Goal: Task Accomplishment & Management: Manage account settings

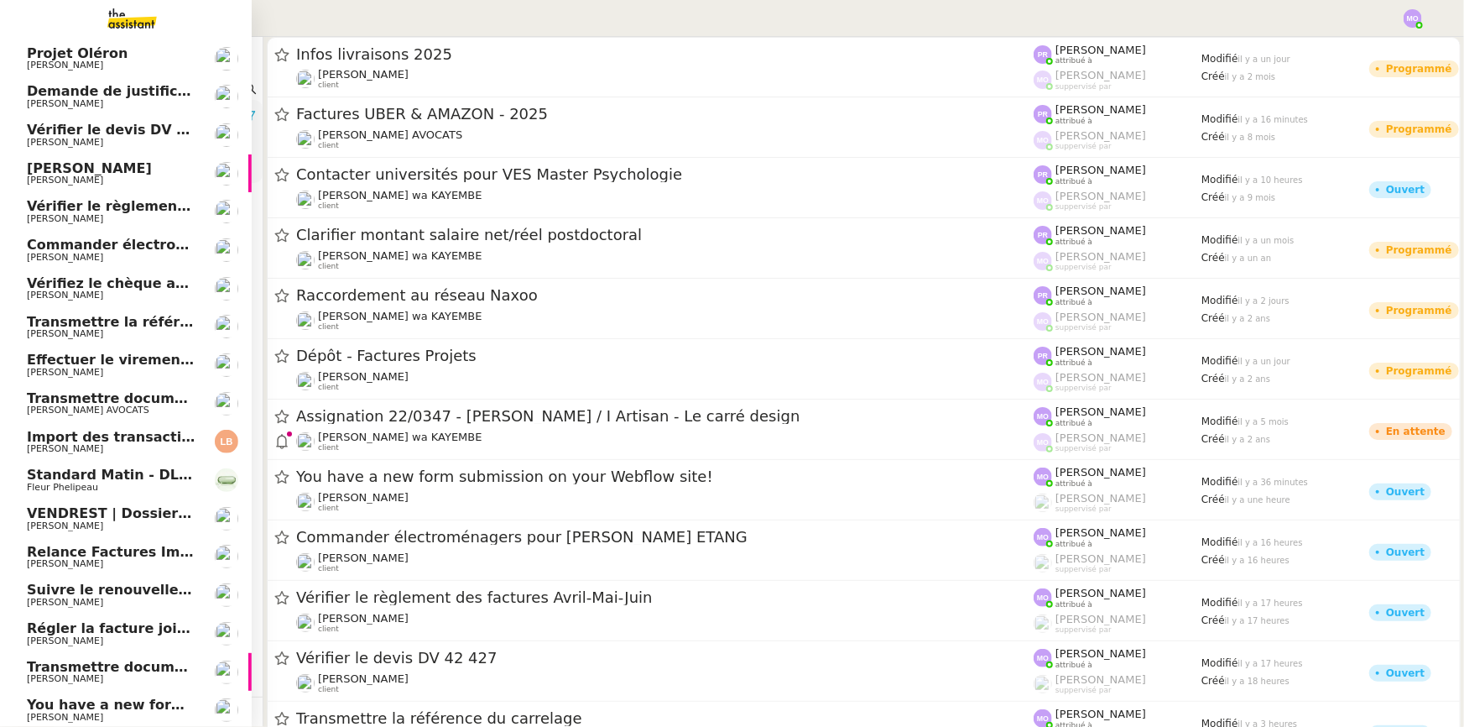
scroll to position [74, 0]
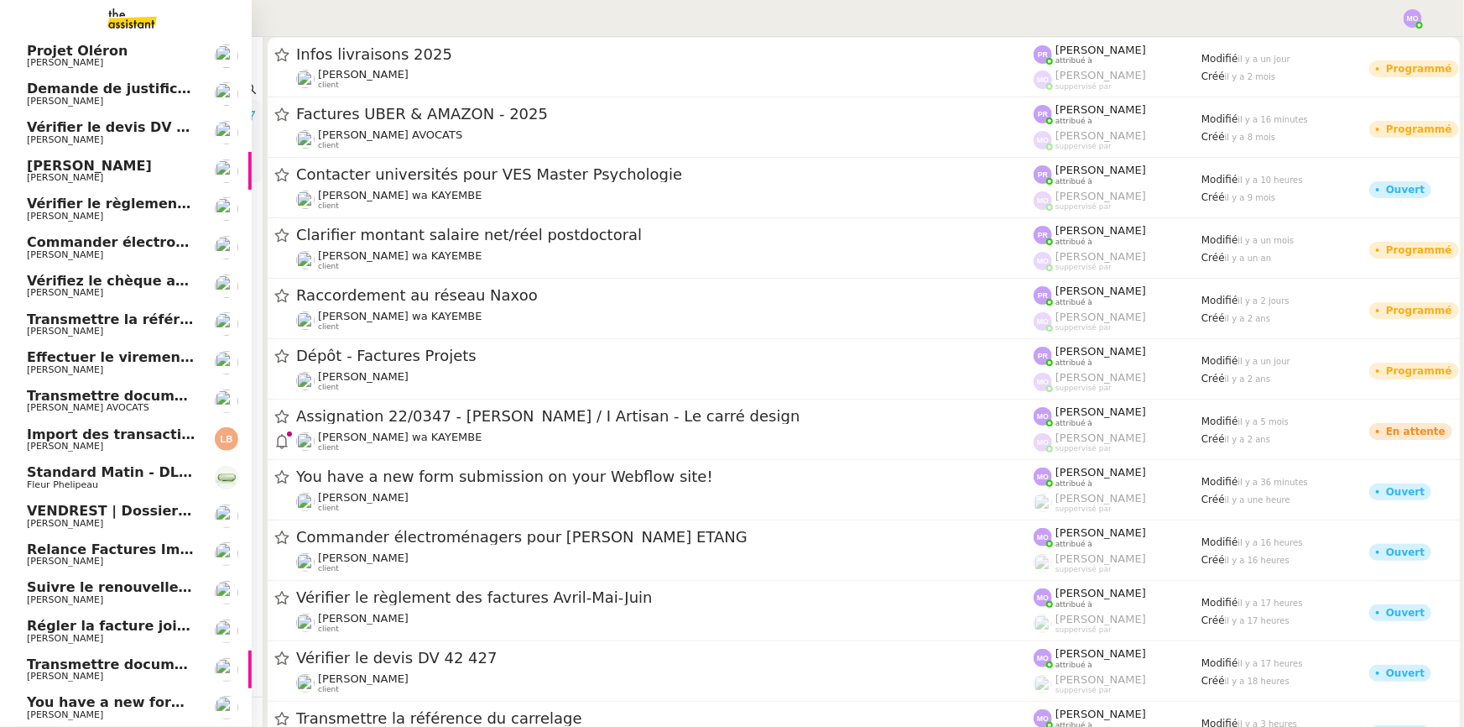
click at [133, 701] on span "You have a new form submission on your Webflow site!" at bounding box center [236, 702] width 419 height 16
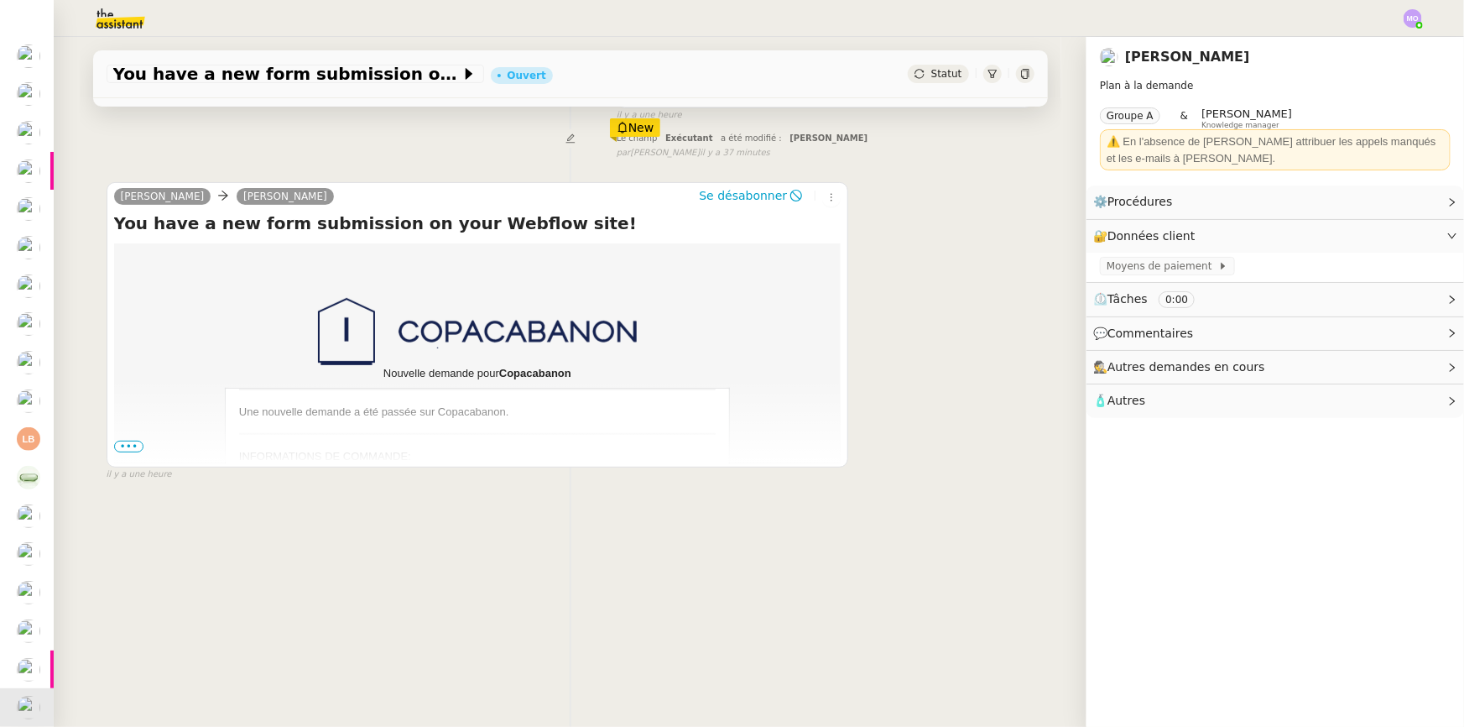
scroll to position [223, 0]
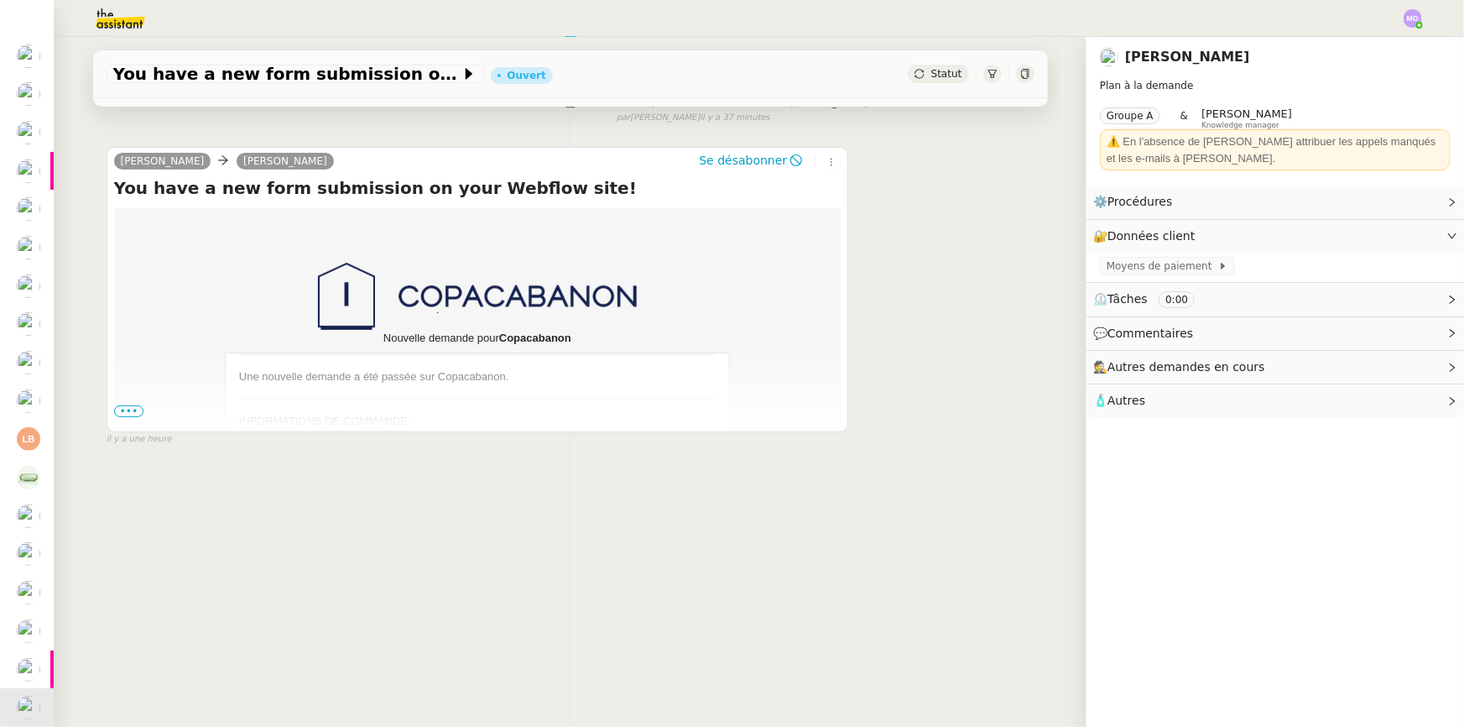
click at [133, 405] on span "•••" at bounding box center [129, 411] width 30 height 12
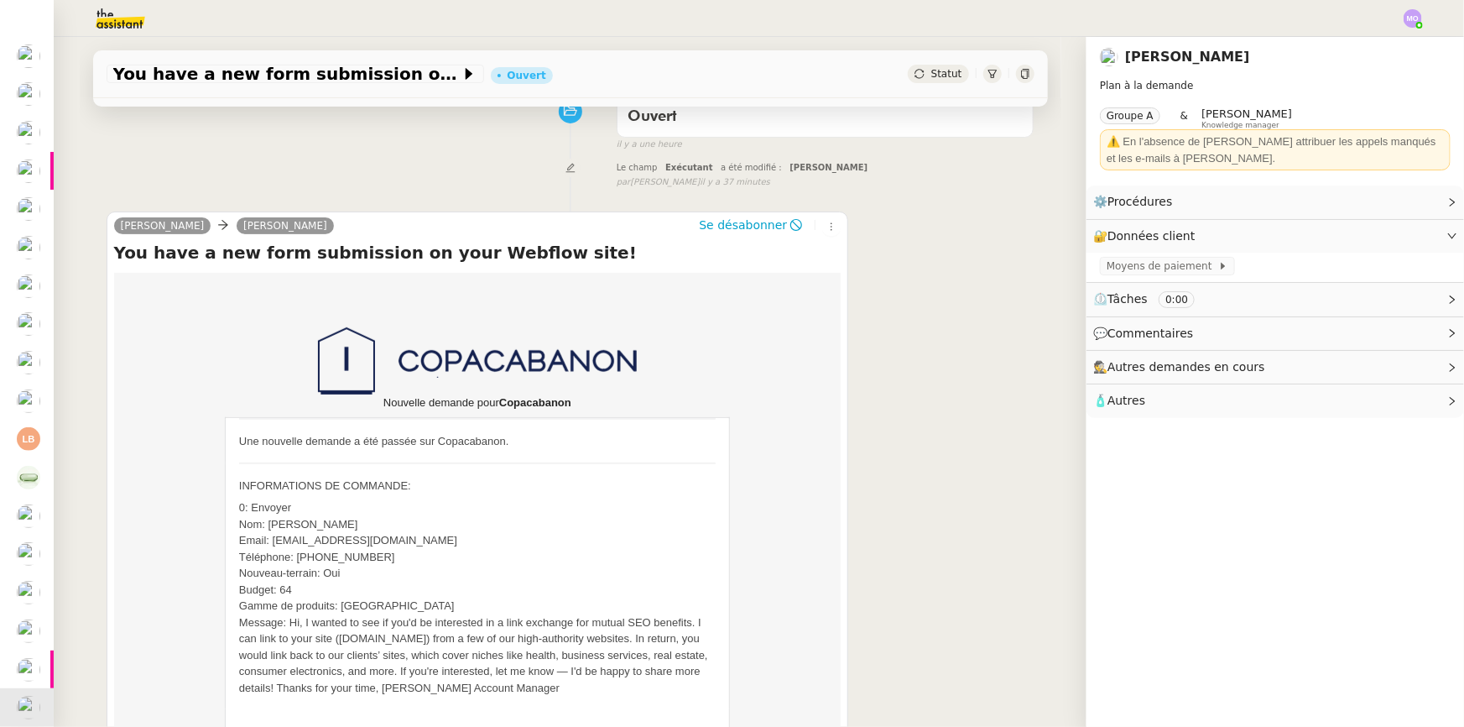
scroll to position [0, 0]
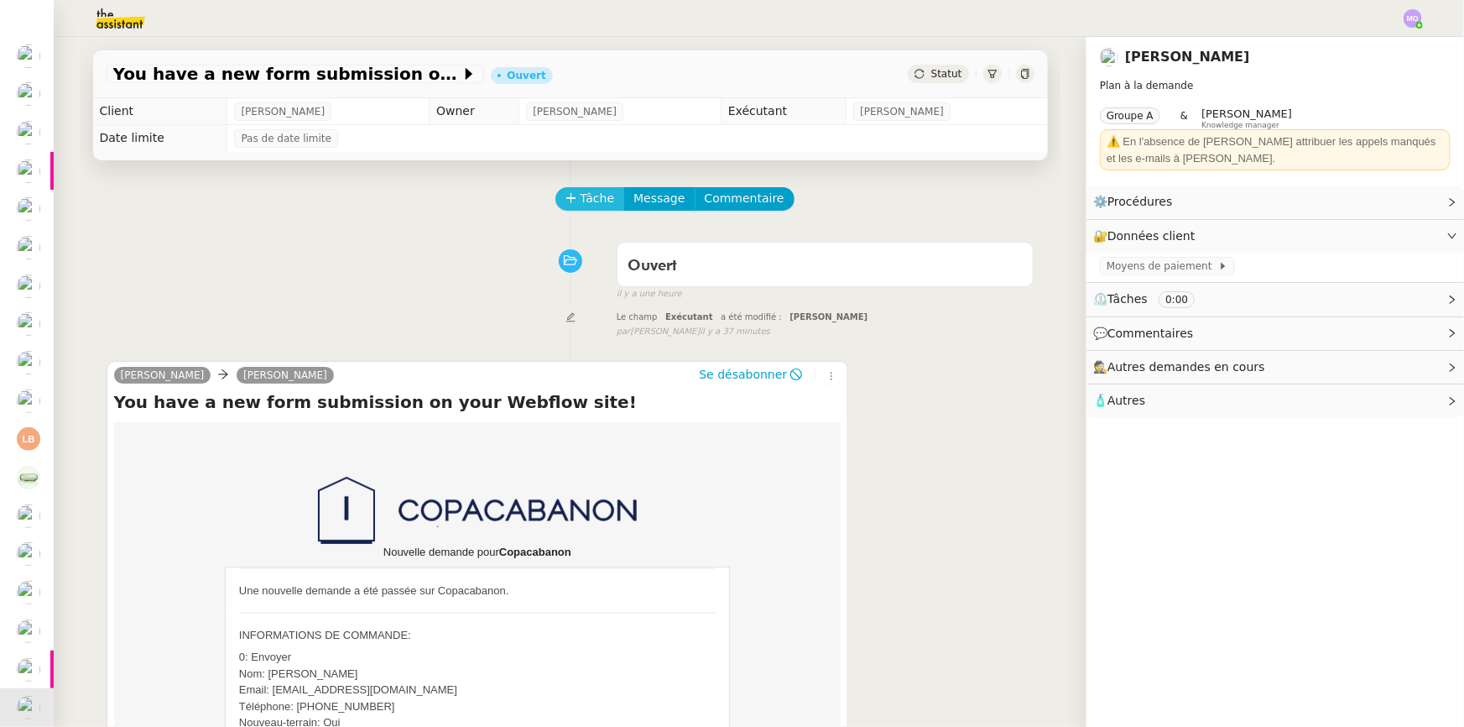
click at [594, 188] on button "Tâche" at bounding box center [590, 198] width 70 height 23
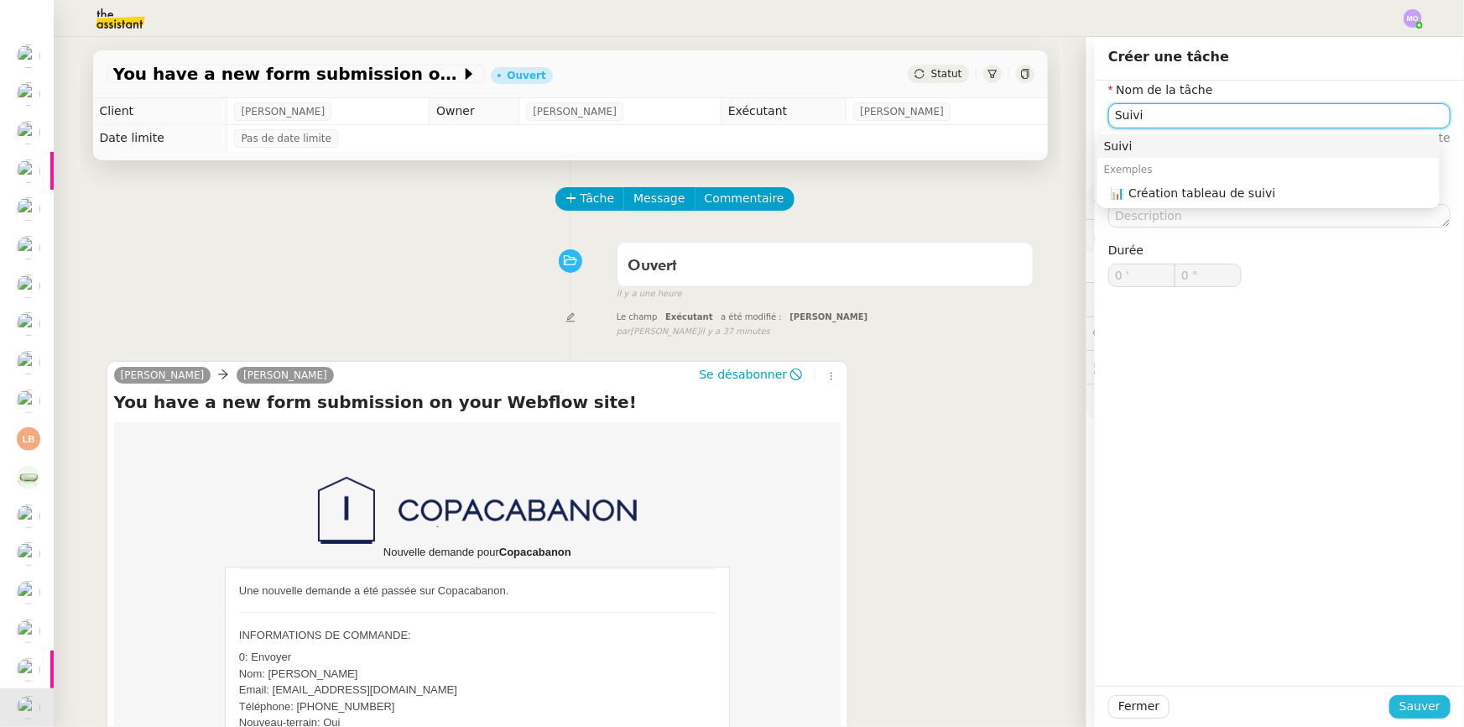
type input "Suivi"
click at [1414, 705] on span "Sauver" at bounding box center [1420, 705] width 41 height 19
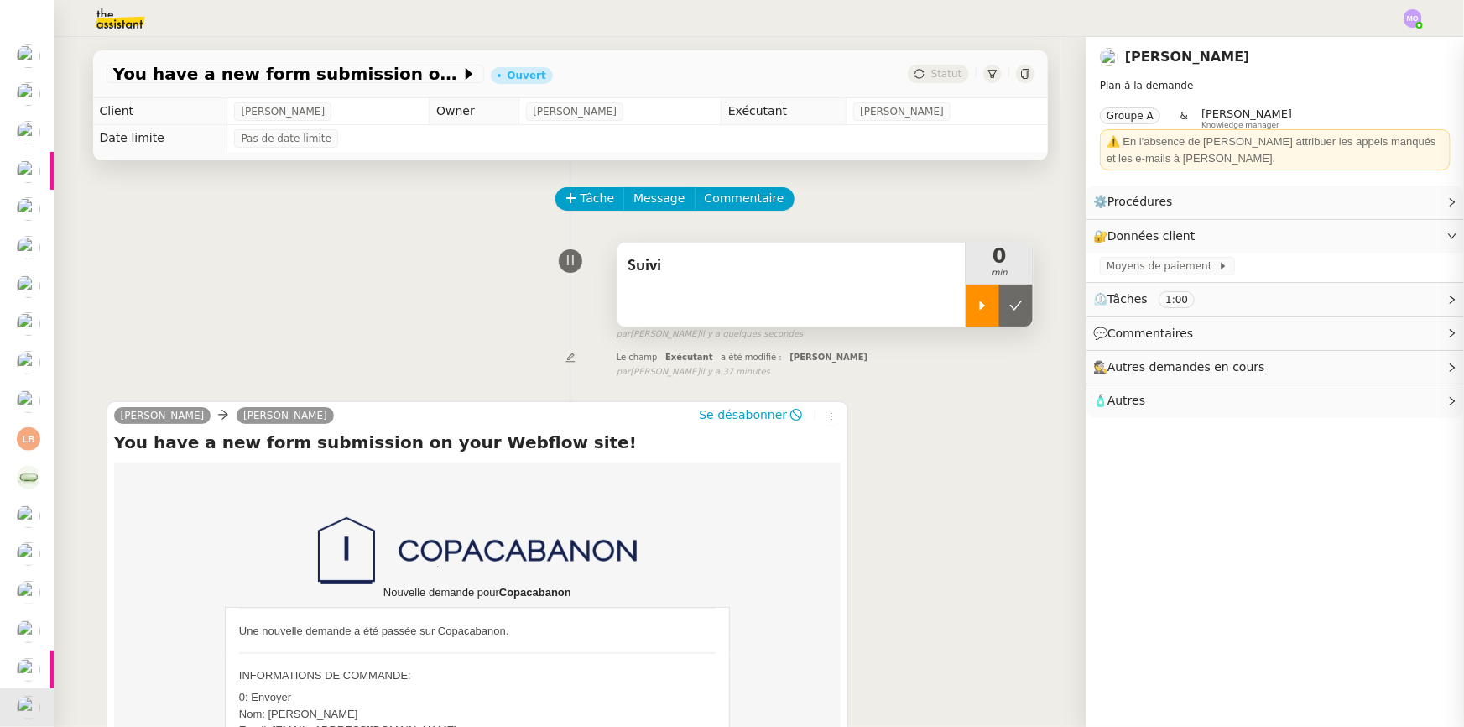
click at [966, 319] on div at bounding box center [983, 305] width 34 height 42
click at [1004, 319] on div at bounding box center [999, 305] width 67 height 42
click at [1004, 319] on button at bounding box center [1016, 305] width 34 height 42
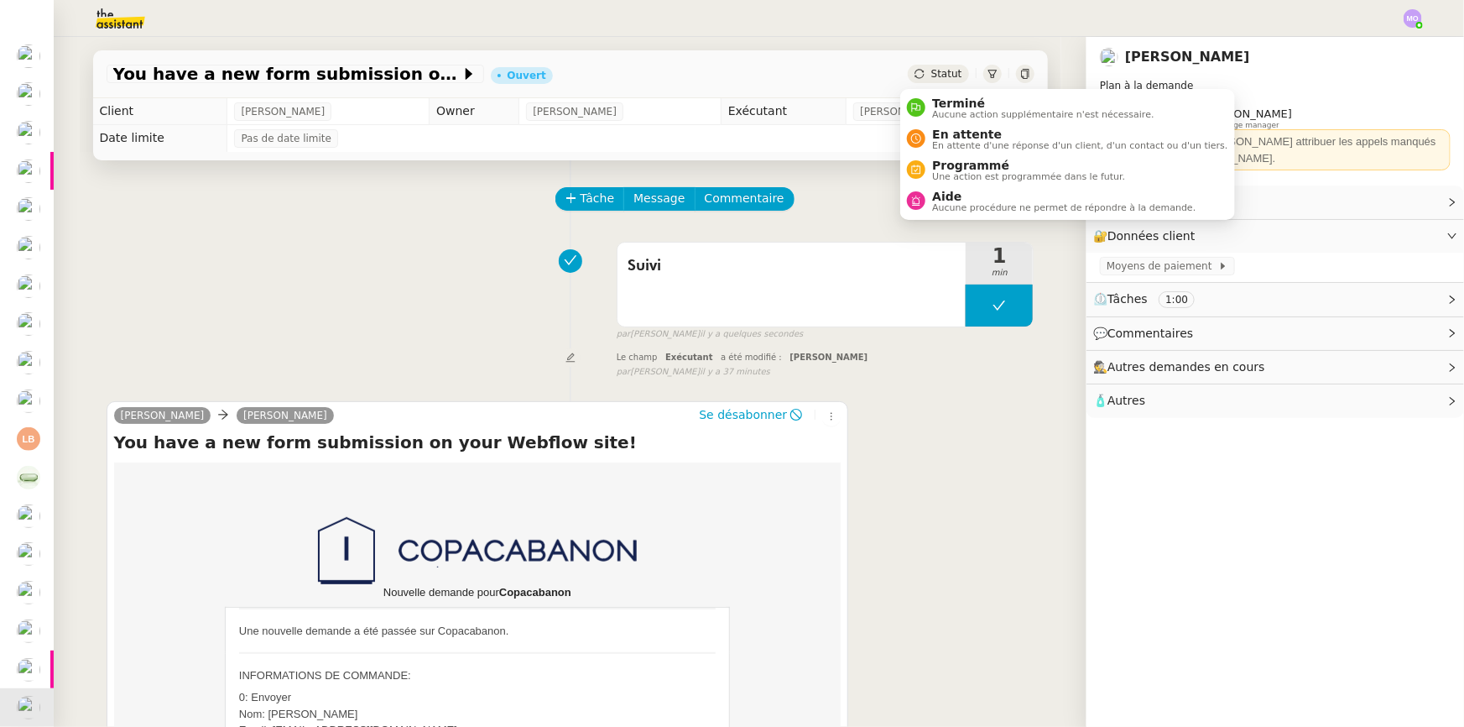
click at [945, 72] on span "Statut" at bounding box center [946, 74] width 31 height 12
click at [942, 97] on span "Terminé" at bounding box center [1043, 102] width 222 height 13
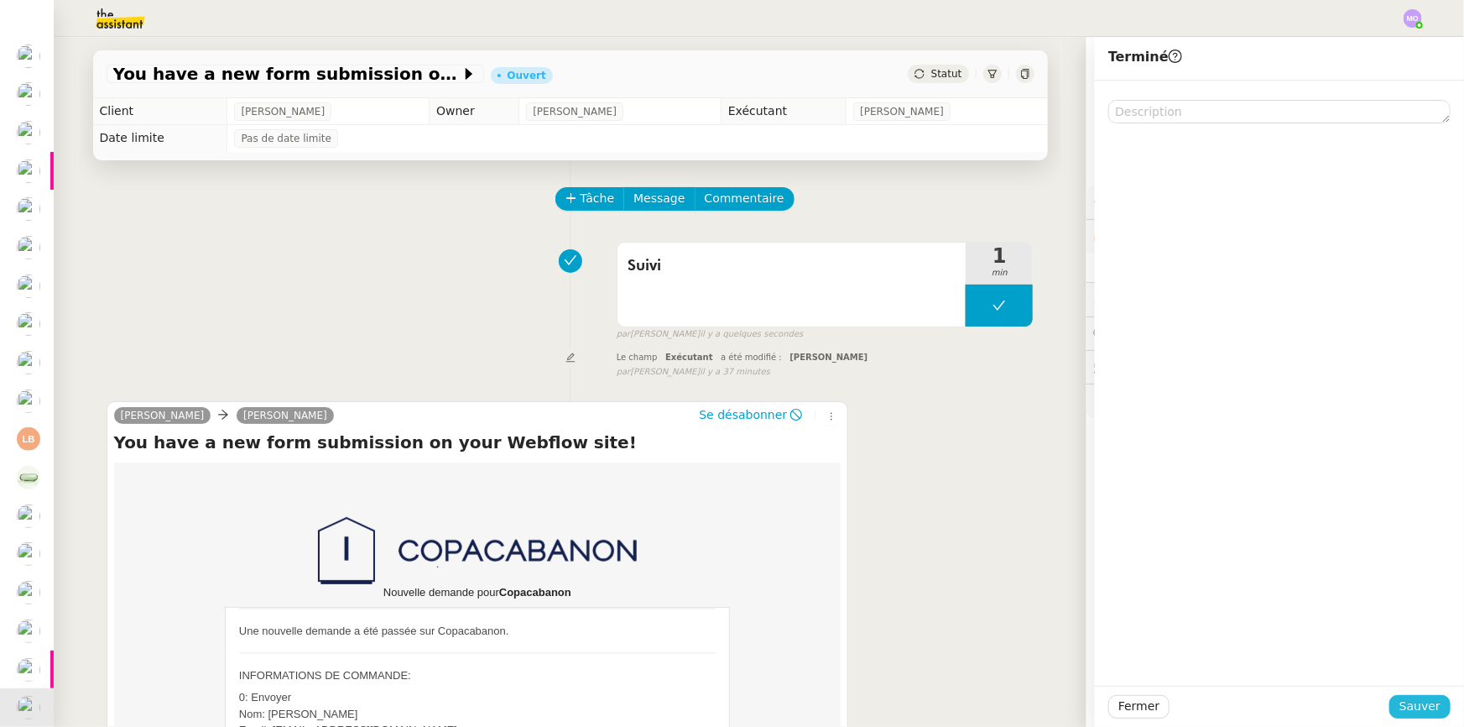
click at [1409, 708] on span "Sauver" at bounding box center [1420, 705] width 41 height 19
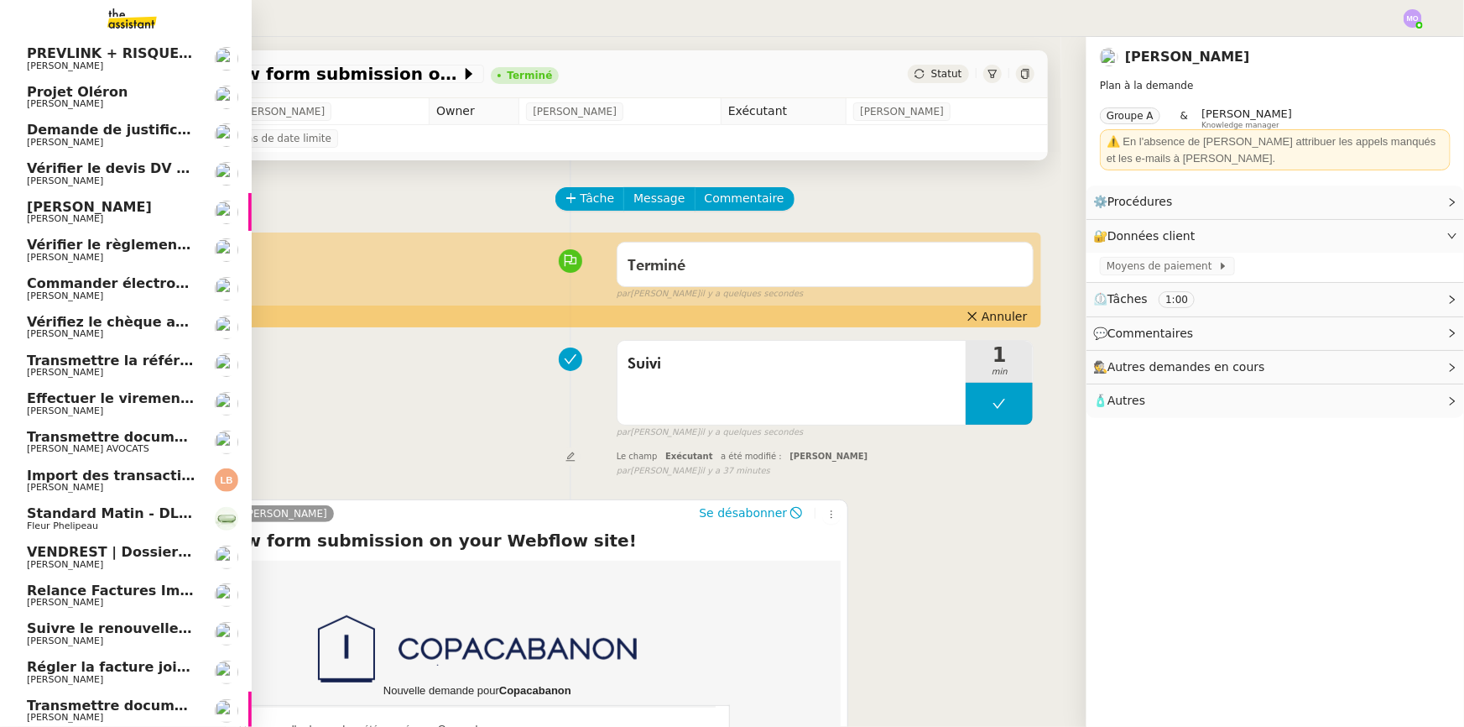
scroll to position [74, 0]
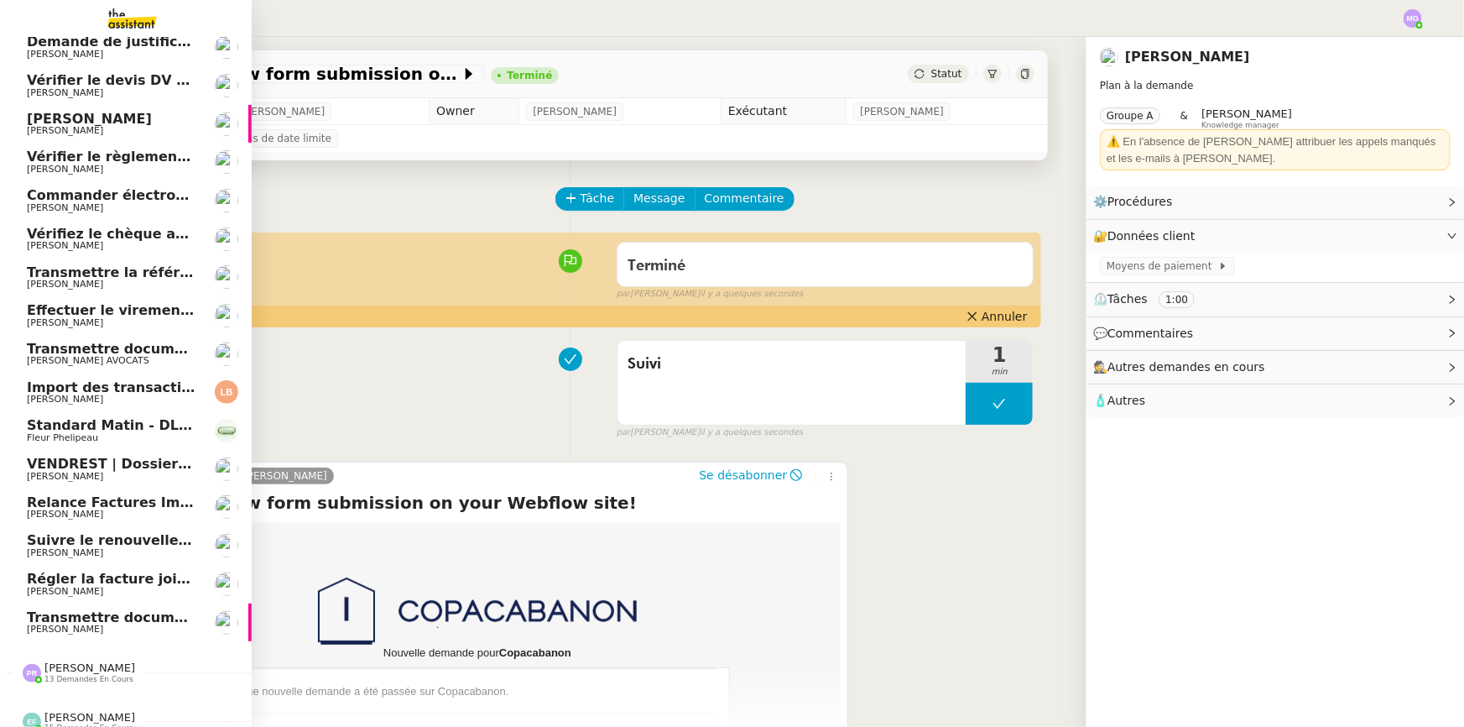
scroll to position [179, 0]
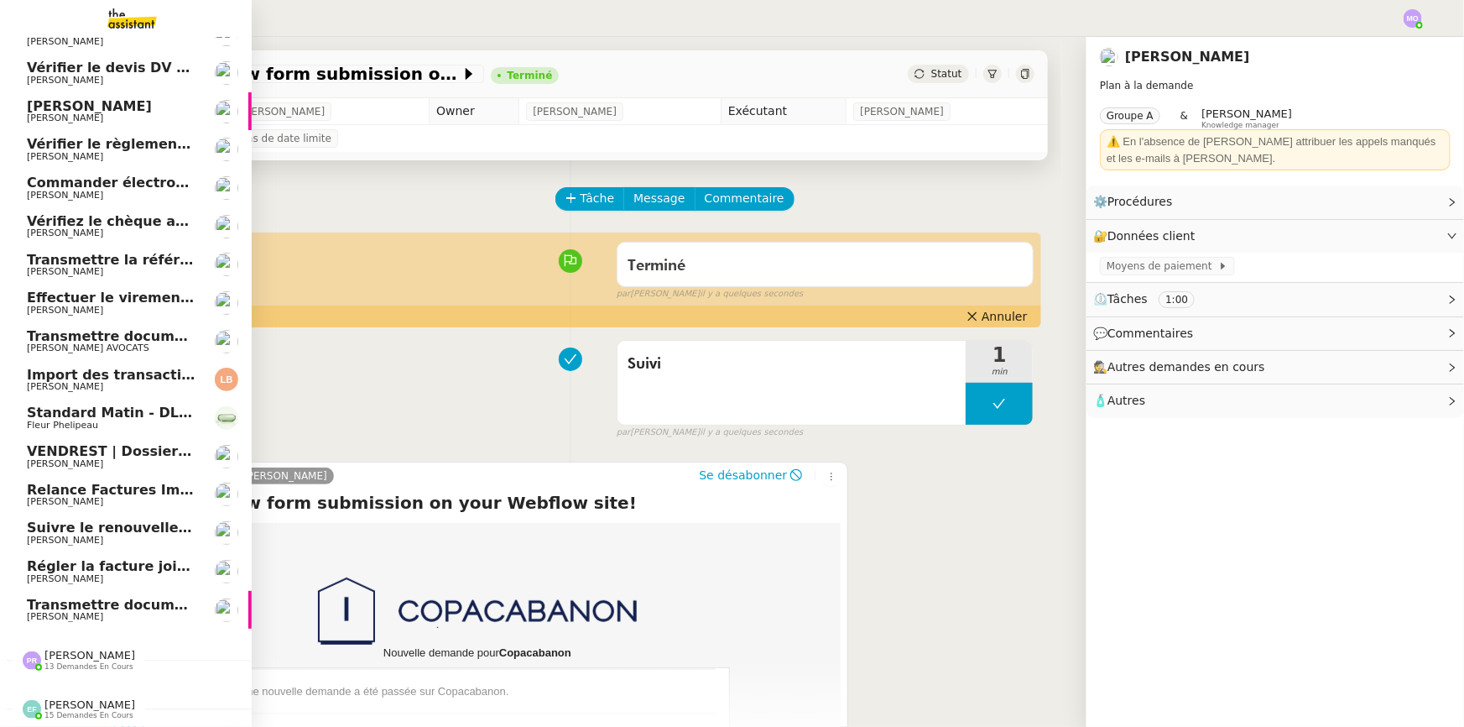
click at [64, 410] on span "Standard Matin - DLAB" at bounding box center [113, 412] width 173 height 16
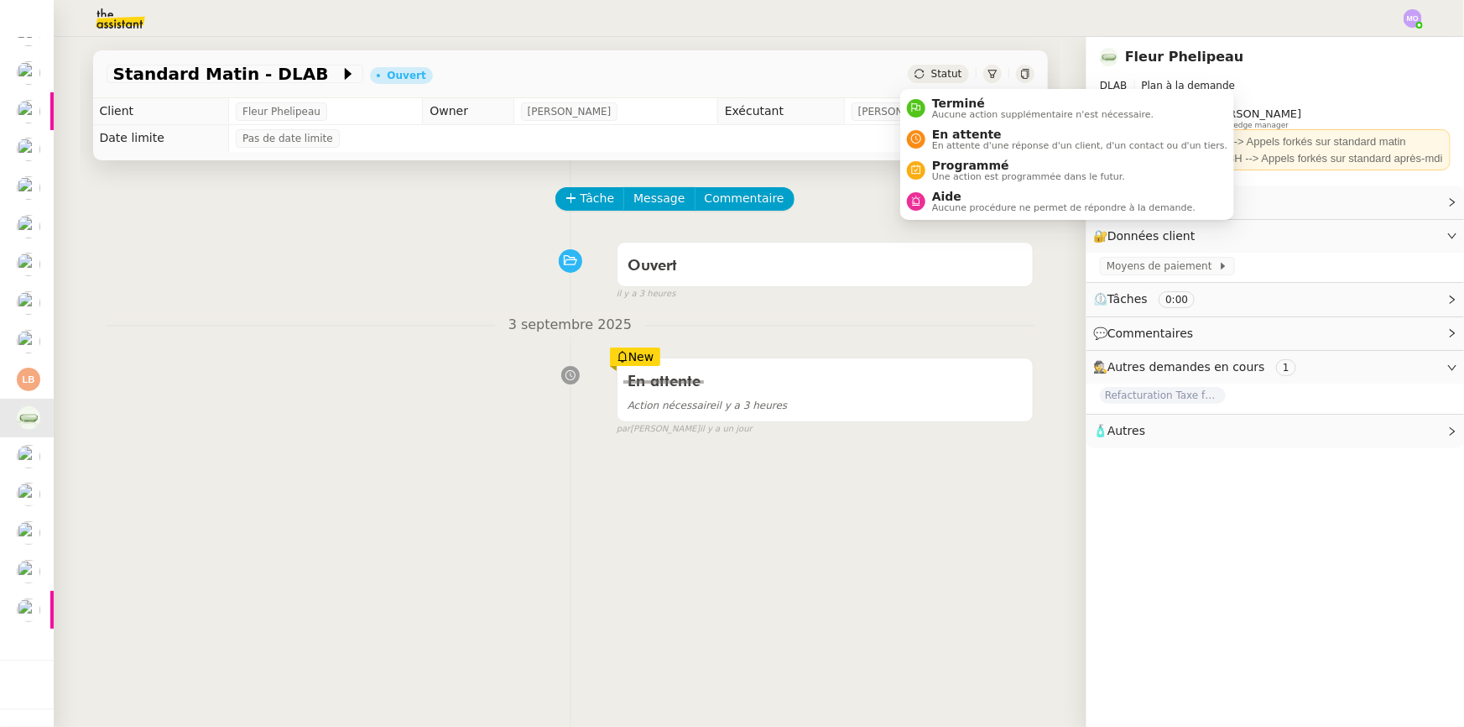
click at [931, 71] on span "Statut" at bounding box center [946, 74] width 31 height 12
click at [945, 141] on span "En attente d'une réponse d'un client, d'un contact ou d'un tiers." at bounding box center [1079, 145] width 295 height 9
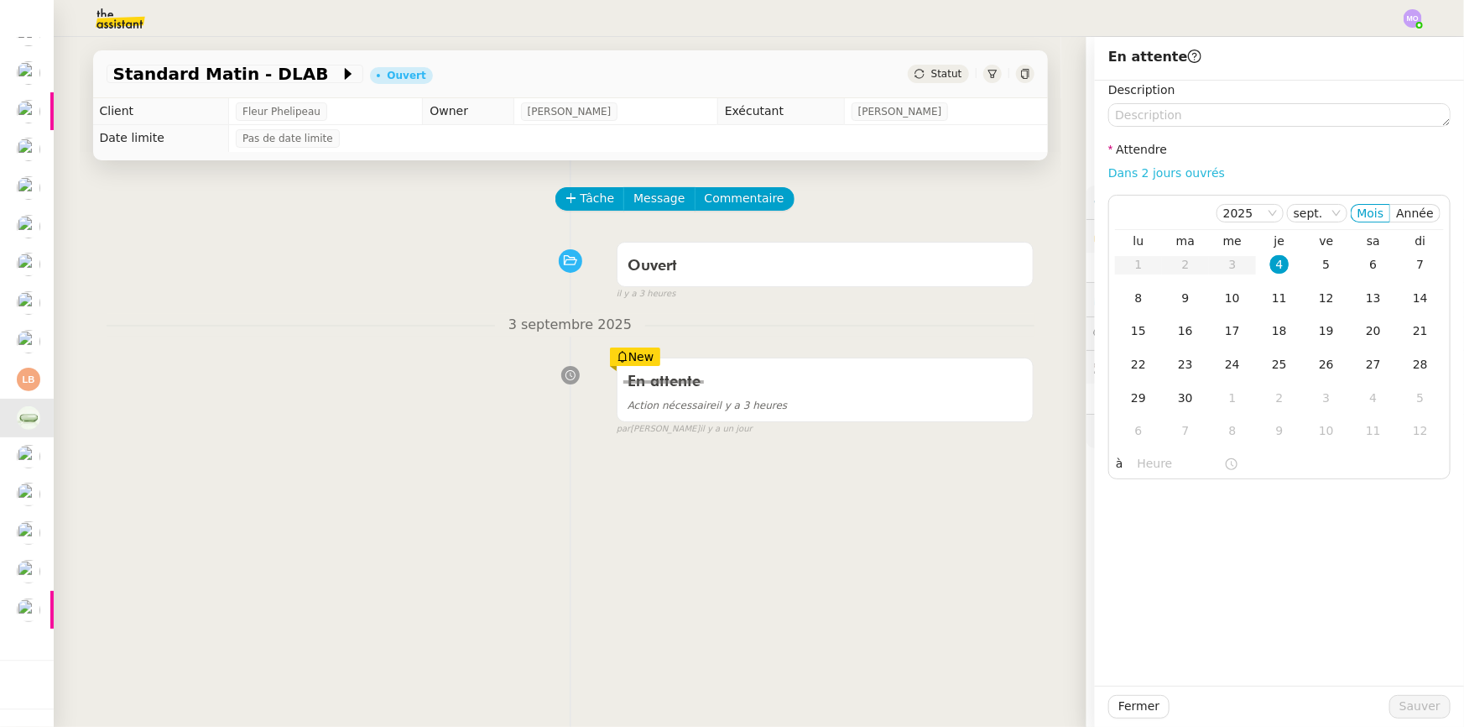
click at [1142, 169] on link "Dans 2 jours ouvrés" at bounding box center [1166, 172] width 117 height 13
type input "07:00"
drag, startPoint x: 1307, startPoint y: 269, endPoint x: 1312, endPoint y: 321, distance: 52.3
click at [1317, 269] on div "5" at bounding box center [1326, 264] width 18 height 18
click at [1400, 709] on span "Sauver" at bounding box center [1420, 705] width 41 height 19
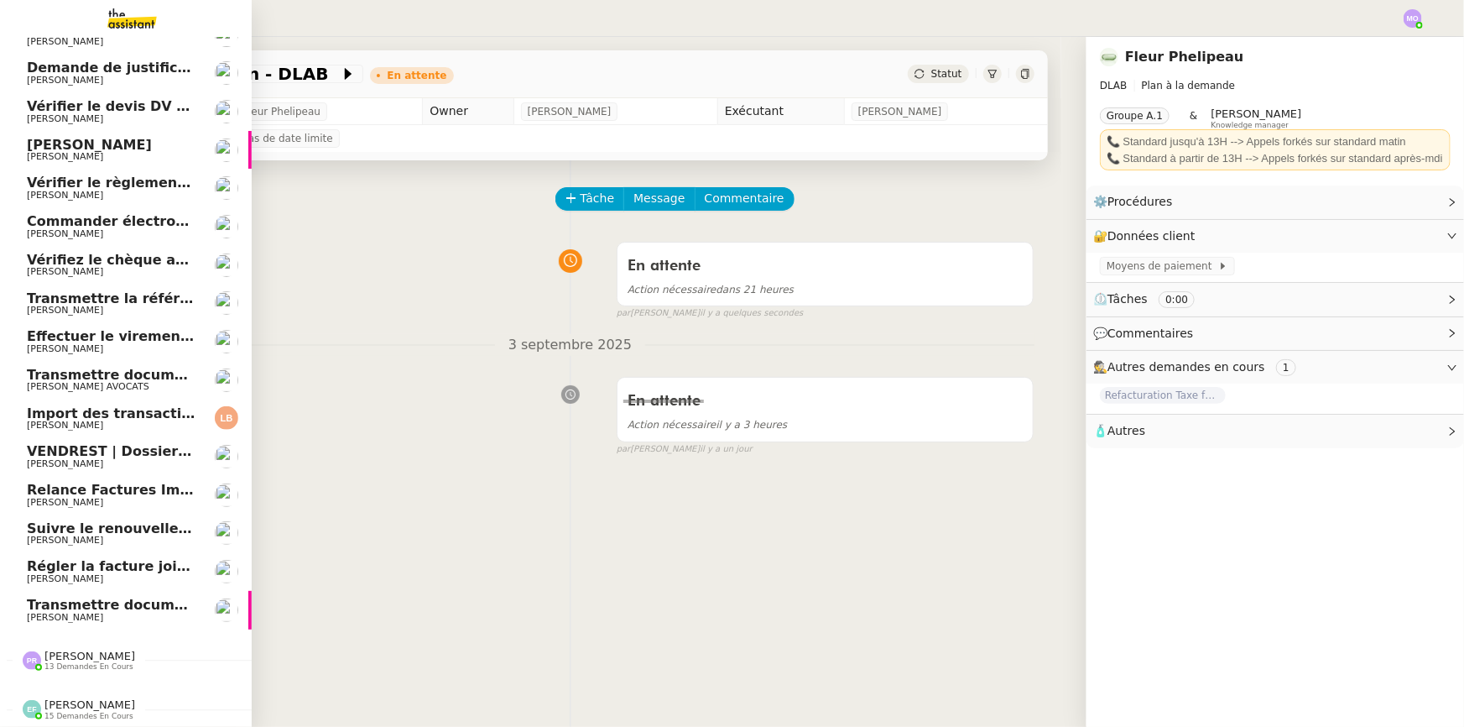
scroll to position [102, 0]
click at [138, 267] on span "[PERSON_NAME]" at bounding box center [111, 272] width 169 height 10
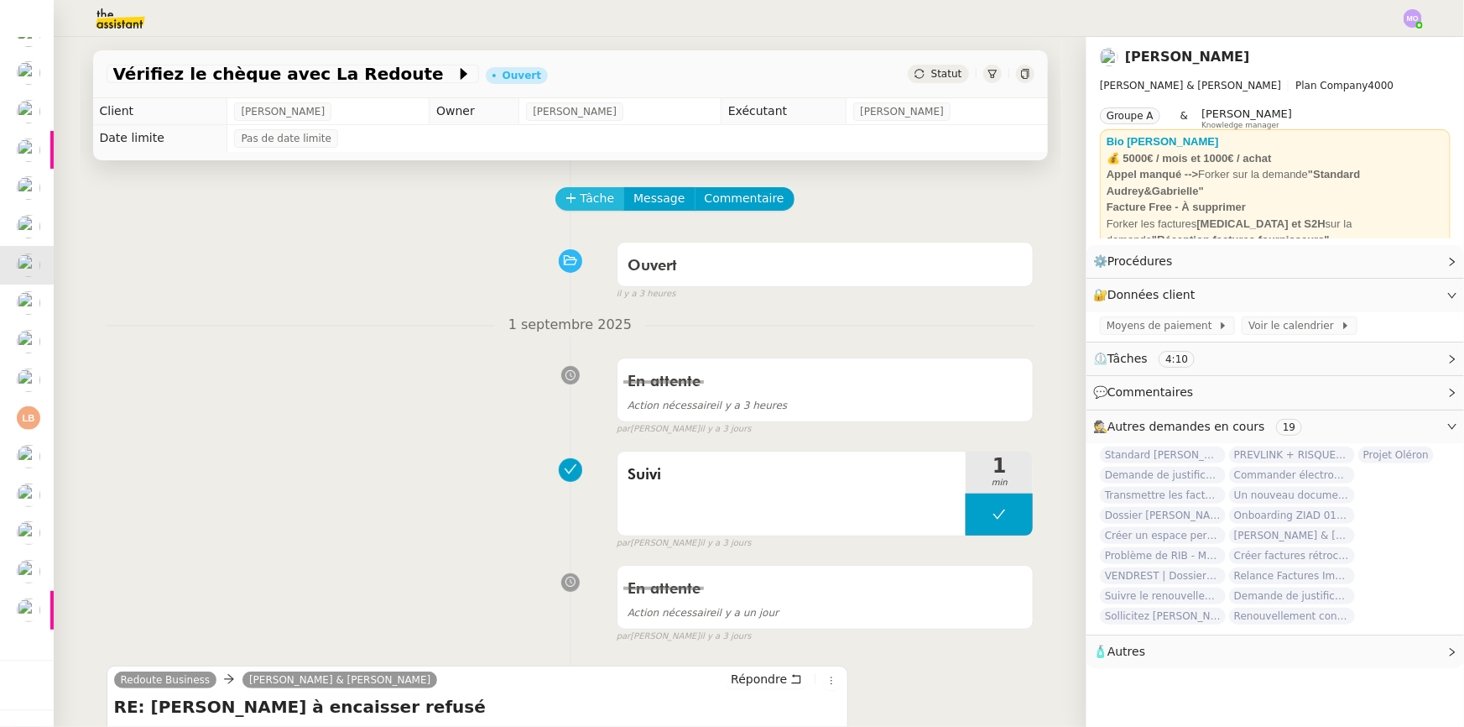
click at [555, 201] on button "Tâche" at bounding box center [590, 198] width 70 height 23
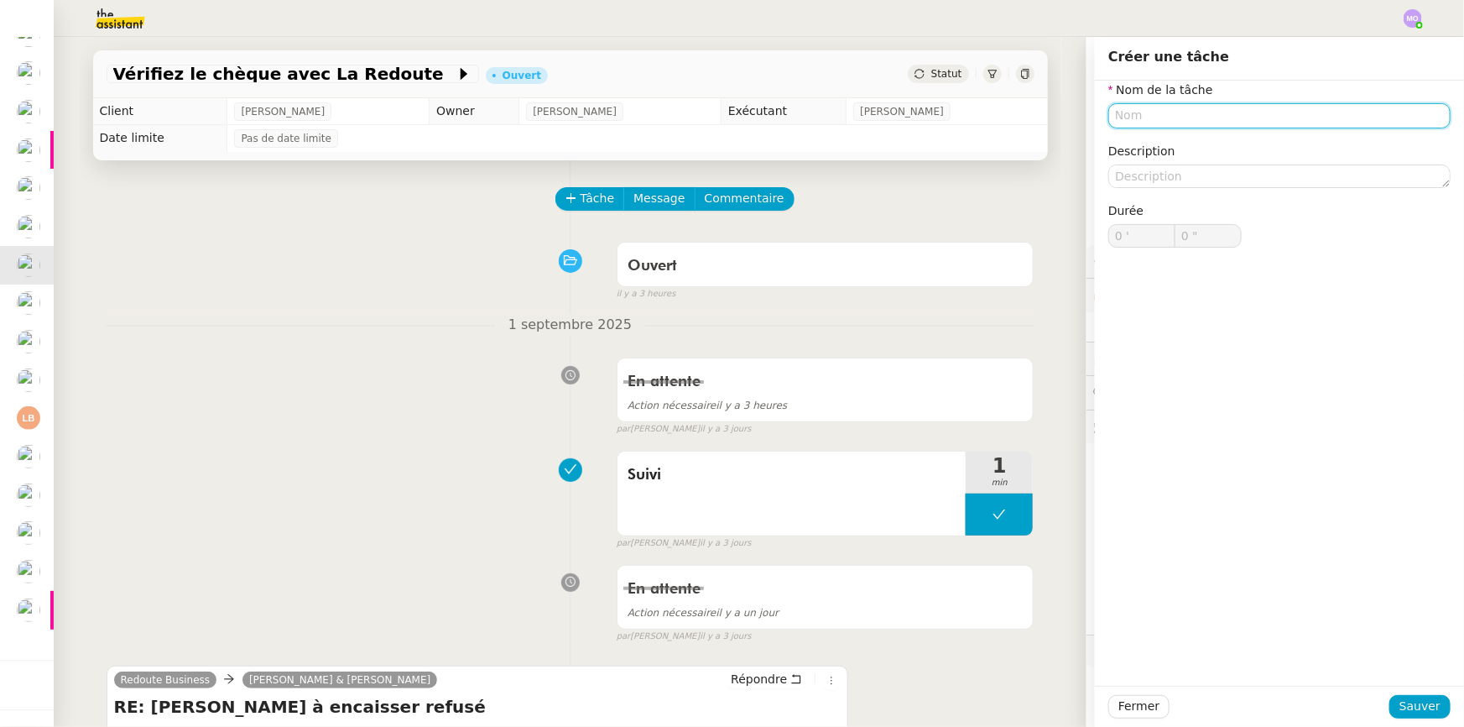
paste input "Suivi"
type input "Suivi"
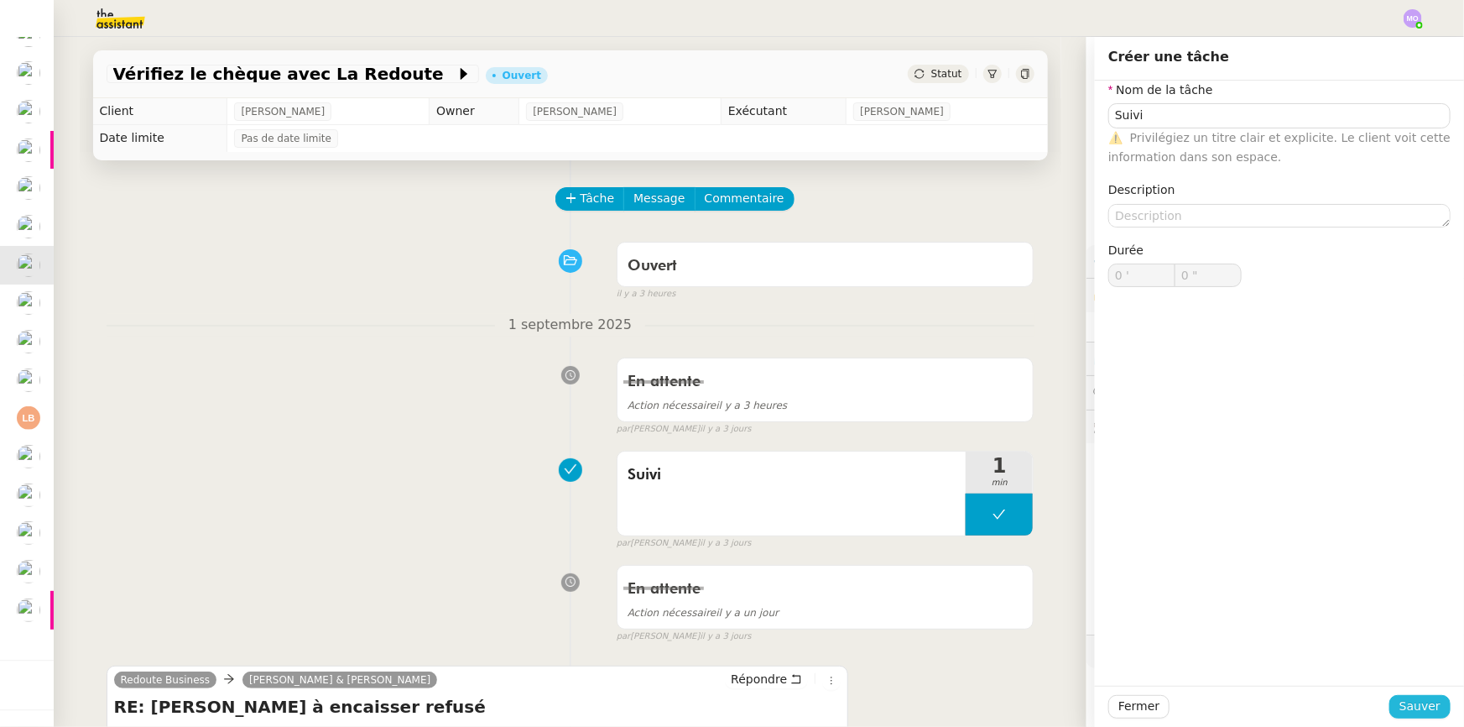
click at [1400, 708] on span "Sauver" at bounding box center [1420, 705] width 41 height 19
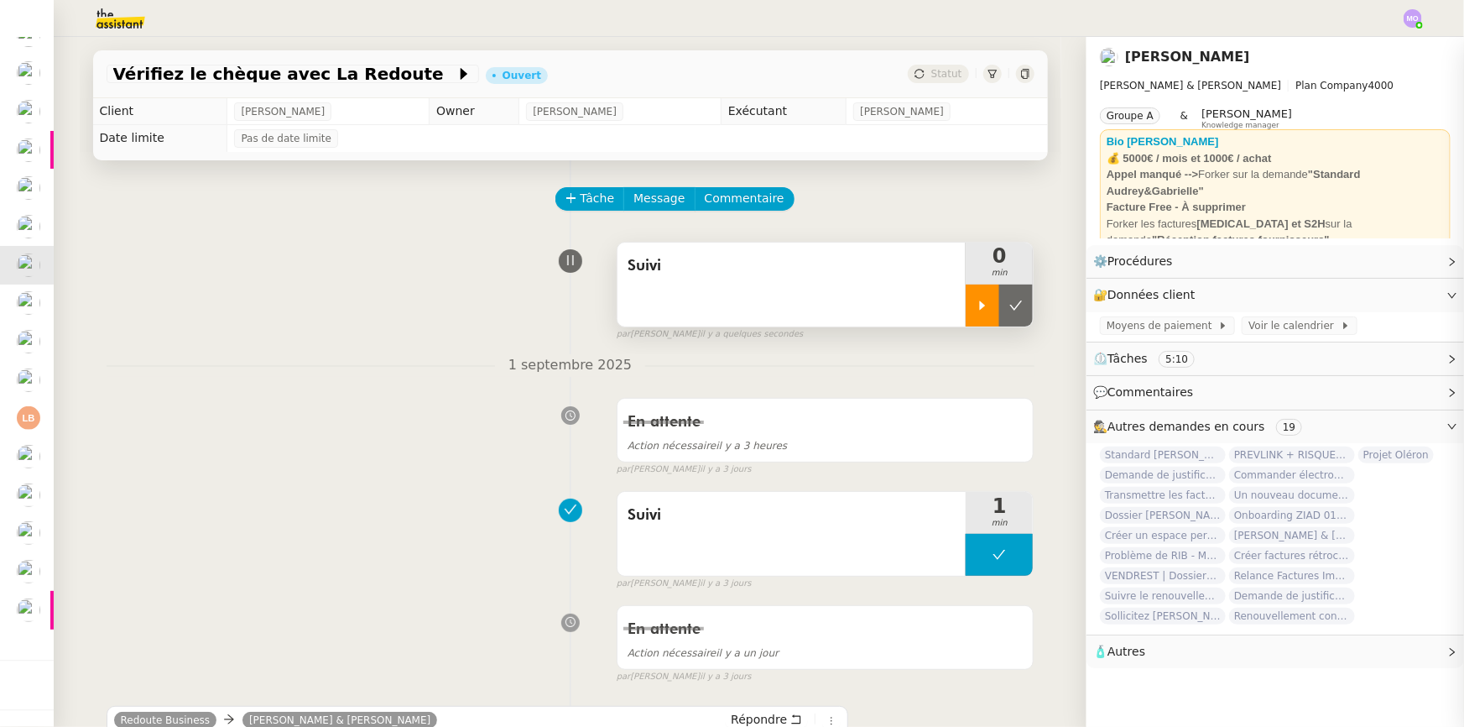
click at [970, 326] on div at bounding box center [983, 305] width 34 height 42
click at [1009, 314] on div at bounding box center [999, 305] width 67 height 42
click at [1009, 314] on button at bounding box center [1016, 305] width 34 height 42
click at [931, 77] on span "Statut" at bounding box center [946, 74] width 31 height 12
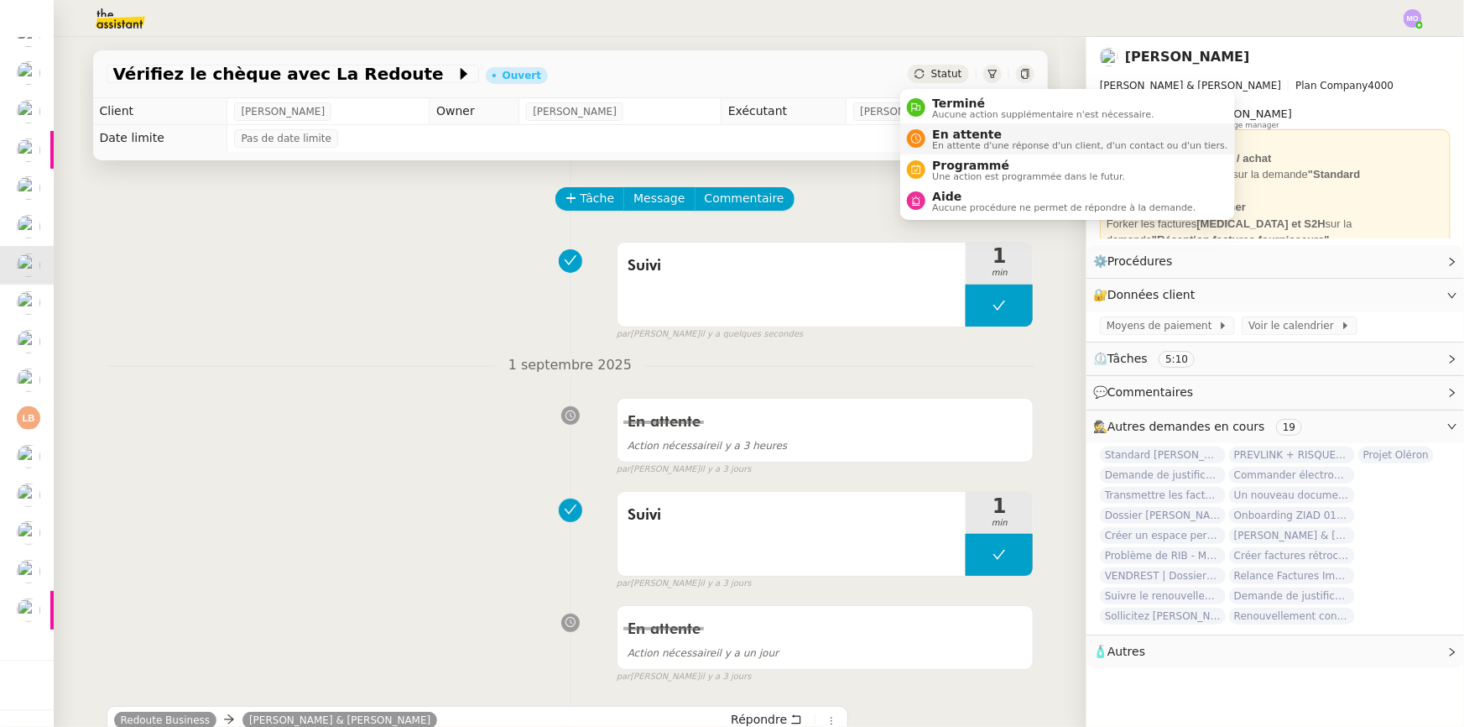
click at [951, 128] on span "En attente" at bounding box center [1079, 134] width 295 height 13
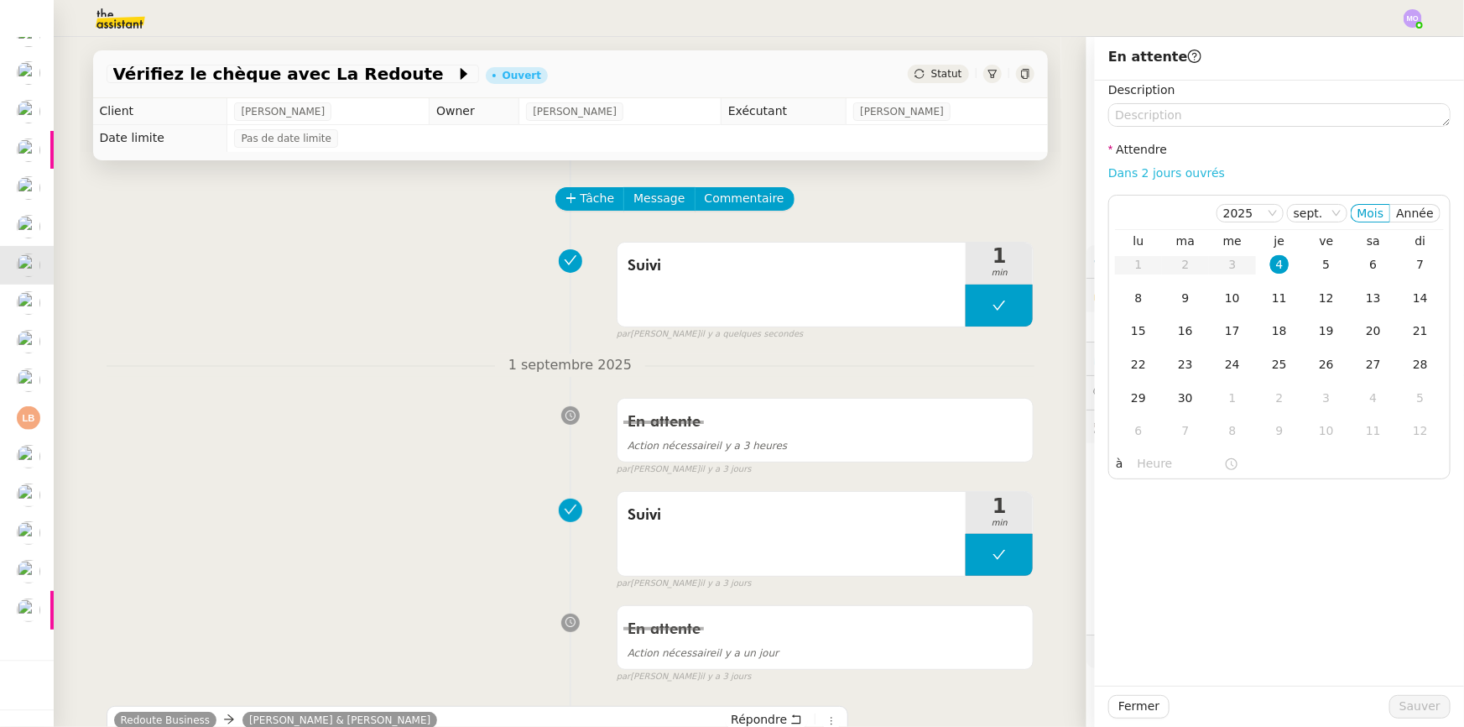
click at [1131, 169] on link "Dans 2 jours ouvrés" at bounding box center [1166, 172] width 117 height 13
type input "07:00"
click at [1303, 263] on td "5" at bounding box center [1326, 265] width 47 height 34
click at [1402, 706] on span "Sauver" at bounding box center [1420, 705] width 41 height 19
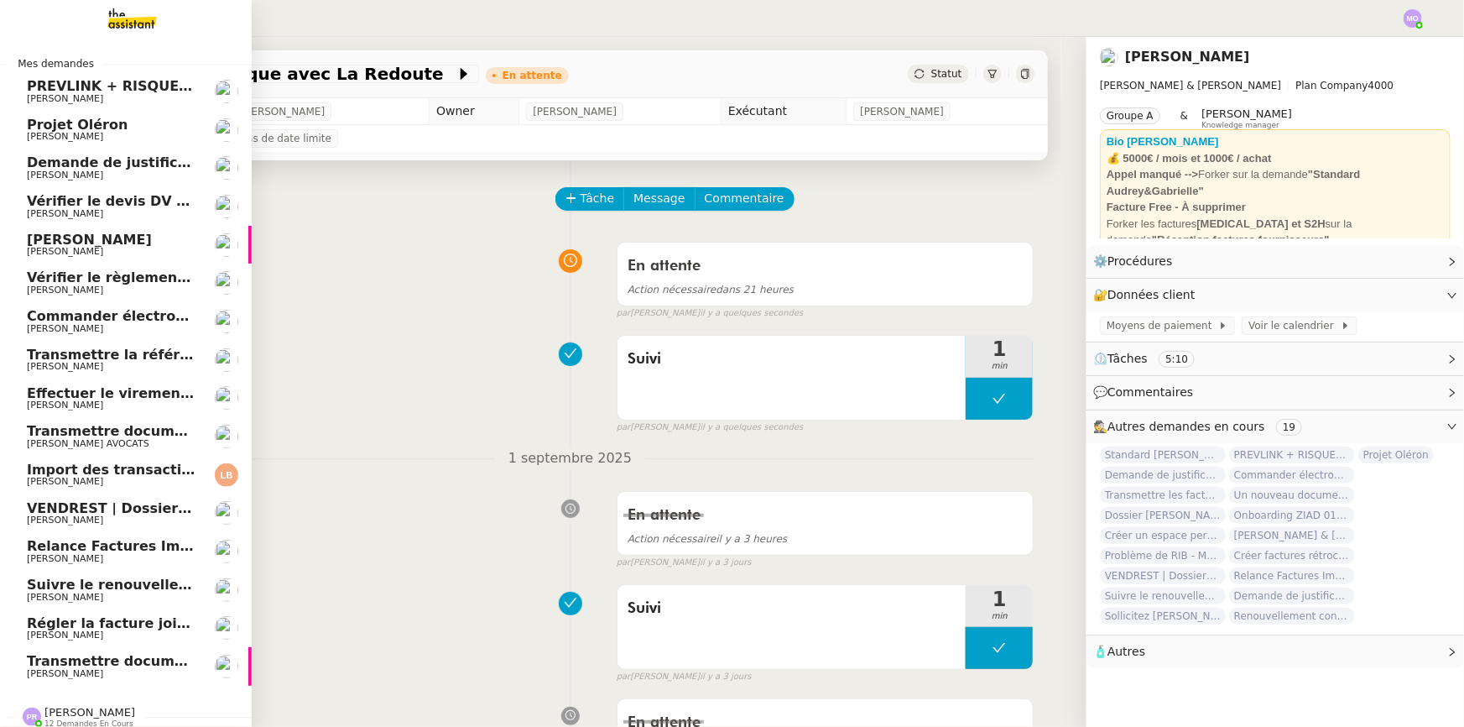
click at [106, 284] on span "Vérifier le règlement des factures Avril-Mai-Juin" at bounding box center [208, 277] width 362 height 16
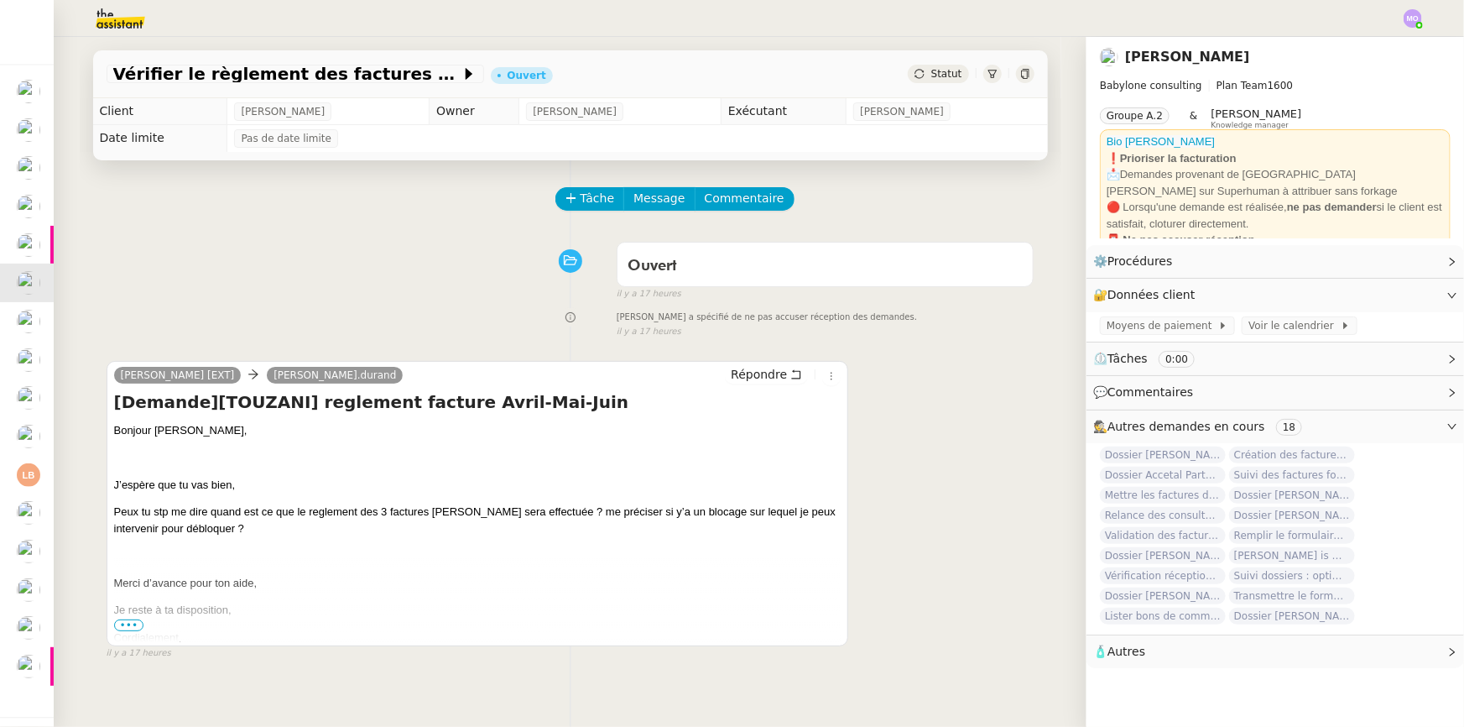
click at [945, 65] on div "Statut" at bounding box center [938, 74] width 60 height 18
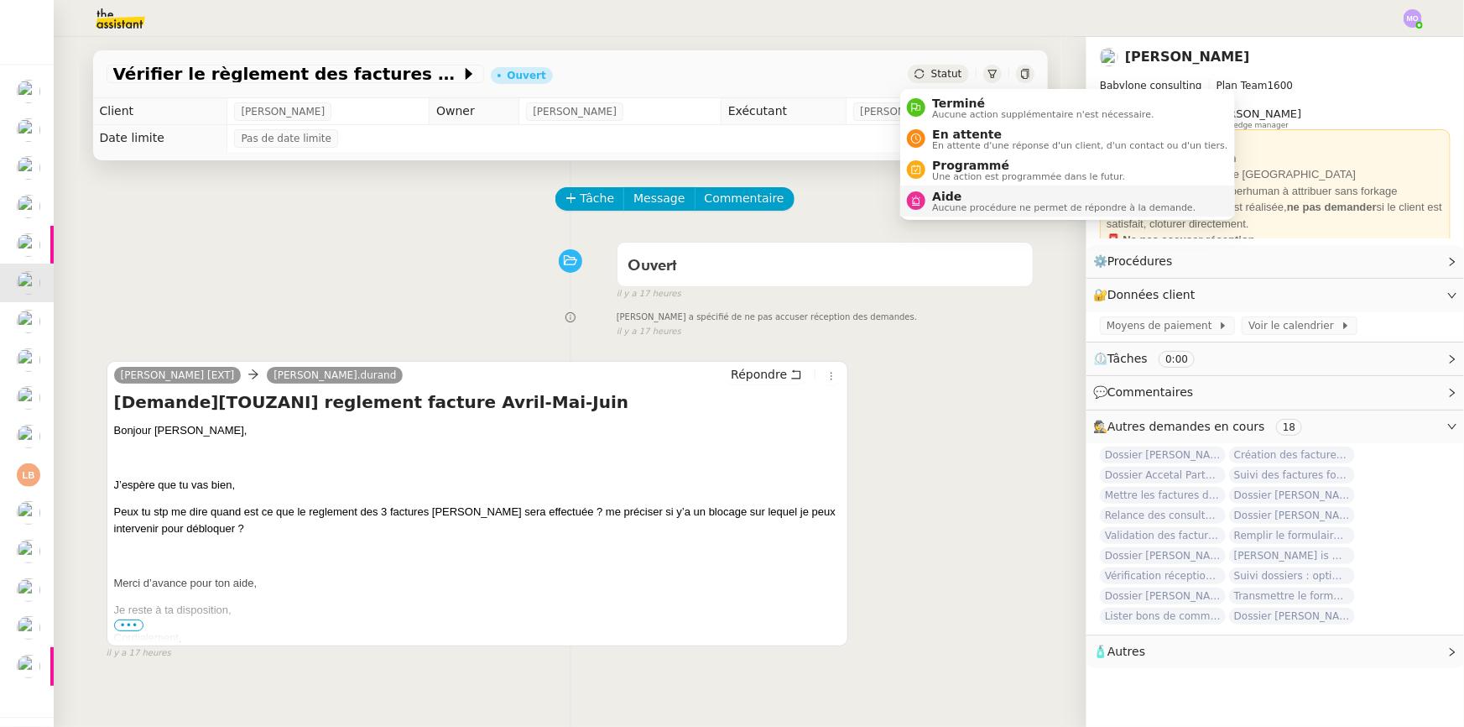
click at [952, 198] on span "Aide" at bounding box center [1063, 196] width 263 height 13
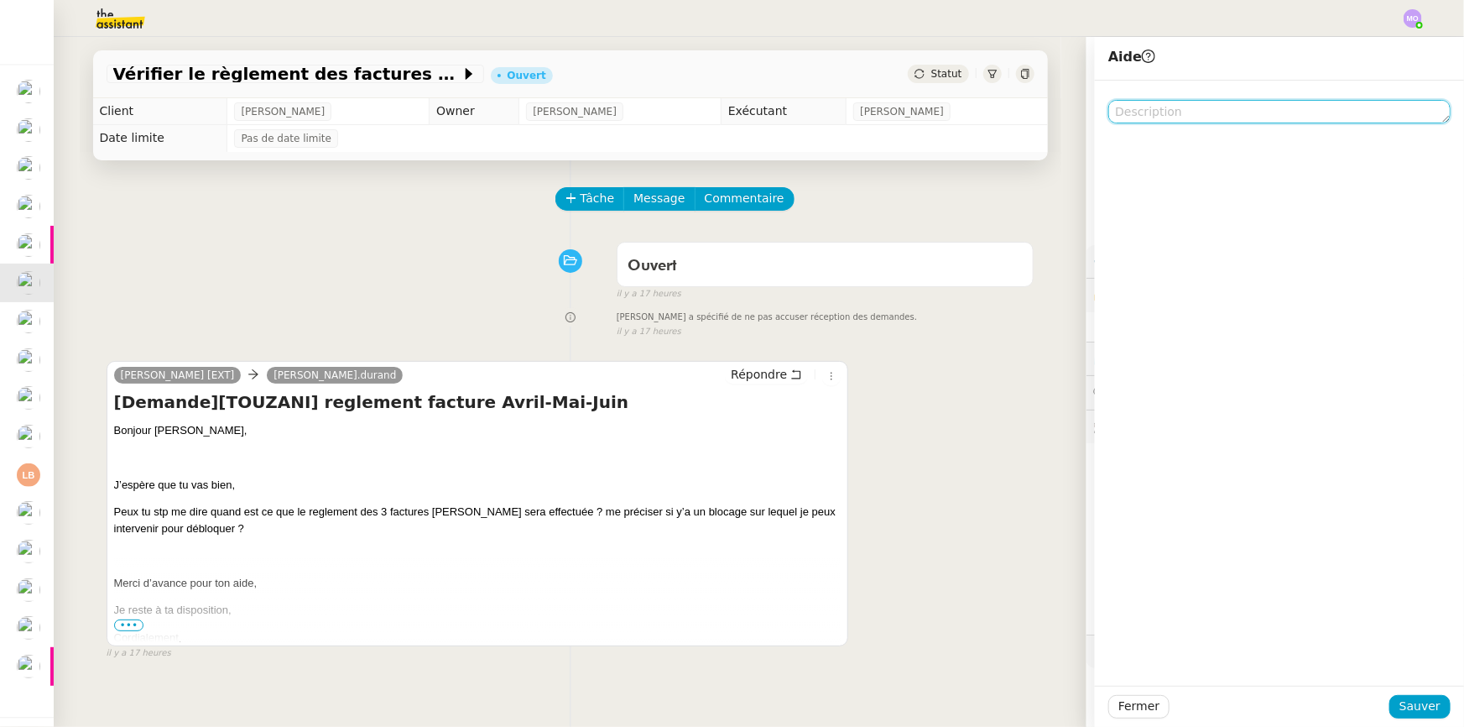
click at [1165, 115] on textarea at bounding box center [1279, 111] width 342 height 23
type textarea "Pour Emelyne"
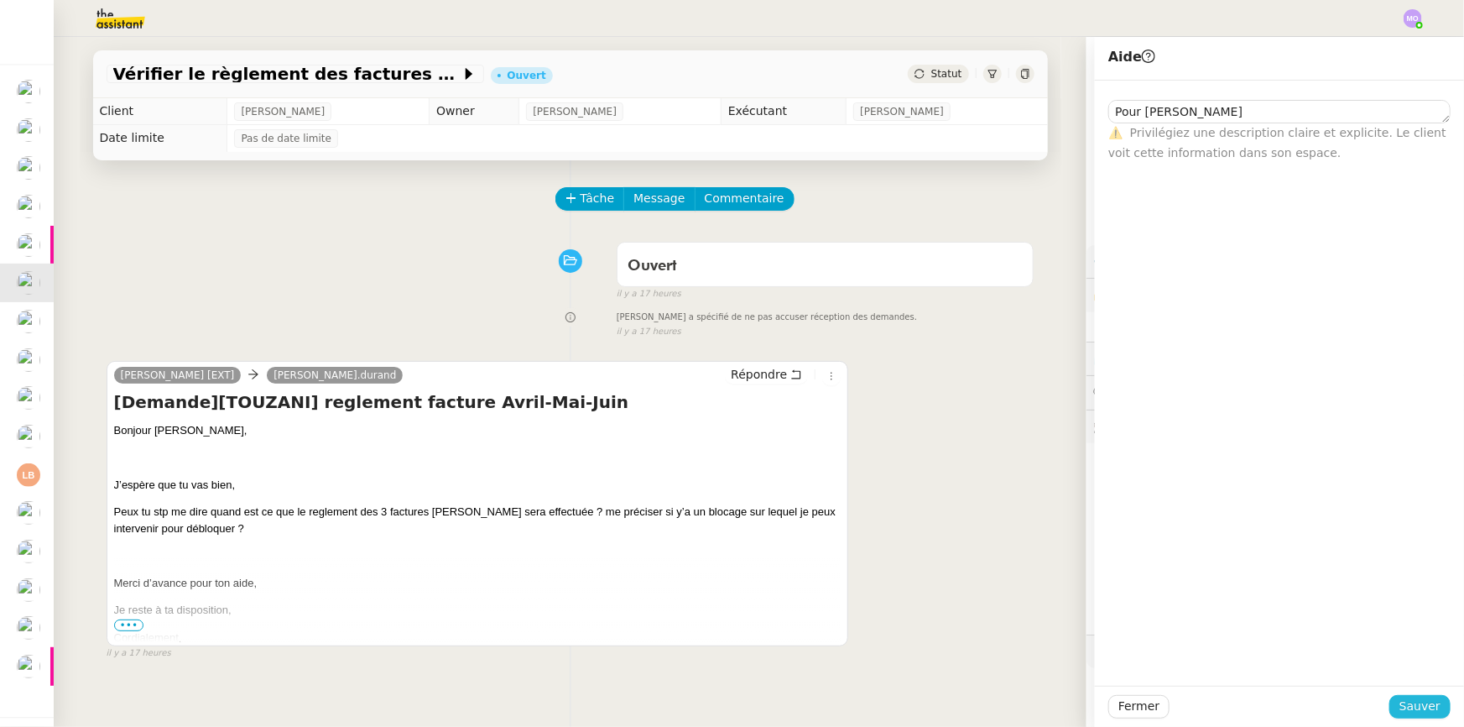
click at [1400, 697] on span "Sauver" at bounding box center [1420, 705] width 41 height 19
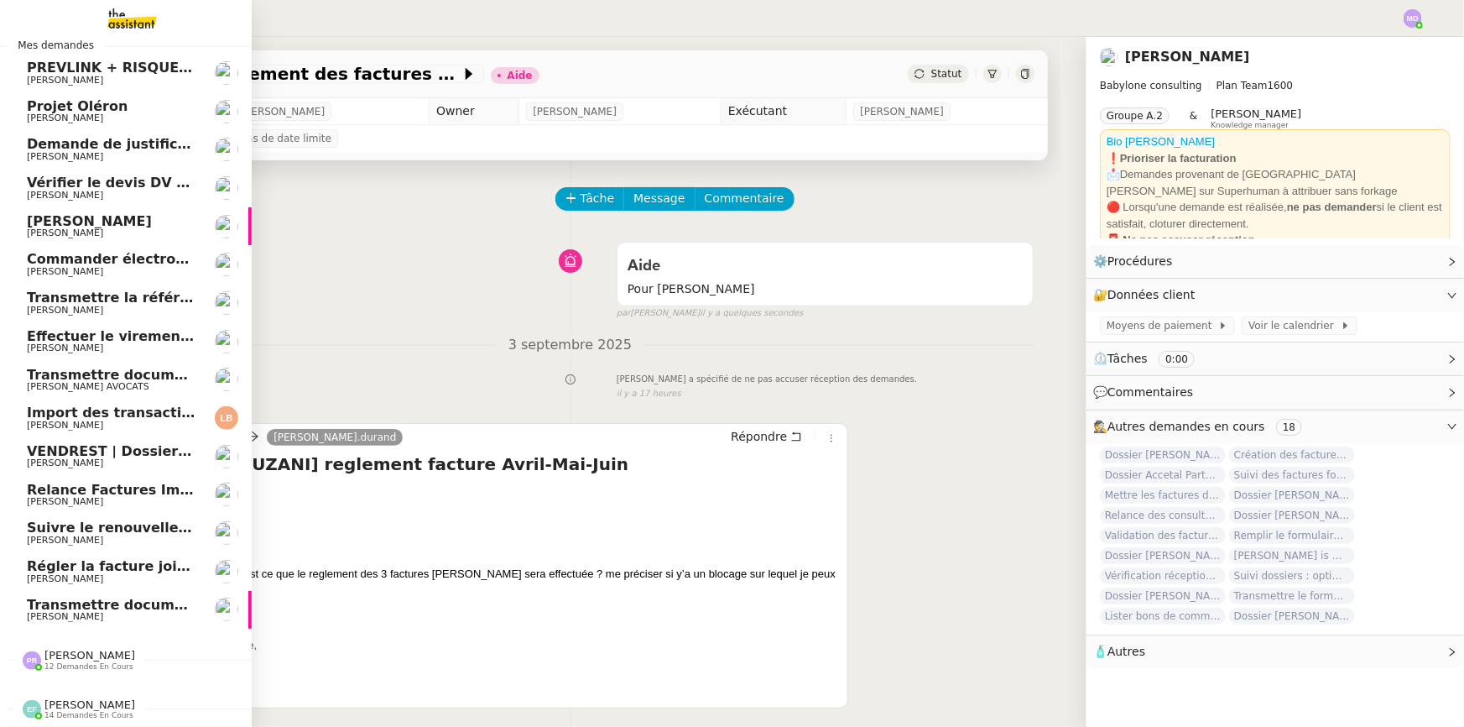
scroll to position [65, 0]
click at [106, 574] on span "[PERSON_NAME]" at bounding box center [111, 579] width 169 height 10
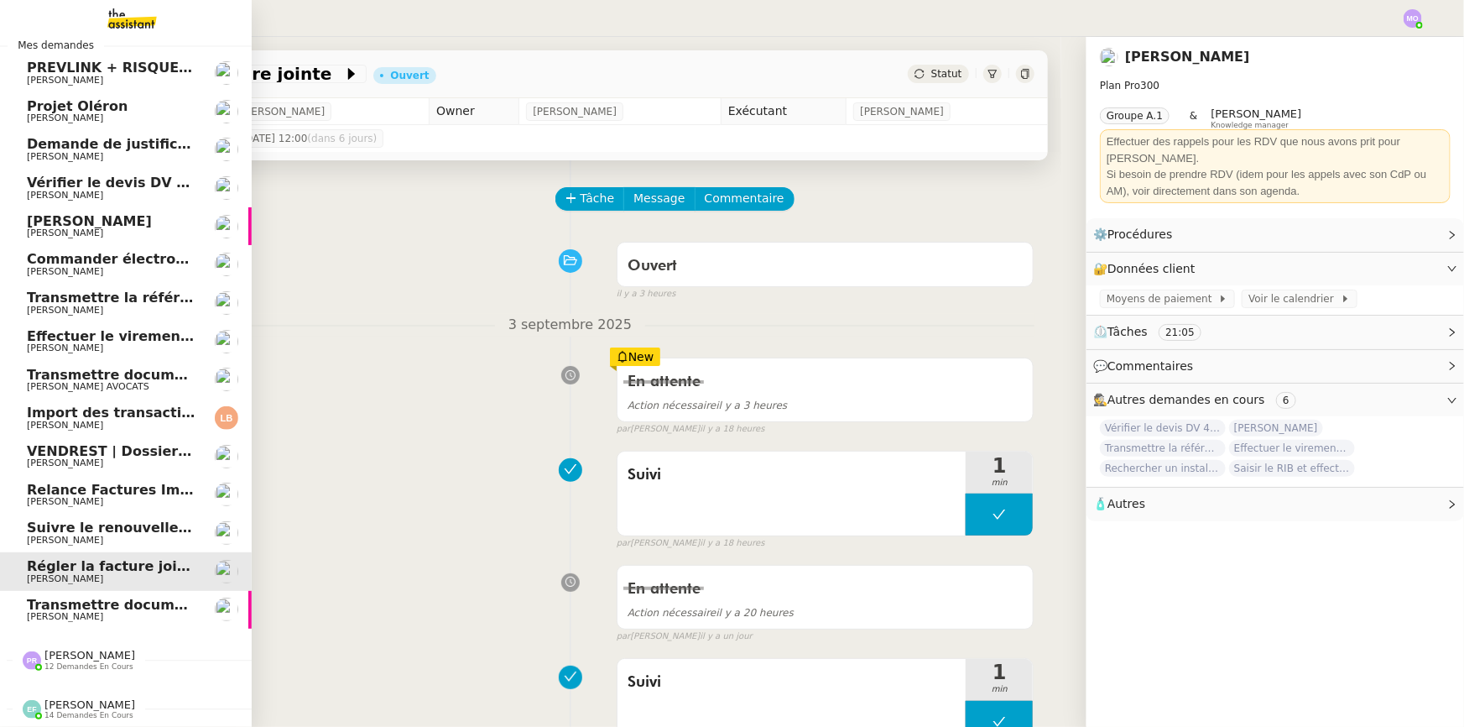
scroll to position [65, 0]
click at [136, 612] on span "[PERSON_NAME]" at bounding box center [111, 617] width 169 height 10
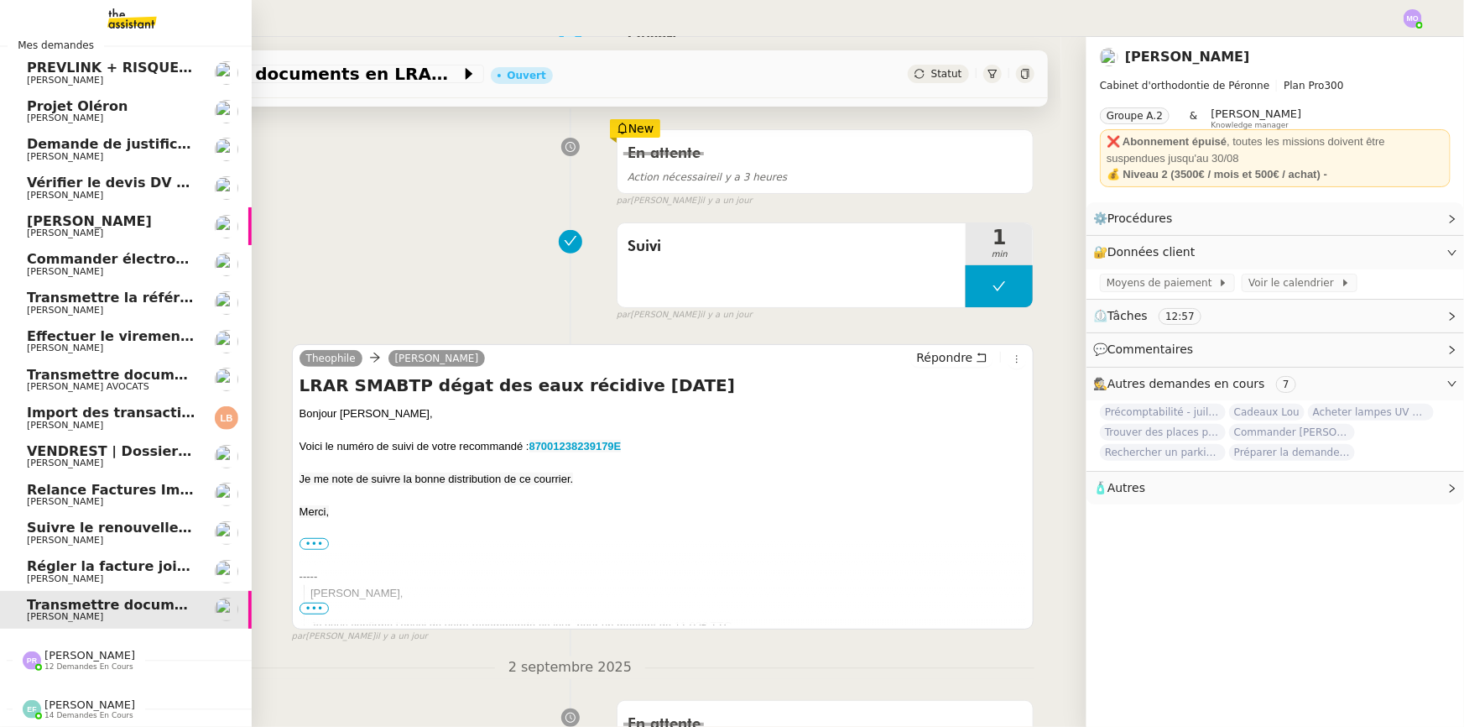
scroll to position [65, 0]
click at [63, 649] on span "[PERSON_NAME]" at bounding box center [89, 655] width 91 height 13
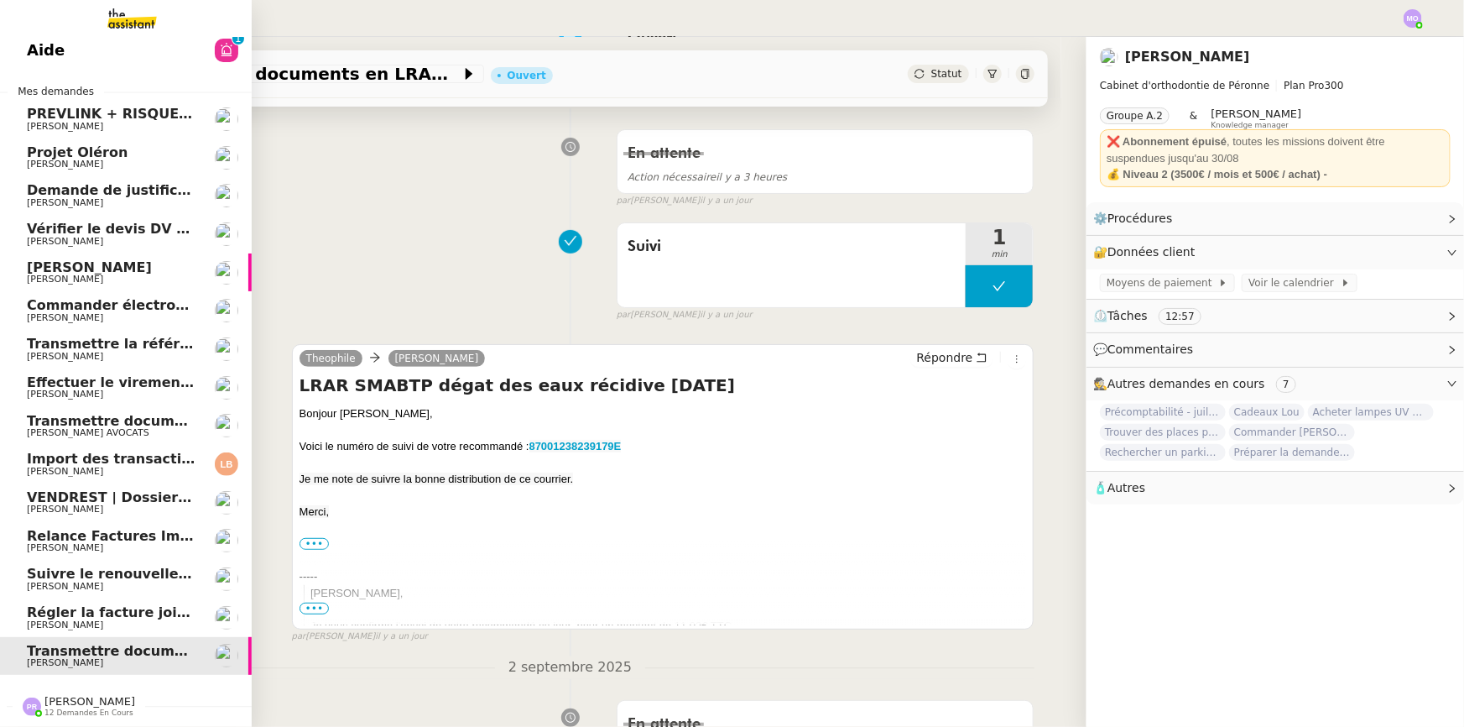
scroll to position [0, 0]
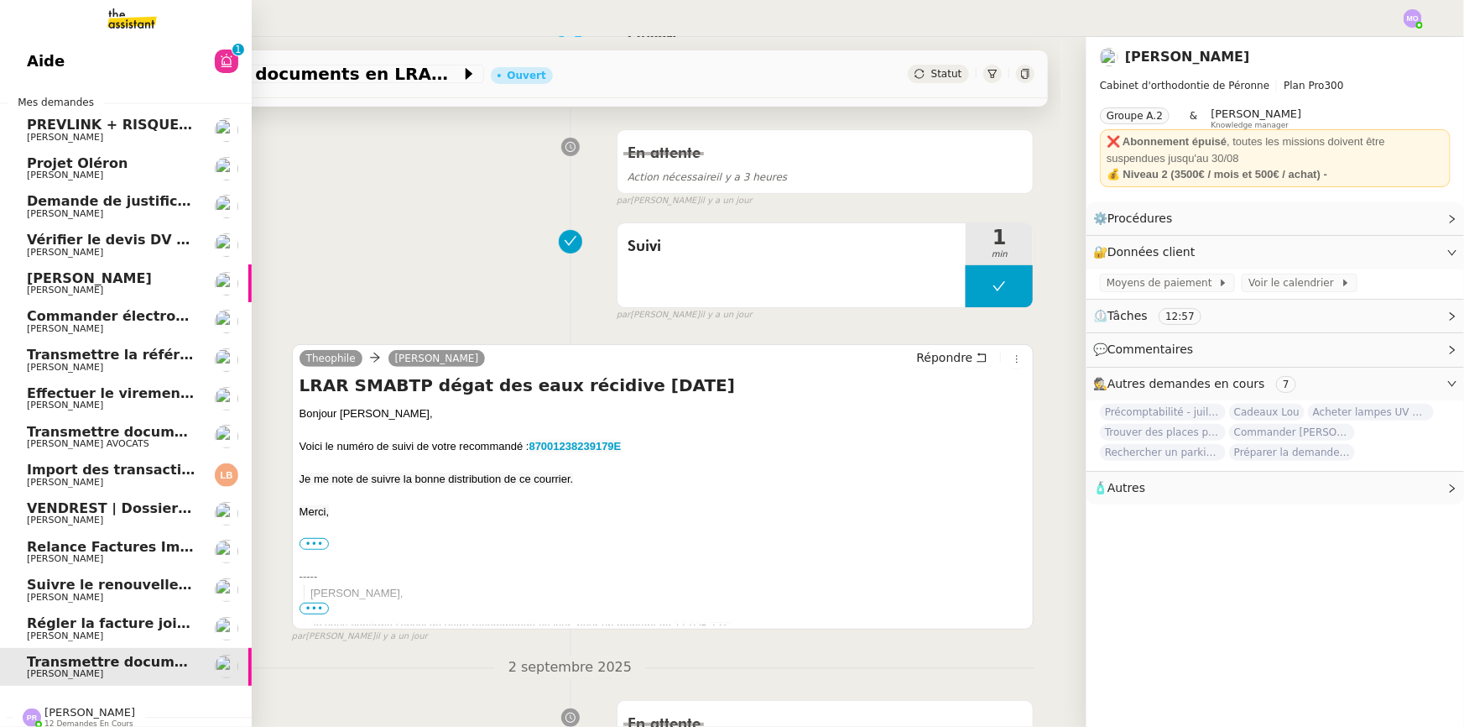
click at [119, 395] on span "Effectuer le virement pour le dossier [PERSON_NAME]" at bounding box center [231, 393] width 408 height 16
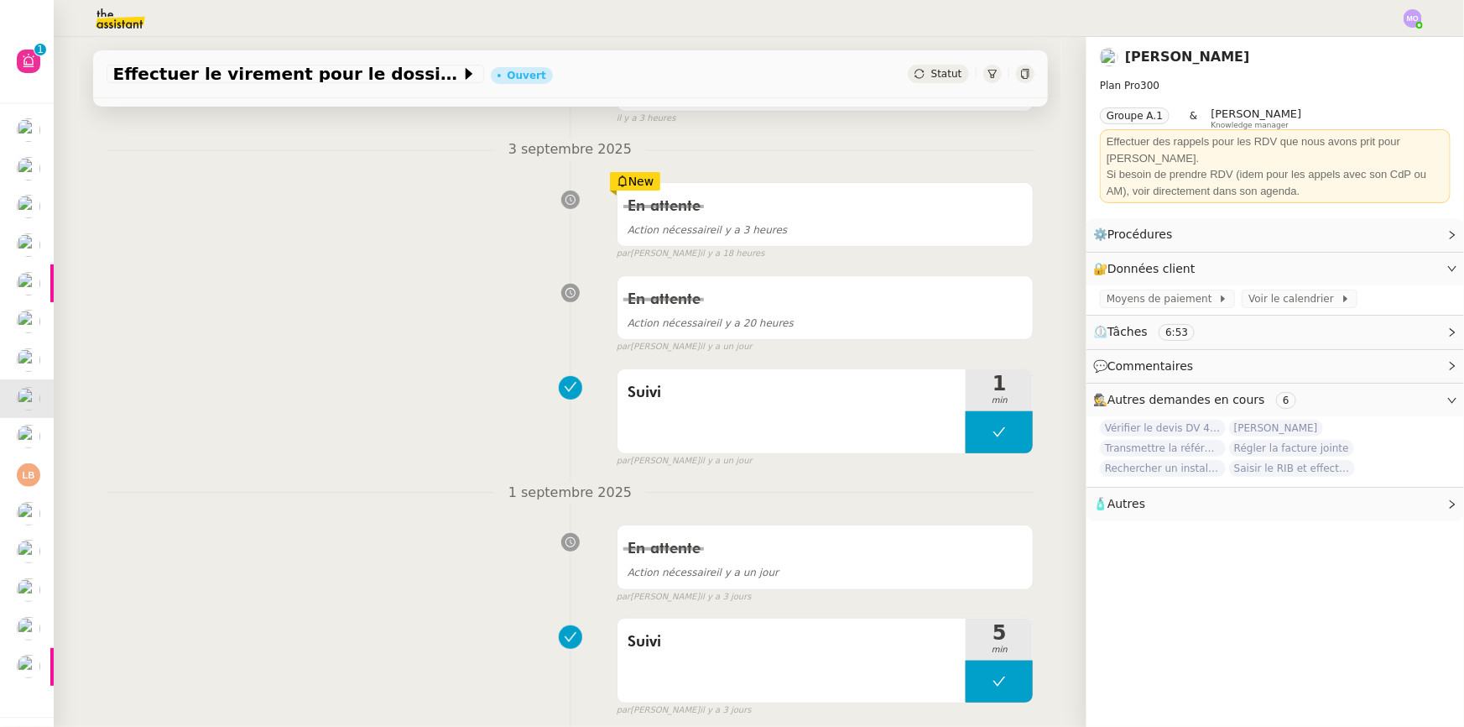
scroll to position [228, 0]
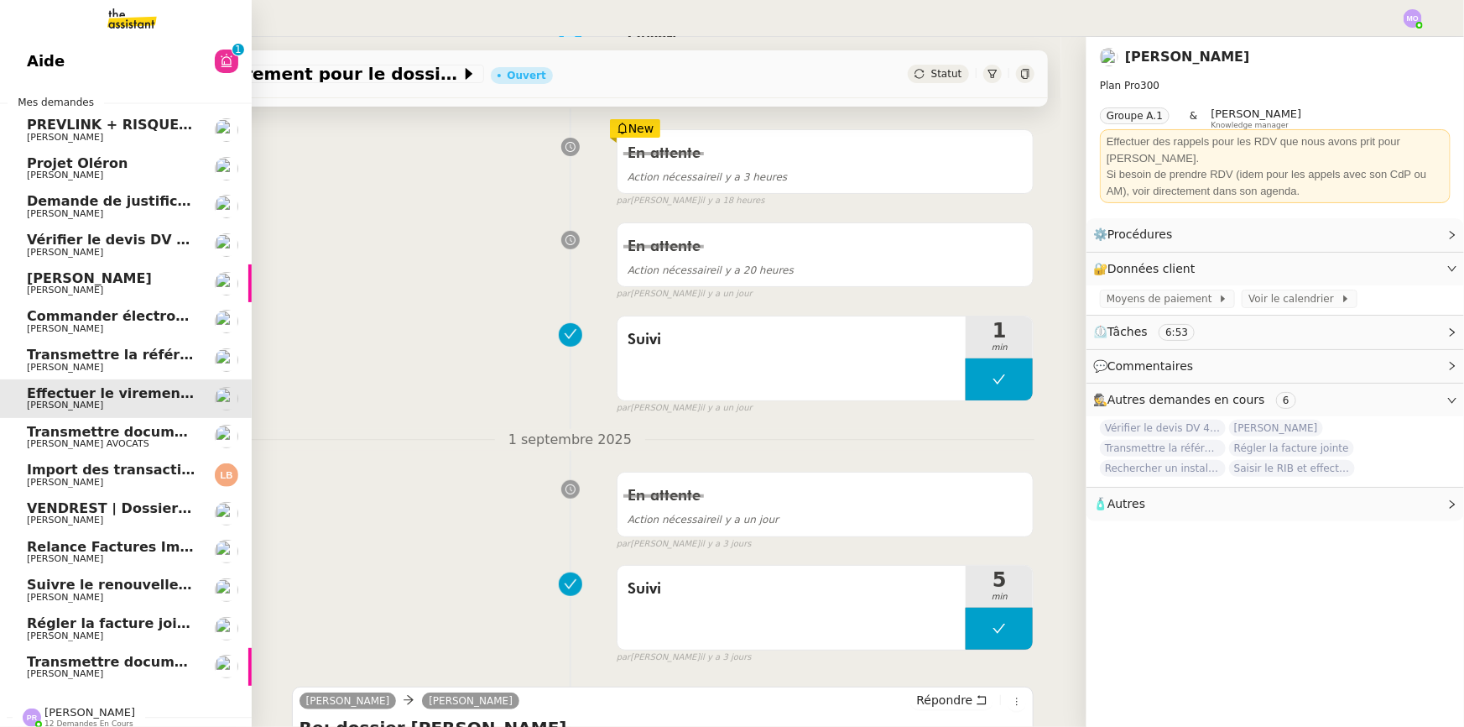
click at [125, 362] on span "[PERSON_NAME]" at bounding box center [111, 367] width 169 height 10
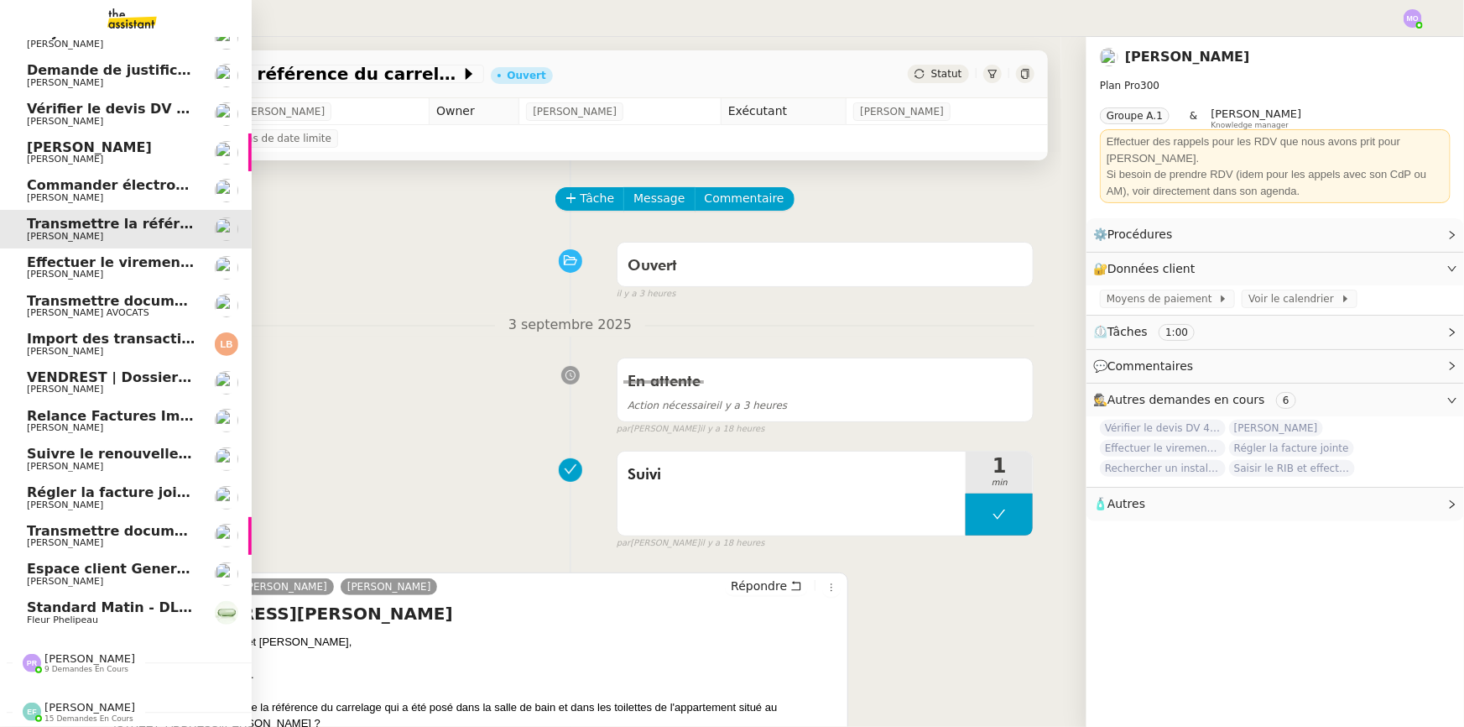
scroll to position [102, 0]
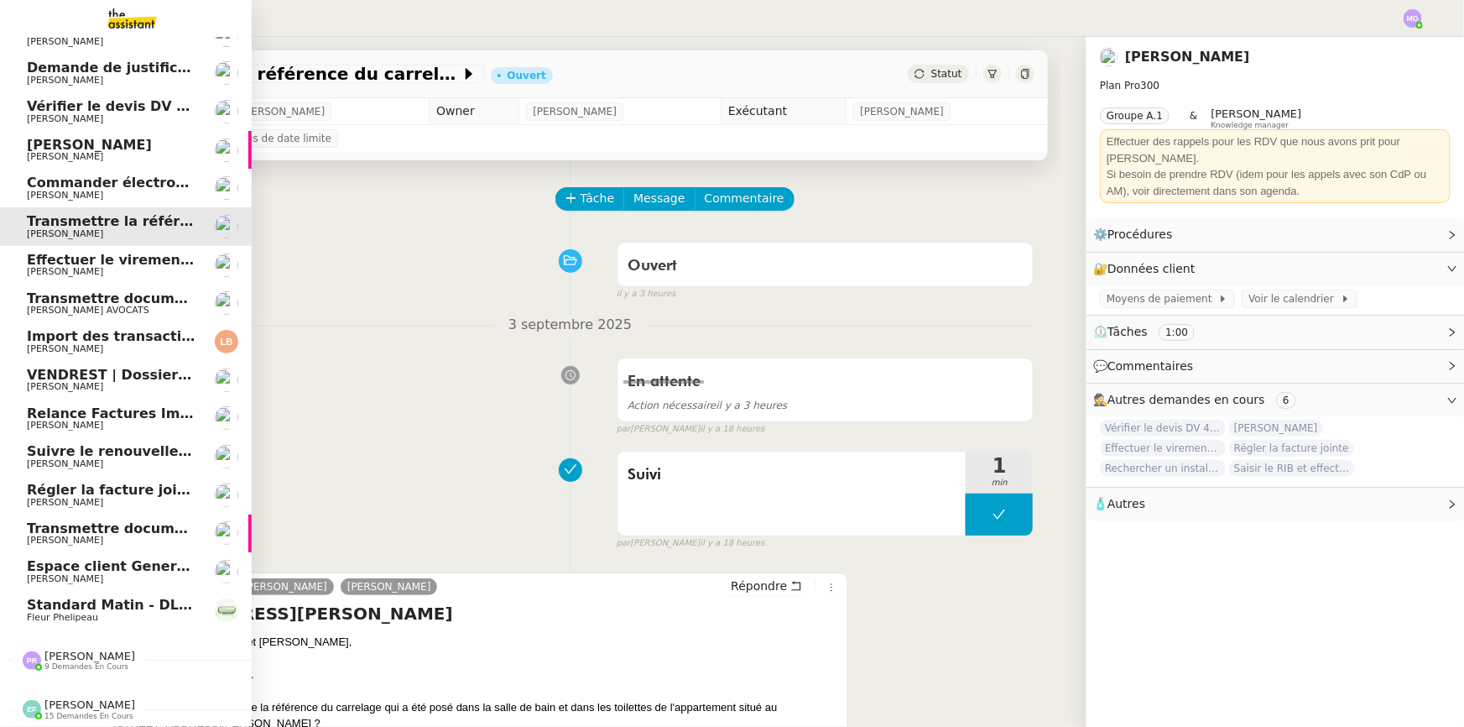
click at [65, 597] on span "Standard Matin - DLAB" at bounding box center [113, 605] width 173 height 16
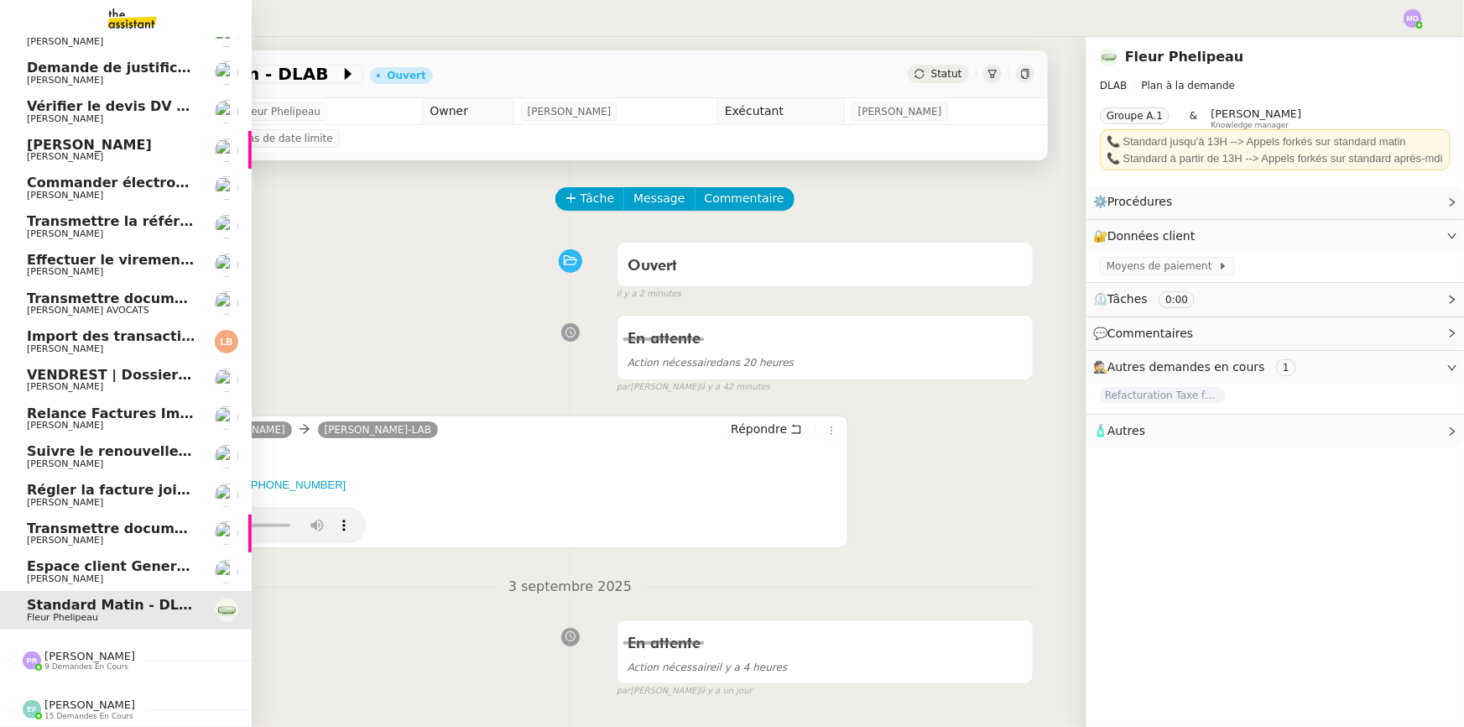
click at [85, 558] on span "Espace client GeneralVotre identifiant" at bounding box center [171, 566] width 288 height 16
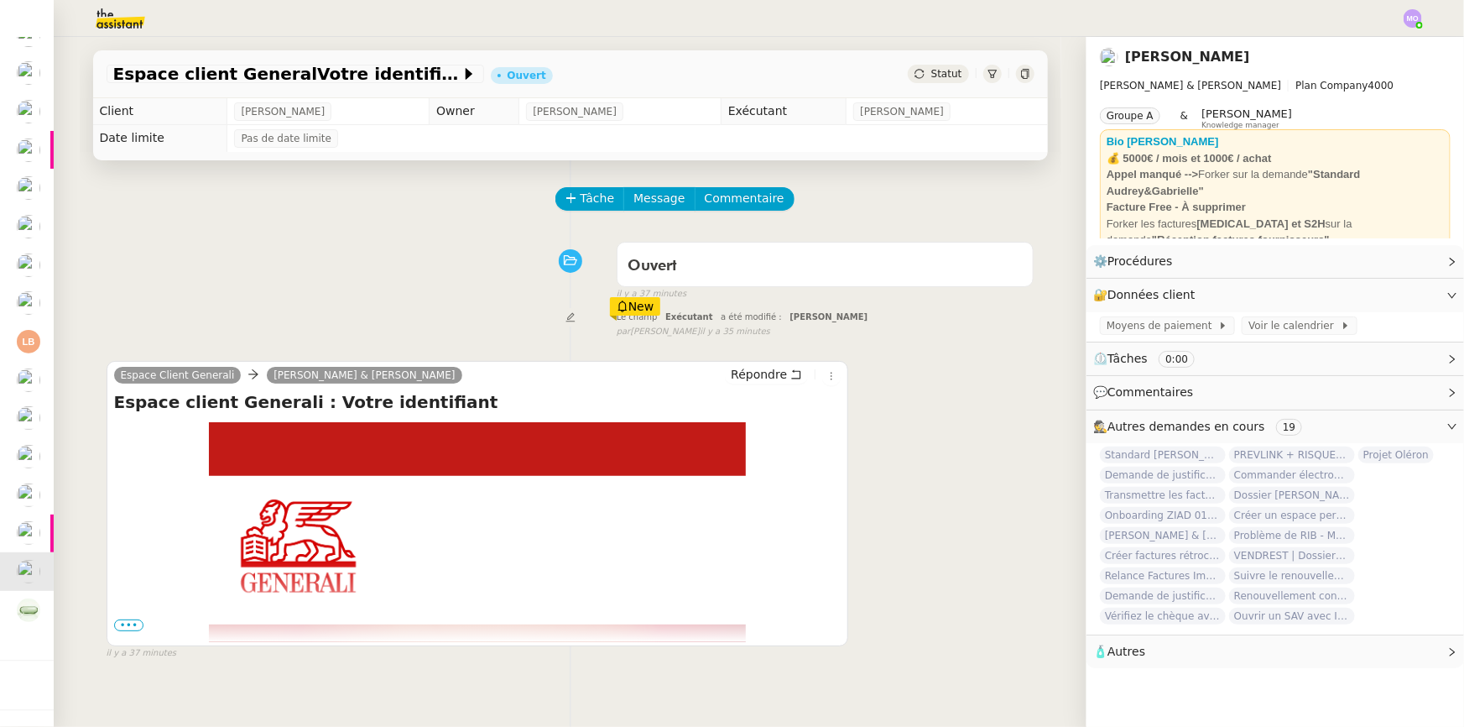
click at [124, 628] on span "•••" at bounding box center [129, 625] width 30 height 12
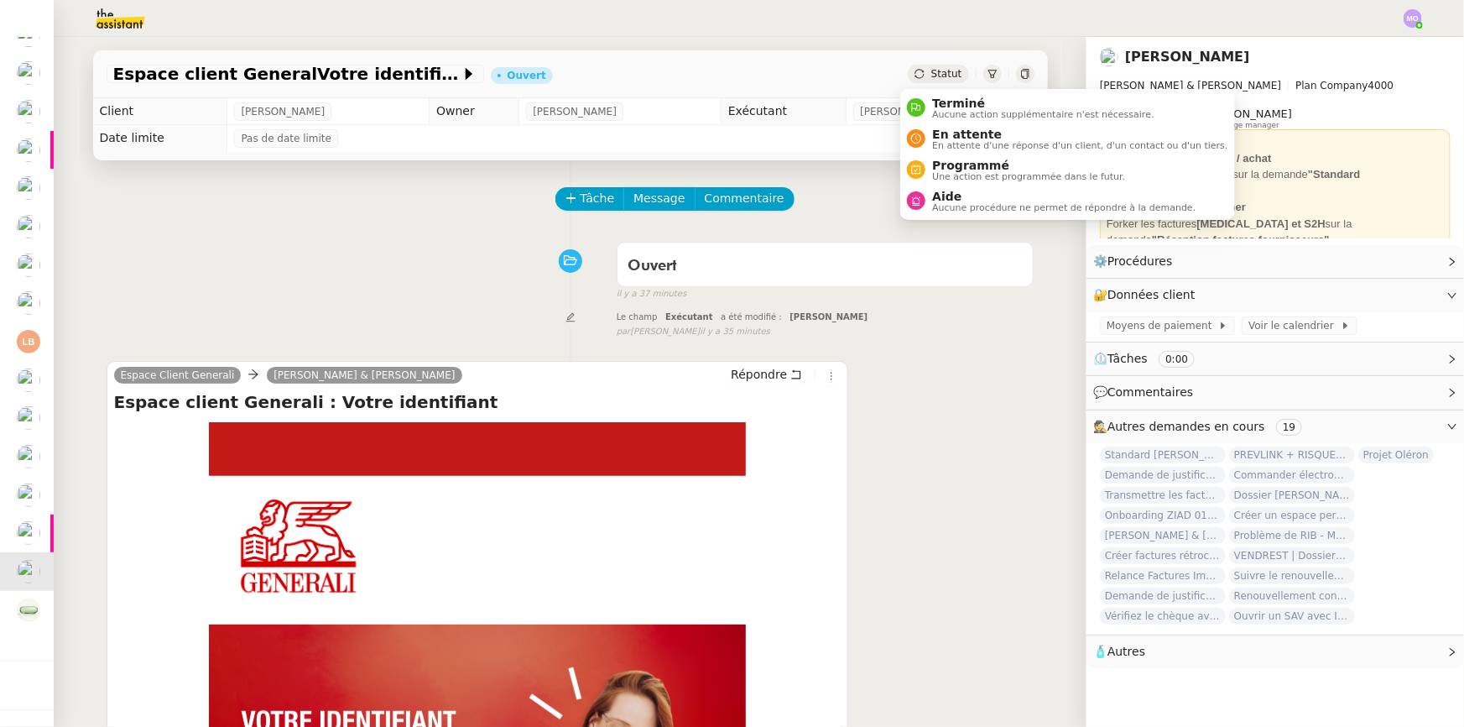
click at [942, 78] on span "Statut" at bounding box center [946, 74] width 31 height 12
click at [947, 201] on span "Aide" at bounding box center [1063, 196] width 263 height 13
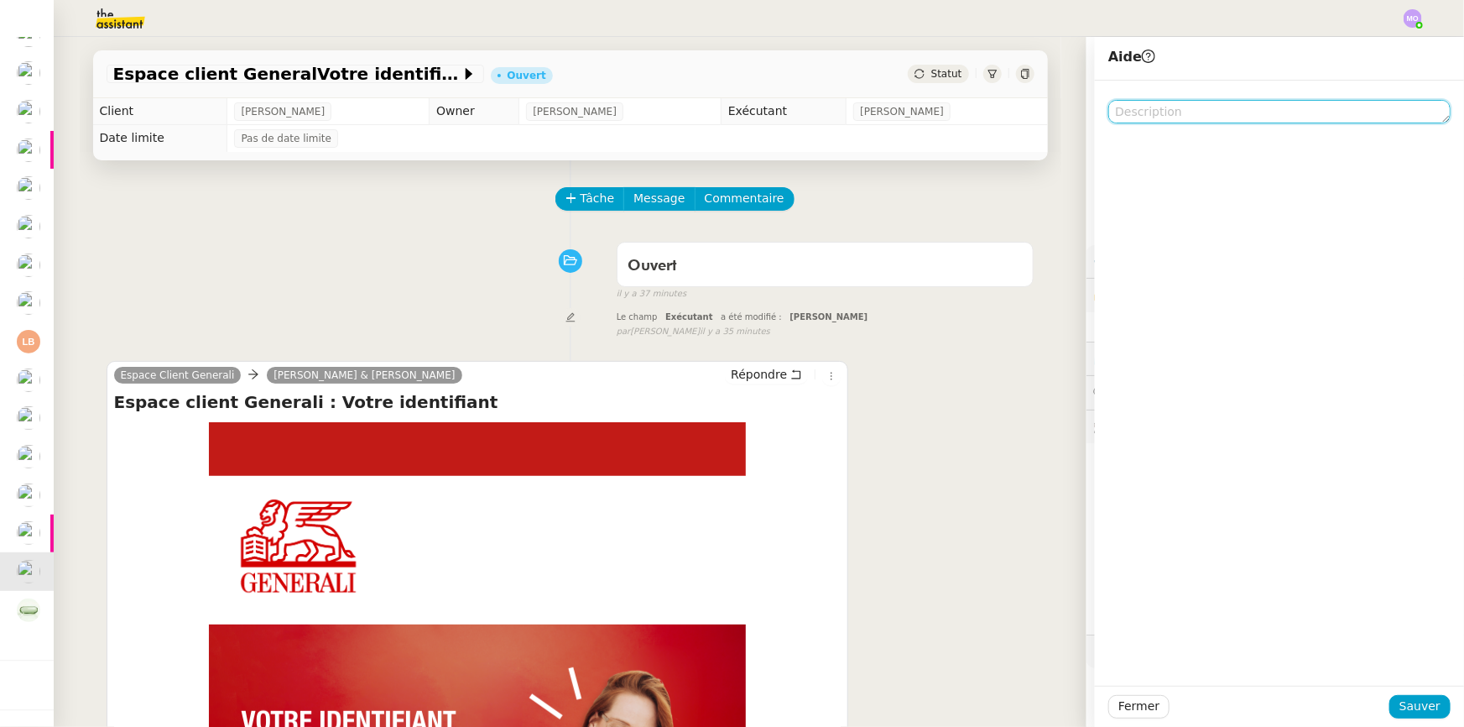
click at [1137, 116] on textarea at bounding box center [1279, 111] width 342 height 23
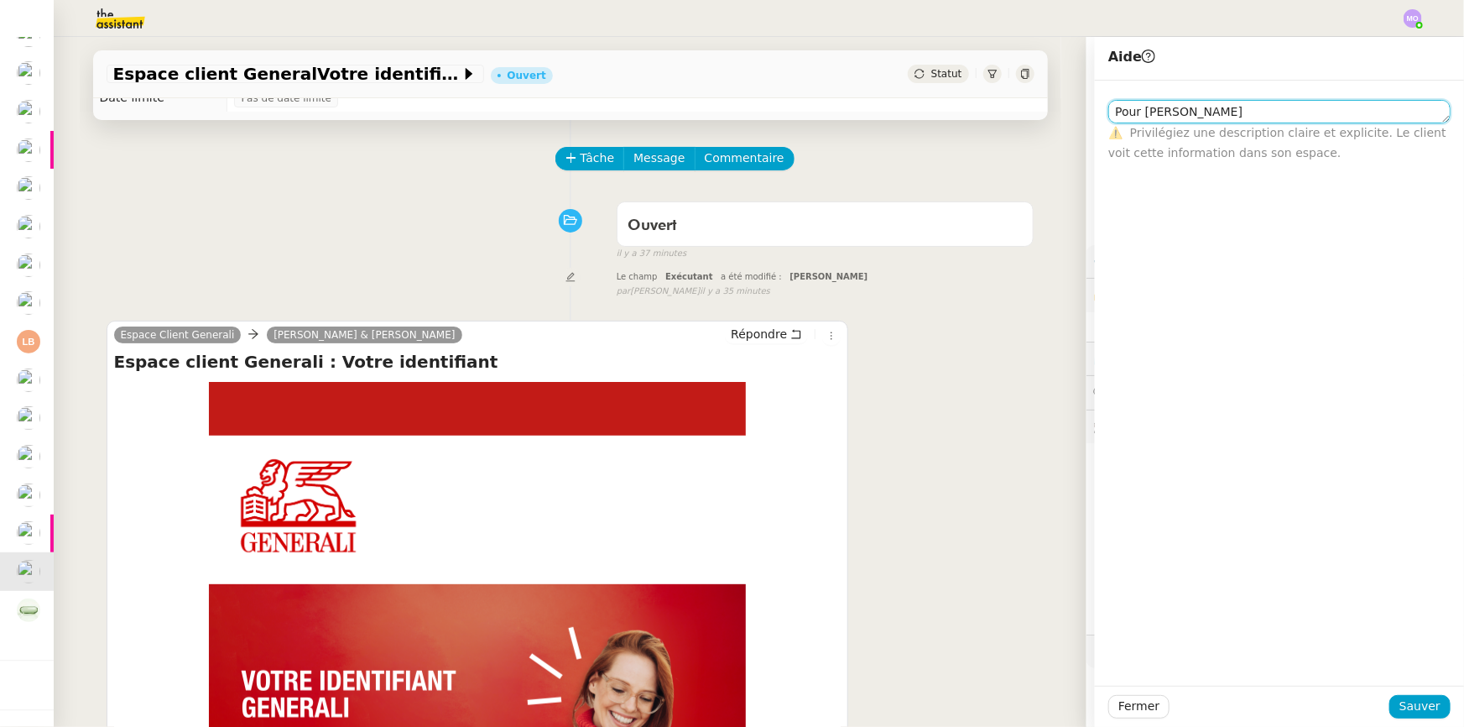
scroll to position [305, 0]
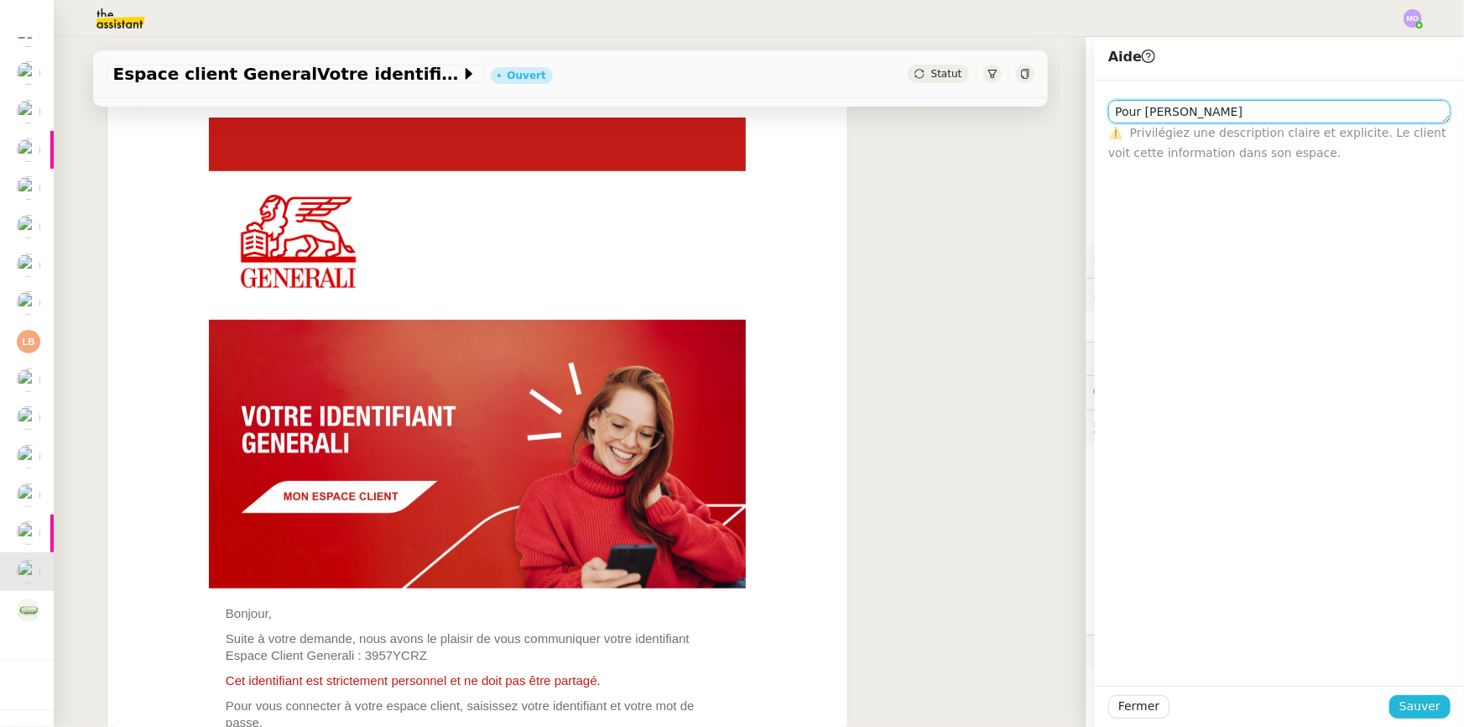
type textarea "Pour [PERSON_NAME]"
click at [1407, 702] on span "Sauver" at bounding box center [1420, 705] width 41 height 19
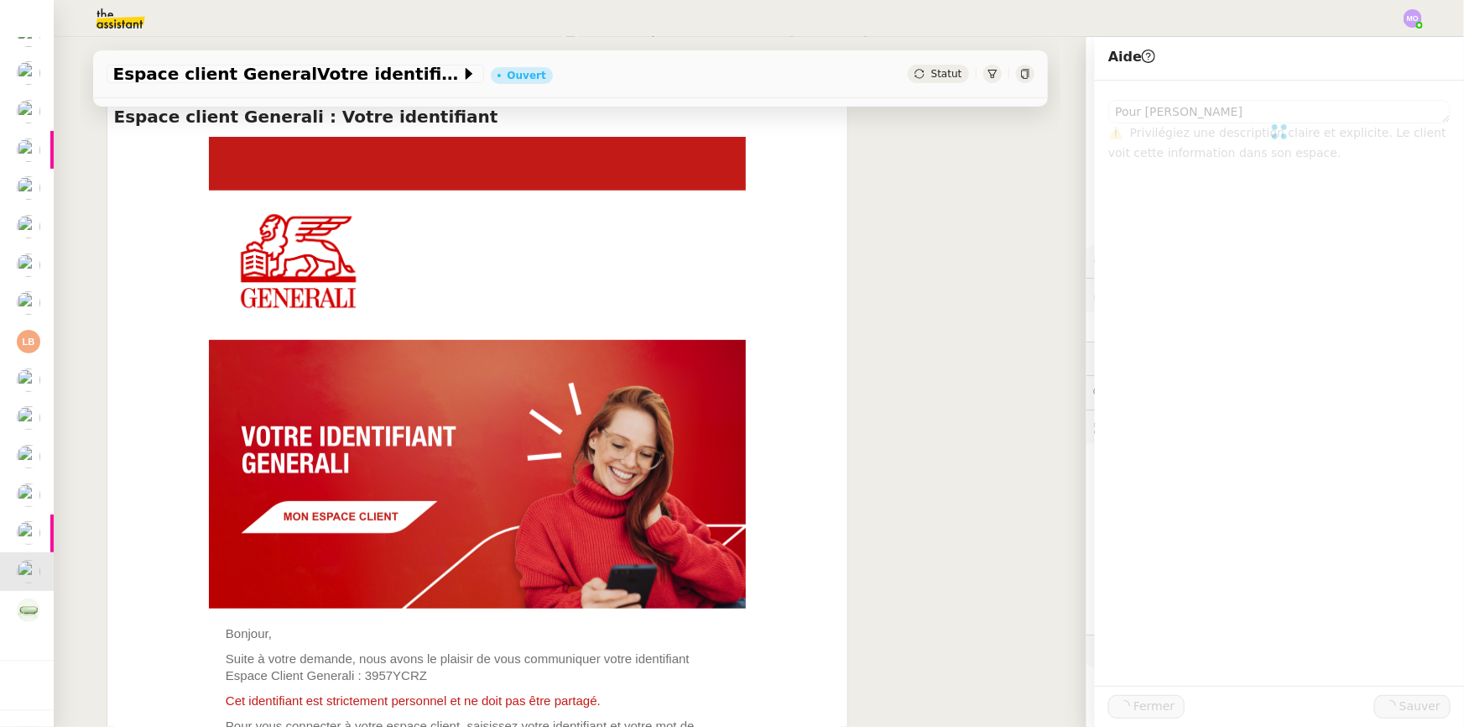
scroll to position [325, 0]
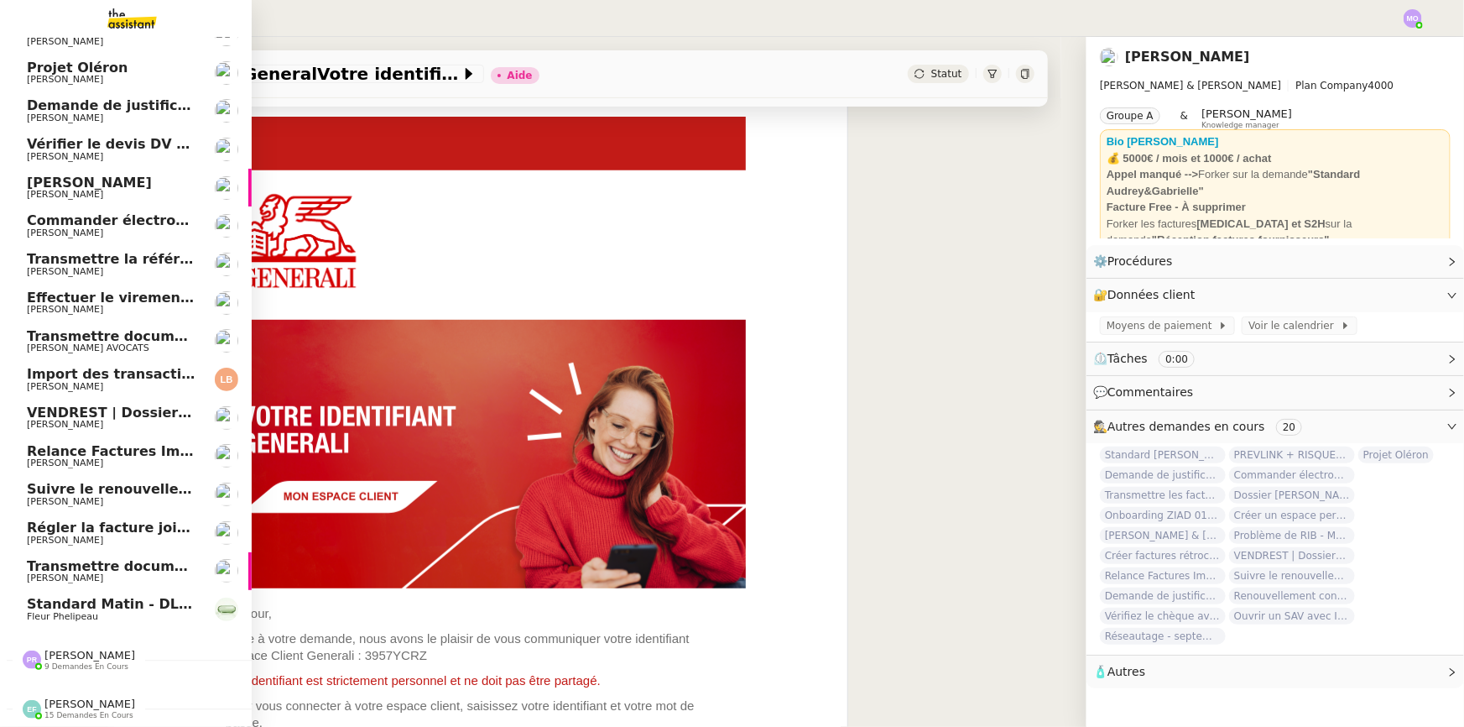
click at [88, 572] on span "[PERSON_NAME]" at bounding box center [65, 577] width 76 height 11
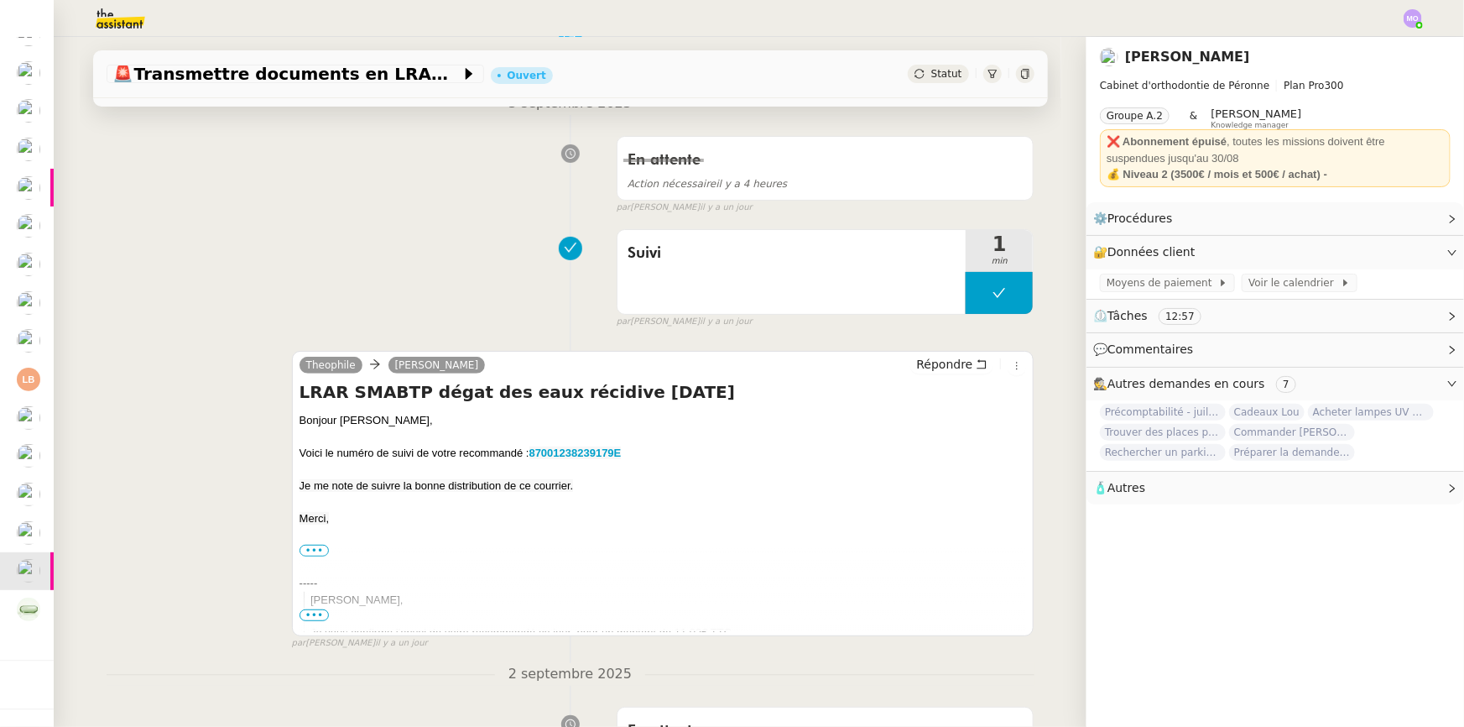
scroll to position [305, 0]
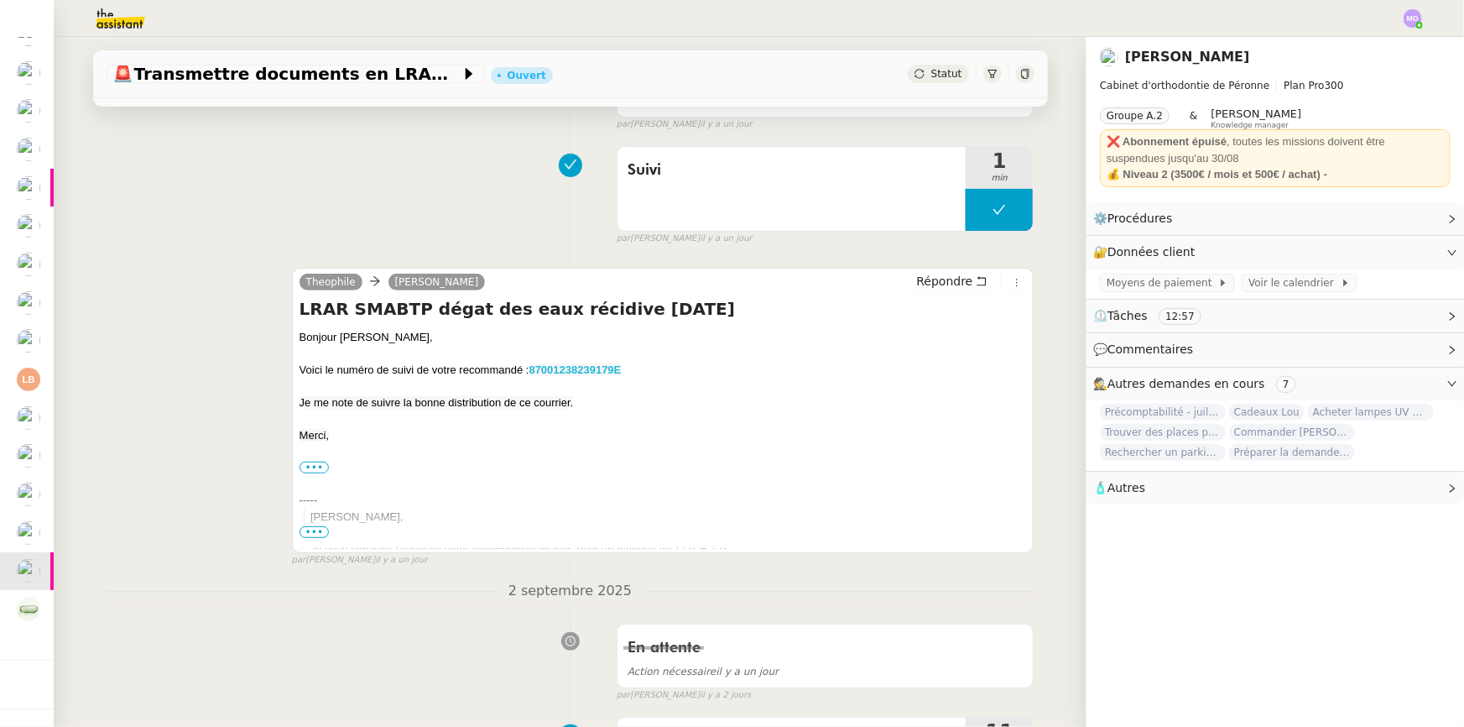
click at [557, 370] on strong "87001238239179E" at bounding box center [575, 369] width 92 height 13
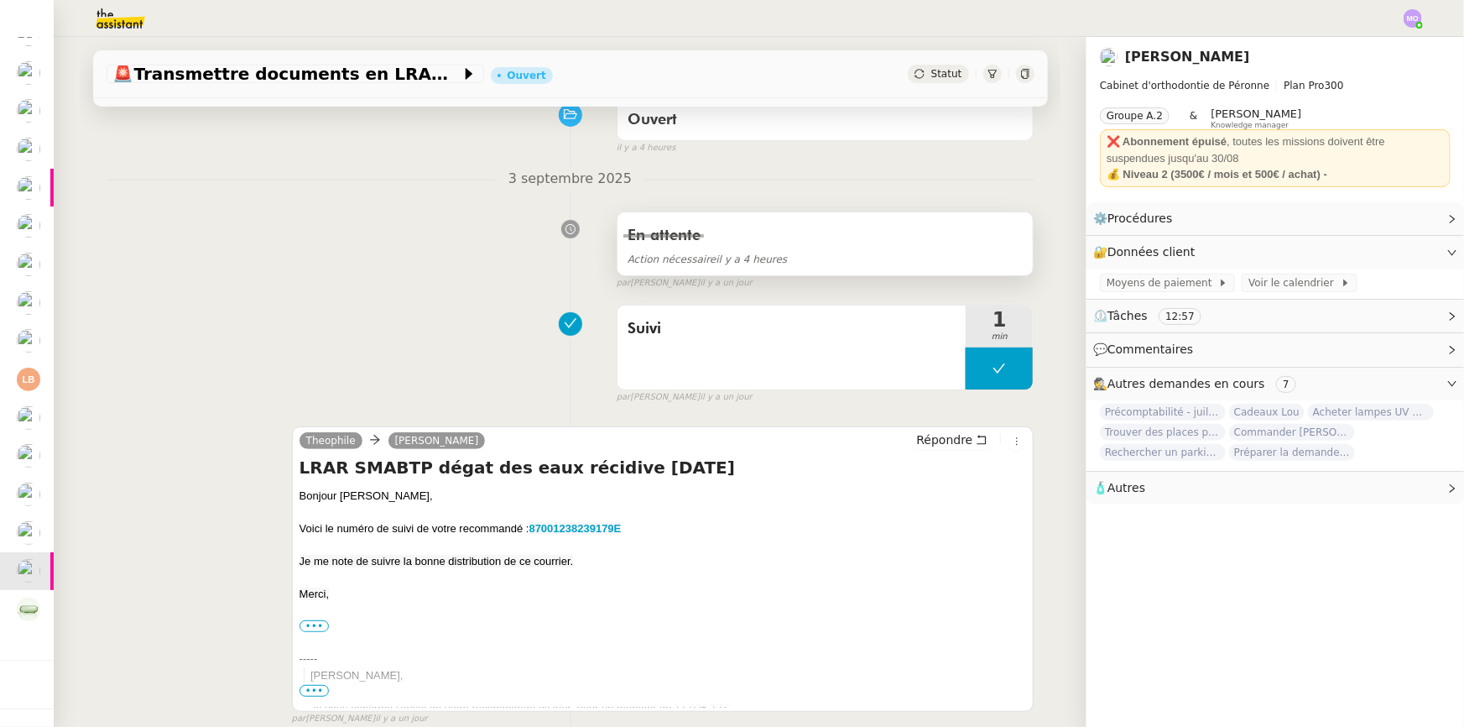
scroll to position [0, 0]
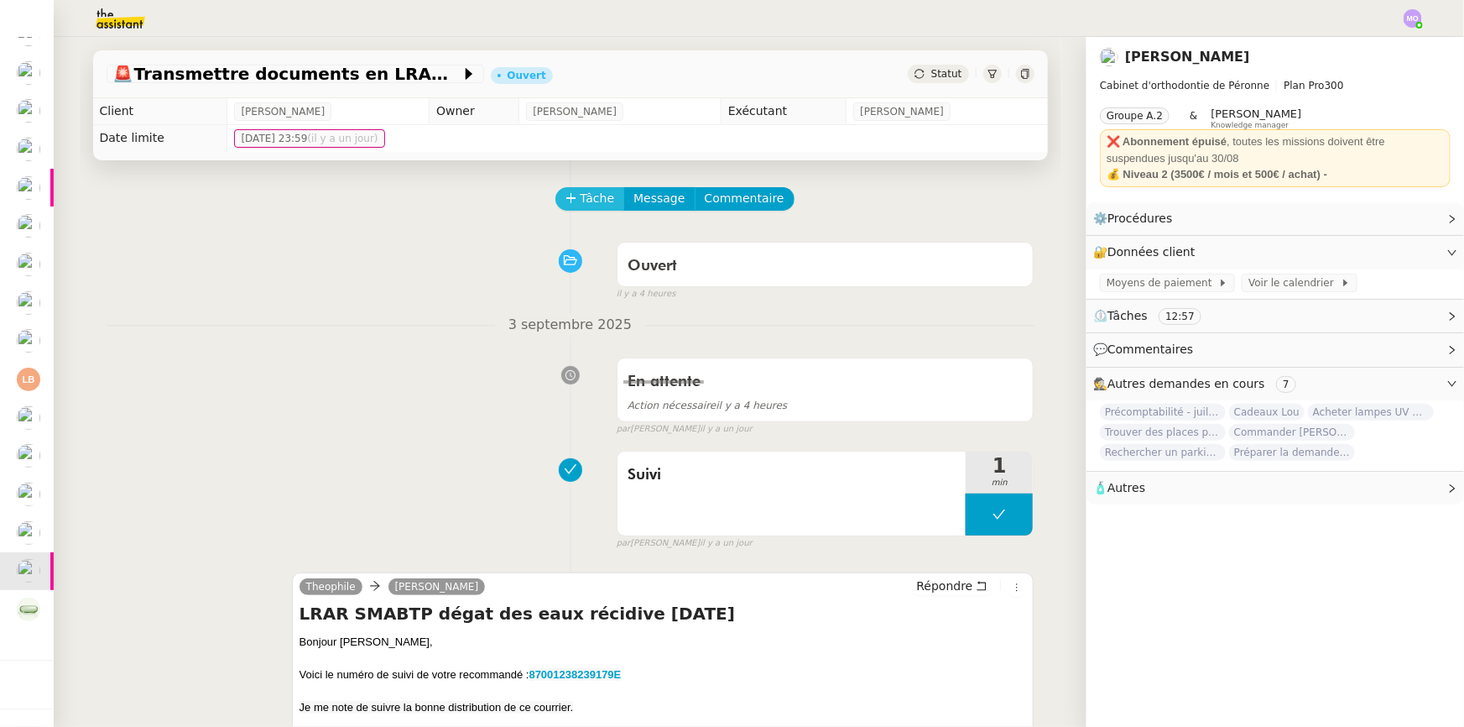
click at [581, 194] on span "Tâche" at bounding box center [598, 198] width 34 height 19
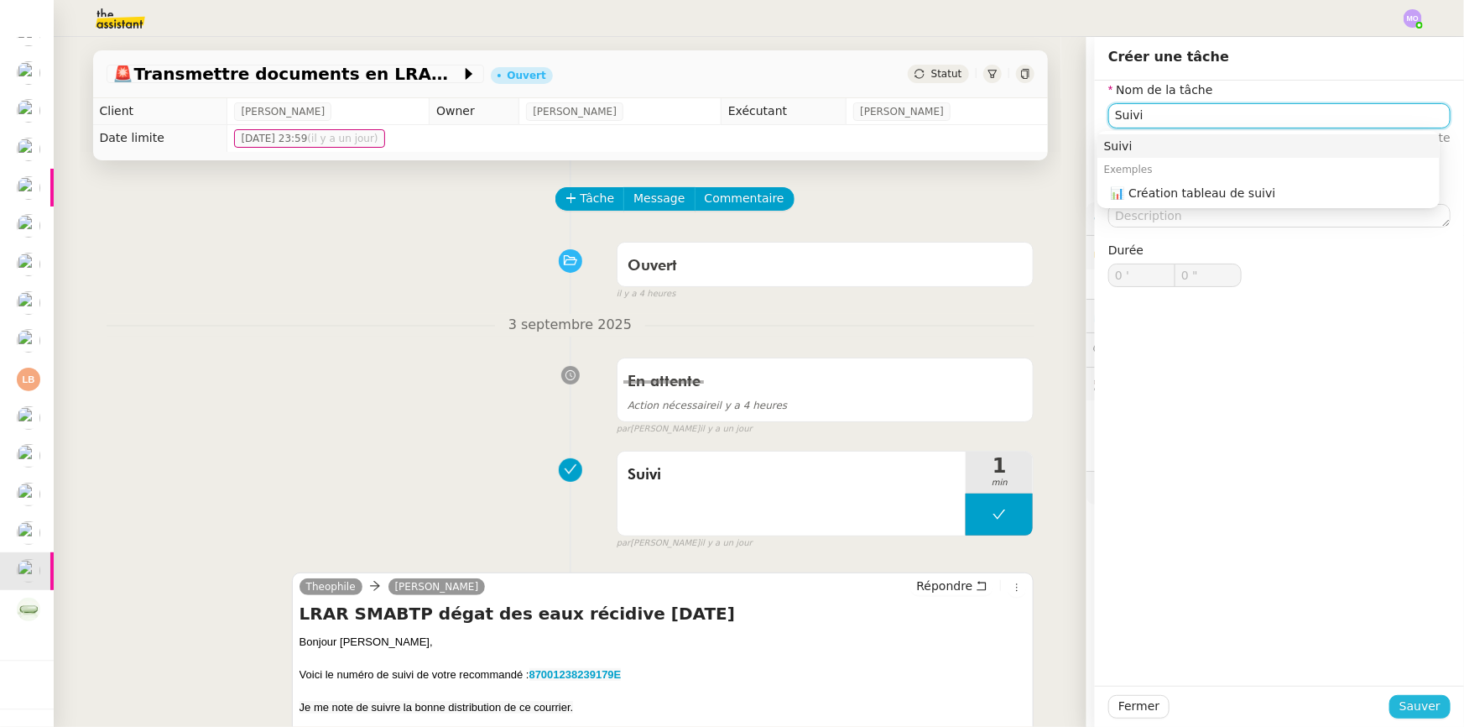
type input "Suivi"
click at [1403, 701] on span "Sauver" at bounding box center [1420, 705] width 41 height 19
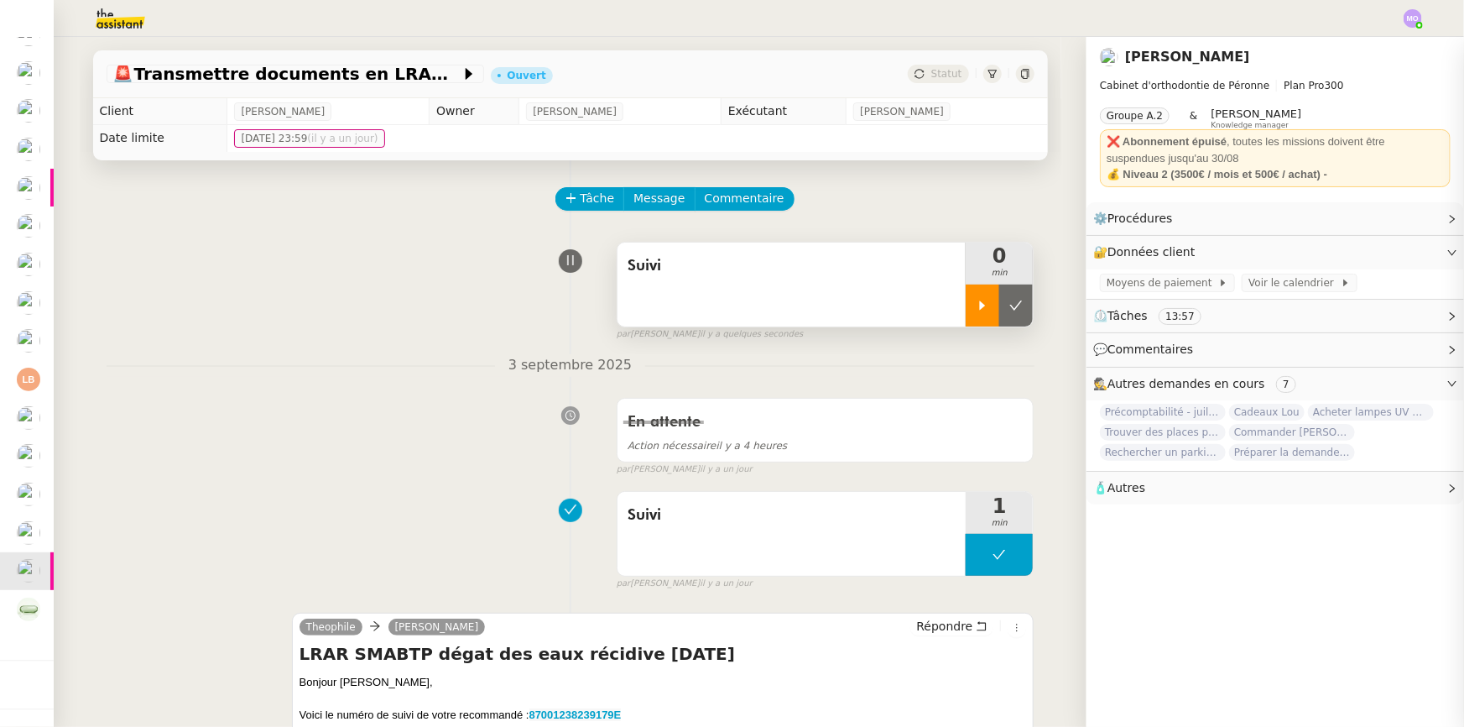
click at [977, 311] on div at bounding box center [983, 305] width 34 height 42
click at [1009, 315] on div at bounding box center [999, 305] width 67 height 42
click at [1009, 315] on button at bounding box center [1016, 305] width 34 height 42
click at [944, 73] on span "Statut" at bounding box center [946, 74] width 31 height 12
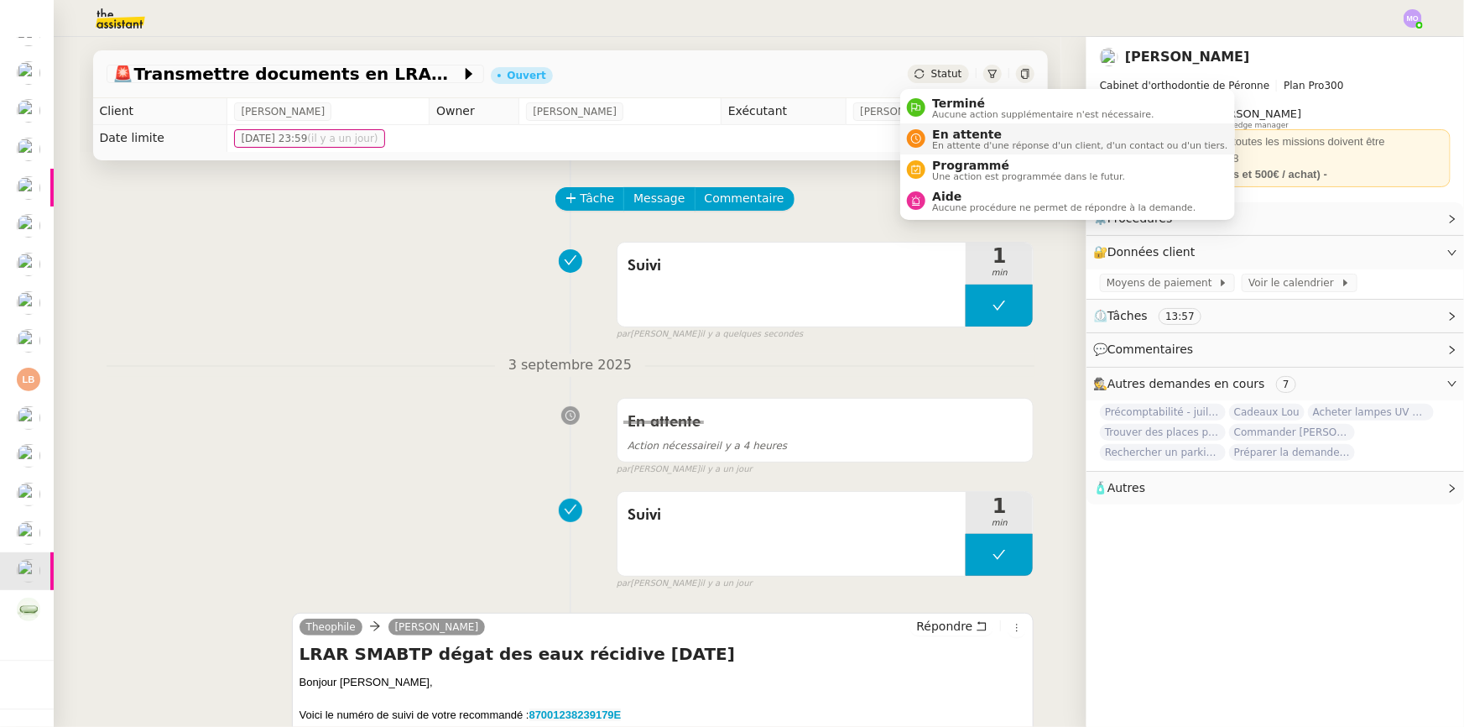
click at [965, 125] on li "En attente En attente d'une réponse d'un client, d'un contact ou d'un tiers." at bounding box center [1067, 138] width 334 height 31
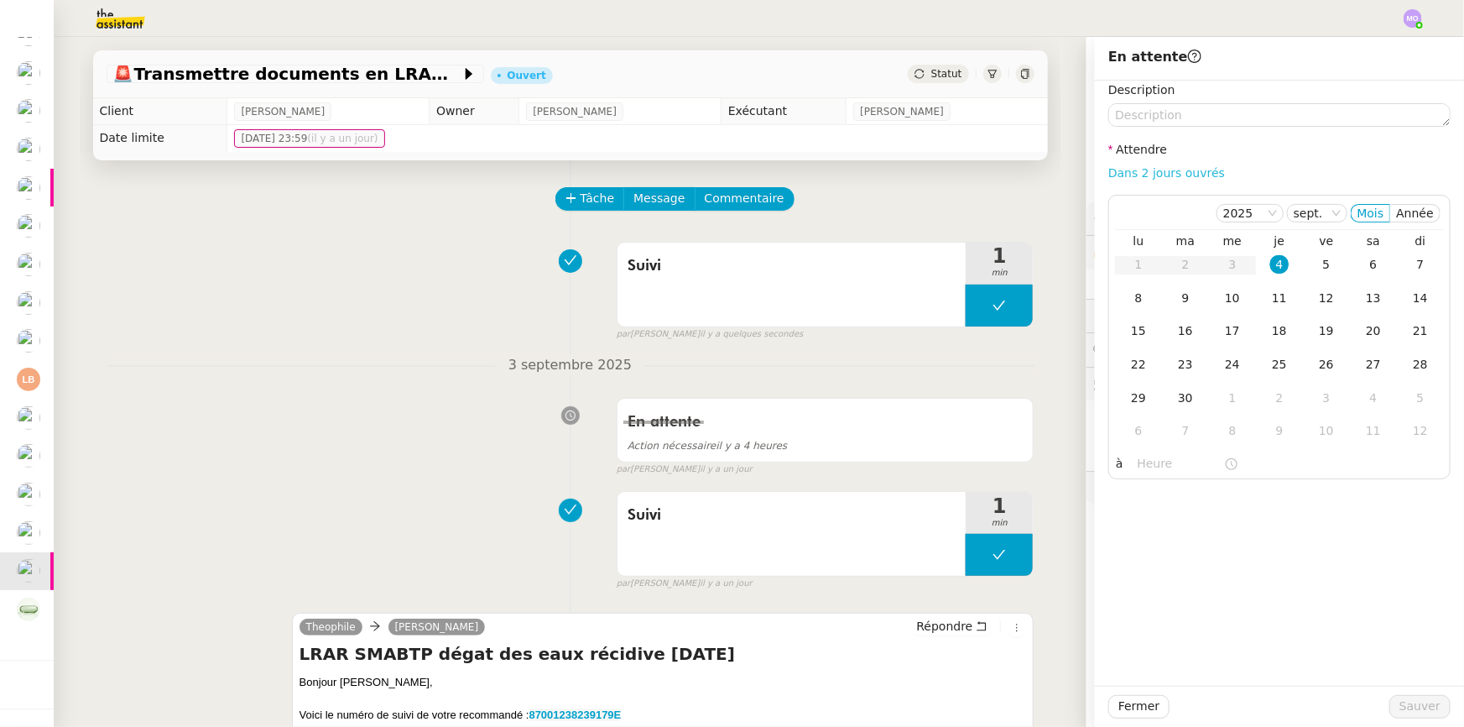
click at [1164, 172] on link "Dans 2 jours ouvrés" at bounding box center [1166, 172] width 117 height 13
type input "07:00"
click at [1317, 269] on div "5" at bounding box center [1326, 264] width 18 height 18
click at [1410, 706] on span "Sauver" at bounding box center [1420, 705] width 41 height 19
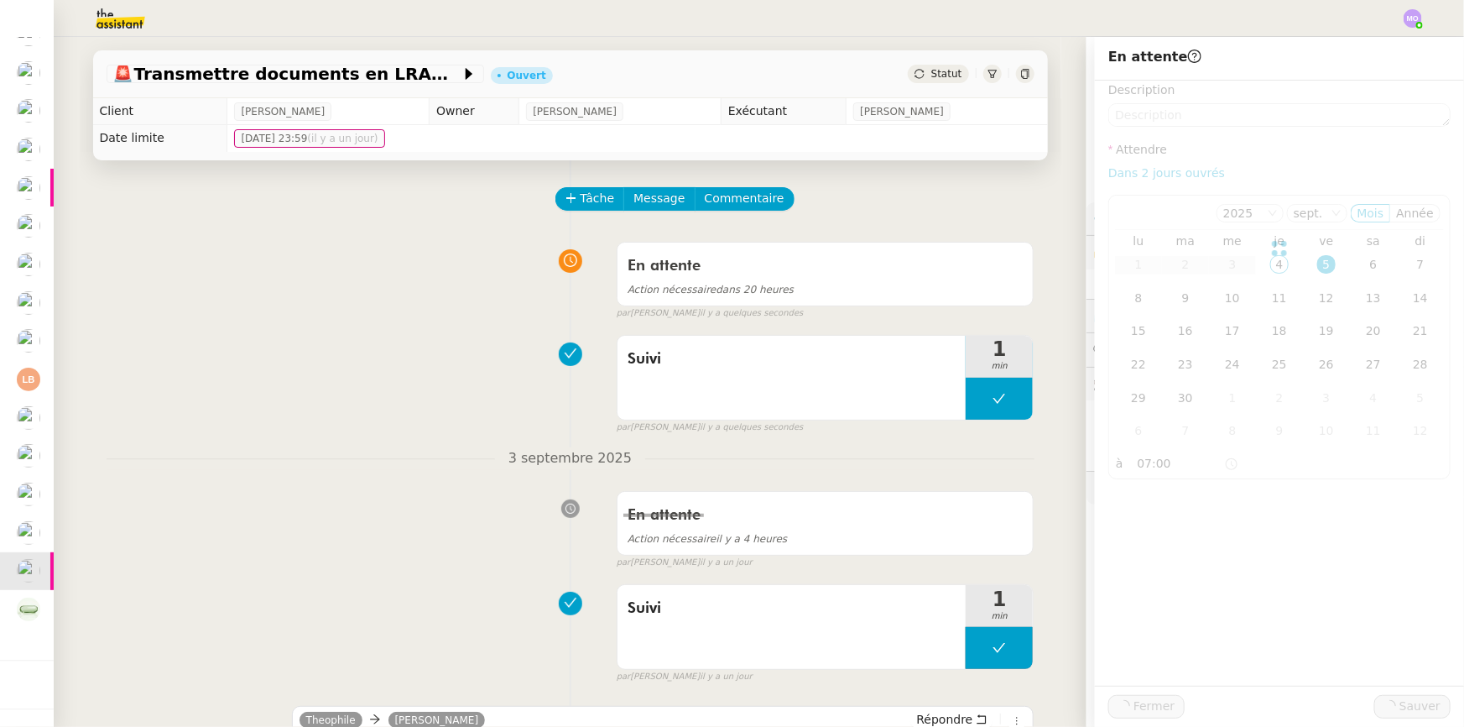
scroll to position [65, 0]
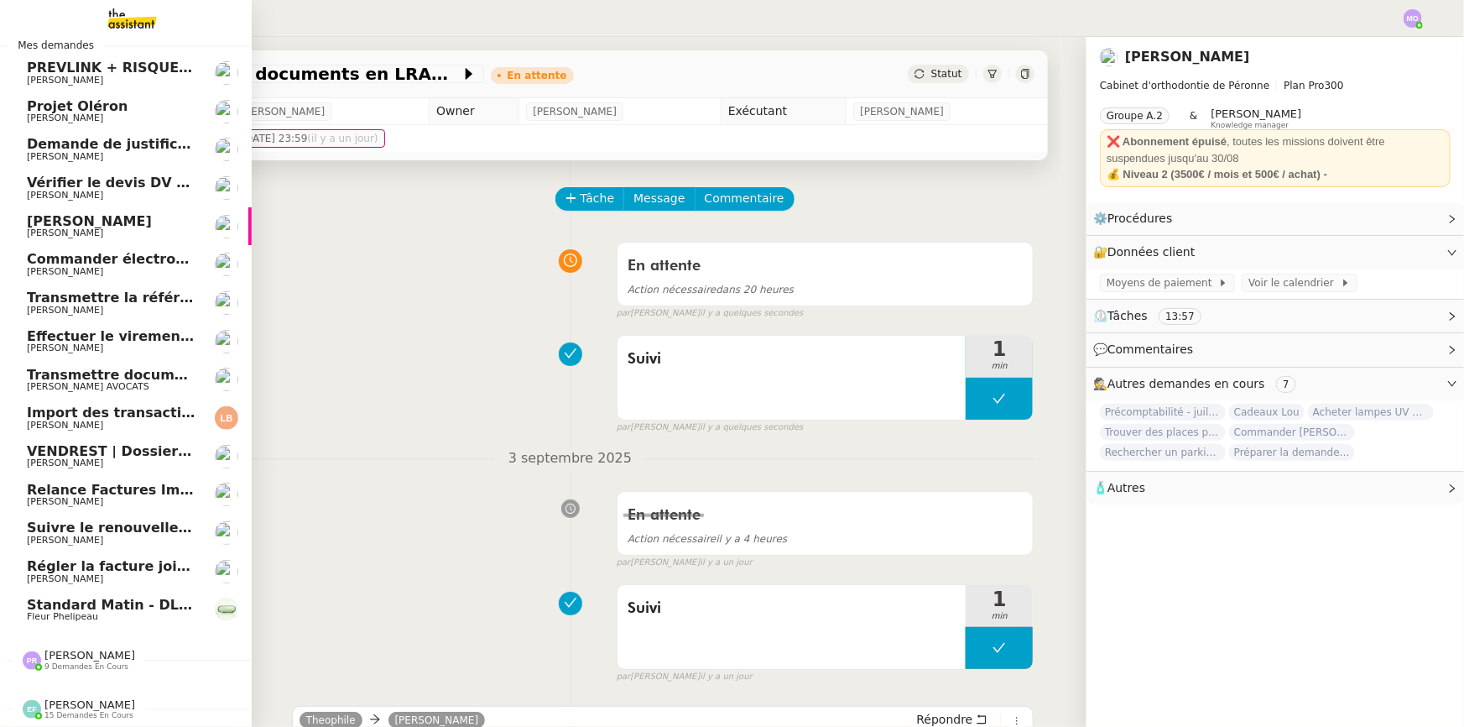
click at [128, 524] on span "Suivre le renouvellement produit Trimble" at bounding box center [183, 527] width 312 height 16
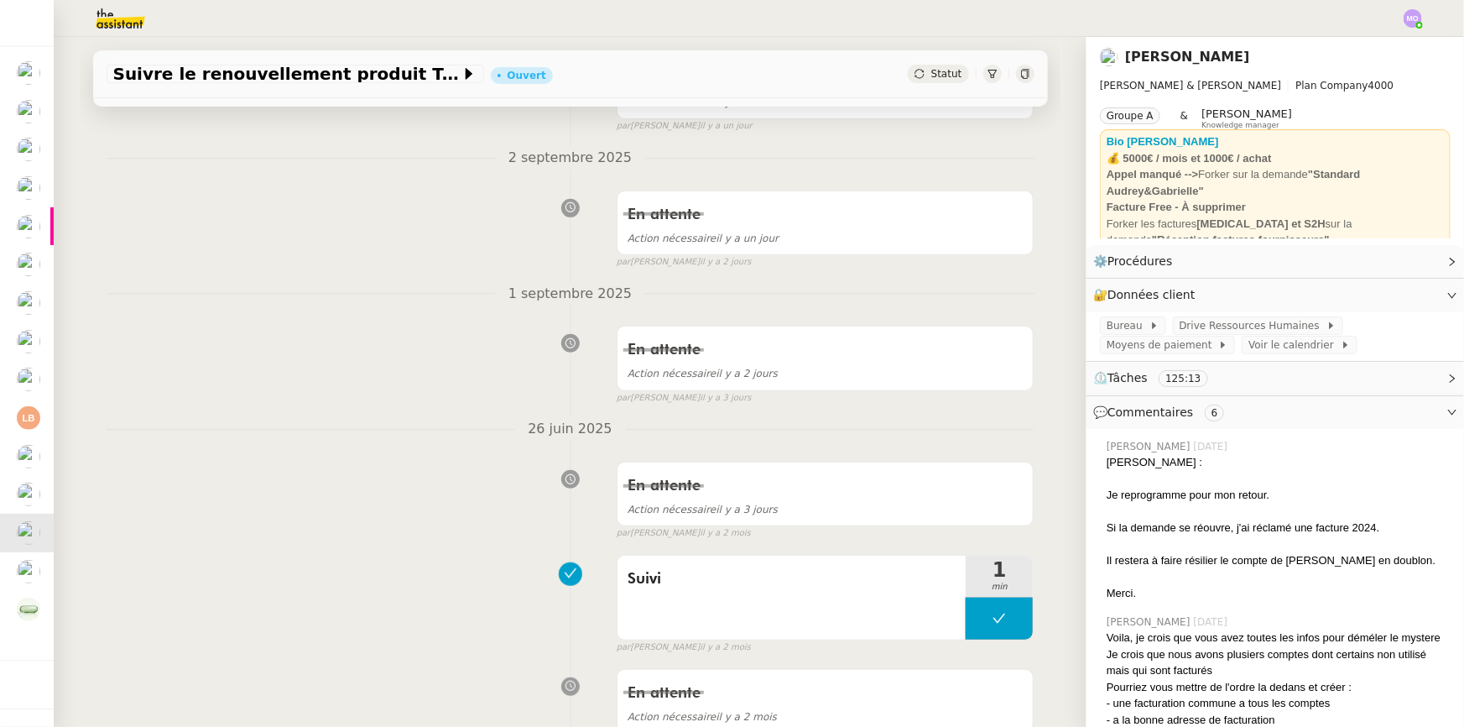
scroll to position [305, 0]
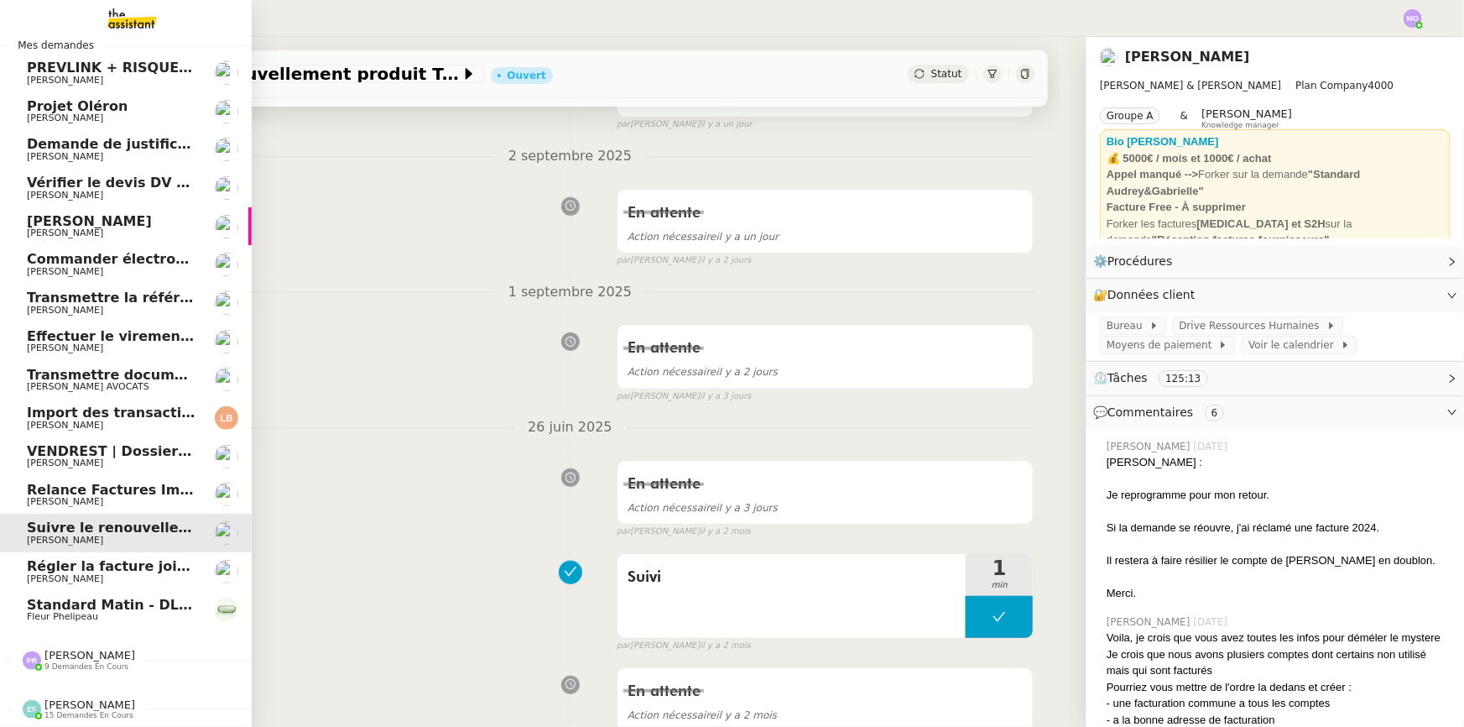
click at [159, 486] on span "Relance Factures Impayées - septembre 2025" at bounding box center [199, 490] width 345 height 16
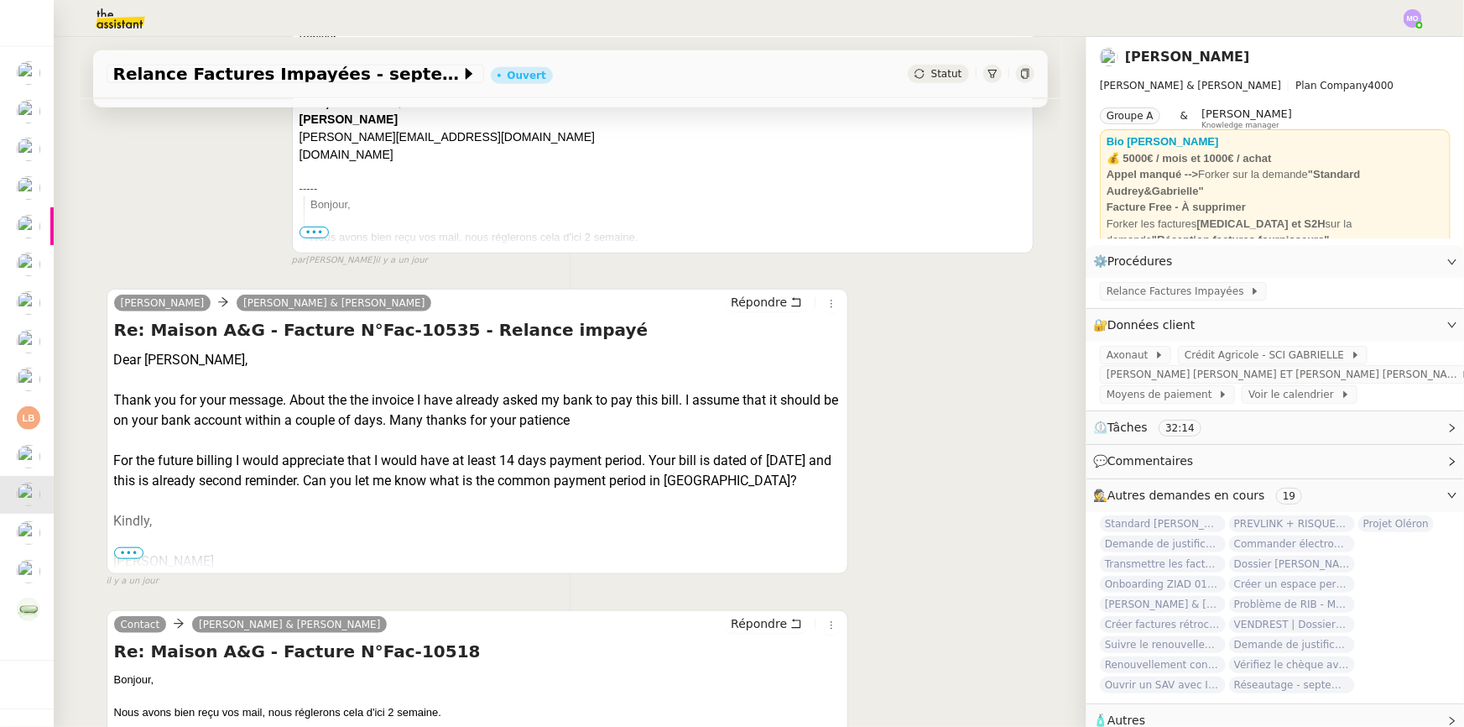
scroll to position [610, 0]
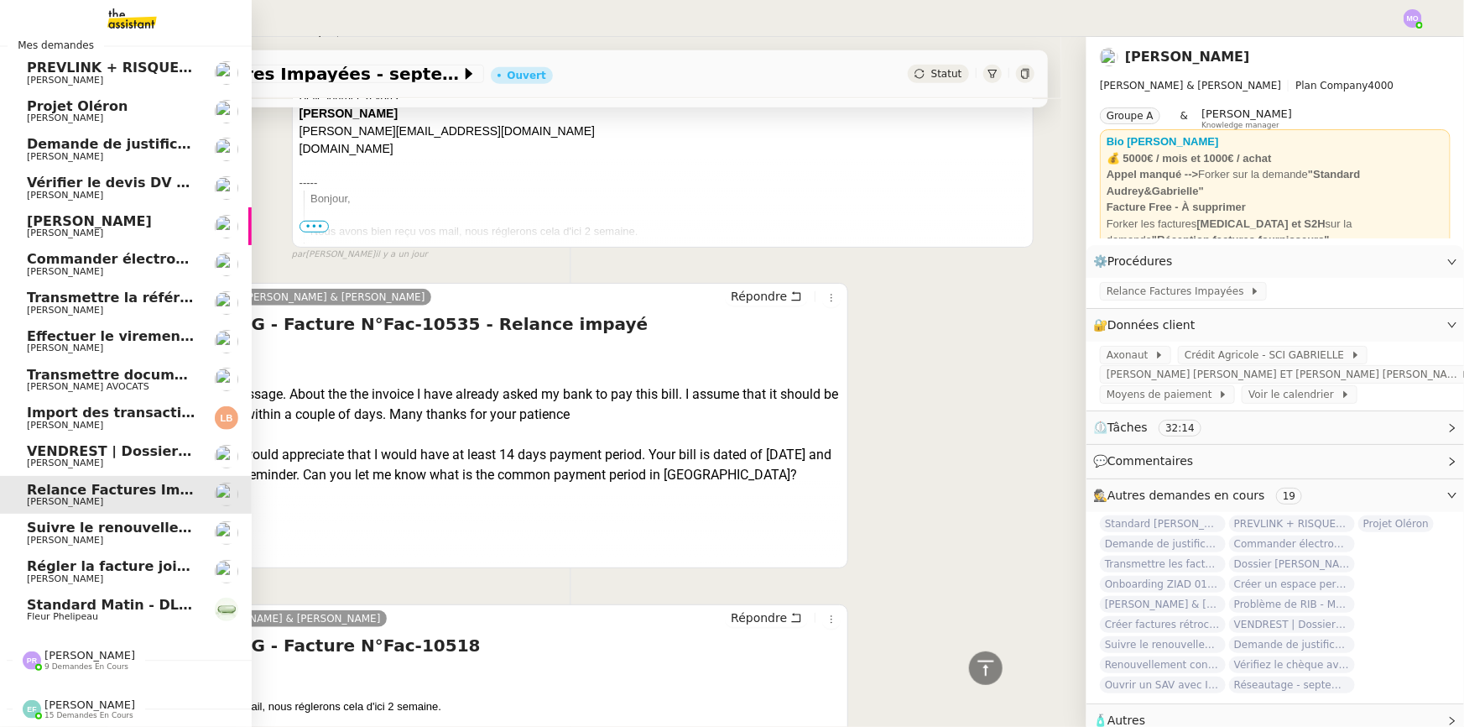
click at [147, 562] on span "Régler la facture jointe" at bounding box center [114, 566] width 175 height 16
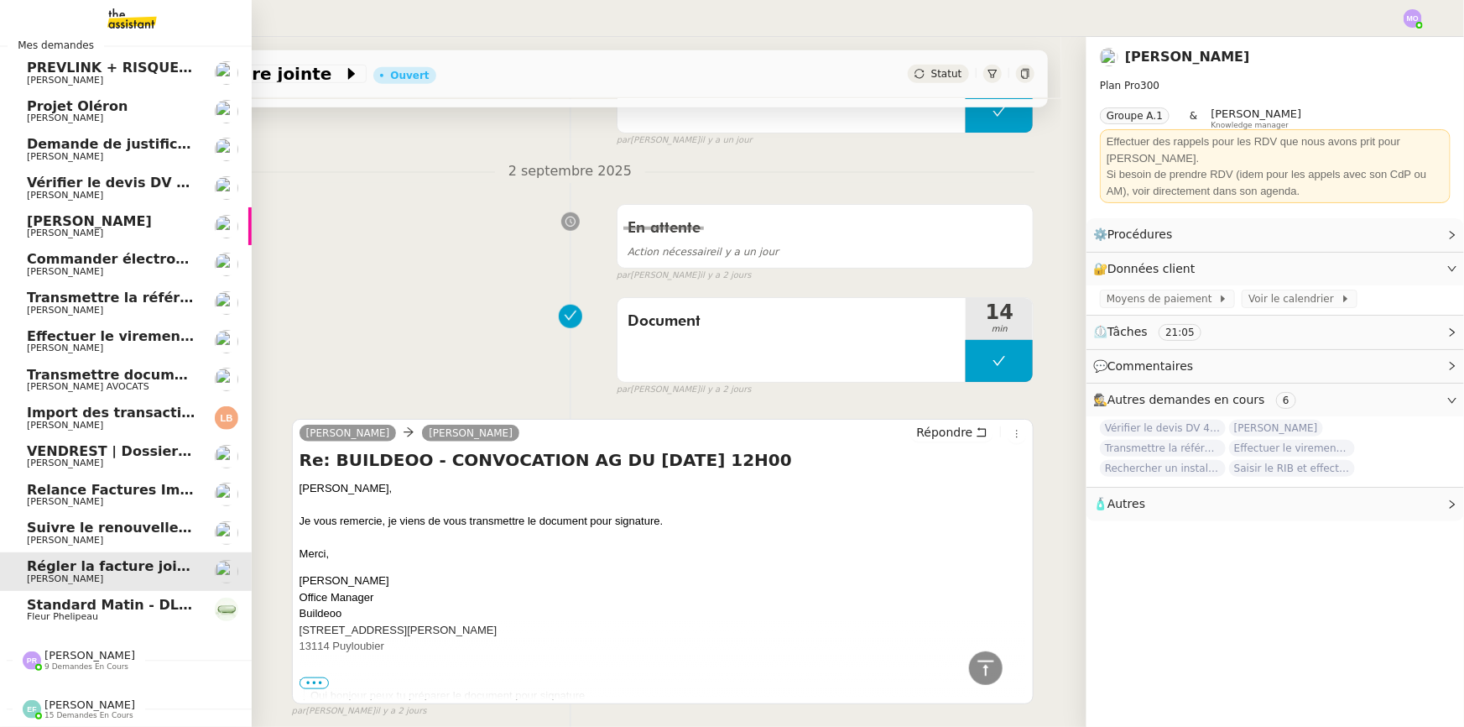
click at [97, 381] on span "[PERSON_NAME] AVOCATS" at bounding box center [88, 386] width 123 height 11
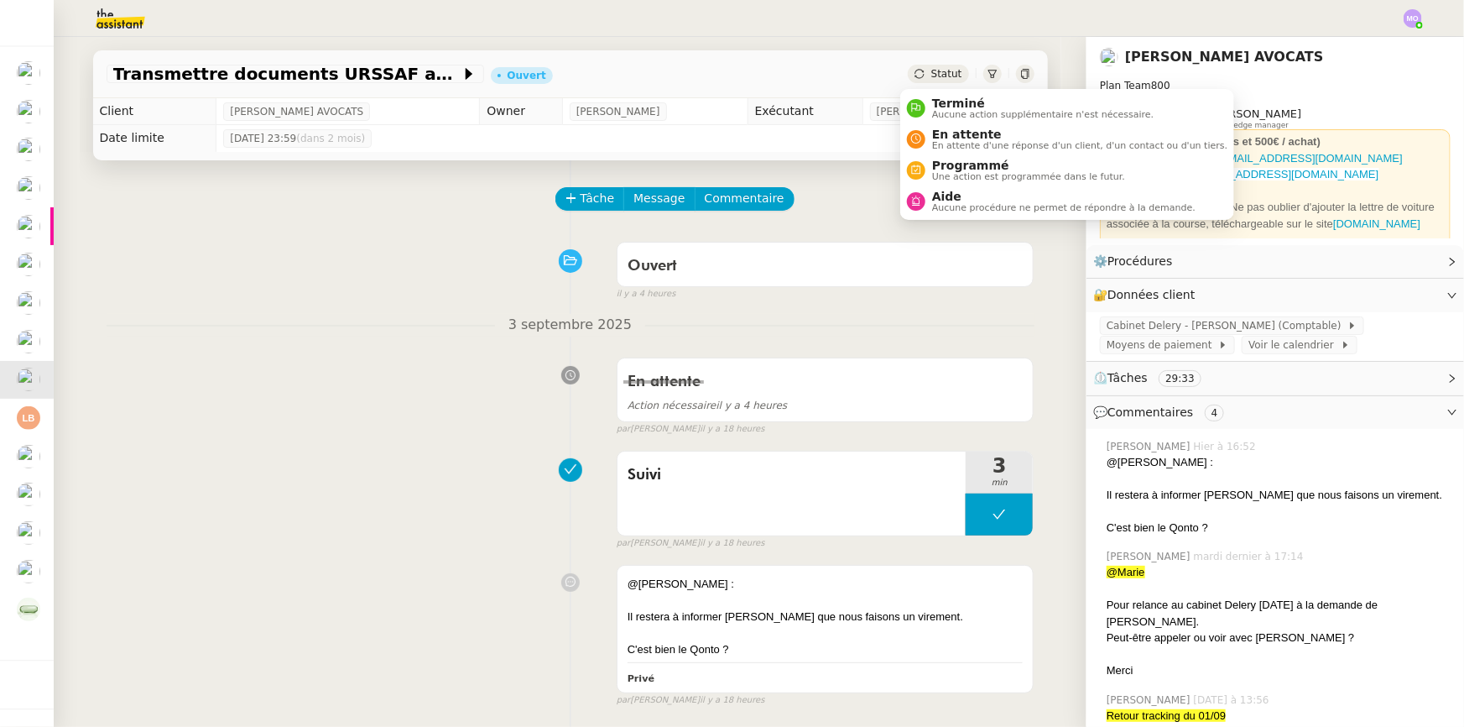
click at [931, 79] on span "Statut" at bounding box center [946, 74] width 31 height 12
click at [933, 203] on span "Aucune procédure ne permet de répondre à la demande." at bounding box center [1063, 207] width 263 height 9
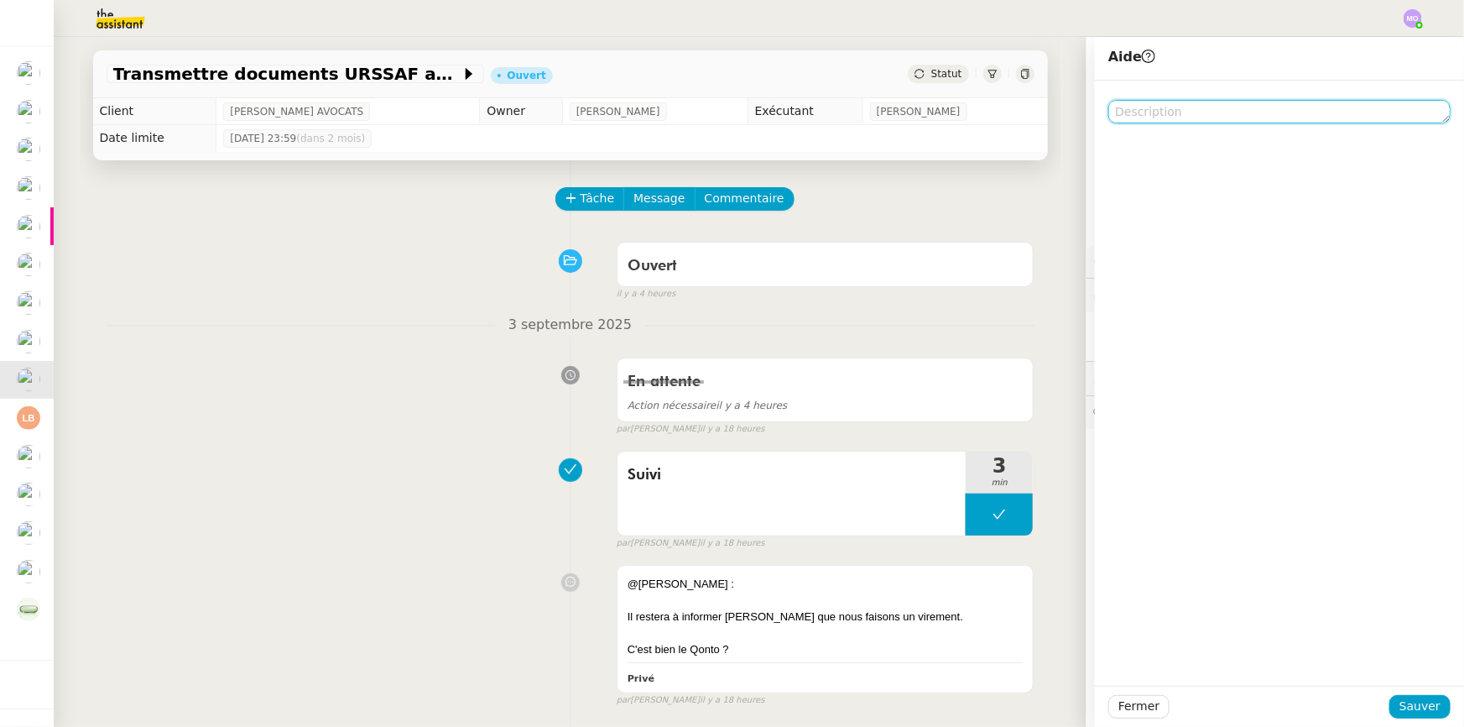
click at [1131, 117] on textarea at bounding box center [1279, 111] width 342 height 23
type textarea "Pour [PERSON_NAME]"
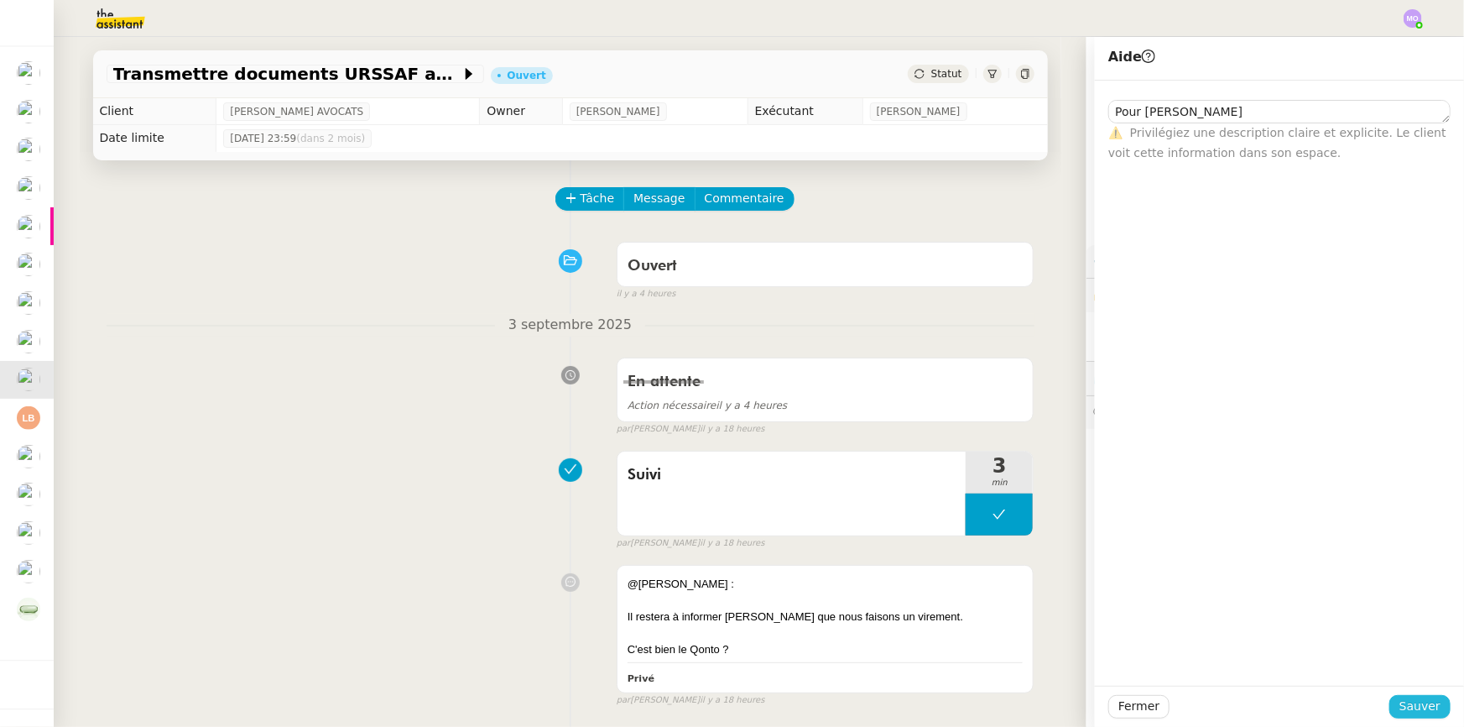
click at [1402, 706] on span "Sauver" at bounding box center [1420, 705] width 41 height 19
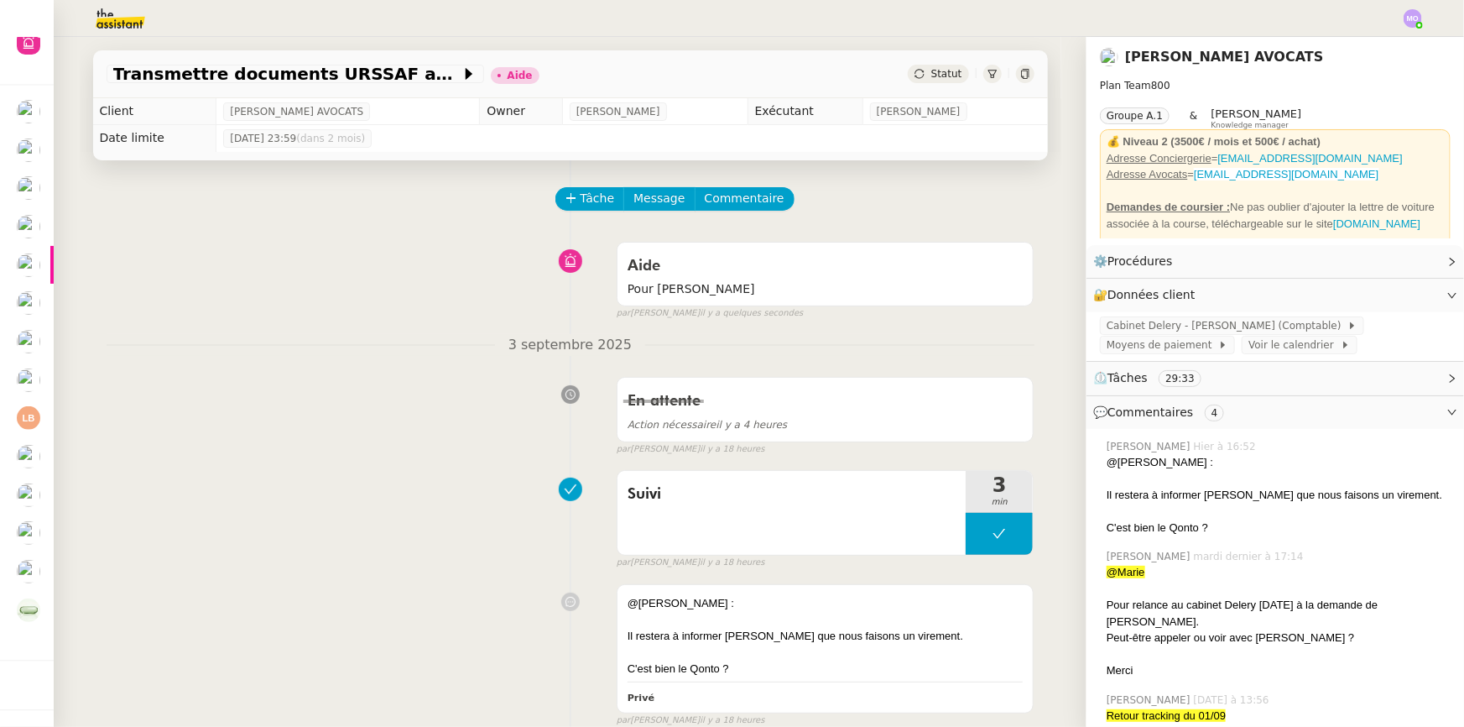
scroll to position [26, 0]
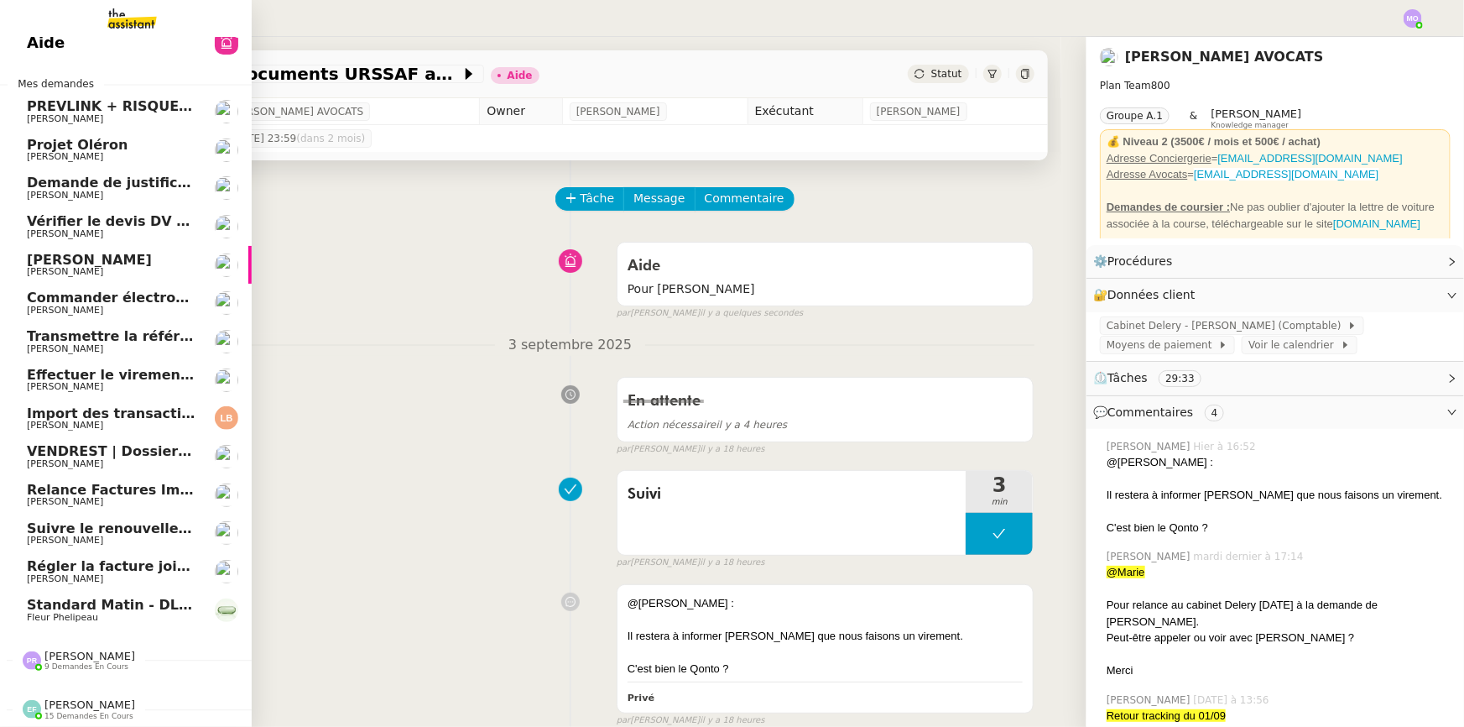
click at [101, 370] on span "Effectuer le virement pour le dossier [PERSON_NAME]" at bounding box center [231, 375] width 408 height 16
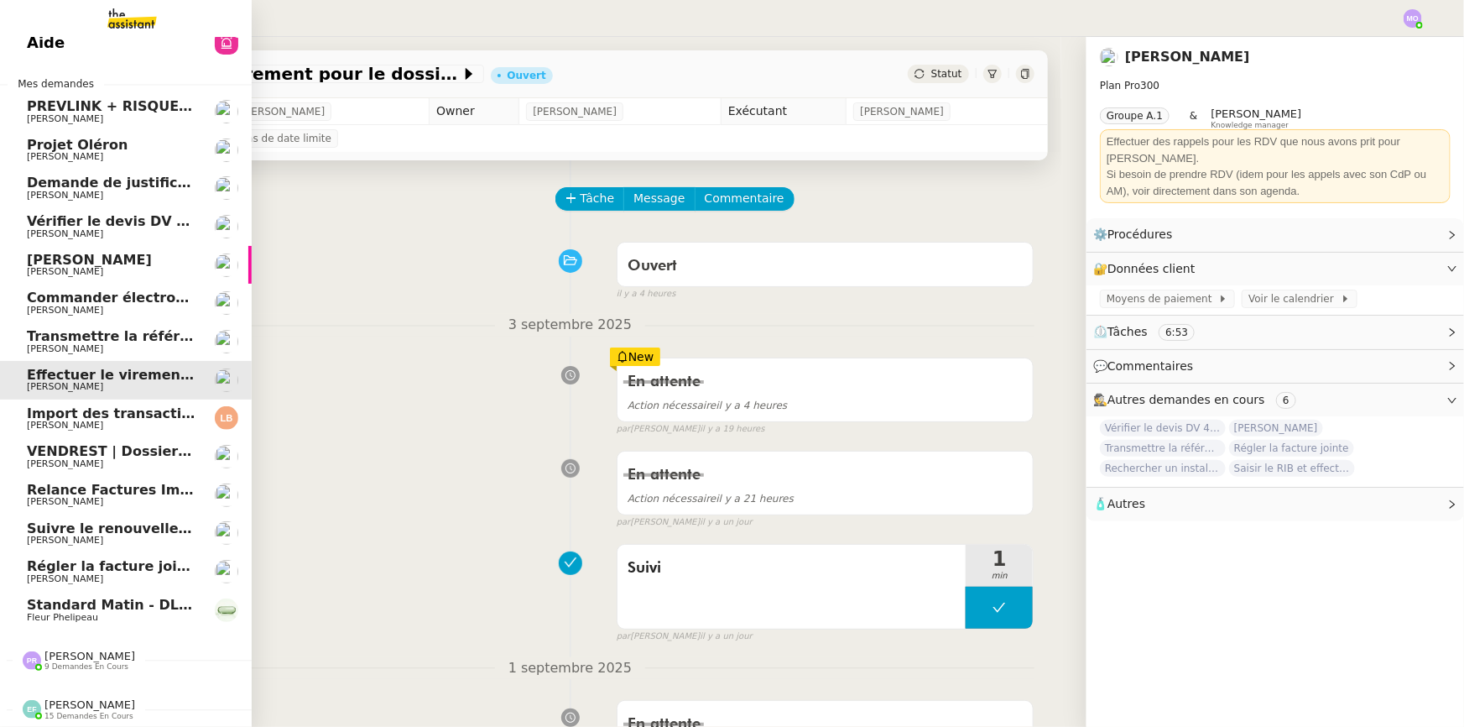
click at [85, 405] on span "Import des transaction CB - septembre 2025" at bounding box center [195, 413] width 336 height 16
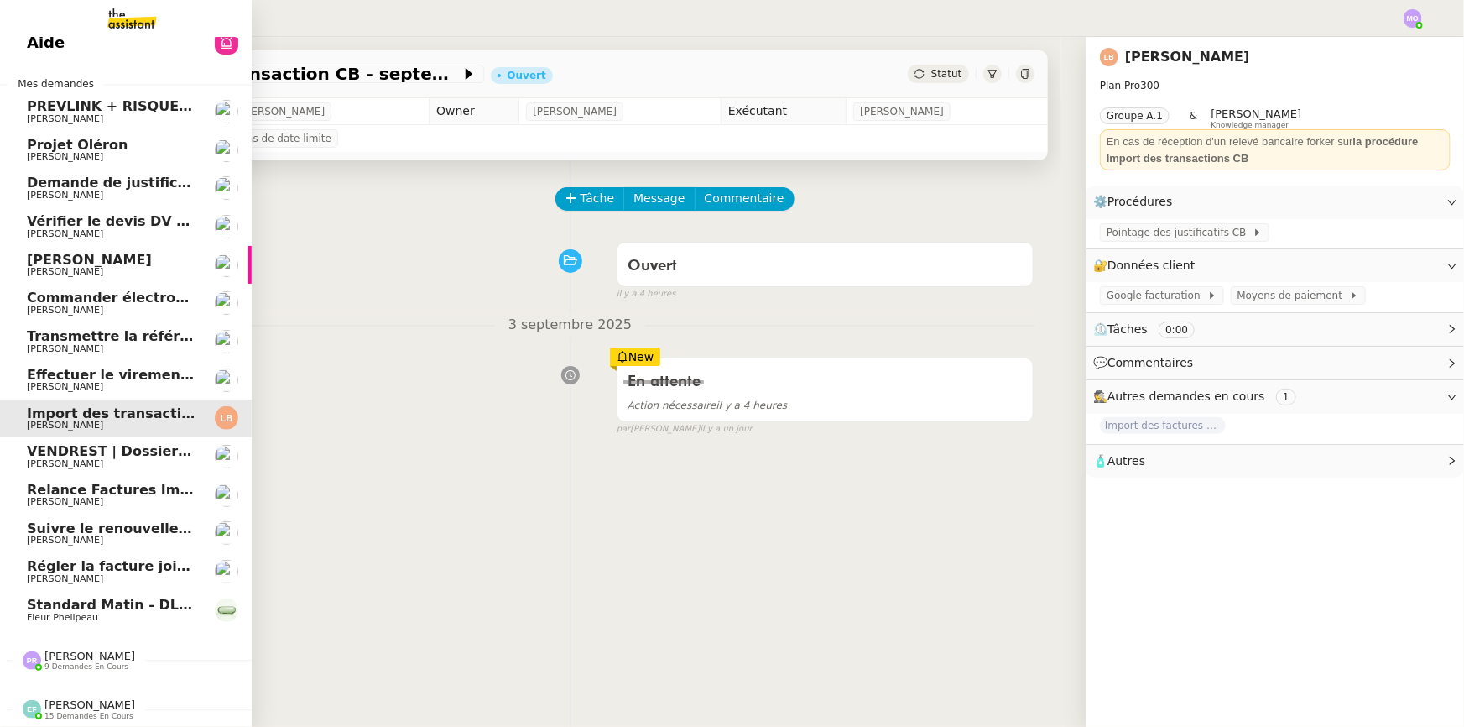
click at [104, 367] on span "Effectuer le virement pour le dossier [PERSON_NAME]" at bounding box center [231, 375] width 408 height 16
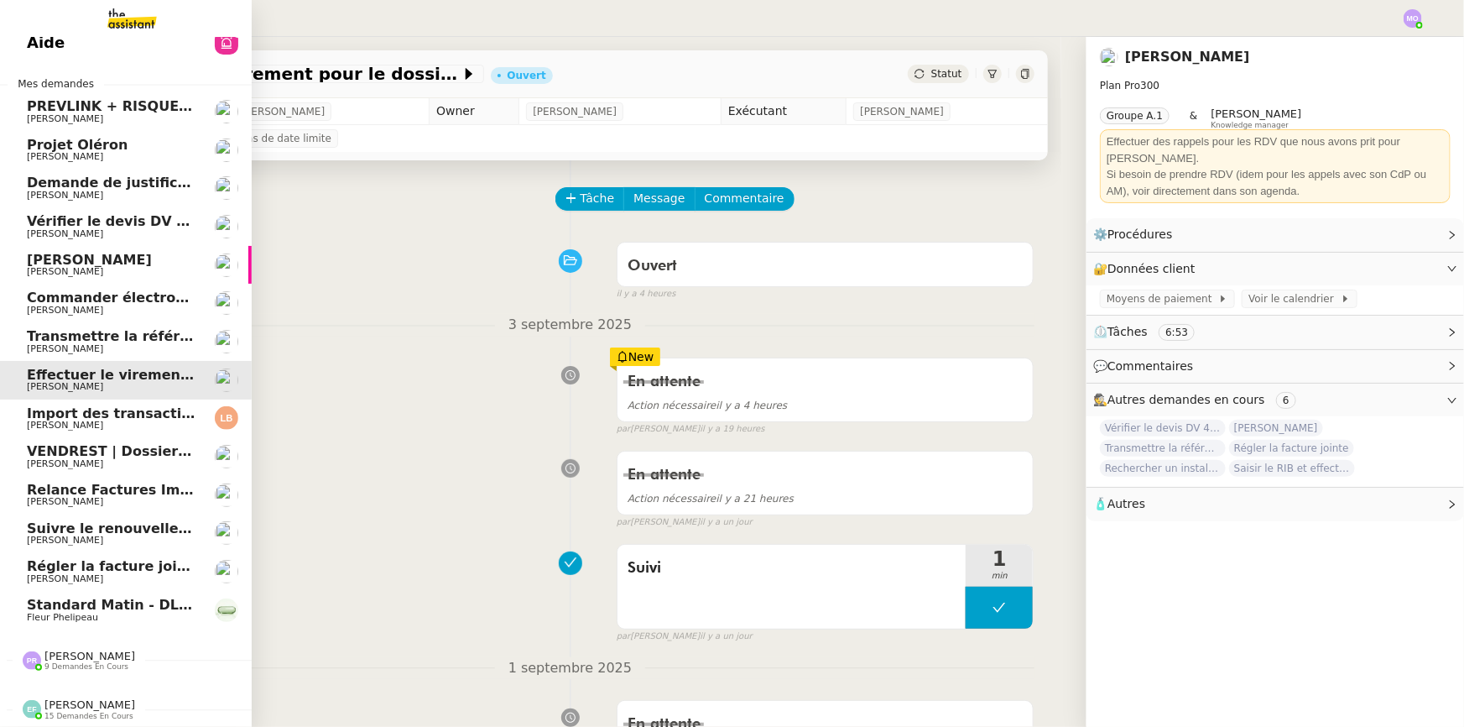
click at [99, 405] on span "Import des transaction CB - septembre 2025" at bounding box center [195, 413] width 336 height 16
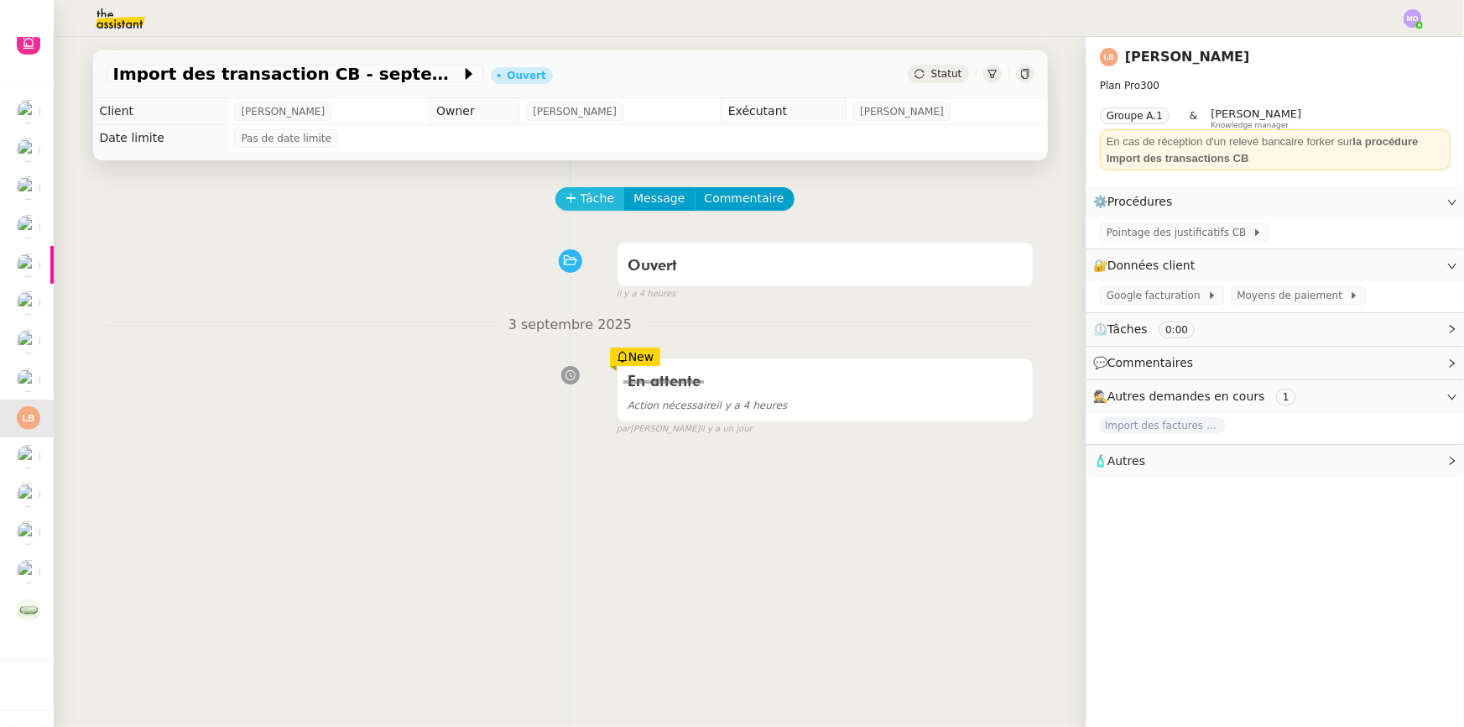
click at [583, 198] on span "Tâche" at bounding box center [598, 198] width 34 height 19
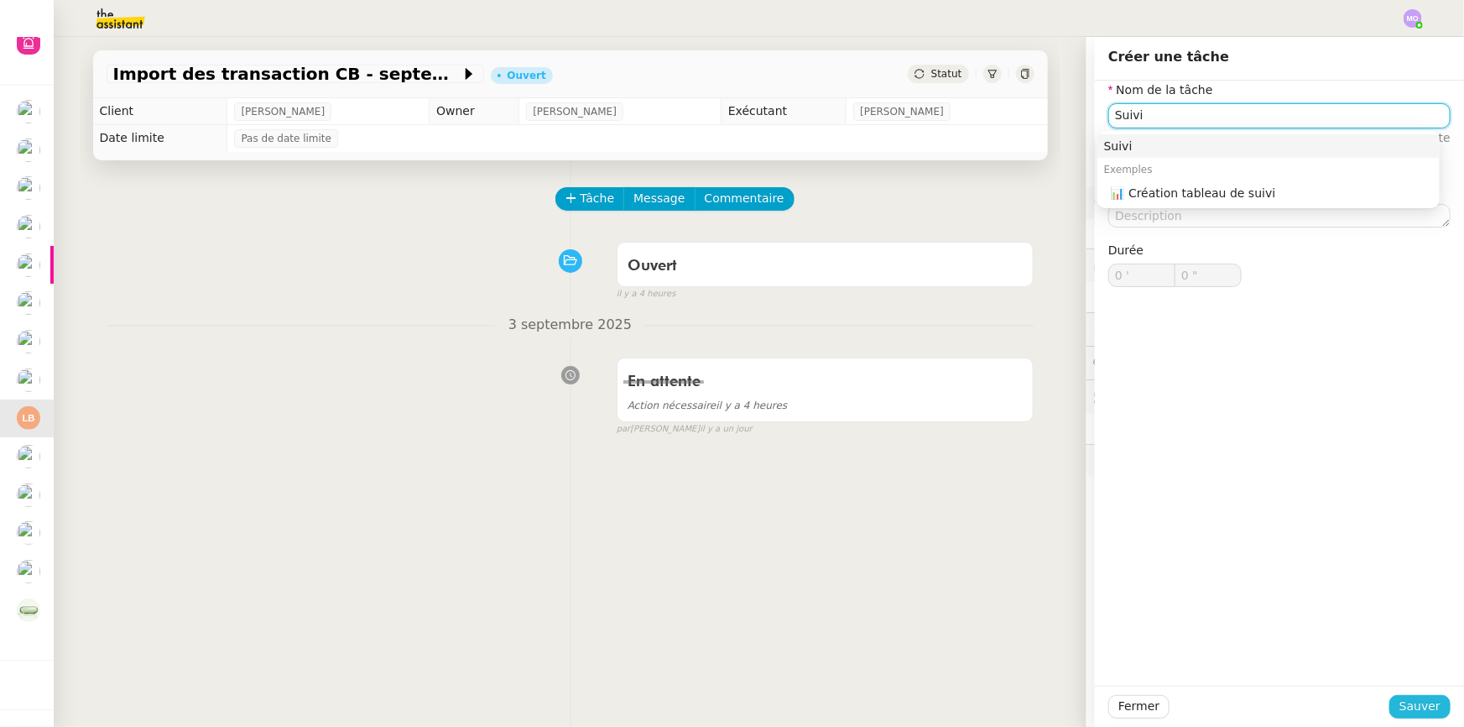
type input "Suivi"
drag, startPoint x: 1407, startPoint y: 709, endPoint x: 1310, endPoint y: 678, distance: 102.2
click at [1405, 709] on span "Sauver" at bounding box center [1420, 705] width 41 height 19
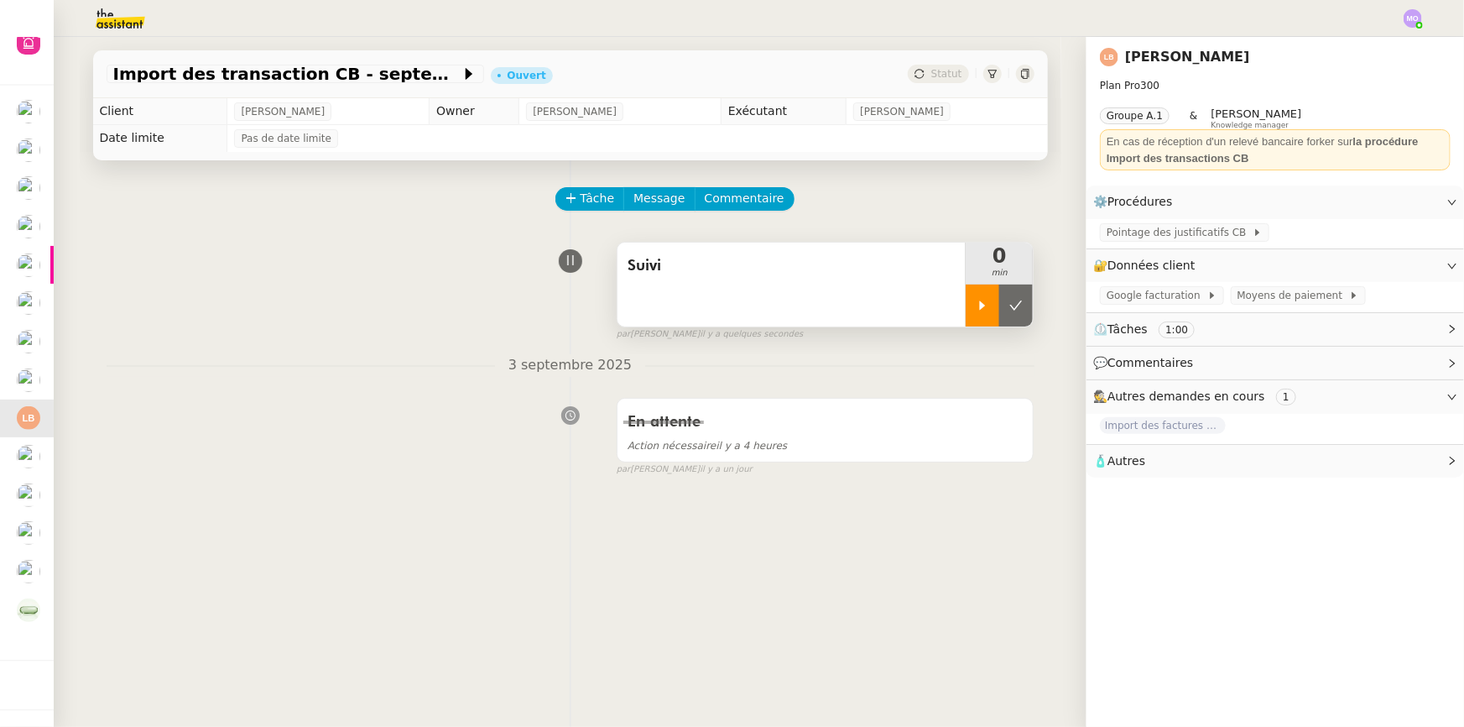
click at [976, 303] on icon at bounding box center [982, 305] width 13 height 13
click at [1008, 311] on div at bounding box center [999, 305] width 67 height 42
click at [1009, 311] on icon at bounding box center [1015, 305] width 13 height 13
click at [937, 72] on span "Statut" at bounding box center [946, 74] width 31 height 12
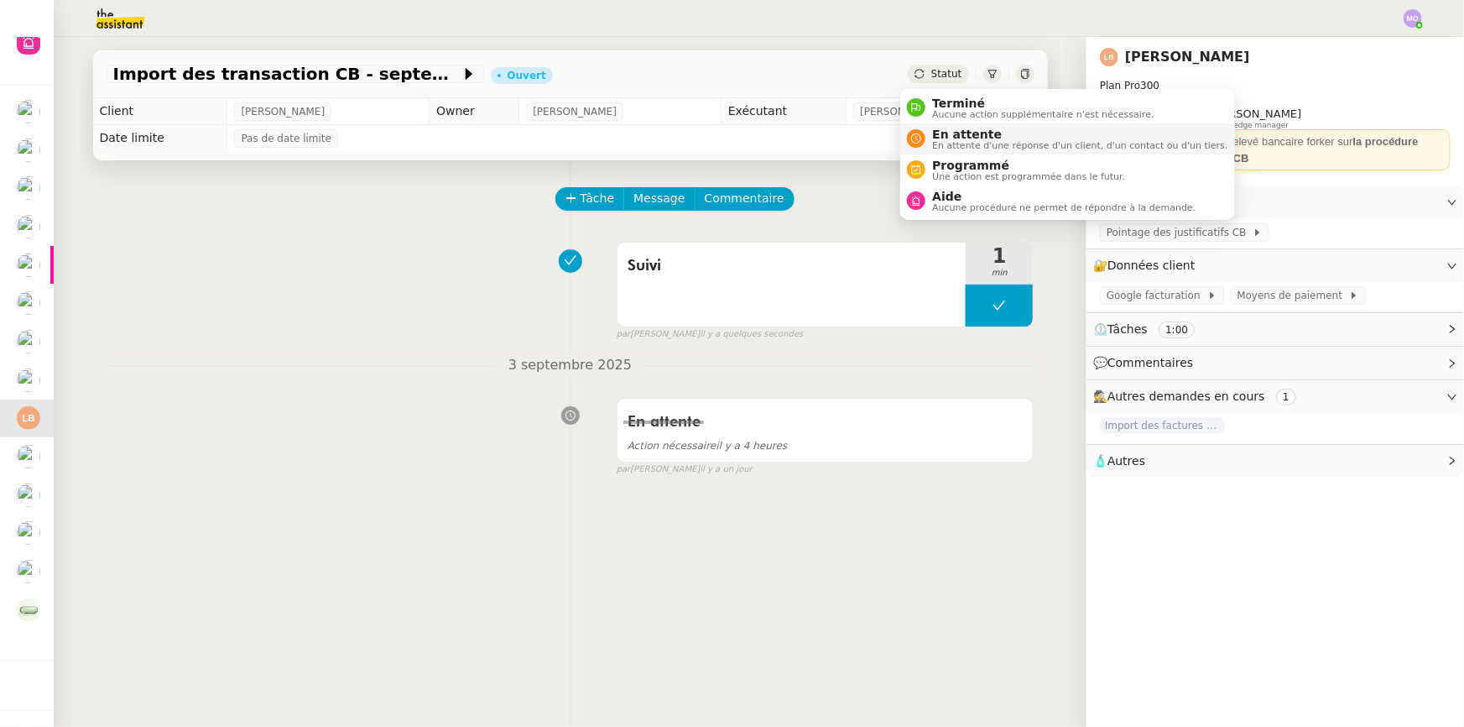
click at [960, 137] on span "En attente" at bounding box center [1079, 134] width 295 height 13
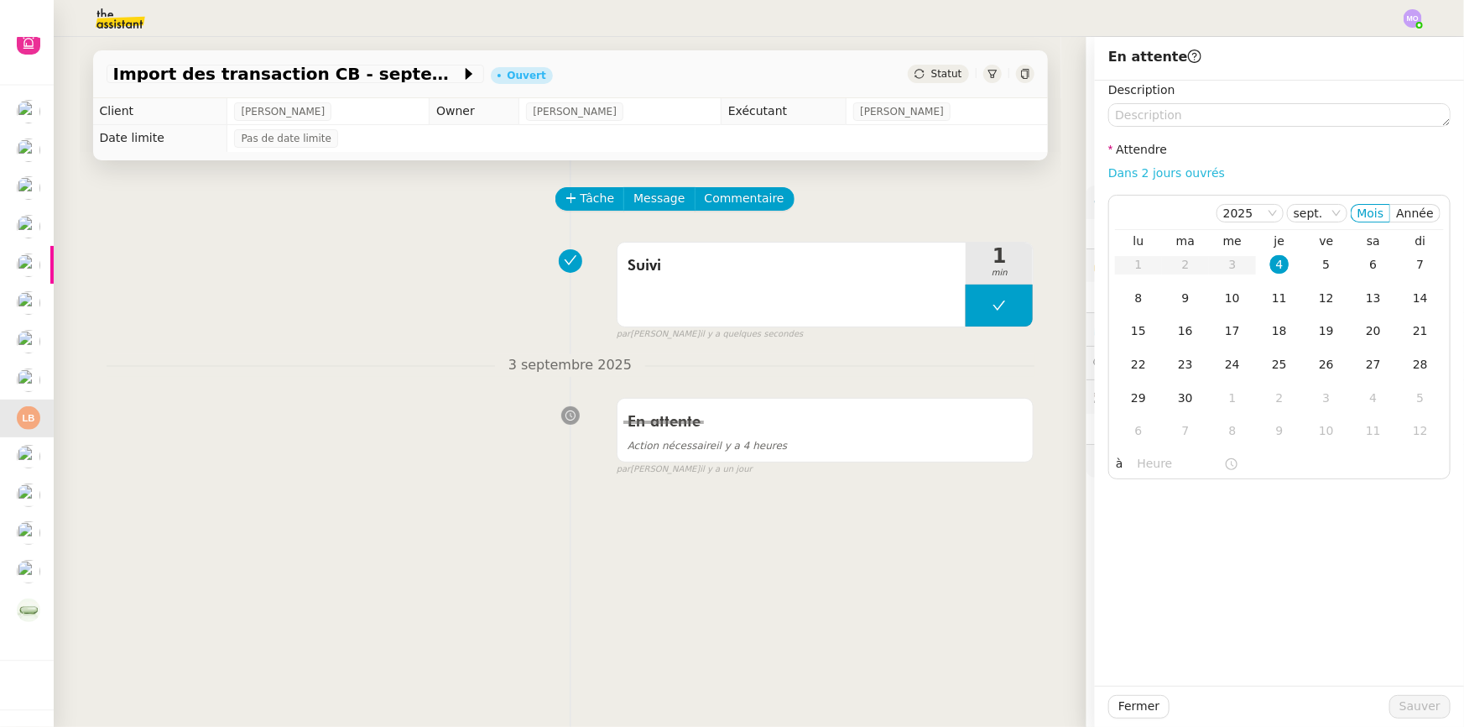
click at [1119, 173] on link "Dans 2 jours ouvrés" at bounding box center [1166, 172] width 117 height 13
type input "07:00"
click at [1303, 267] on td "5" at bounding box center [1326, 265] width 47 height 34
click at [1404, 705] on span "Sauver" at bounding box center [1420, 705] width 41 height 19
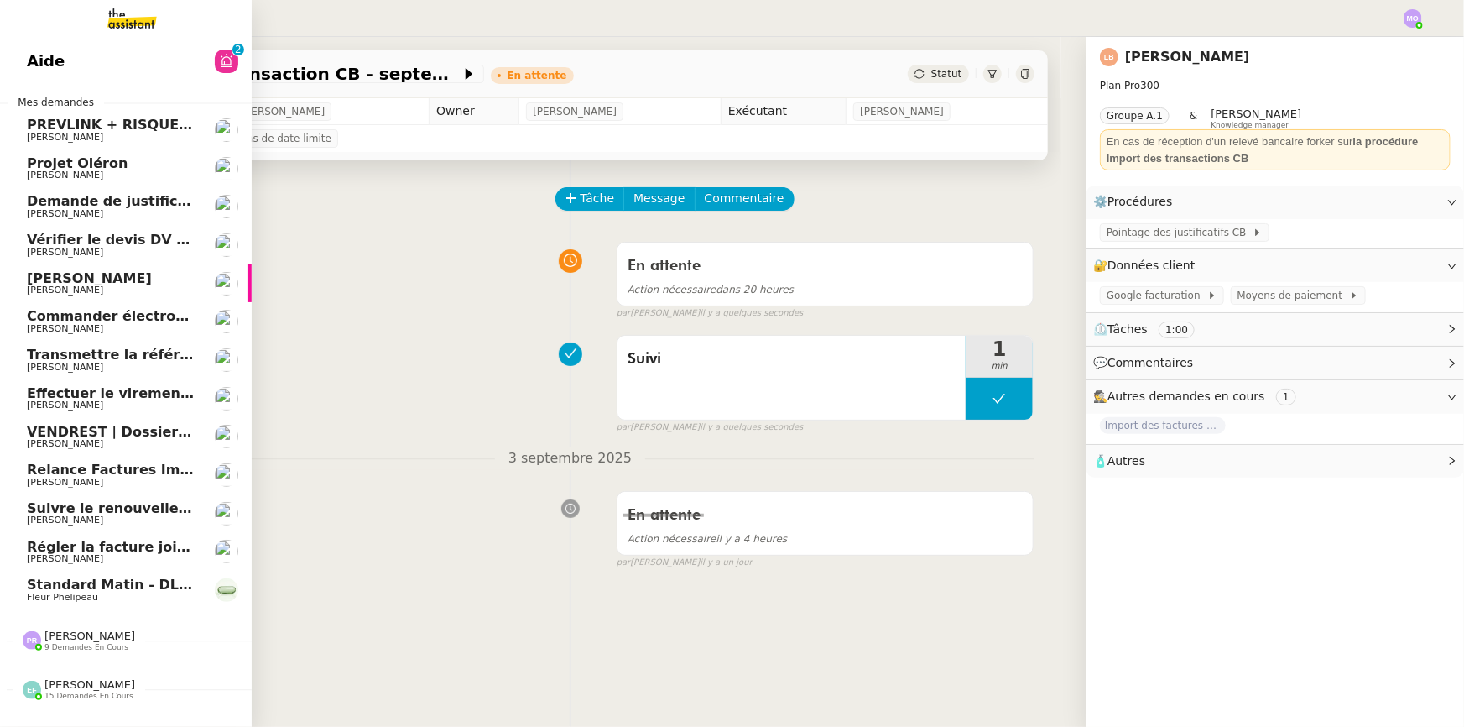
click at [151, 319] on span "Commander électroménagers pour [PERSON_NAME] ETANG" at bounding box center [250, 316] width 447 height 16
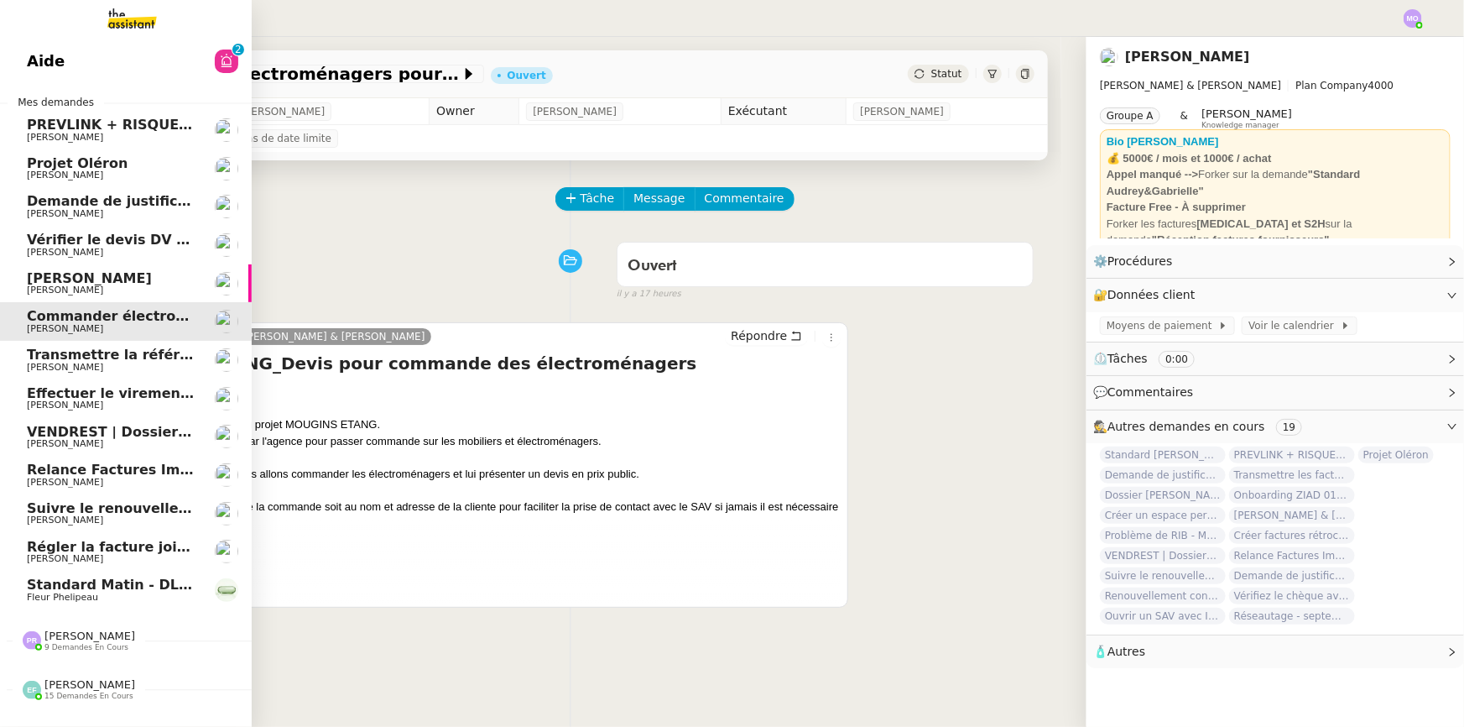
click at [107, 355] on span "Transmettre la référence du carrelage" at bounding box center [171, 355] width 289 height 16
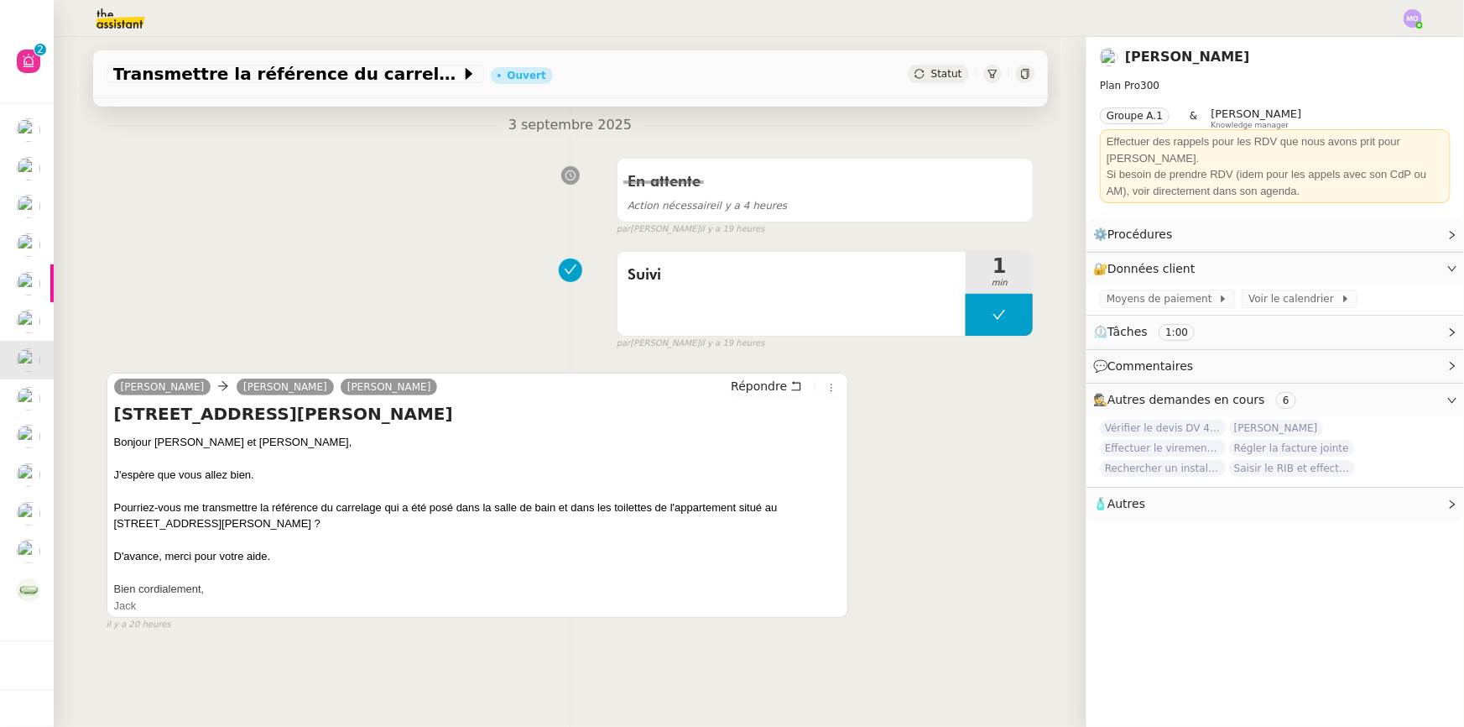
scroll to position [223, 0]
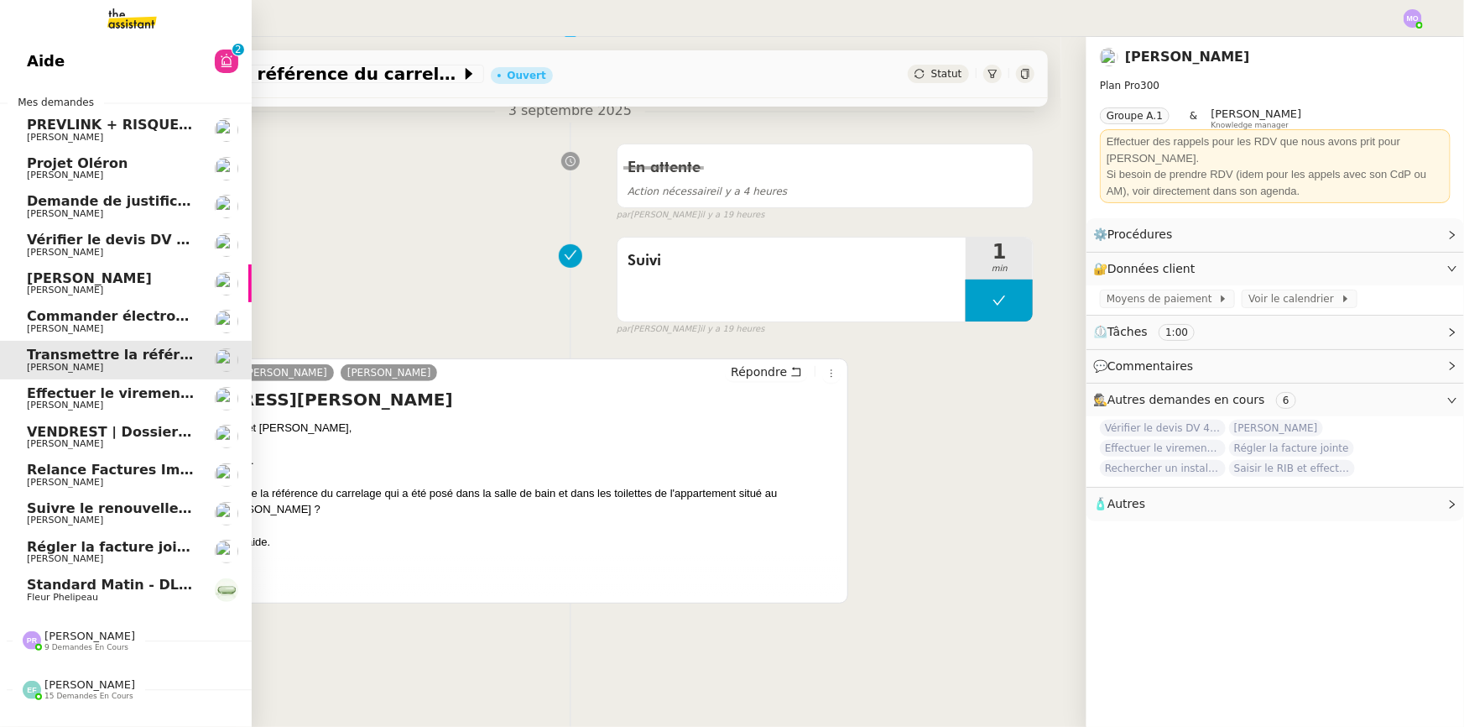
click at [102, 585] on span "Standard Matin - DLAB" at bounding box center [113, 584] width 173 height 16
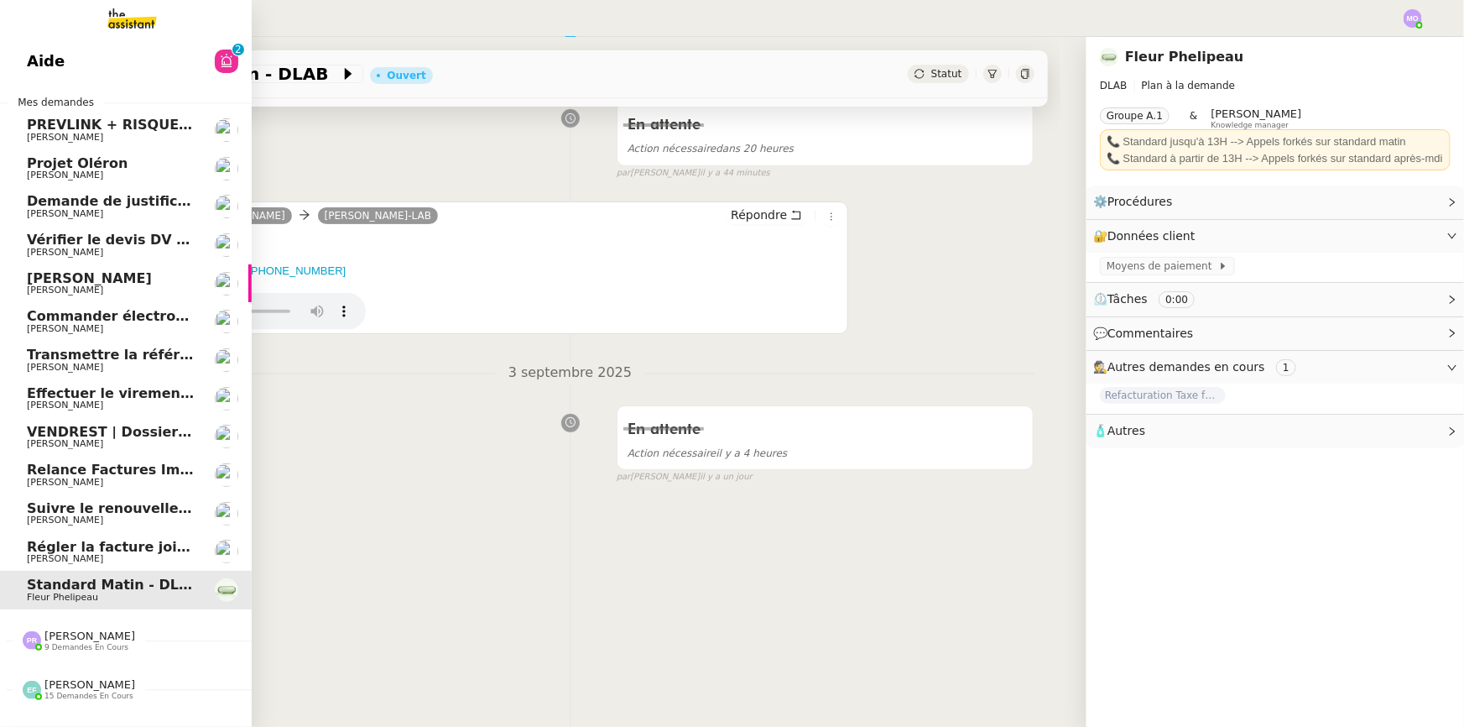
click at [126, 547] on span "Régler la facture jointe" at bounding box center [114, 547] width 175 height 16
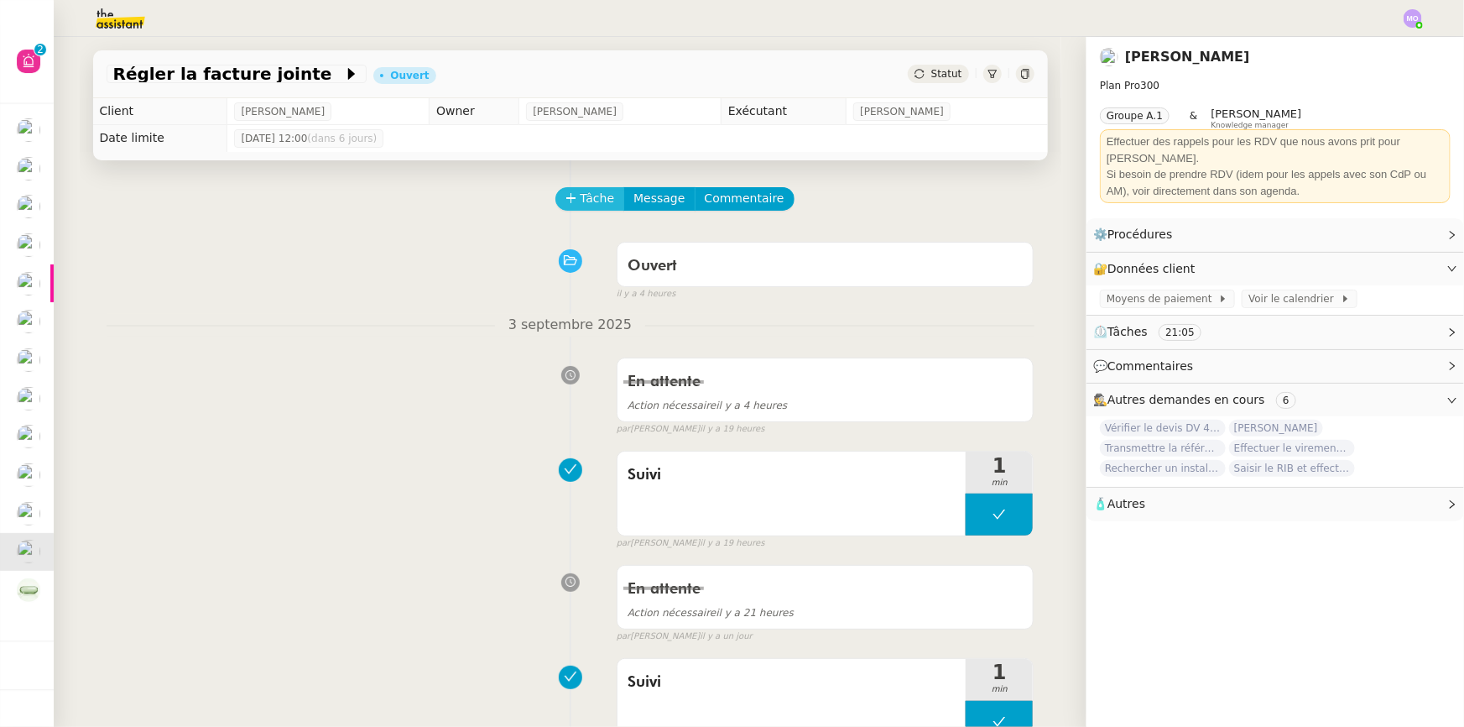
click at [587, 199] on span "Tâche" at bounding box center [598, 198] width 34 height 19
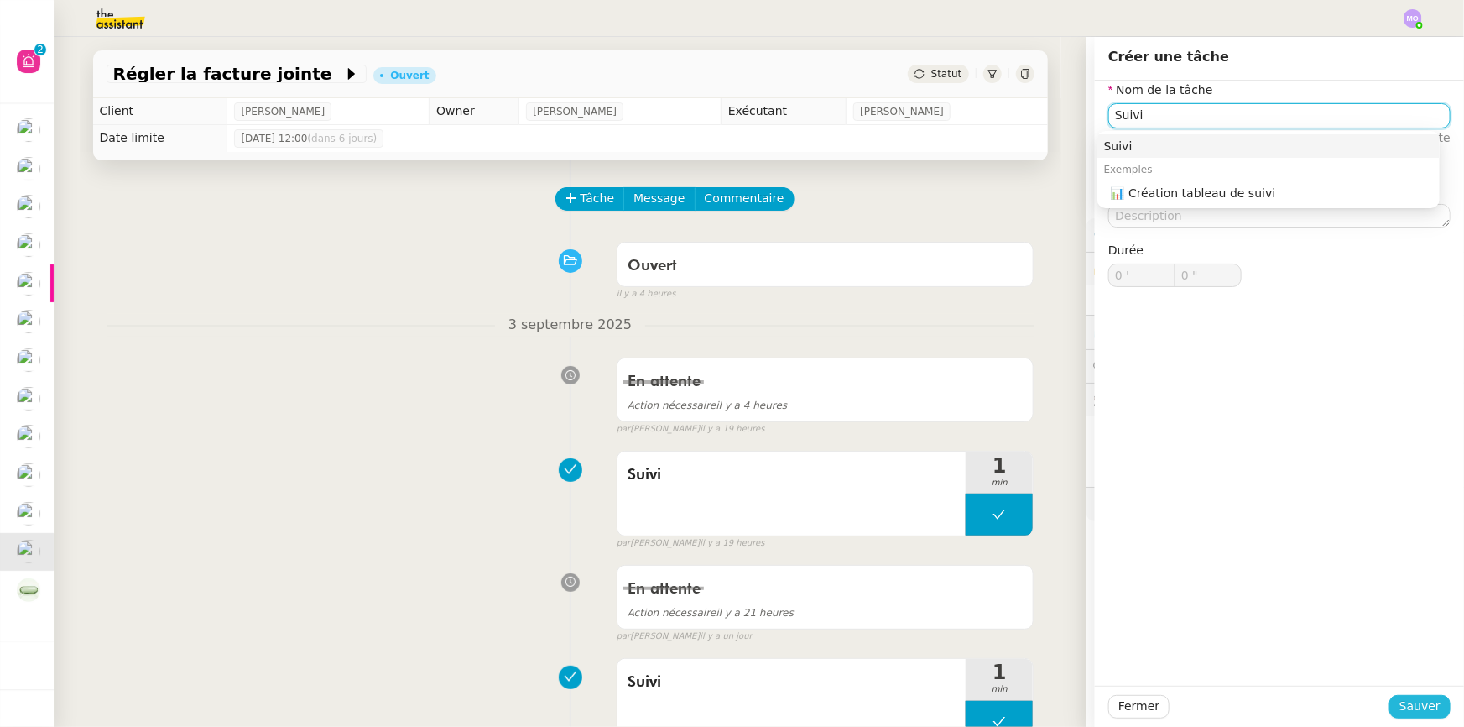
type input "Suivi"
click at [1389, 705] on button "Sauver" at bounding box center [1419, 706] width 61 height 23
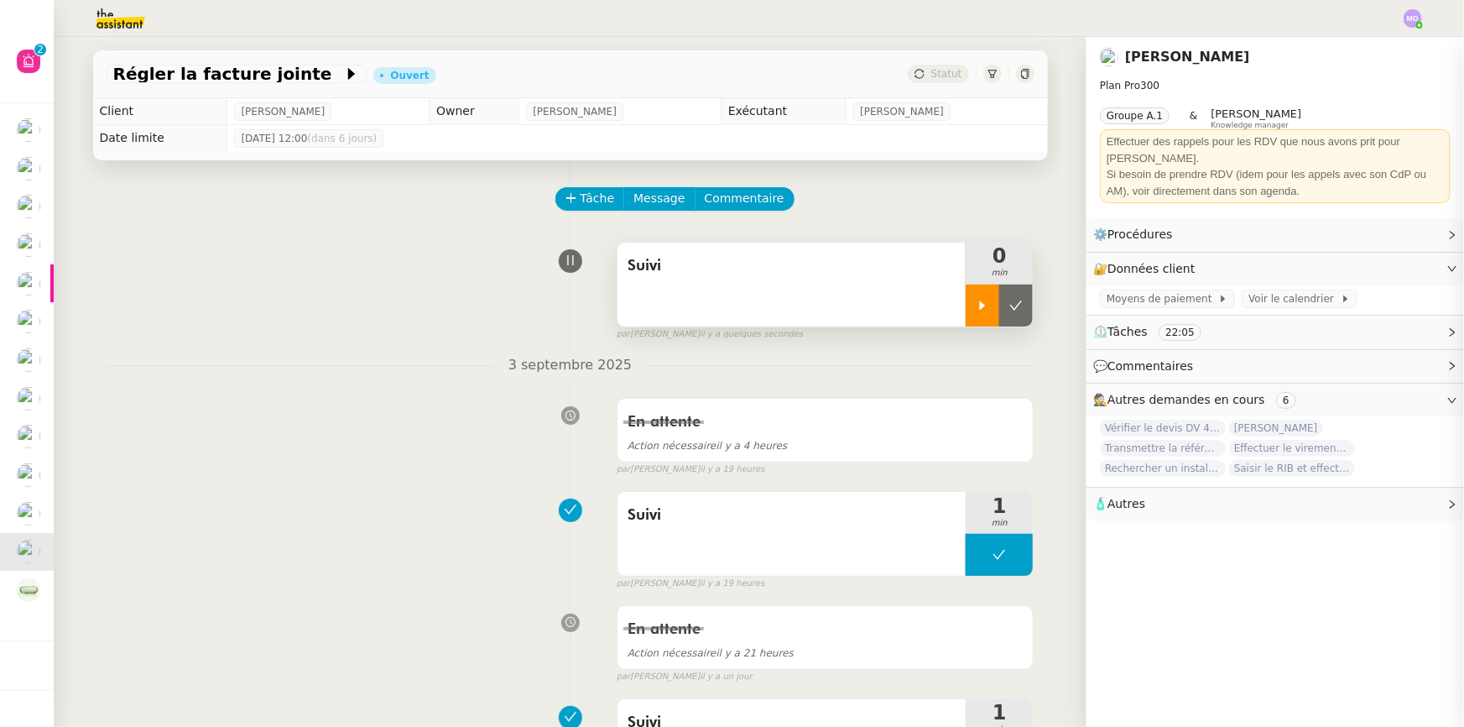
click at [978, 311] on div at bounding box center [983, 305] width 34 height 42
click at [1016, 305] on div at bounding box center [999, 305] width 67 height 42
click at [1012, 305] on button at bounding box center [1016, 305] width 34 height 42
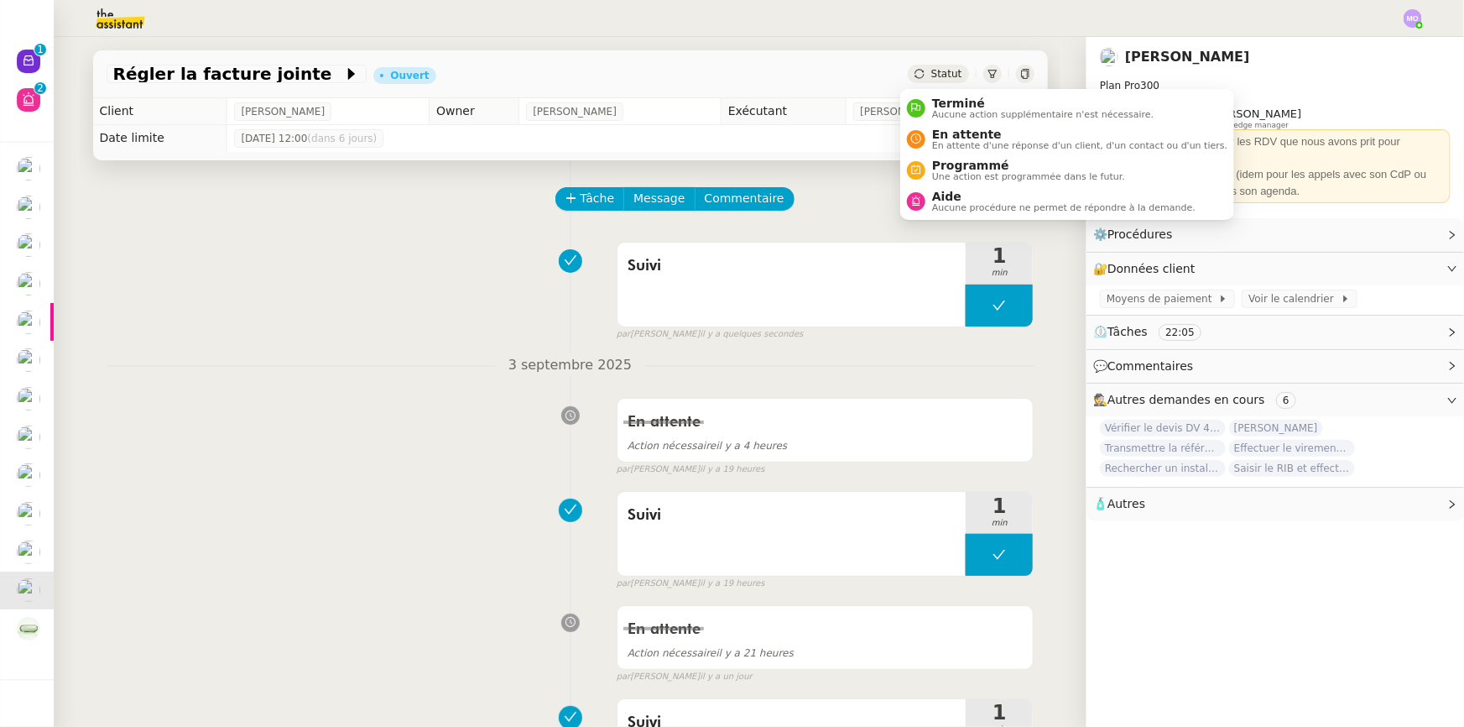
click at [938, 68] on span "Statut" at bounding box center [946, 74] width 31 height 12
click at [956, 133] on span "En attente" at bounding box center [1079, 134] width 295 height 13
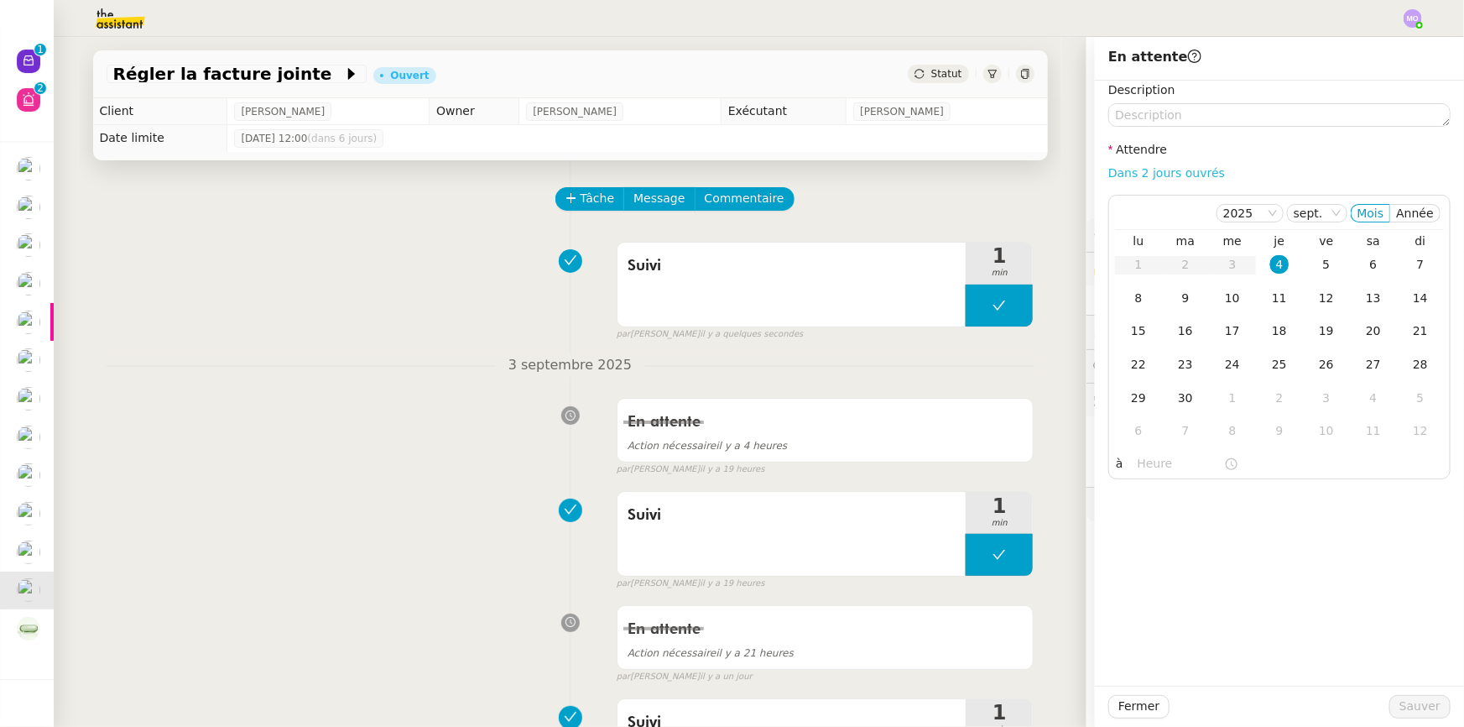
click at [1113, 173] on link "Dans 2 jours ouvrés" at bounding box center [1166, 172] width 117 height 13
type input "07:00"
drag, startPoint x: 1318, startPoint y: 267, endPoint x: 1308, endPoint y: 368, distance: 102.0
click at [1318, 267] on div "5" at bounding box center [1326, 264] width 18 height 18
click at [1400, 711] on span "Sauver" at bounding box center [1420, 705] width 41 height 19
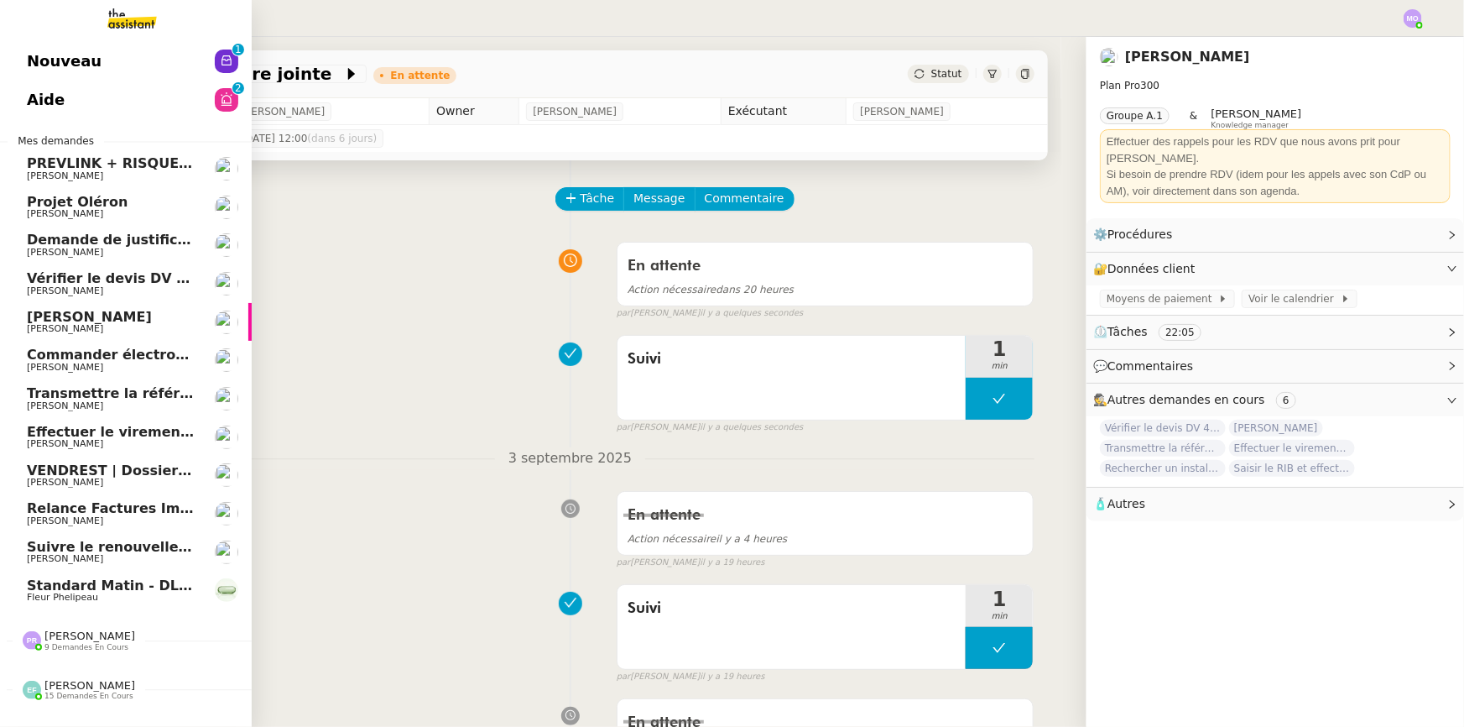
click at [118, 248] on span "[PERSON_NAME]" at bounding box center [111, 253] width 169 height 10
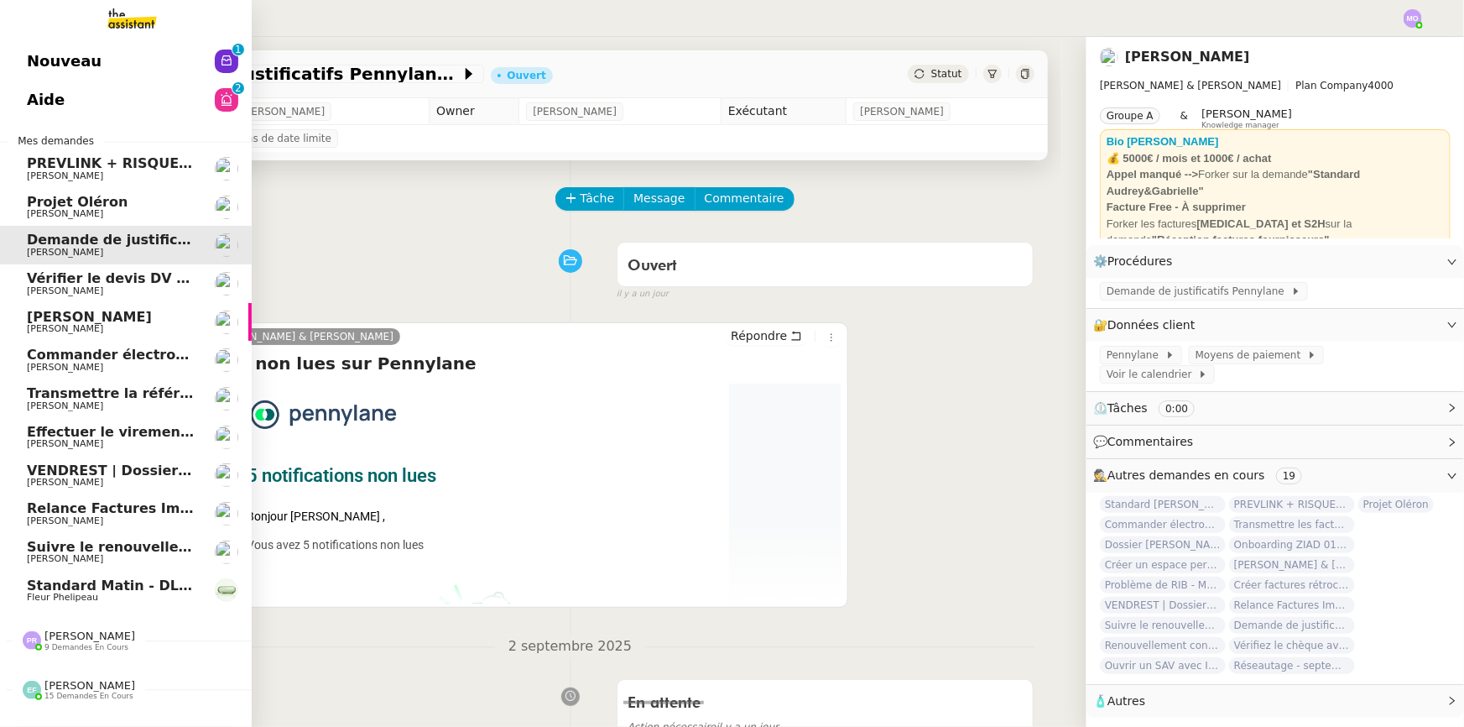
click at [120, 350] on span "Commander électroménagers pour [PERSON_NAME] ETANG" at bounding box center [250, 355] width 447 height 16
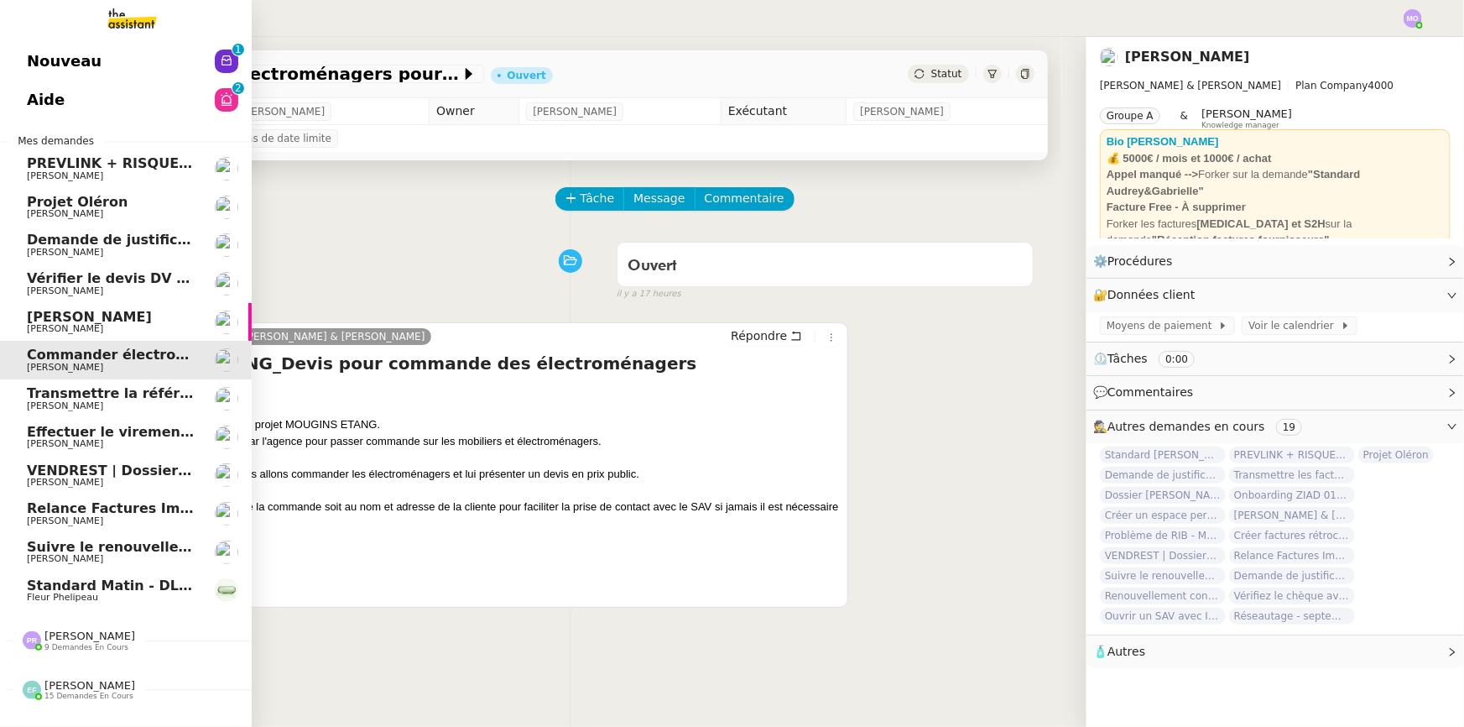
click at [120, 397] on span "Transmettre la référence du carrelage" at bounding box center [171, 393] width 289 height 16
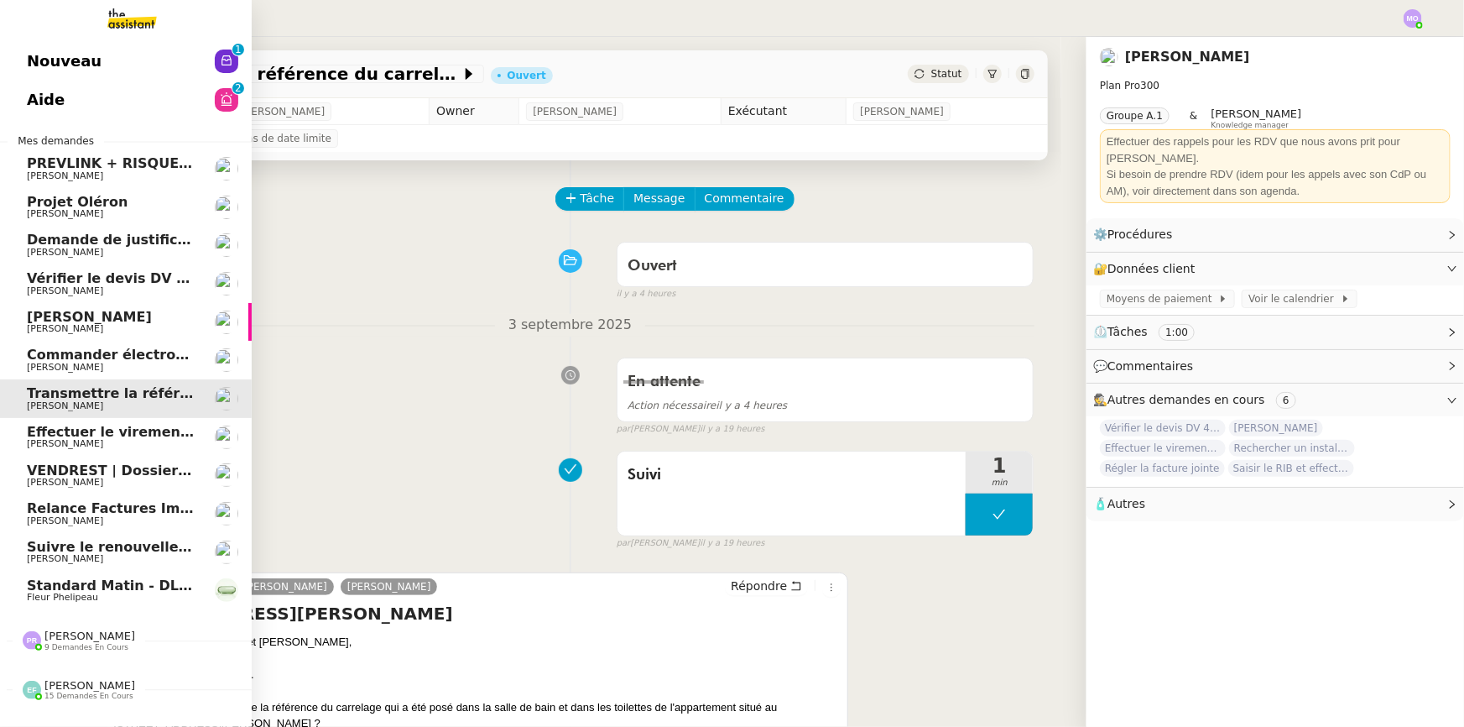
click at [67, 638] on span "[PERSON_NAME]" at bounding box center [89, 635] width 91 height 13
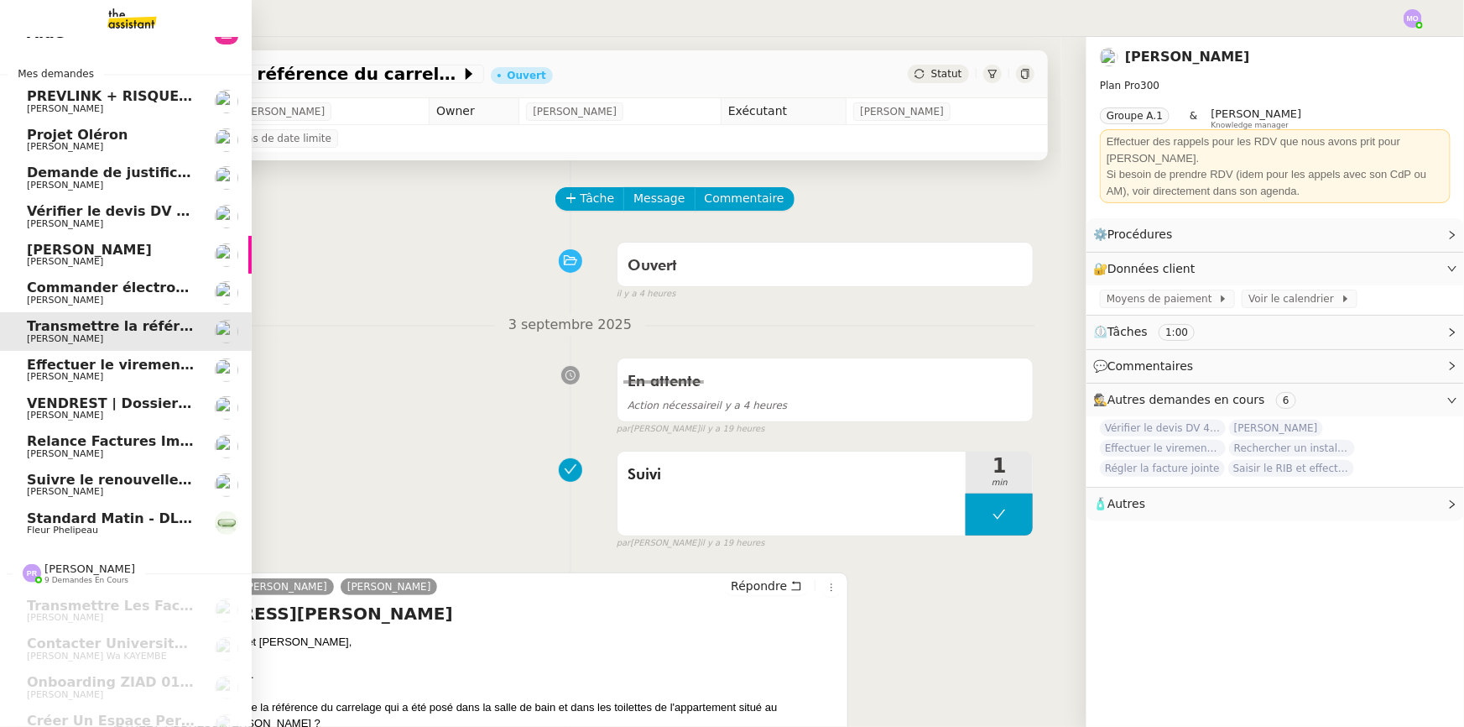
scroll to position [333, 0]
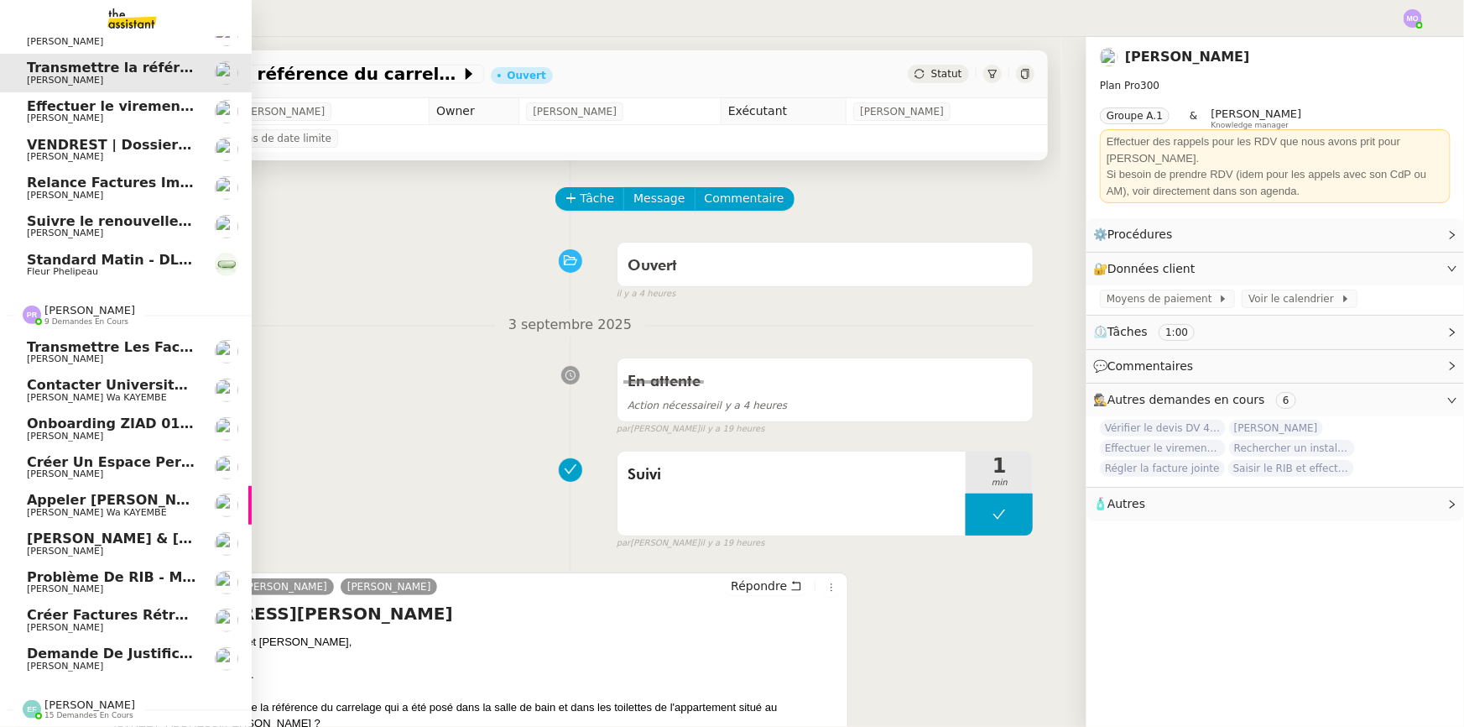
click at [138, 571] on span "Problème de RIB - MATELAS FRANCAIS" at bounding box center [173, 577] width 293 height 16
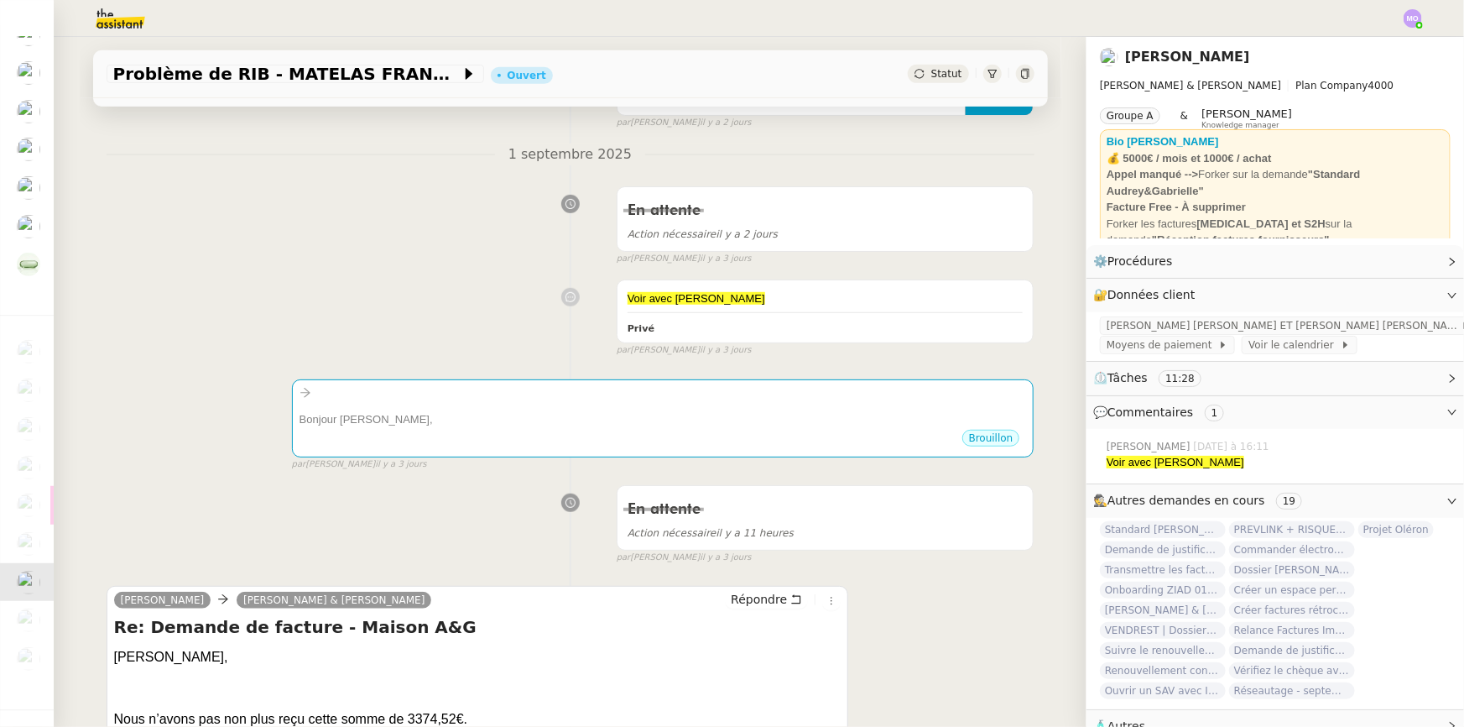
scroll to position [457, 0]
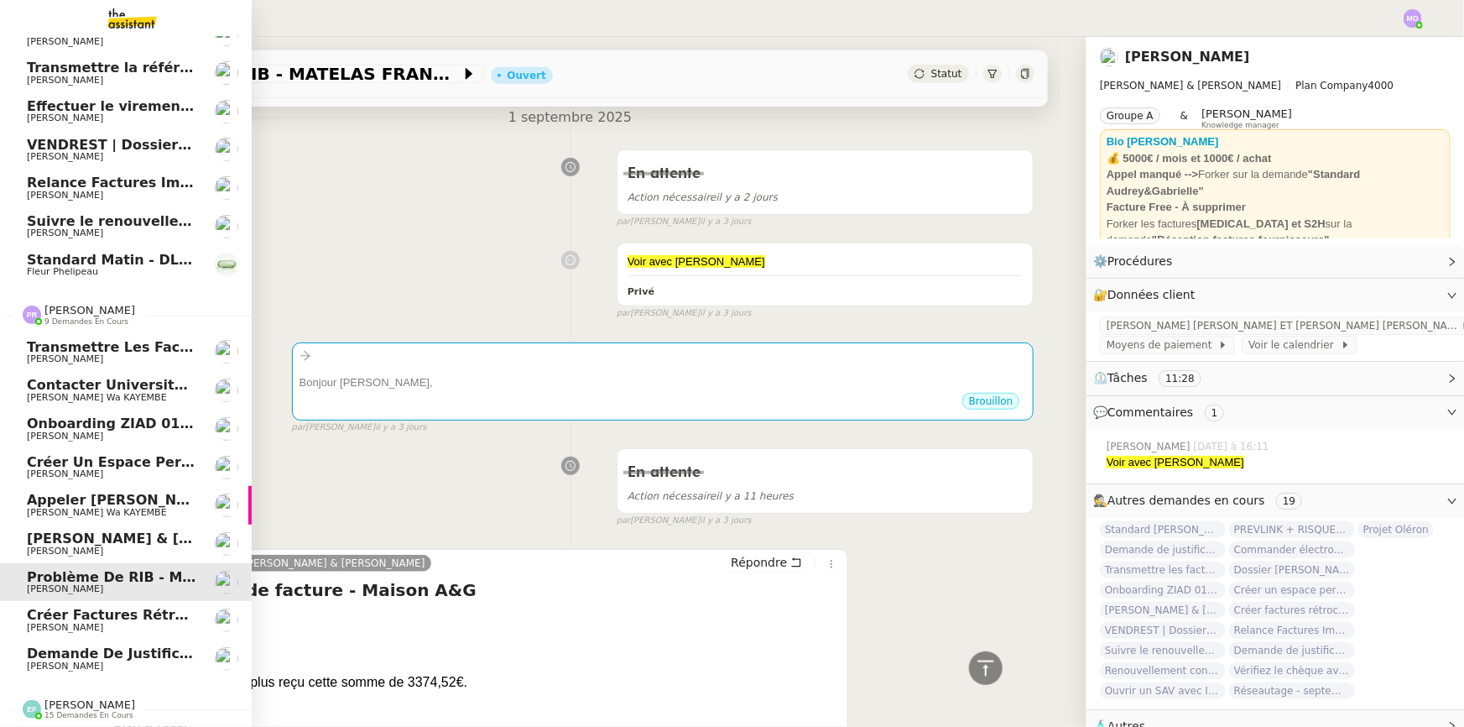
click at [118, 613] on span "Créer factures rétrocommission Atelier Courbettes" at bounding box center [222, 615] width 391 height 16
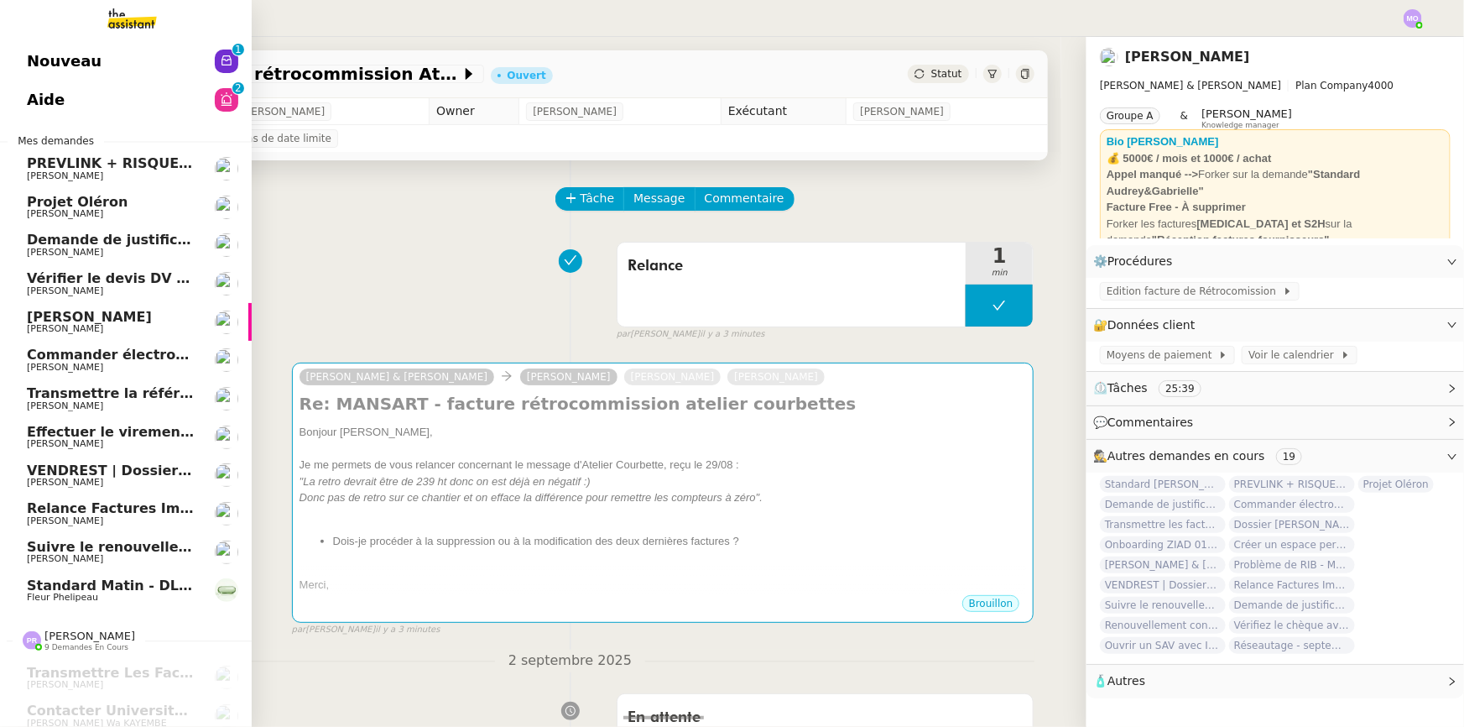
click at [119, 315] on span "[PERSON_NAME]" at bounding box center [89, 317] width 125 height 16
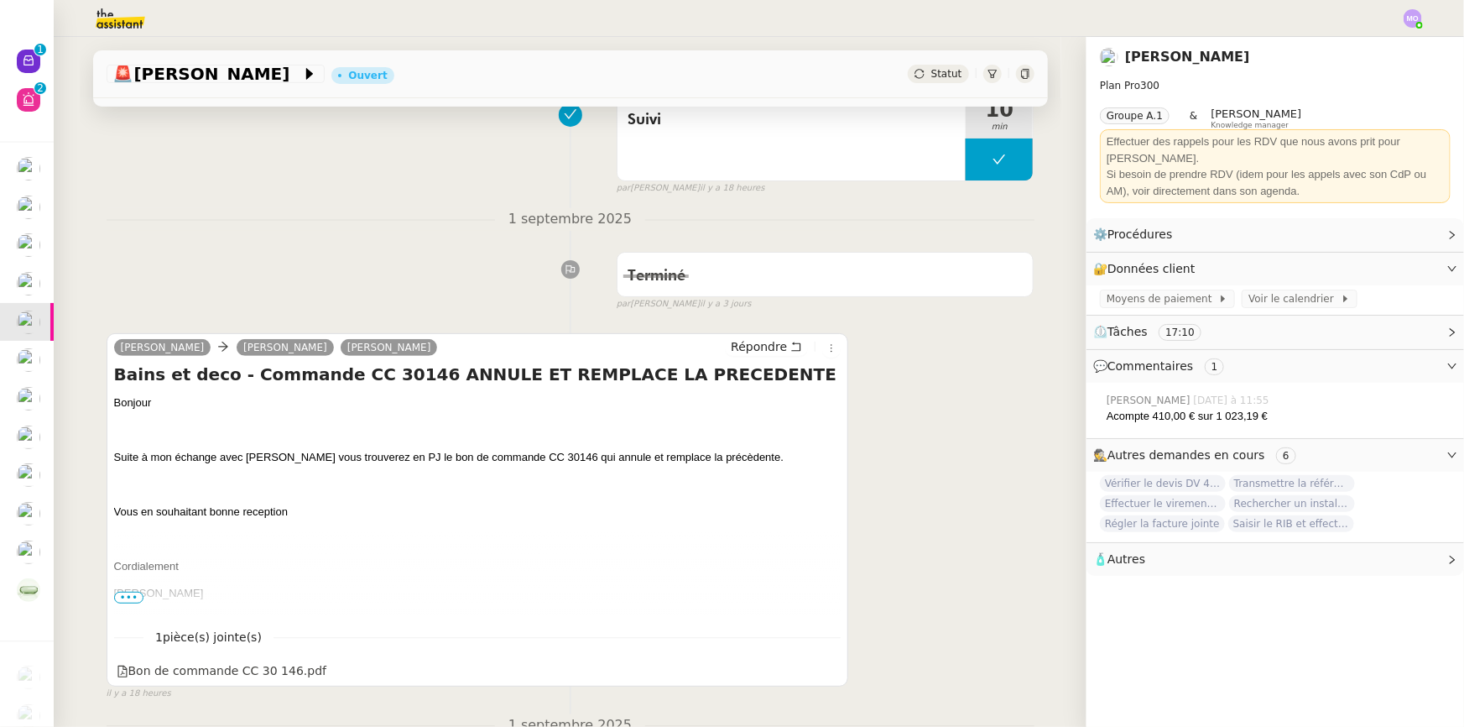
scroll to position [228, 0]
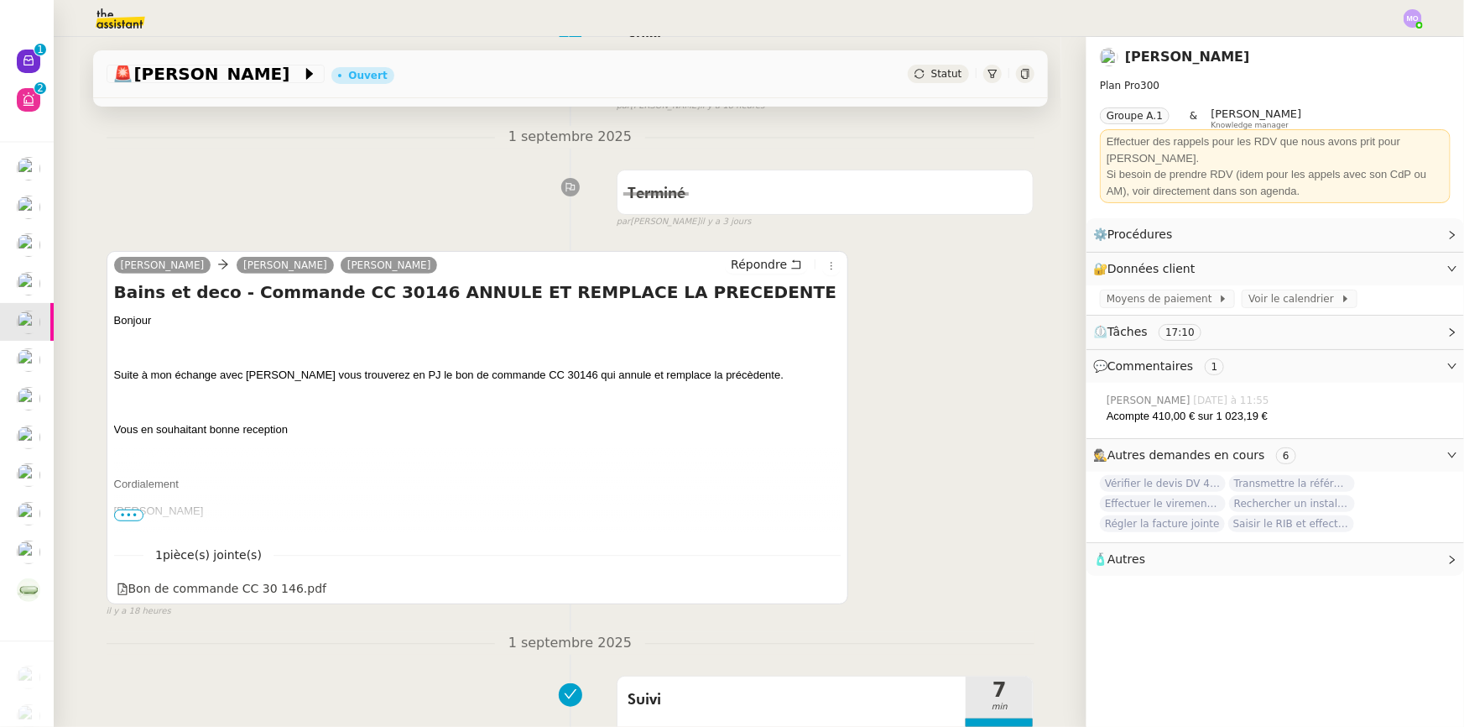
click at [143, 192] on div "Terminé false par Marie O. il y a 3 jours" at bounding box center [571, 195] width 928 height 67
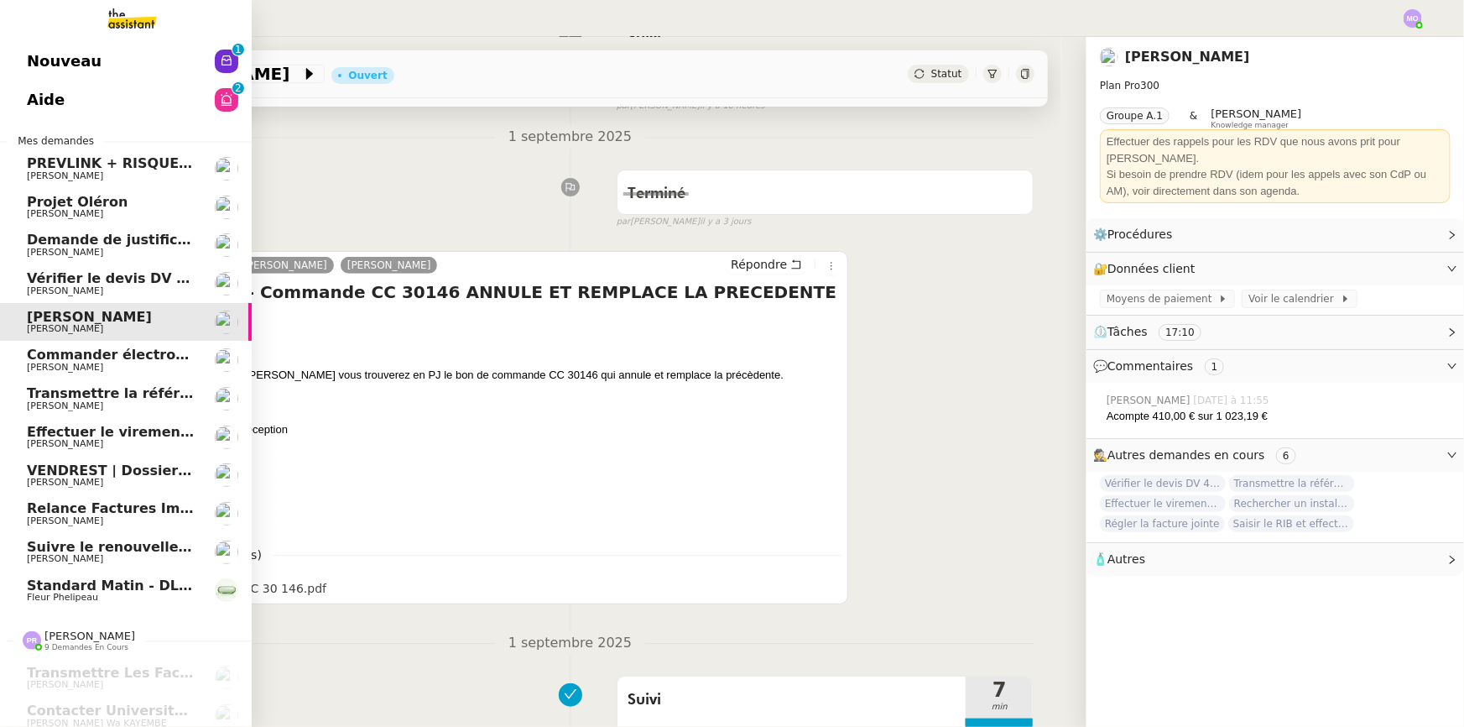
click at [119, 283] on span "Vérifier le devis DV 42 427" at bounding box center [127, 278] width 201 height 16
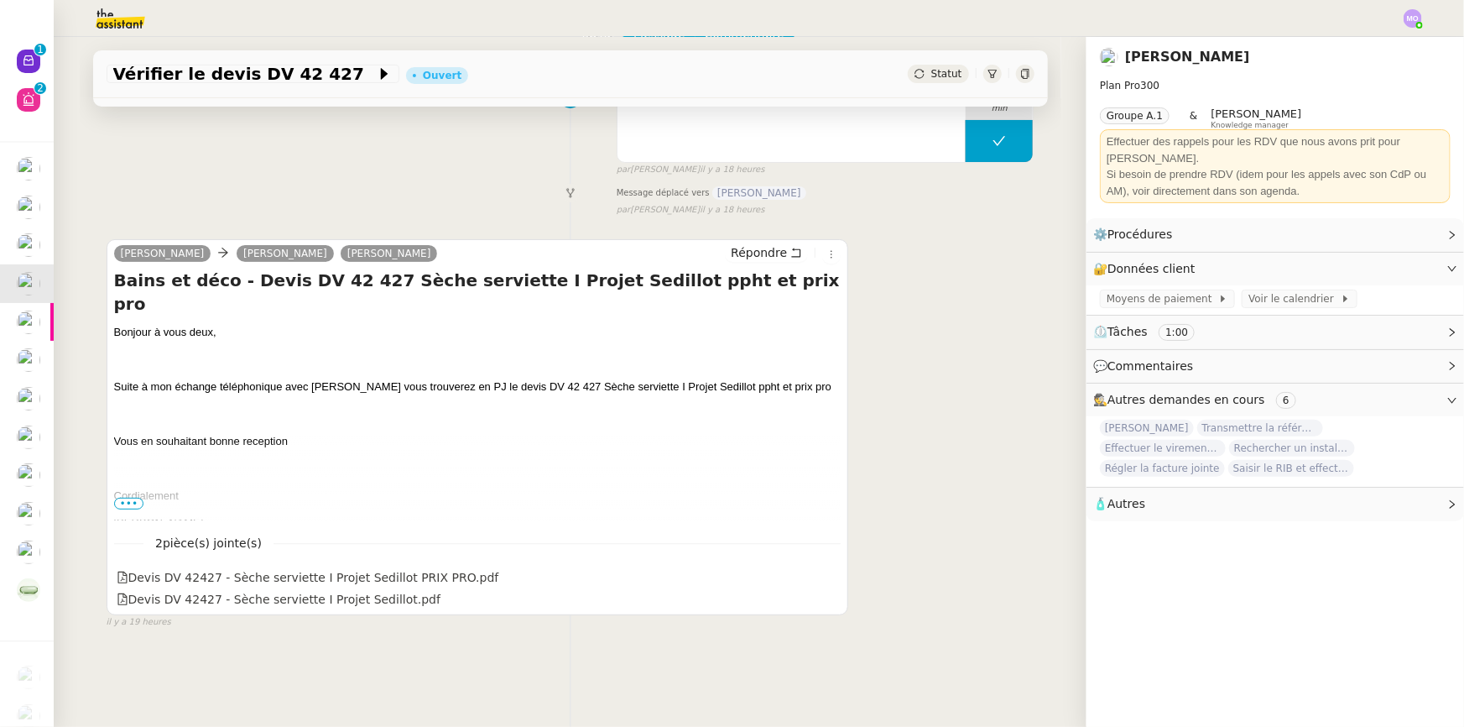
scroll to position [223, 0]
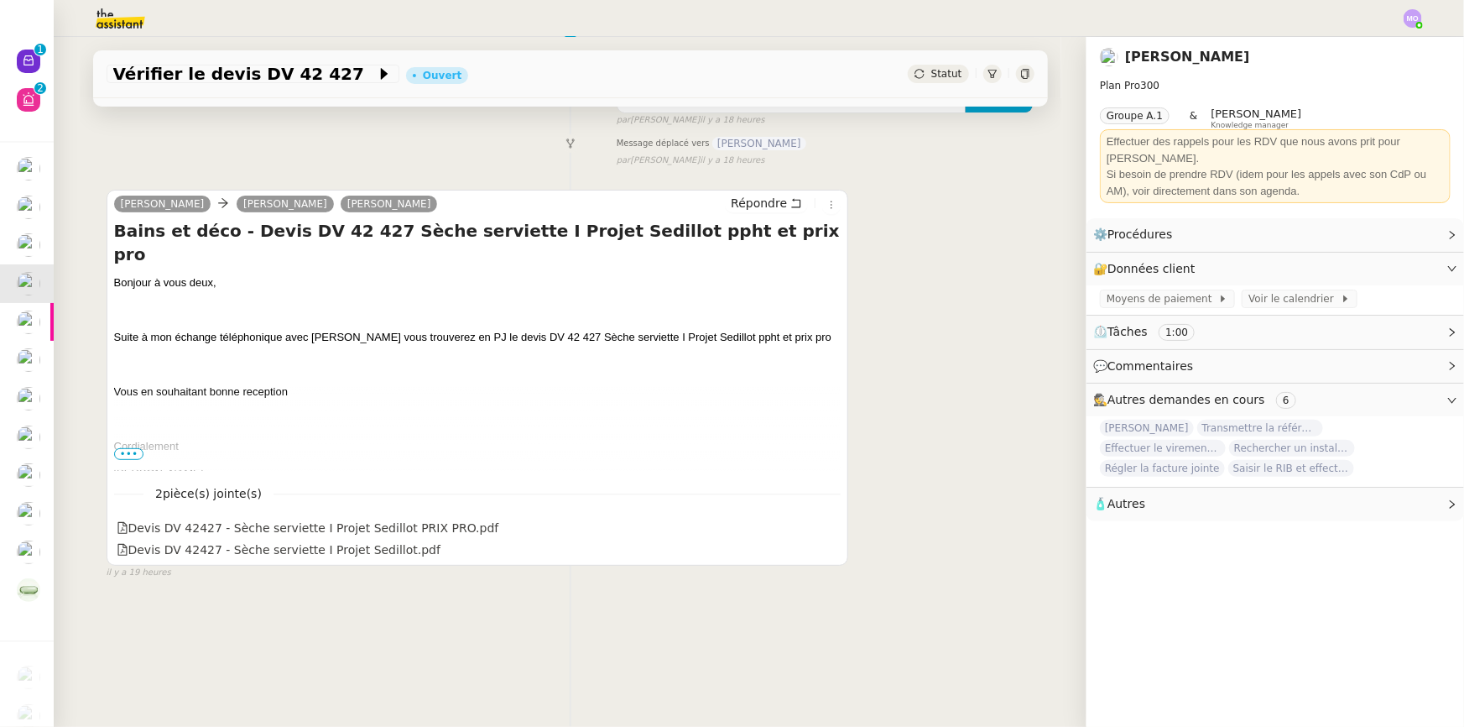
click at [130, 448] on span "•••" at bounding box center [129, 454] width 30 height 12
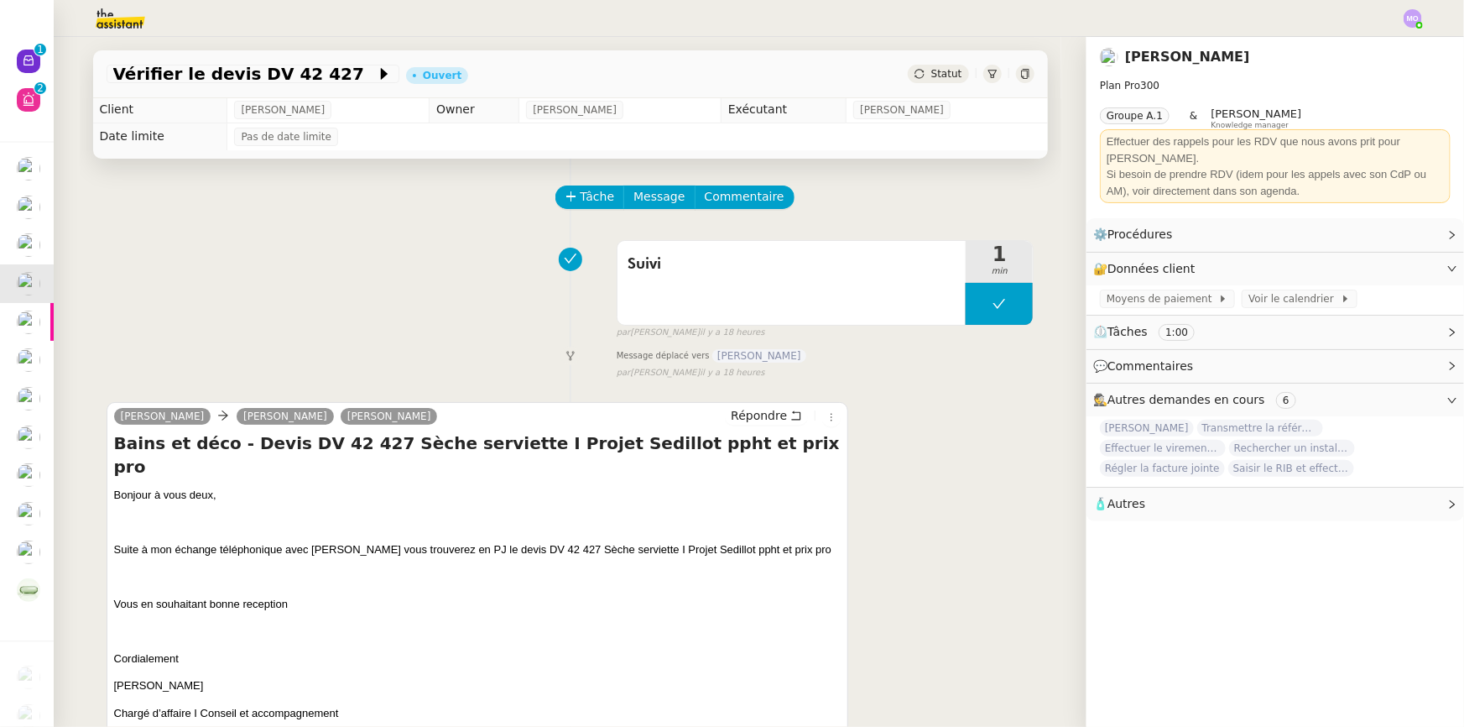
scroll to position [0, 0]
click at [583, 206] on span "Tâche" at bounding box center [598, 198] width 34 height 19
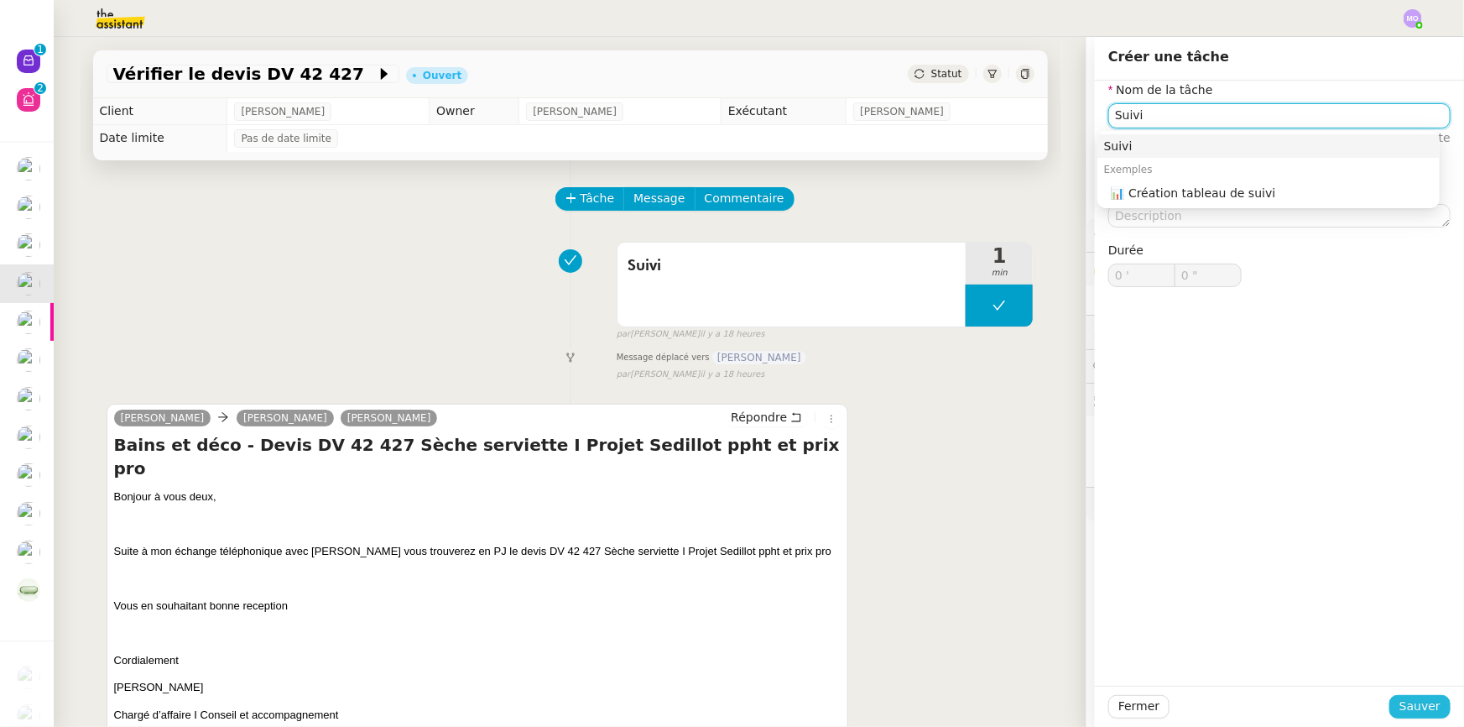
type input "Suivi"
drag, startPoint x: 1401, startPoint y: 709, endPoint x: 1047, endPoint y: 619, distance: 365.3
click at [1390, 708] on button "Sauver" at bounding box center [1419, 706] width 61 height 23
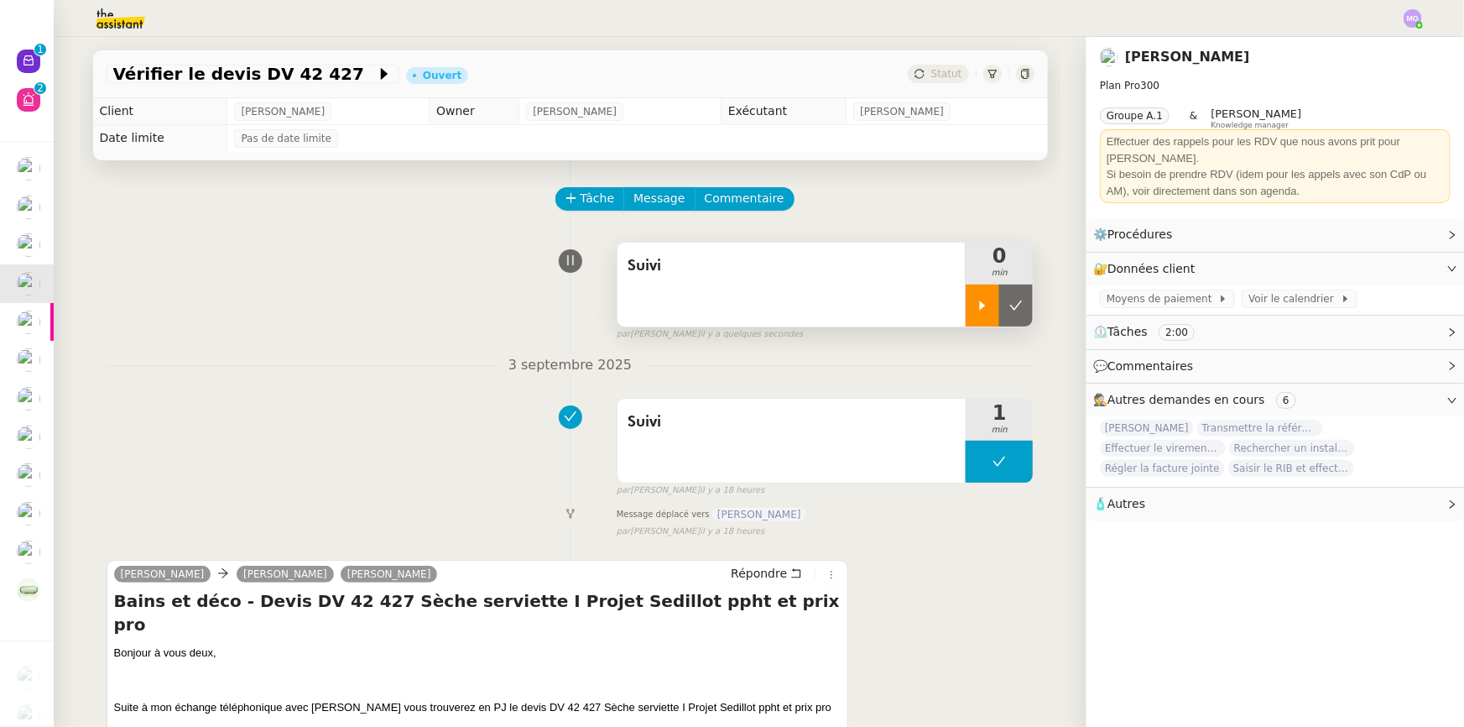
click at [966, 325] on div at bounding box center [983, 305] width 34 height 42
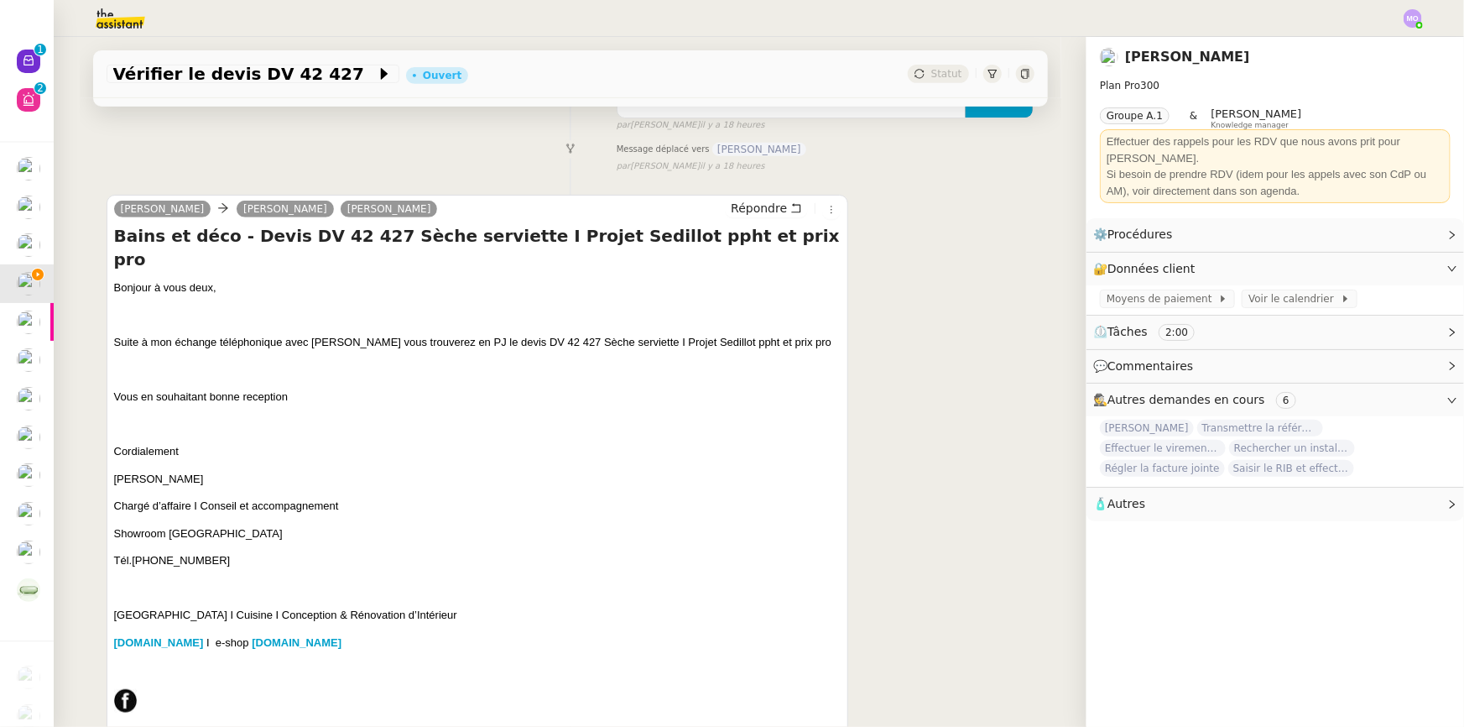
scroll to position [610, 0]
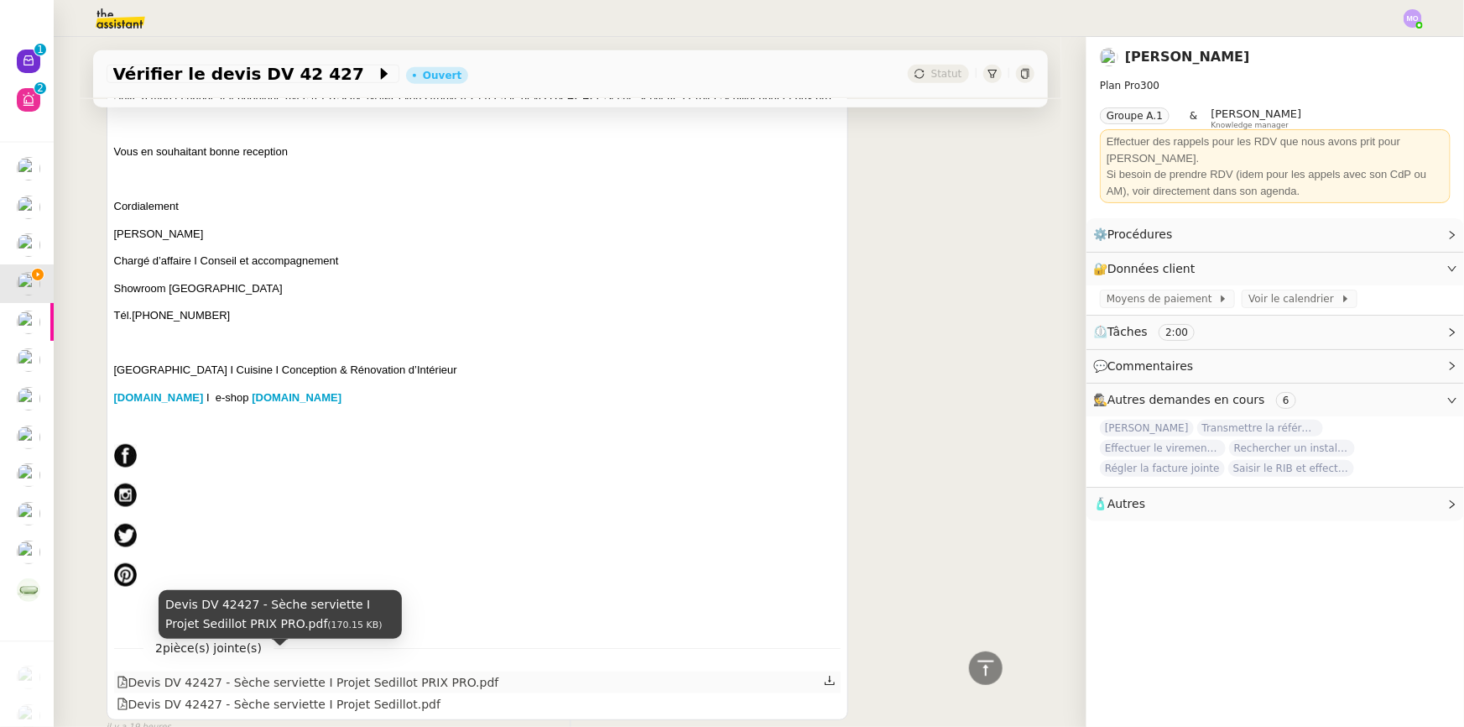
click at [283, 673] on div "Devis DV 42427 - Sèche serviette I Projet Sedillot PRIX PRO.pdf" at bounding box center [308, 682] width 383 height 19
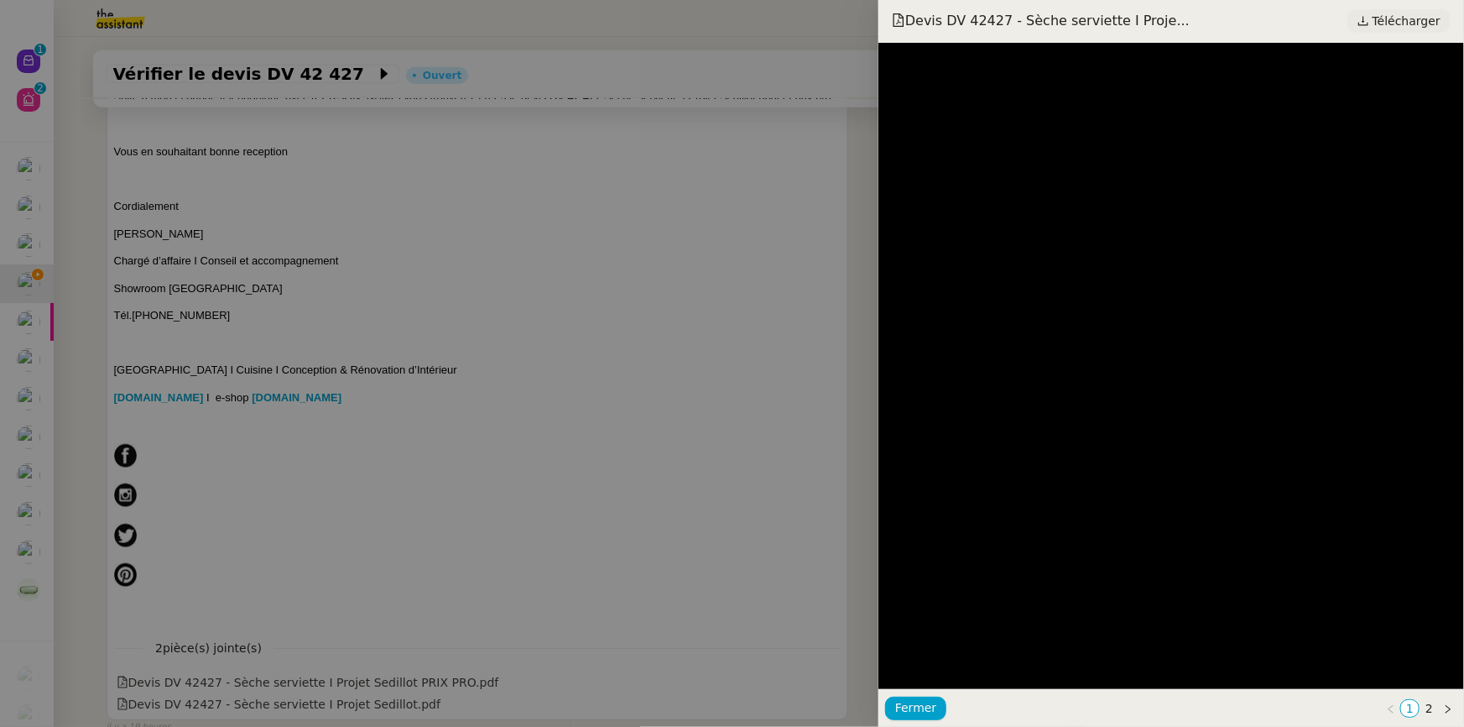
click at [1369, 22] on icon at bounding box center [1364, 21] width 12 height 12
click at [431, 424] on div at bounding box center [732, 363] width 1464 height 727
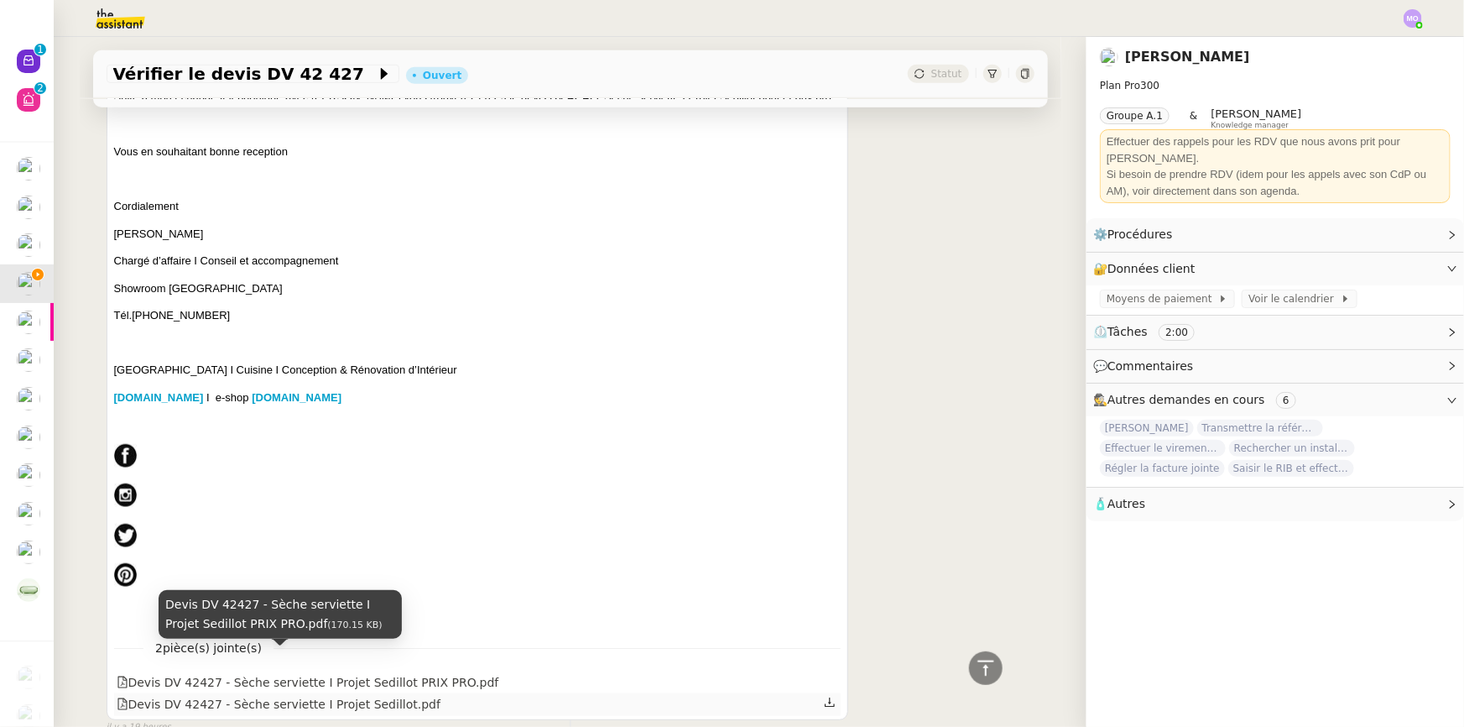
click at [301, 695] on div "Devis DV 42427 - Sèche serviette I Projet Sedillot.pdf" at bounding box center [279, 704] width 324 height 19
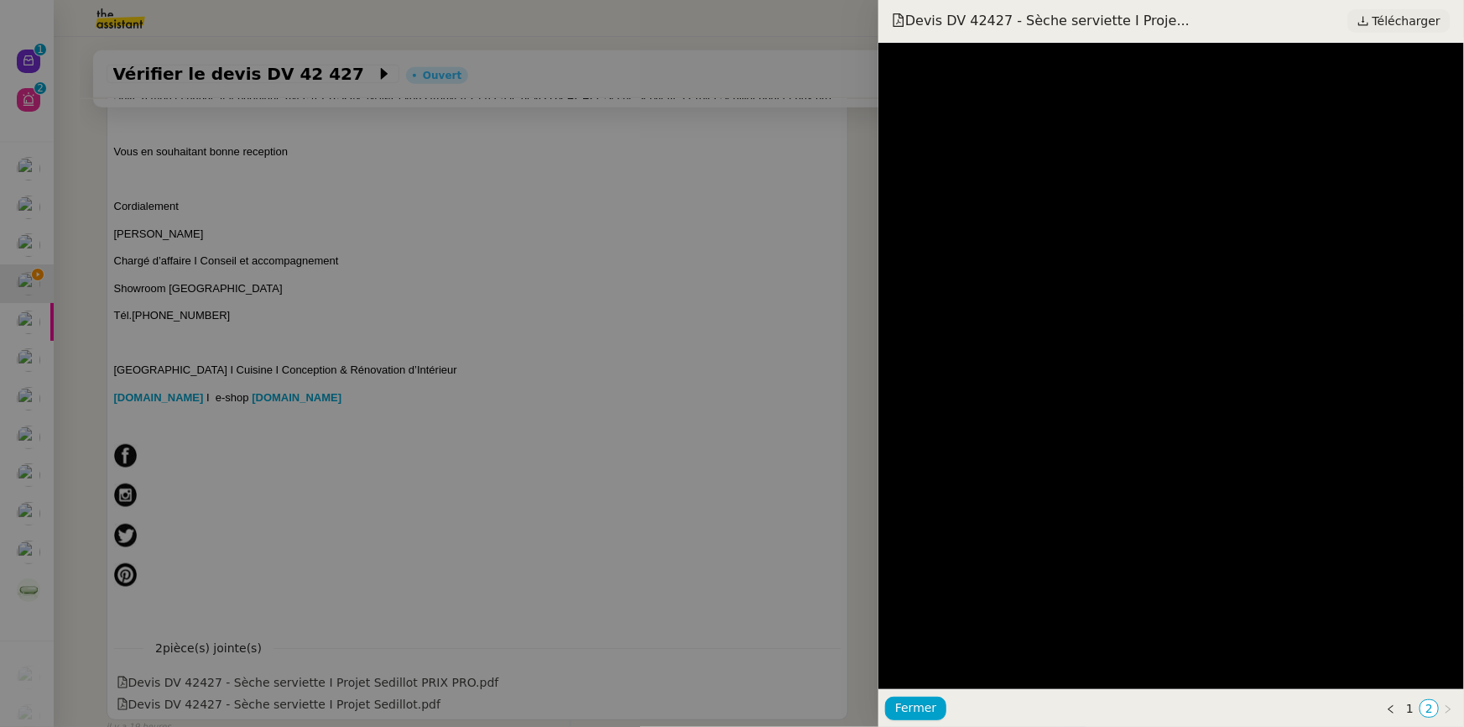
click at [1384, 17] on span "Télécharger" at bounding box center [1407, 21] width 68 height 22
click at [388, 222] on div at bounding box center [732, 363] width 1464 height 727
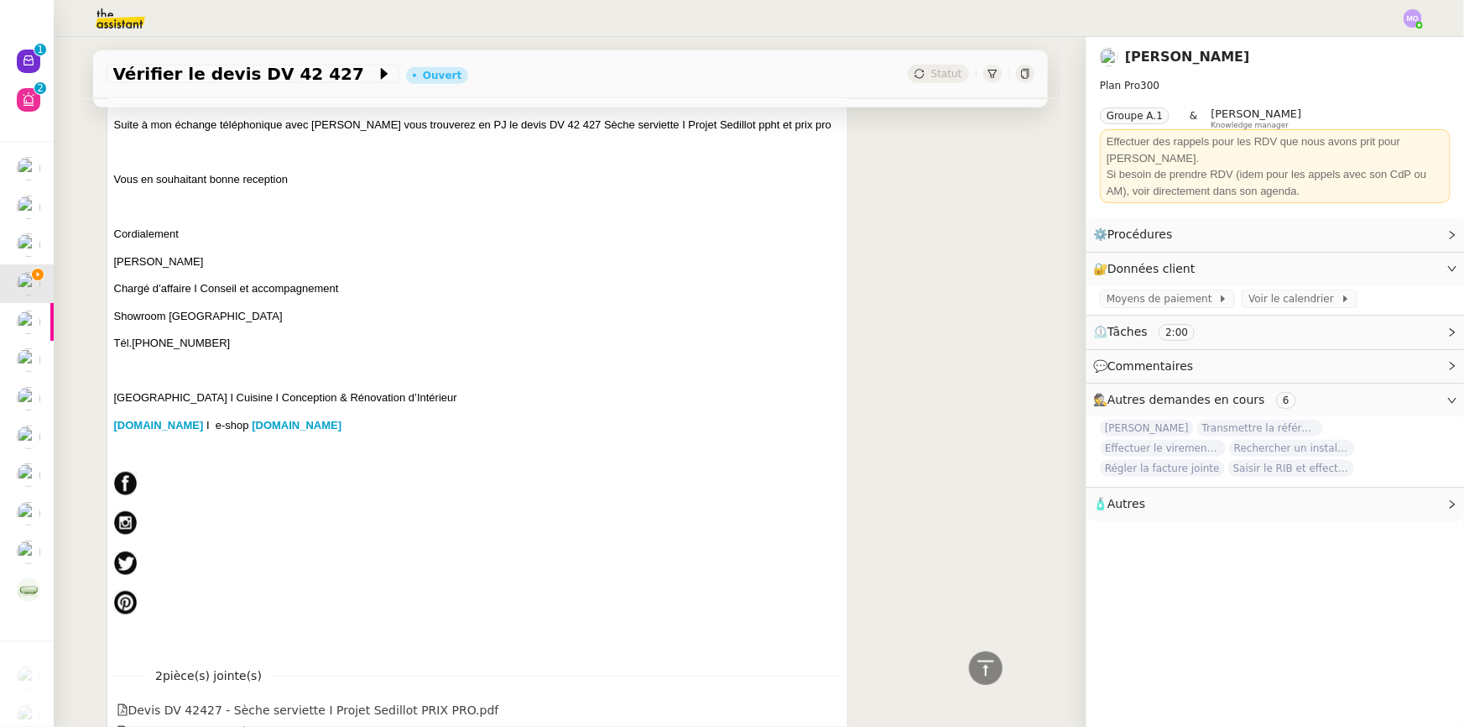
scroll to position [534, 0]
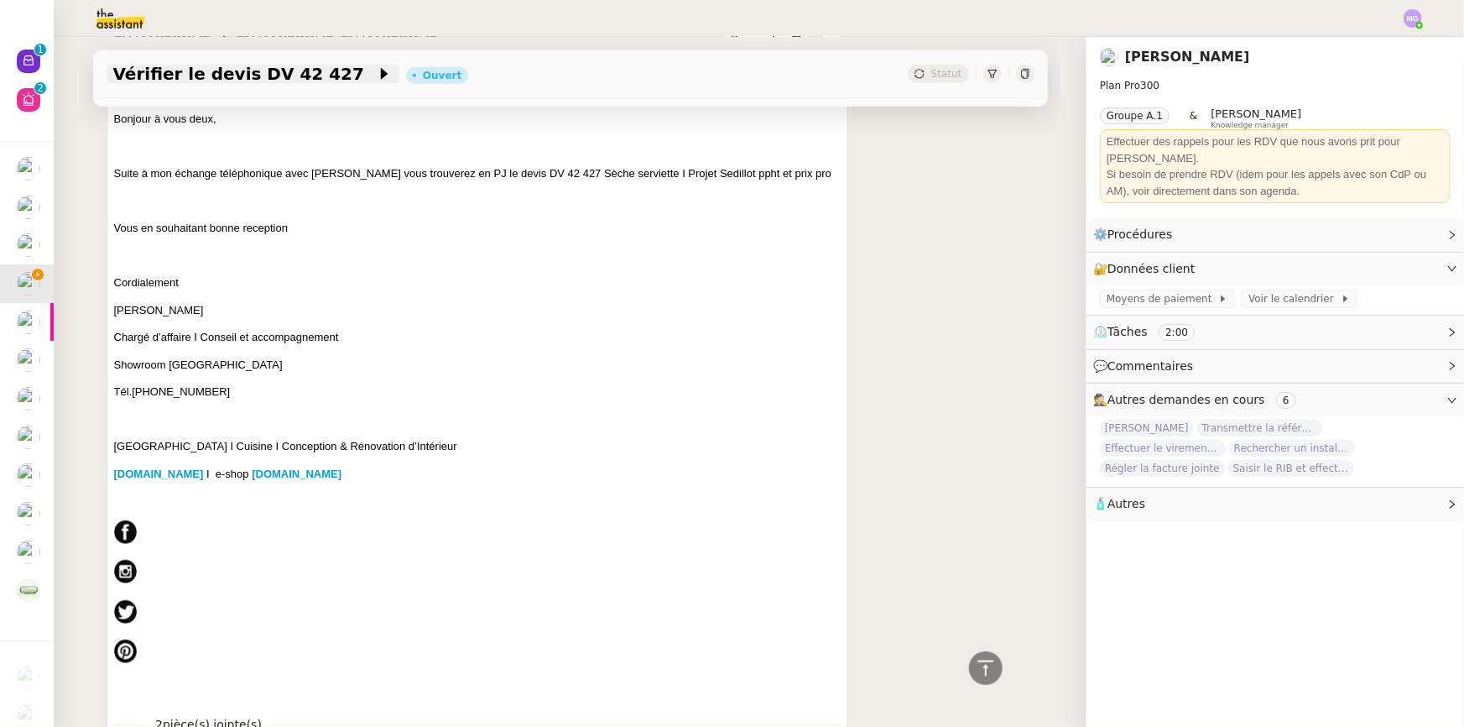
click at [191, 76] on span "Vérifier le devis DV 42 427" at bounding box center [244, 73] width 263 height 17
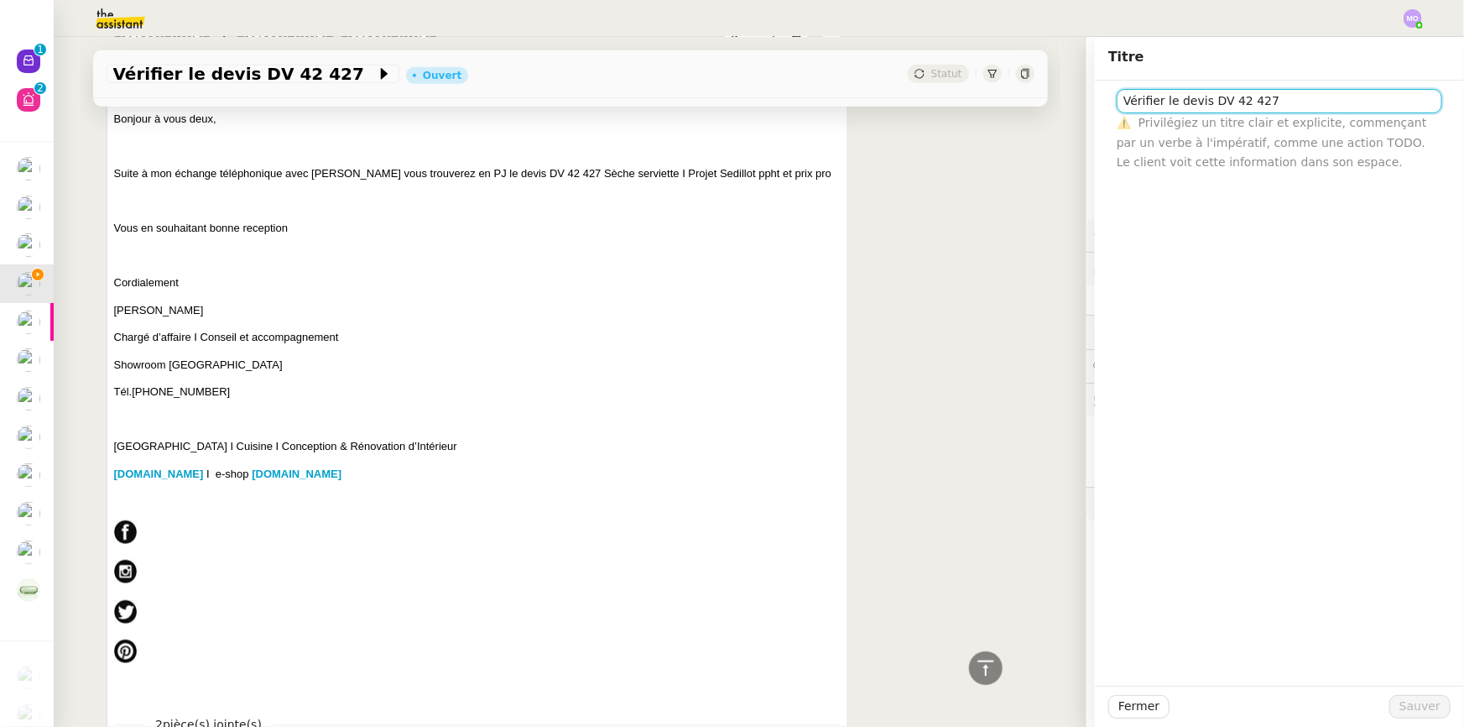
click at [1118, 107] on input "Vérifier le devis DV 42 427" at bounding box center [1280, 101] width 326 height 24
type input "GAZAY | Devis DV 42 427 sèche-serviette"
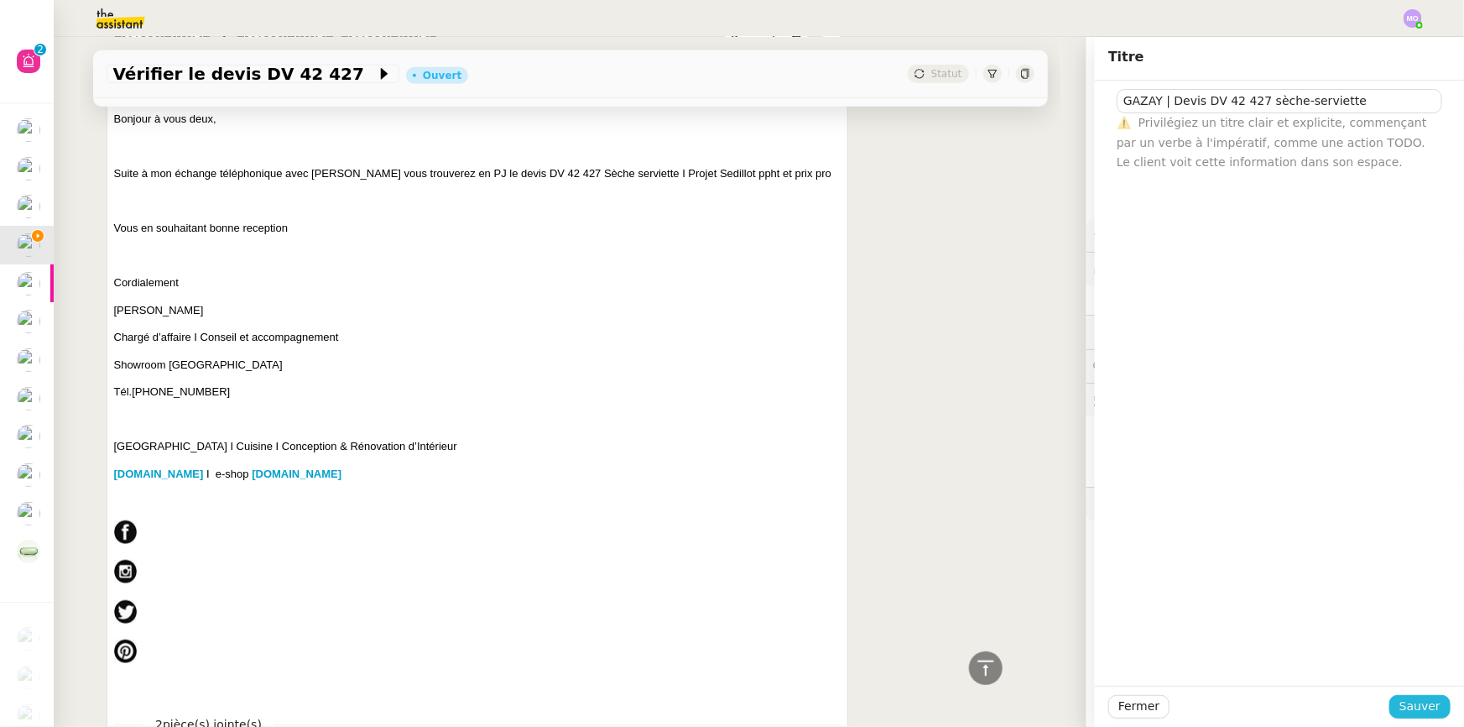
click at [1410, 697] on span "Sauver" at bounding box center [1420, 705] width 41 height 19
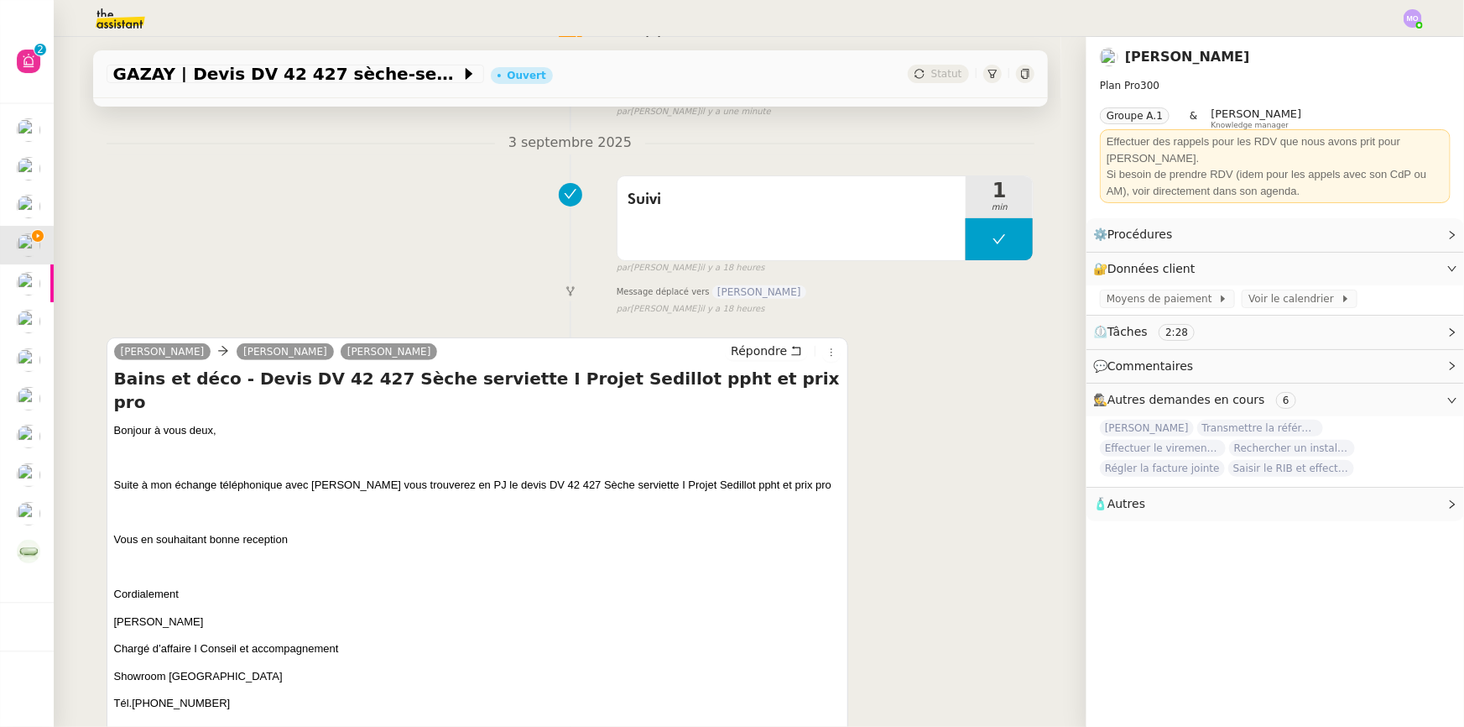
scroll to position [228, 0]
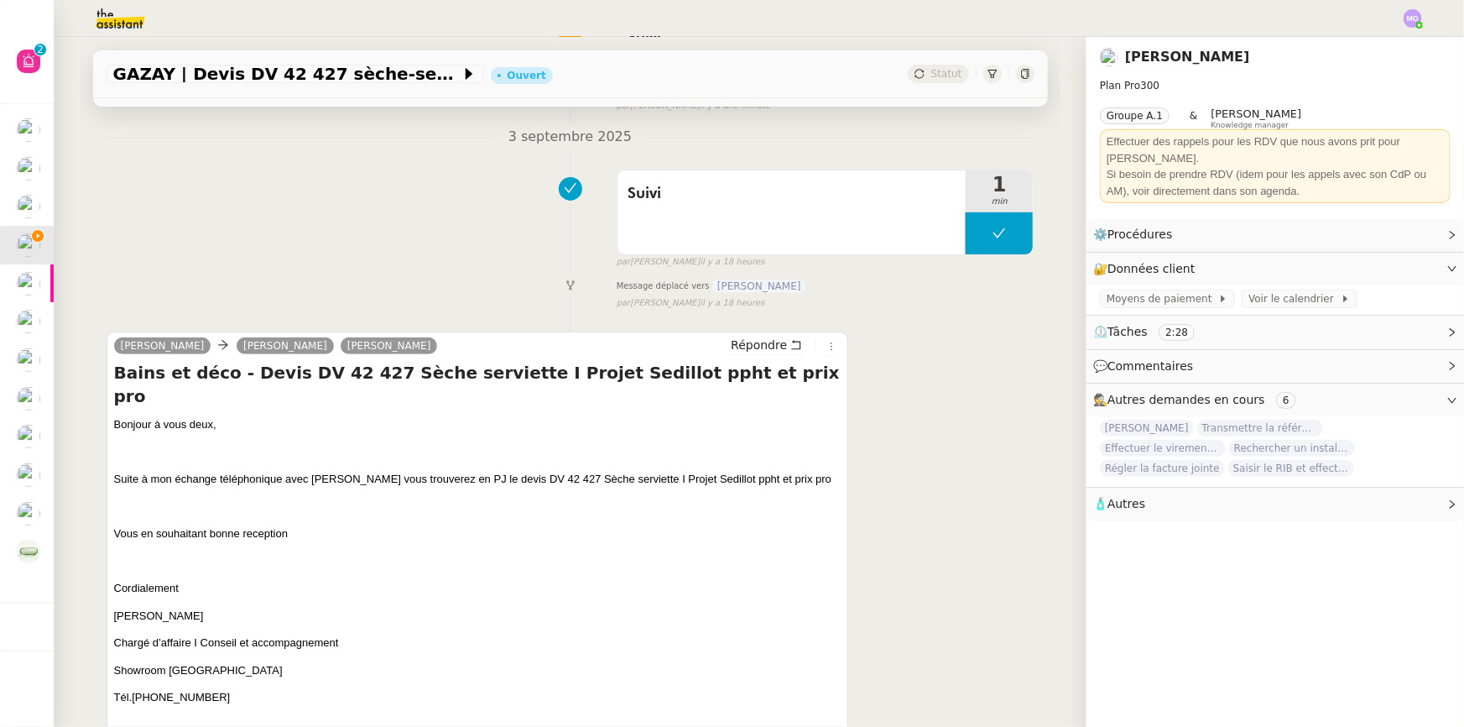
click at [733, 336] on div "Répondre" at bounding box center [783, 346] width 116 height 20
click at [737, 345] on span "Répondre" at bounding box center [759, 344] width 56 height 17
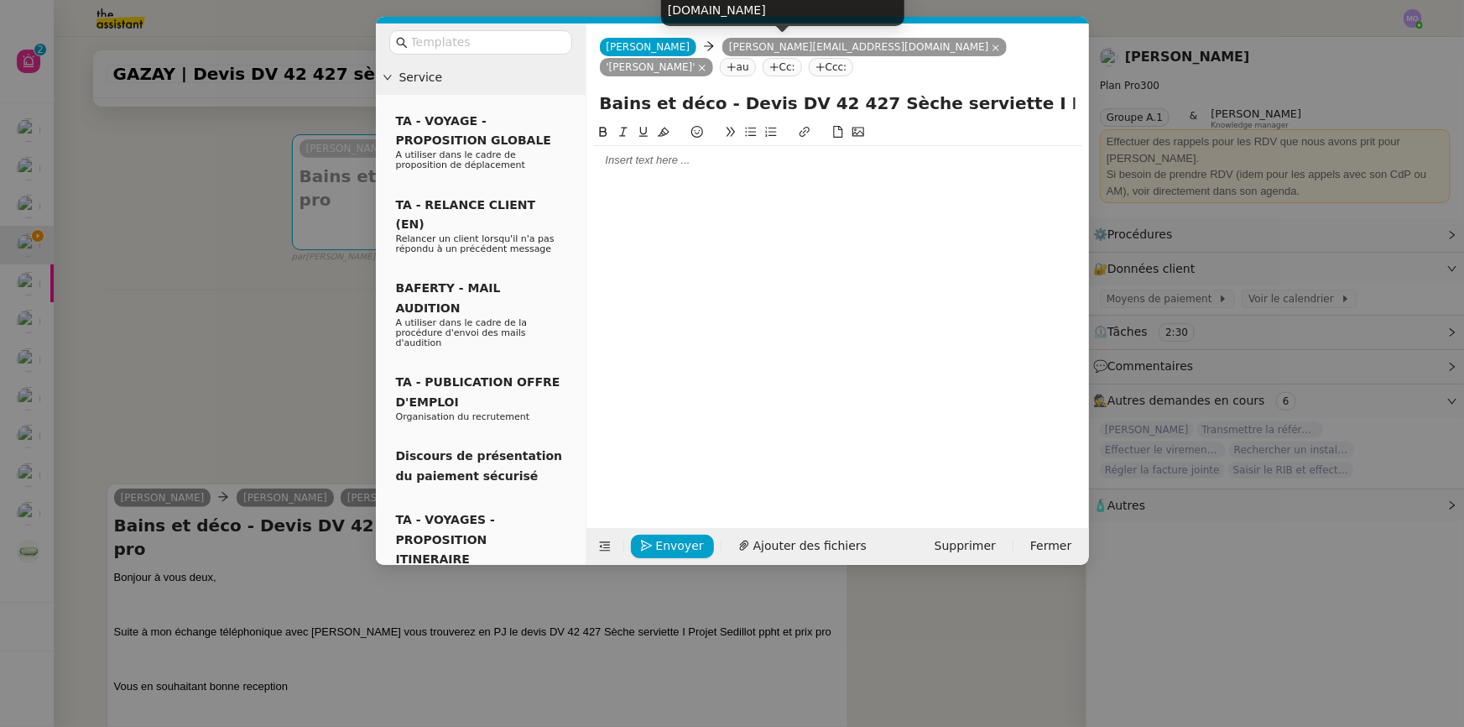
click at [992, 45] on icon at bounding box center [996, 48] width 8 height 8
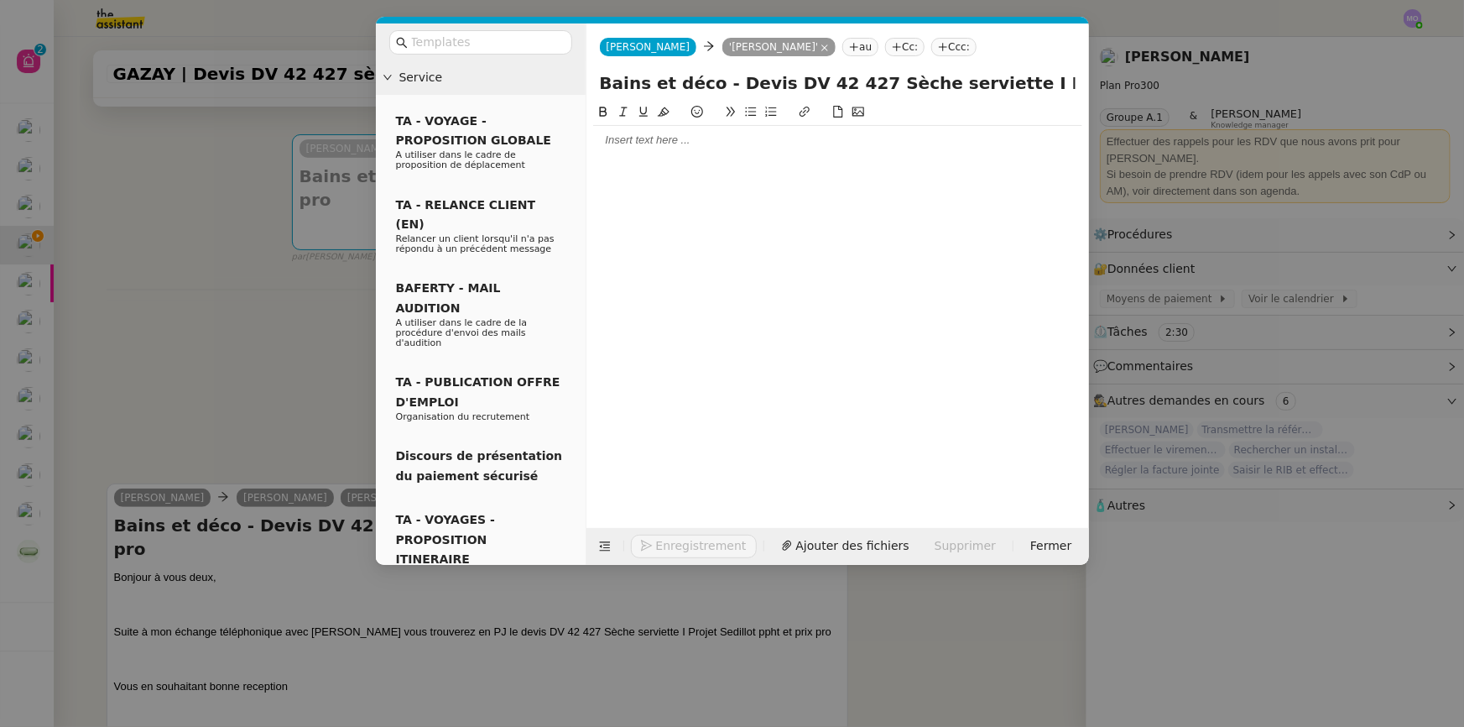
click at [629, 141] on div at bounding box center [837, 140] width 489 height 15
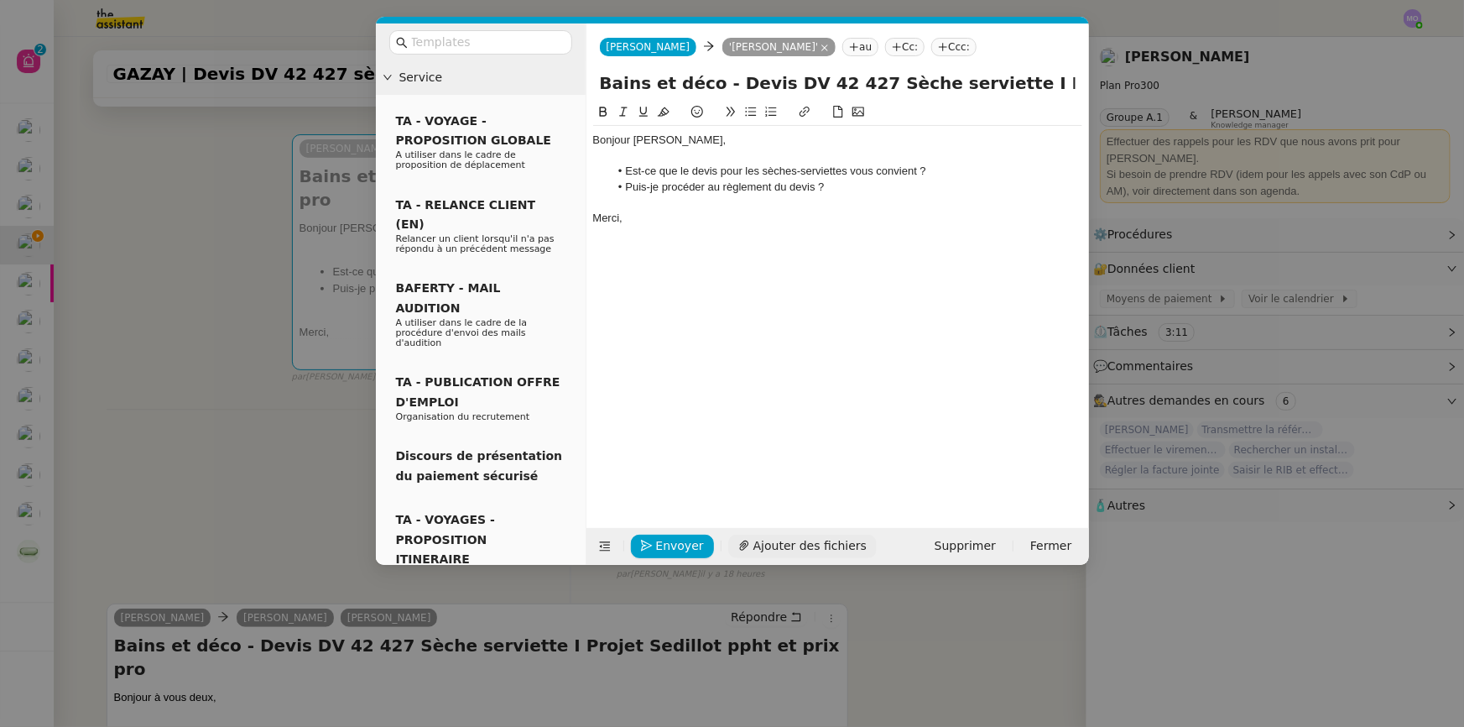
click at [777, 539] on span "Ajouter des fichiers" at bounding box center [809, 545] width 113 height 19
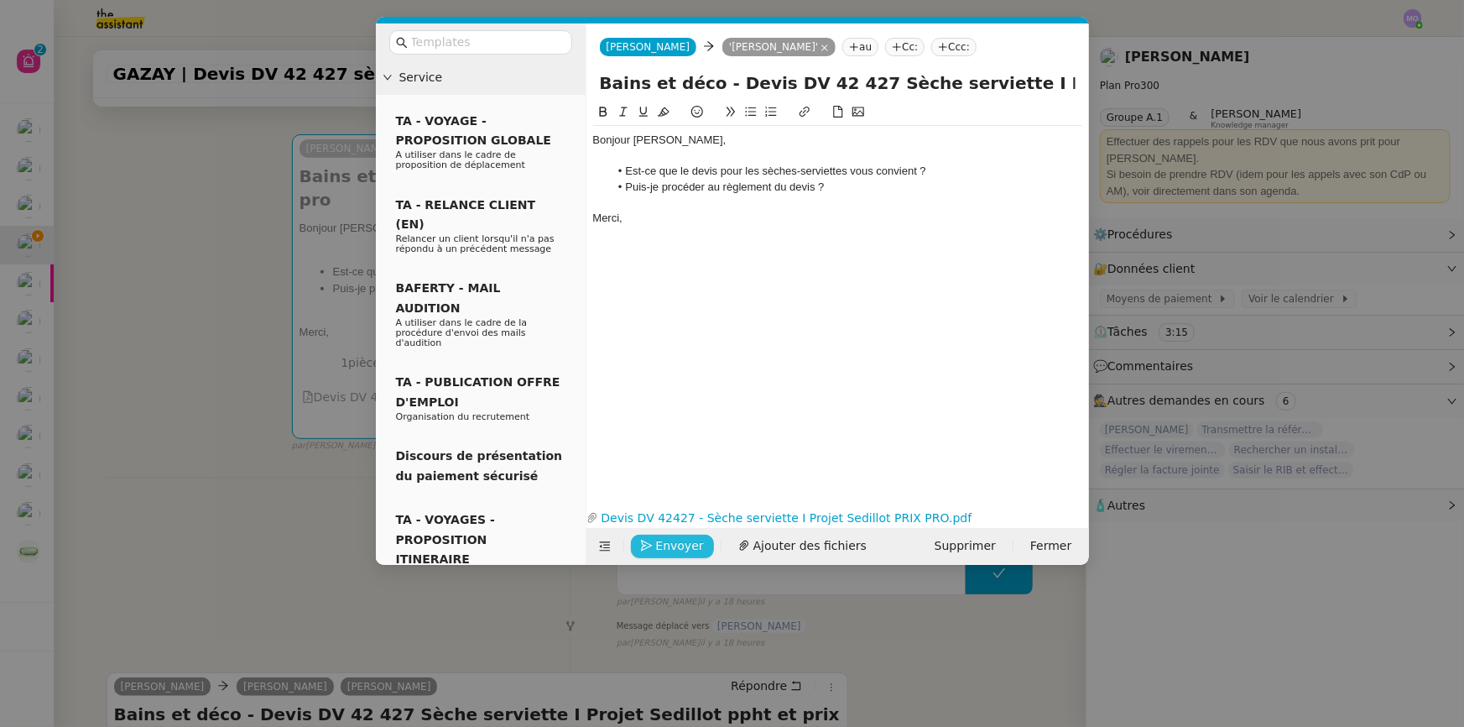
click at [665, 540] on span "Envoyer" at bounding box center [680, 545] width 48 height 19
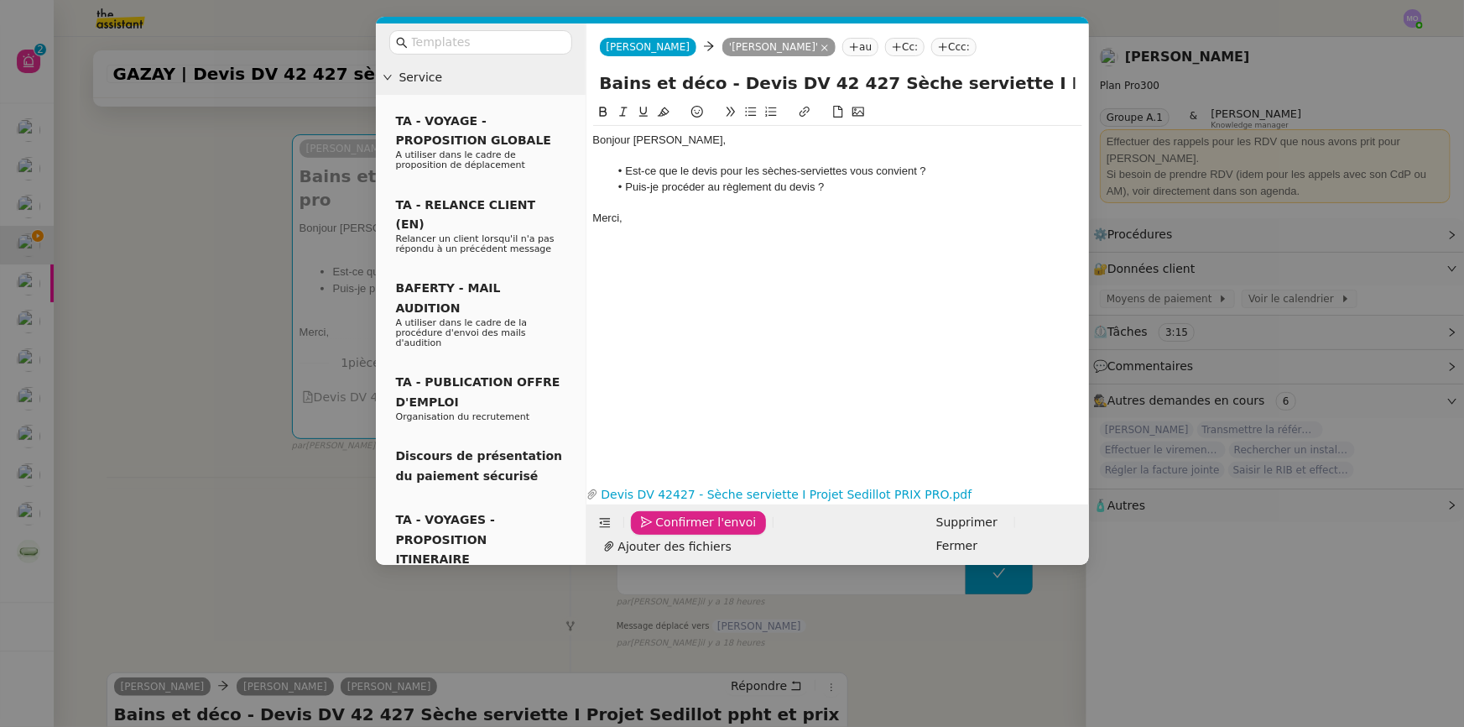
click at [665, 532] on span "Confirmer l'envoi" at bounding box center [706, 522] width 101 height 19
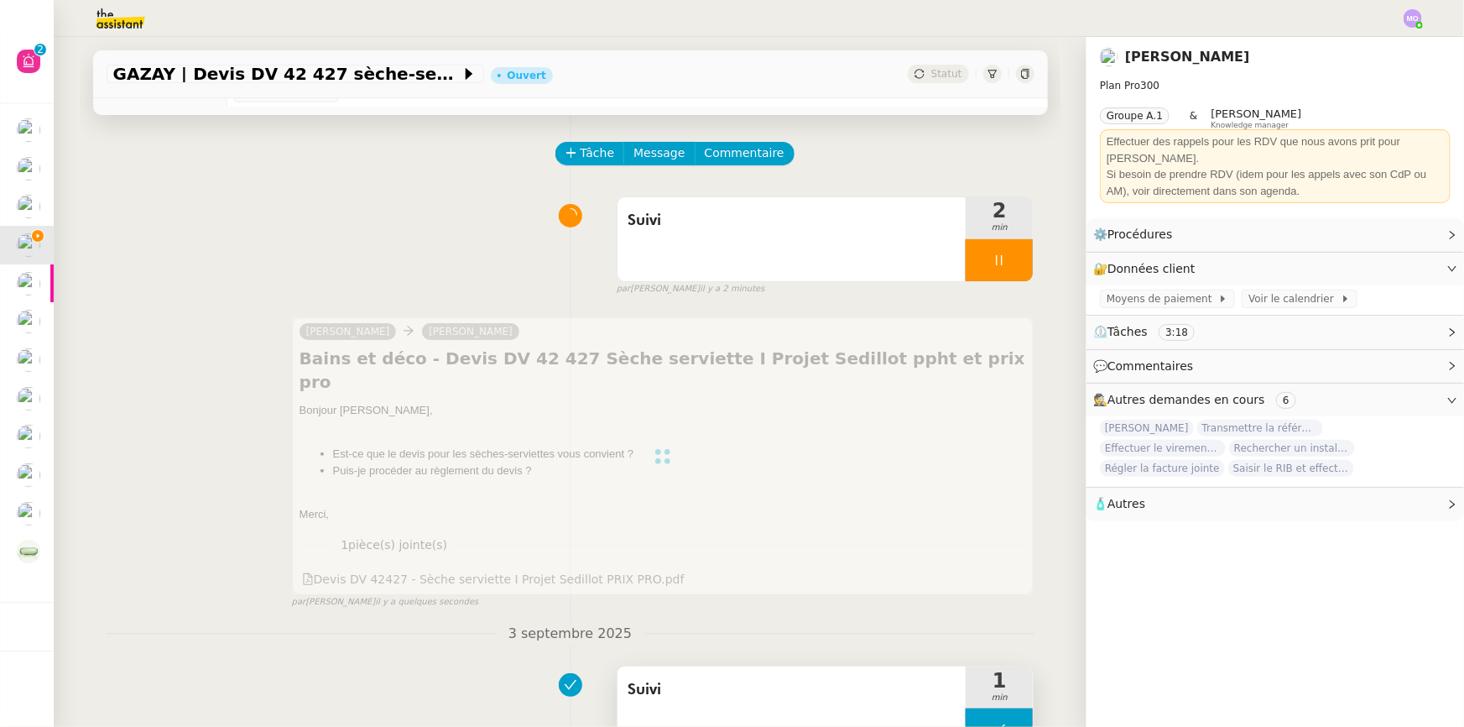
scroll to position [0, 0]
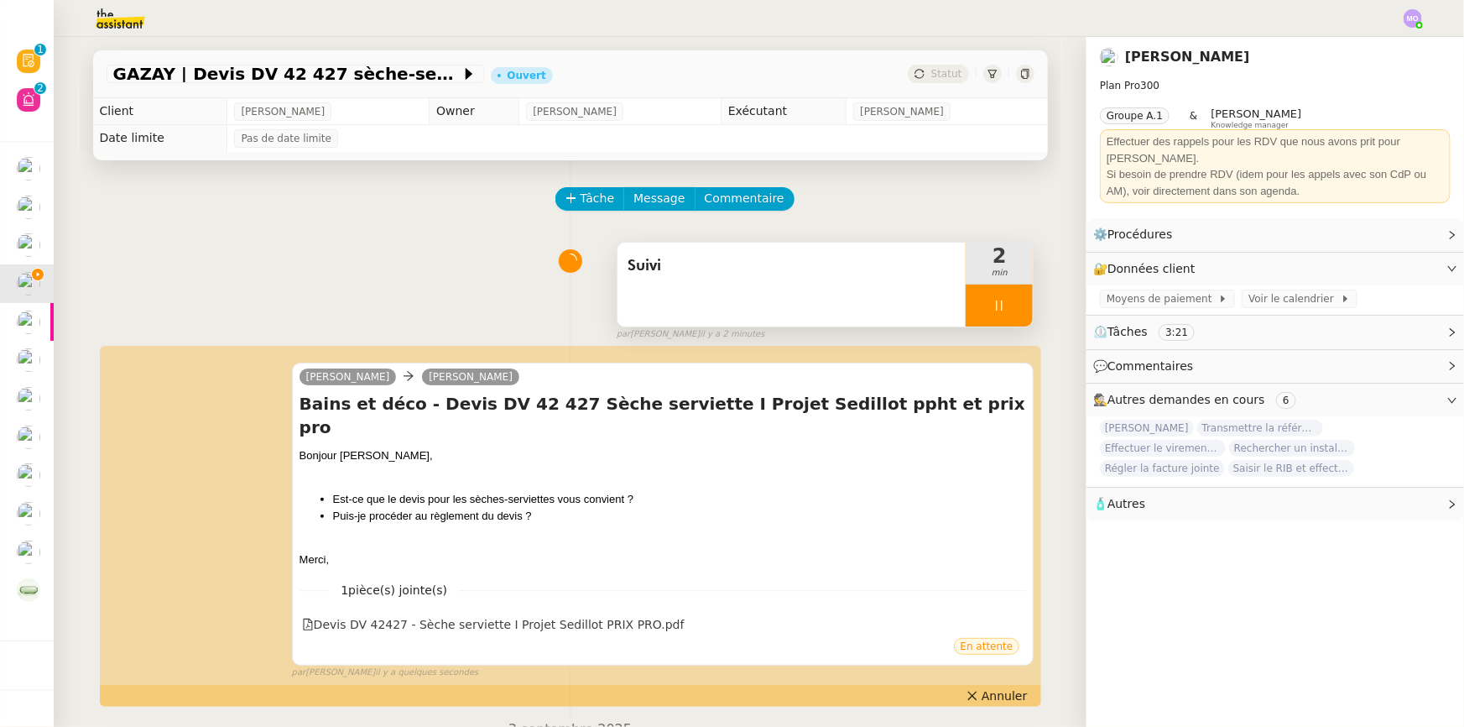
click at [1005, 320] on div at bounding box center [999, 305] width 67 height 42
click at [1005, 320] on button at bounding box center [1016, 305] width 34 height 42
click at [931, 74] on span "Statut" at bounding box center [946, 74] width 31 height 12
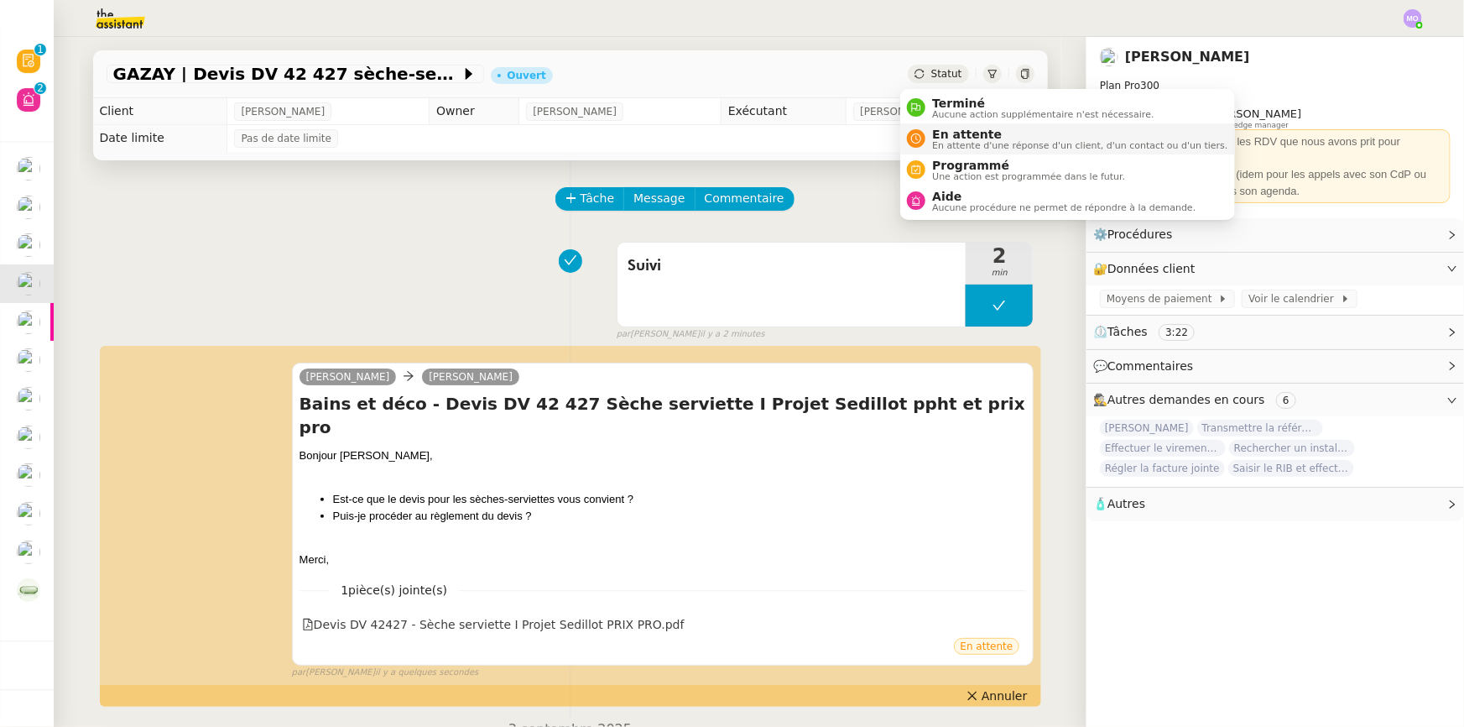
click at [955, 128] on span "En attente" at bounding box center [1079, 134] width 295 height 13
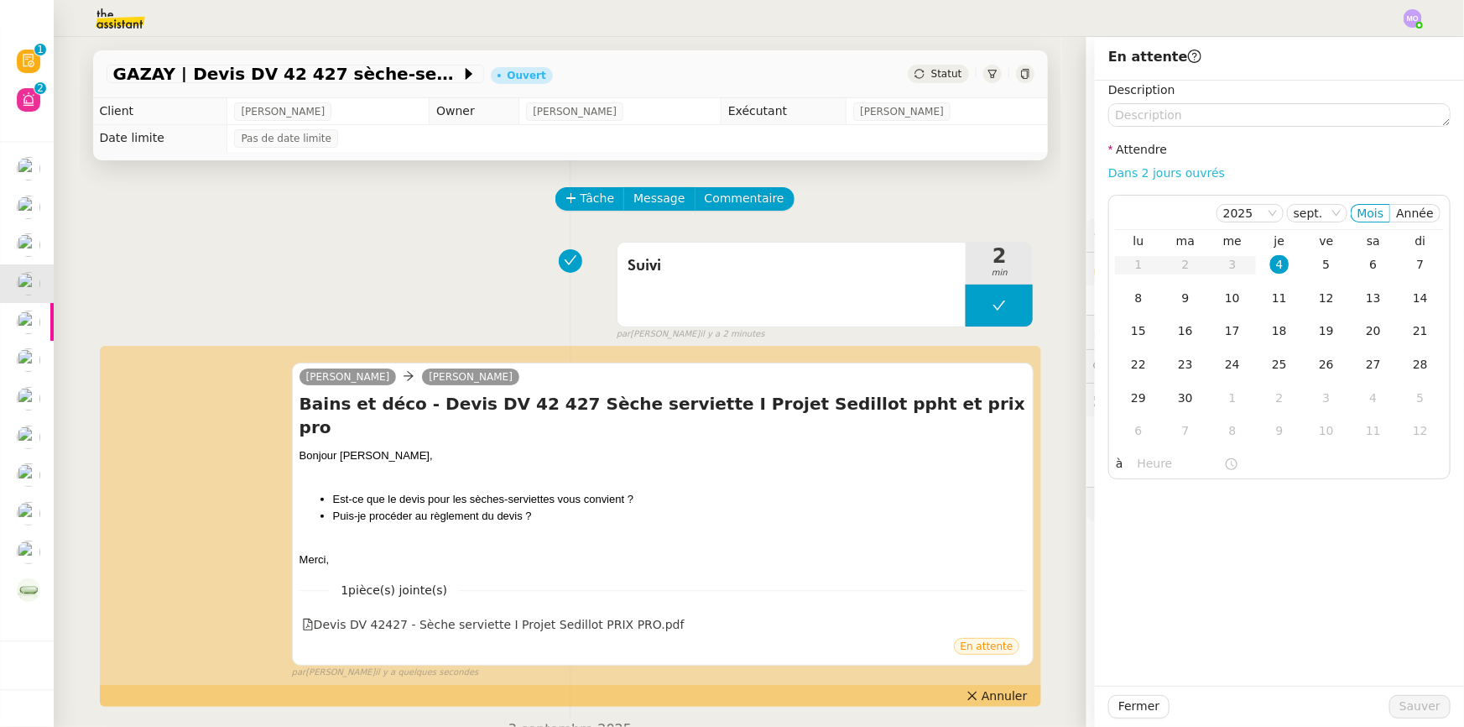
click at [1143, 175] on link "Dans 2 jours ouvrés" at bounding box center [1166, 172] width 117 height 13
type input "07:00"
click at [1403, 717] on button "Sauver" at bounding box center [1419, 706] width 61 height 23
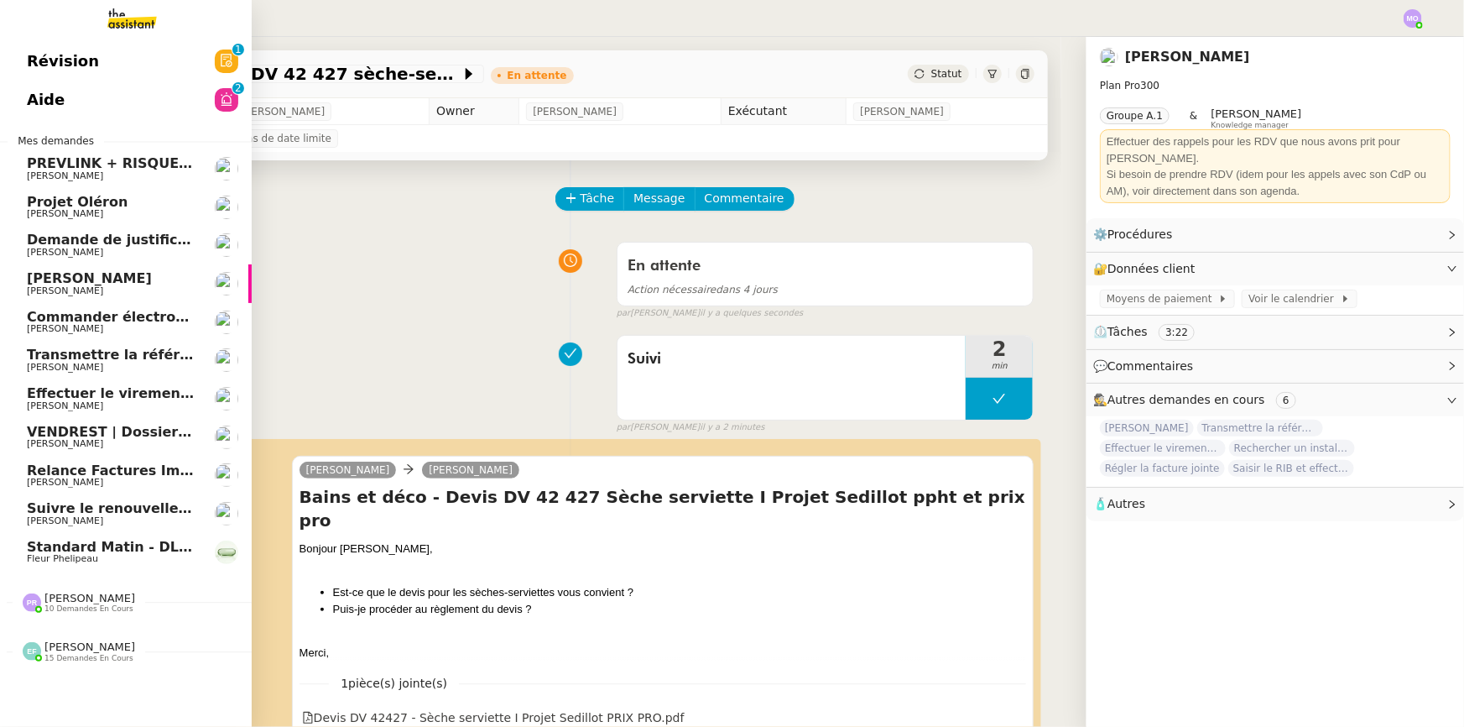
click at [100, 279] on span "[PERSON_NAME]" at bounding box center [89, 278] width 125 height 16
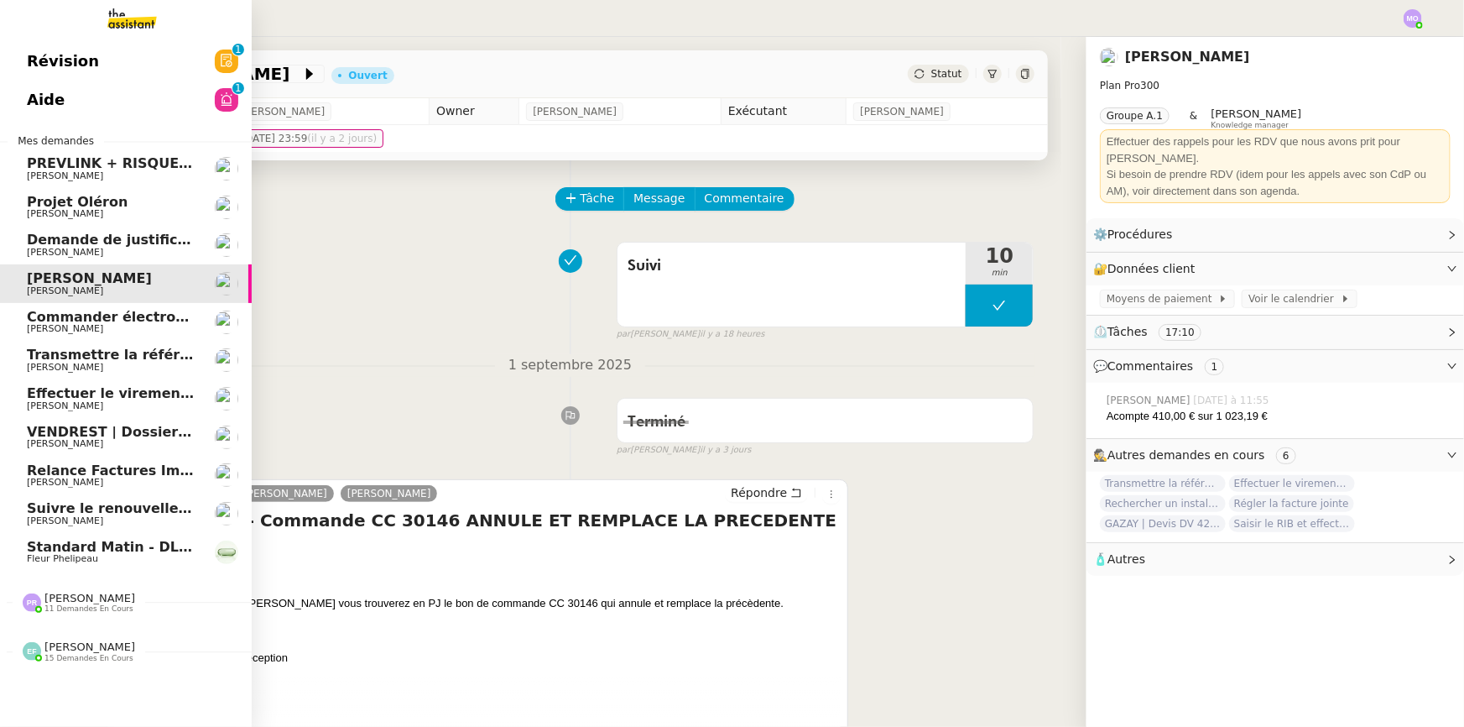
click at [76, 472] on span "Relance Factures Impayées - septembre 2025" at bounding box center [199, 470] width 345 height 16
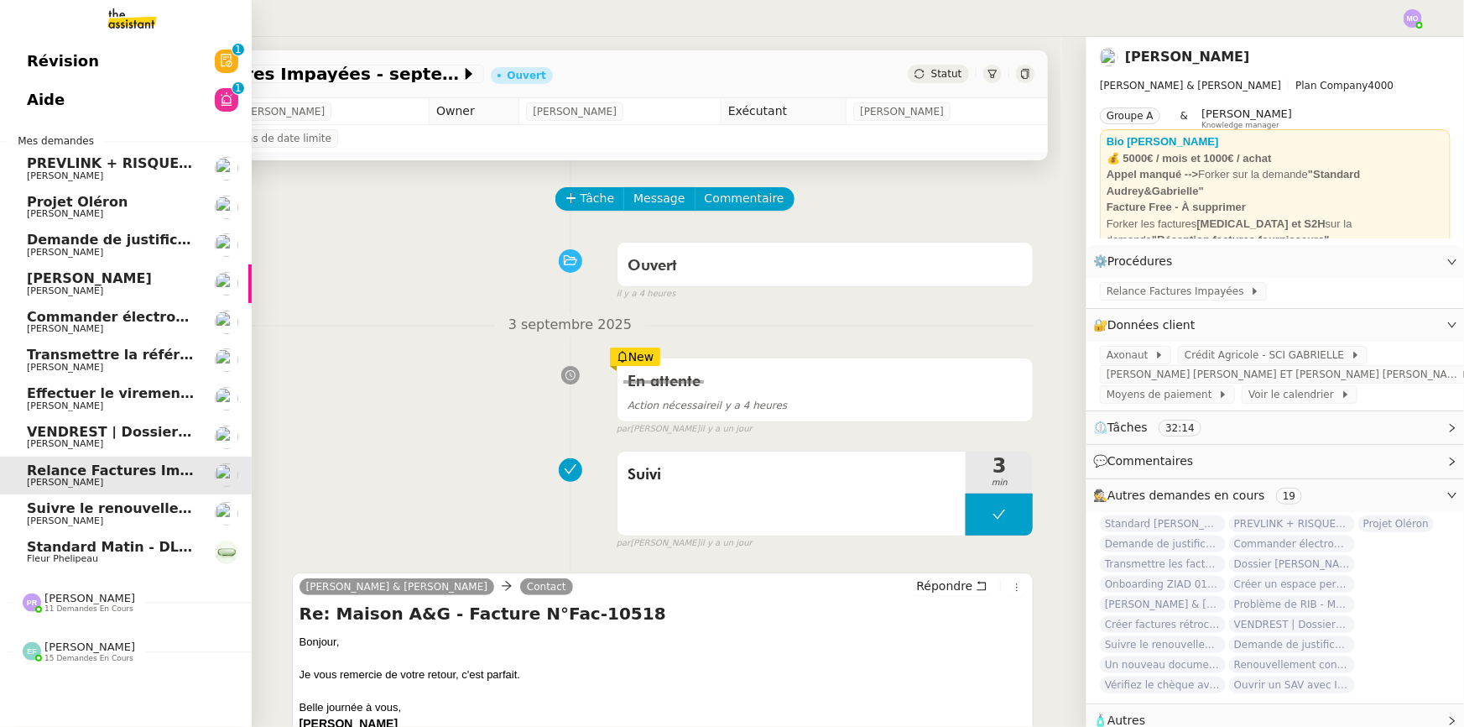
click at [83, 399] on span "Effectuer le virement pour le dossier [PERSON_NAME]" at bounding box center [231, 393] width 408 height 16
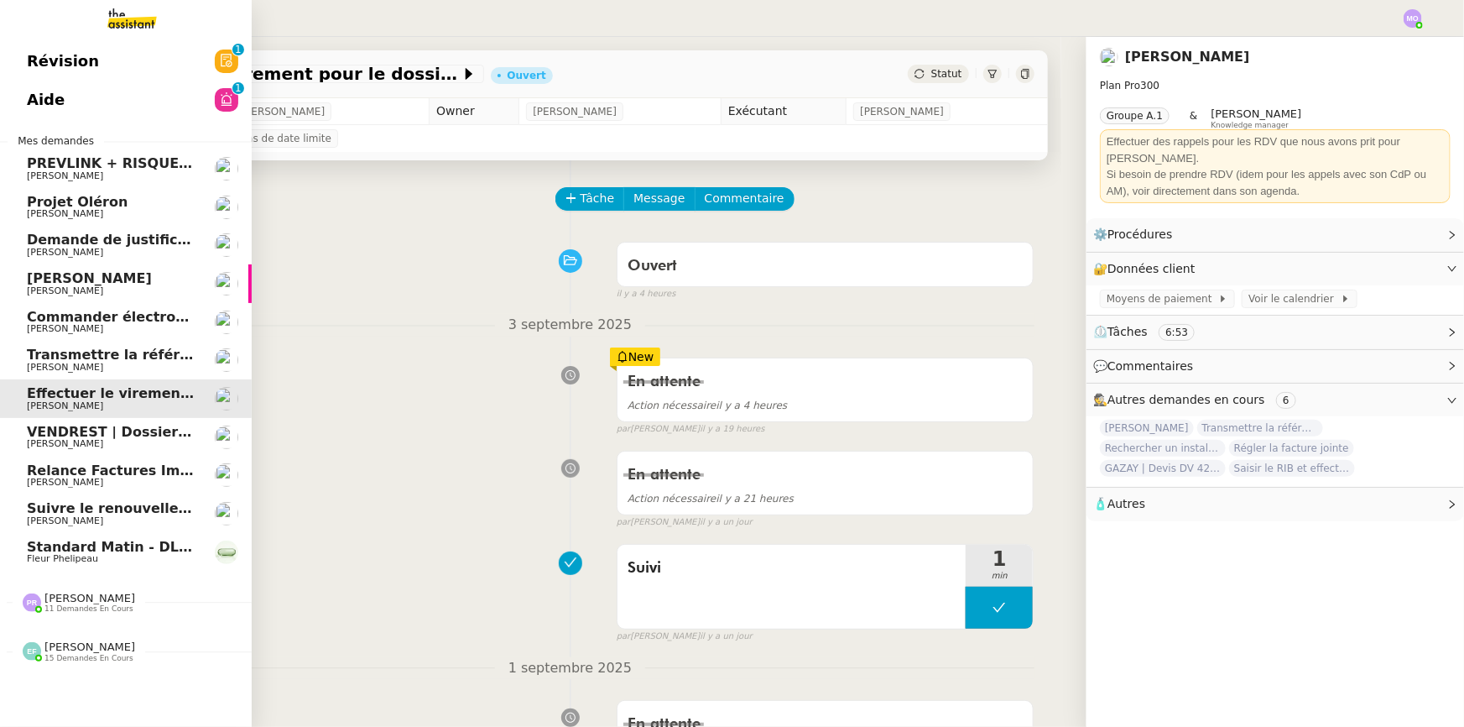
click at [87, 364] on span "[PERSON_NAME]" at bounding box center [111, 367] width 169 height 10
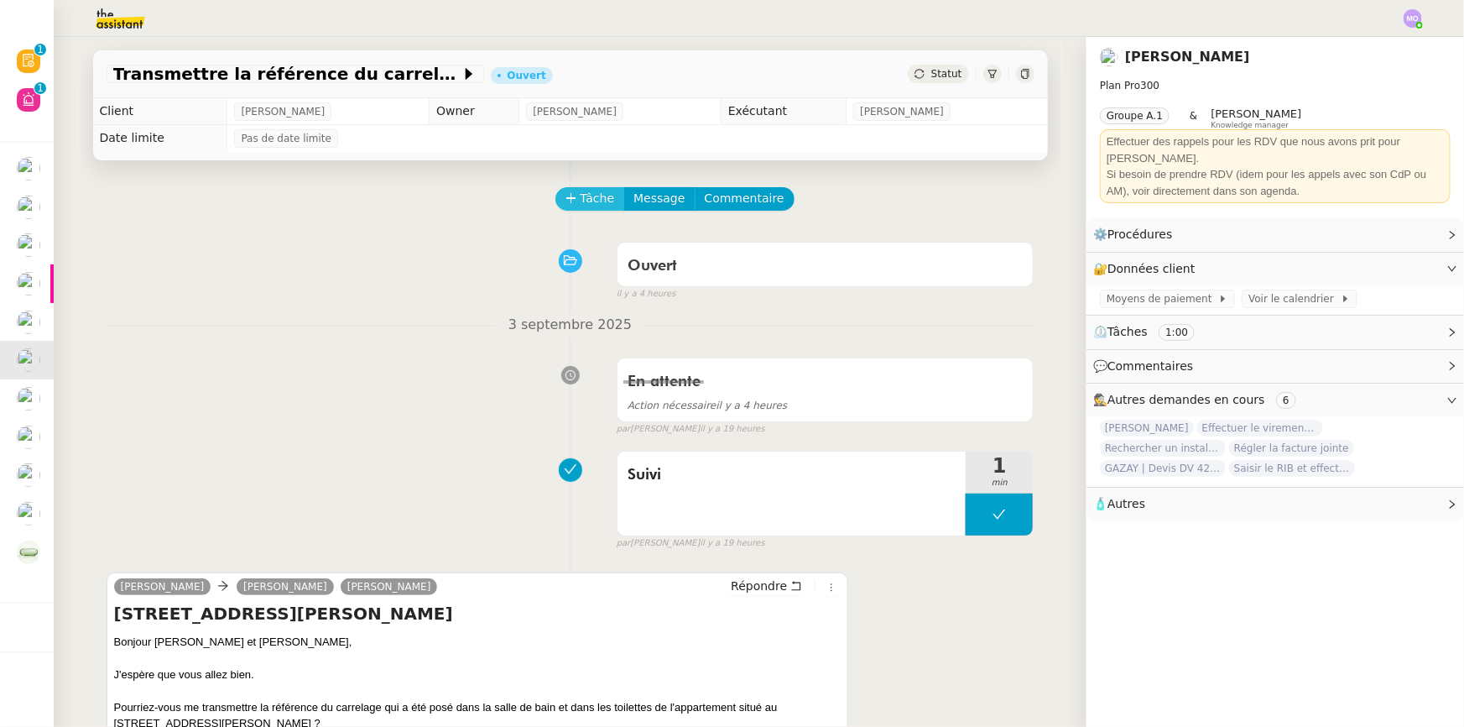
click at [587, 193] on span "Tâche" at bounding box center [598, 198] width 34 height 19
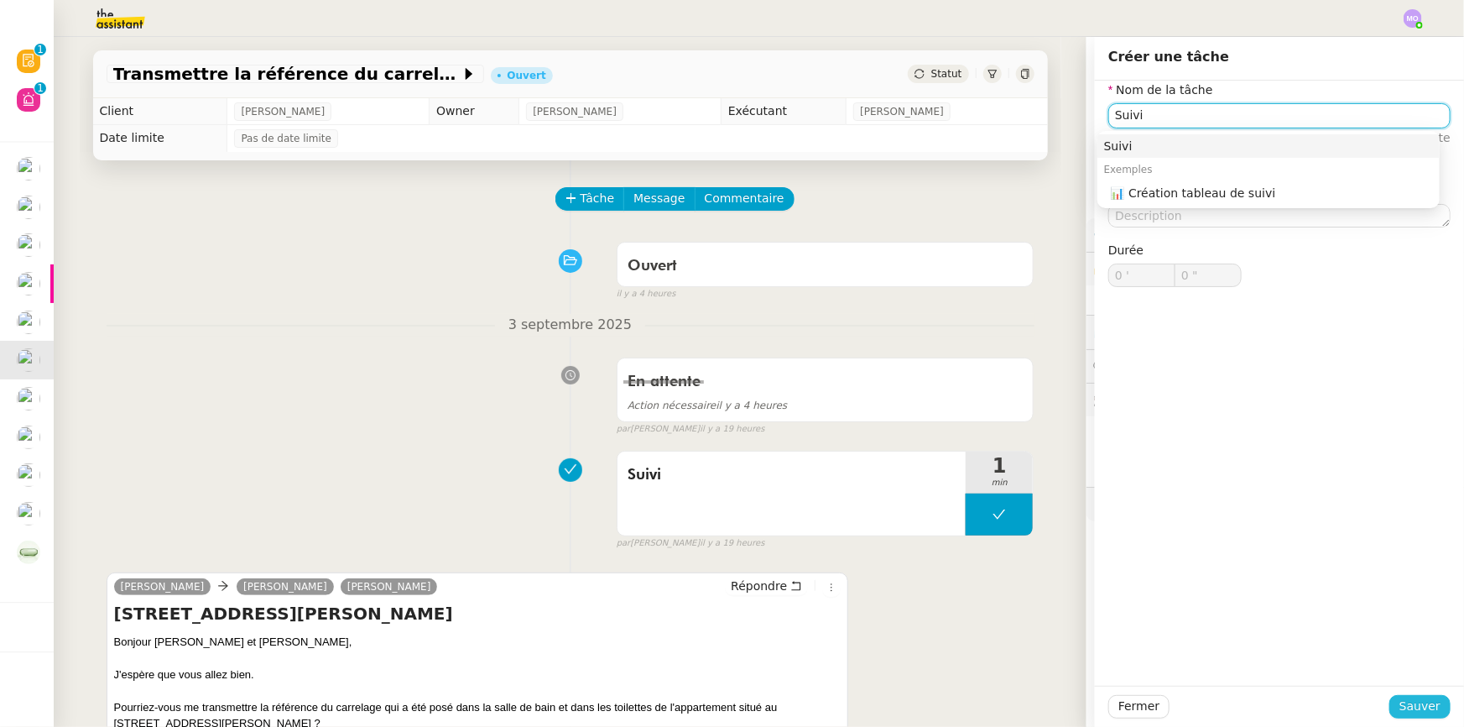
type input "Suivi"
click at [1389, 697] on button "Sauver" at bounding box center [1419, 706] width 61 height 23
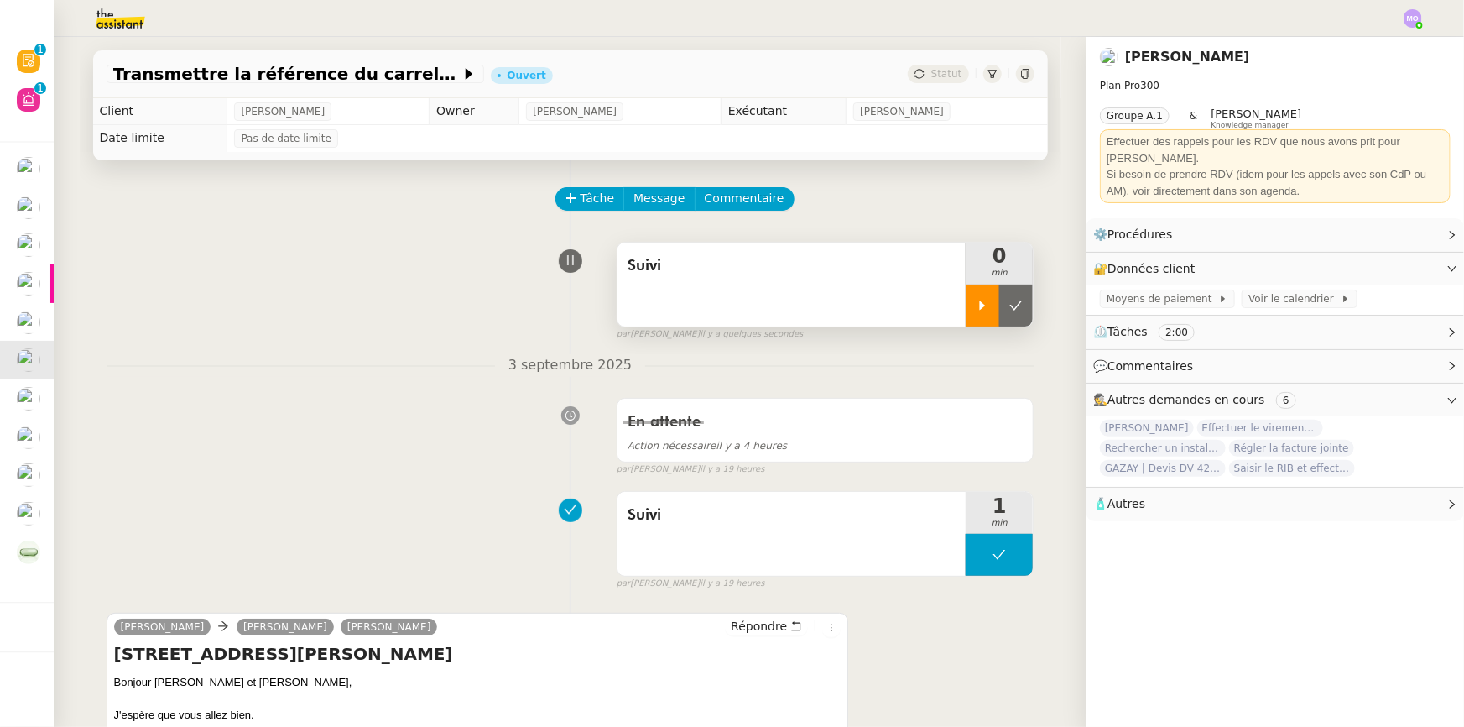
click at [967, 321] on div at bounding box center [983, 305] width 34 height 42
click at [1394, 259] on link "Modifier" at bounding box center [1407, 268] width 48 height 19
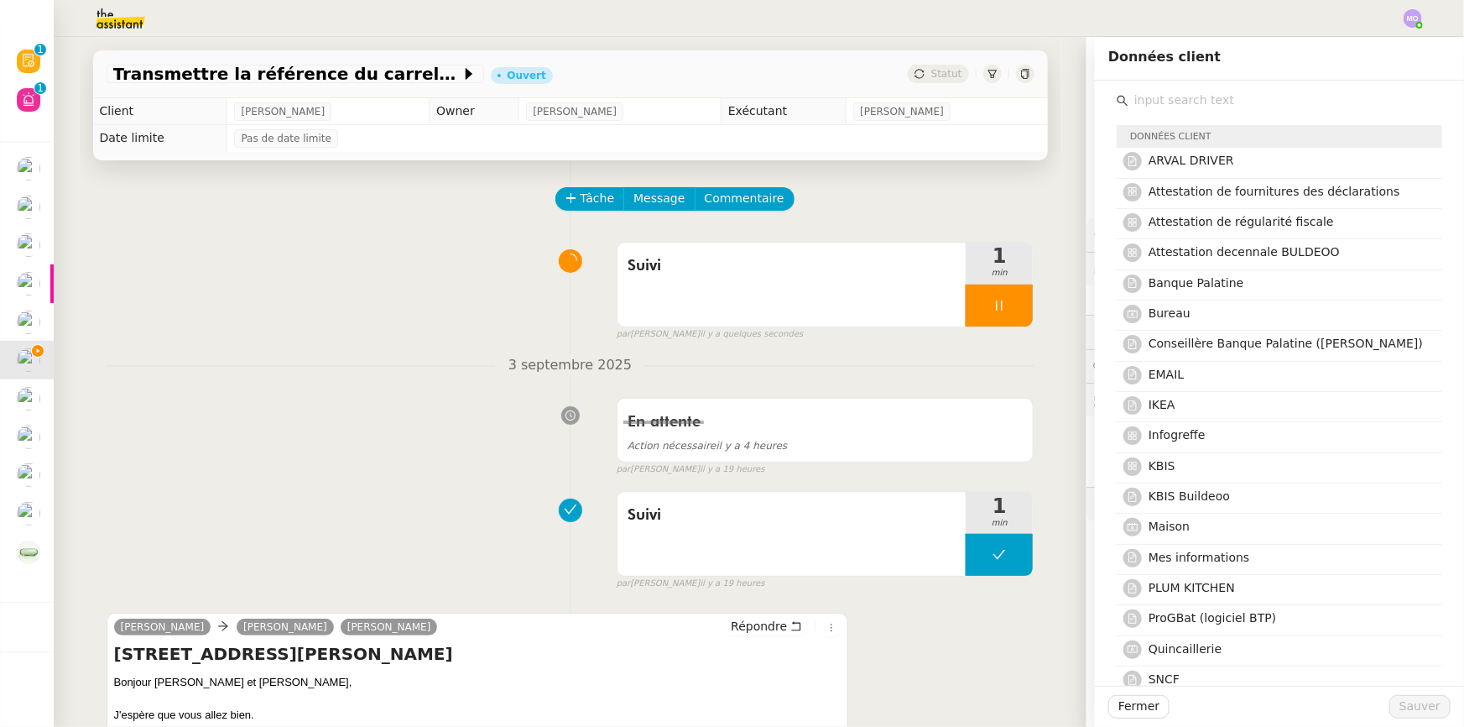
click at [1162, 102] on input "text" at bounding box center [1286, 100] width 314 height 23
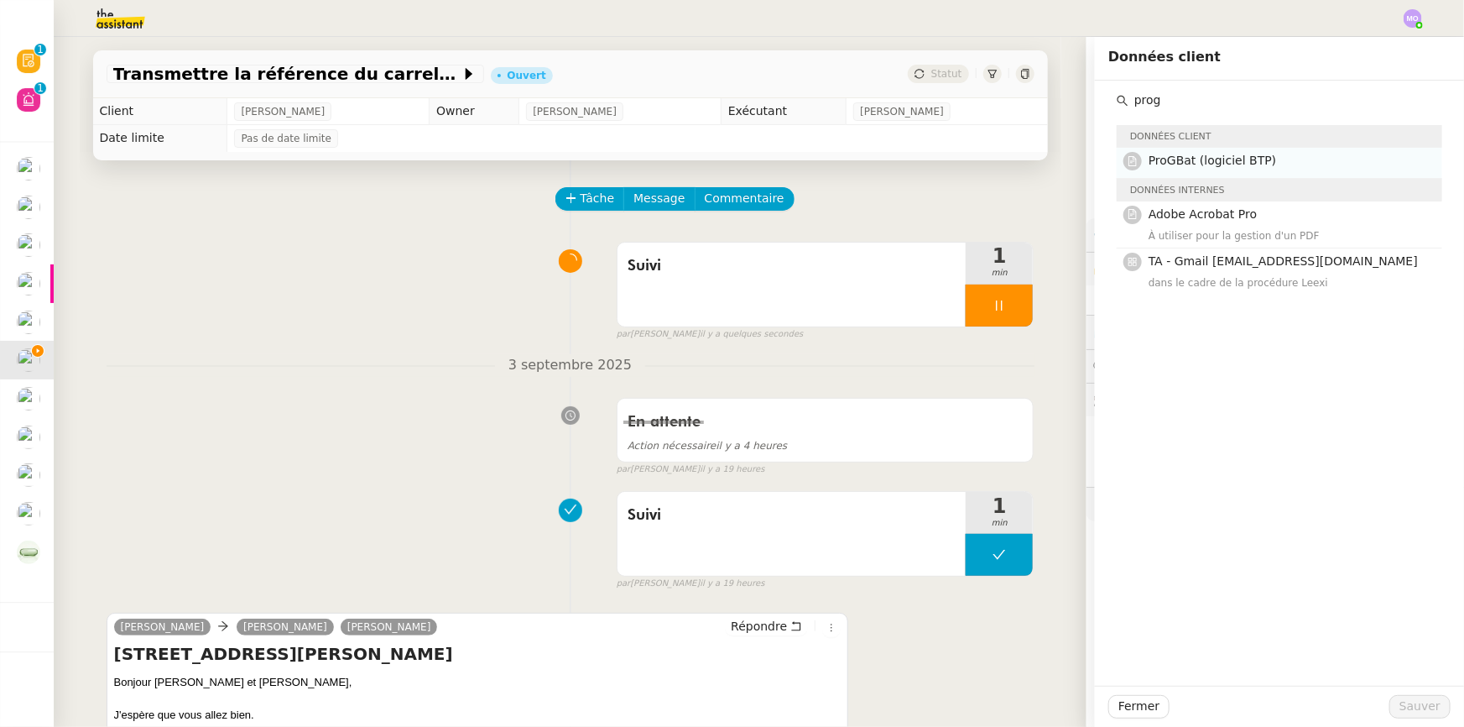
type input "prog"
click at [1182, 164] on span "ProGBat (logiciel BTP)" at bounding box center [1213, 160] width 128 height 13
click at [1391, 702] on button "Sauver" at bounding box center [1419, 706] width 61 height 23
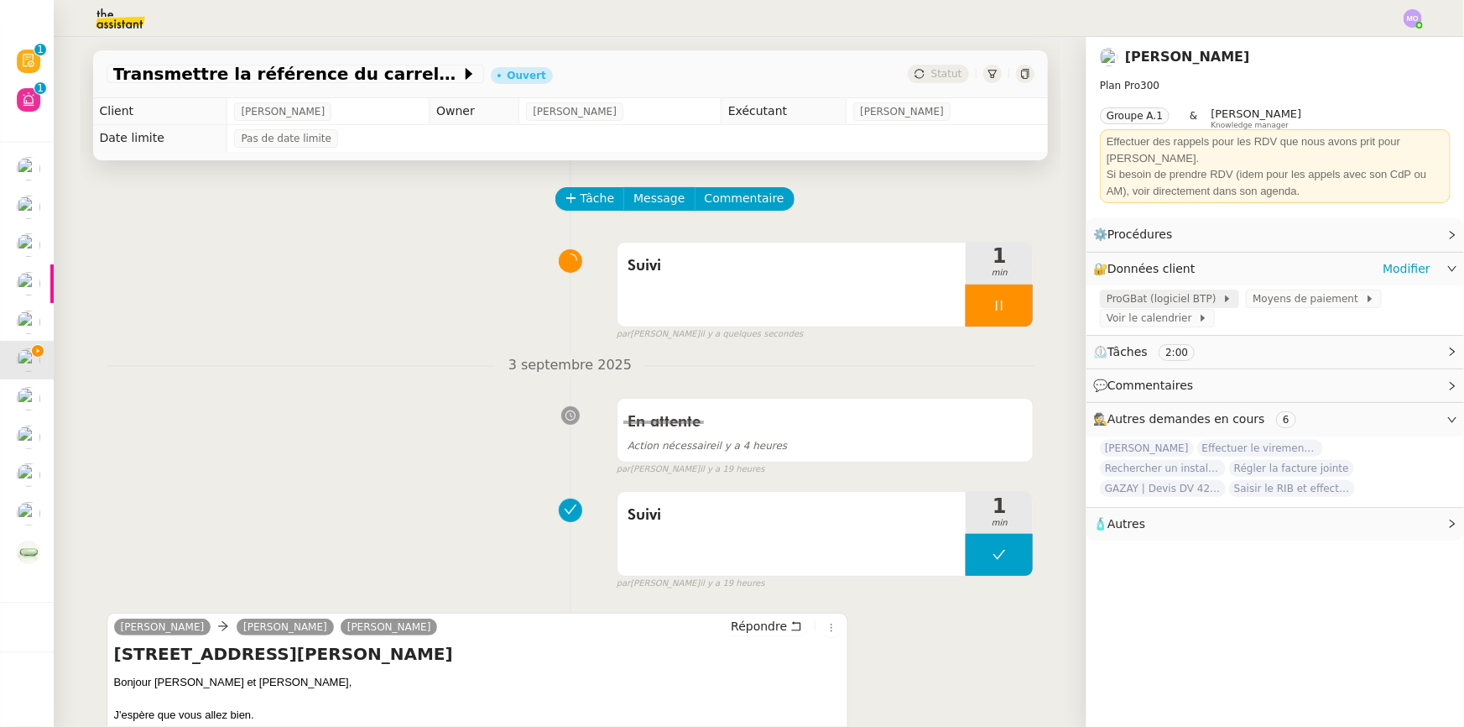
click at [1140, 290] on span "ProGBat (logiciel BTP)" at bounding box center [1165, 298] width 116 height 17
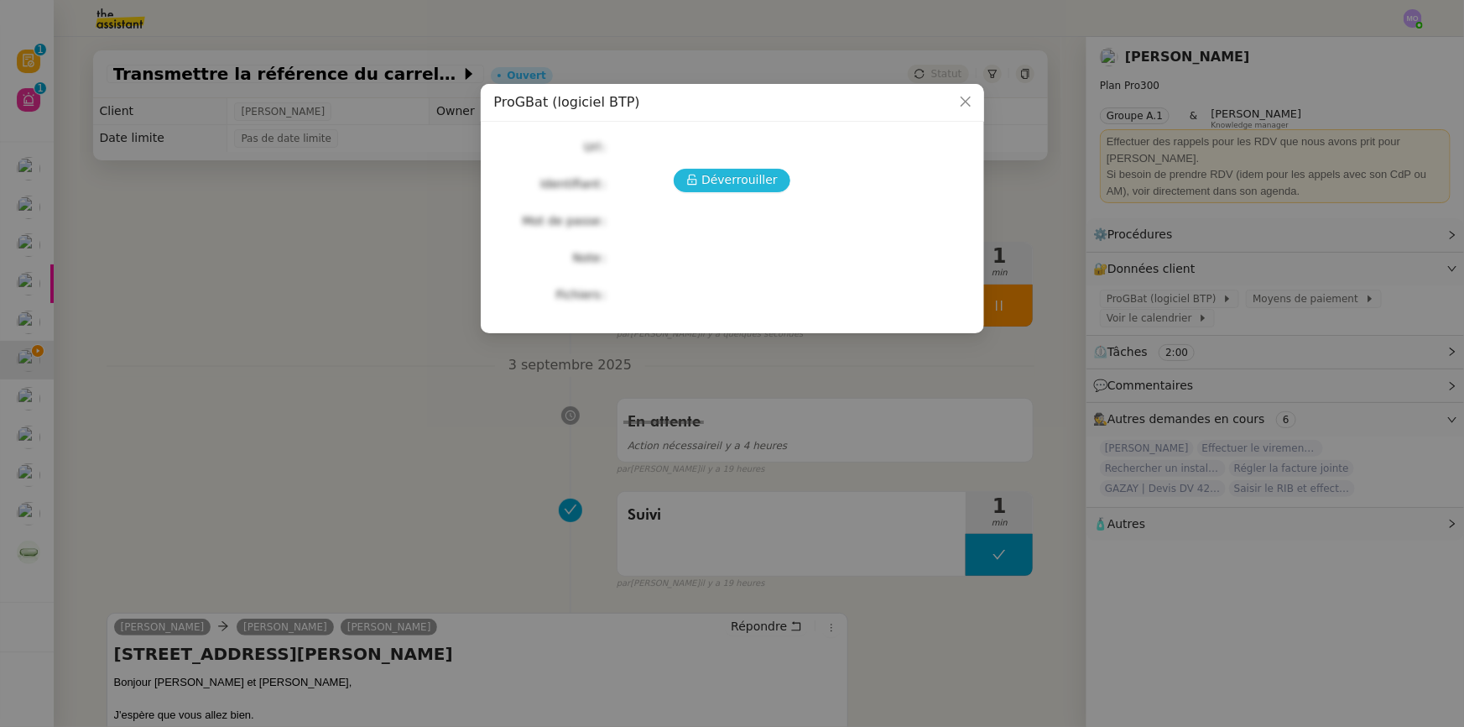
click at [746, 181] on span "Déverrouiller" at bounding box center [739, 179] width 76 height 19
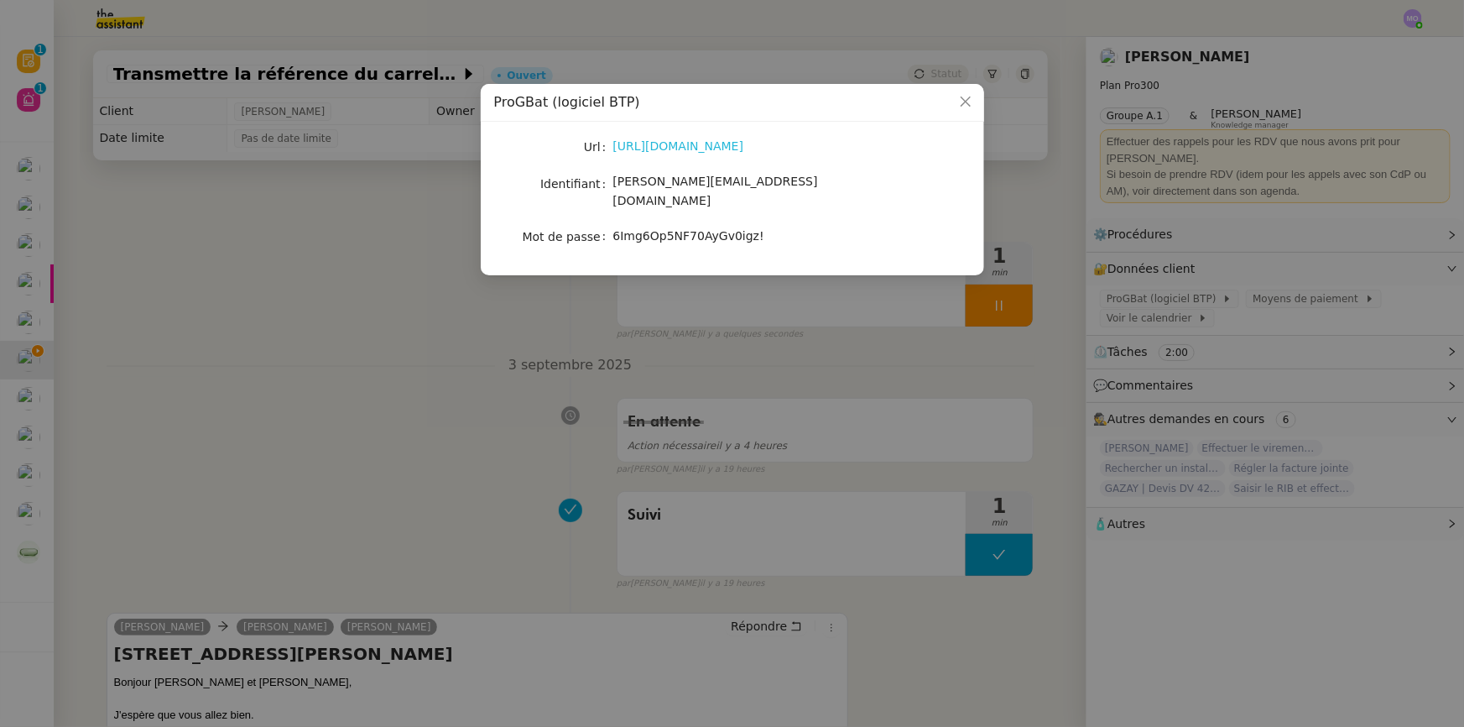
click at [711, 153] on link "https://app.progbat.com/login" at bounding box center [678, 145] width 131 height 13
click at [319, 368] on nz-modal-container "ProGBat (logiciel BTP) Url https://app.progbat.com/login Identifiant camille@bu…" at bounding box center [732, 363] width 1464 height 727
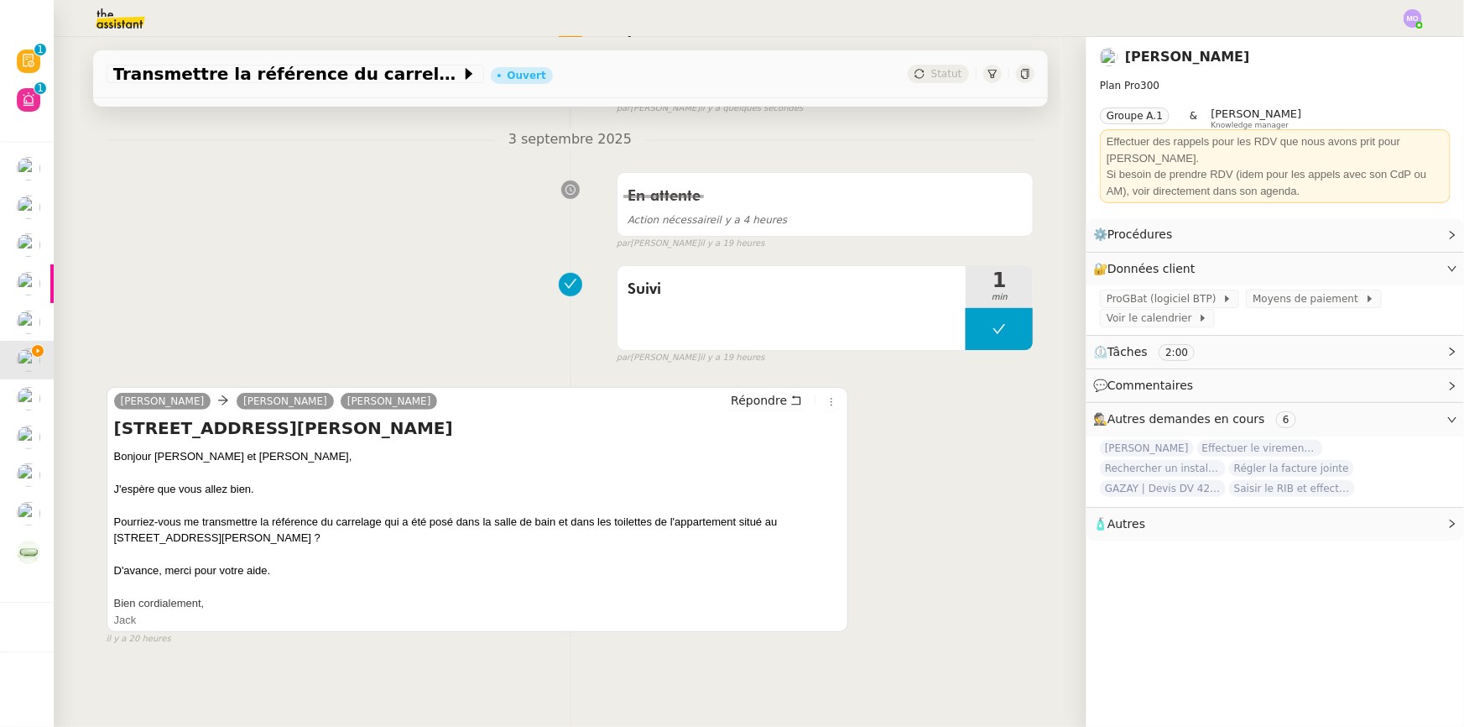
scroll to position [228, 0]
click at [395, 326] on div "Suivi 1 min false par Marie O. il y a 19 heures" at bounding box center [571, 311] width 928 height 107
click at [736, 397] on span "Répondre" at bounding box center [759, 400] width 56 height 17
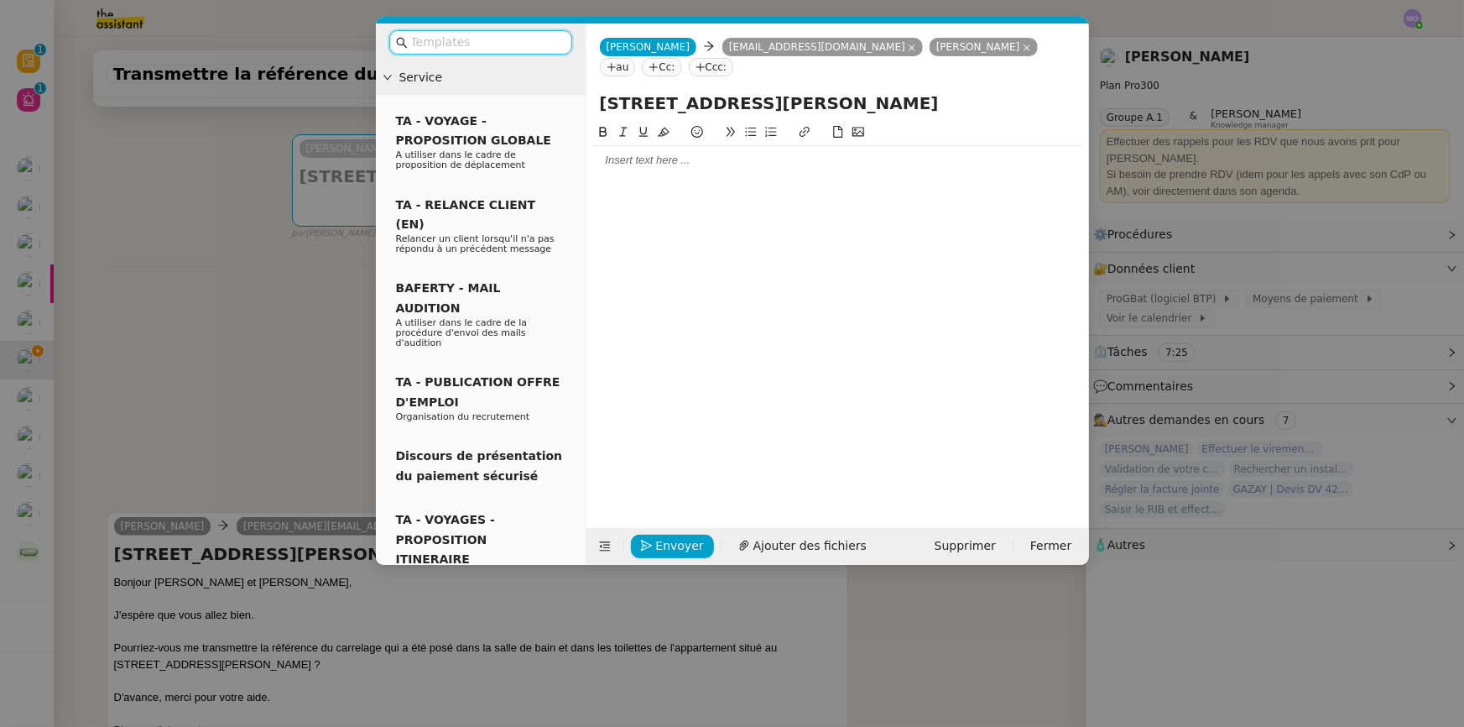
click at [649, 153] on div at bounding box center [837, 160] width 489 height 15
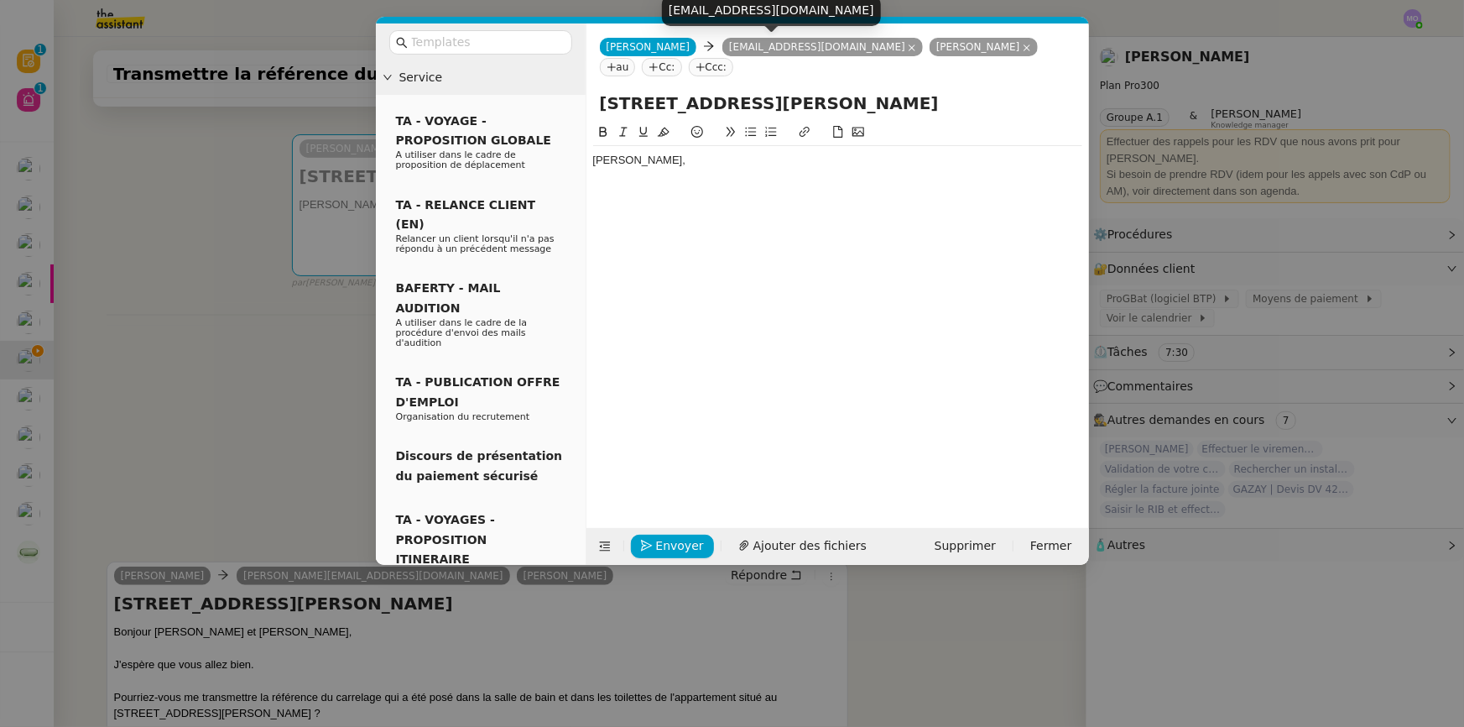
click at [909, 47] on icon at bounding box center [912, 47] width 7 height 7
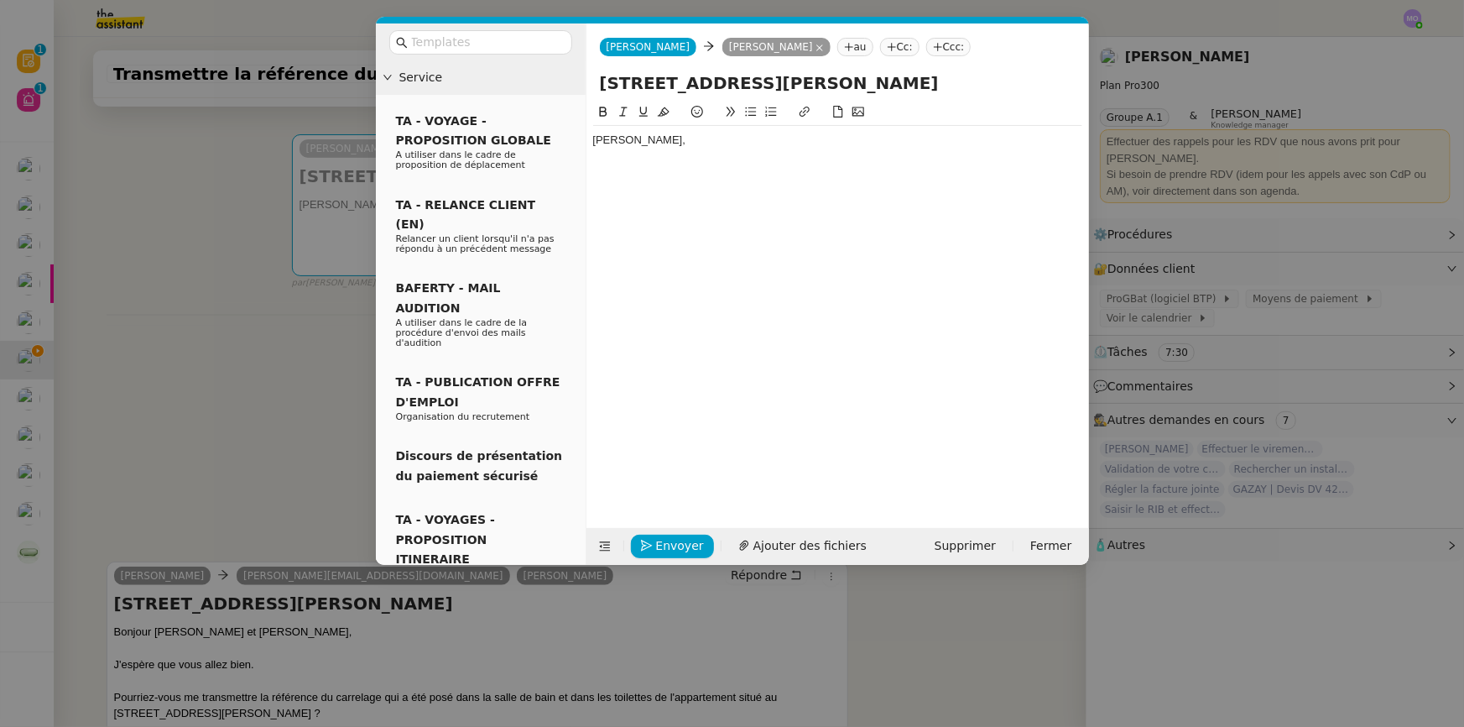
click at [618, 168] on div at bounding box center [837, 171] width 489 height 15
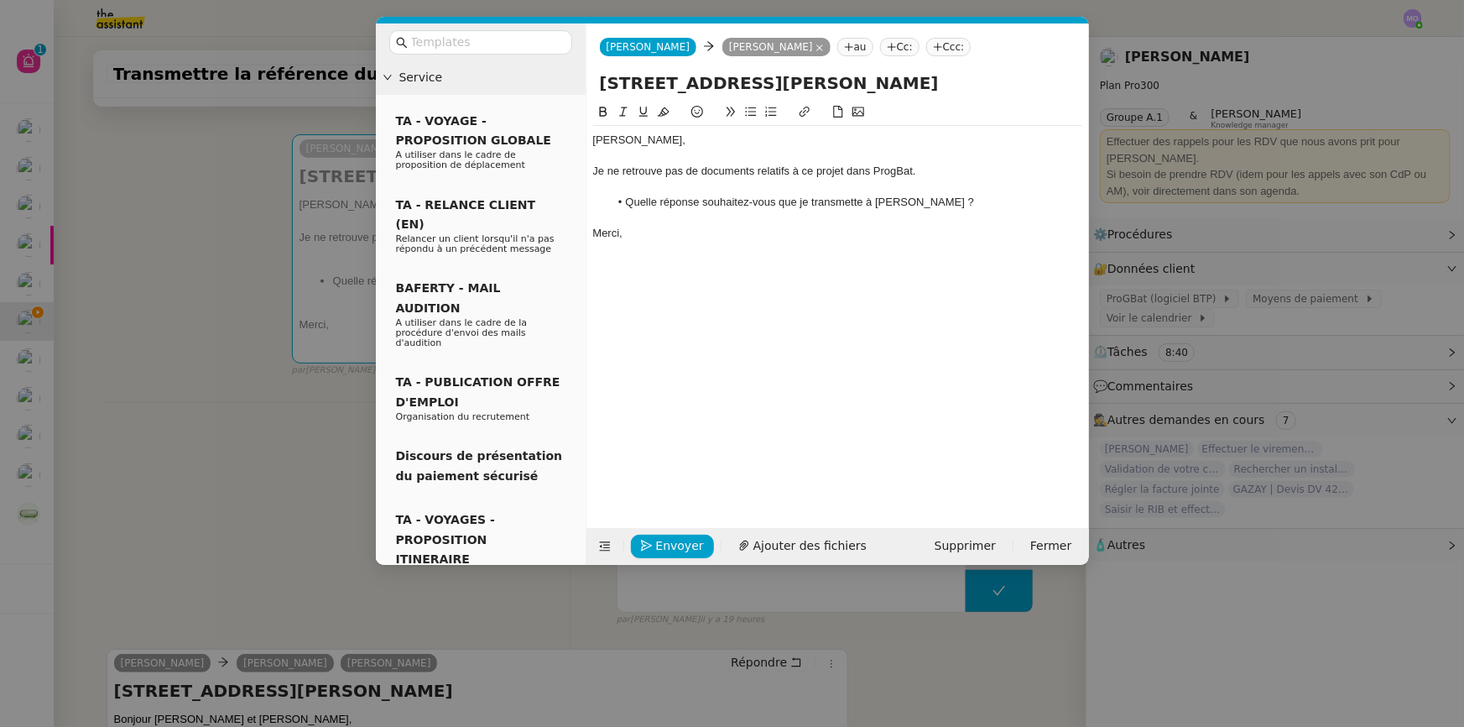
click at [714, 243] on div "Gilbert, Je ne retrouve pas de documents relatifs à ce projet dans ProgBat. Que…" at bounding box center [837, 187] width 489 height 122
click at [234, 446] on nz-modal-container "Service TA - VOYAGE - PROPOSITION GLOBALE A utiliser dans le cadre de propositi…" at bounding box center [732, 363] width 1464 height 727
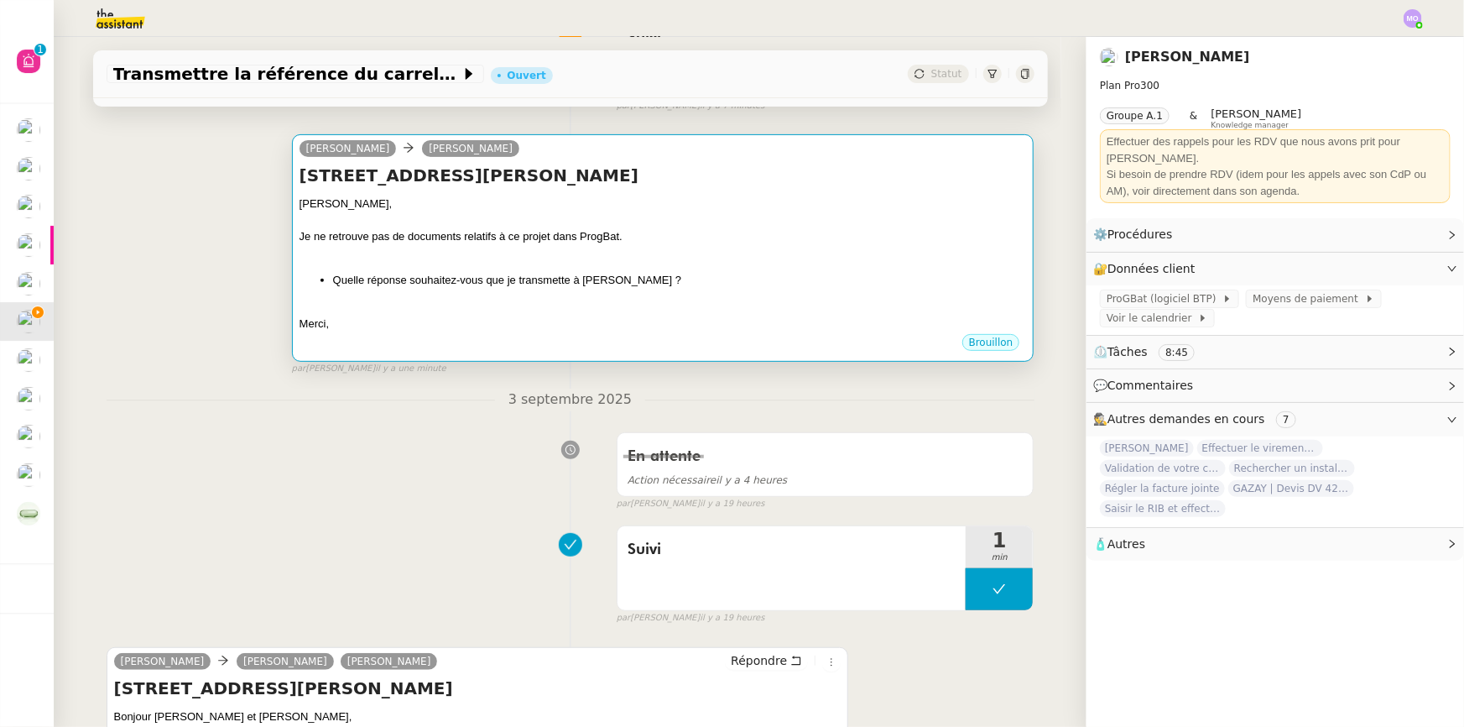
click at [629, 295] on div "Gilbert, Je ne retrouve pas de documents relatifs à ce projet dans ProgBat. Que…" at bounding box center [663, 264] width 727 height 137
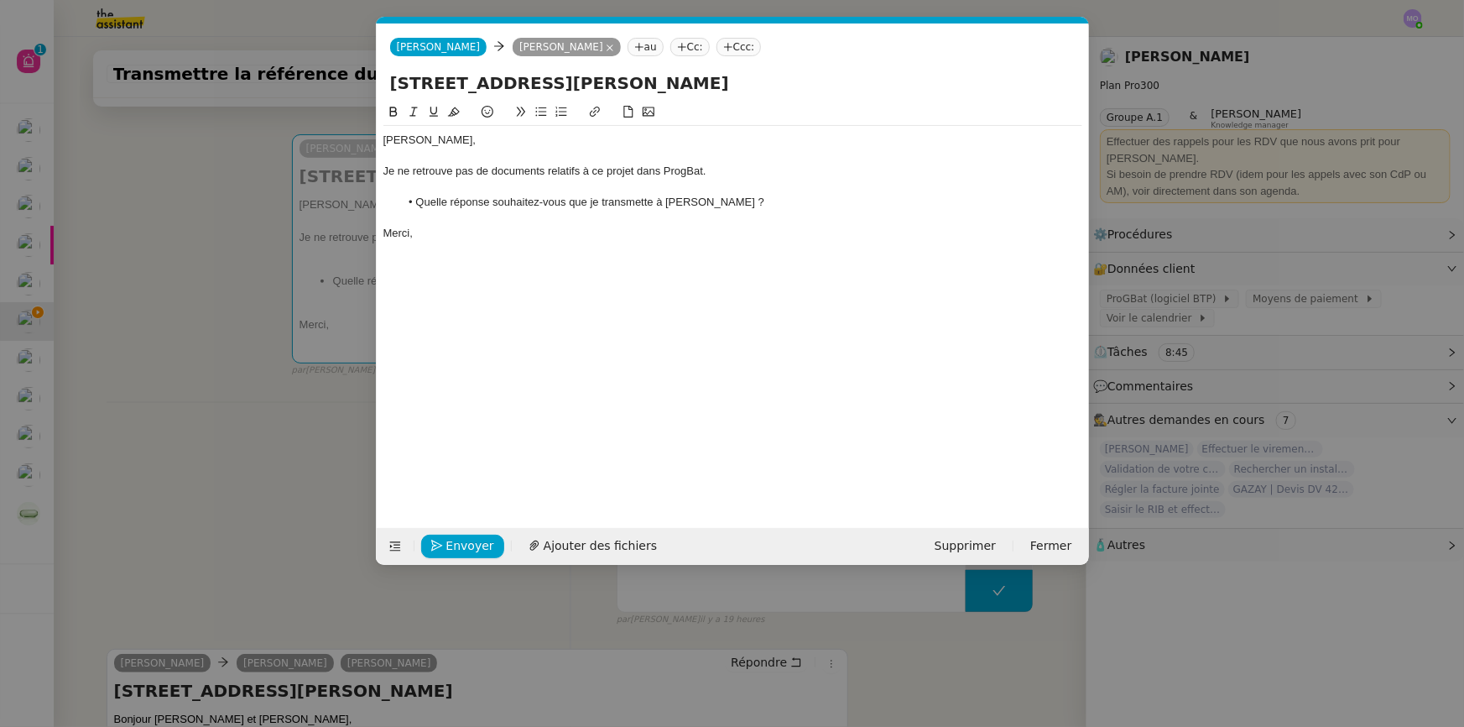
scroll to position [0, 35]
click at [463, 537] on span "Envoyer" at bounding box center [470, 545] width 48 height 19
click at [463, 537] on span "Confirmer l'envoi" at bounding box center [496, 545] width 101 height 19
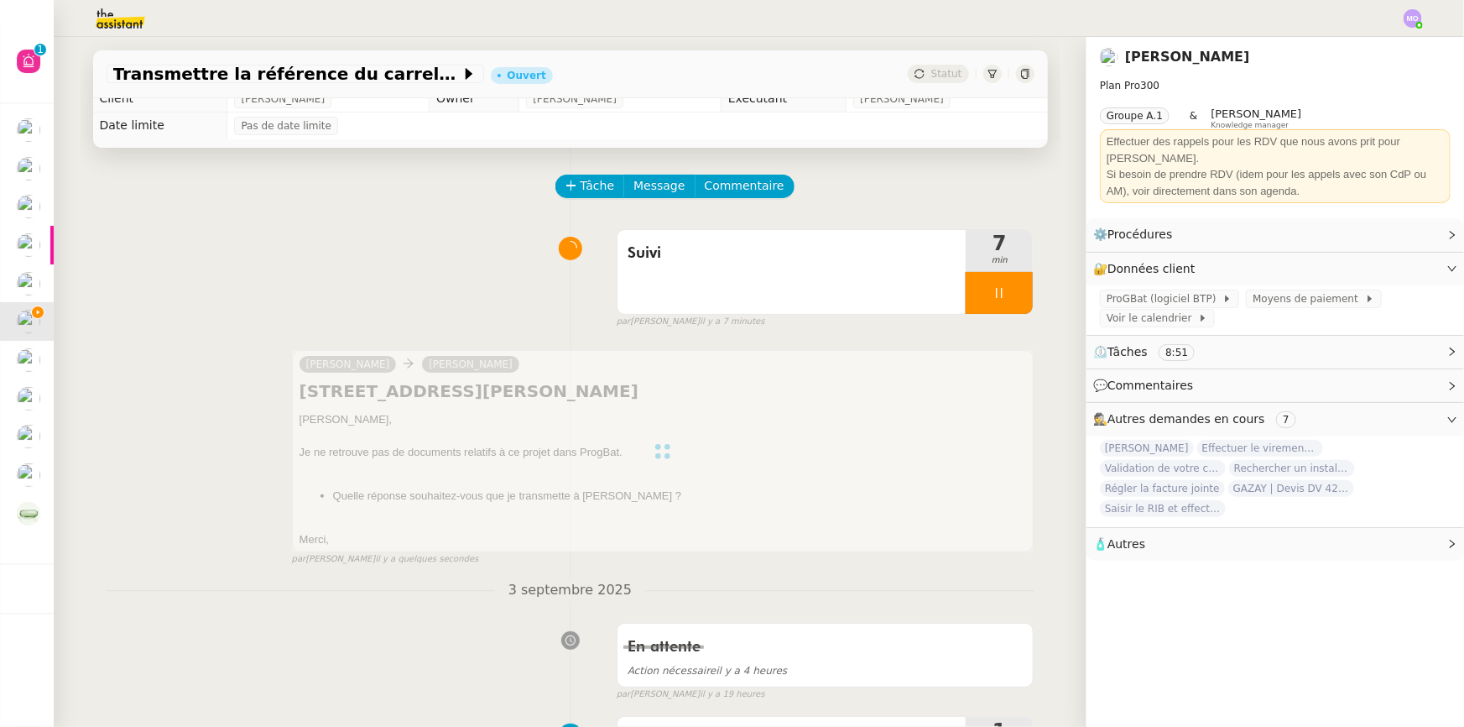
scroll to position [0, 0]
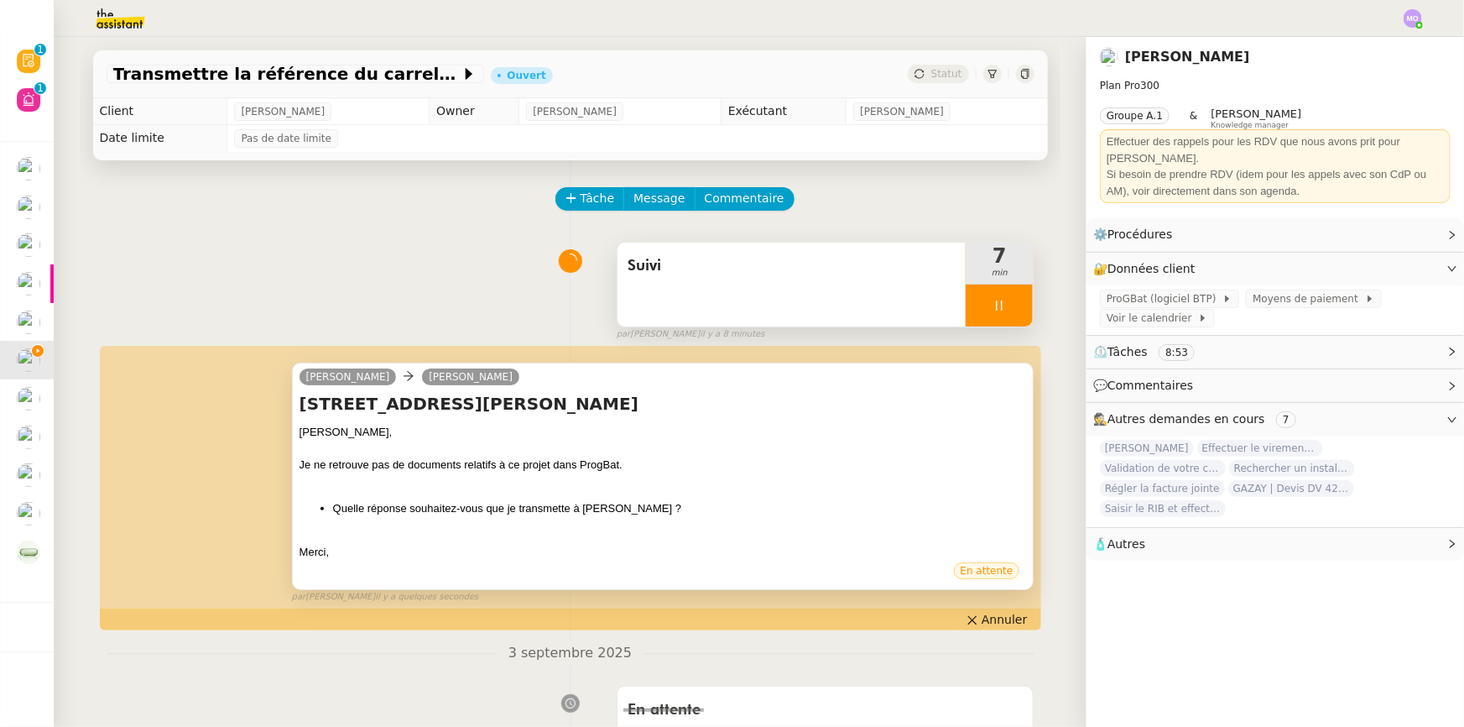
click at [1002, 307] on div at bounding box center [999, 305] width 67 height 42
click at [1009, 307] on icon at bounding box center [1015, 305] width 13 height 13
click at [932, 68] on span "Statut" at bounding box center [946, 74] width 31 height 12
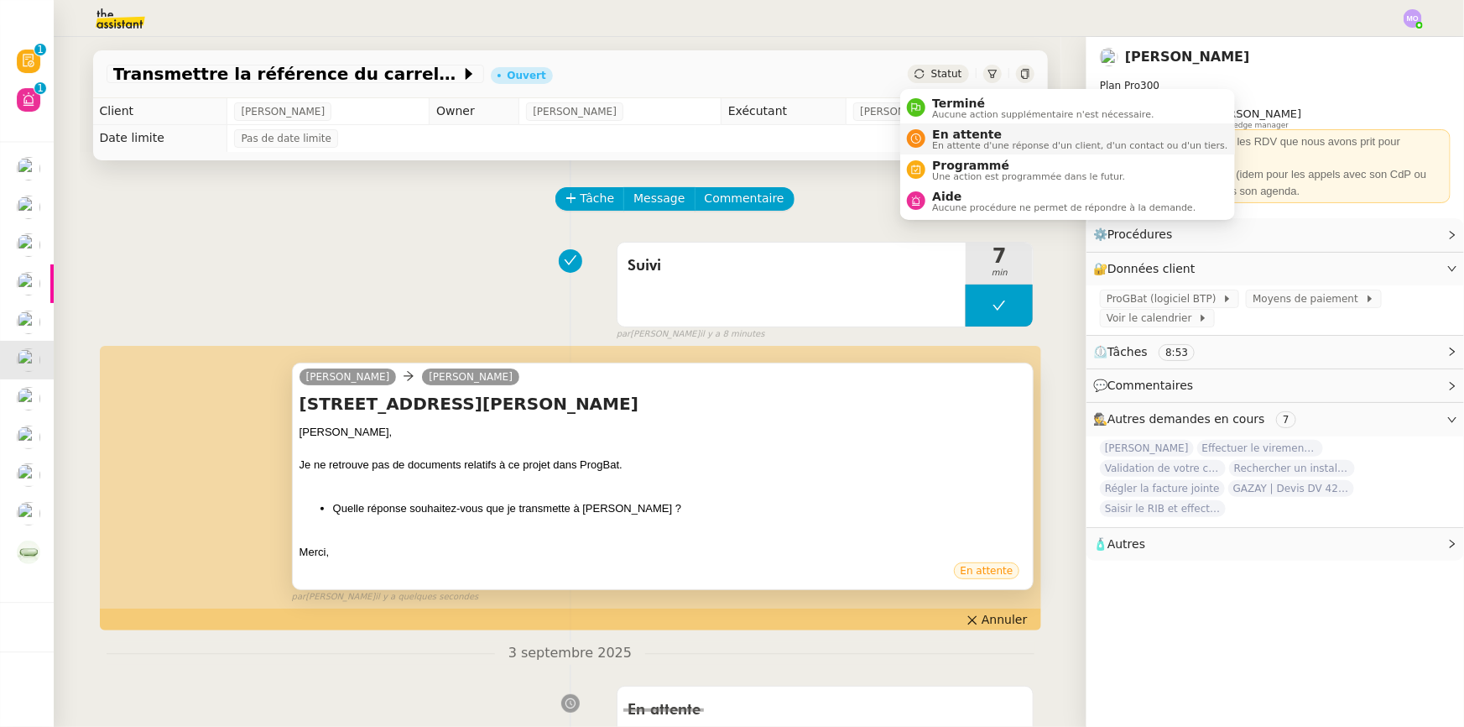
click at [957, 132] on span "En attente" at bounding box center [1079, 134] width 295 height 13
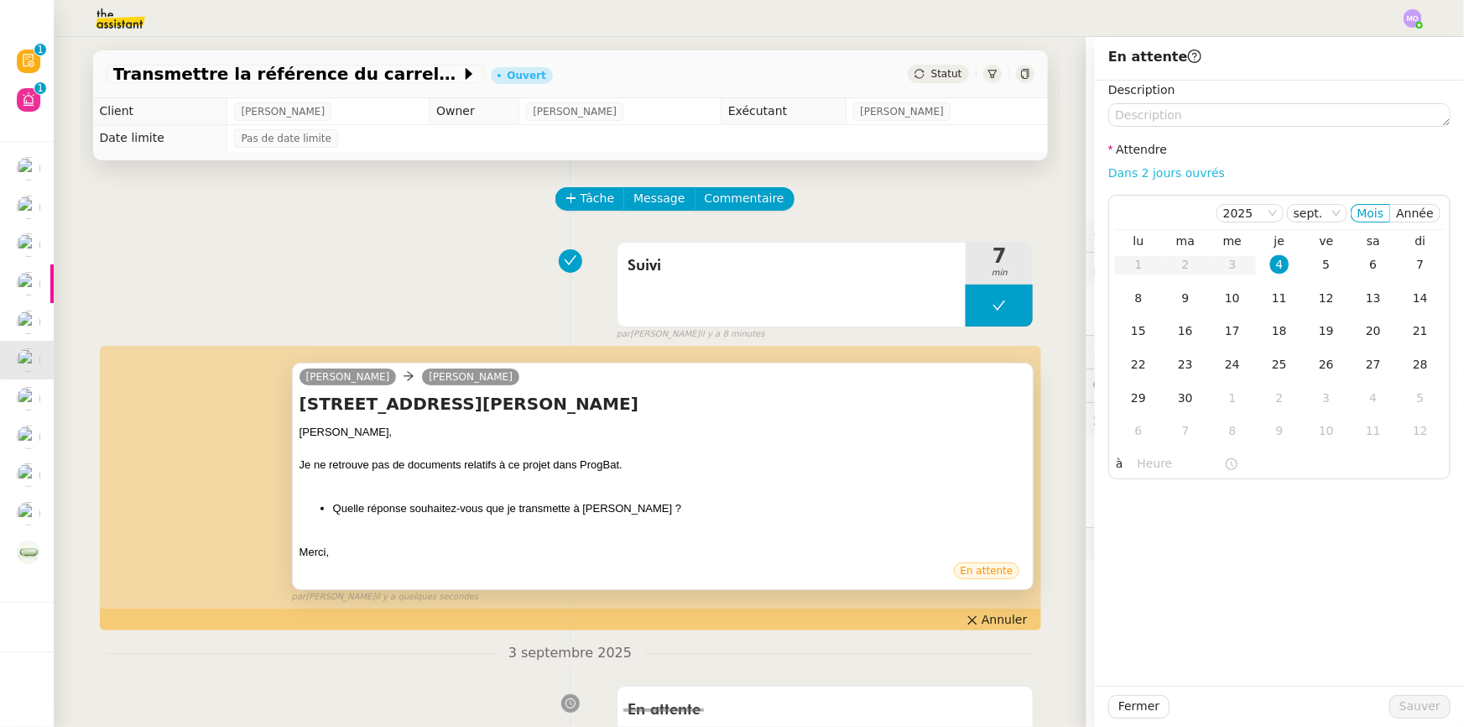
click at [1138, 169] on link "Dans 2 jours ouvrés" at bounding box center [1166, 172] width 117 height 13
type input "07:00"
click at [1406, 701] on span "Sauver" at bounding box center [1420, 705] width 41 height 19
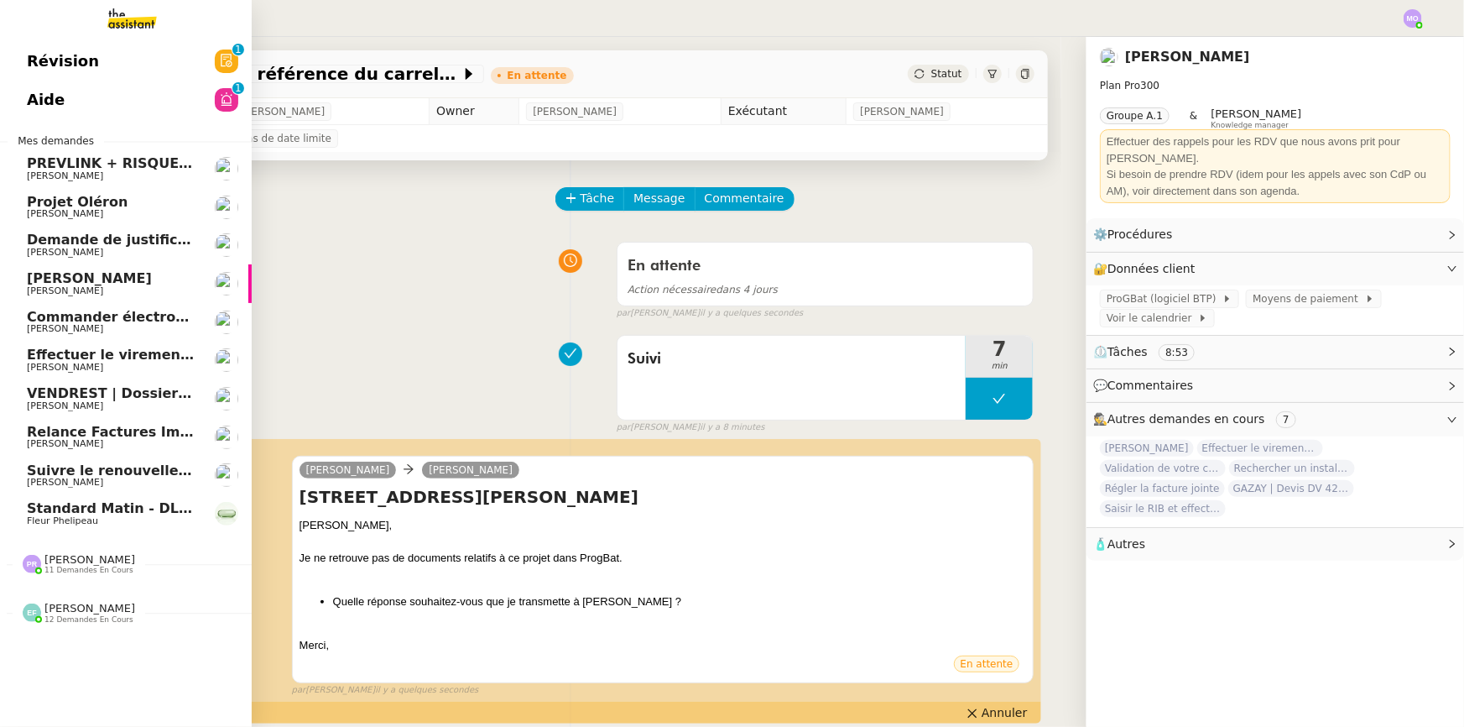
click at [121, 362] on span "[PERSON_NAME]" at bounding box center [111, 367] width 169 height 10
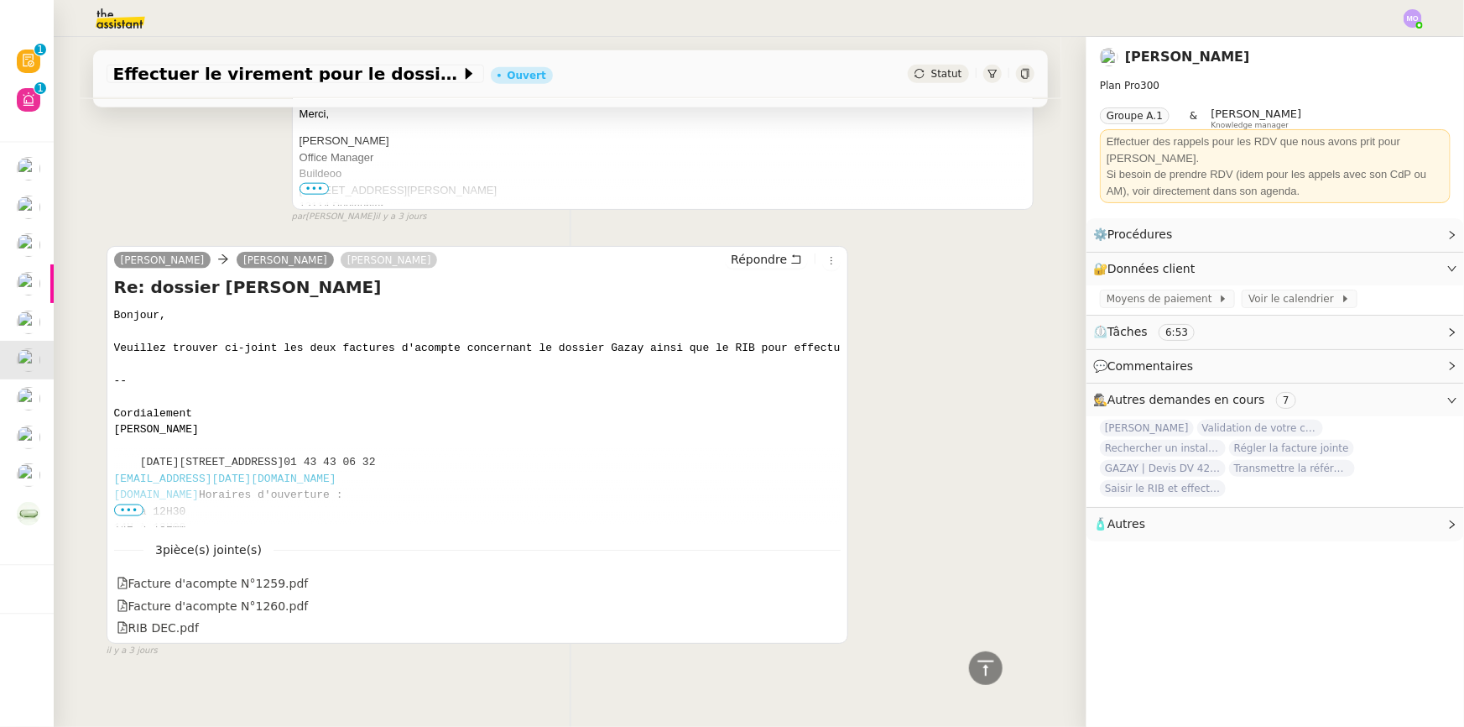
scroll to position [1009, 0]
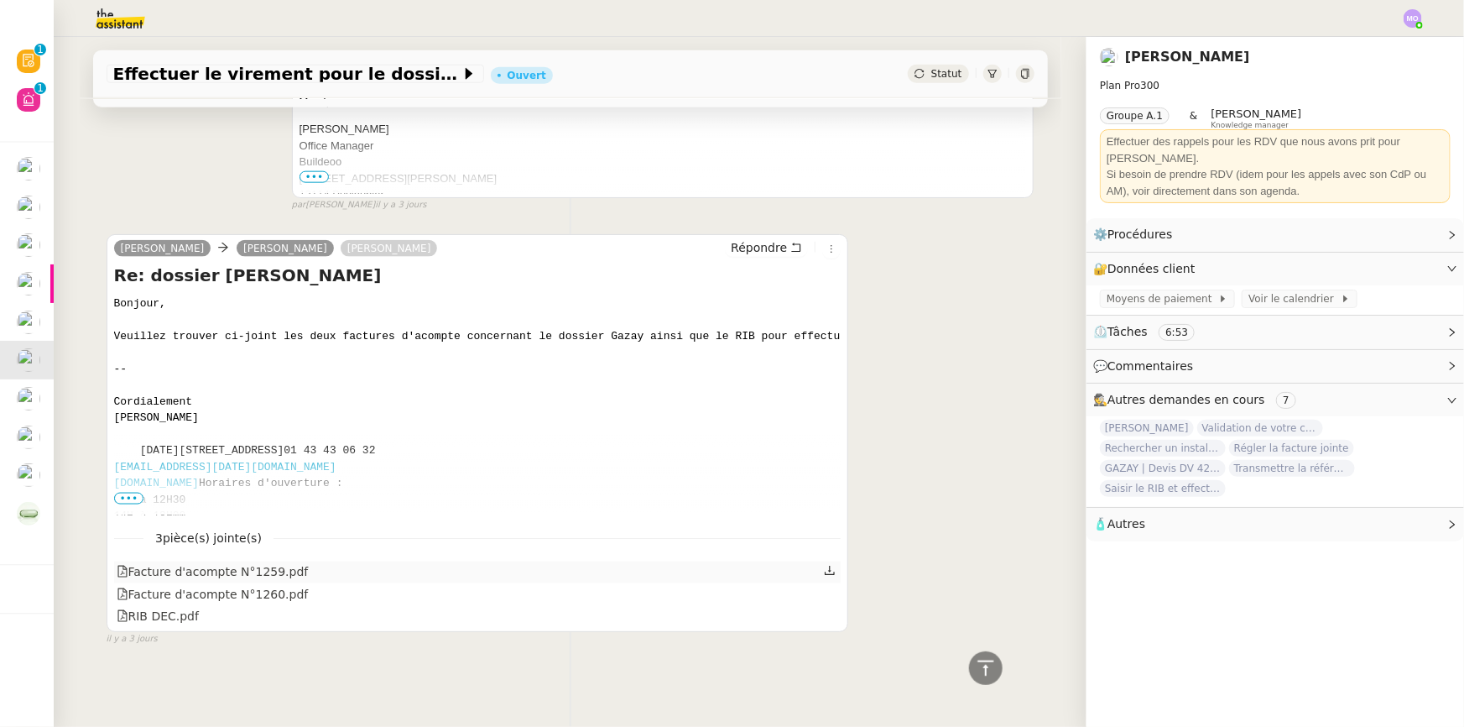
click at [237, 569] on div "Facture d'acompte N°1259.pdf" at bounding box center [213, 571] width 192 height 19
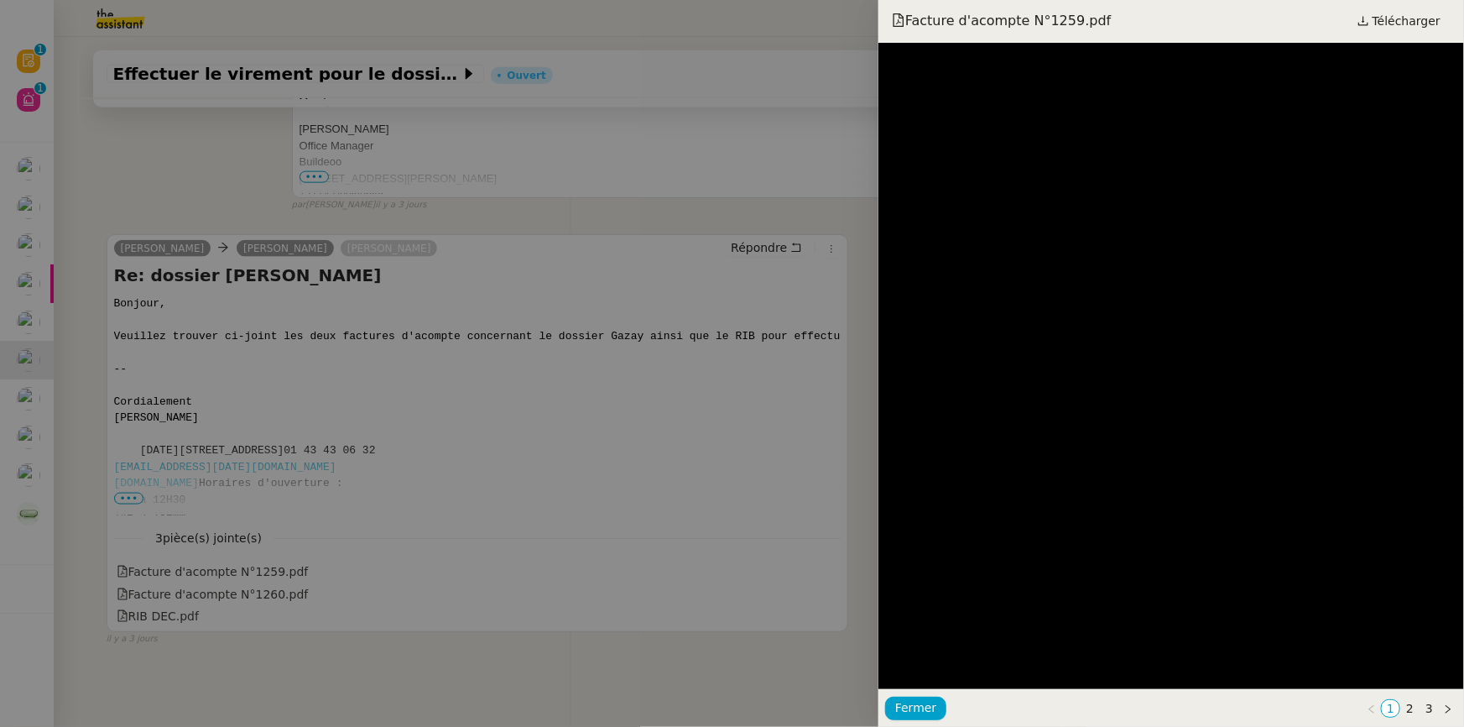
click at [522, 477] on div at bounding box center [732, 363] width 1464 height 727
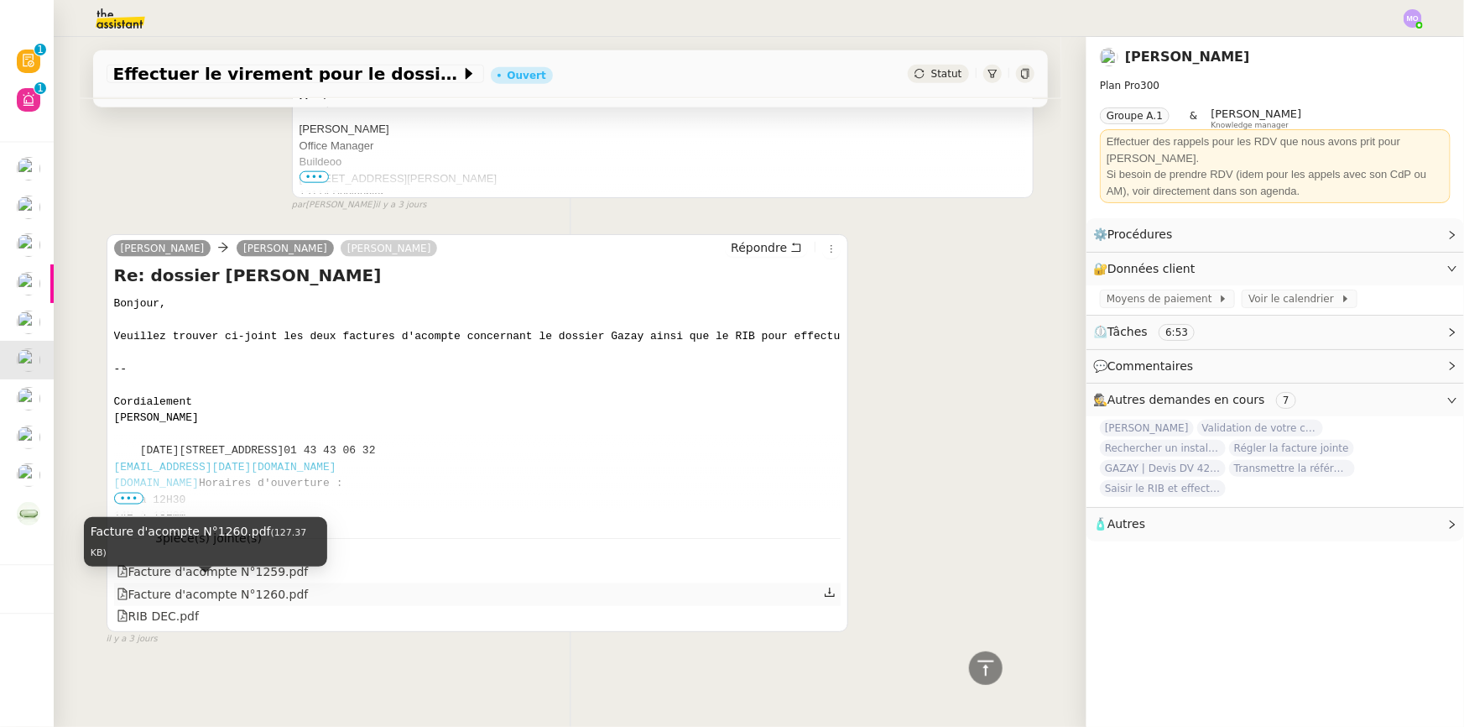
click at [257, 585] on div "Facture d'acompte N°1260.pdf" at bounding box center [213, 594] width 192 height 19
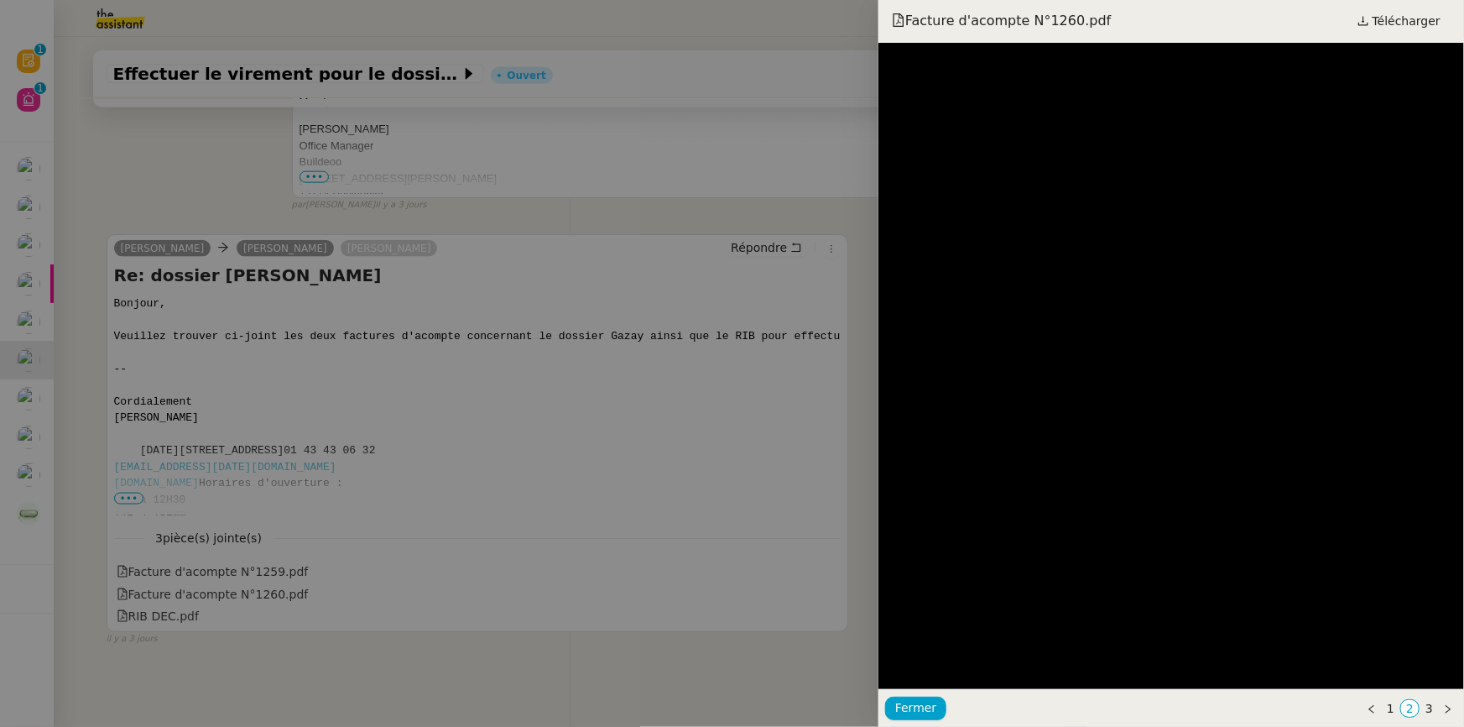
click at [667, 347] on div at bounding box center [732, 363] width 1464 height 727
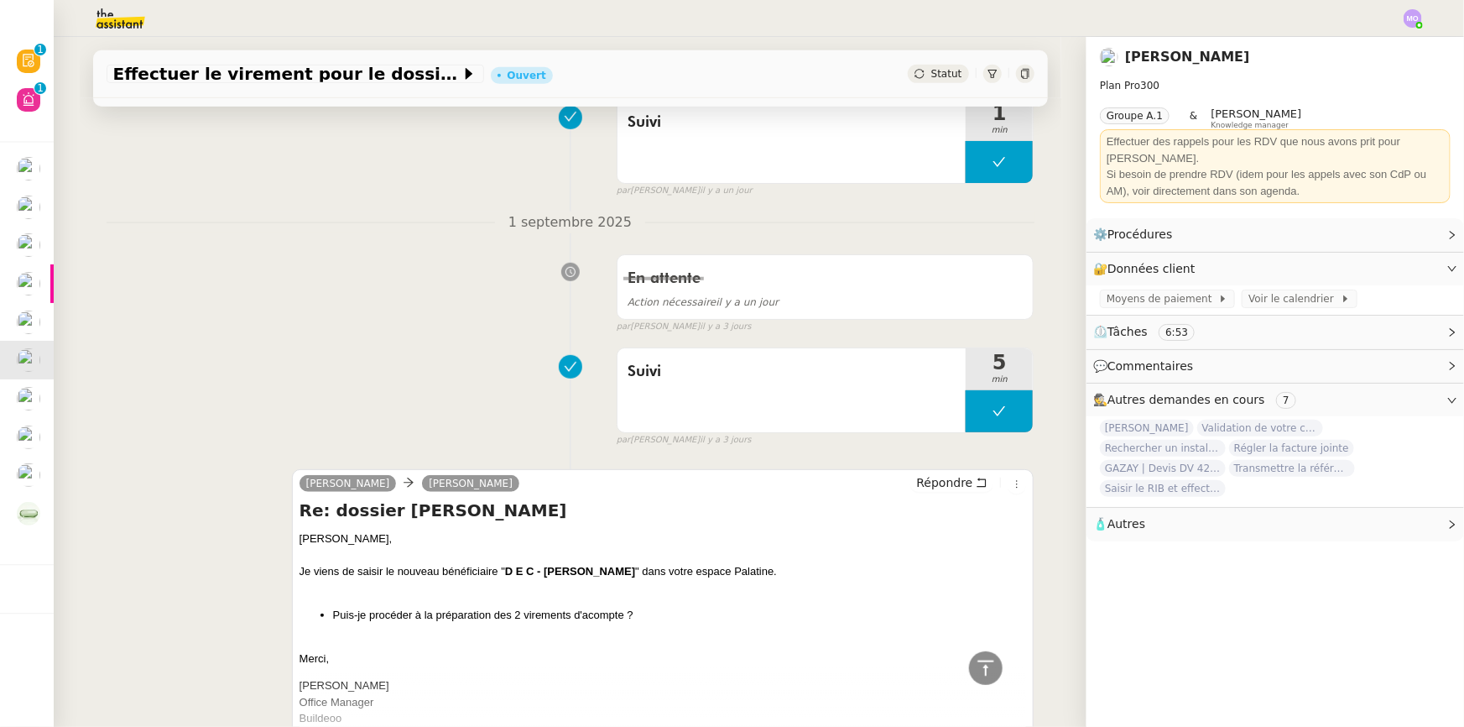
scroll to position [247, 0]
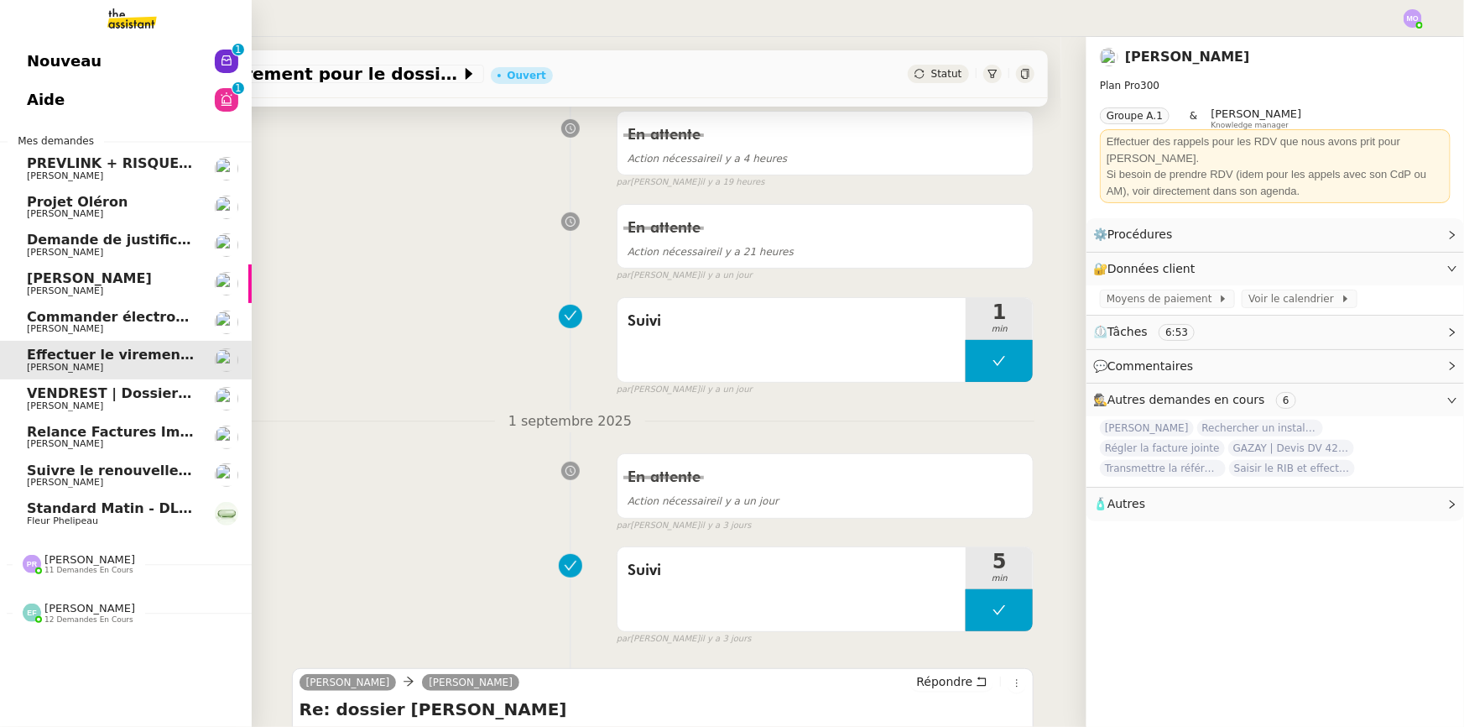
click at [126, 313] on span "Commander électroménagers pour [PERSON_NAME] ETANG" at bounding box center [250, 317] width 447 height 16
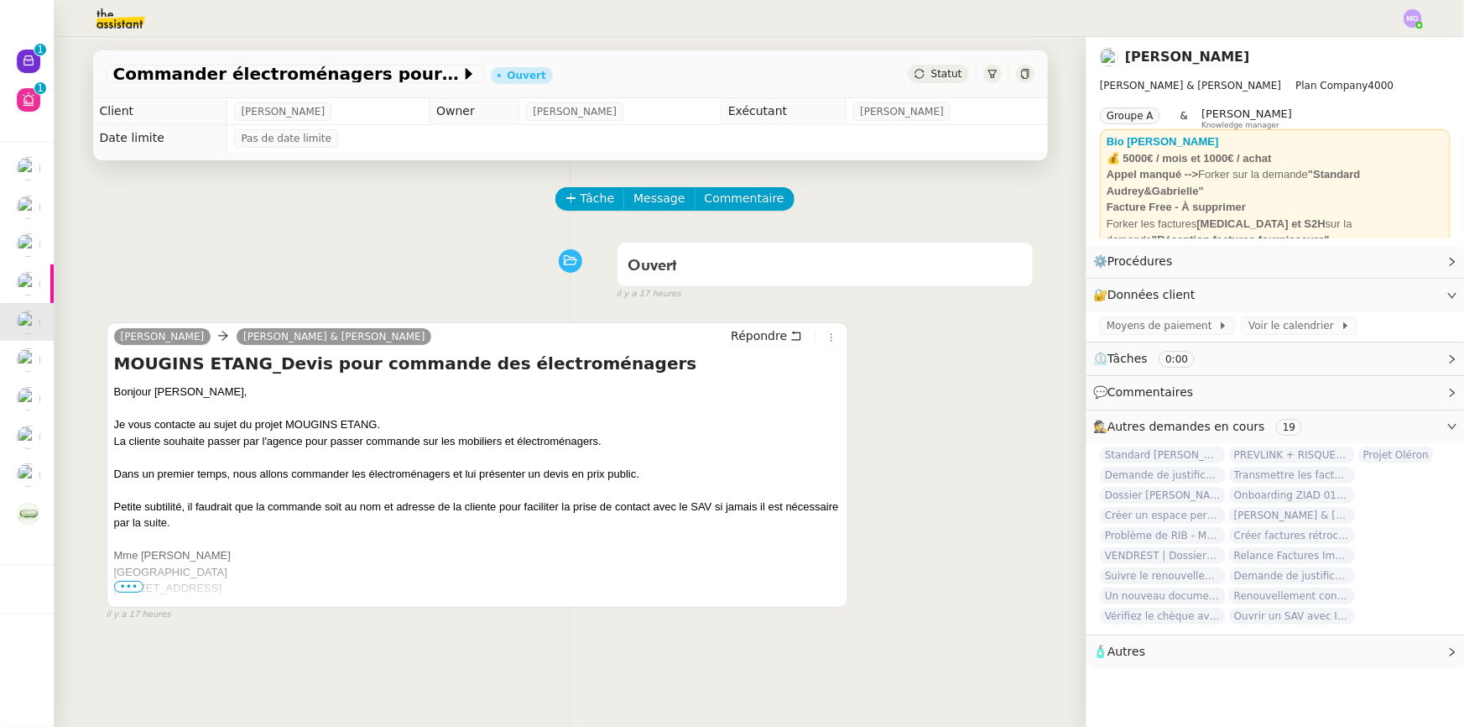
click at [129, 581] on div "[STREET_ADDRESS]" at bounding box center [477, 588] width 727 height 17
click at [129, 582] on span "•••" at bounding box center [129, 587] width 30 height 12
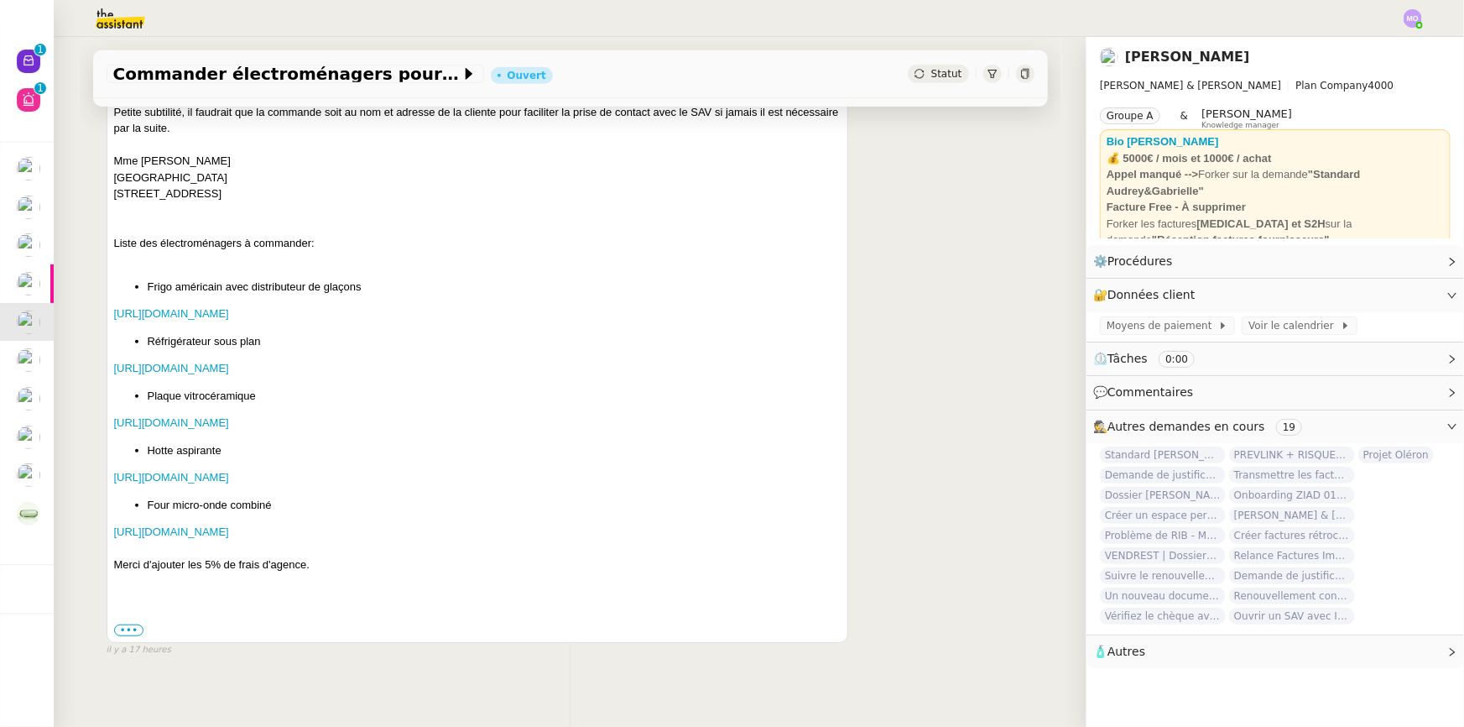
scroll to position [430, 0]
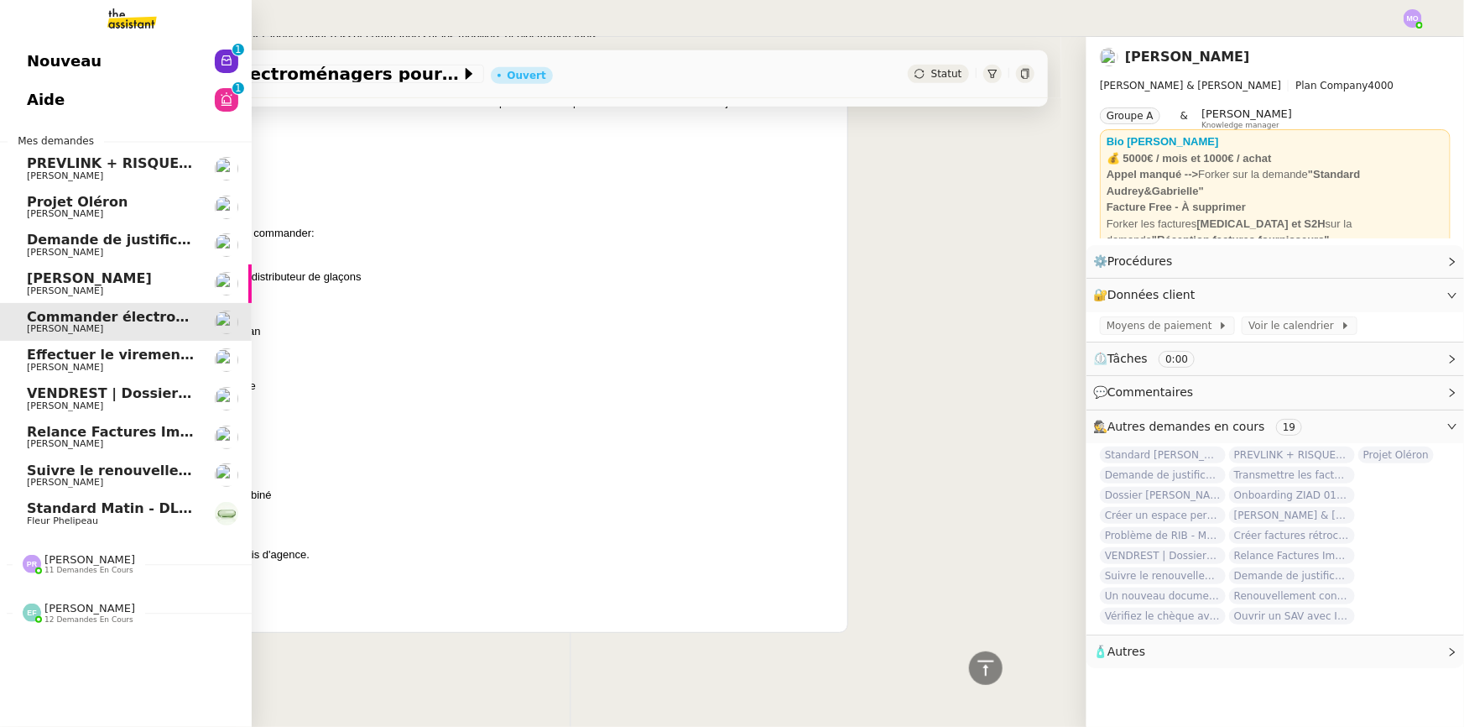
click at [126, 467] on span "Suivre le renouvellement produit Trimble" at bounding box center [183, 470] width 312 height 16
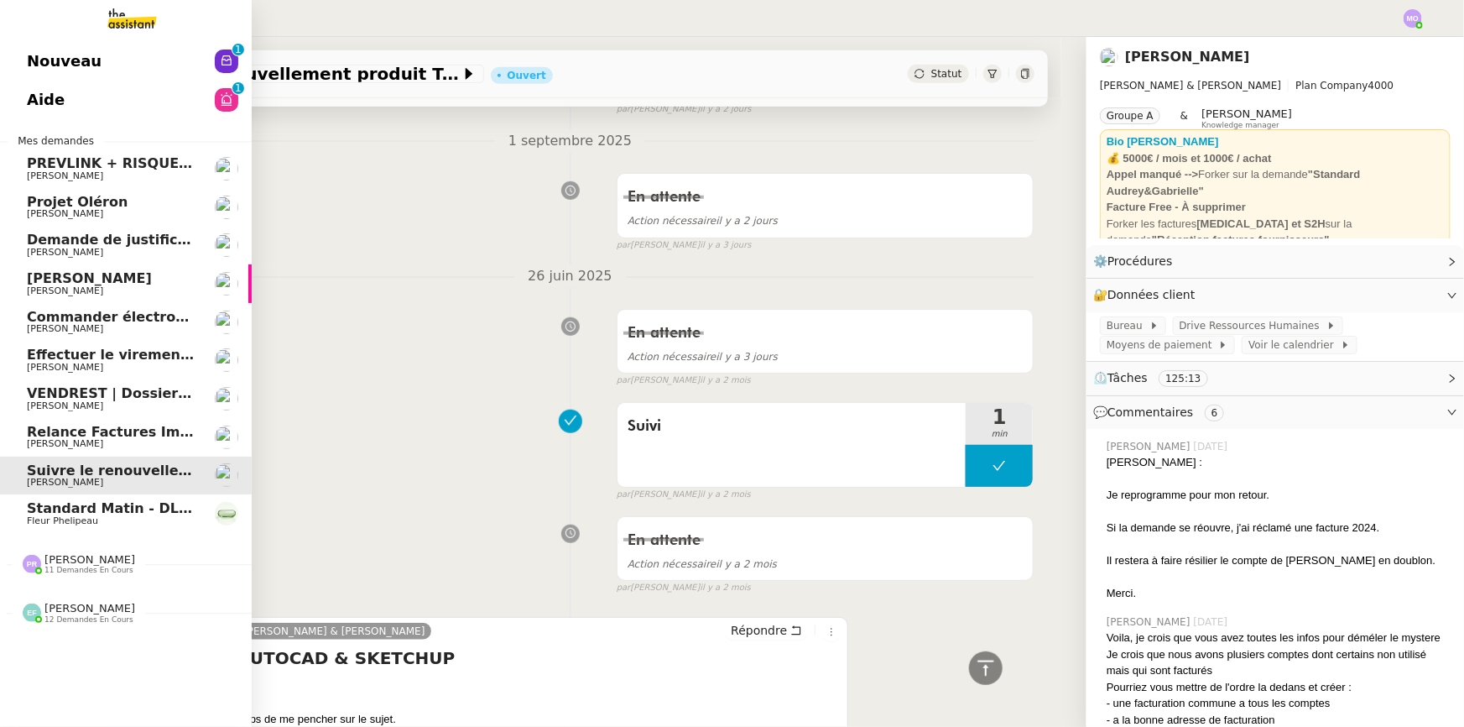
scroll to position [457, 0]
click at [112, 439] on span "[PERSON_NAME]" at bounding box center [111, 444] width 169 height 10
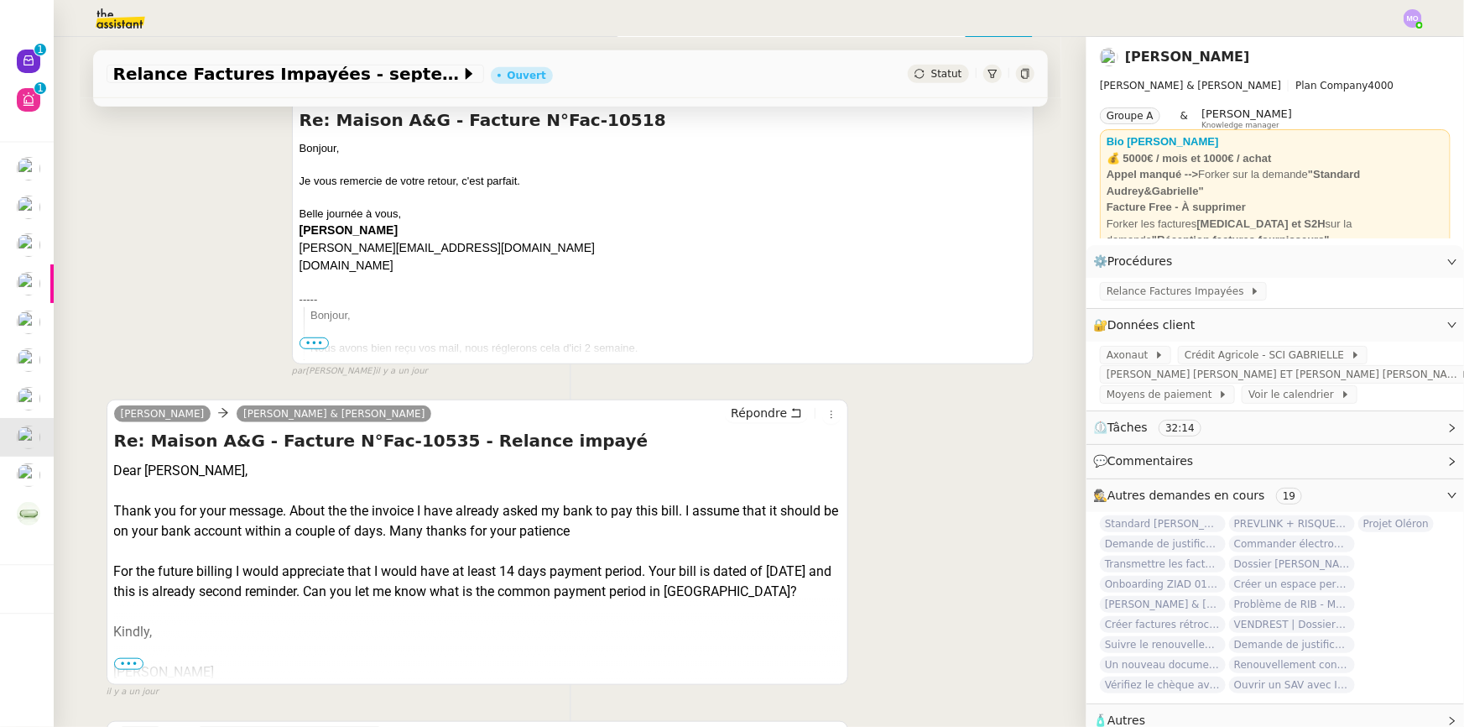
scroll to position [534, 0]
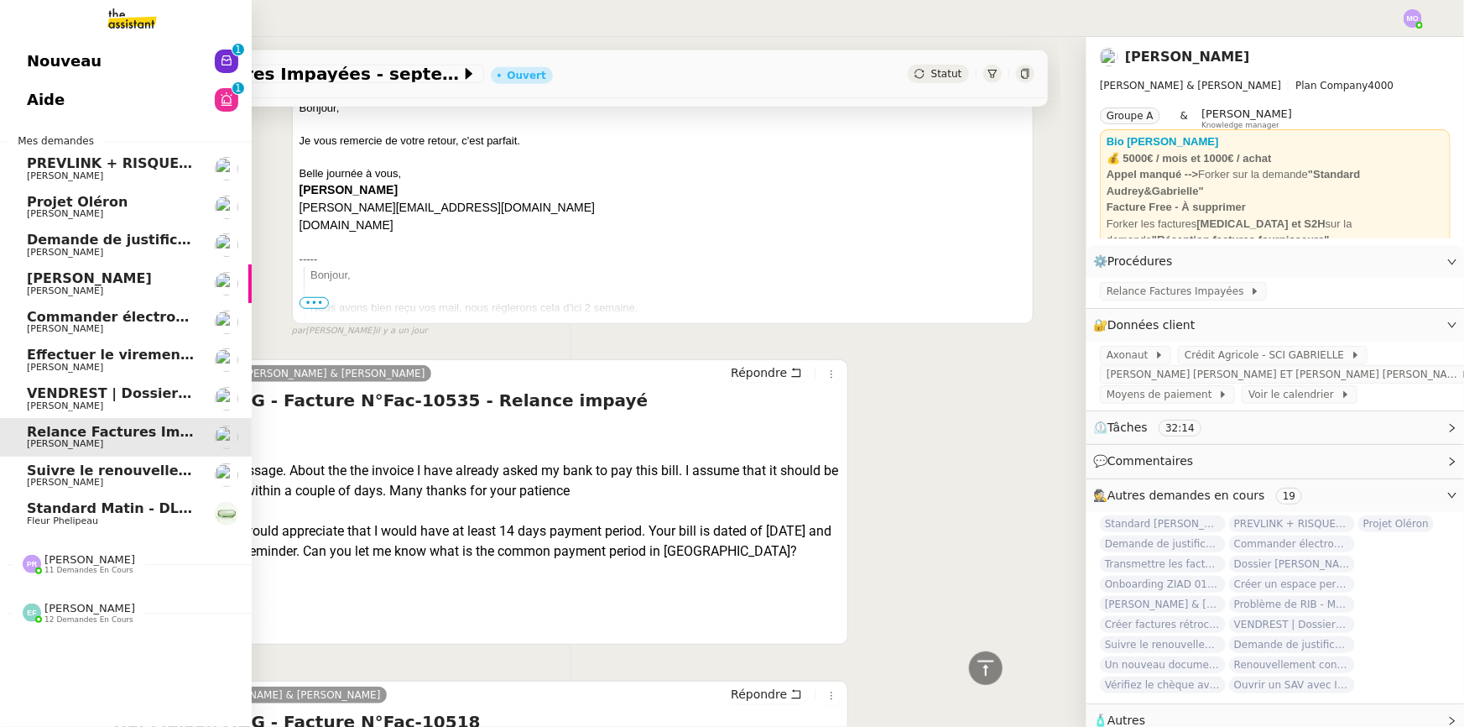
click at [118, 283] on span "[PERSON_NAME]" at bounding box center [89, 278] width 125 height 16
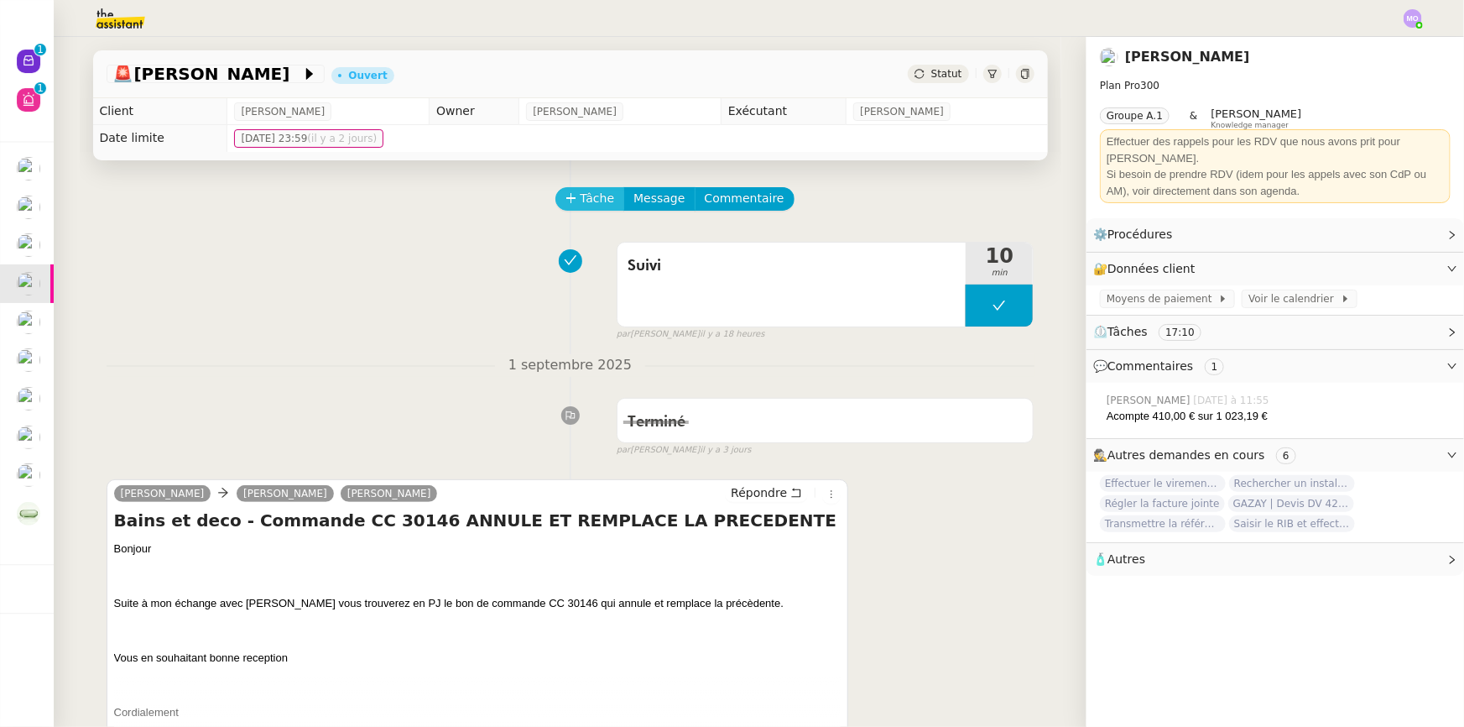
click at [581, 203] on span "Tâche" at bounding box center [598, 198] width 34 height 19
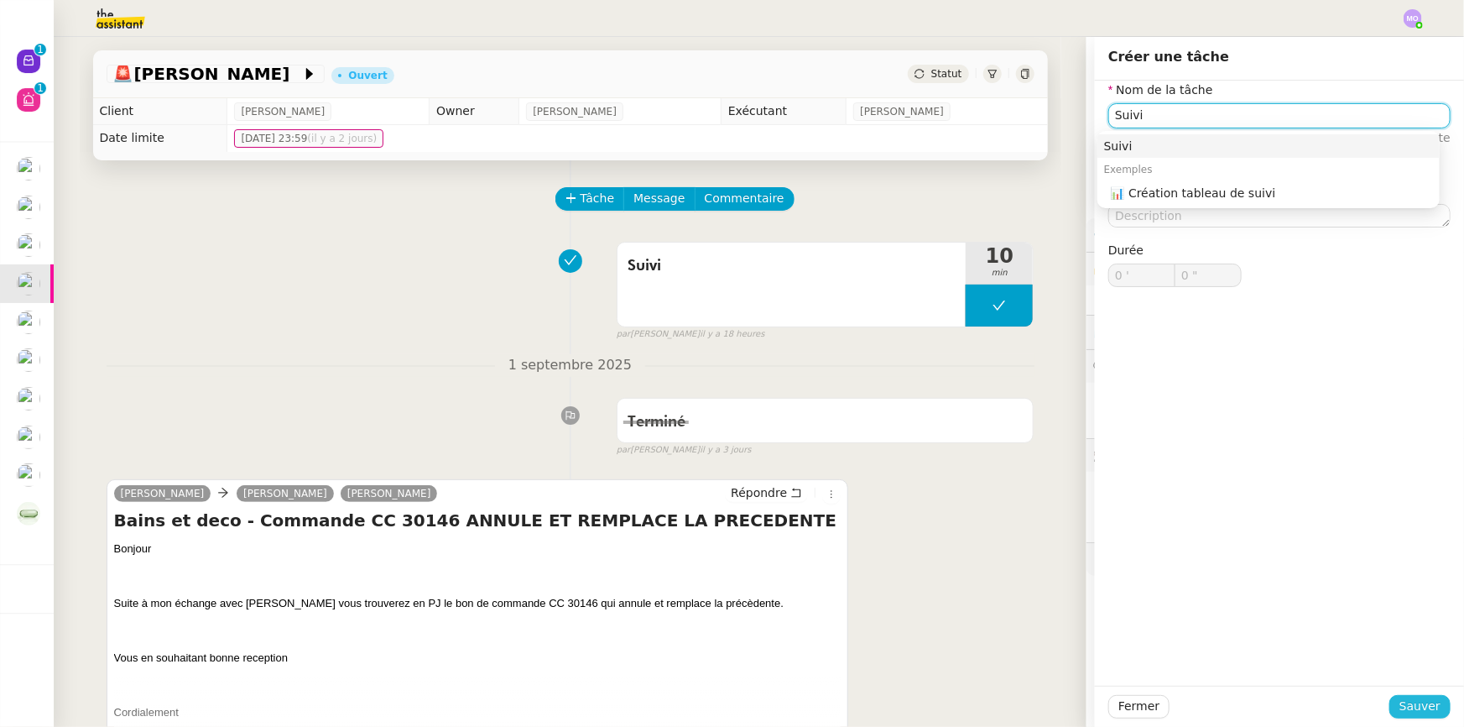
type input "Suivi"
click at [1411, 701] on span "Sauver" at bounding box center [1420, 705] width 41 height 19
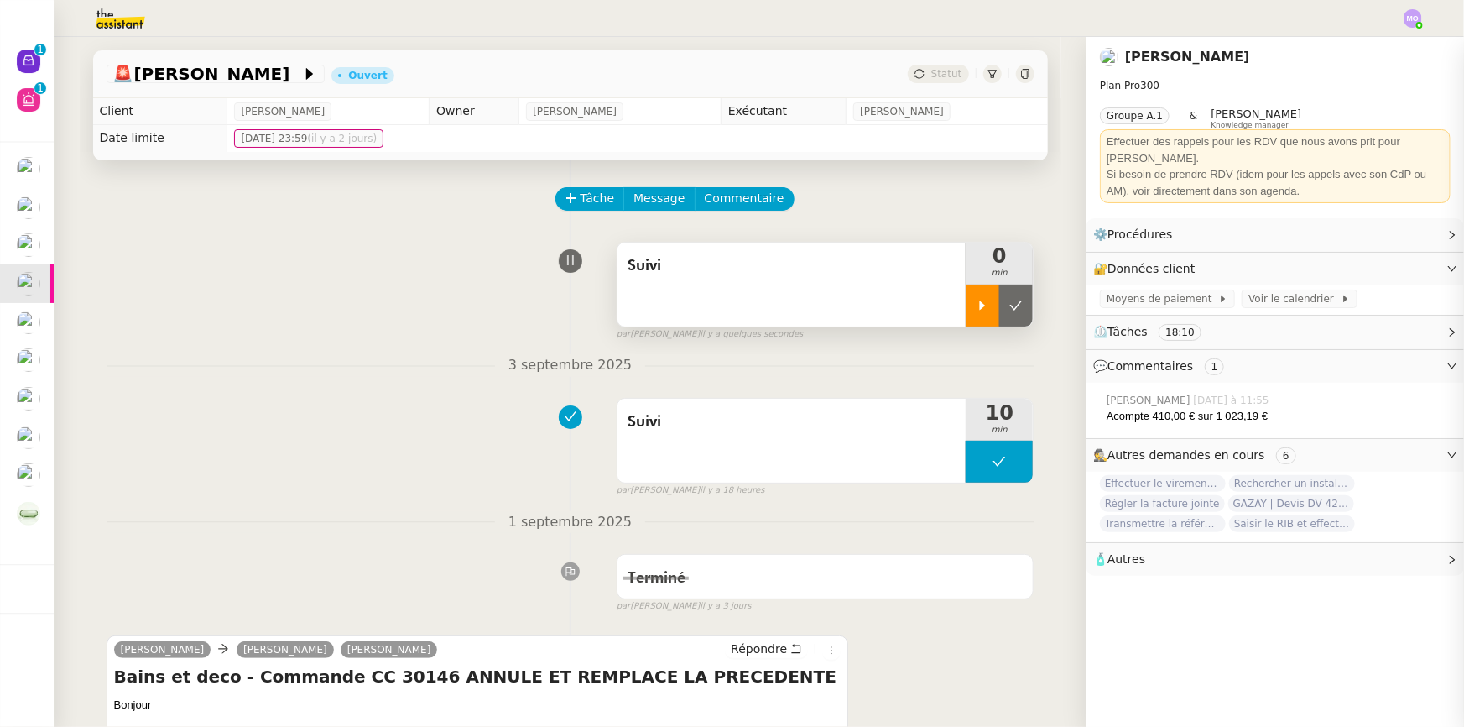
click at [966, 294] on div at bounding box center [983, 305] width 34 height 42
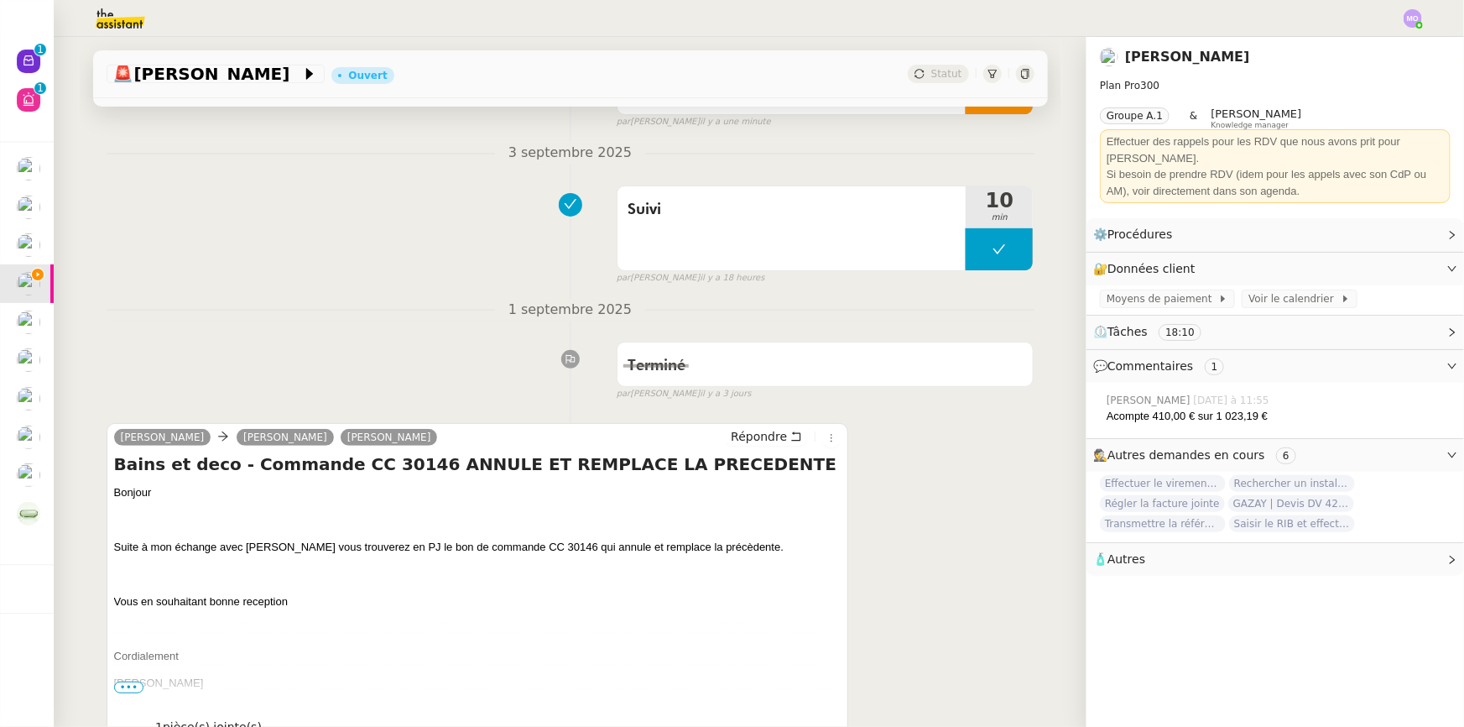
scroll to position [228, 0]
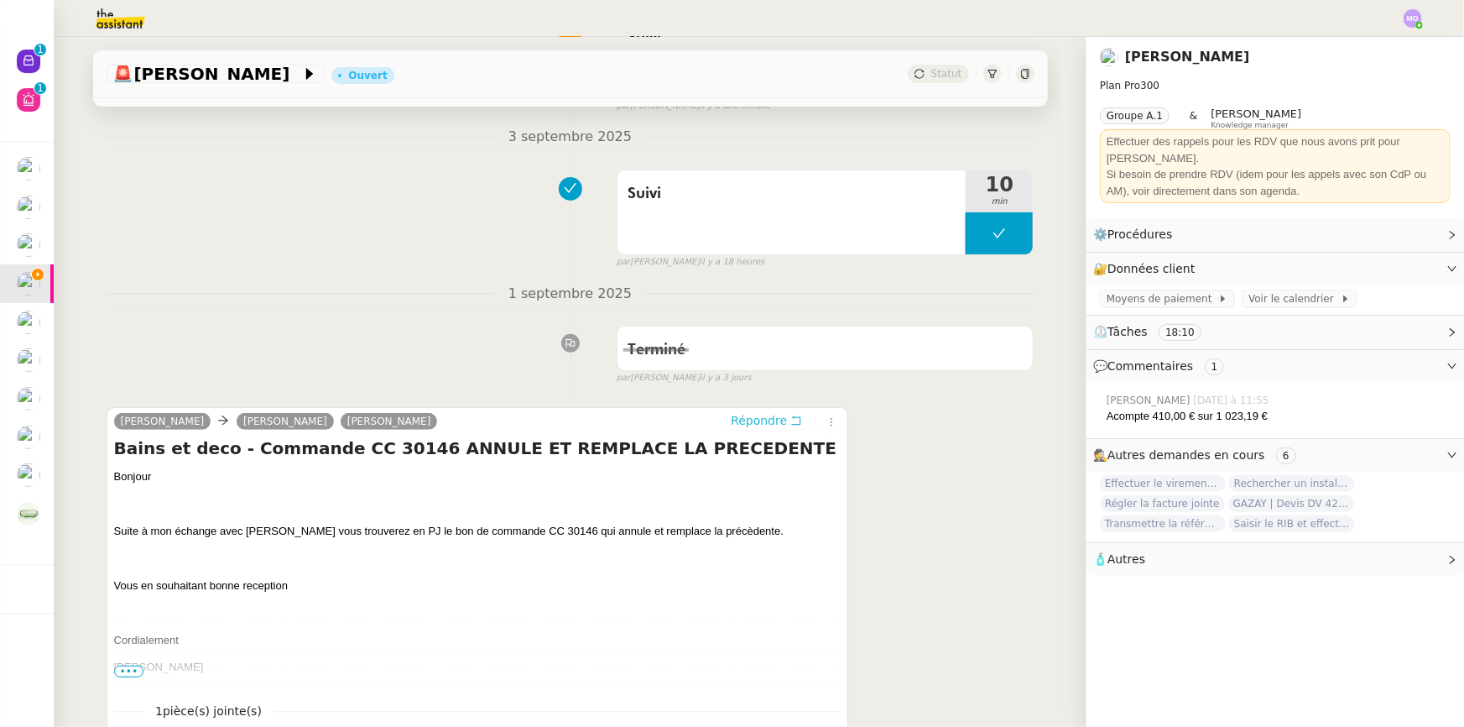
click at [742, 415] on span "Répondre" at bounding box center [759, 420] width 56 height 17
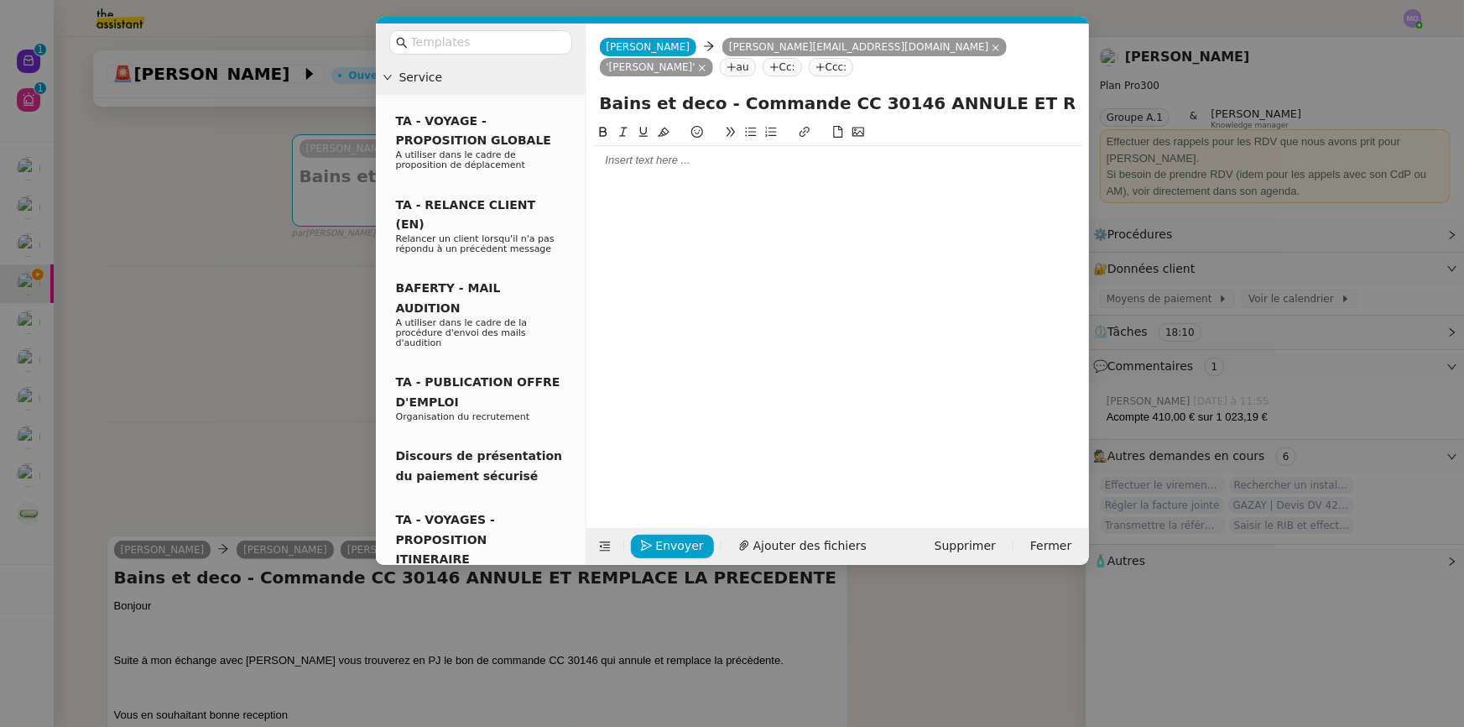
click at [672, 173] on div at bounding box center [837, 160] width 489 height 29
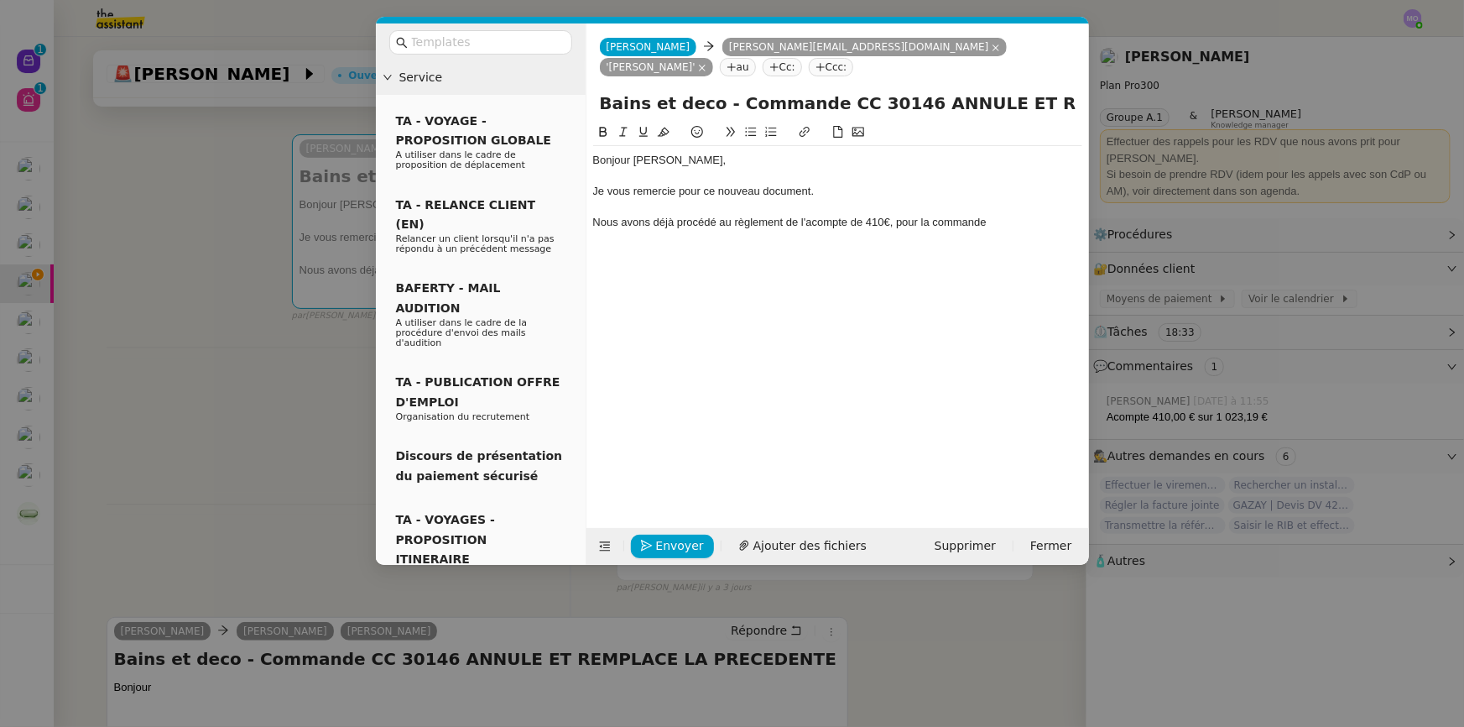
click at [263, 379] on nz-modal-container "Service TA - VOYAGE - PROPOSITION GLOBALE A utiliser dans le cadre de propositi…" at bounding box center [732, 363] width 1464 height 727
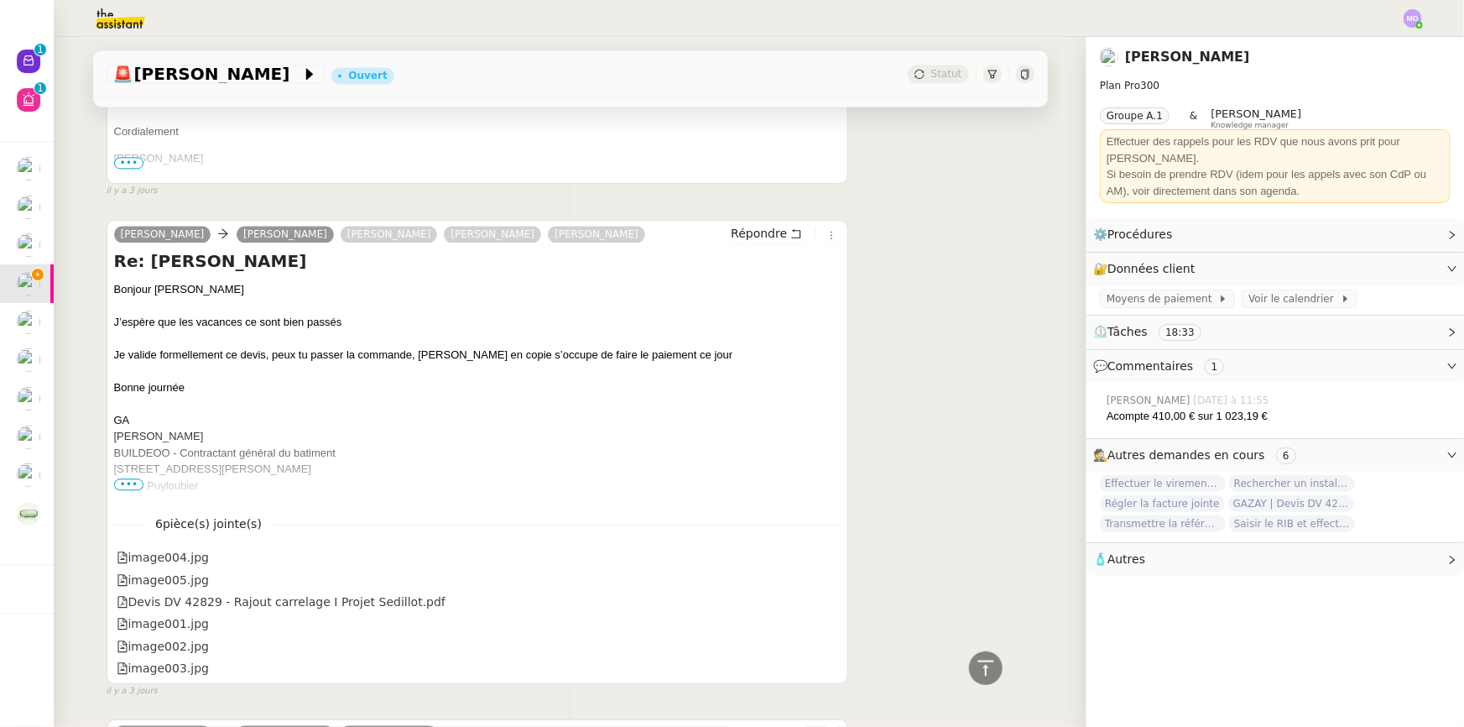
scroll to position [1983, 0]
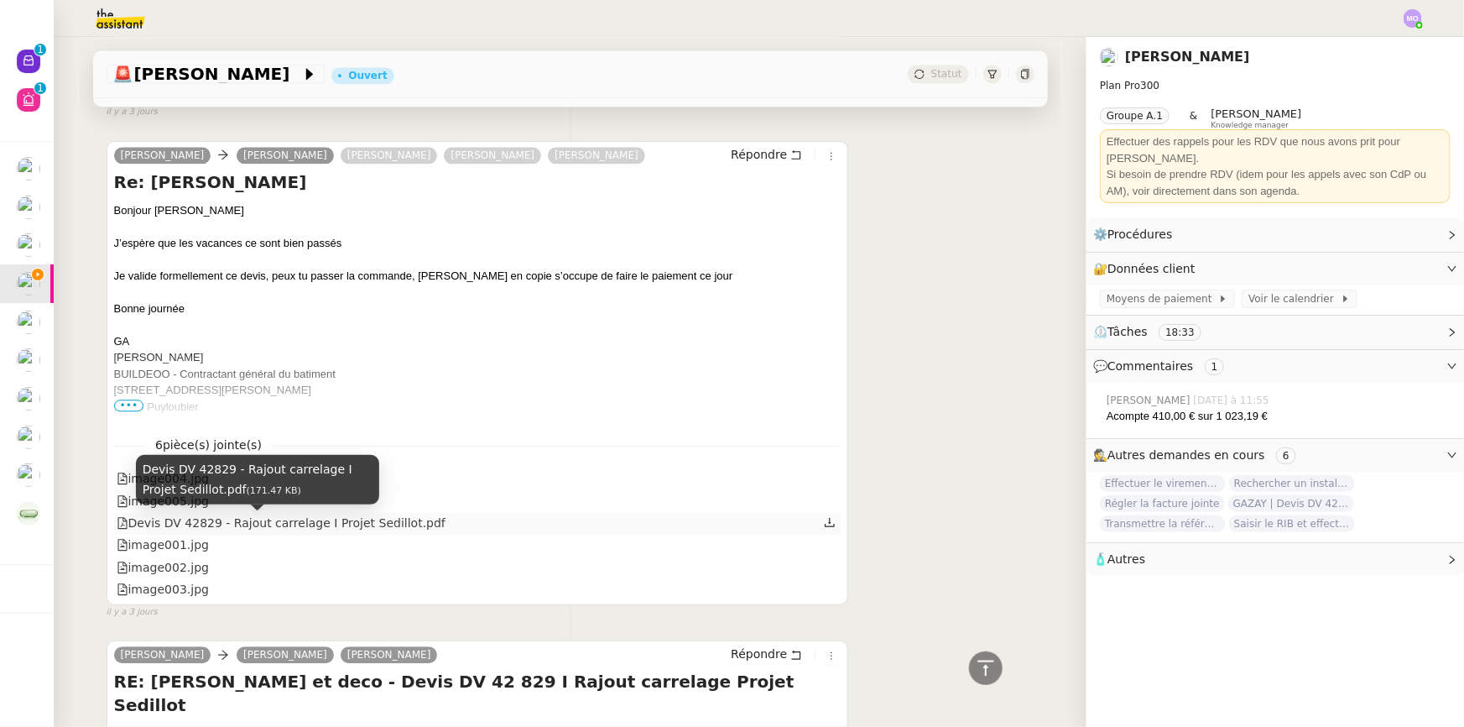
click at [348, 524] on div "Devis DV 42829 - Rajout carrelage I Projet Sedillot.pdf" at bounding box center [281, 523] width 329 height 19
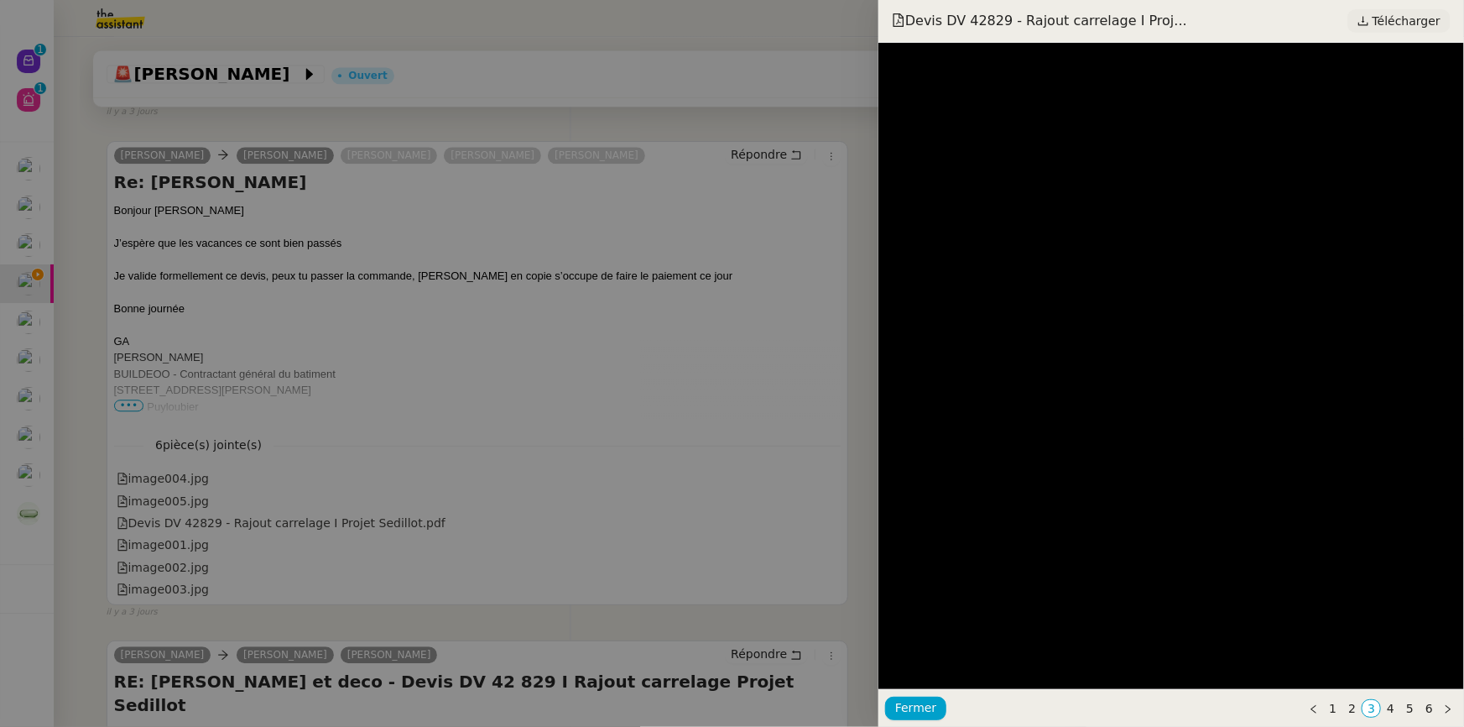
click at [1384, 22] on span "Télécharger" at bounding box center [1407, 21] width 68 height 22
click at [465, 432] on div at bounding box center [732, 363] width 1464 height 727
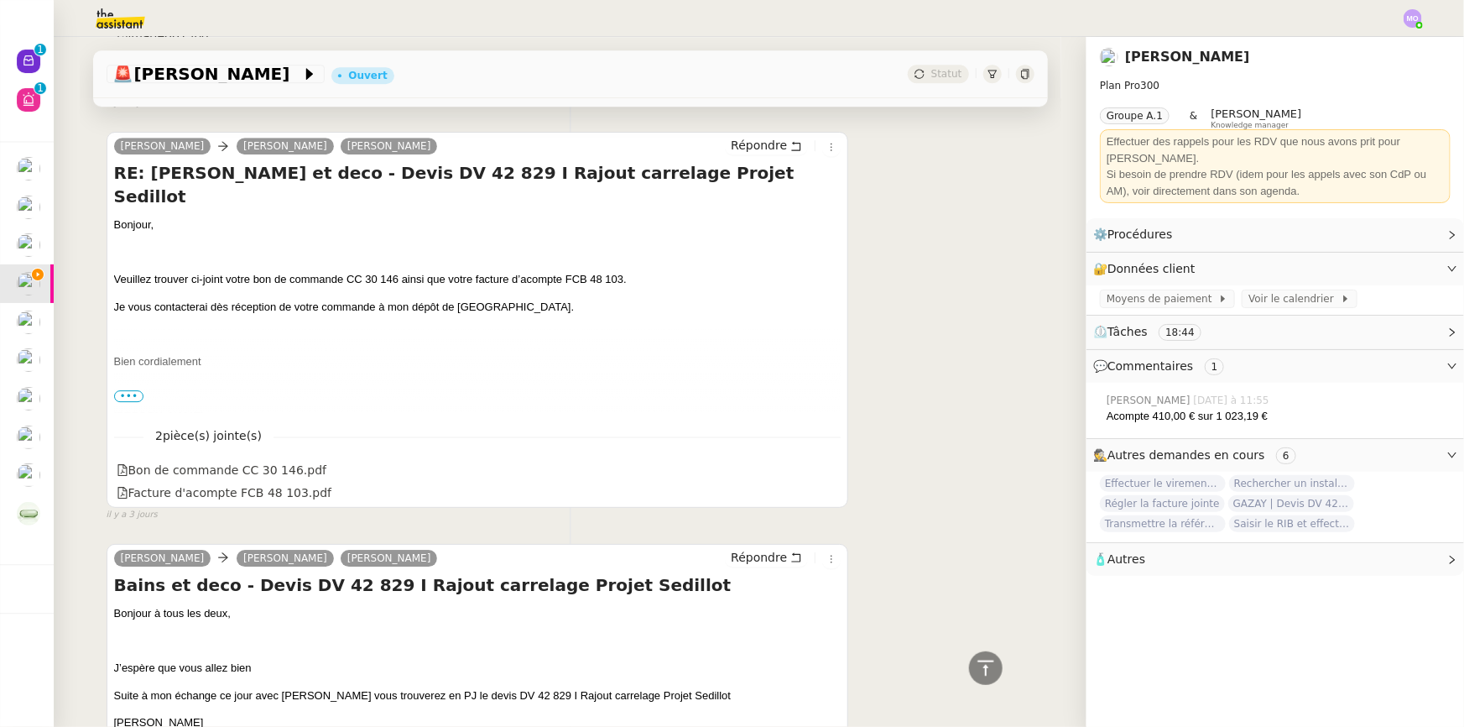
scroll to position [2593, 0]
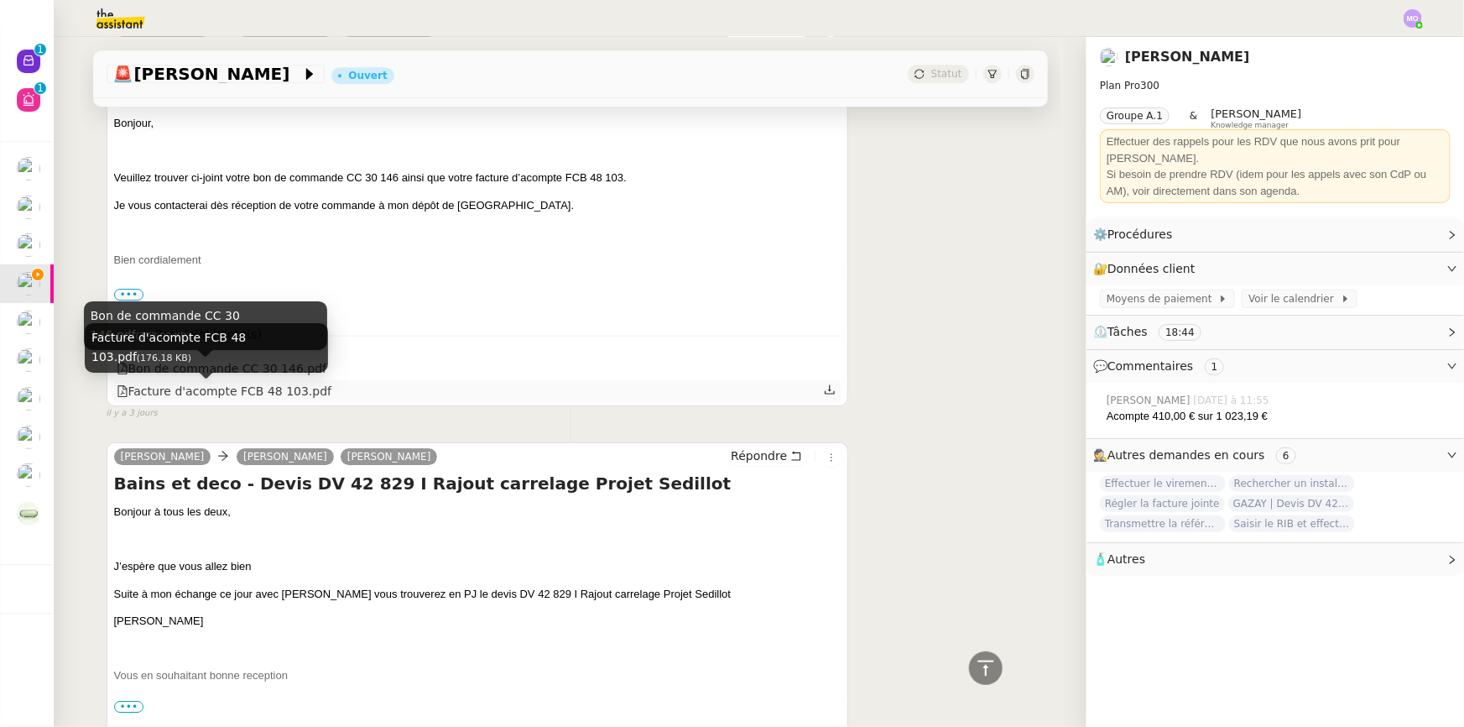
click at [256, 394] on div "Facture d'acompte FCB 48 103.pdf" at bounding box center [225, 391] width 216 height 19
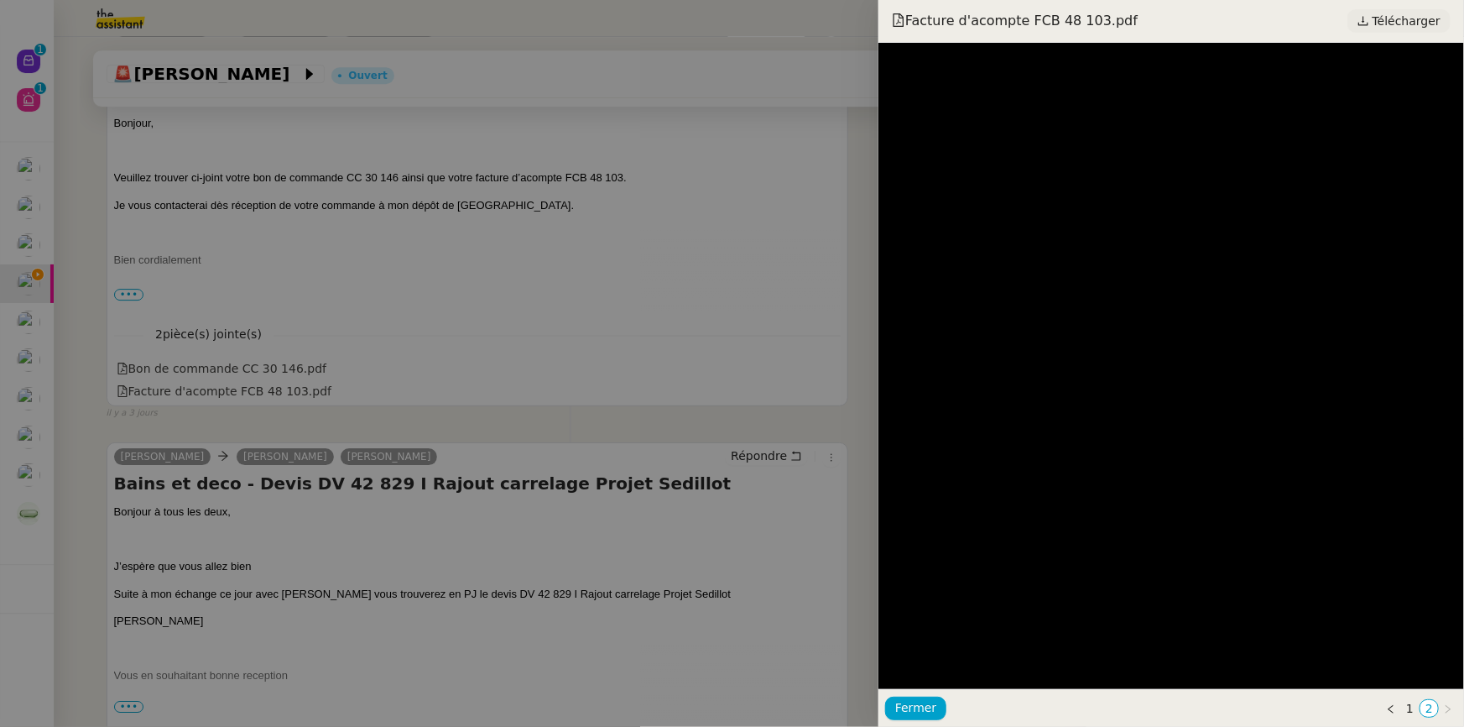
click at [1395, 10] on span "Télécharger" at bounding box center [1407, 21] width 68 height 22
click at [554, 265] on div at bounding box center [732, 363] width 1464 height 727
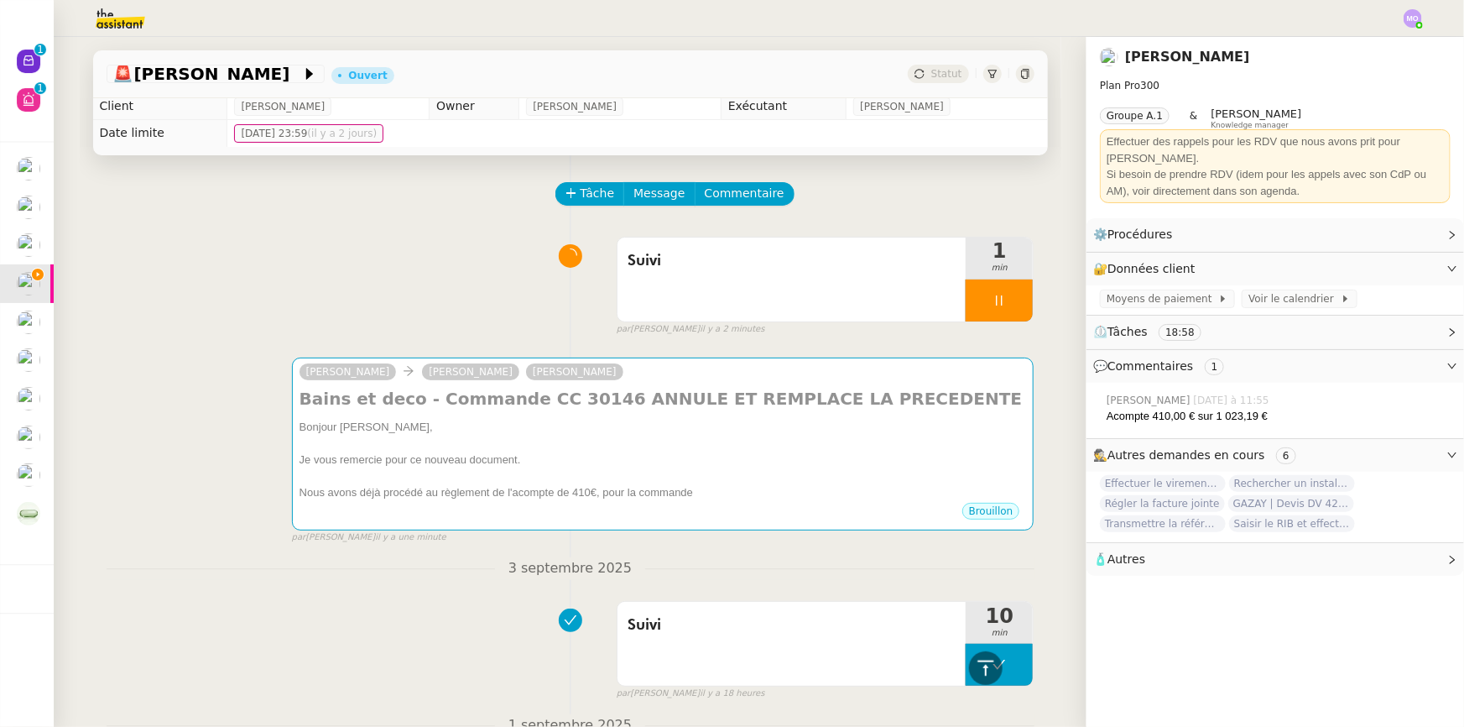
scroll to position [0, 0]
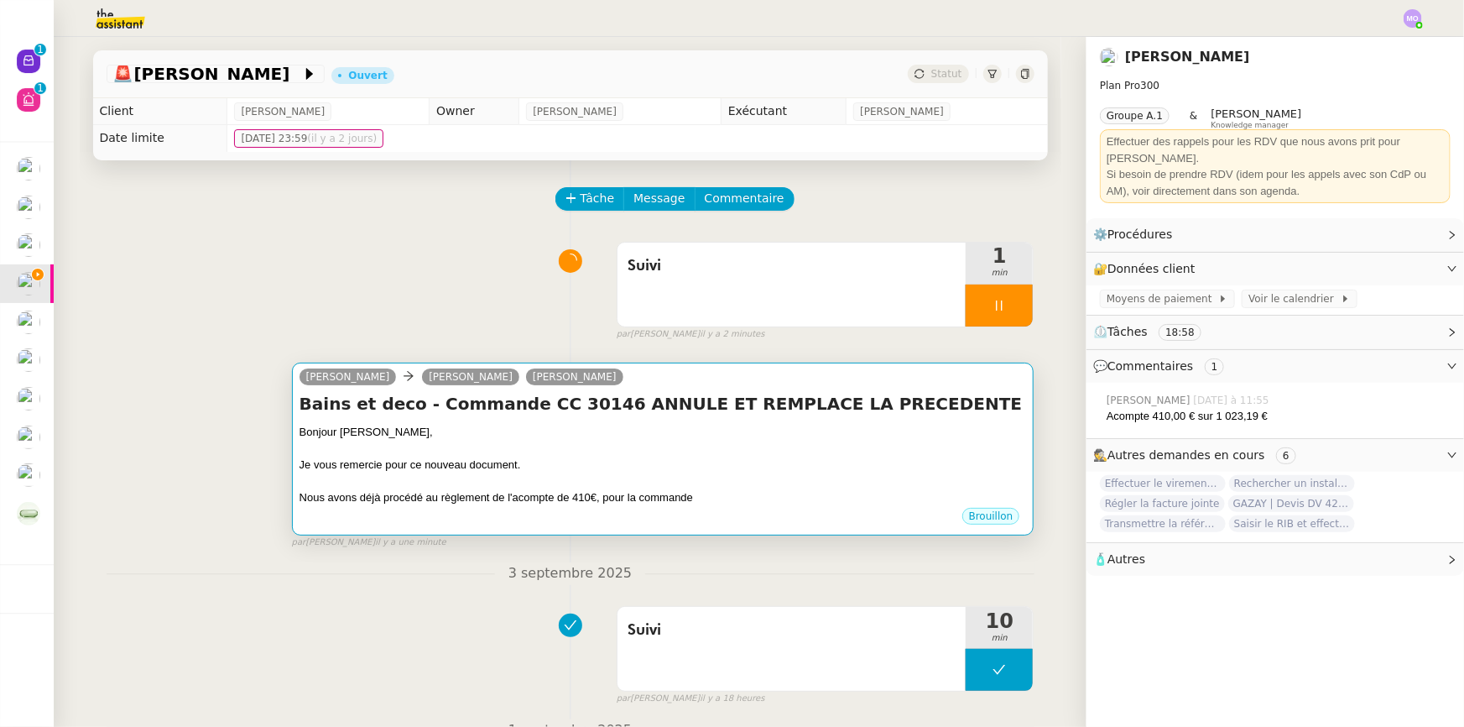
click at [677, 464] on div "Je vous remercie pour ce nouveau document." at bounding box center [663, 464] width 727 height 17
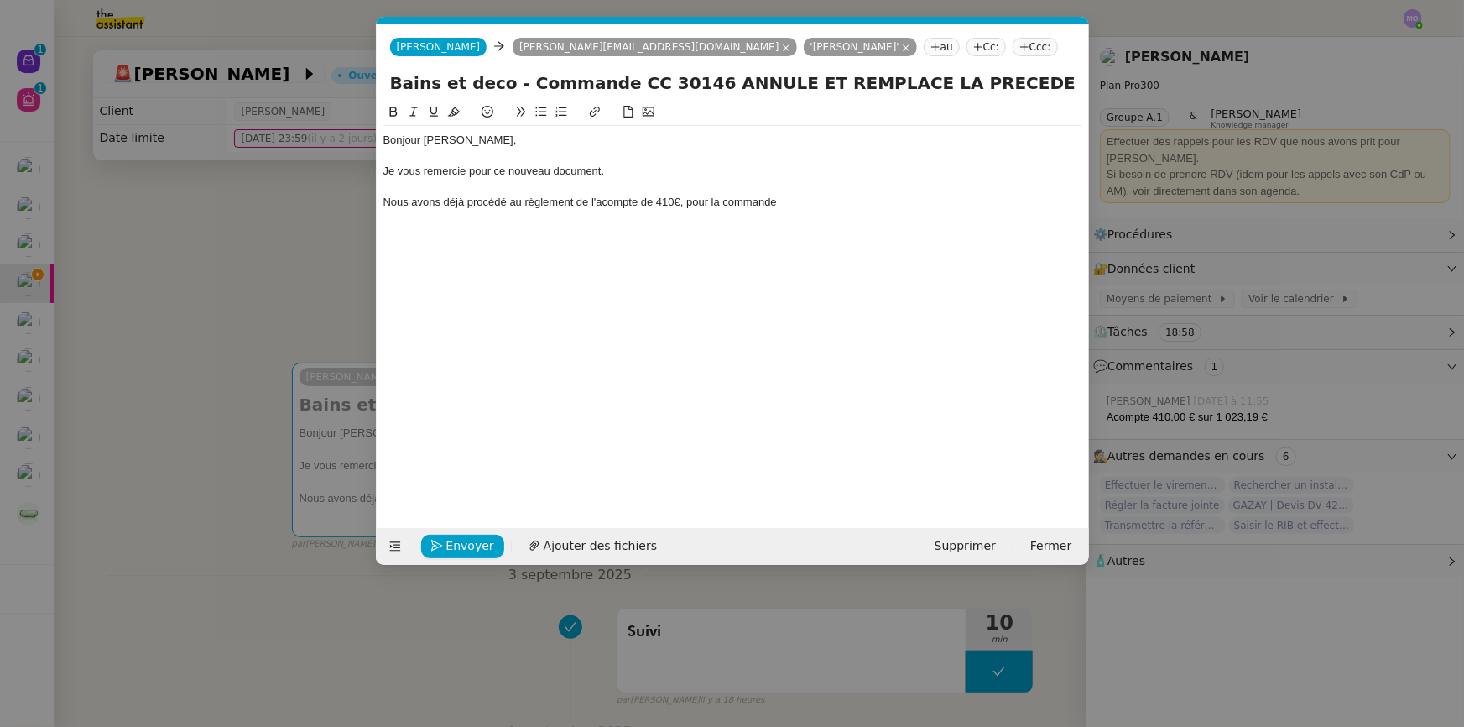
scroll to position [0, 35]
click at [587, 201] on div "Nous avons déjà procédé au règlement de l'acompte de 410€, pour la commande" at bounding box center [732, 202] width 699 height 15
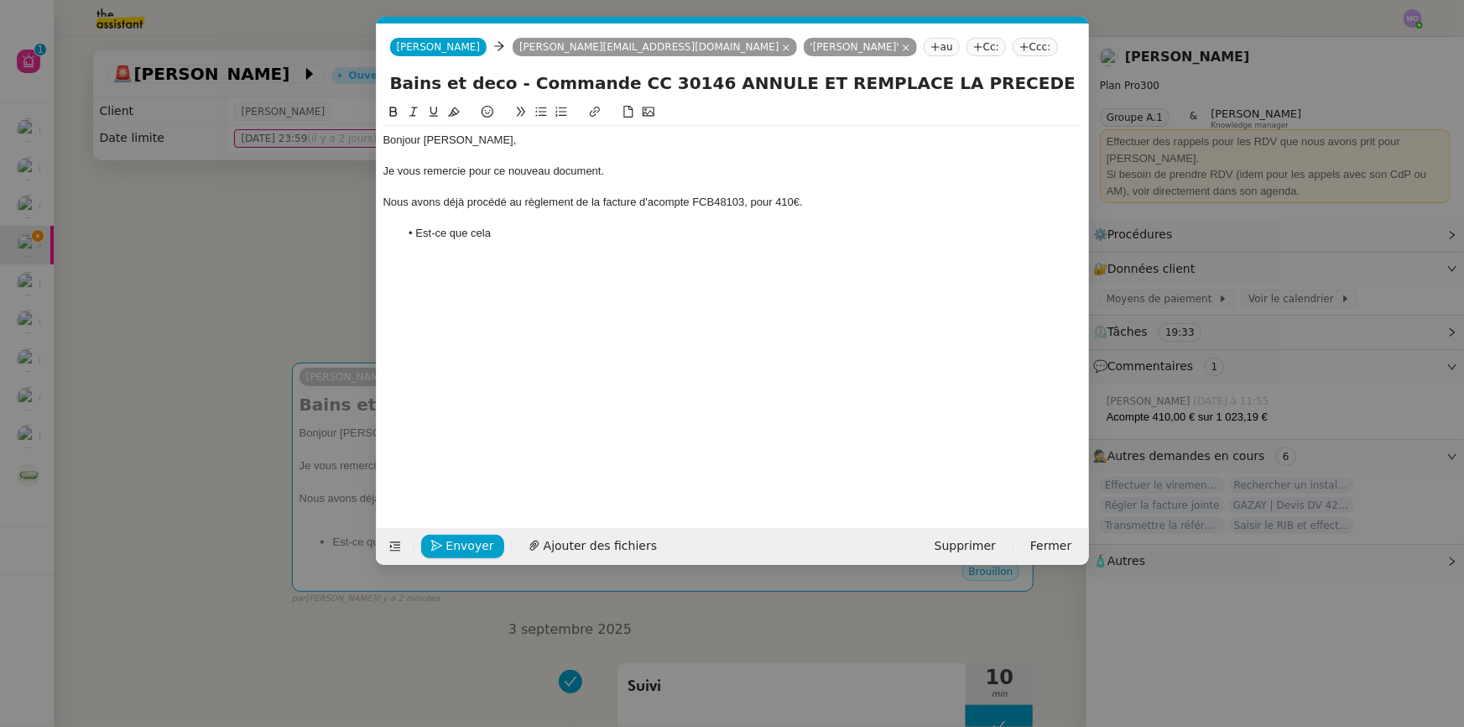
click at [246, 345] on nz-modal-container "Service TA - VOYAGE - PROPOSITION GLOBALE A utiliser dans le cadre de propositi…" at bounding box center [732, 363] width 1464 height 727
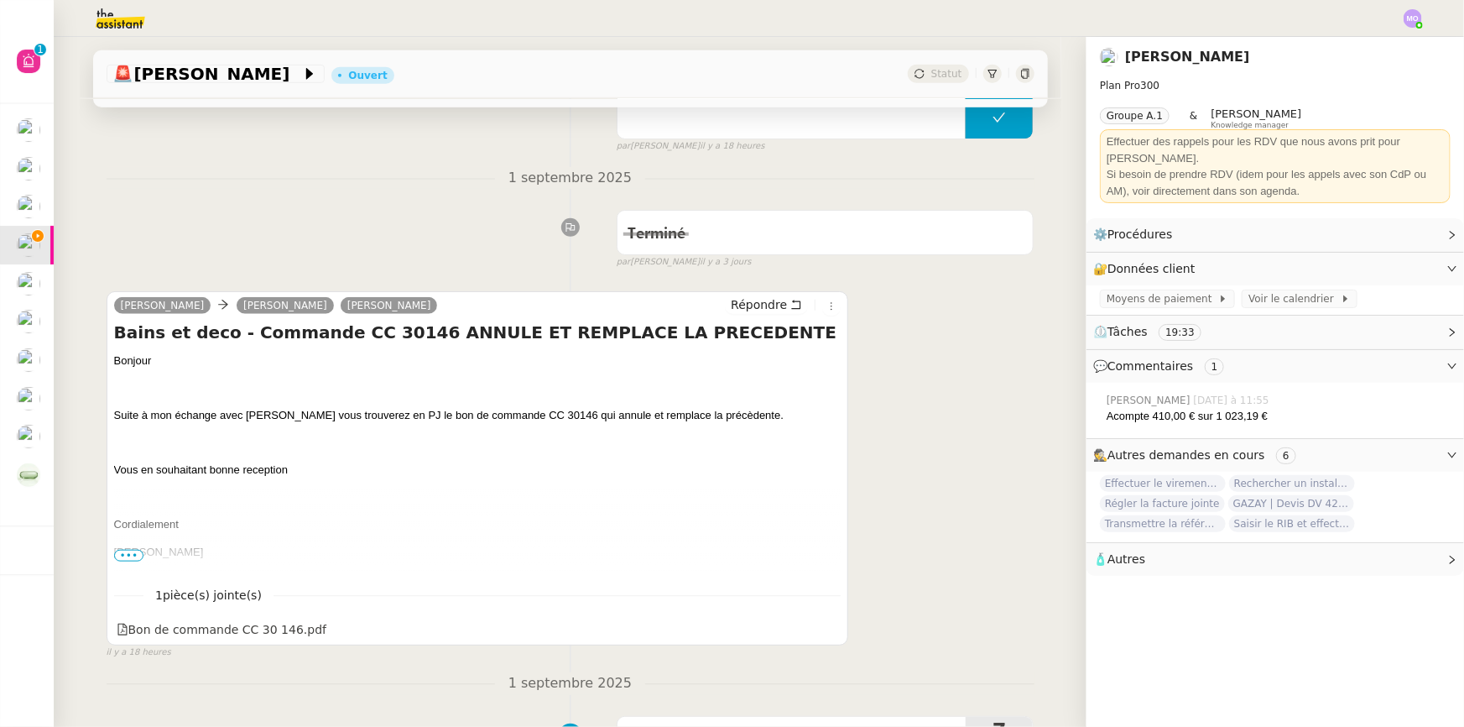
scroll to position [610, 0]
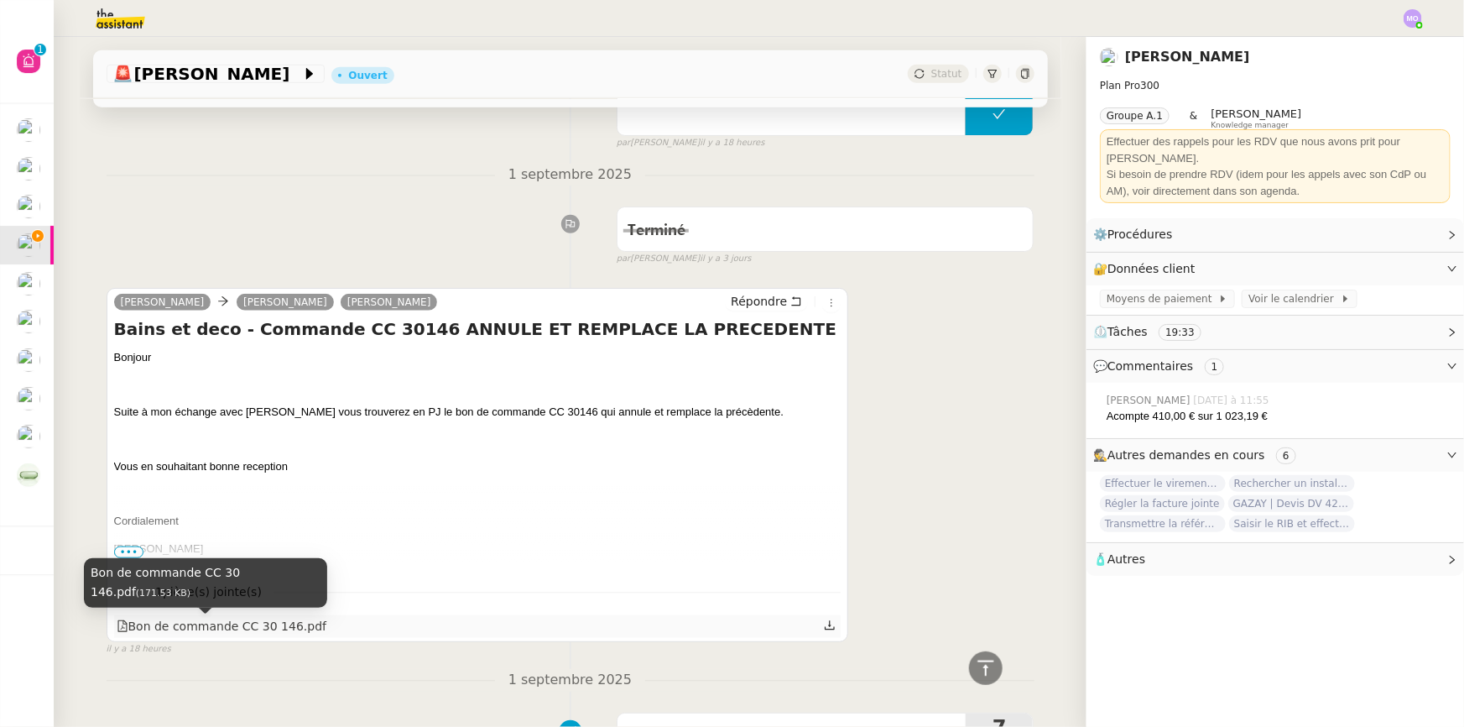
click at [252, 624] on div "Bon de commande CC 30 146.pdf" at bounding box center [222, 626] width 211 height 19
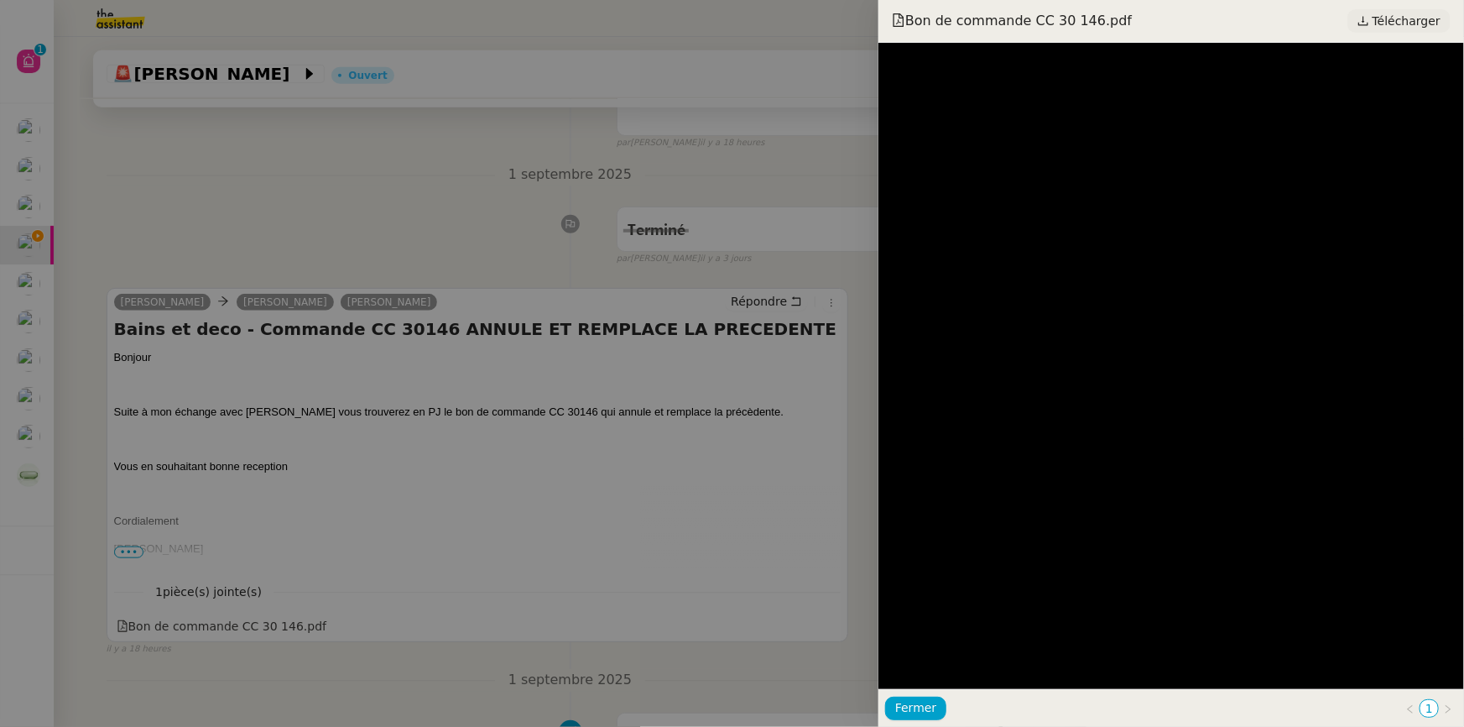
click at [1389, 24] on span "Télécharger" at bounding box center [1407, 21] width 68 height 22
click at [348, 298] on div at bounding box center [732, 363] width 1464 height 727
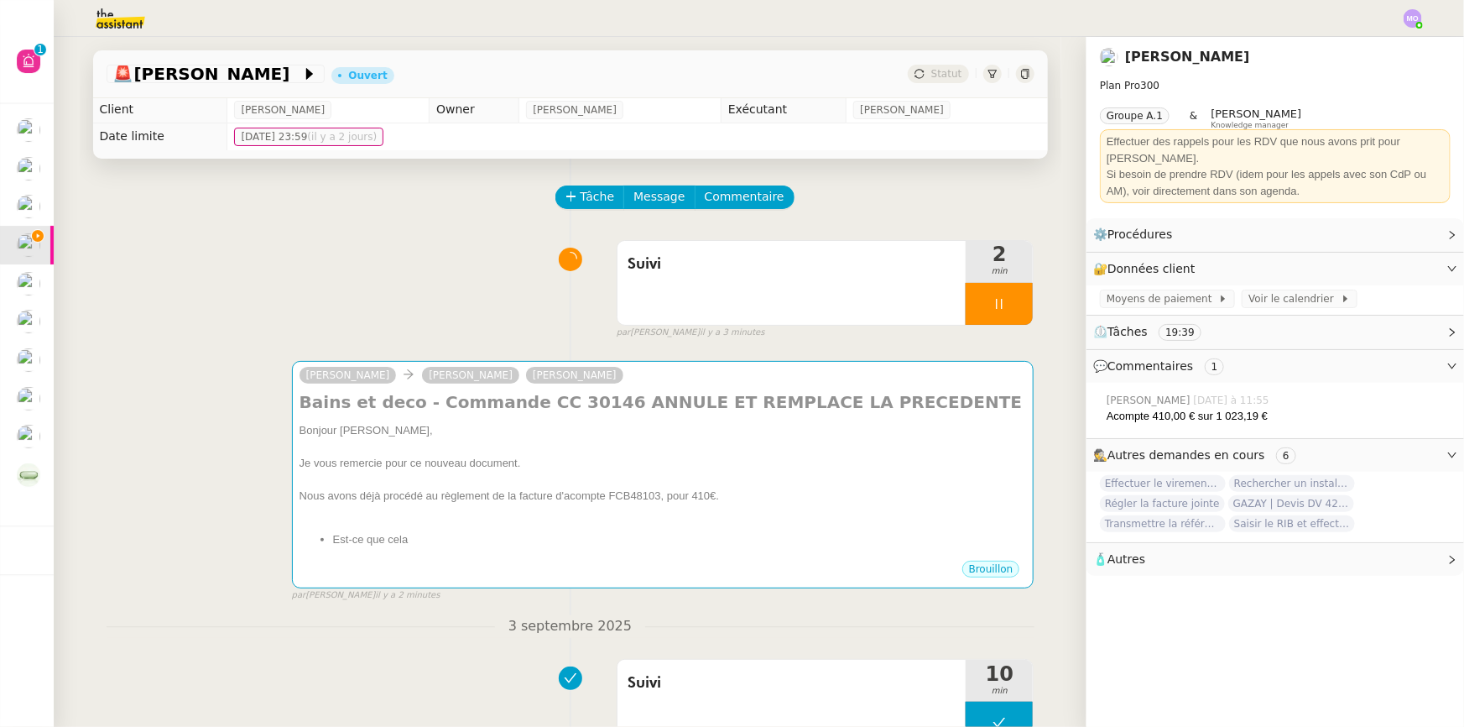
scroll to position [0, 0]
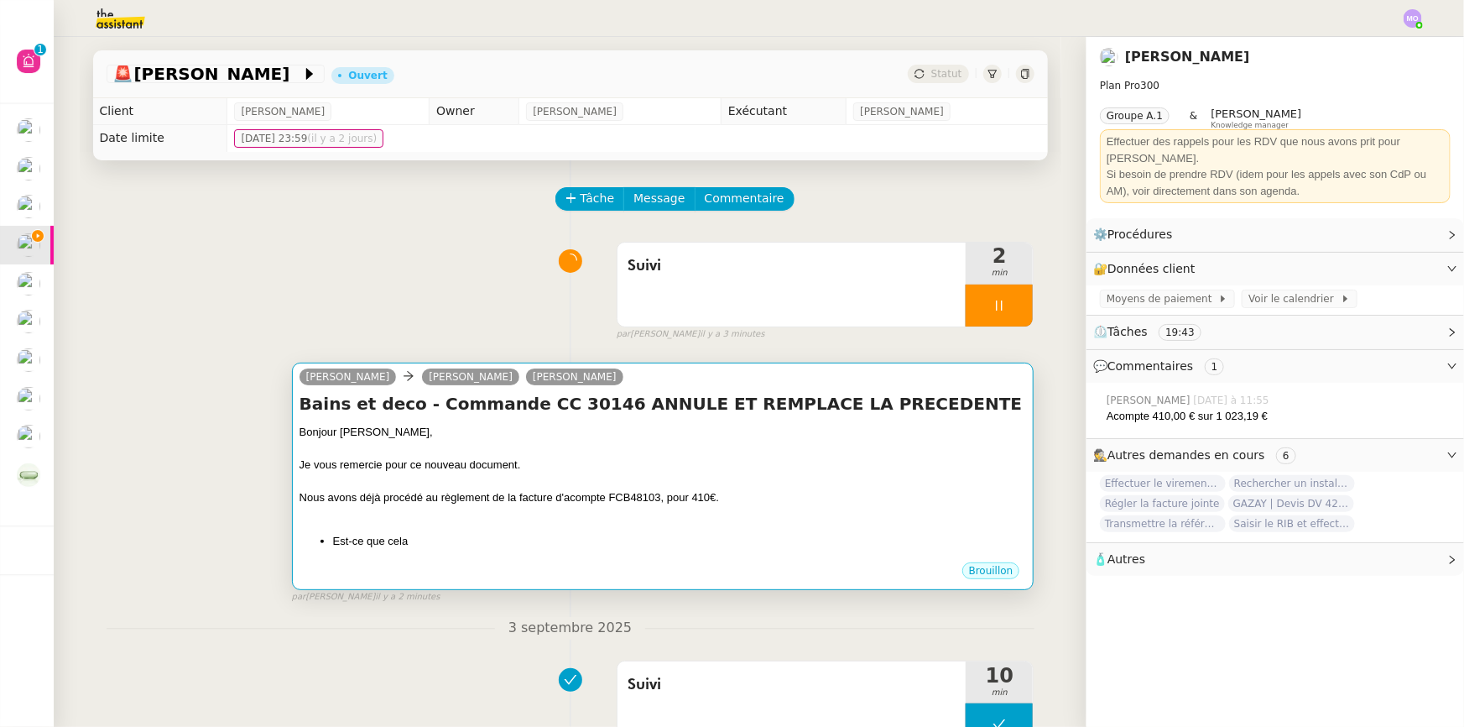
click at [529, 467] on div "Je vous remercie pour ce nouveau document." at bounding box center [663, 464] width 727 height 17
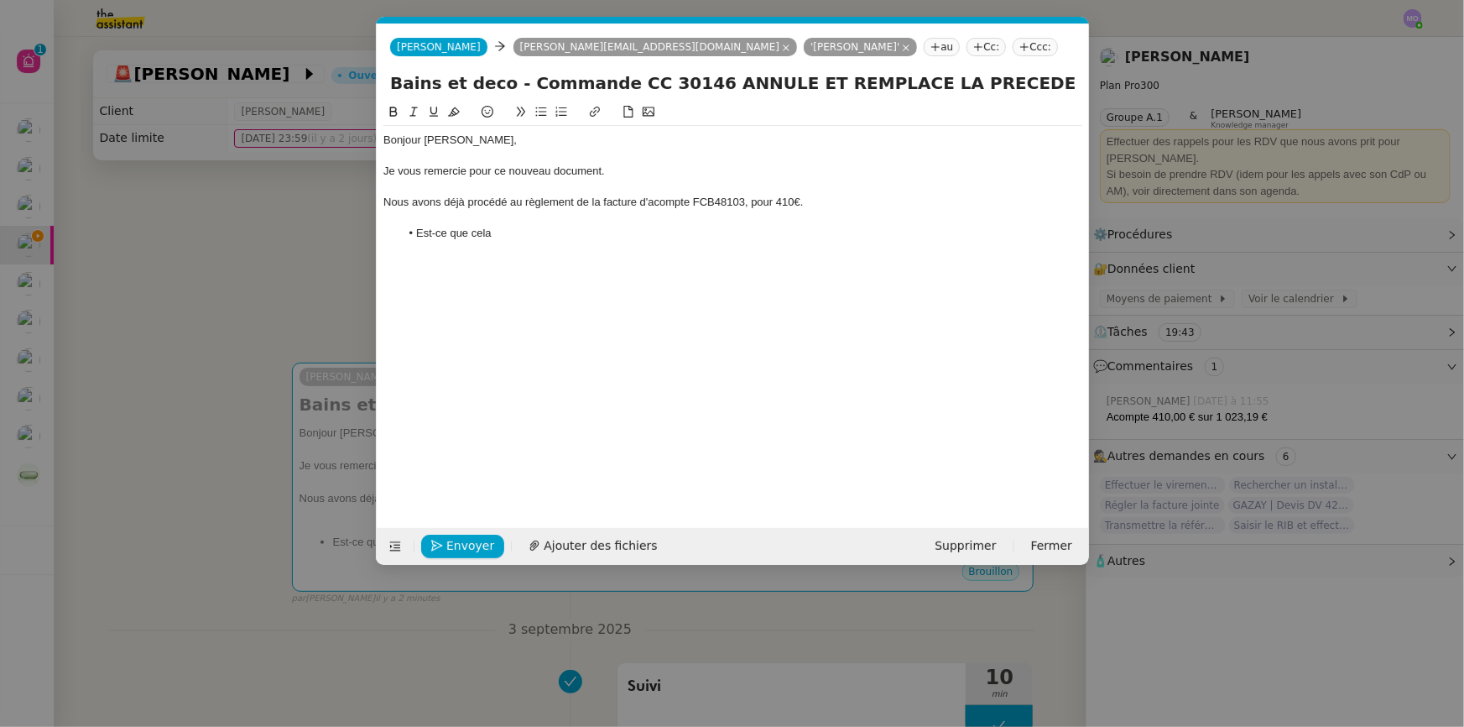
scroll to position [0, 35]
click at [493, 231] on li "Est-ce que cela" at bounding box center [740, 233] width 683 height 15
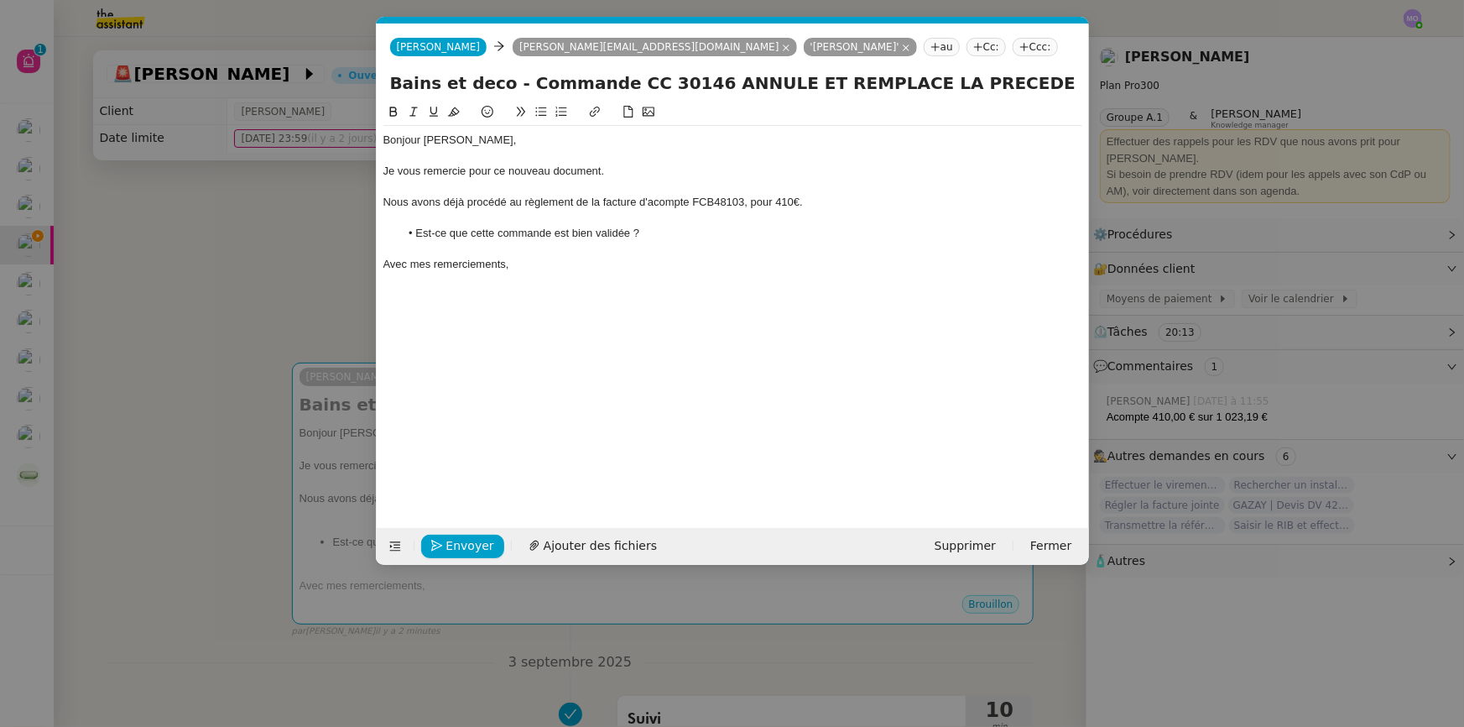
click at [264, 310] on nz-modal-container "Service TA - VOYAGE - PROPOSITION GLOBALE A utiliser dans le cadre de propositi…" at bounding box center [732, 363] width 1464 height 727
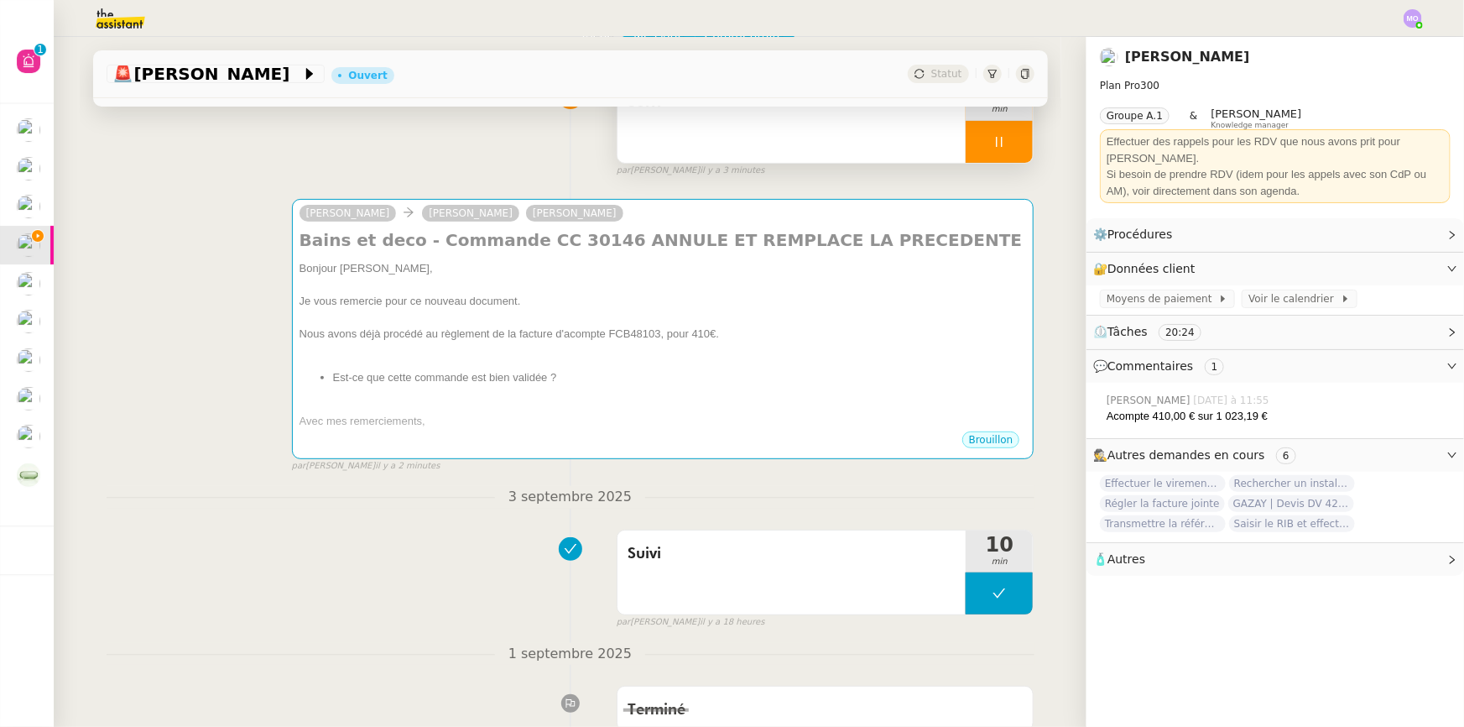
scroll to position [0, 0]
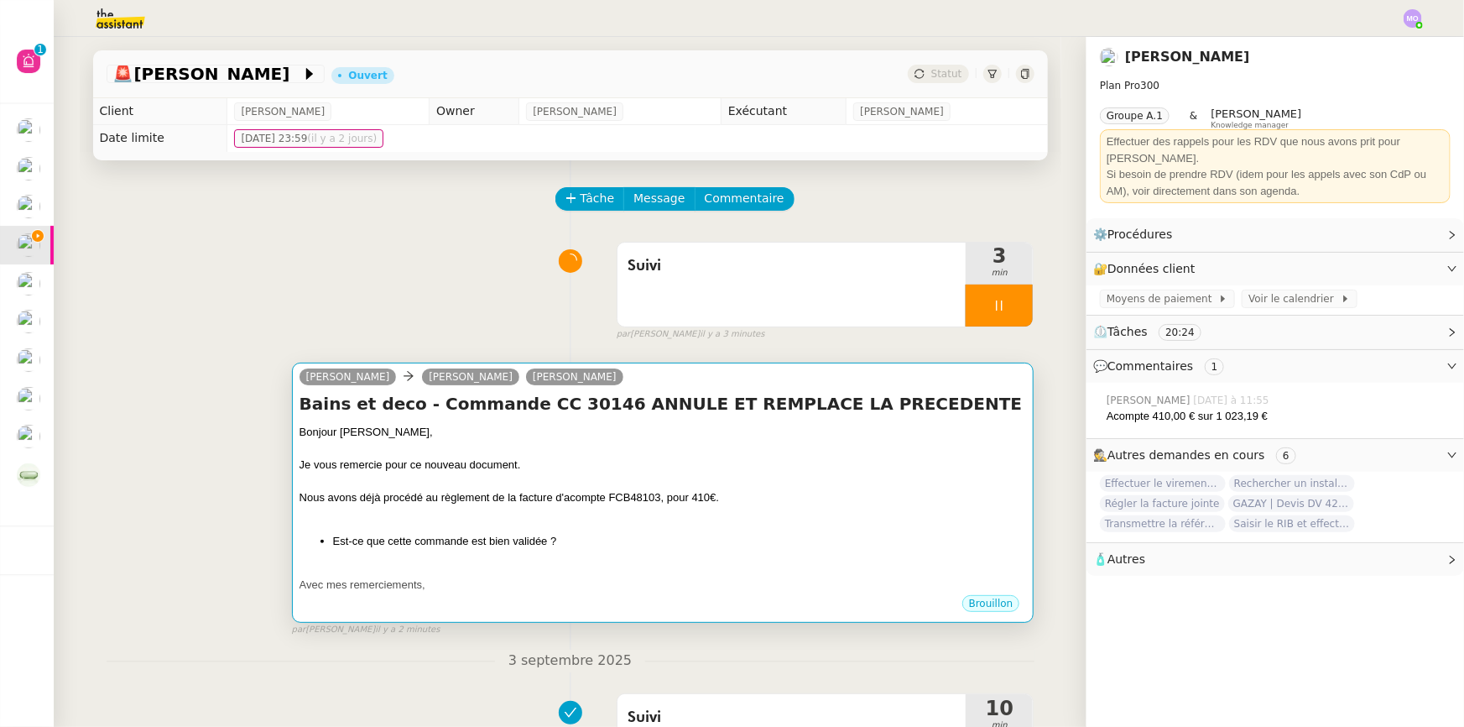
click at [644, 441] on div "Bonjour [PERSON_NAME]," at bounding box center [663, 432] width 727 height 17
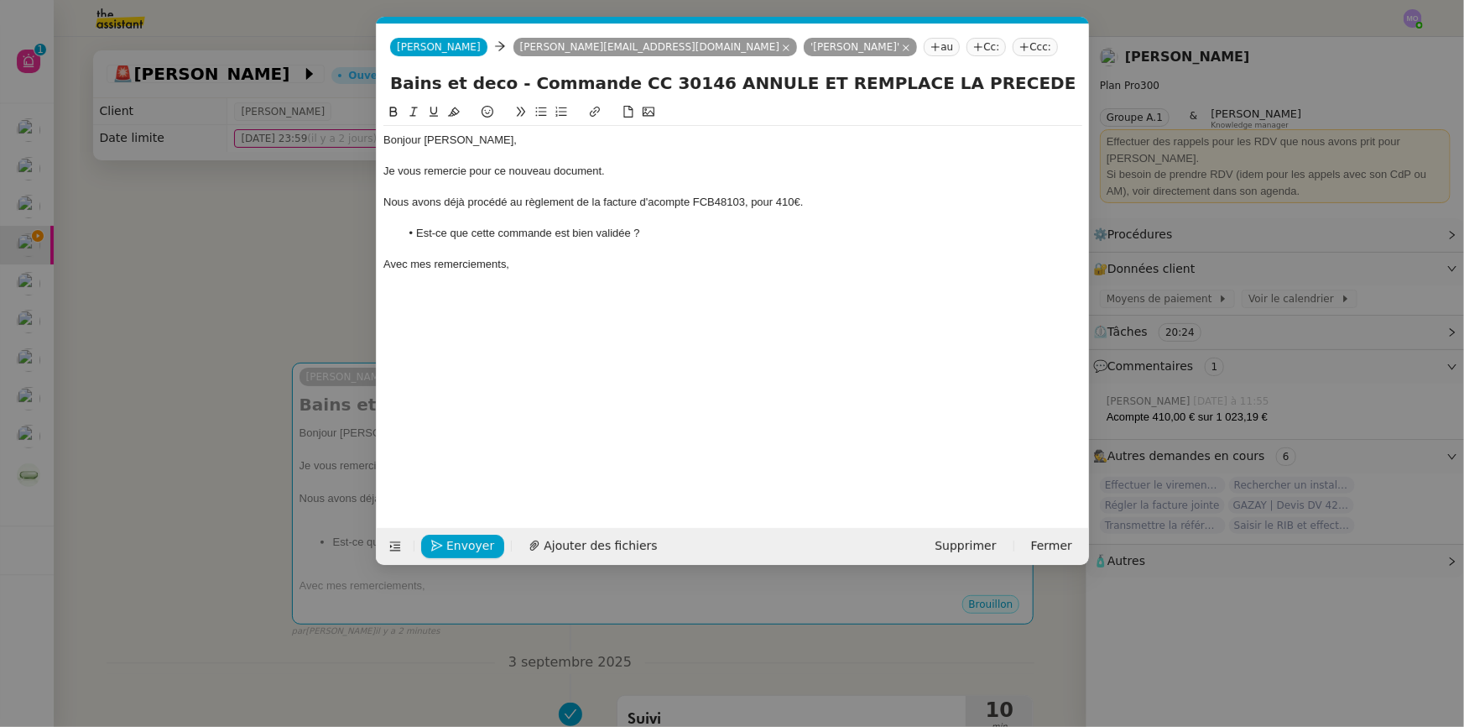
scroll to position [0, 35]
click at [481, 549] on span "Envoyer" at bounding box center [470, 545] width 48 height 19
click at [478, 547] on span "Confirmer l'envoi" at bounding box center [496, 545] width 101 height 19
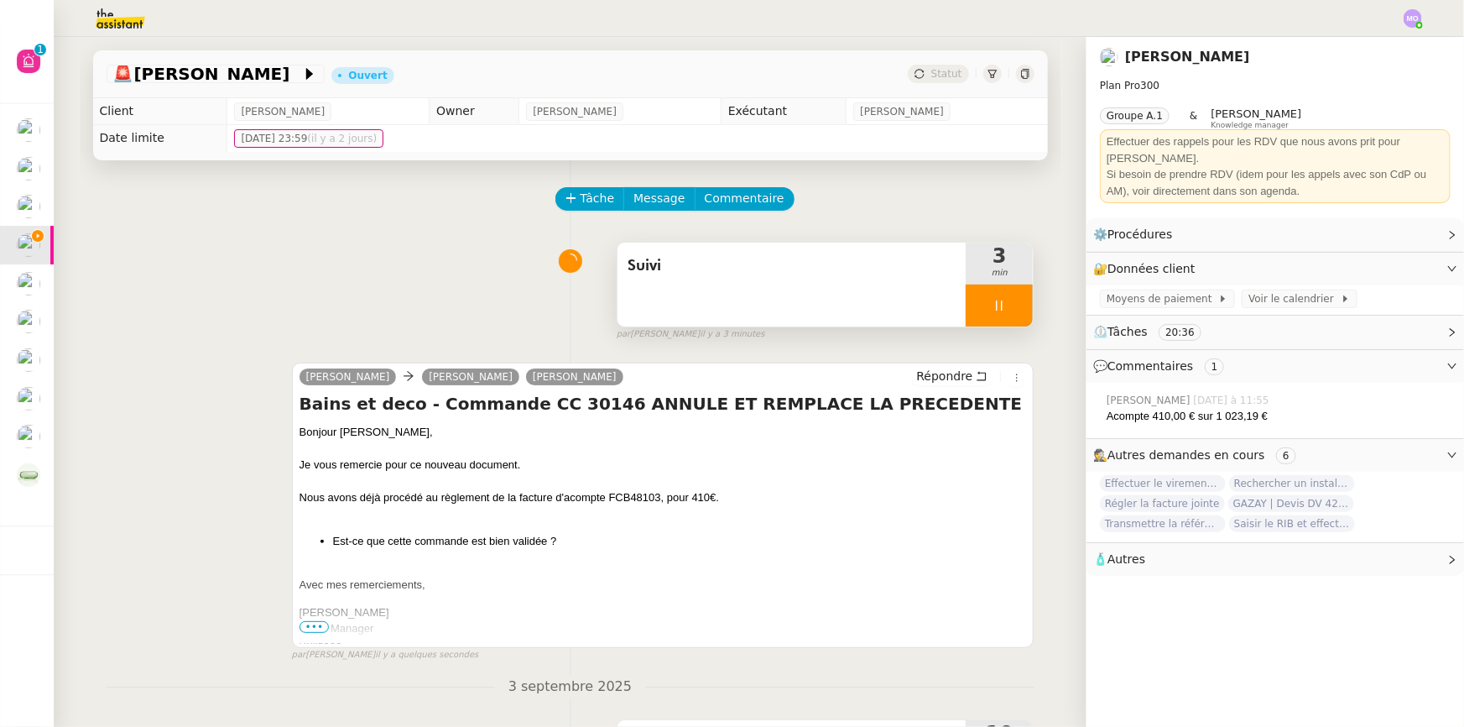
click at [1000, 319] on div at bounding box center [999, 305] width 67 height 42
click at [1000, 319] on button at bounding box center [1016, 305] width 34 height 42
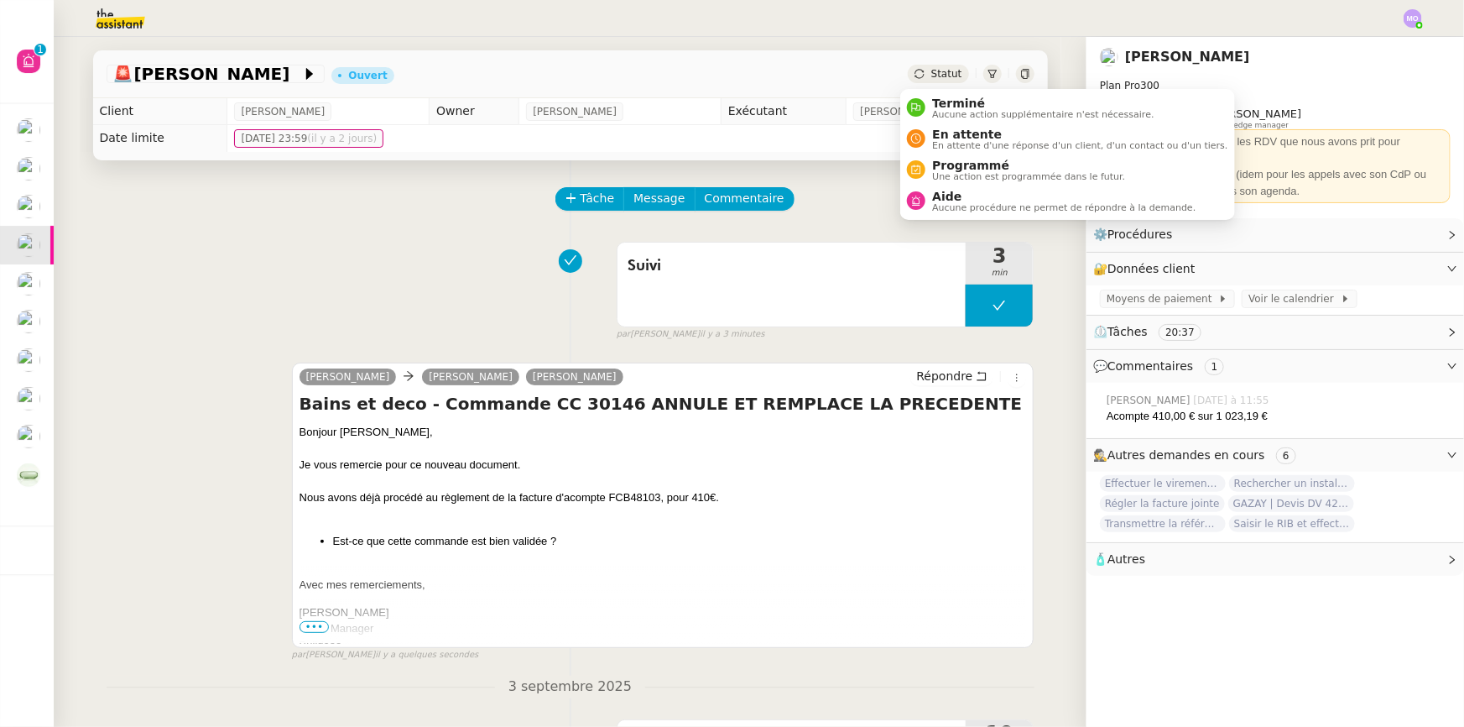
click at [933, 68] on span "Statut" at bounding box center [946, 74] width 31 height 12
click at [971, 135] on span "En attente" at bounding box center [1079, 134] width 295 height 13
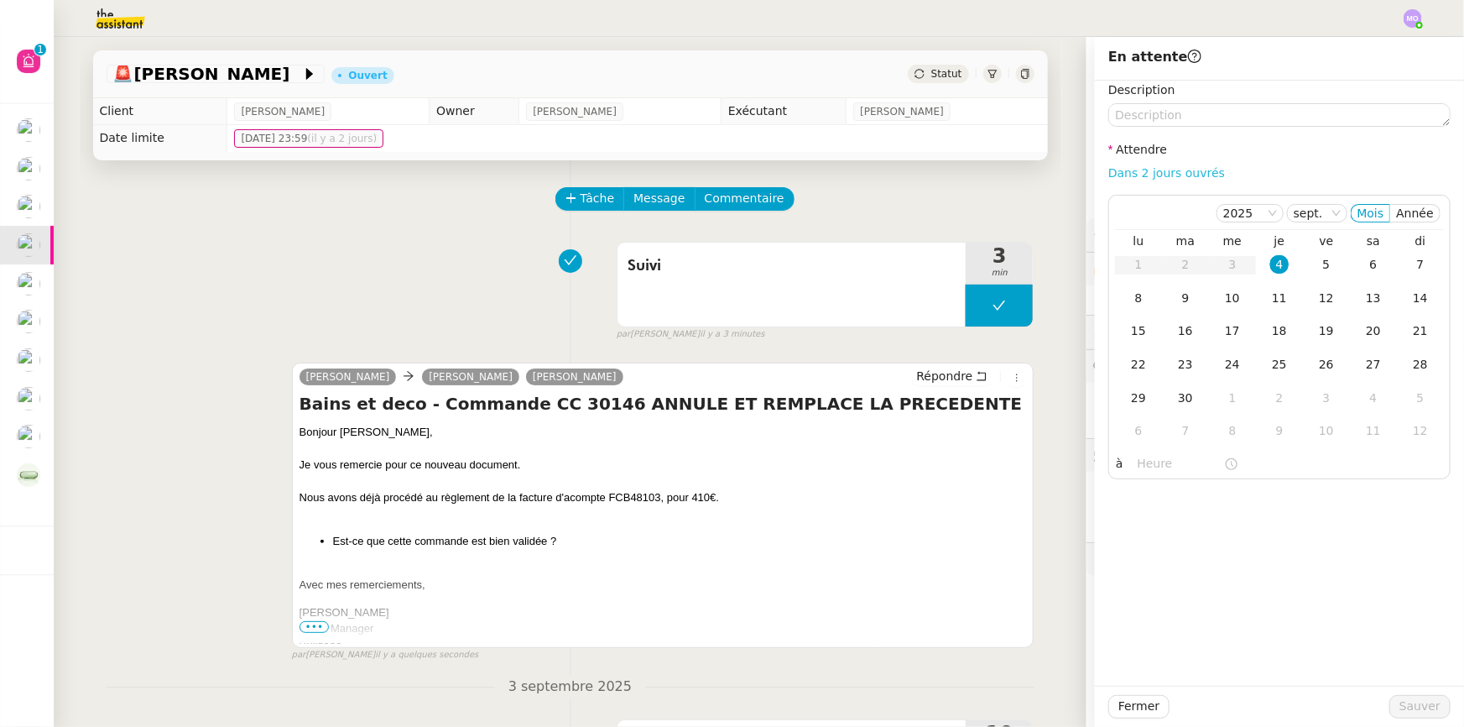
click at [1129, 171] on link "Dans 2 jours ouvrés" at bounding box center [1166, 172] width 117 height 13
type input "07:00"
click at [1404, 702] on span "Sauver" at bounding box center [1420, 705] width 41 height 19
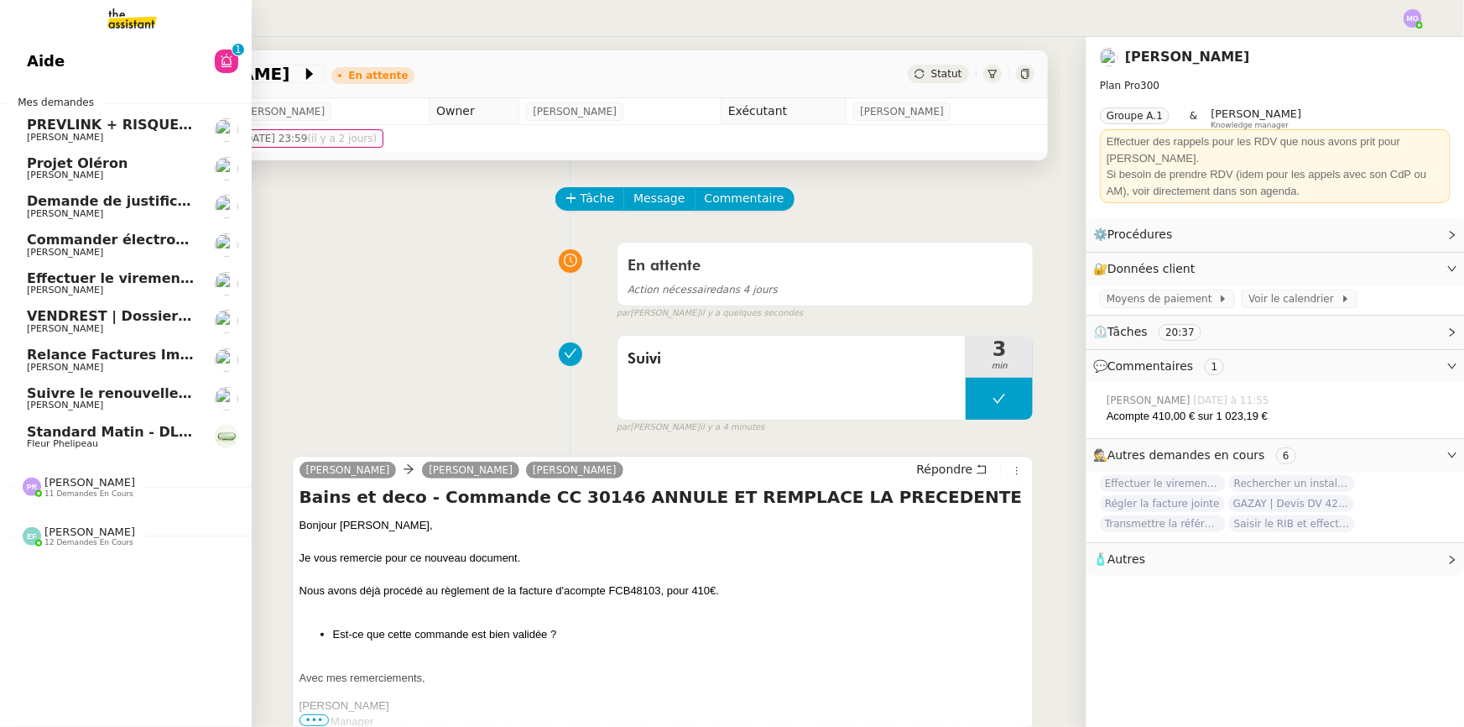
click at [65, 278] on span "Effectuer le virement pour le dossier [PERSON_NAME]" at bounding box center [231, 278] width 408 height 16
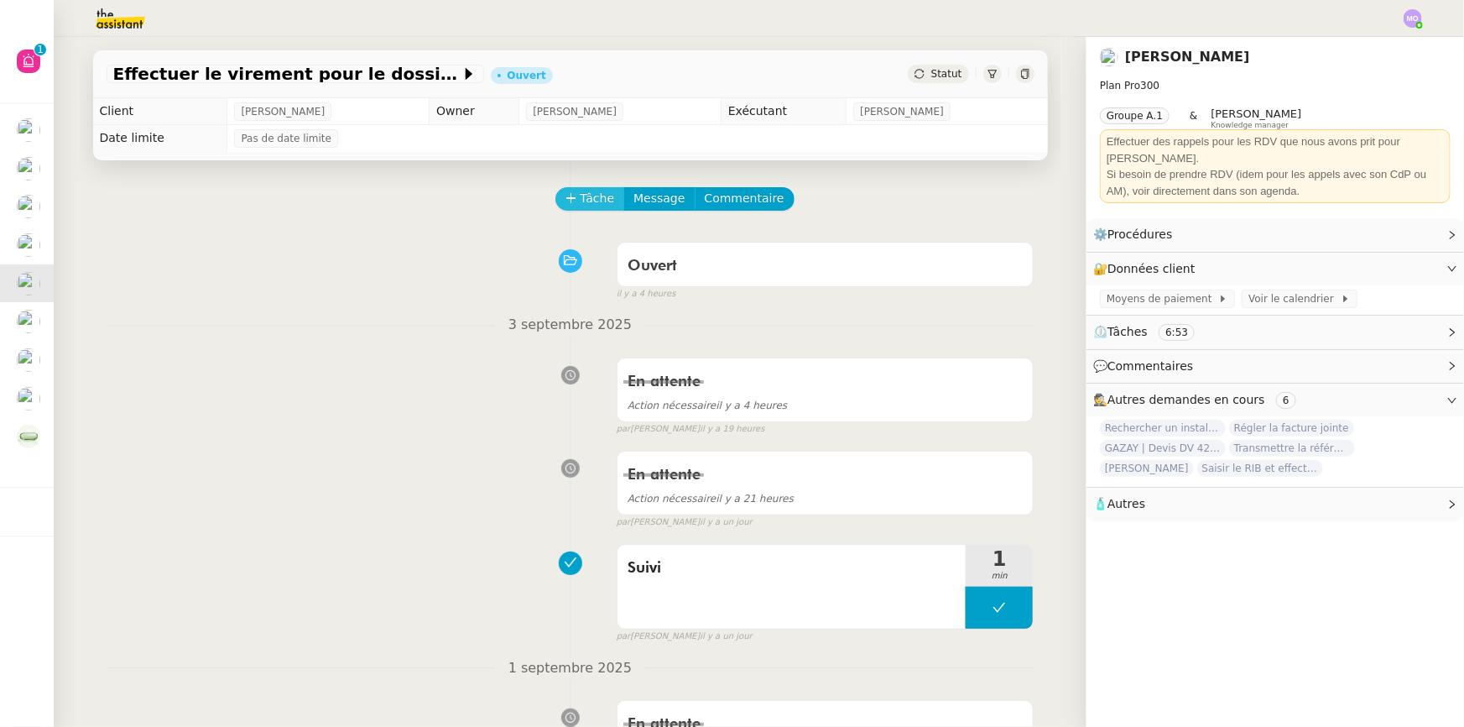
click at [569, 201] on button "Tâche" at bounding box center [590, 198] width 70 height 23
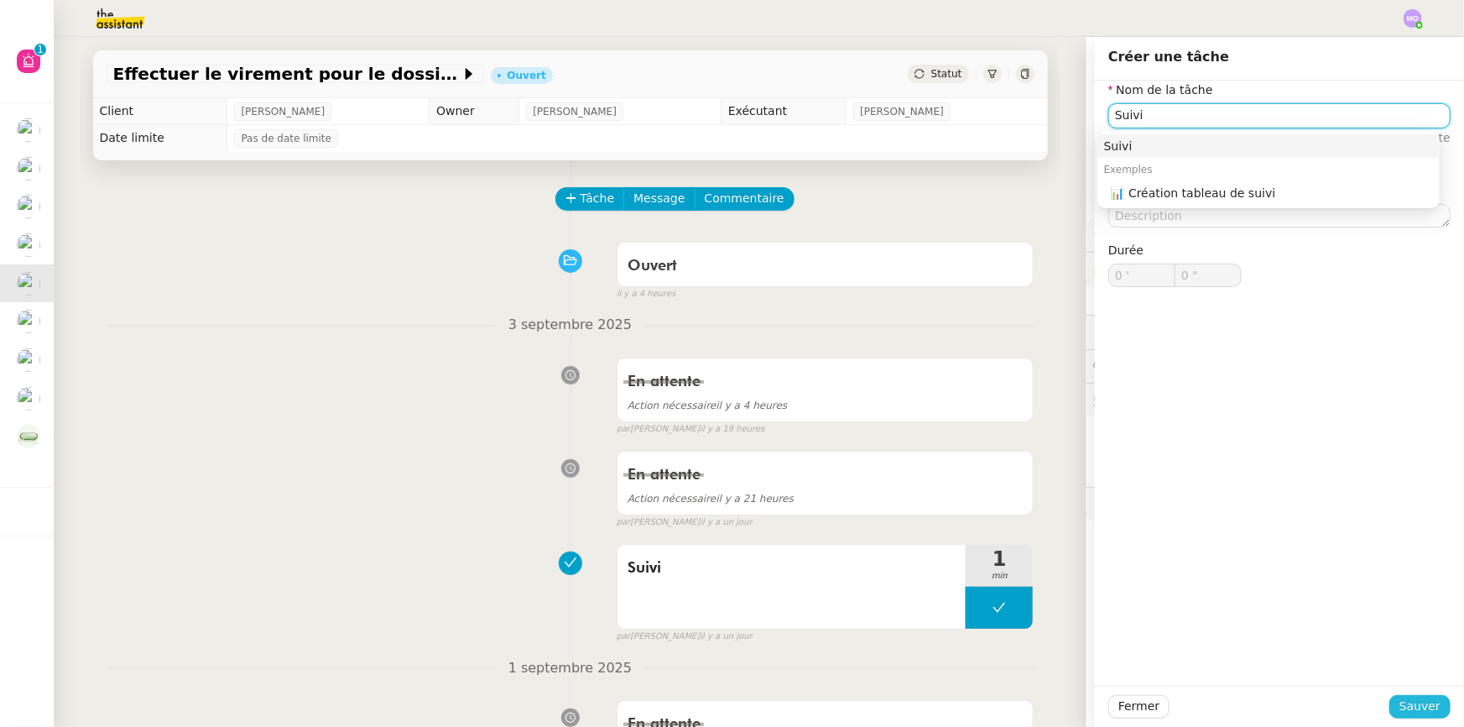
type input "Suivi"
click at [1393, 704] on button "Sauver" at bounding box center [1419, 706] width 61 height 23
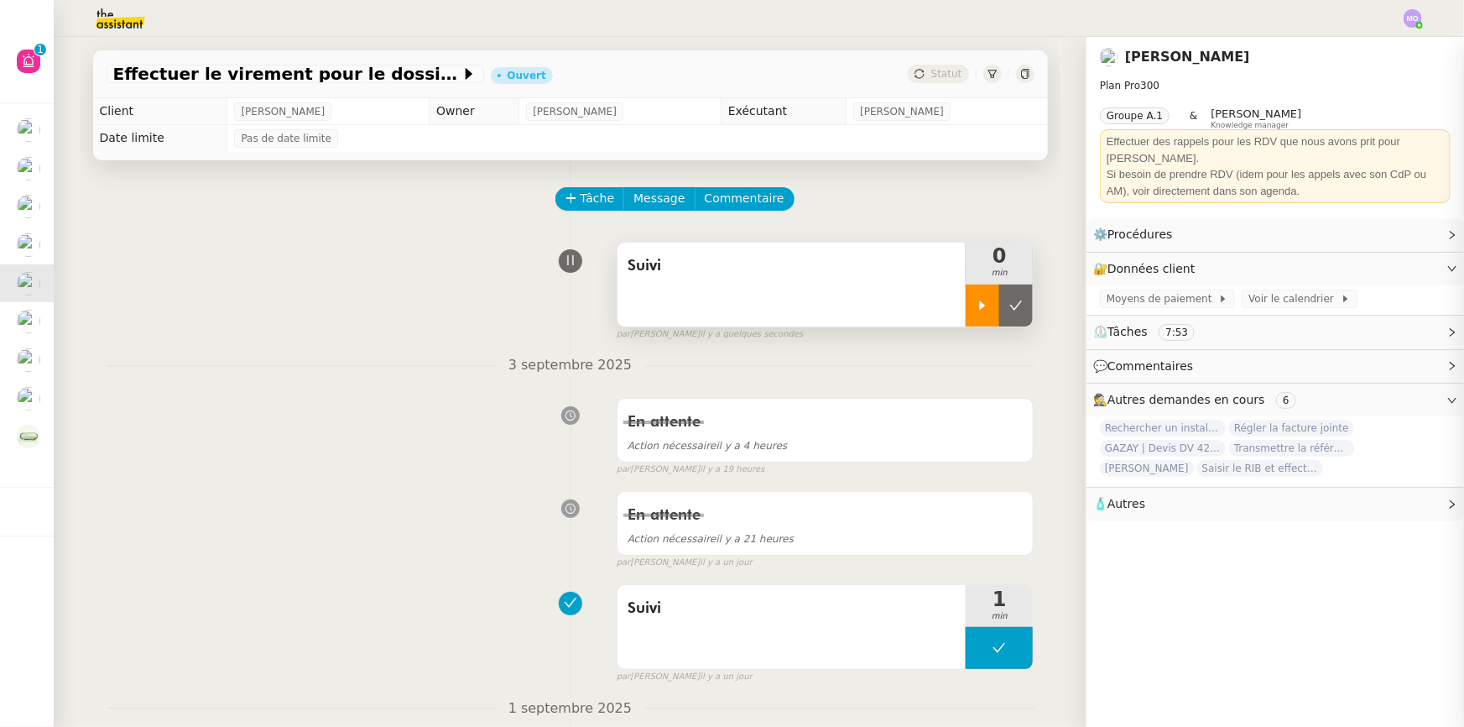
click at [982, 315] on div at bounding box center [983, 305] width 34 height 42
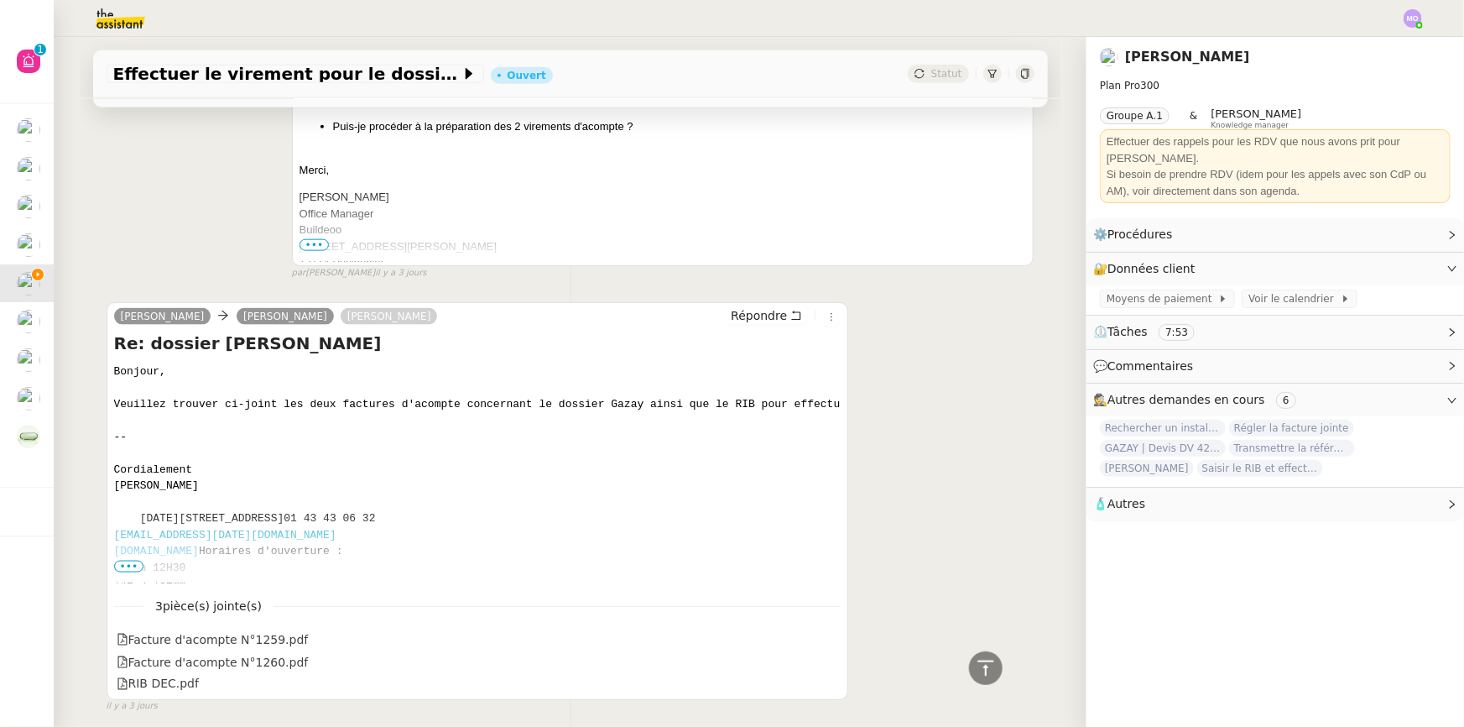
scroll to position [1050, 0]
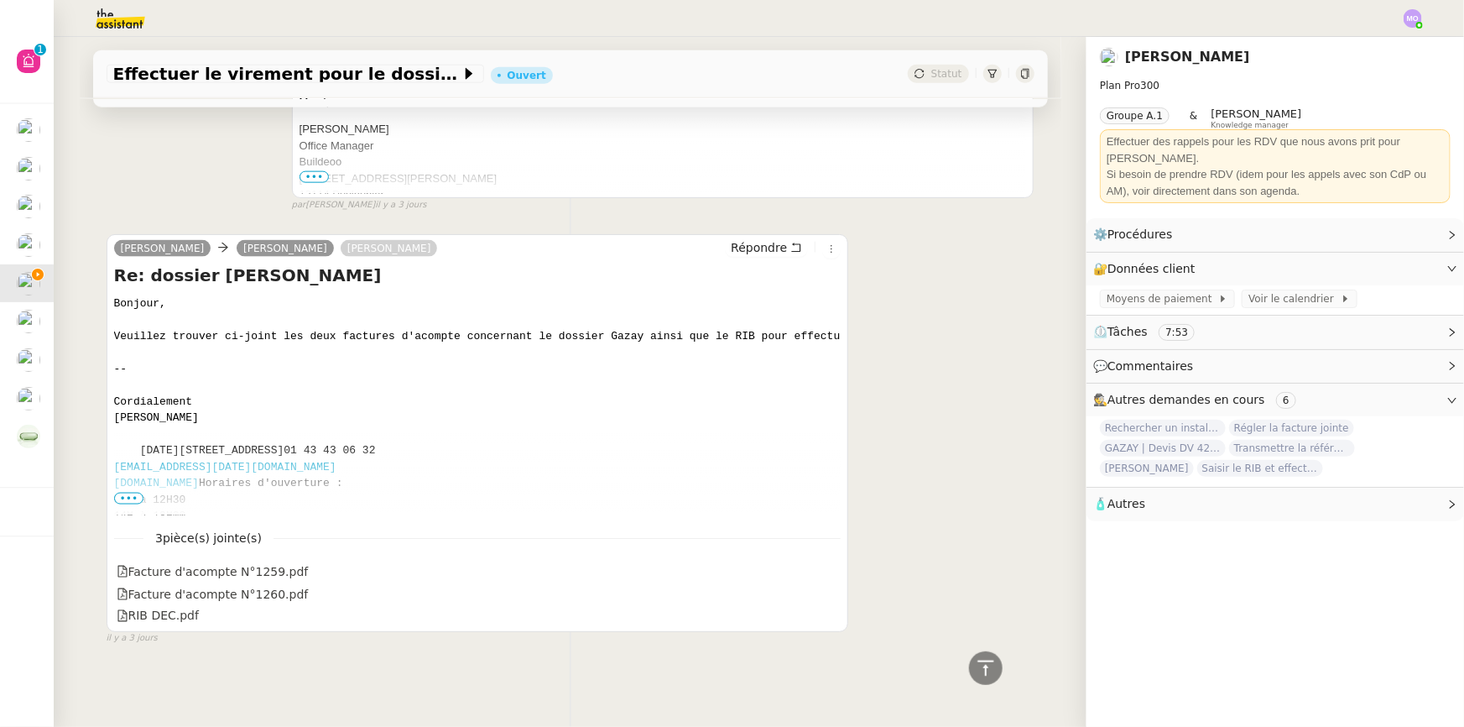
click at [482, 417] on pre "Bonjour, Veuillez trouver ci-joint les deux factures d'acompte concernant le do…" at bounding box center [477, 418] width 727 height 246
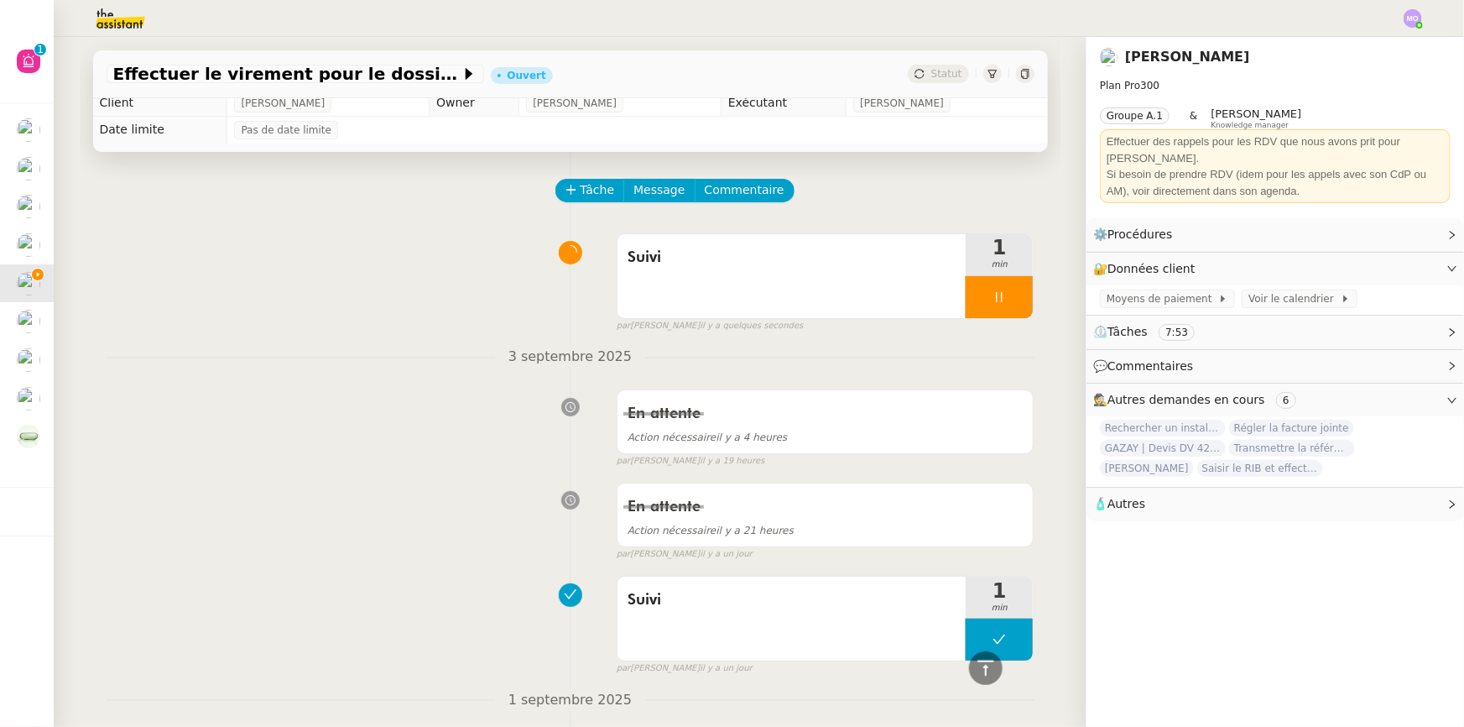
scroll to position [0, 0]
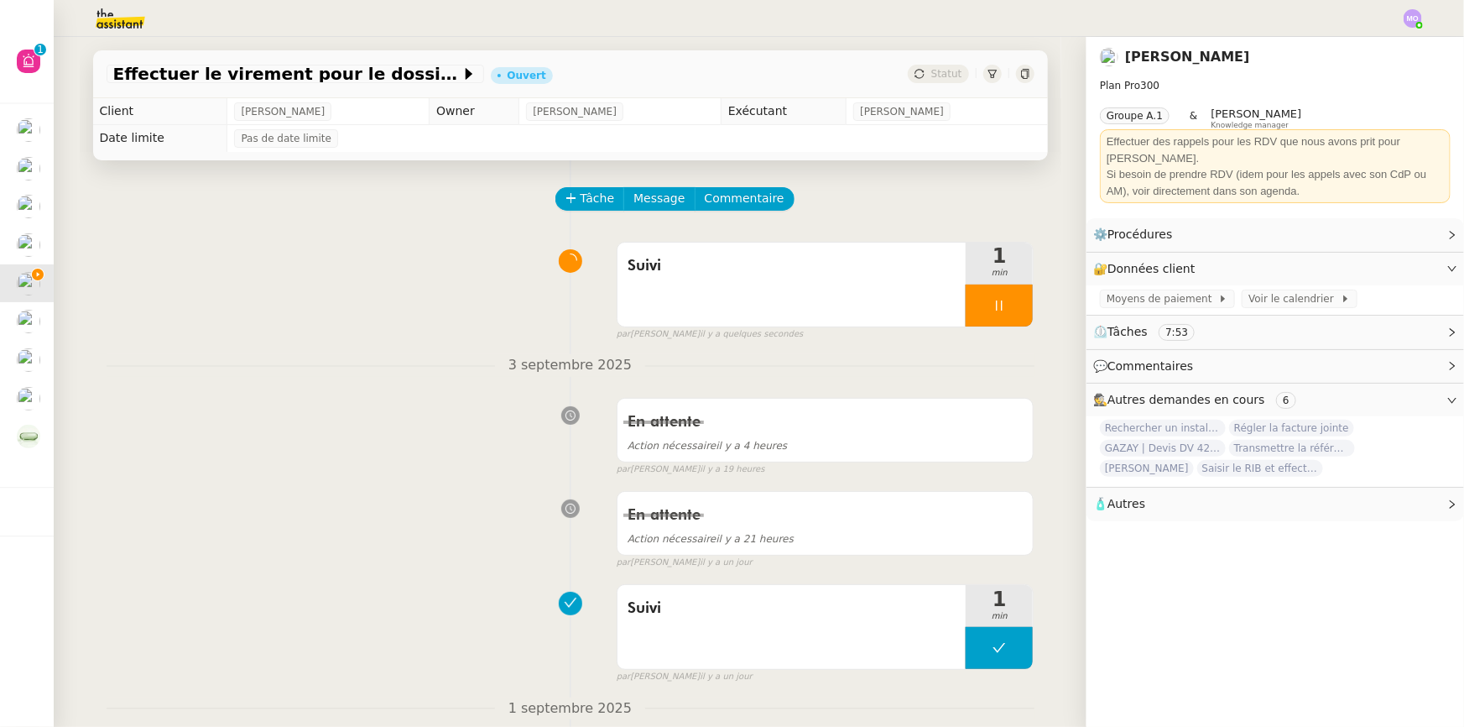
click at [260, 397] on div "En attente Action nécessaire il y a 4 heures false par Marie O. il y a 19 heures" at bounding box center [571, 433] width 928 height 86
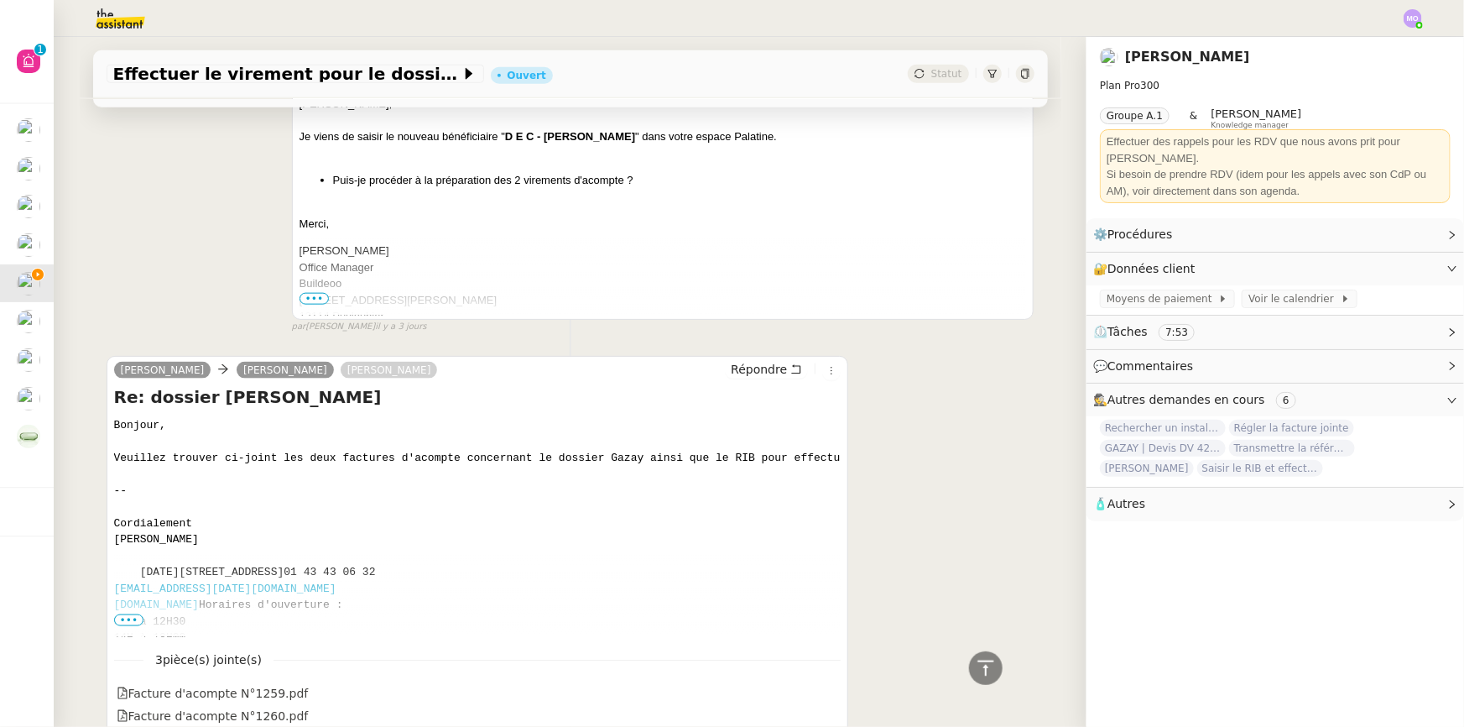
scroll to position [1050, 0]
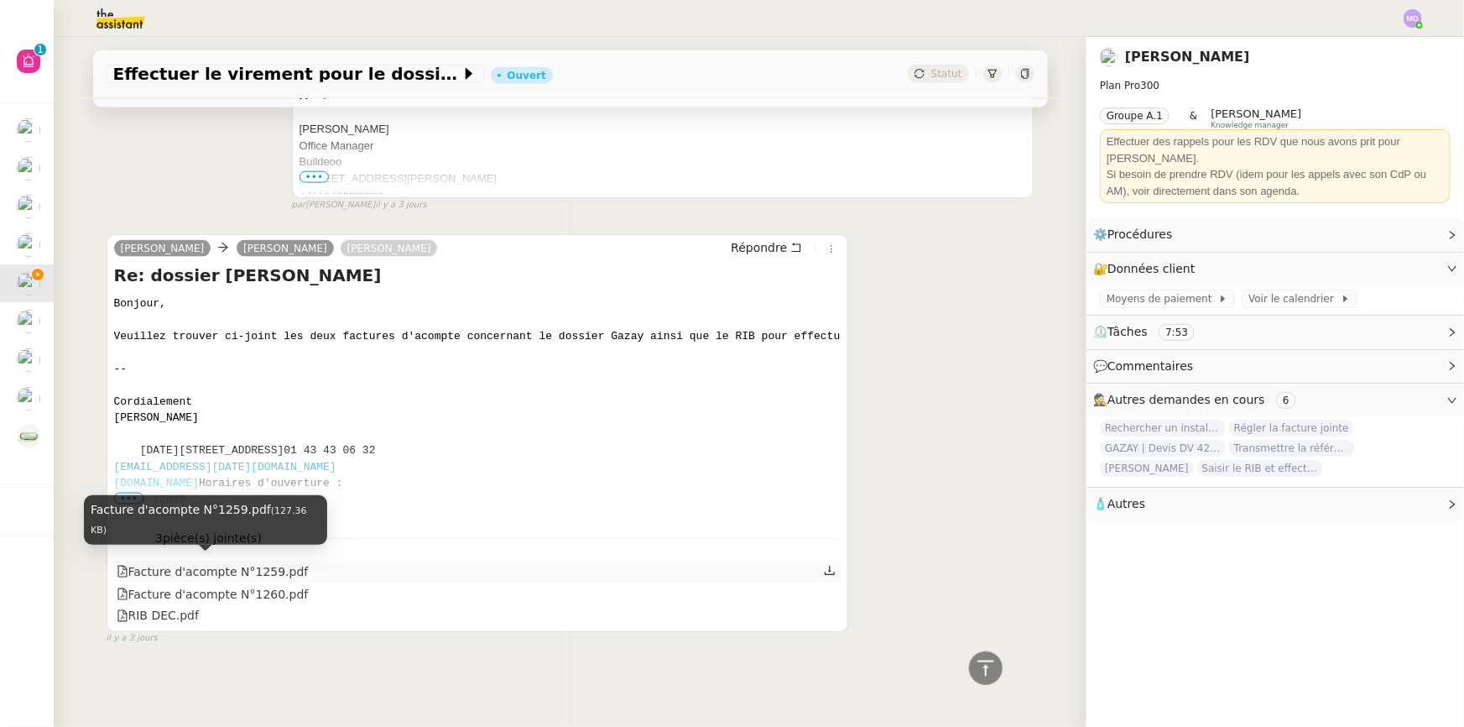
click at [222, 567] on div "Facture d'acompte N°1259.pdf" at bounding box center [213, 571] width 192 height 19
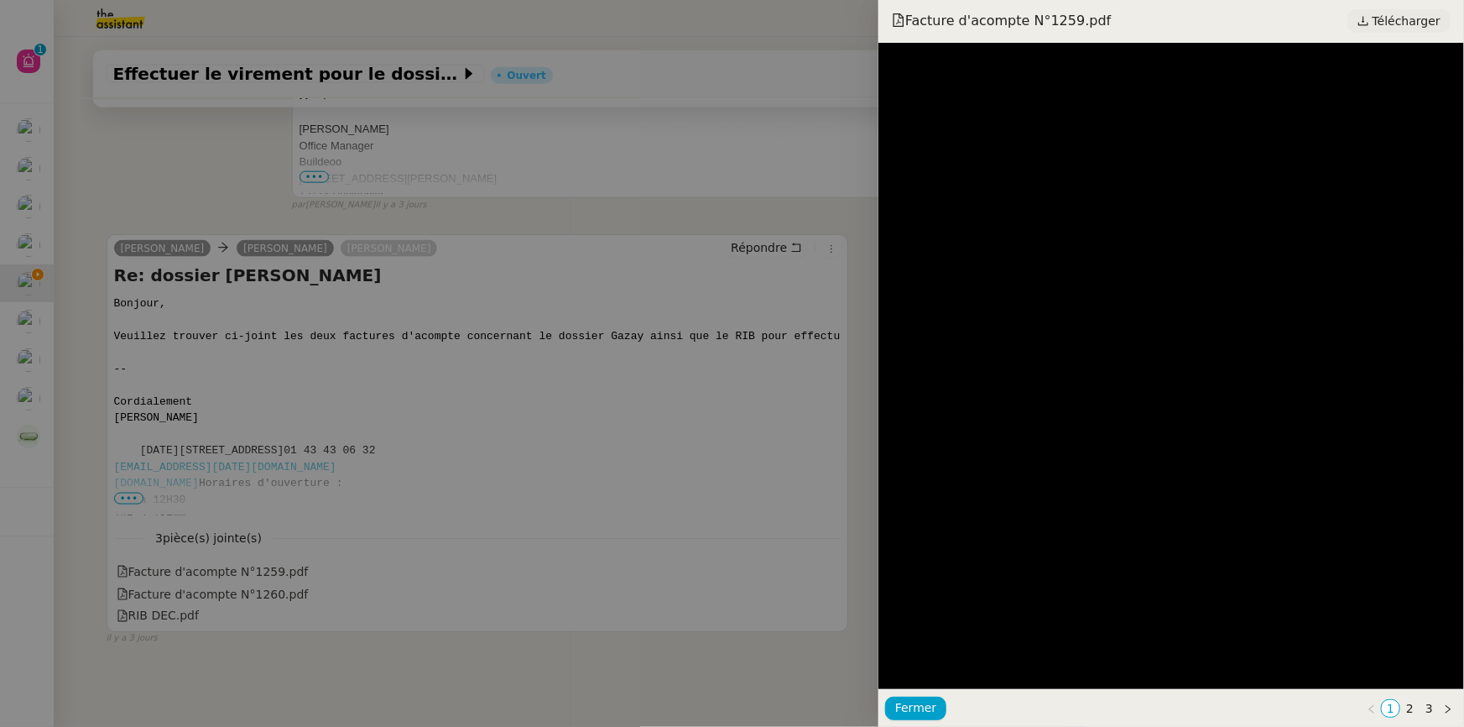
click at [1401, 18] on span "Télécharger" at bounding box center [1407, 21] width 68 height 22
click at [305, 391] on div at bounding box center [732, 363] width 1464 height 727
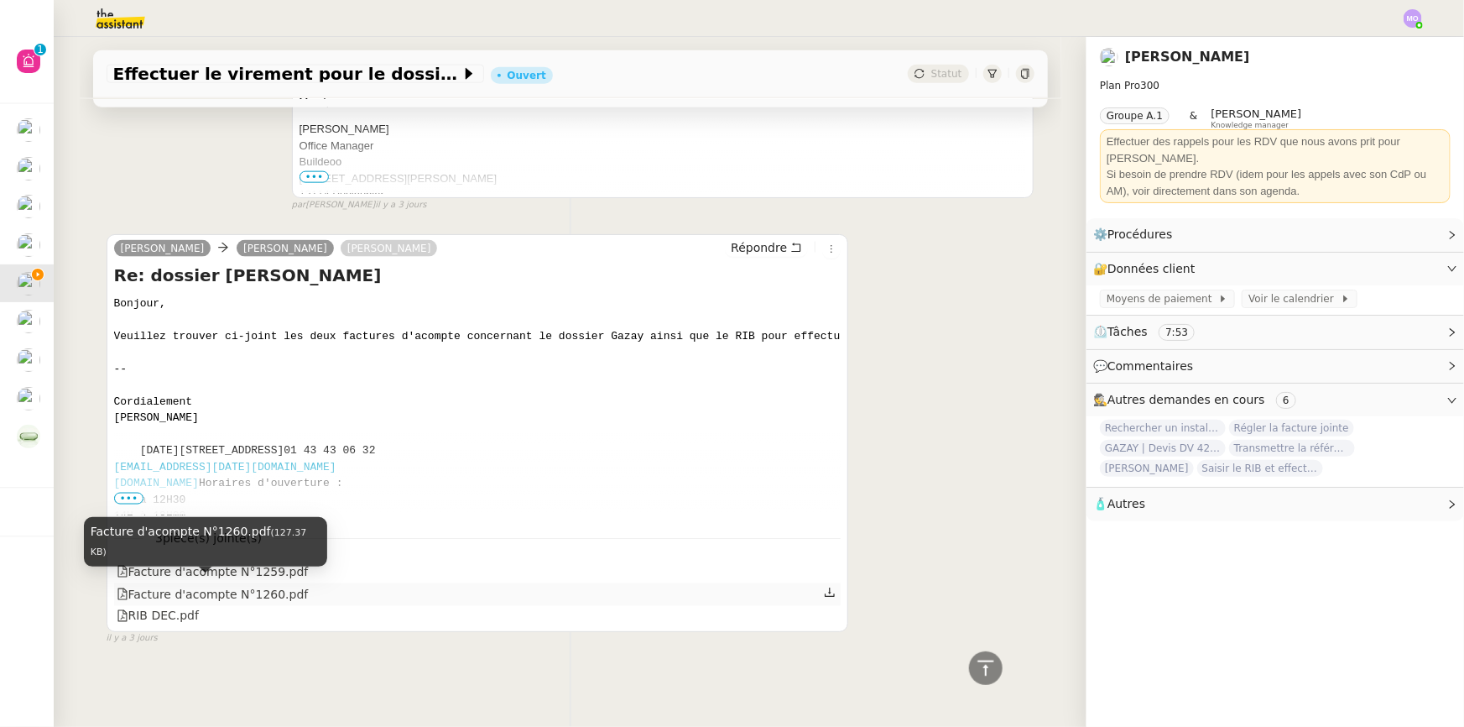
click at [249, 587] on div "Facture d'acompte N°1260.pdf" at bounding box center [213, 594] width 192 height 19
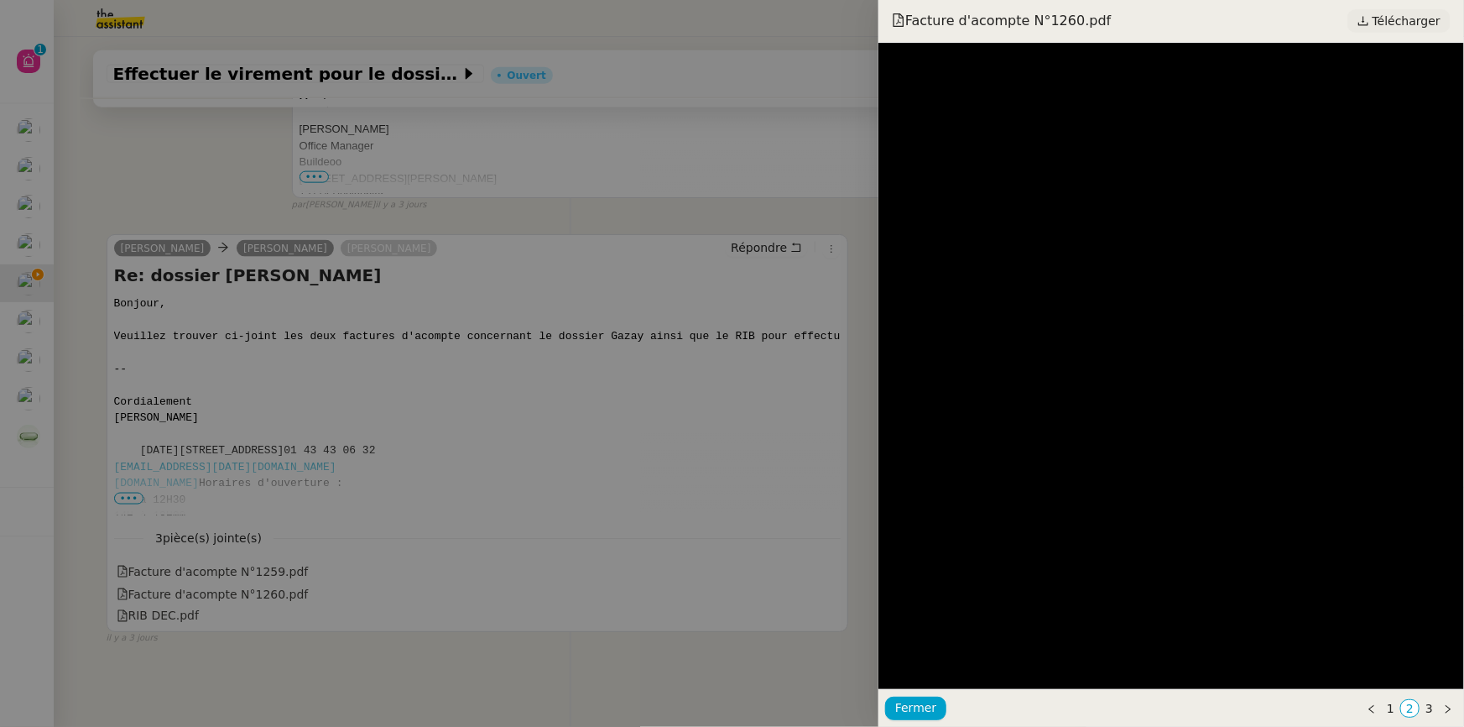
click at [1391, 25] on span "Télécharger" at bounding box center [1407, 21] width 68 height 22
click at [260, 560] on div at bounding box center [732, 363] width 1464 height 727
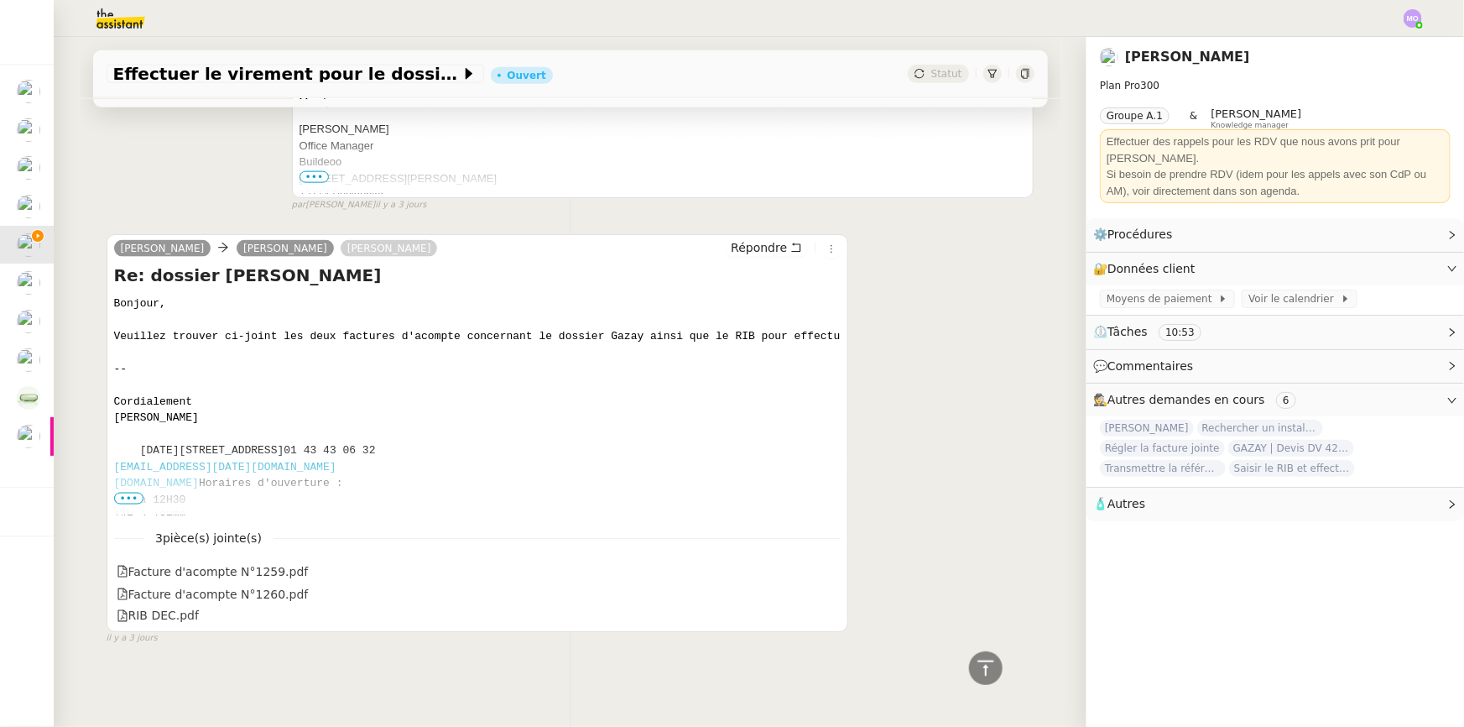
click at [629, 452] on pre "Bonjour, Veuillez trouver ci-joint les deux factures d'acompte concernant le do…" at bounding box center [477, 418] width 727 height 246
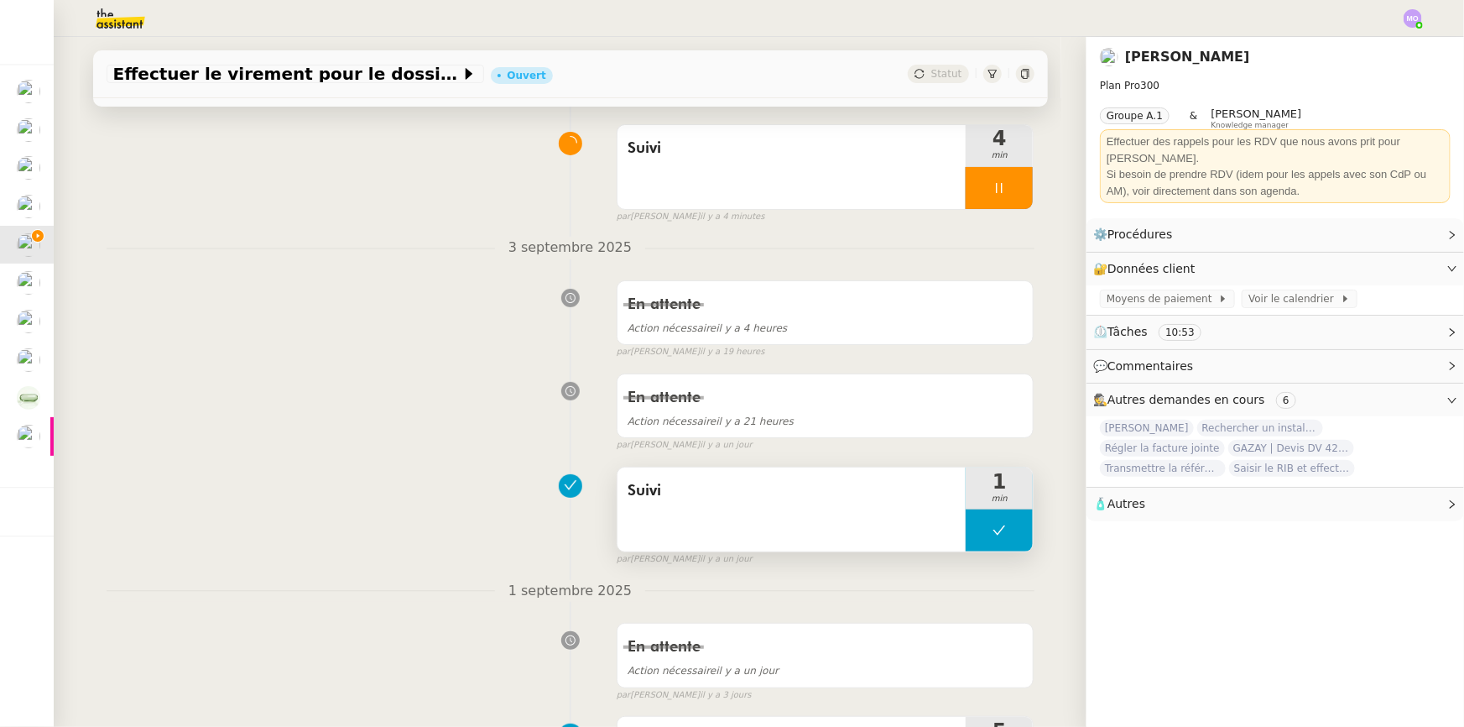
scroll to position [381, 0]
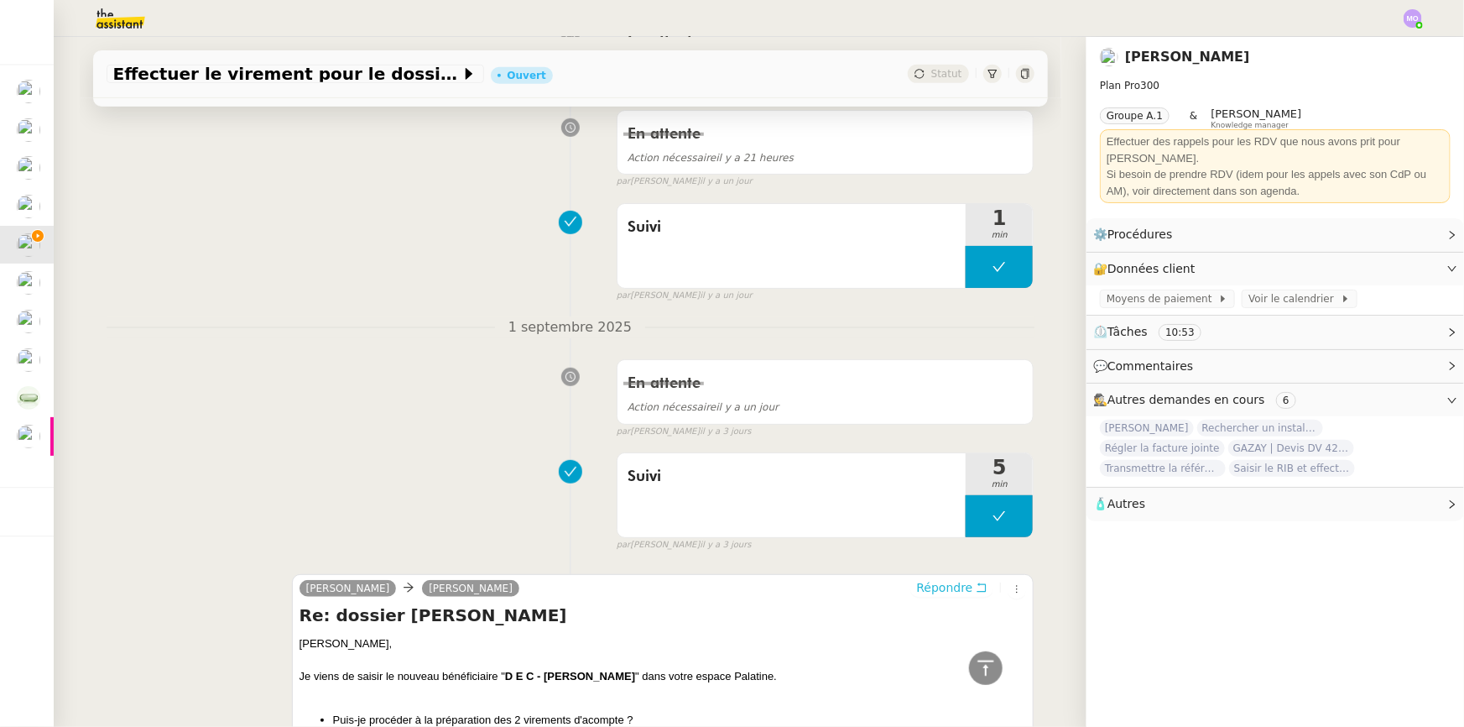
click at [929, 587] on span "Répondre" at bounding box center [944, 587] width 56 height 17
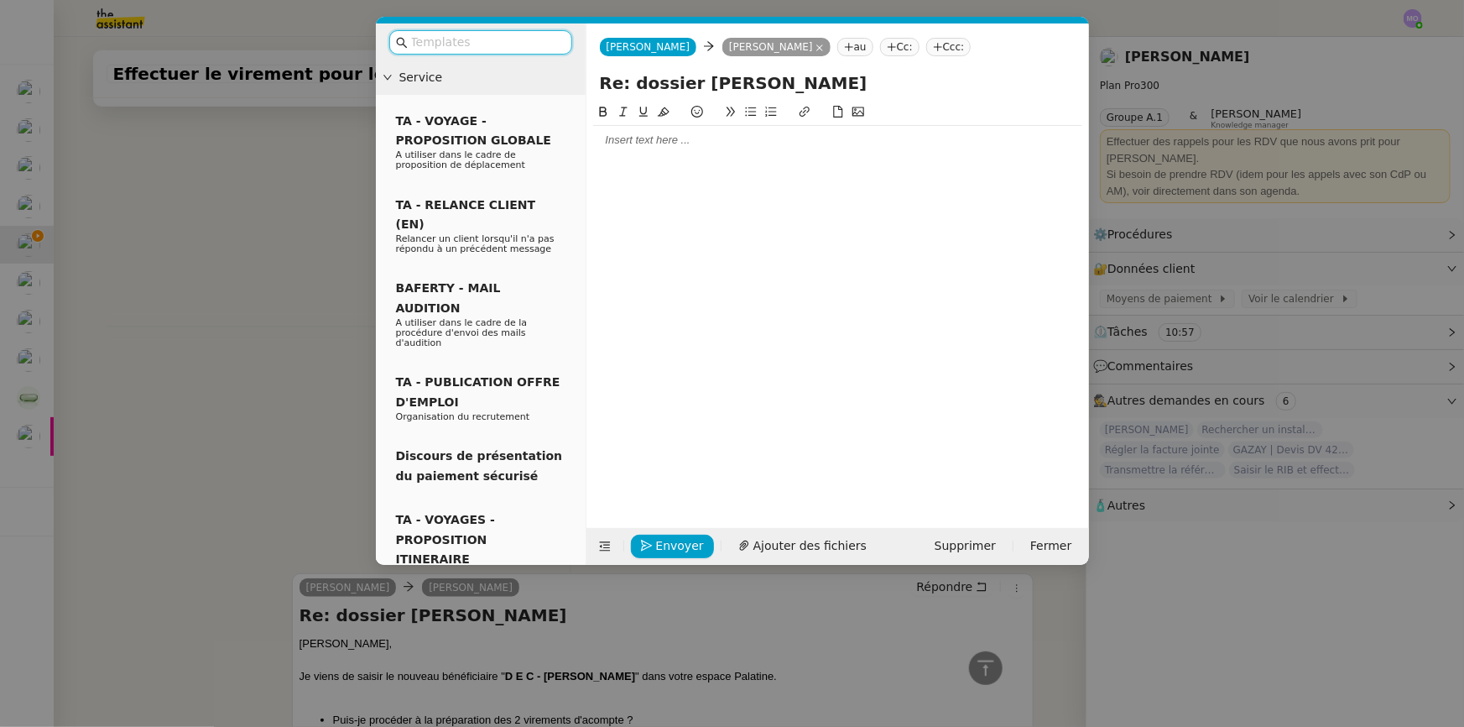
click at [482, 46] on input "text" at bounding box center [486, 42] width 151 height 19
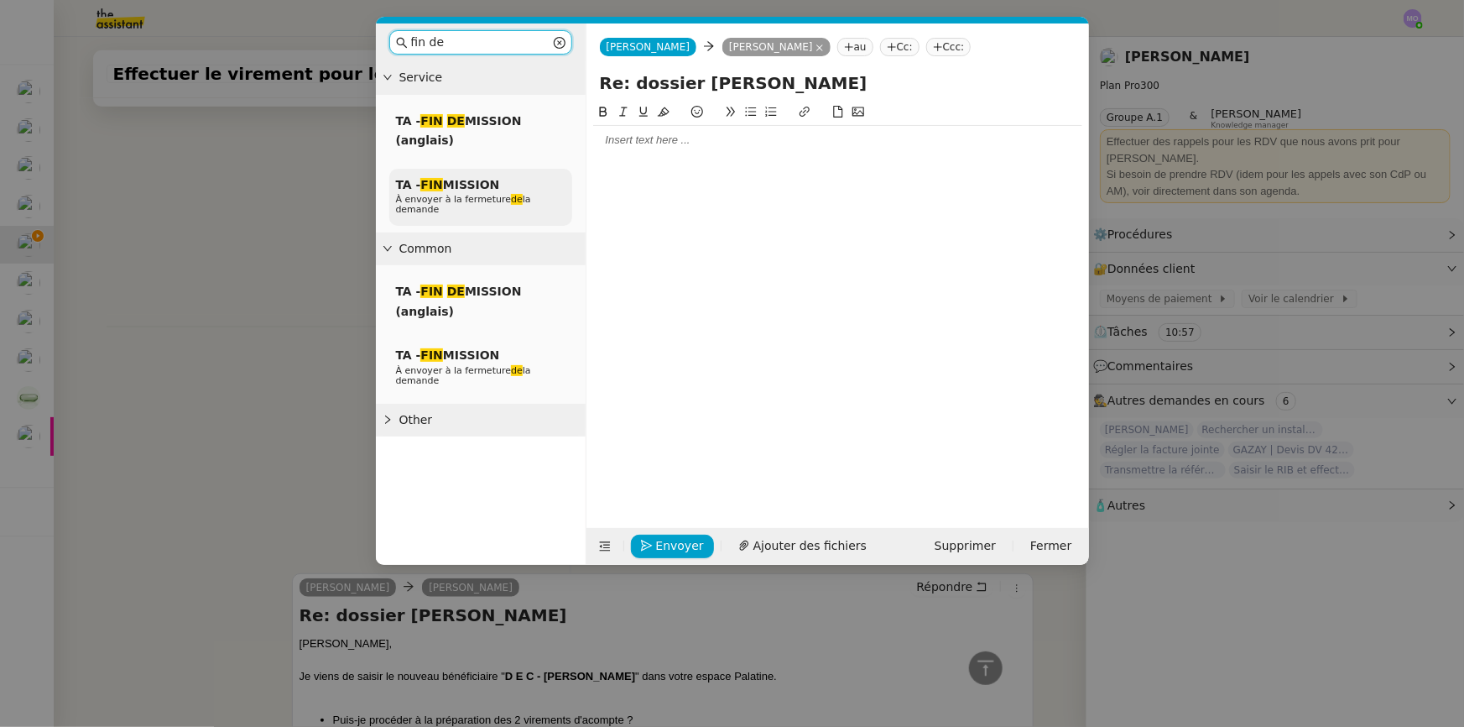
type input "fin de"
click at [461, 211] on div "TA - FIN MISSION À envoyer à la fermeture de la demande" at bounding box center [480, 198] width 183 height 58
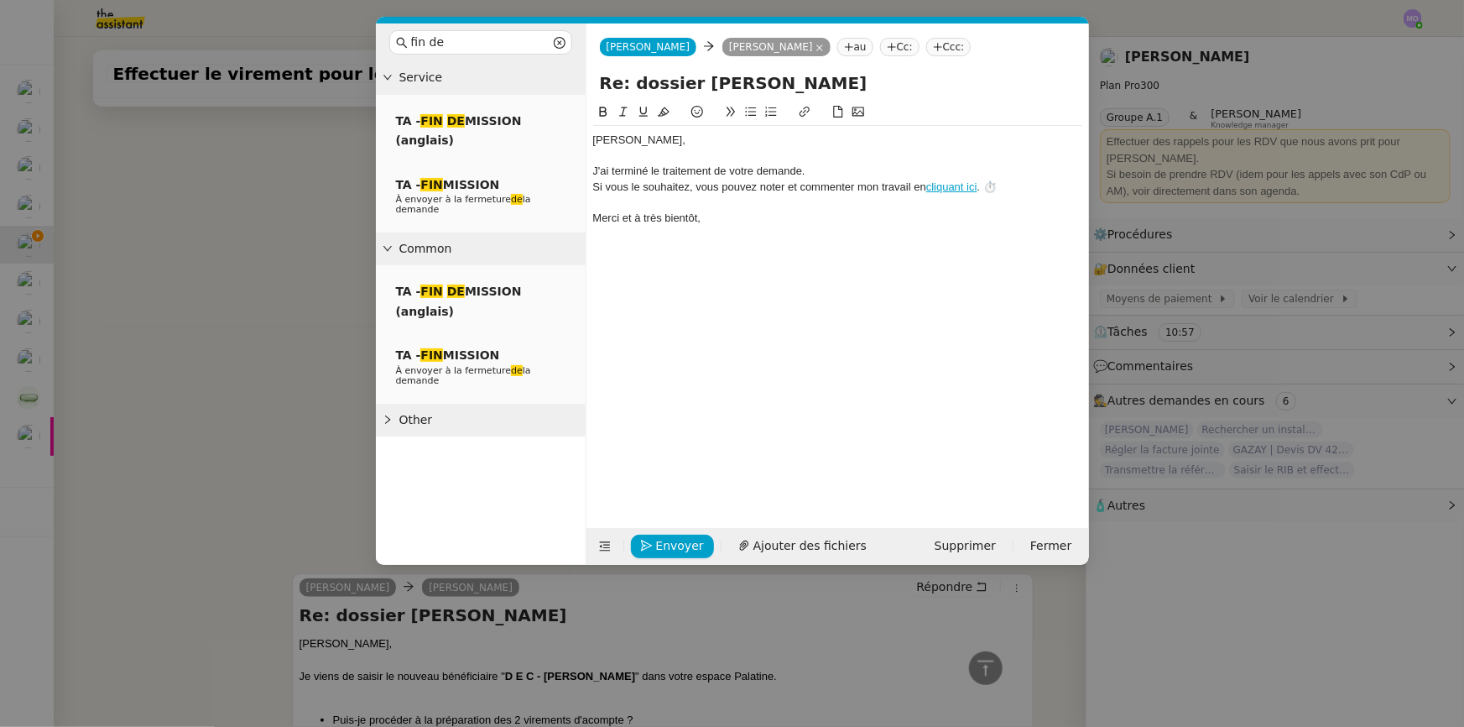
scroll to position [607, 0]
click at [675, 143] on div "﻿[PERSON_NAME]﻿," at bounding box center [837, 140] width 489 height 15
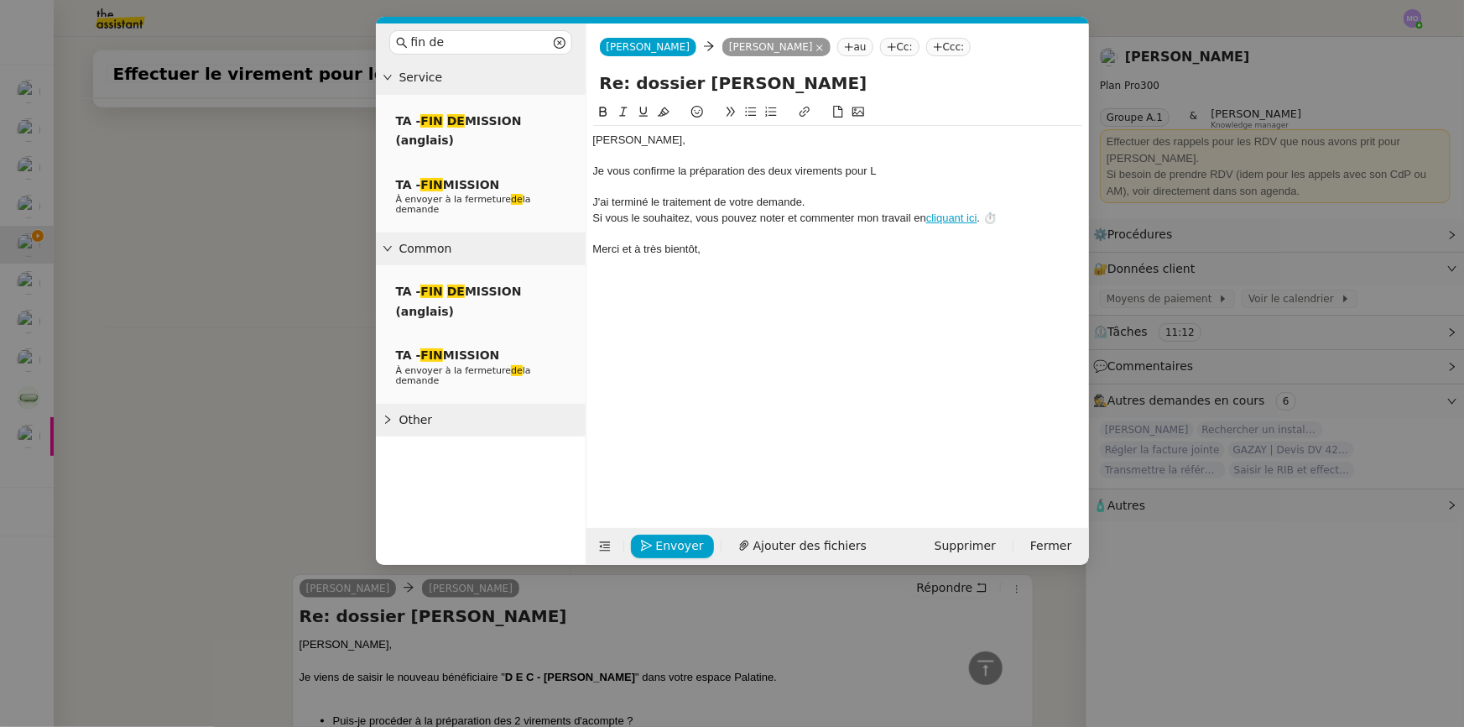
scroll to position [640, 0]
click at [237, 360] on nz-modal-container "fin de Service TA - FIN DE MISSION (anglais) TA - FIN MISSION À envoyer à la fe…" at bounding box center [732, 363] width 1464 height 727
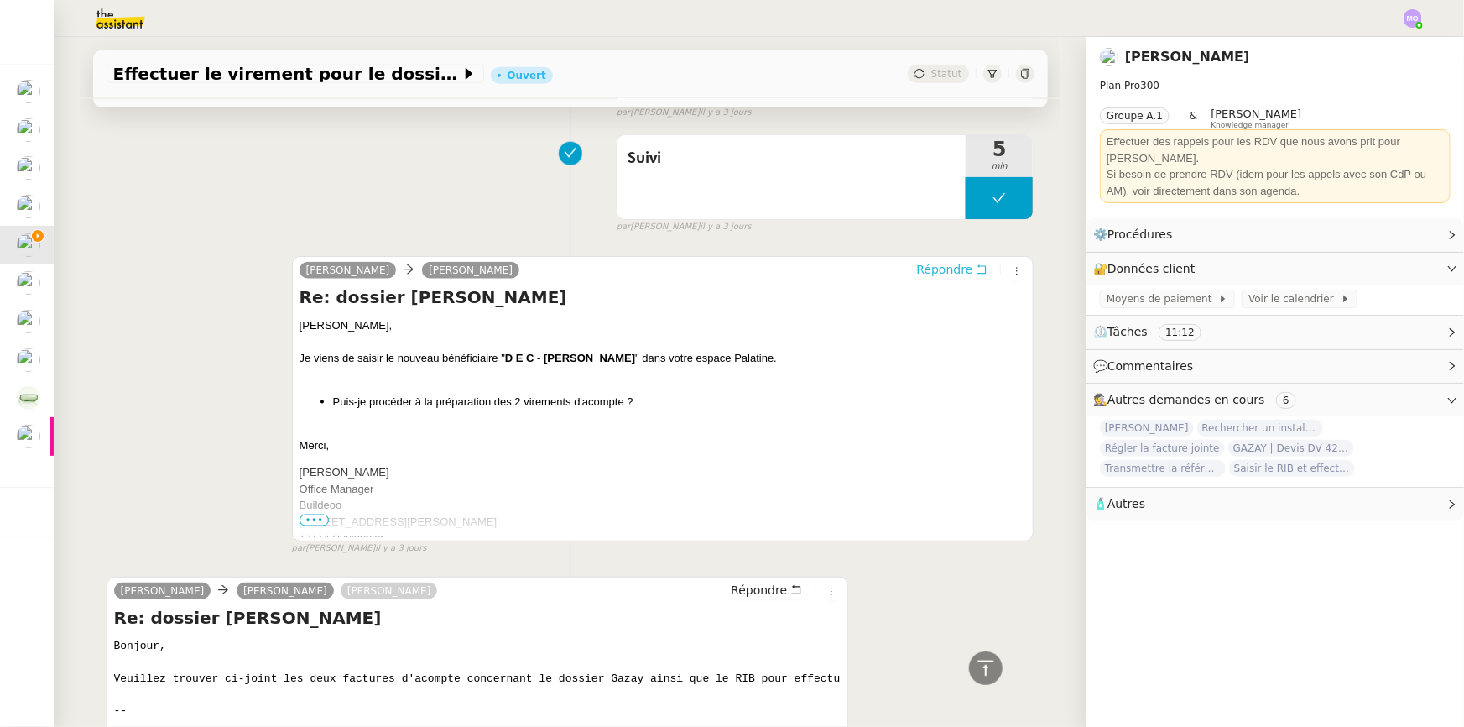
scroll to position [1020, 0]
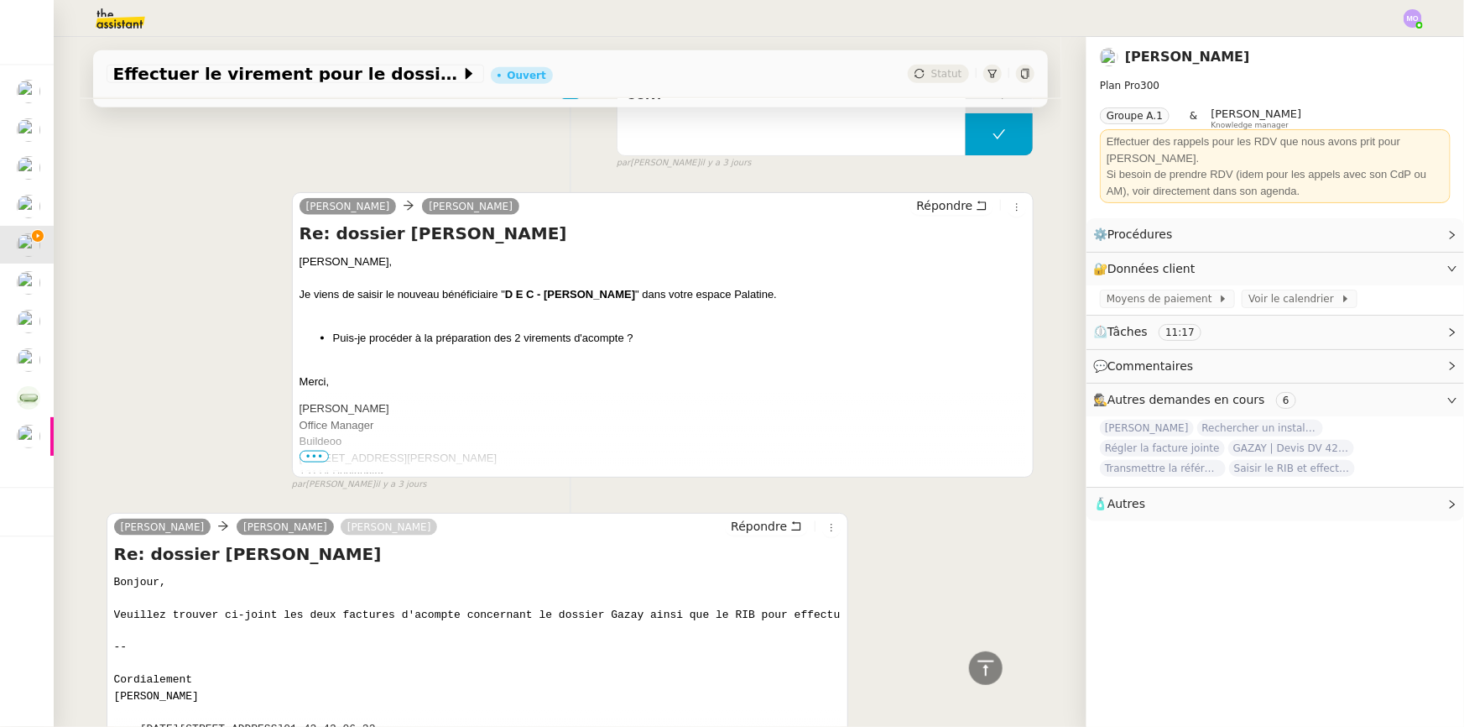
click at [538, 296] on strong "D E C - RAPPOPORT ALAIN" at bounding box center [570, 294] width 130 height 13
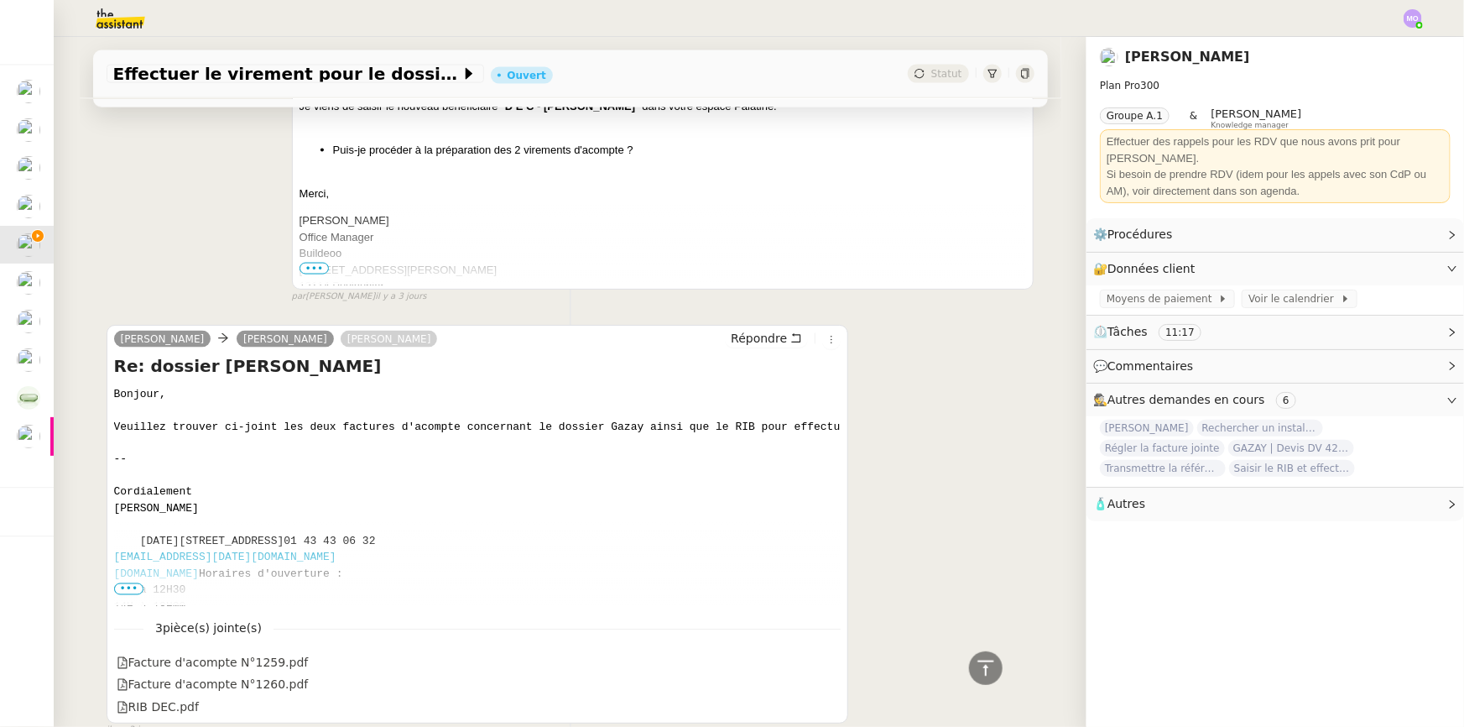
scroll to position [1308, 0]
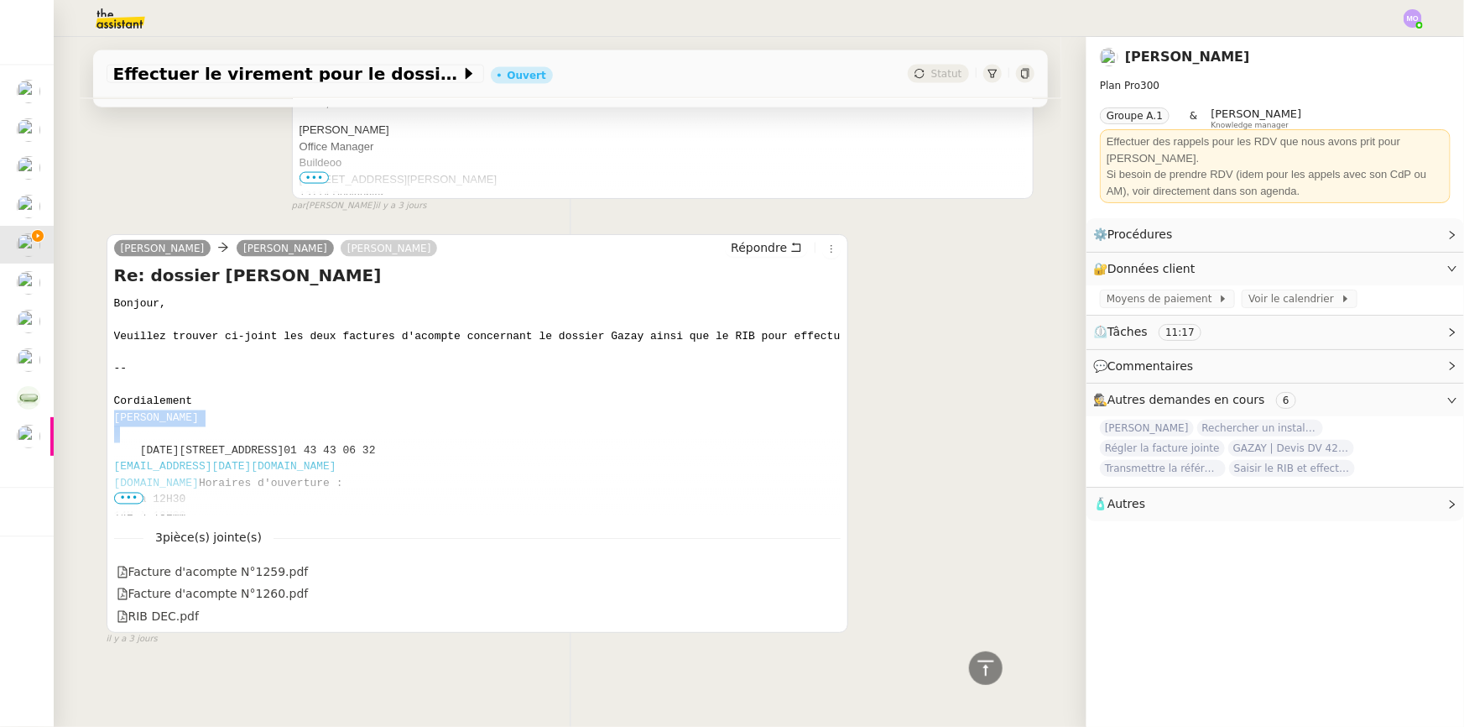
drag, startPoint x: 109, startPoint y: 411, endPoint x: 198, endPoint y: 411, distance: 88.9
click at [198, 411] on pre "Bonjour, Veuillez trouver ci-joint les deux factures d'acompte concernant le do…" at bounding box center [477, 418] width 727 height 246
copy ringover-84e06f14122c "Alain Rappoport"
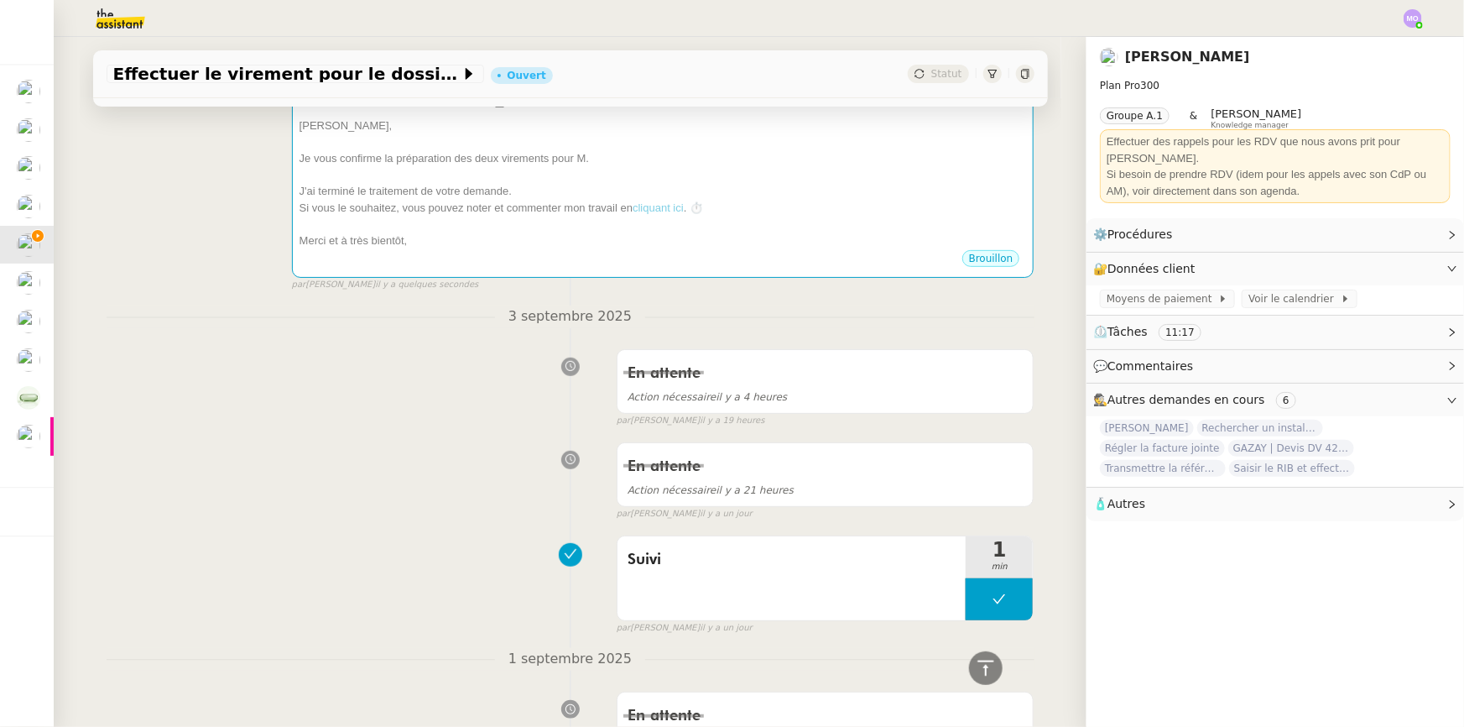
scroll to position [88, 0]
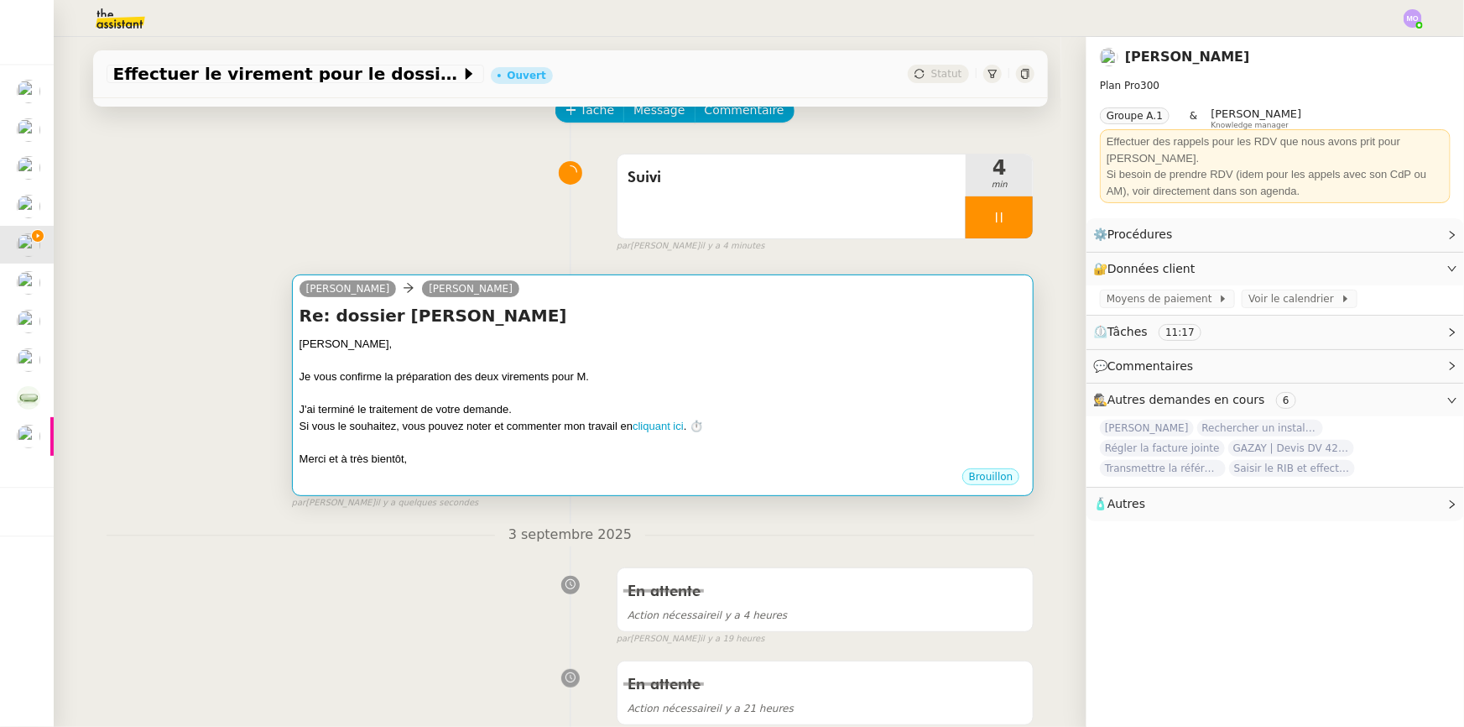
click at [648, 377] on div "Je vous confirme la préparation des deux virements pour M." at bounding box center [663, 376] width 727 height 17
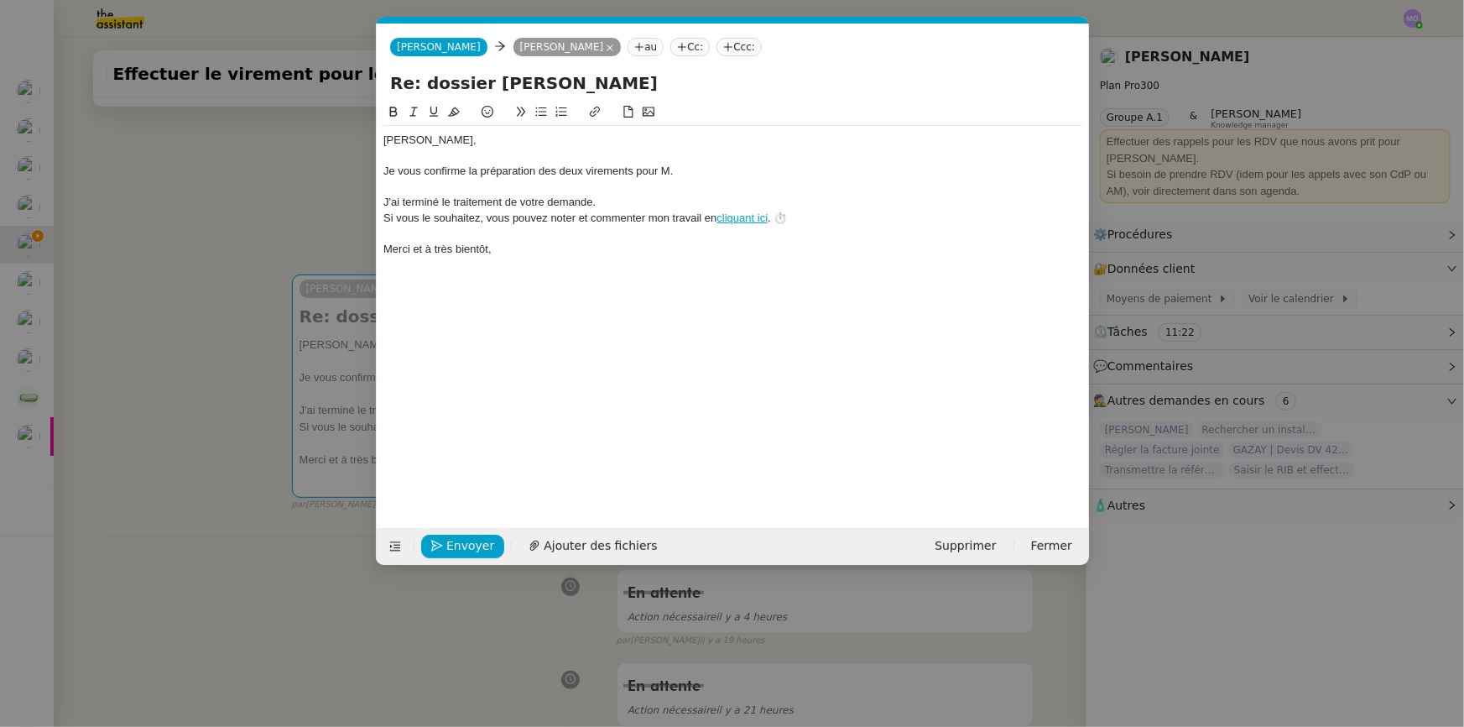
scroll to position [0, 67]
click at [697, 176] on div "Je vous confirme la préparation des deux virements pour M." at bounding box center [732, 171] width 699 height 15
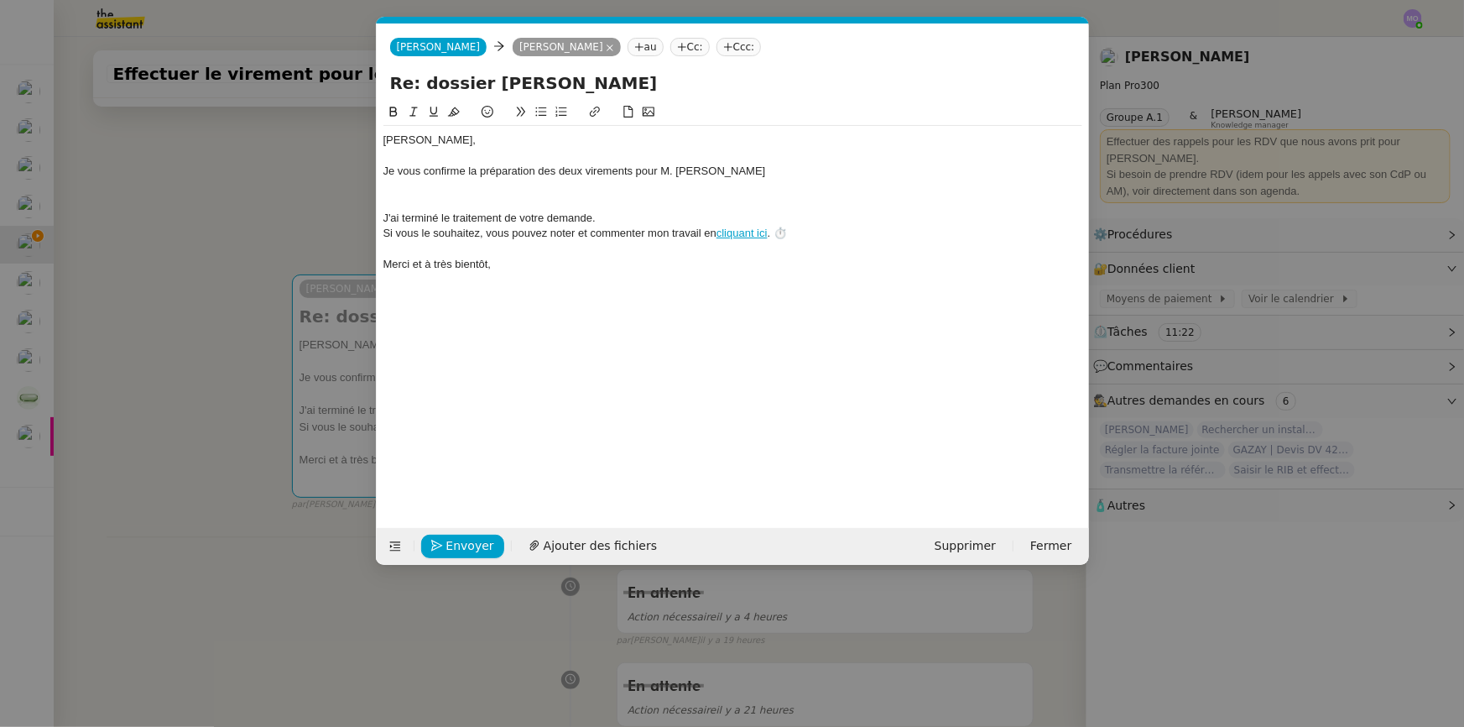
scroll to position [0, 0]
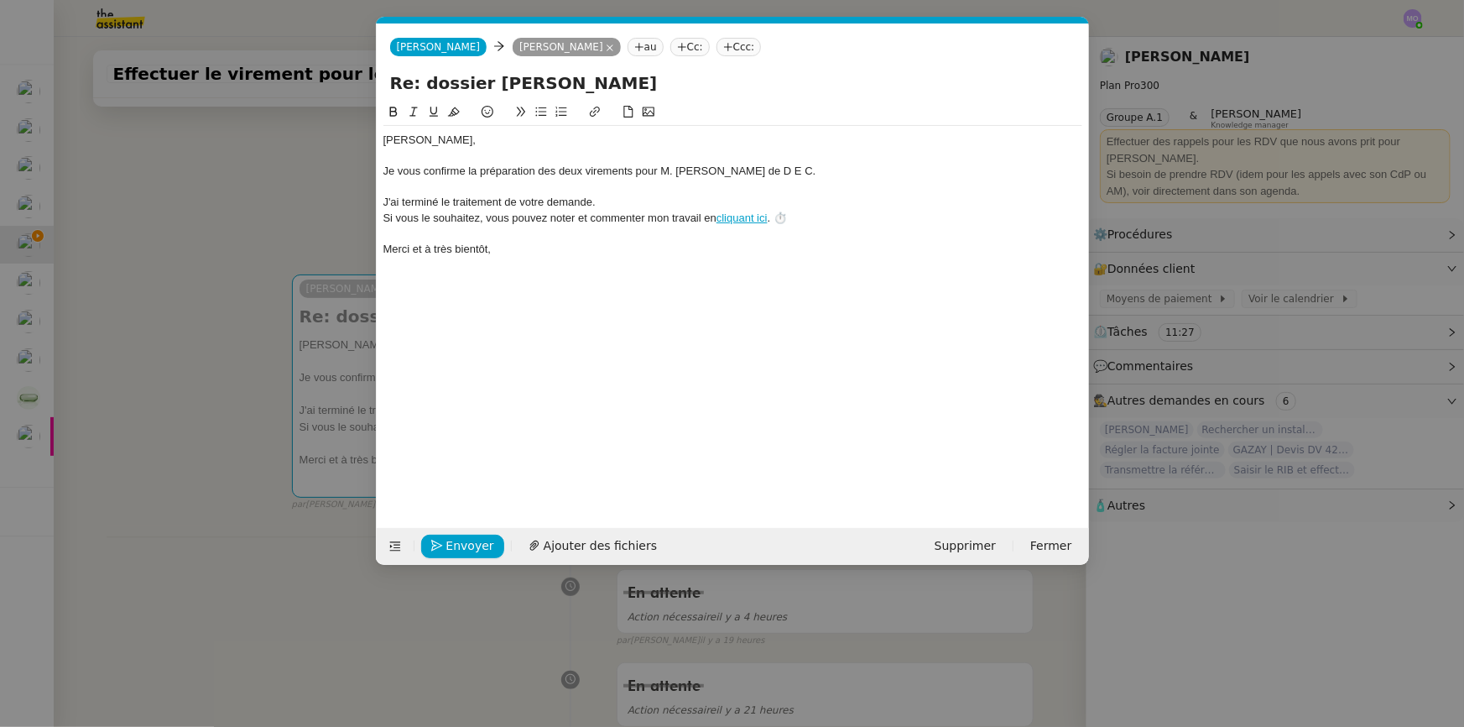
click at [688, 169] on div "Je vous confirme la préparation des deux virements pour M. Alain Rappoport de D…" at bounding box center [732, 171] width 699 height 15
click at [534, 250] on div "Merci et à très bientôt," at bounding box center [732, 249] width 699 height 15
click at [461, 540] on span "Envoyer" at bounding box center [470, 545] width 48 height 19
click at [461, 540] on span "Confirmer l'envoi" at bounding box center [496, 545] width 101 height 19
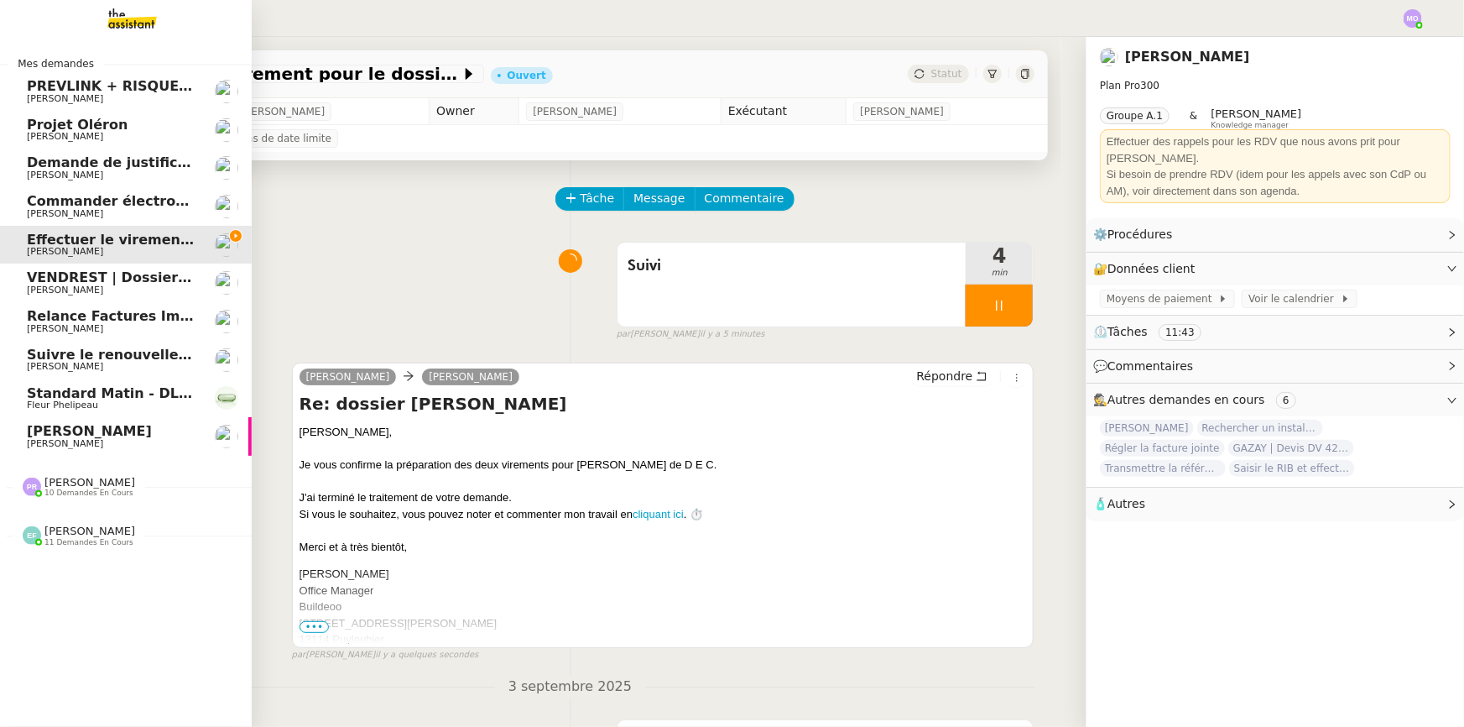
click at [122, 436] on span "[PERSON_NAME]" at bounding box center [89, 431] width 125 height 16
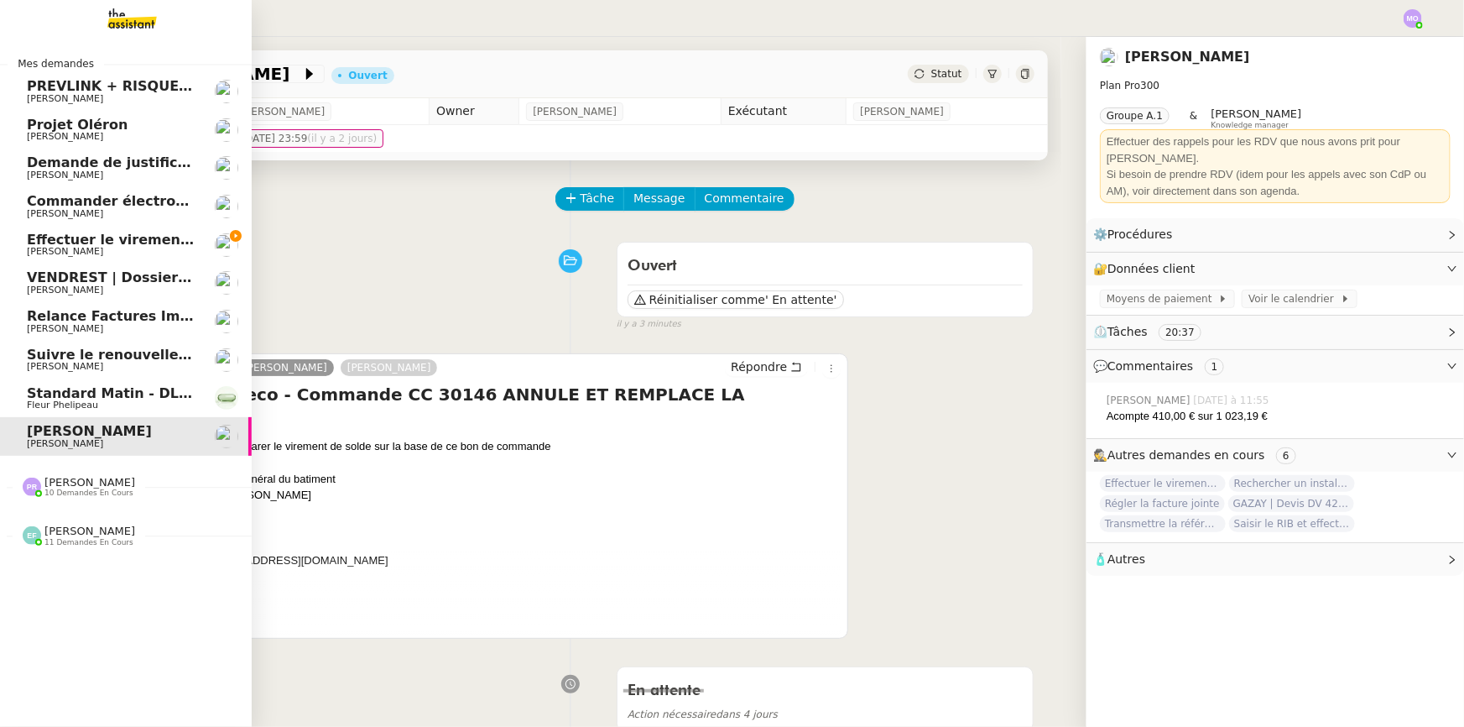
click at [138, 248] on span "[PERSON_NAME]" at bounding box center [111, 252] width 169 height 10
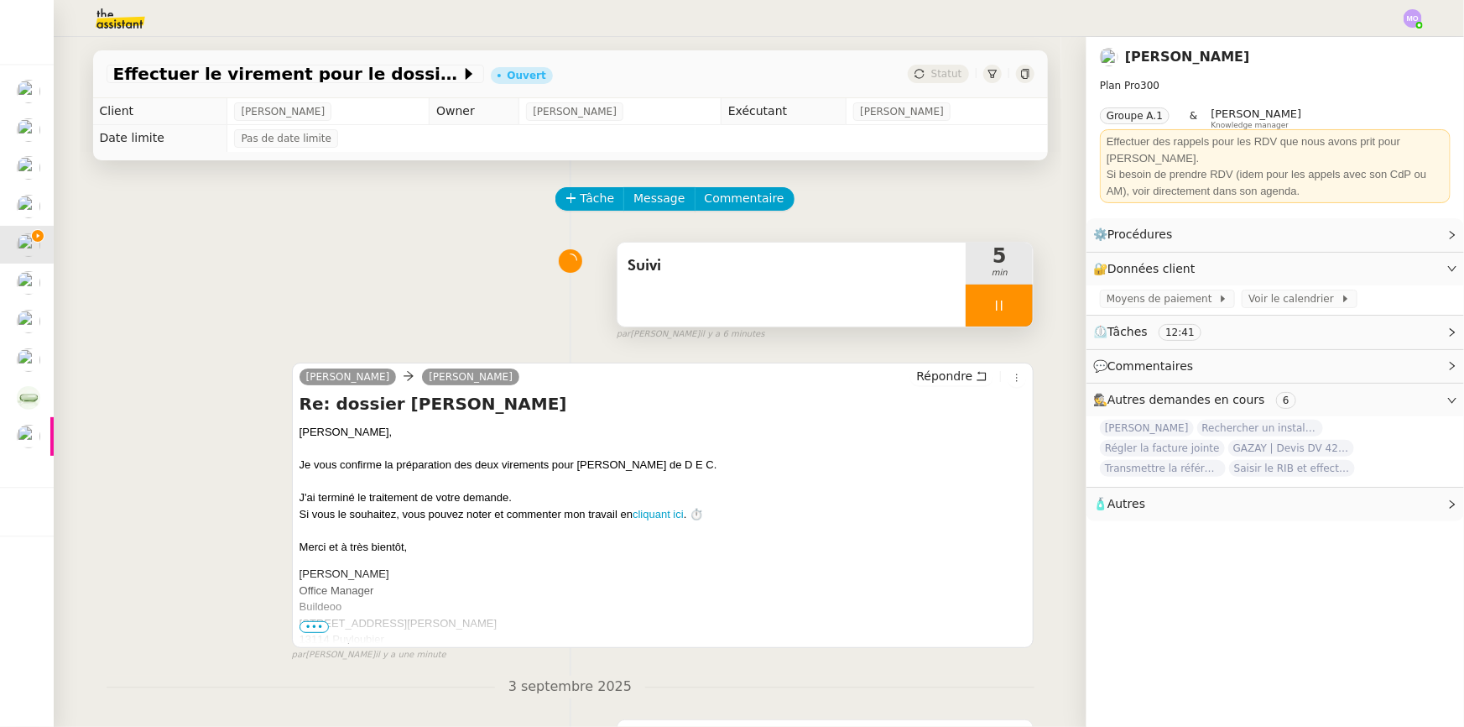
click at [1007, 305] on div at bounding box center [999, 305] width 67 height 42
click at [1009, 305] on icon at bounding box center [1015, 305] width 13 height 13
click at [937, 76] on span "Statut" at bounding box center [946, 74] width 31 height 12
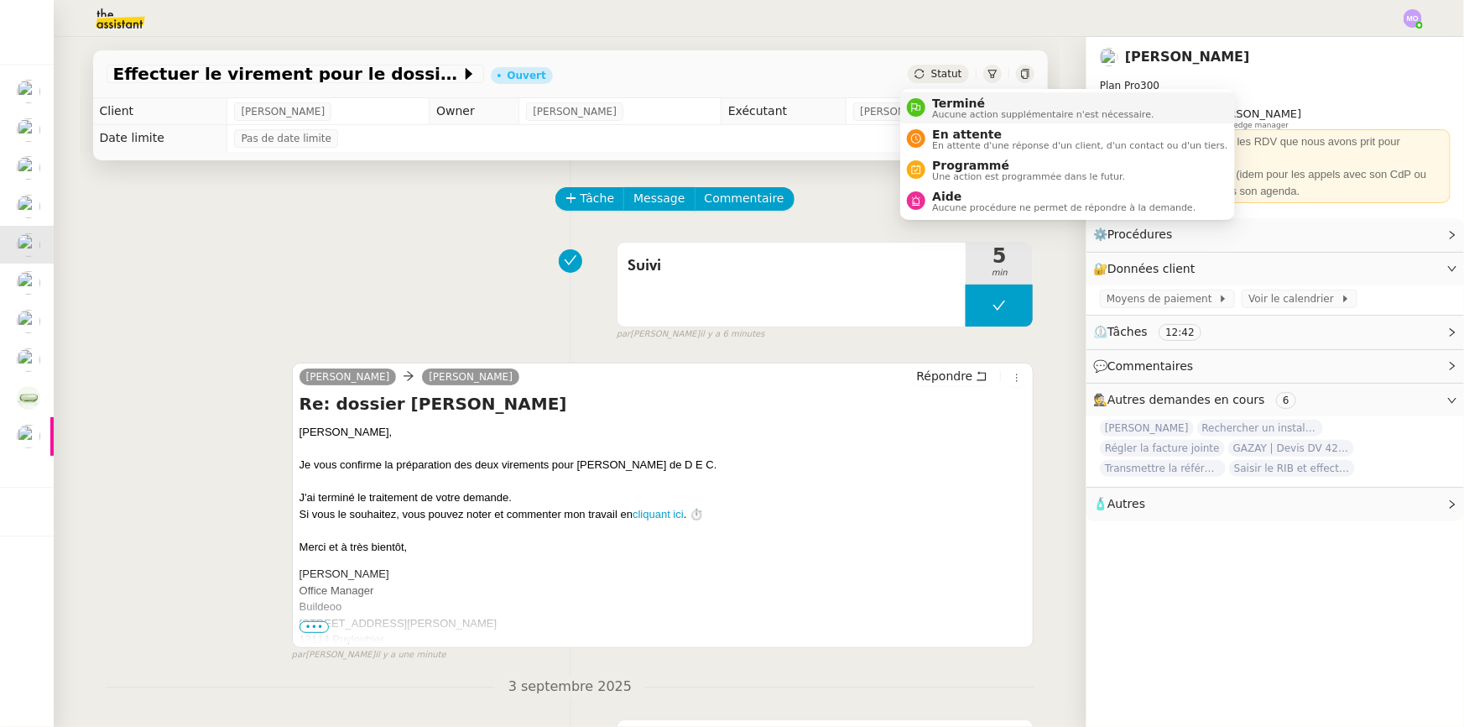
click at [948, 96] on span "Terminé" at bounding box center [1043, 102] width 222 height 13
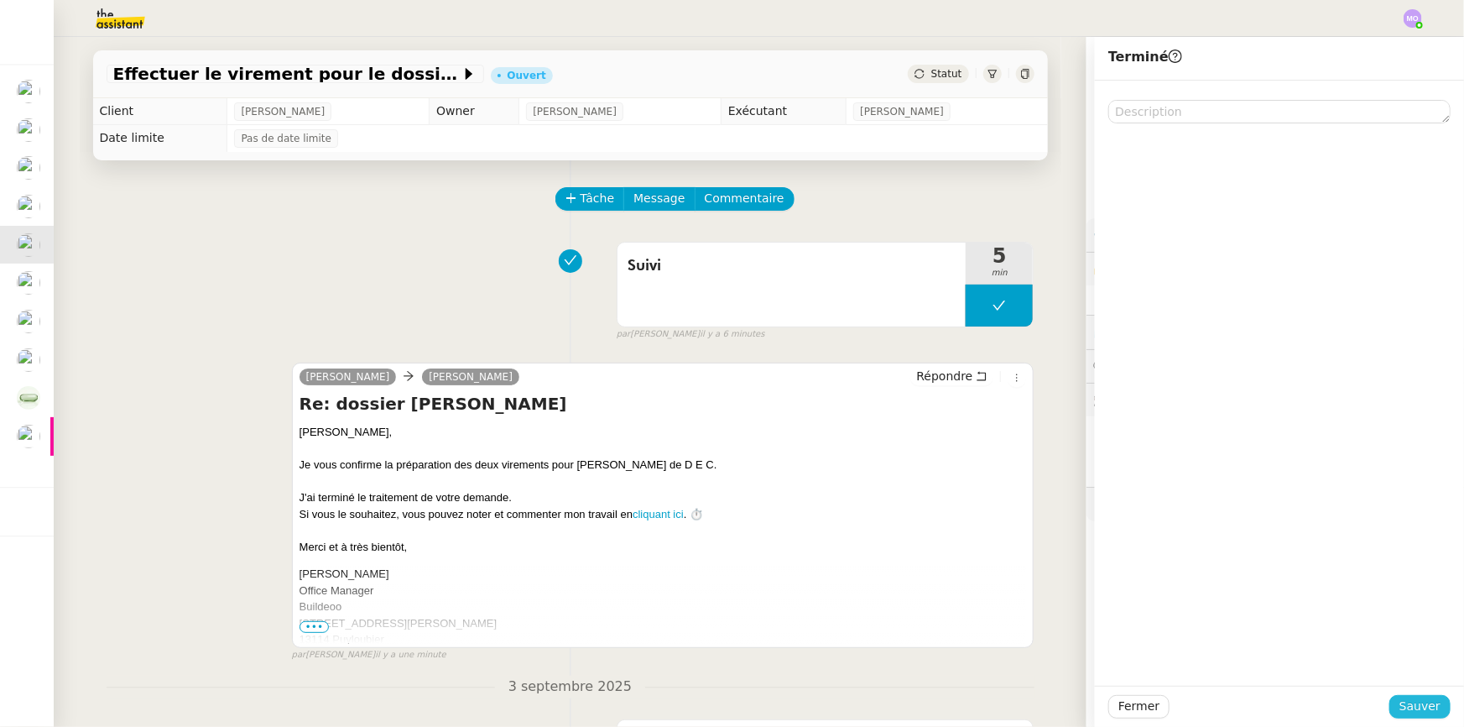
click at [1401, 701] on span "Sauver" at bounding box center [1420, 705] width 41 height 19
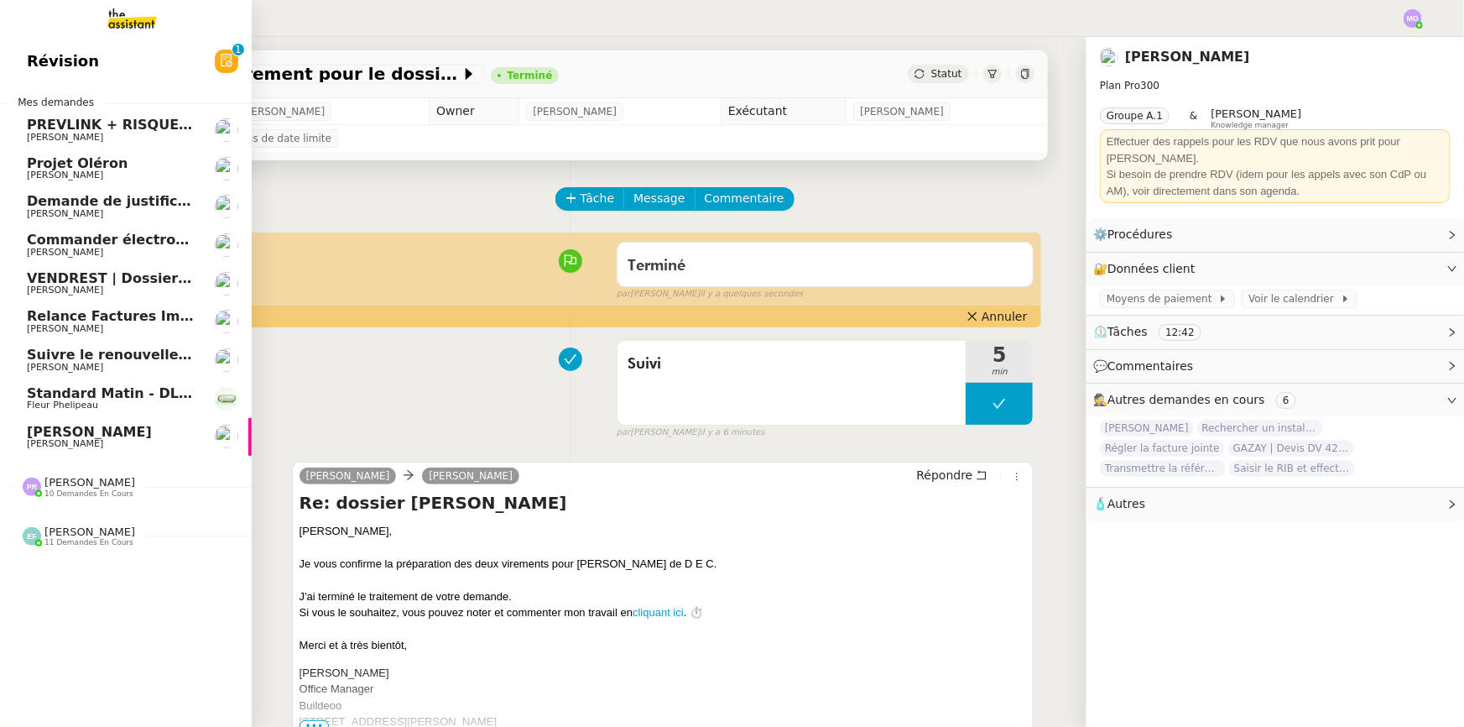
click at [97, 398] on span "Standard Matin - DLAB" at bounding box center [113, 393] width 173 height 16
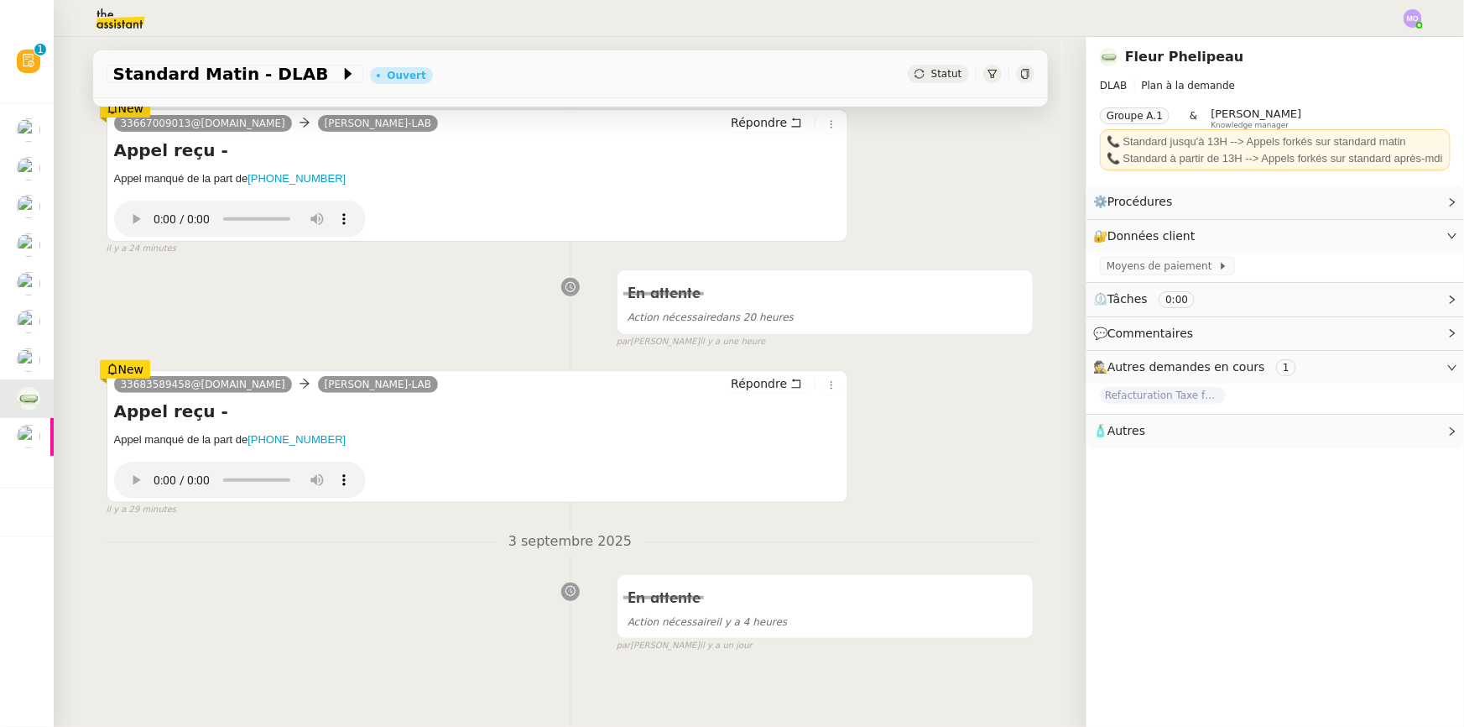
scroll to position [259, 0]
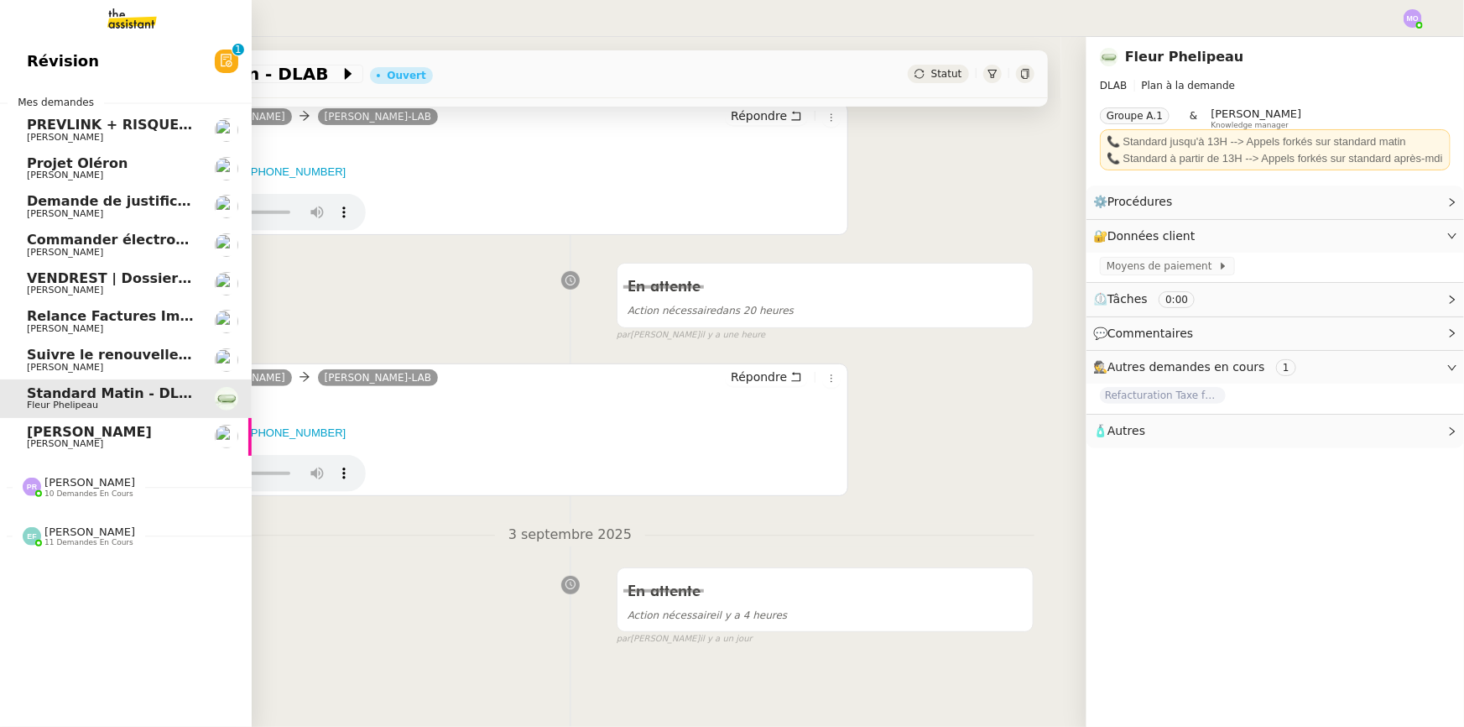
click at [75, 487] on span "[PERSON_NAME]" at bounding box center [89, 482] width 91 height 13
click at [104, 246] on span "Commander électroménagers pour [PERSON_NAME] ETANG" at bounding box center [250, 240] width 447 height 16
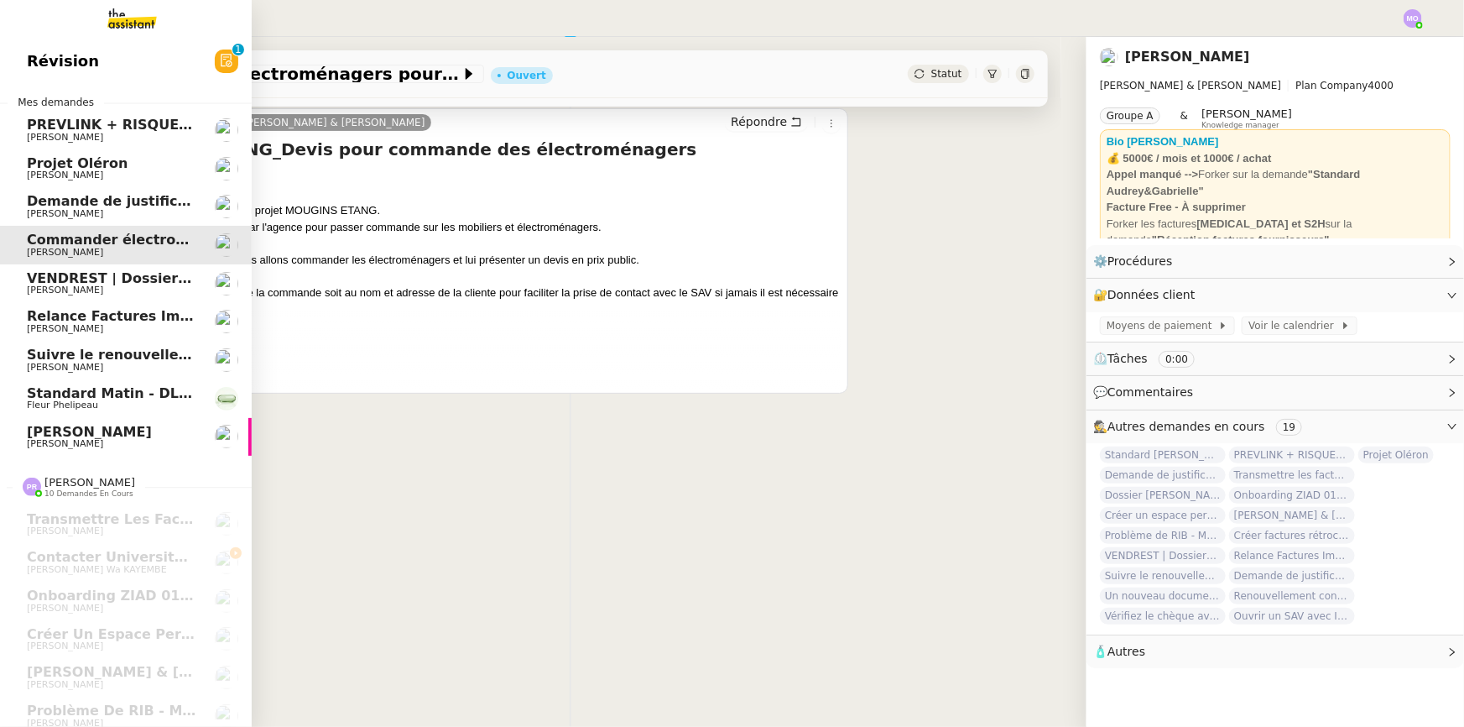
click at [94, 211] on span "[PERSON_NAME]" at bounding box center [111, 214] width 169 height 10
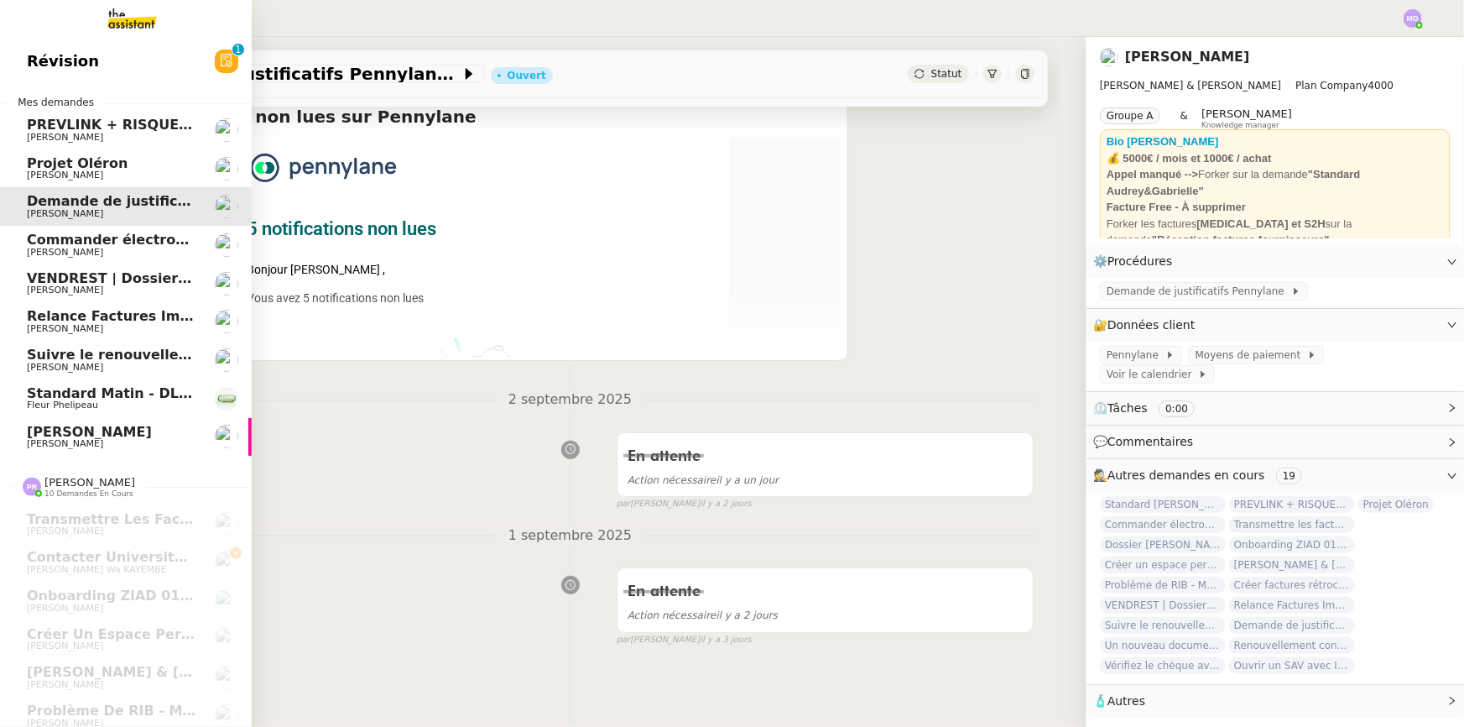
click at [86, 160] on span "Projet Oléron" at bounding box center [77, 163] width 101 height 16
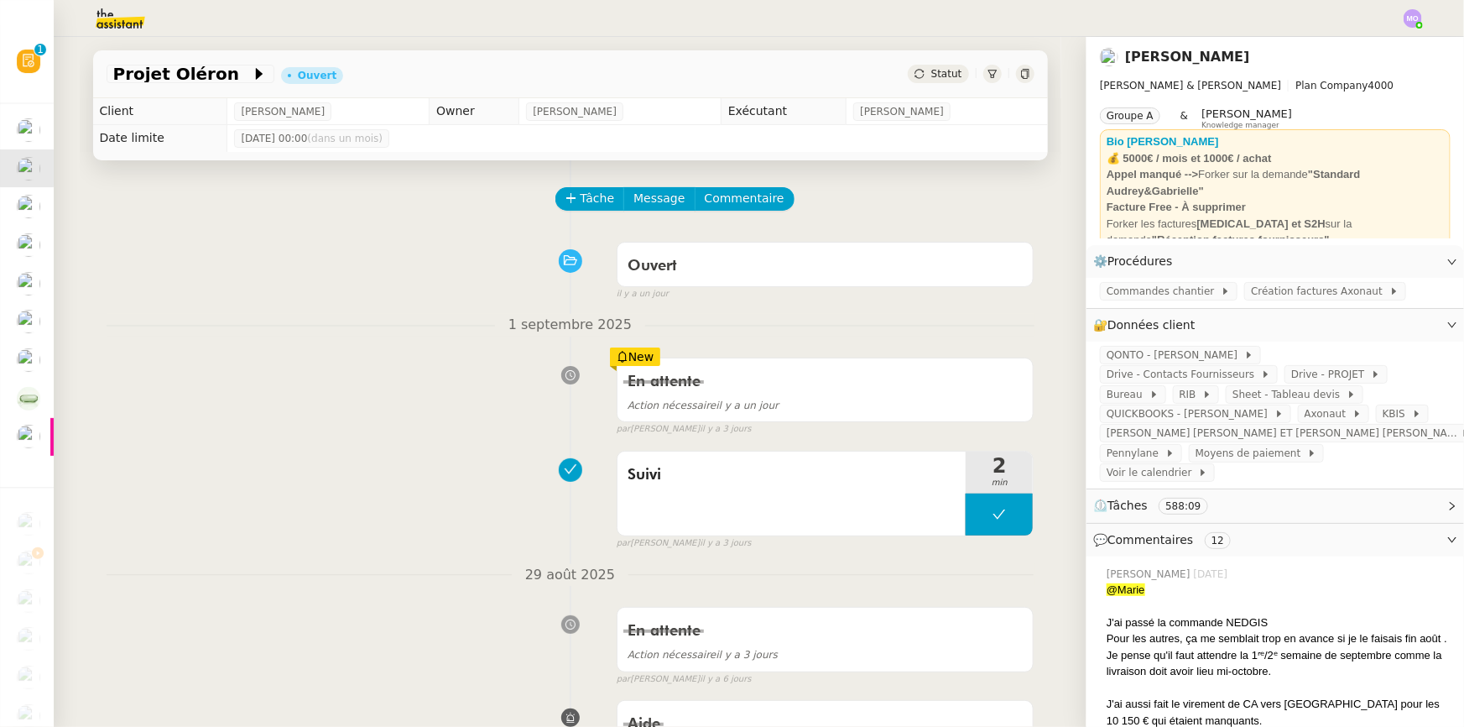
click at [939, 75] on span "Statut" at bounding box center [946, 74] width 31 height 12
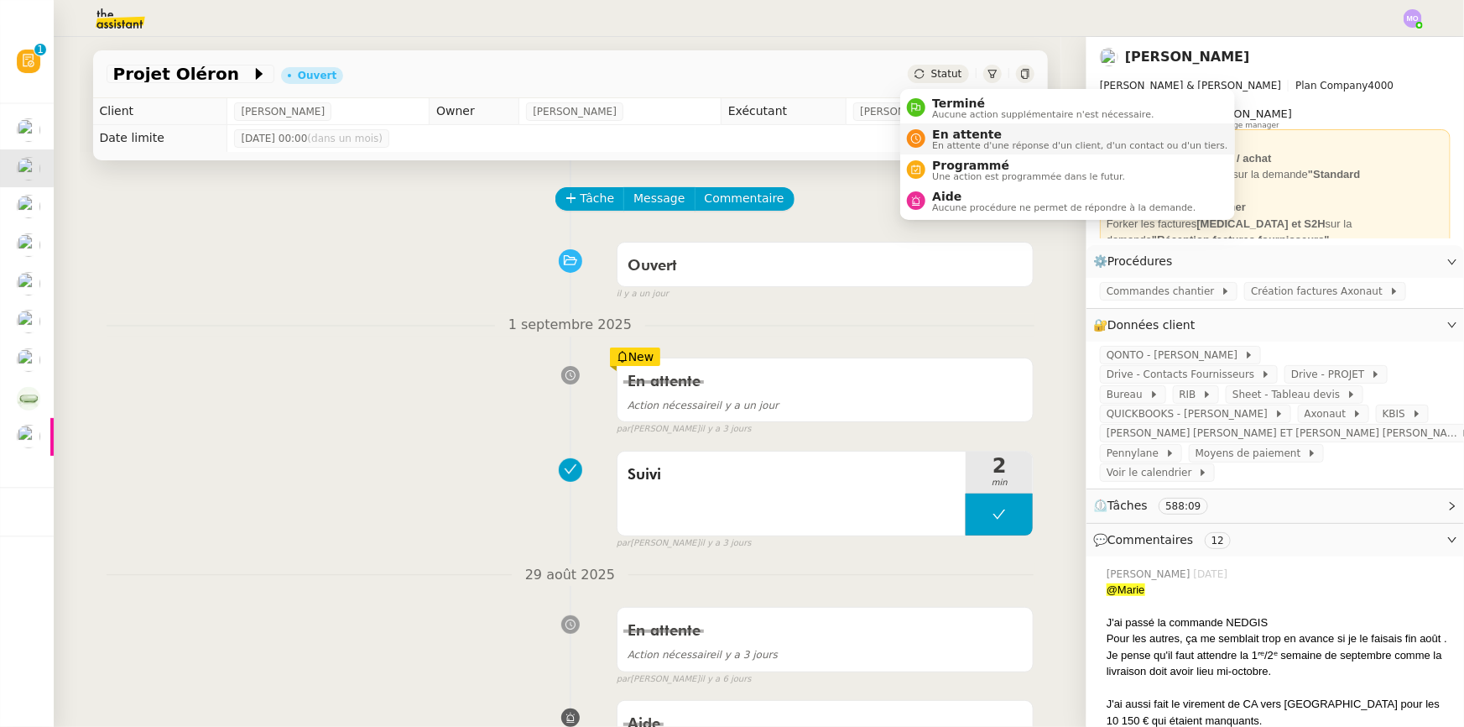
click at [946, 134] on span "En attente" at bounding box center [1079, 134] width 295 height 13
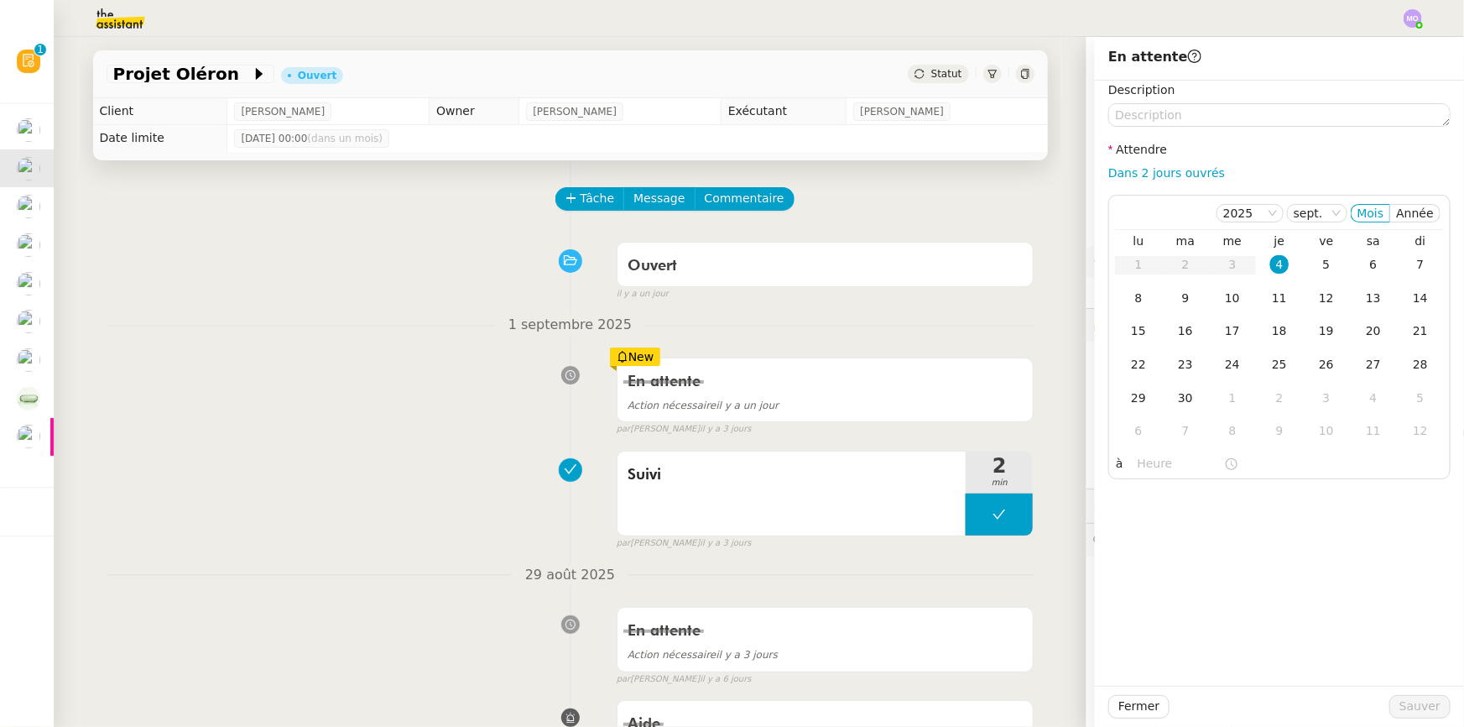
click at [330, 294] on div "Ouvert false il y a un jour" at bounding box center [571, 267] width 928 height 67
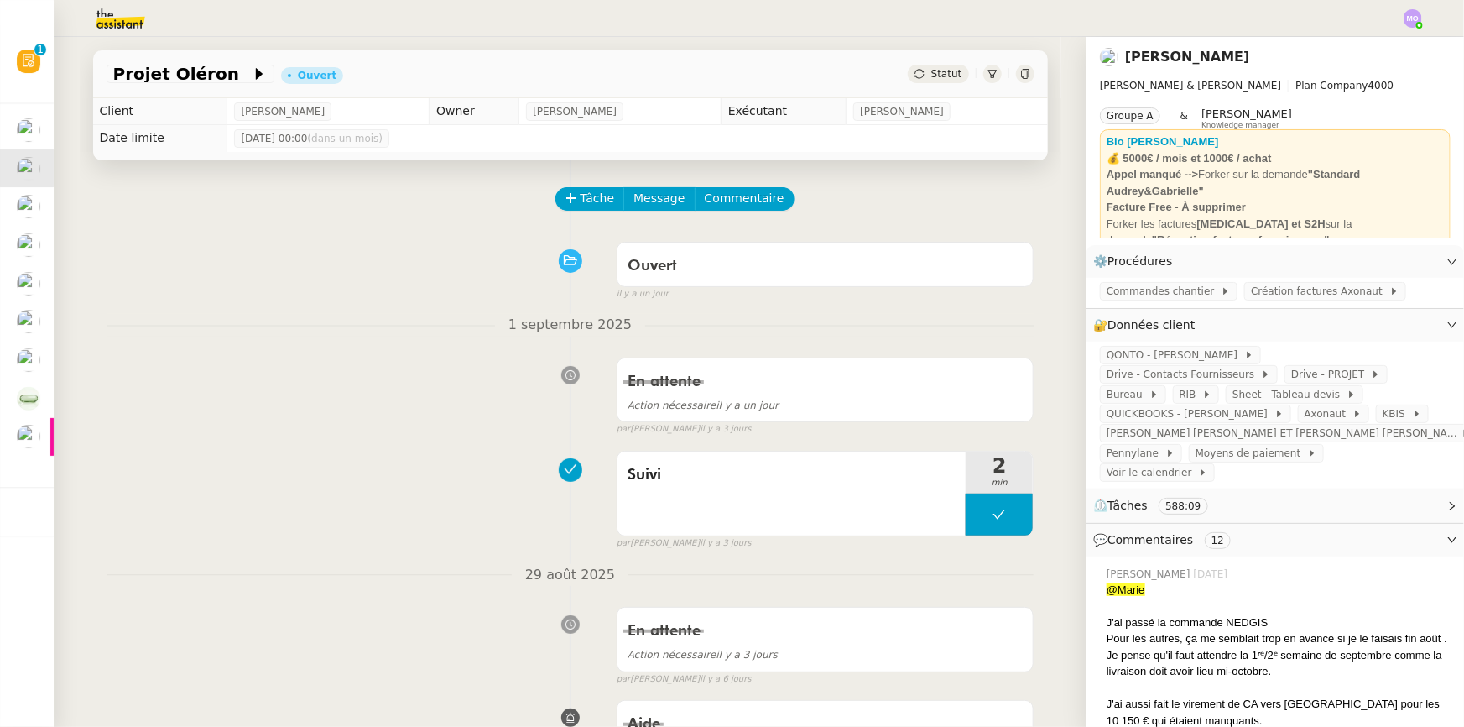
click at [938, 76] on span "Statut" at bounding box center [946, 74] width 31 height 12
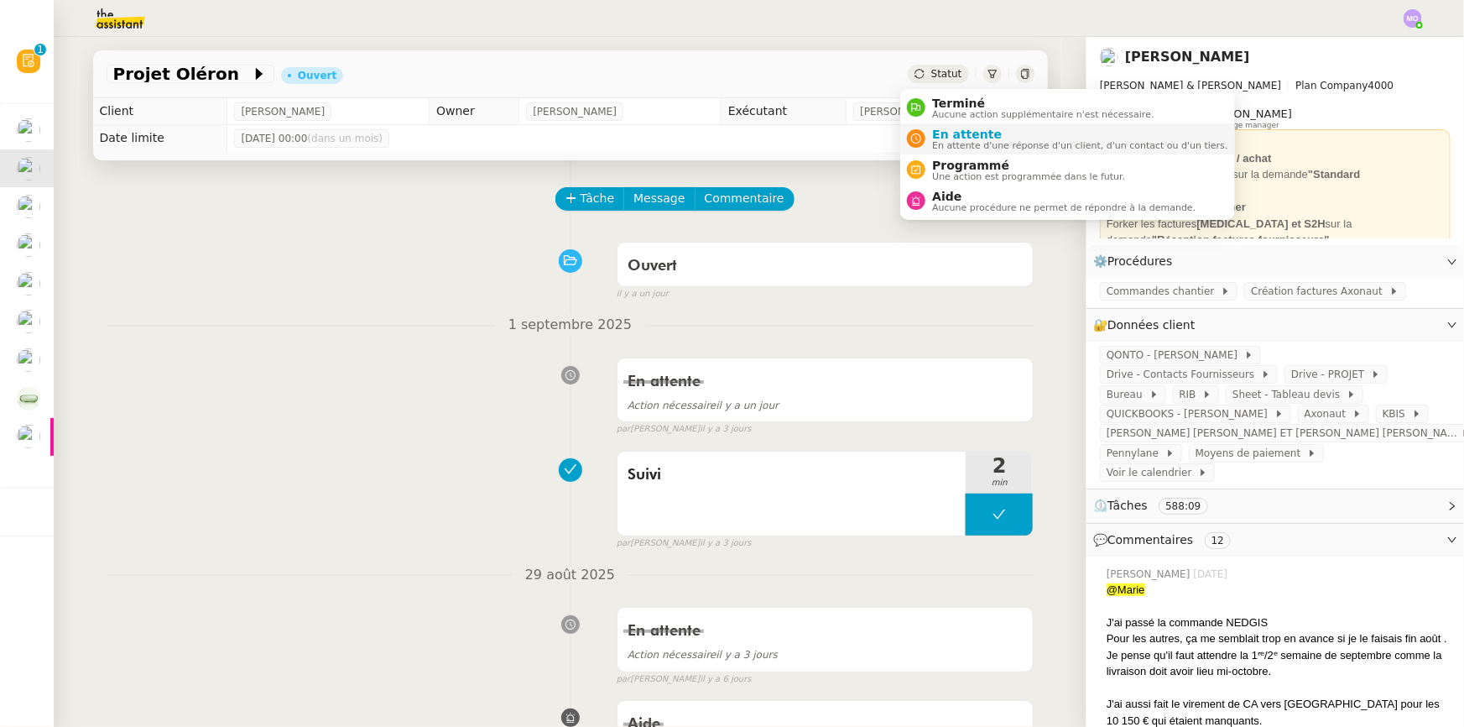
click at [956, 141] on span "En attente d'une réponse d'un client, d'un contact ou d'un tiers." at bounding box center [1079, 145] width 295 height 9
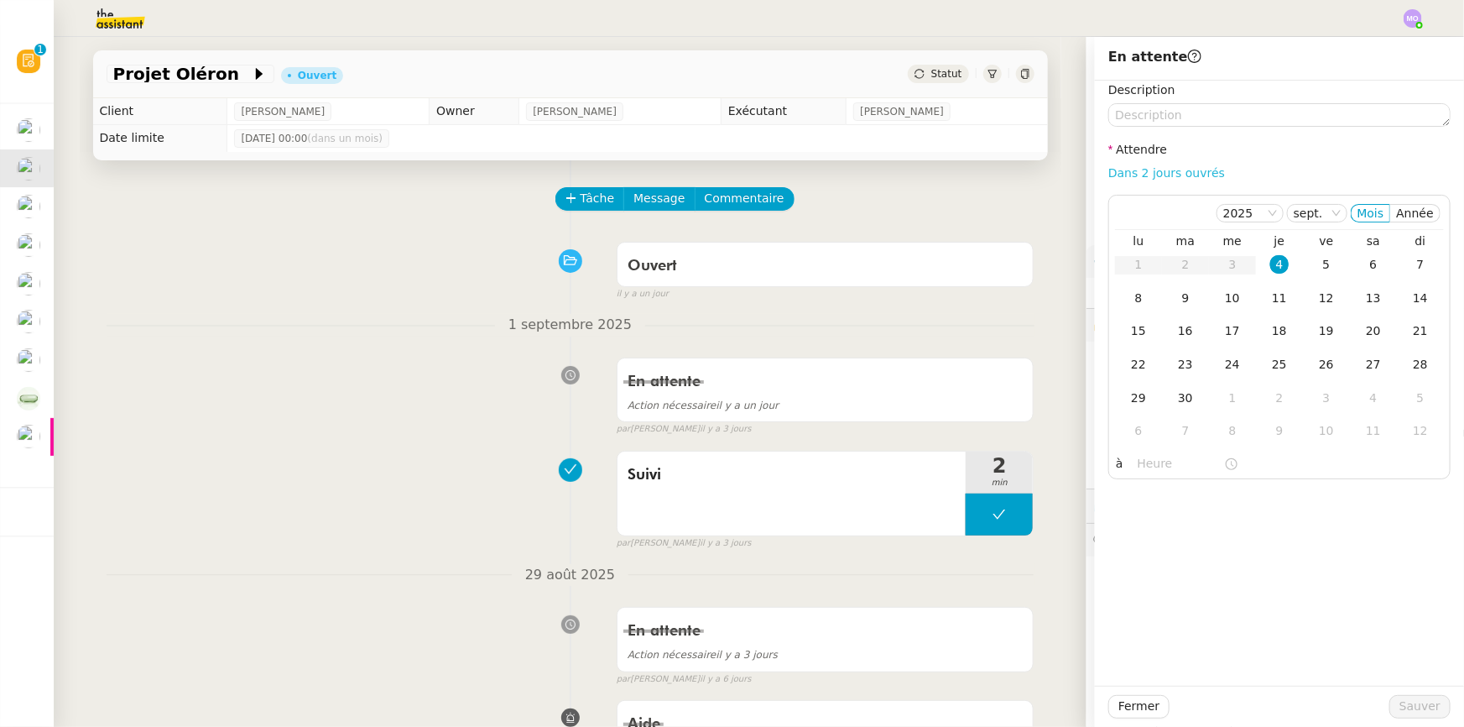
click at [1134, 168] on link "Dans 2 jours ouvrés" at bounding box center [1166, 172] width 117 height 13
type input "07:00"
click at [1303, 274] on td "5" at bounding box center [1326, 265] width 47 height 34
click at [1405, 708] on span "Sauver" at bounding box center [1420, 705] width 41 height 19
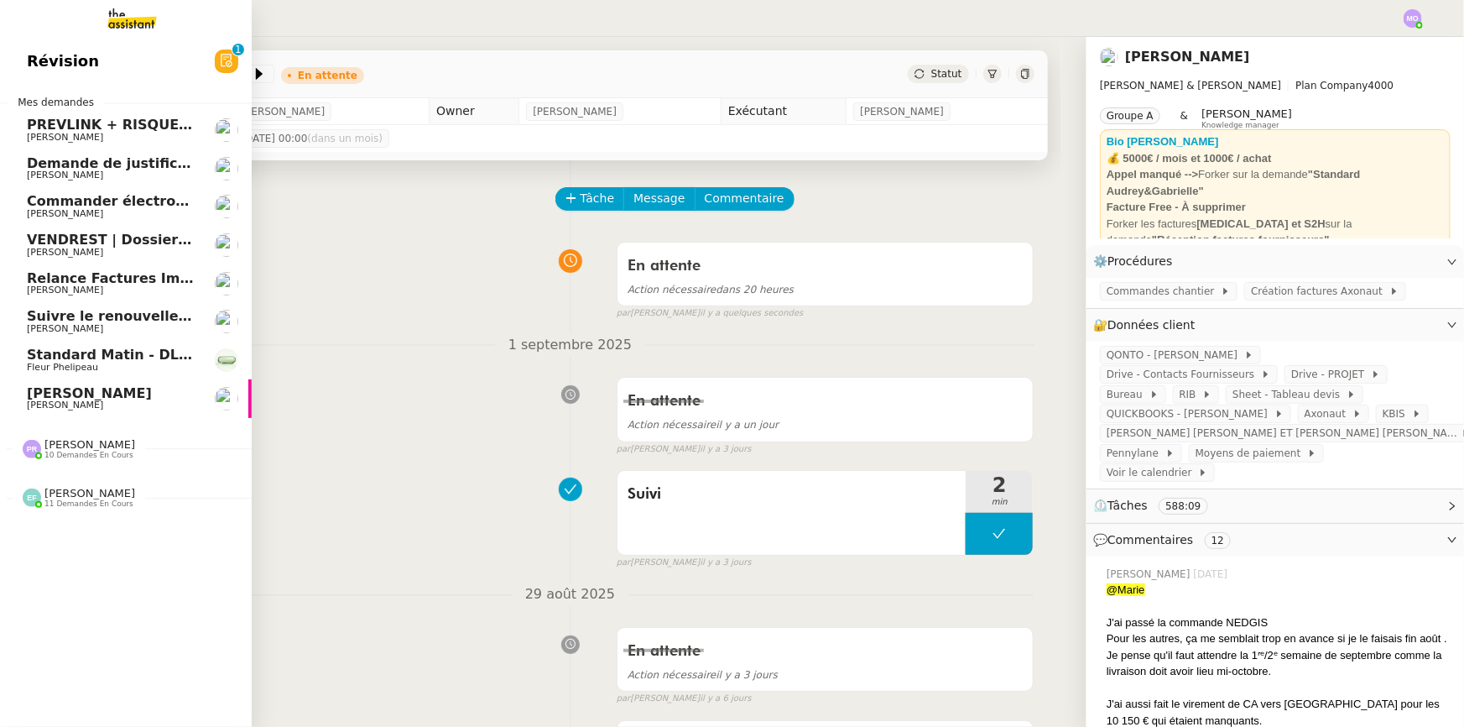
click at [134, 166] on span "Demande de justificatifs Pennylane - septembre 2025" at bounding box center [230, 163] width 407 height 16
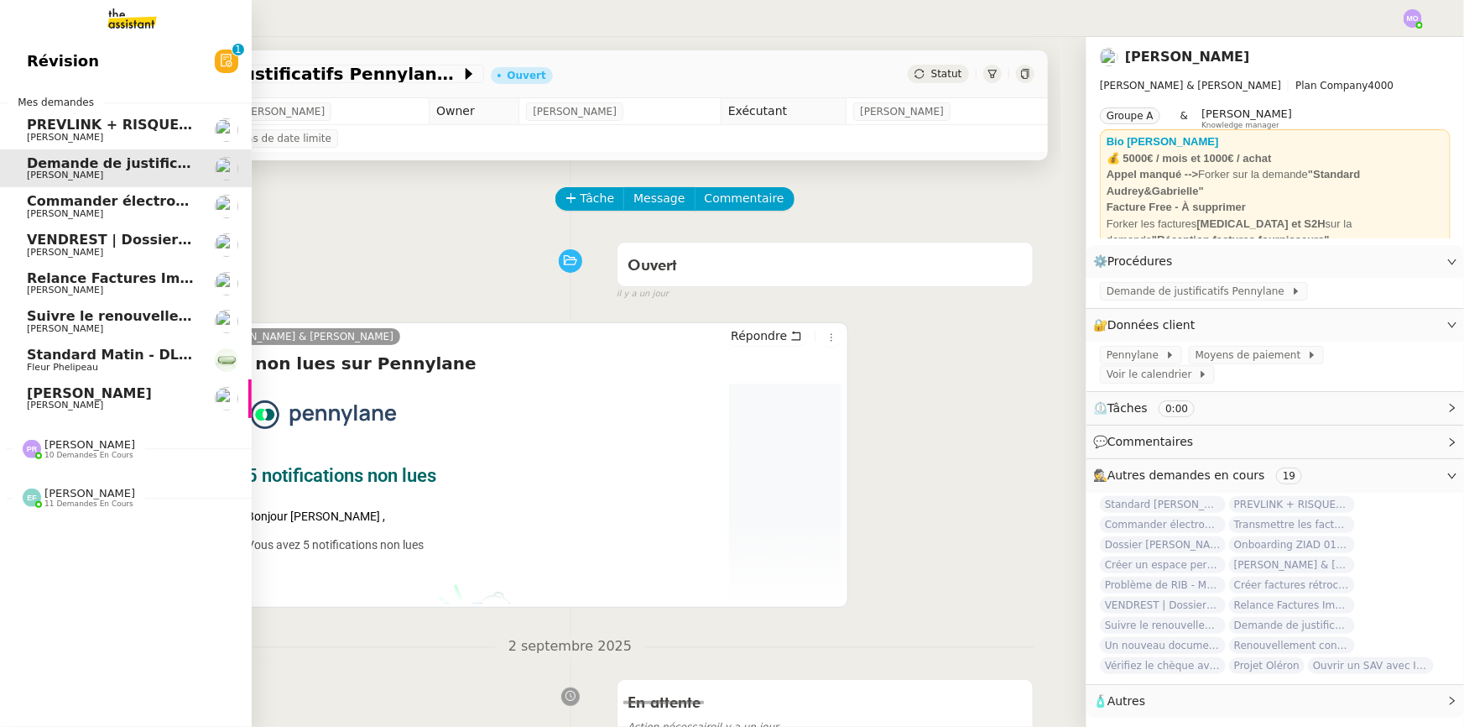
click at [129, 396] on span "[PERSON_NAME]" at bounding box center [89, 393] width 125 height 16
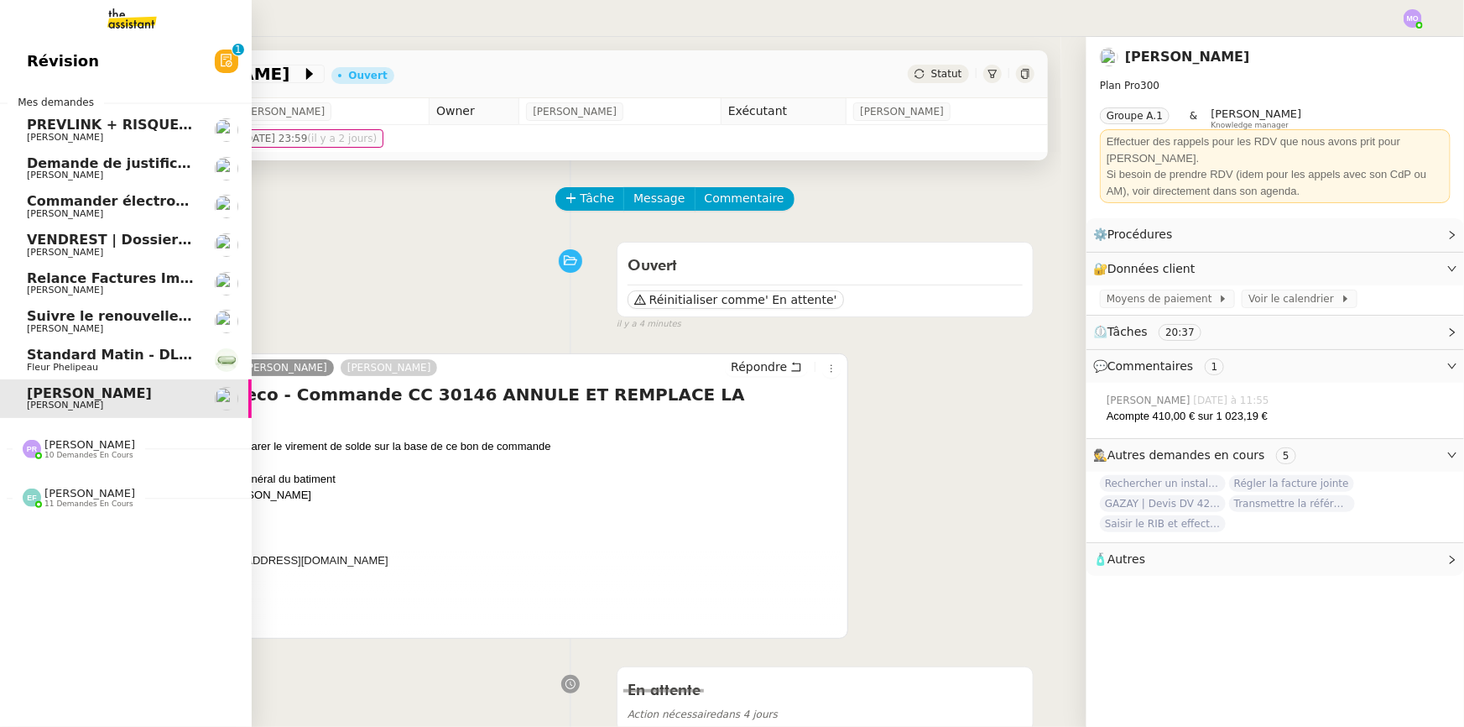
click at [100, 363] on span "Fleur Phelipeau" at bounding box center [111, 367] width 169 height 10
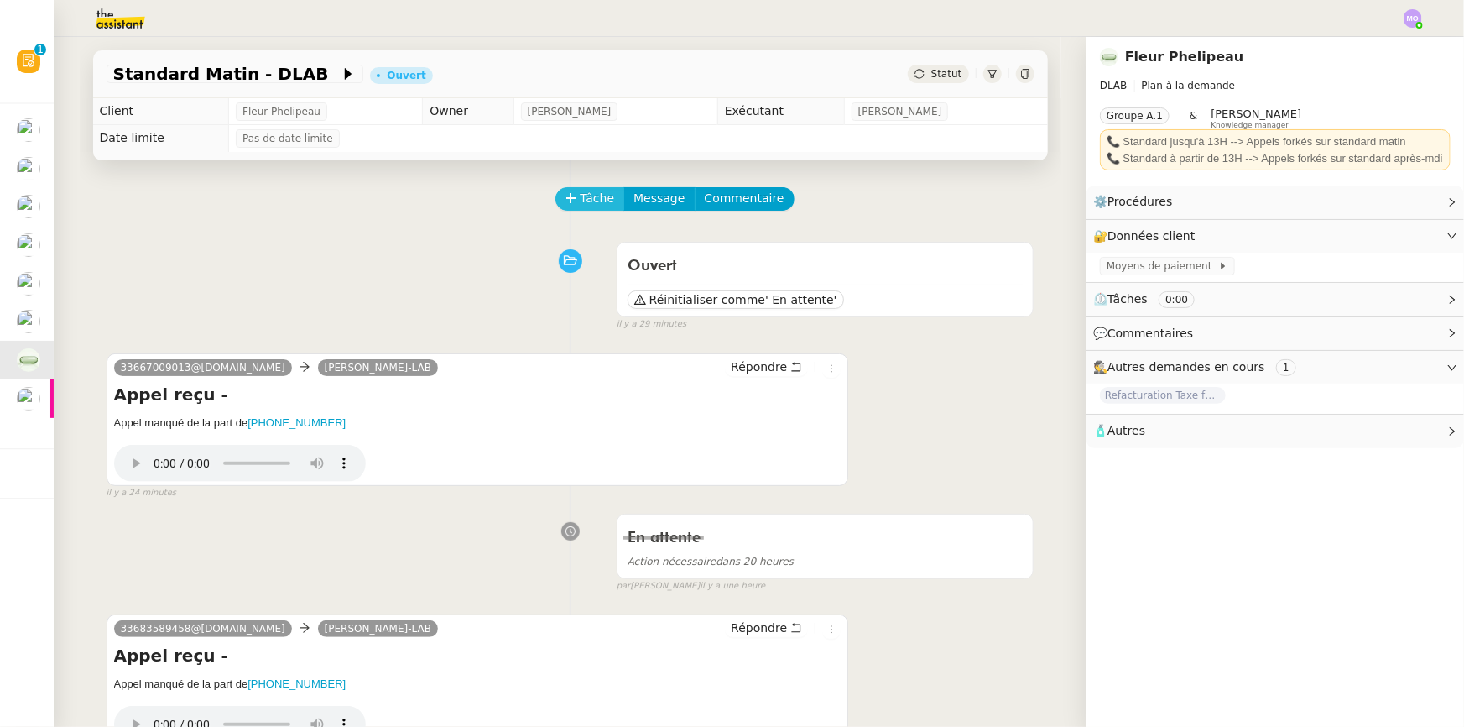
click at [588, 199] on span "Tâche" at bounding box center [598, 198] width 34 height 19
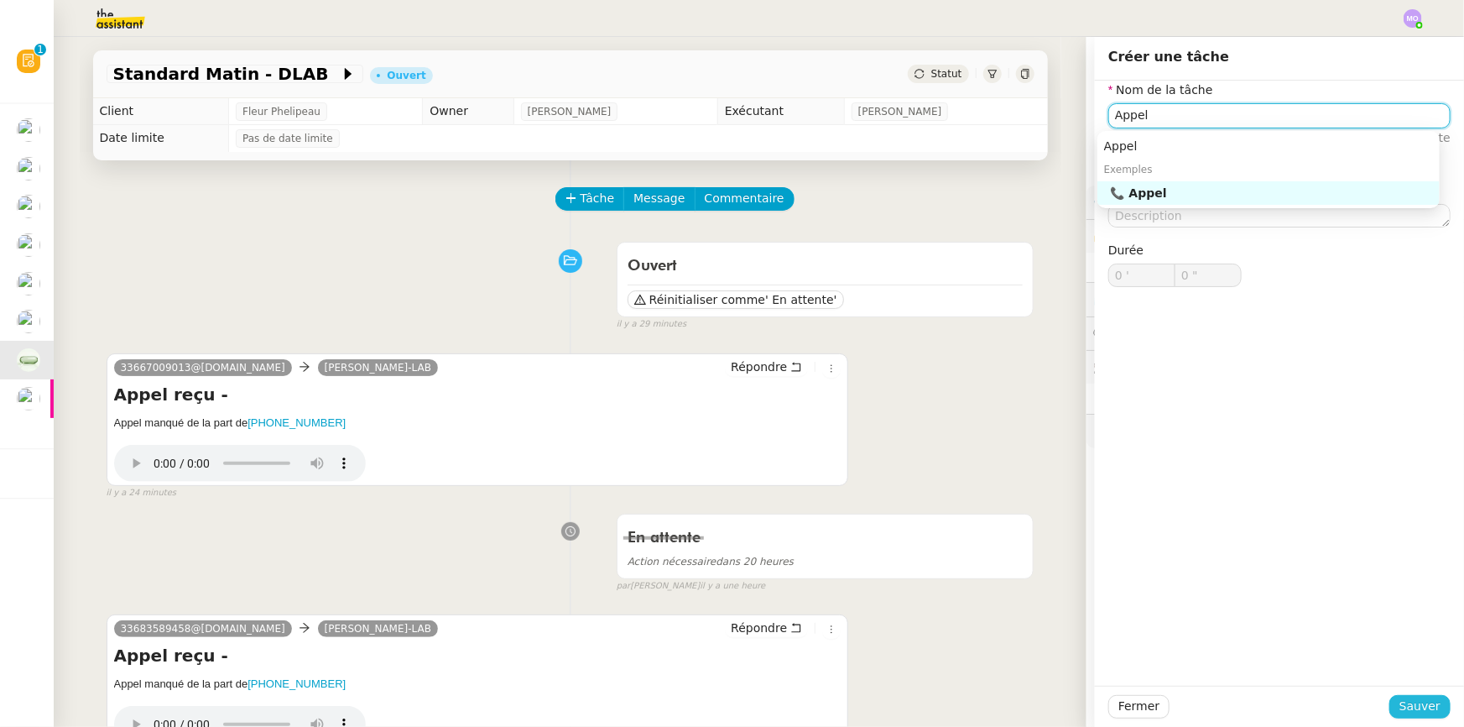
type input "Appel"
click at [1400, 707] on span "Sauver" at bounding box center [1420, 705] width 41 height 19
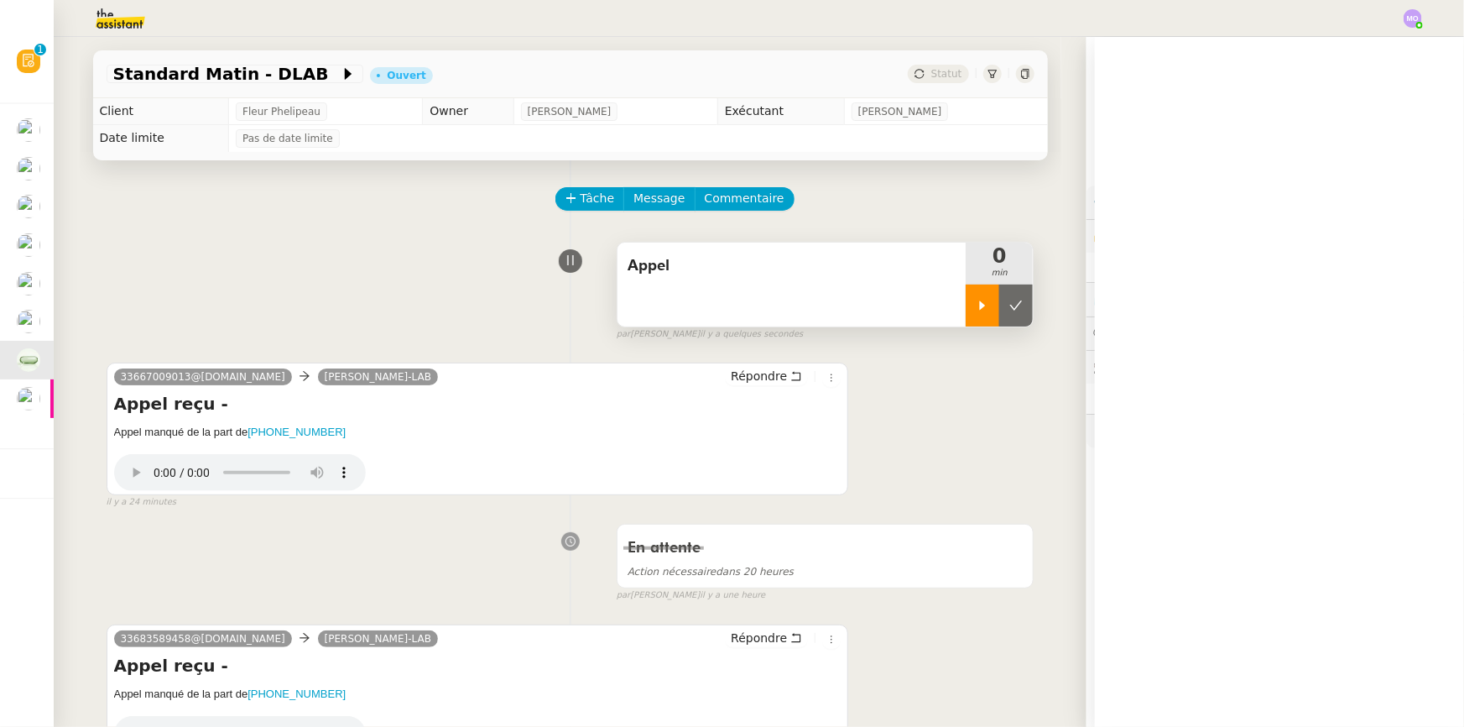
click at [967, 319] on div at bounding box center [983, 305] width 34 height 42
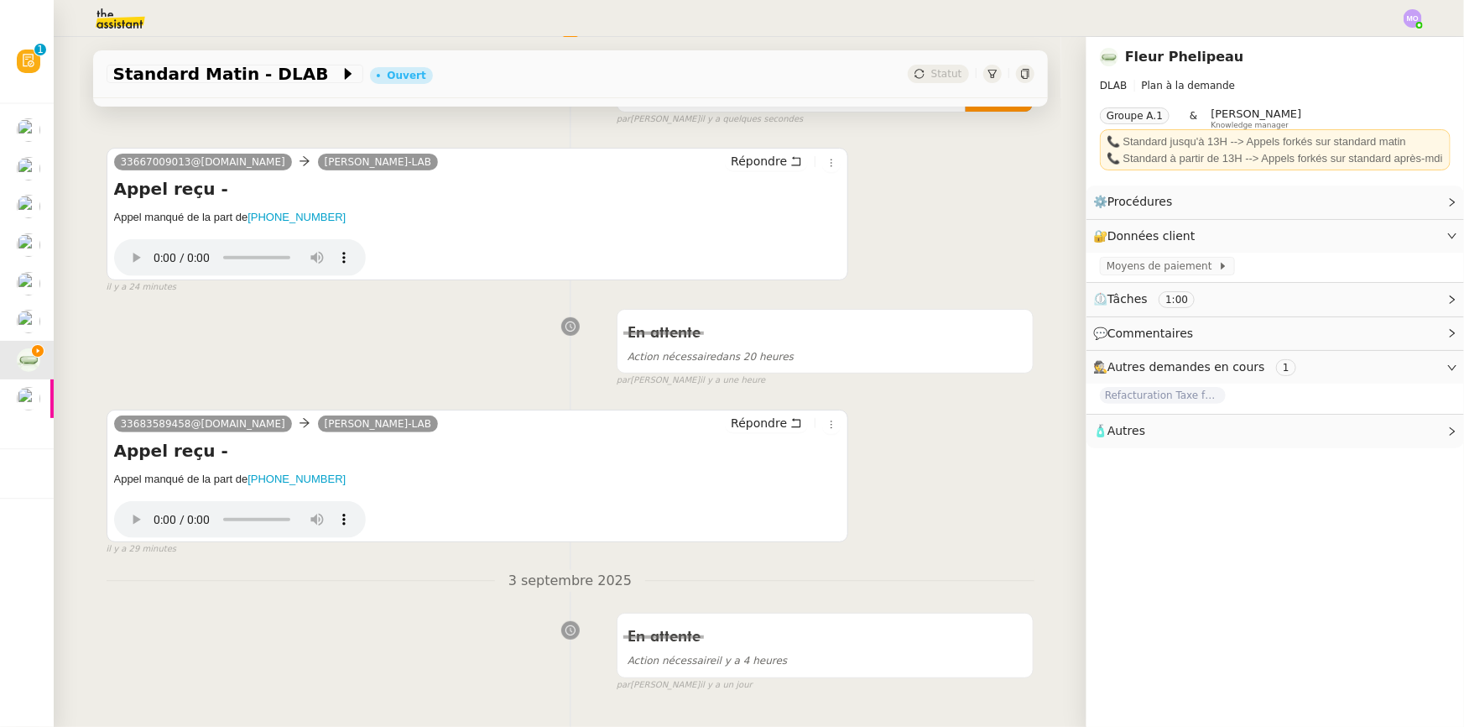
scroll to position [269, 0]
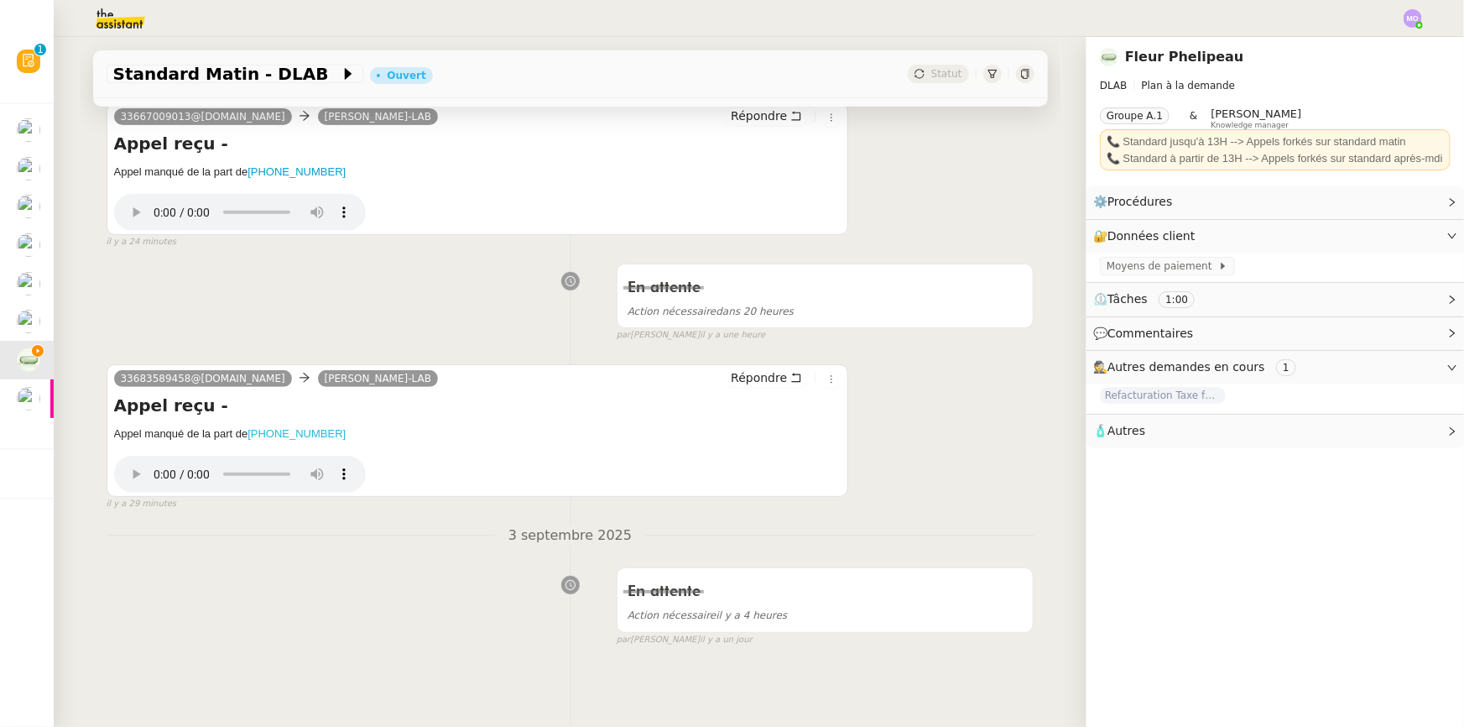
click at [288, 427] on ringoverc2c-number-84e06f14122c "[PHONE_NUMBER]" at bounding box center [297, 433] width 98 height 13
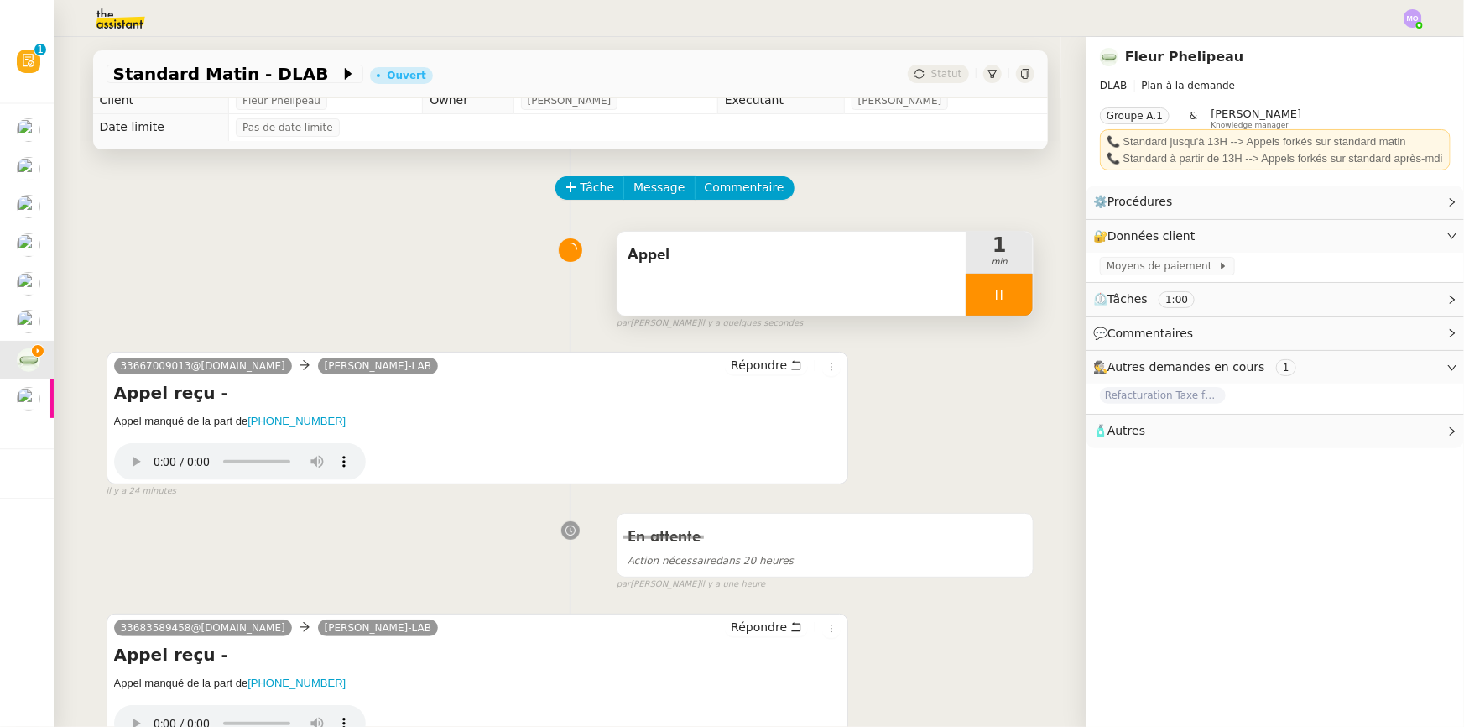
scroll to position [0, 0]
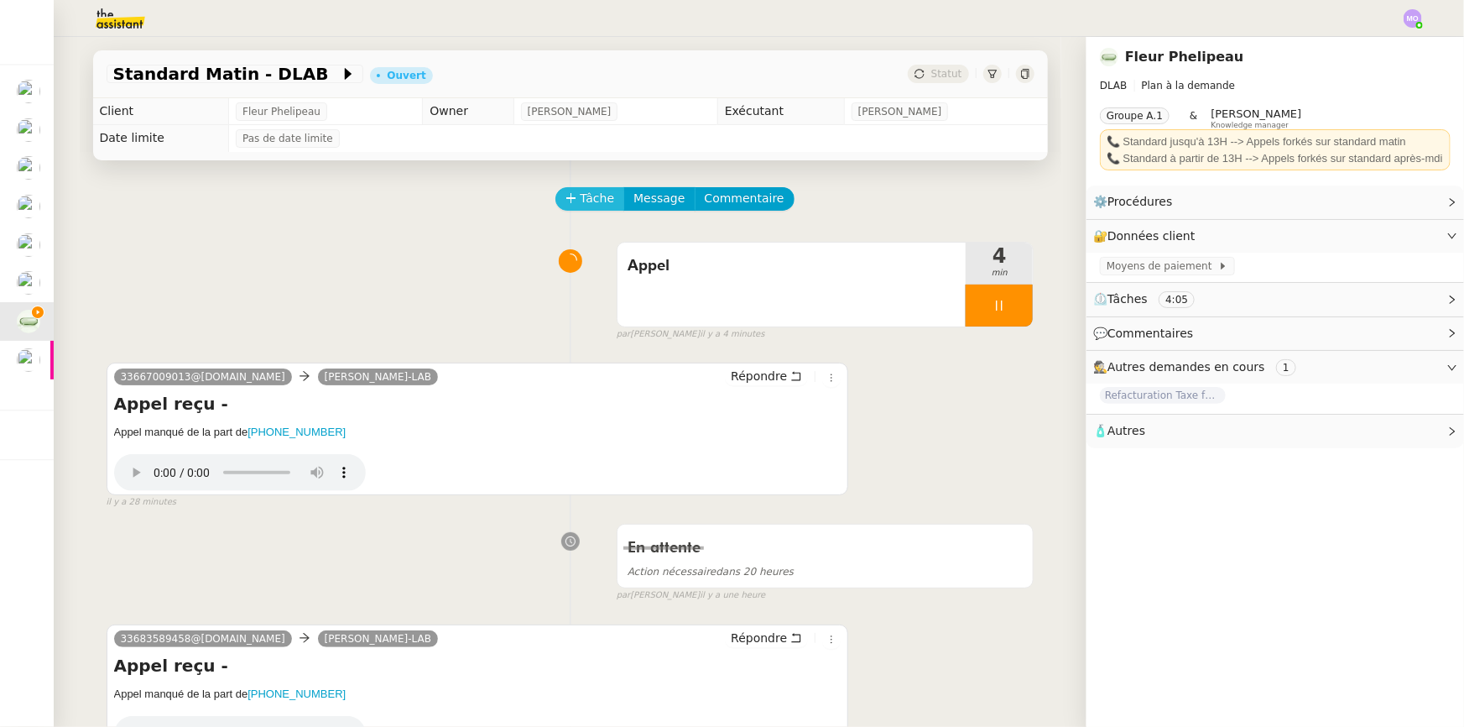
click at [581, 202] on span "Tâche" at bounding box center [598, 198] width 34 height 19
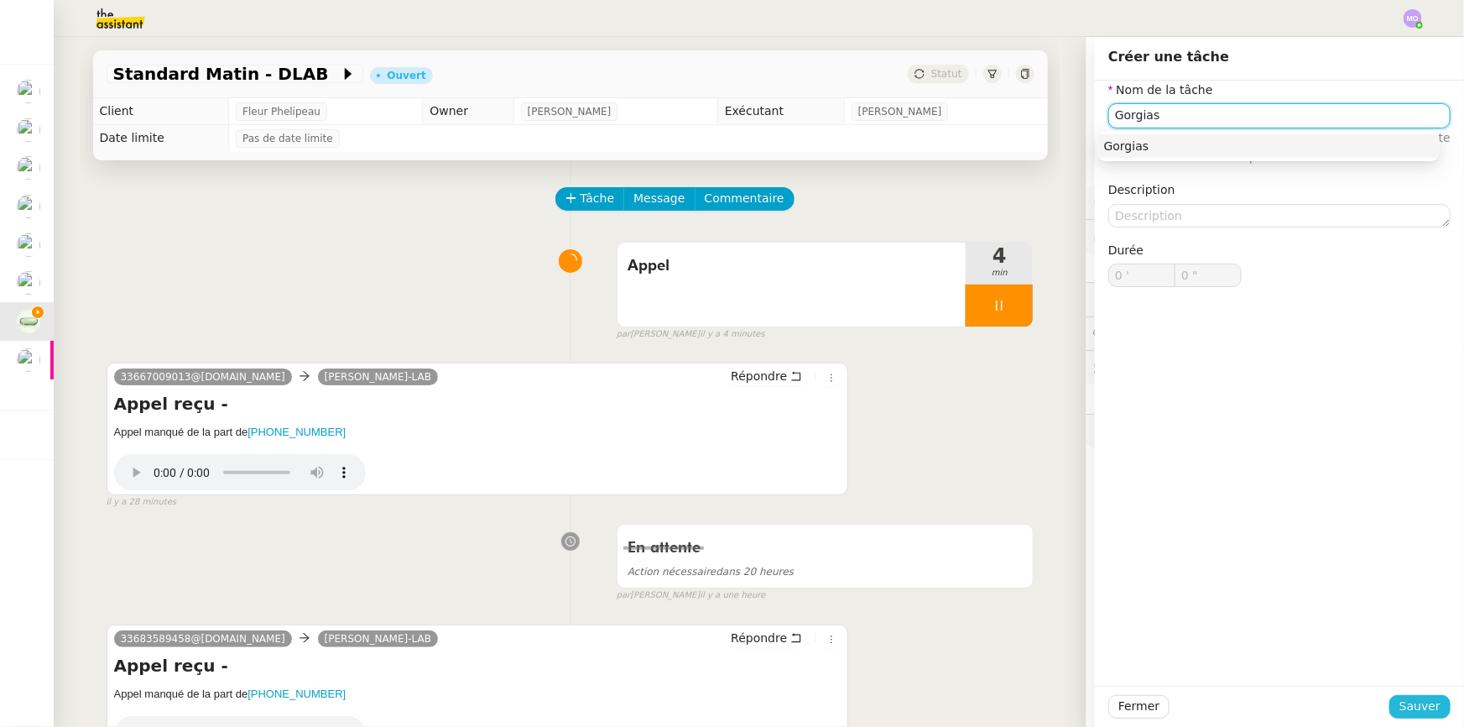
type input "Gorgias"
click at [1389, 703] on button "Sauver" at bounding box center [1419, 706] width 61 height 23
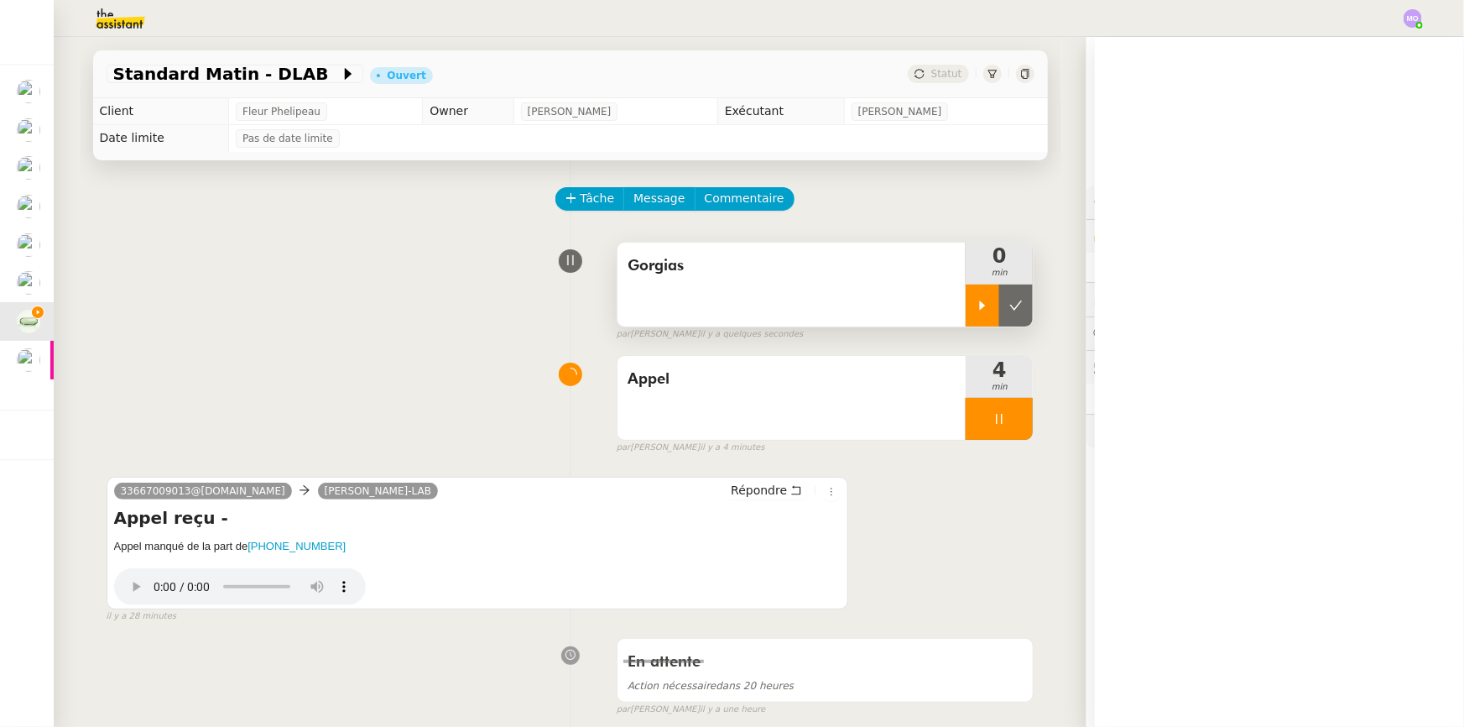
click at [976, 312] on icon at bounding box center [982, 305] width 13 height 13
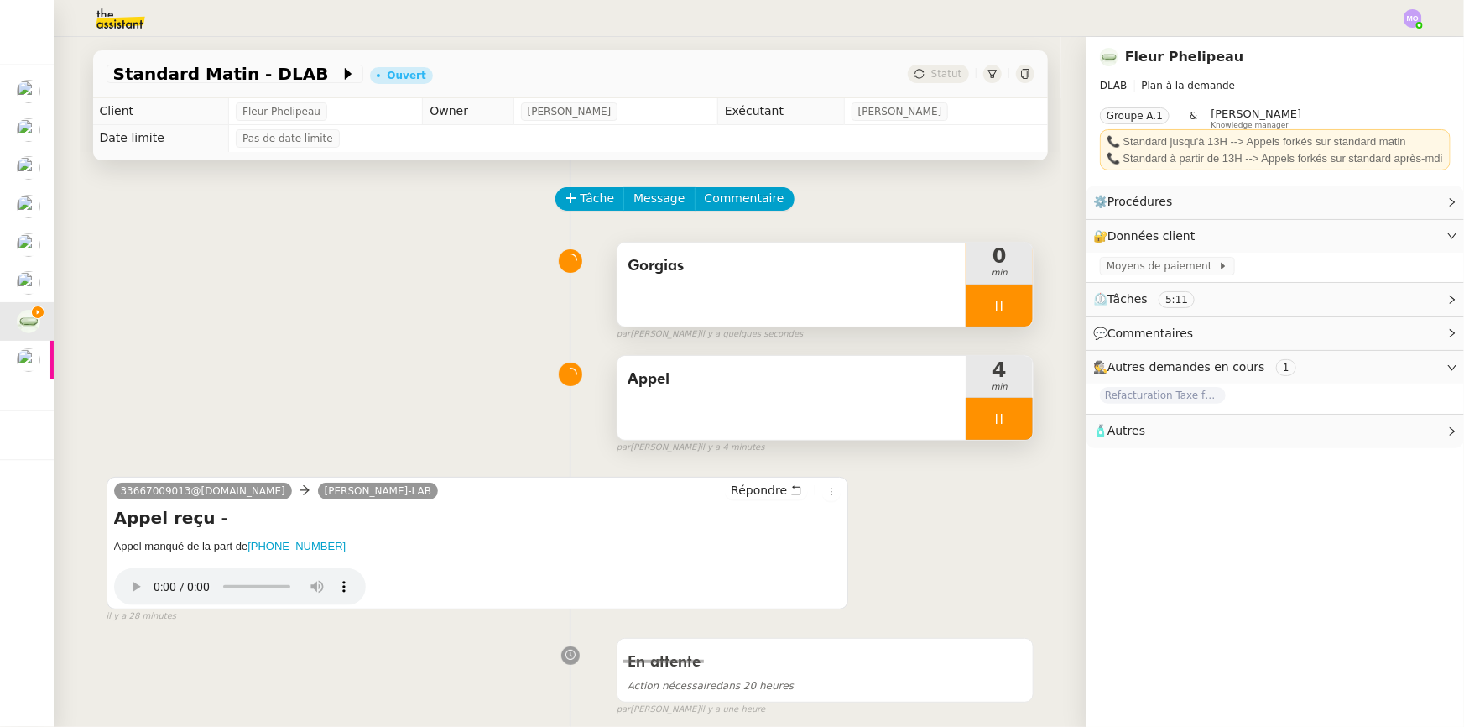
click at [1009, 429] on div at bounding box center [999, 419] width 67 height 42
click at [1009, 429] on button at bounding box center [1016, 419] width 34 height 42
click at [302, 548] on ringoverc2c-number-84e06f14122c "[PHONE_NUMBER]" at bounding box center [297, 546] width 98 height 13
click at [569, 199] on button "Tâche" at bounding box center [590, 198] width 70 height 23
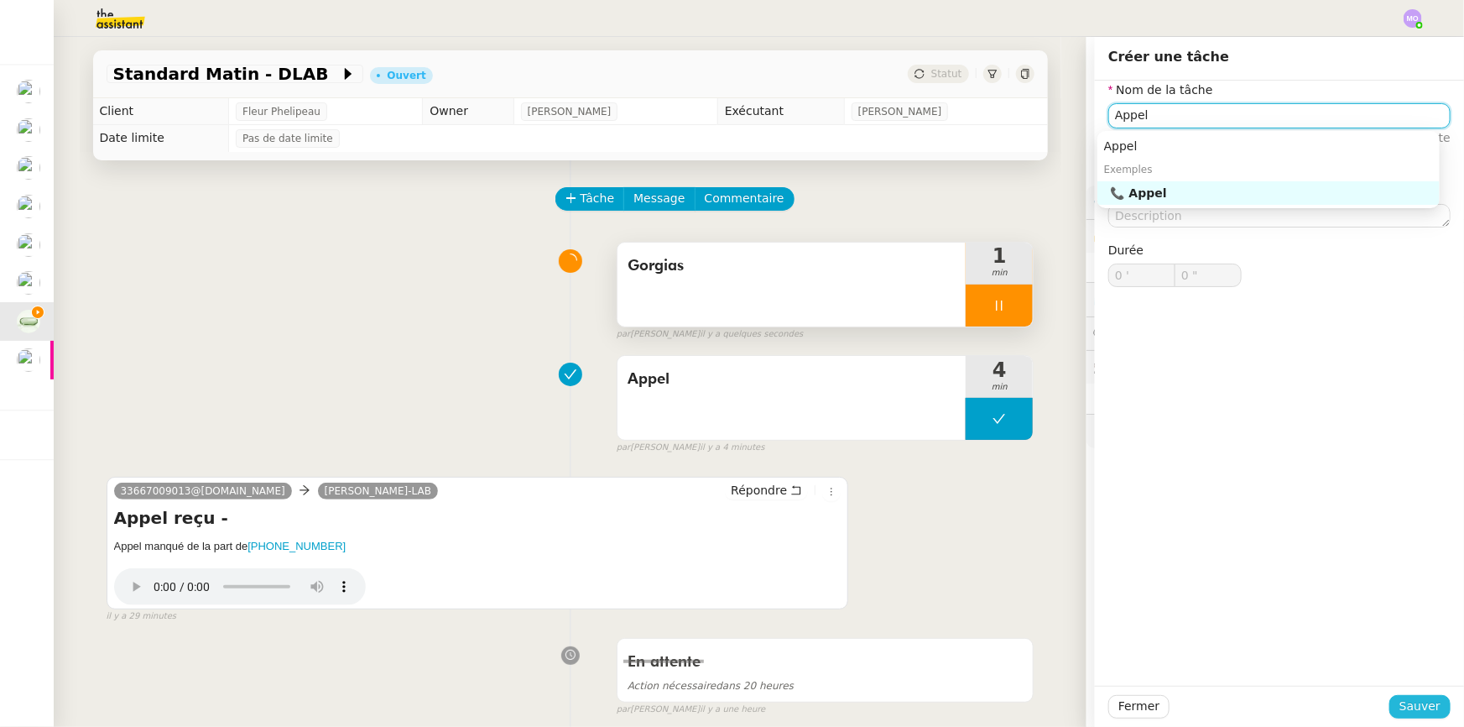
type input "Appel"
click at [1400, 701] on span "Sauver" at bounding box center [1420, 705] width 41 height 19
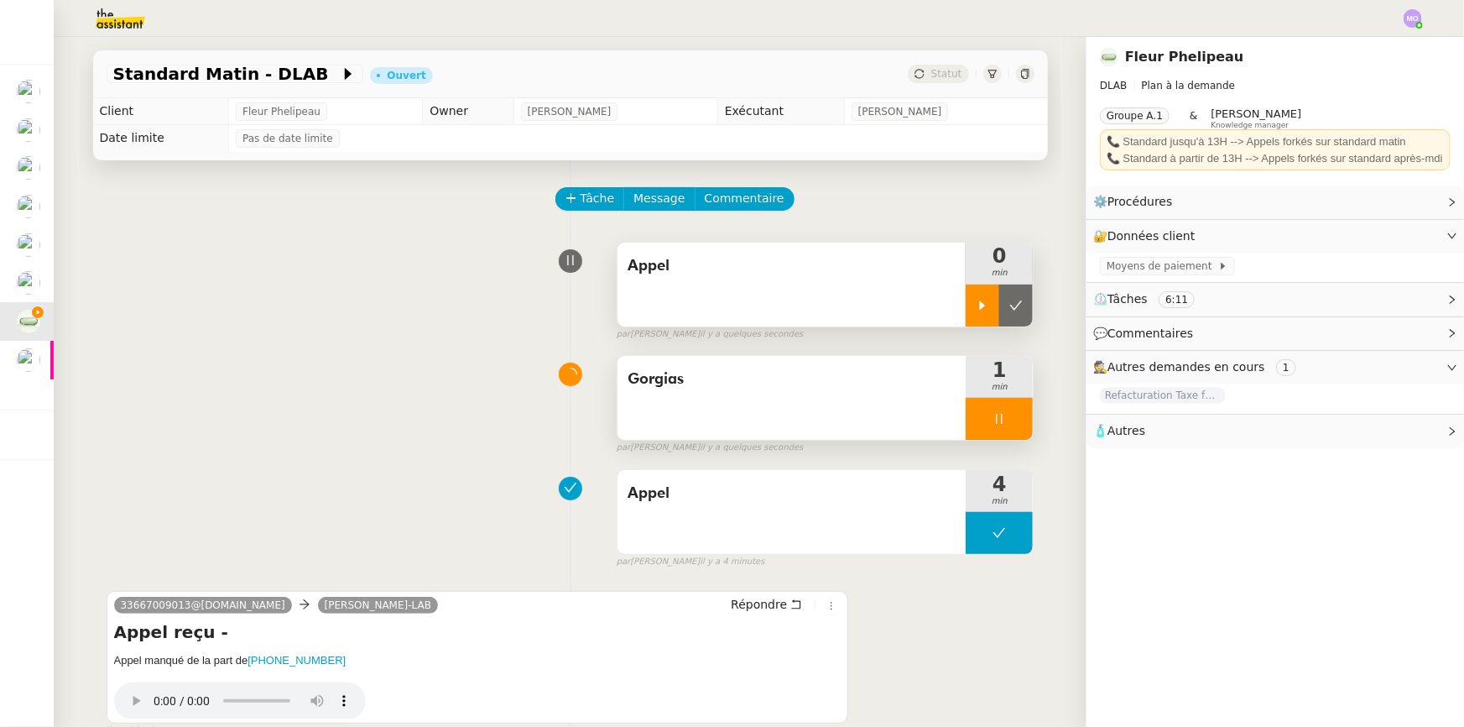
click at [972, 319] on div at bounding box center [983, 305] width 34 height 42
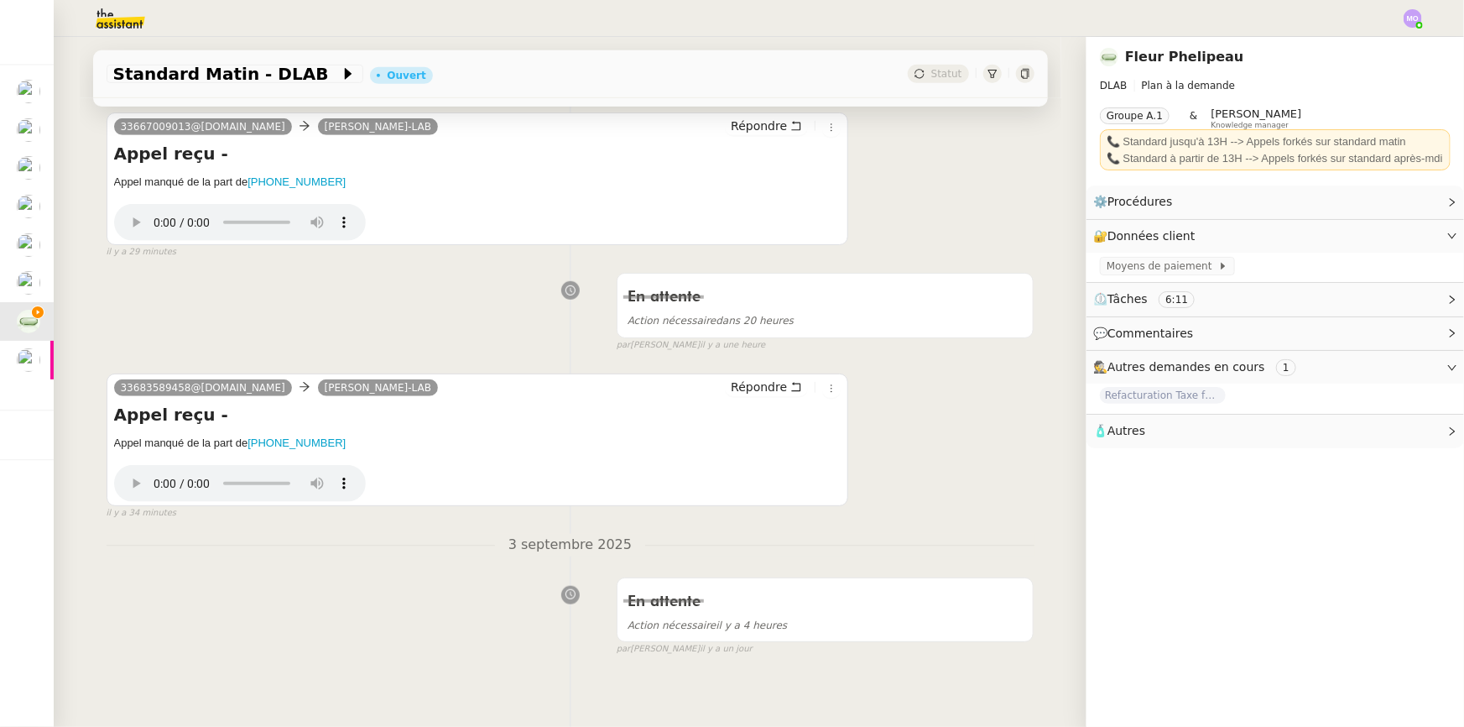
scroll to position [496, 0]
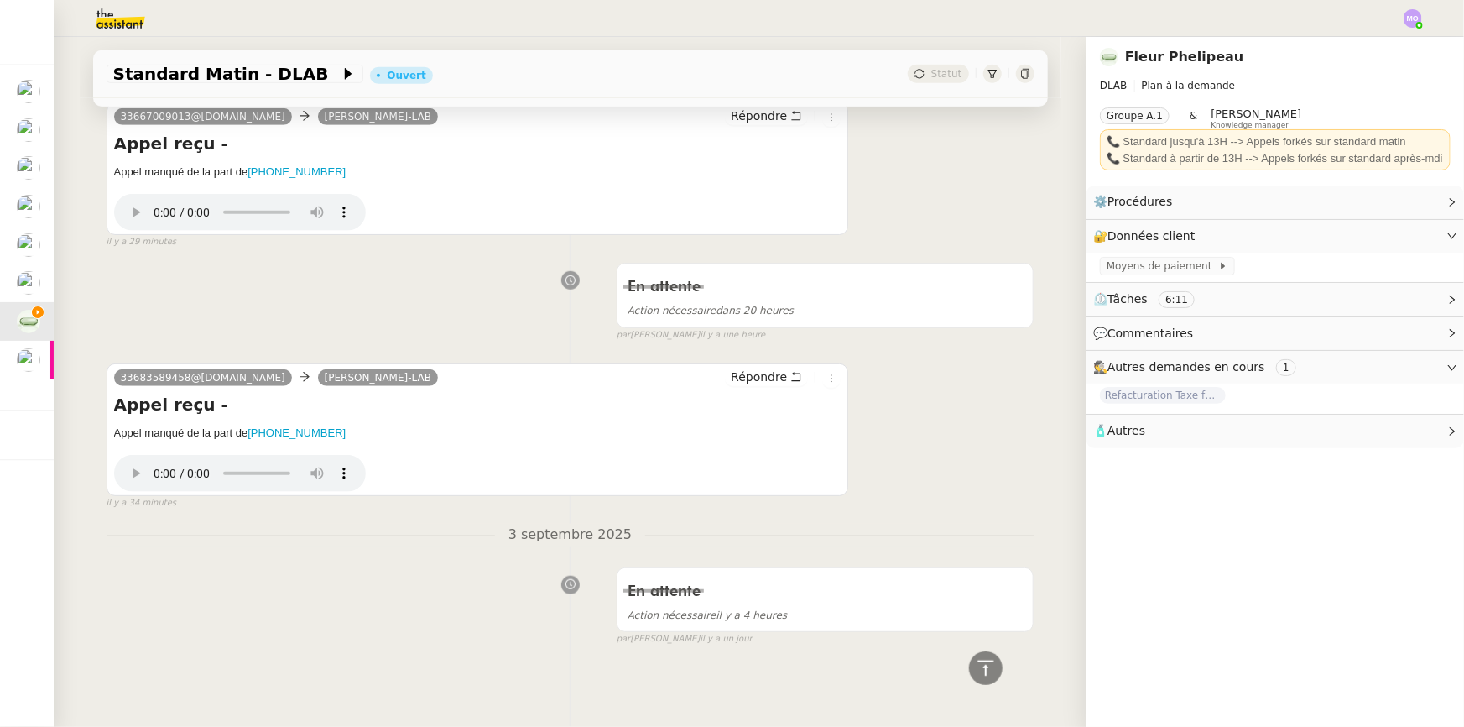
click at [107, 333] on div "En attente Action nécessaire dans 20 heures false par Marie O. il y a une heure" at bounding box center [571, 298] width 928 height 86
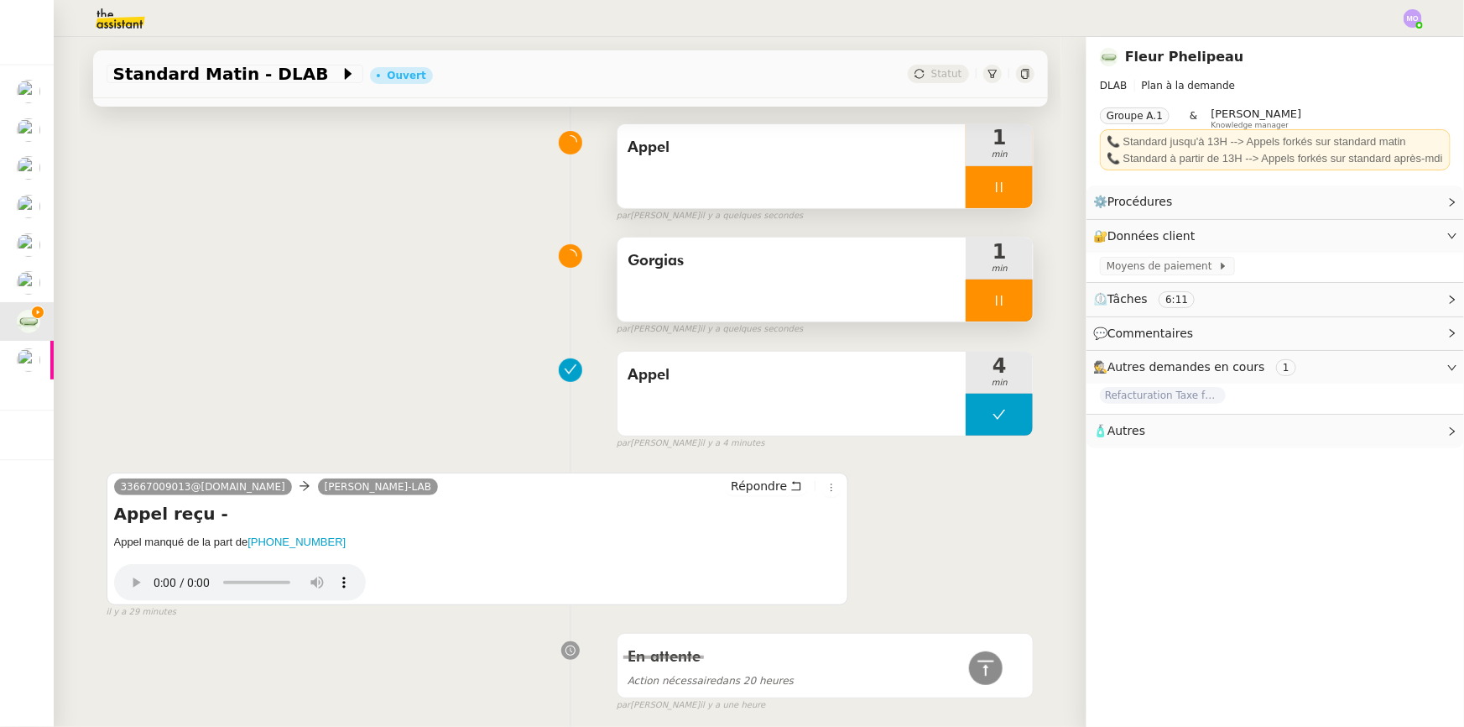
scroll to position [0, 0]
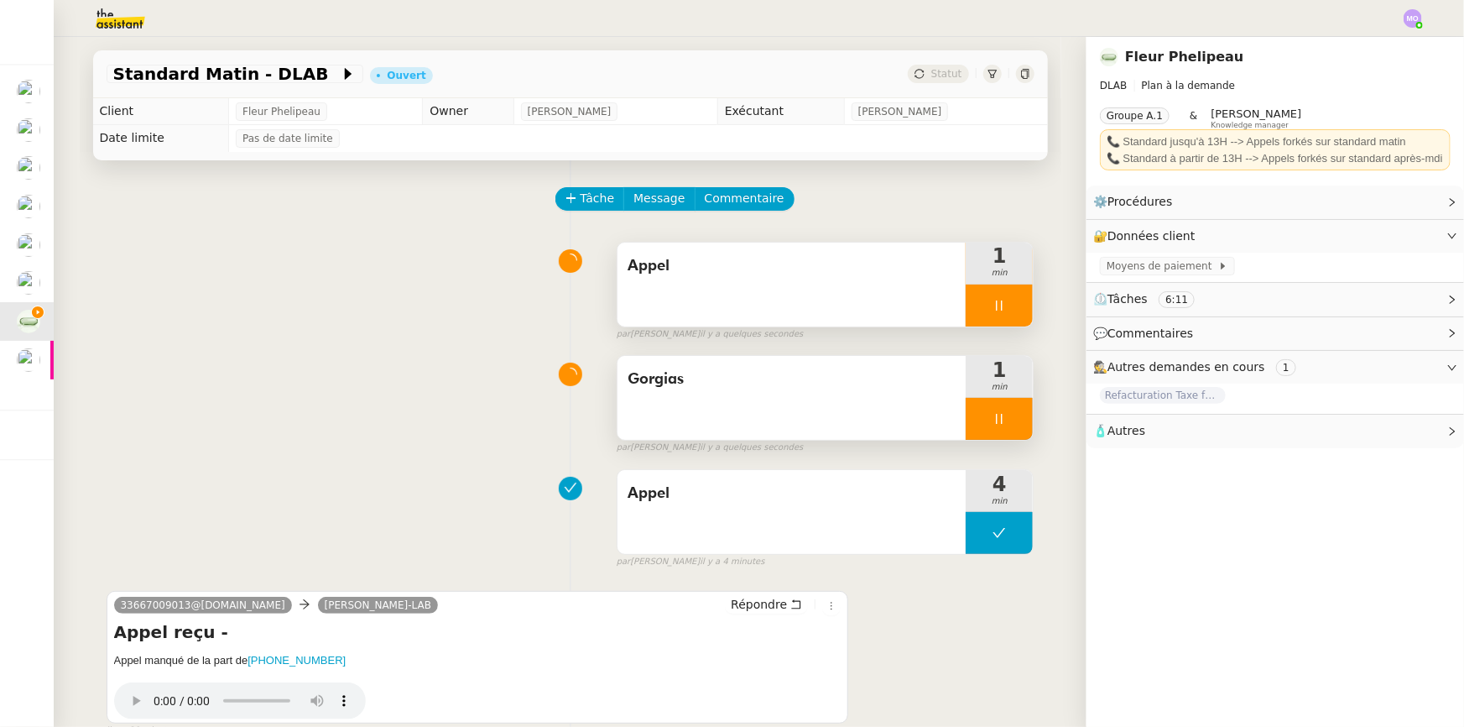
click at [999, 310] on div at bounding box center [999, 305] width 67 height 42
click at [1009, 310] on icon at bounding box center [1015, 305] width 13 height 13
click at [396, 342] on div "Appel 1 min false par Marie O. il y a quelques secondes" at bounding box center [571, 287] width 928 height 107
click at [1017, 429] on div at bounding box center [999, 419] width 67 height 42
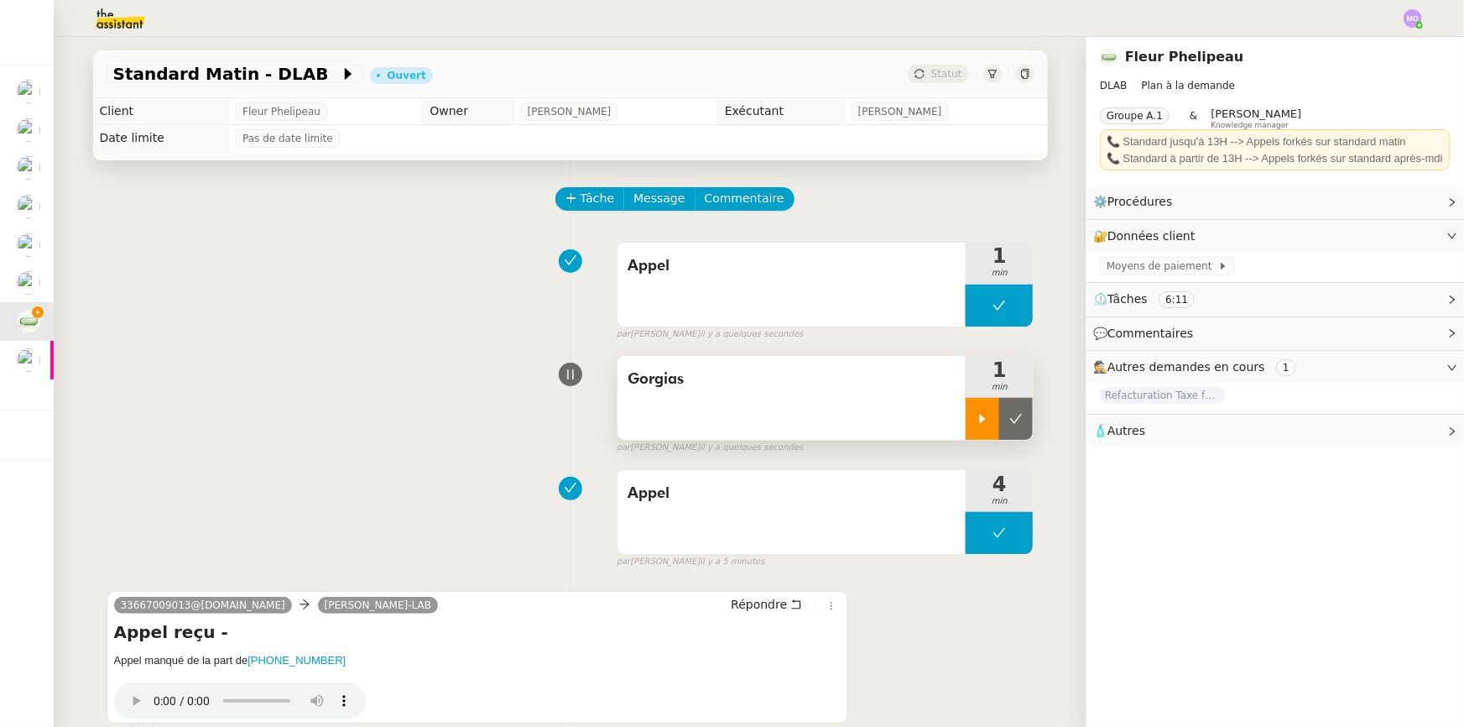
click at [1017, 429] on button at bounding box center [1016, 419] width 34 height 42
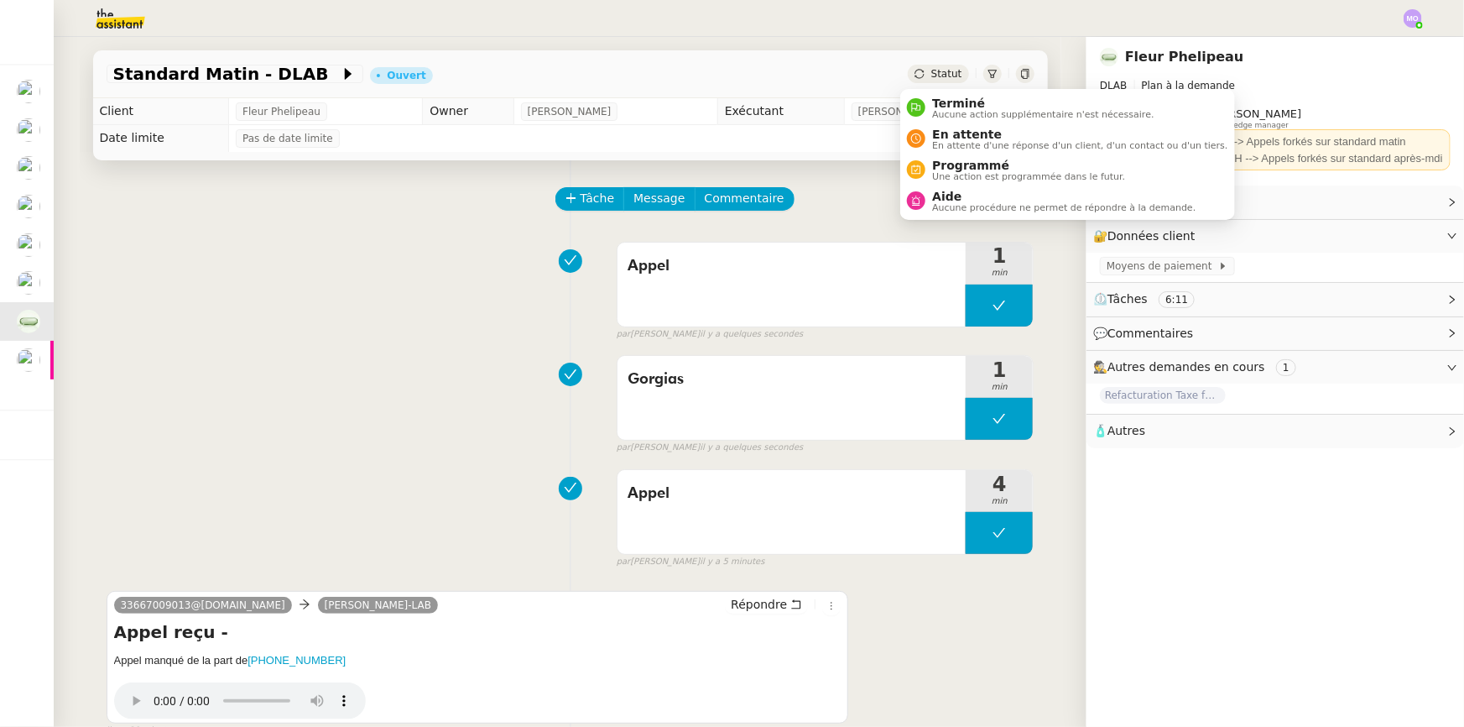
click at [931, 68] on span "Statut" at bounding box center [946, 74] width 31 height 12
click at [951, 138] on span "En attente" at bounding box center [1079, 134] width 295 height 13
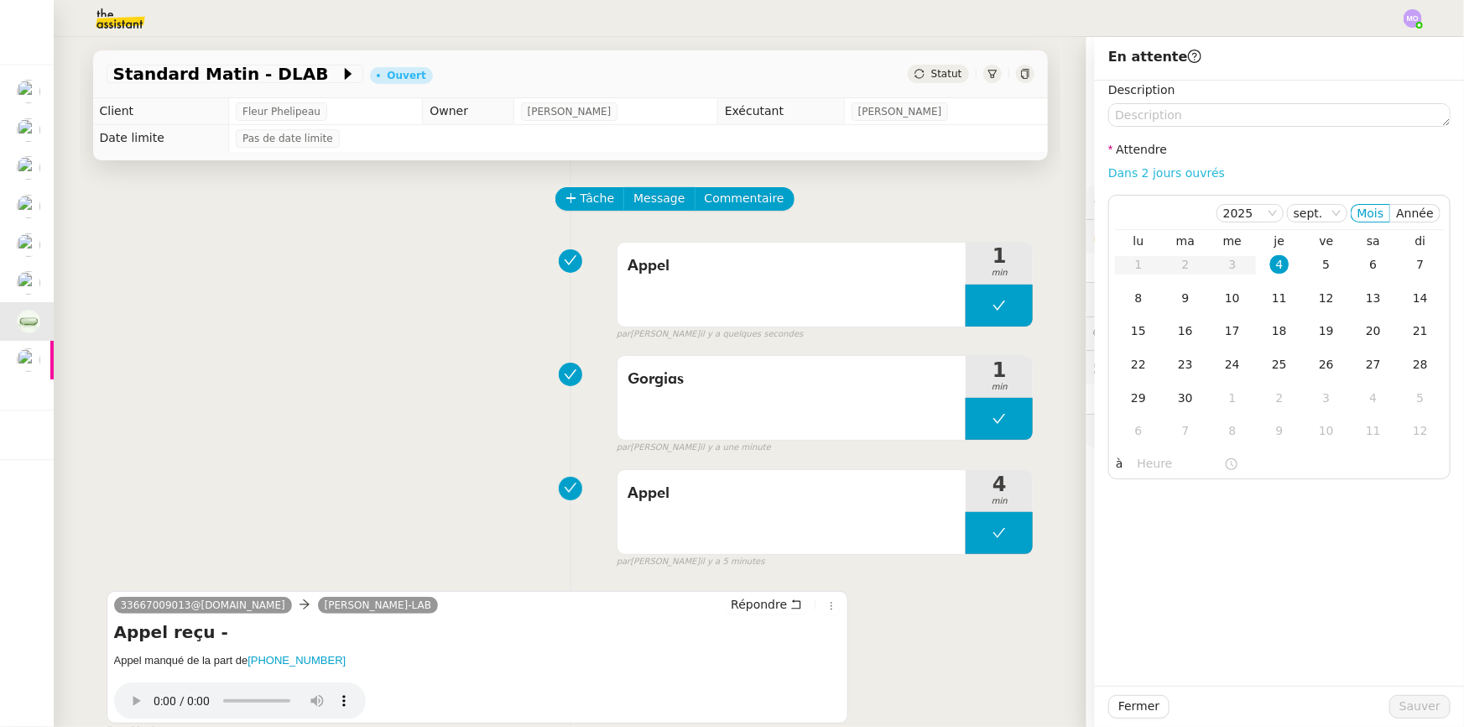
click at [1144, 174] on link "Dans 2 jours ouvrés" at bounding box center [1166, 172] width 117 height 13
type input "07:00"
click at [1305, 269] on td "5" at bounding box center [1326, 265] width 47 height 34
click at [1393, 705] on button "Sauver" at bounding box center [1419, 706] width 61 height 23
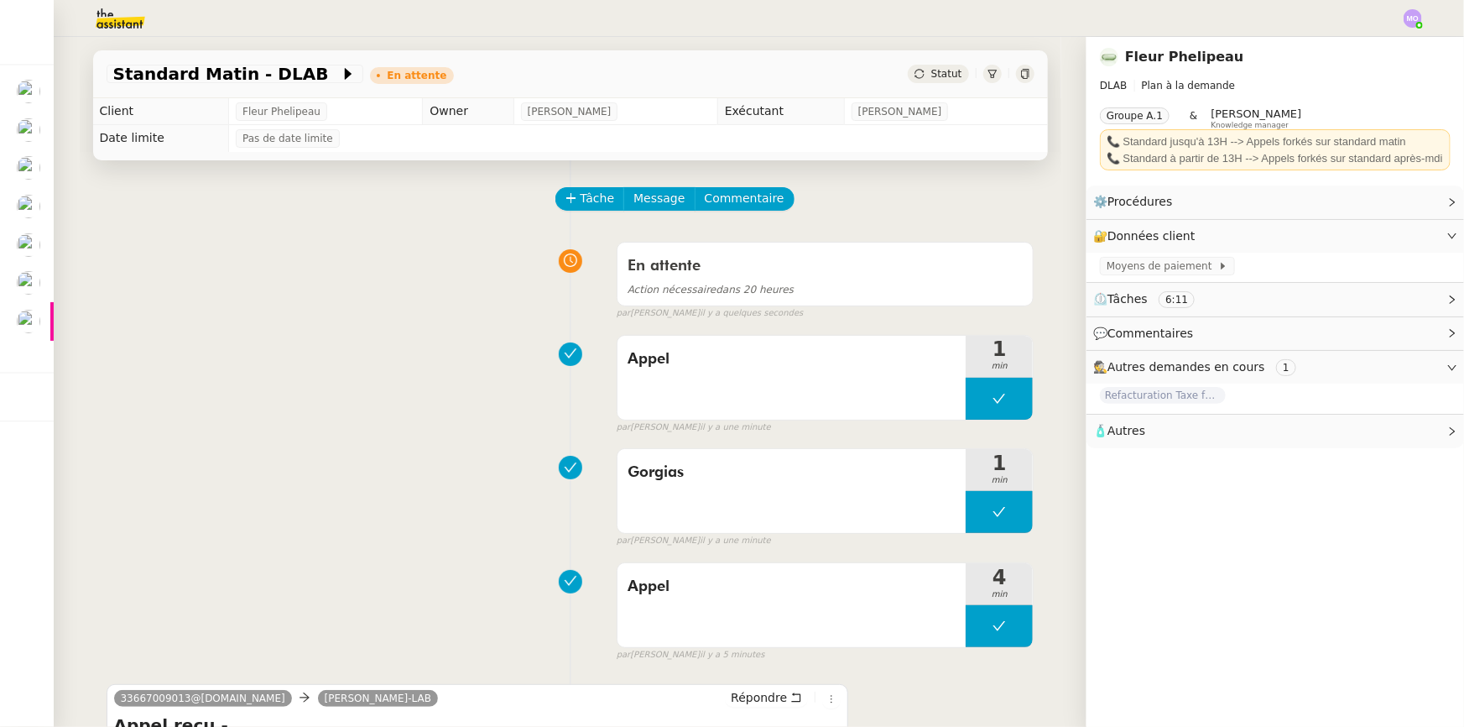
drag, startPoint x: 123, startPoint y: 260, endPoint x: 96, endPoint y: 180, distance: 84.9
click at [117, 248] on div "En attente Action nécessaire dans 20 heures false par Marie O. il y a quelques …" at bounding box center [571, 277] width 928 height 86
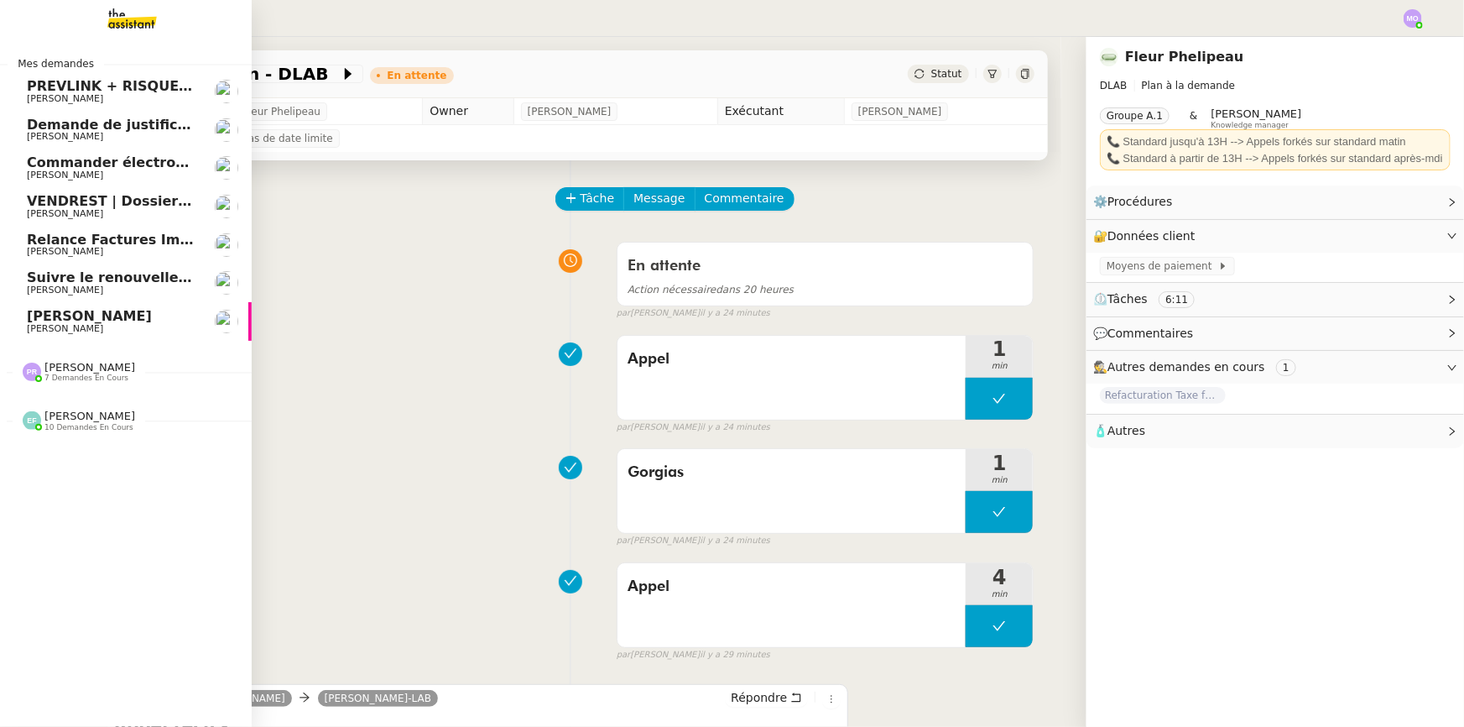
click at [151, 320] on span "[PERSON_NAME]" at bounding box center [111, 316] width 169 height 15
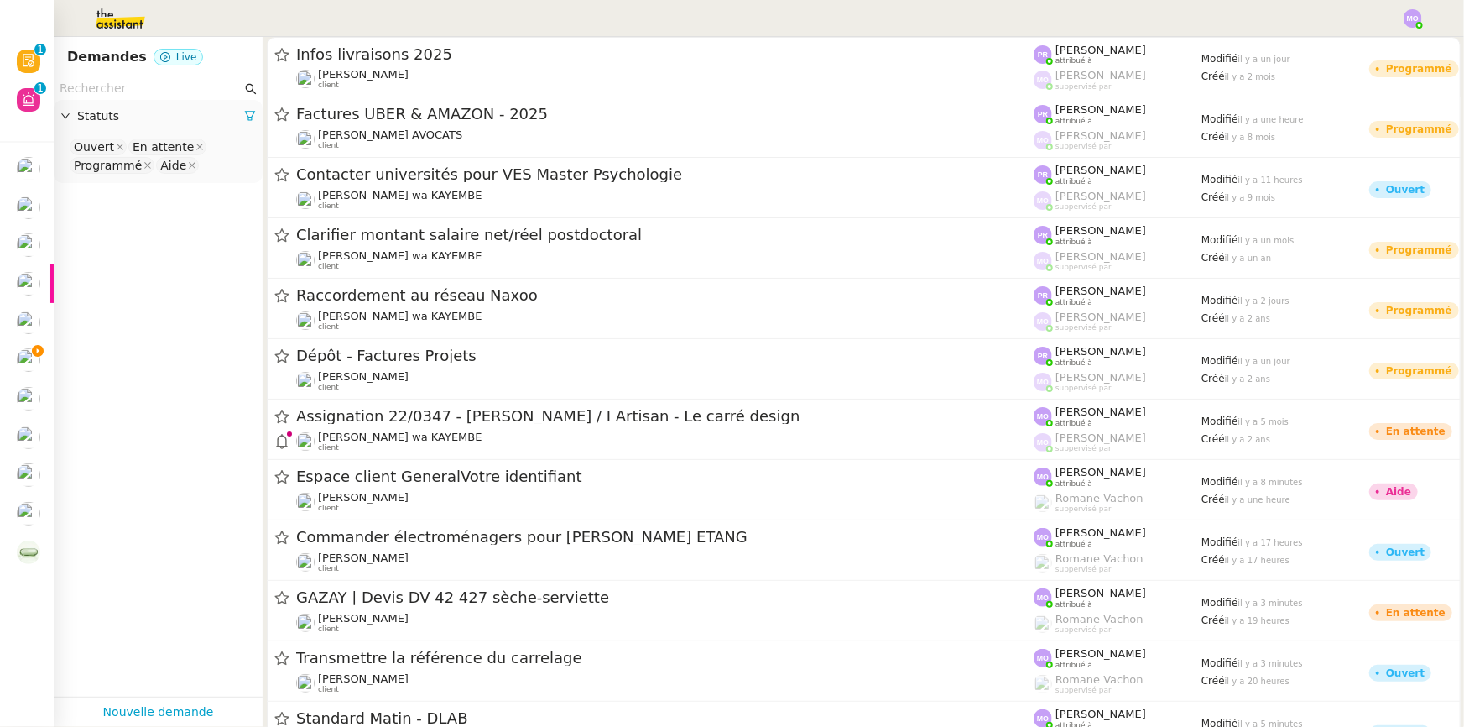
click at [98, 91] on input "text" at bounding box center [151, 88] width 182 height 19
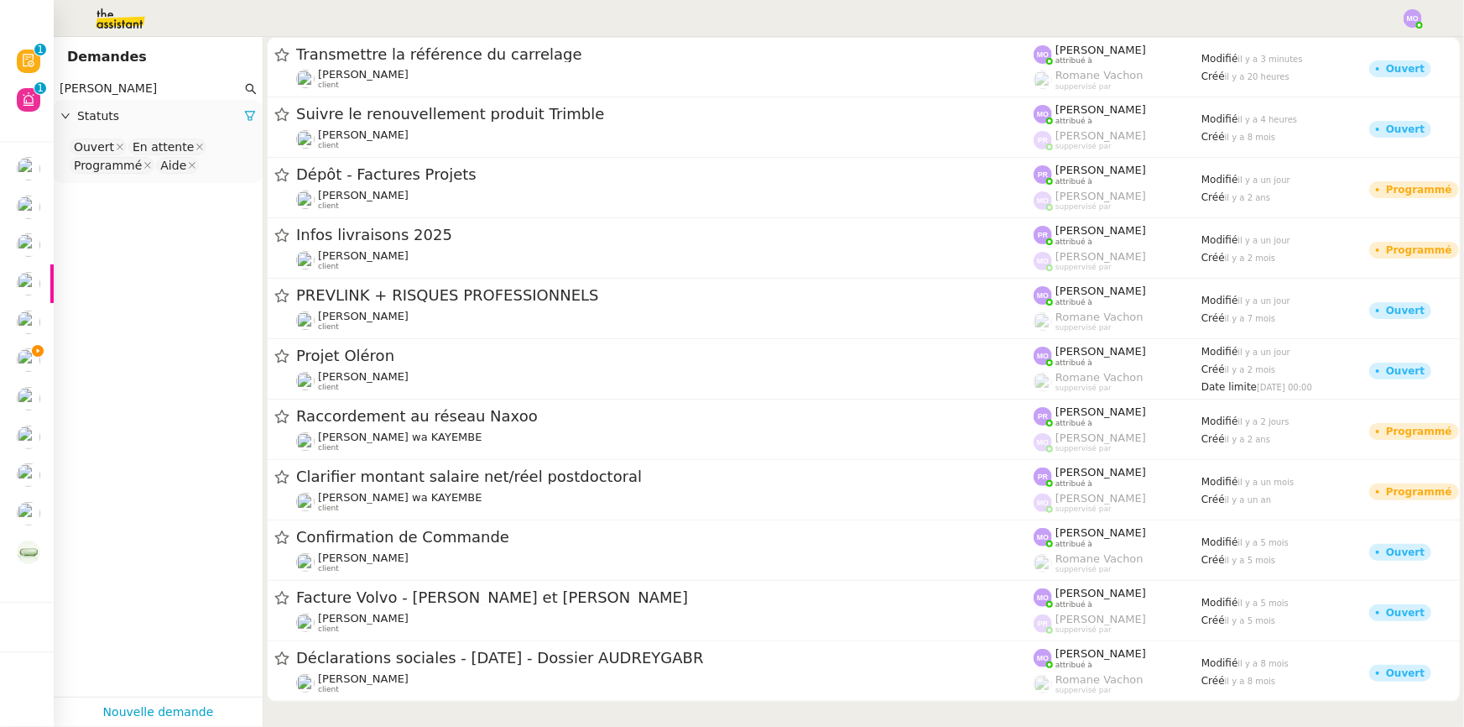
click at [201, 169] on nz-select-top-control "Ouvert En attente Programmé Aide" at bounding box center [158, 156] width 182 height 39
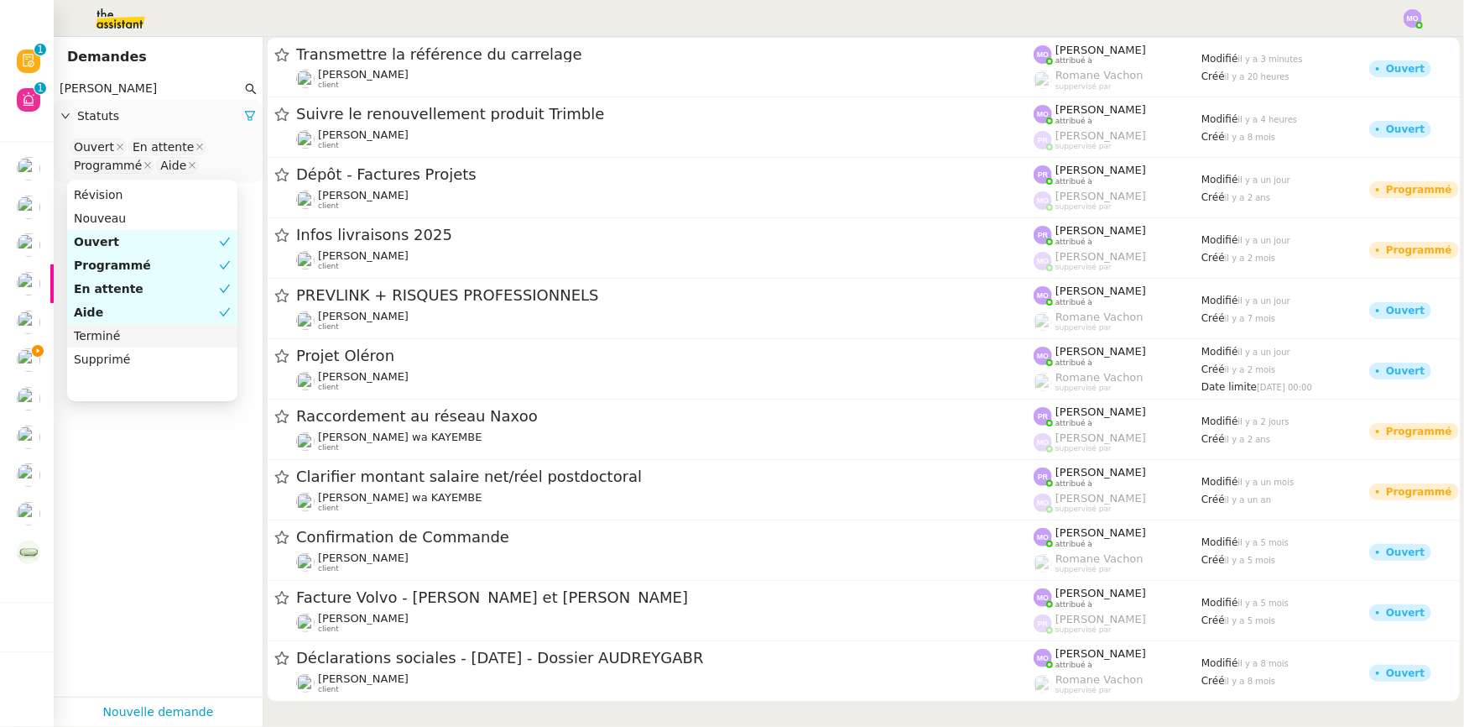
click at [128, 340] on div "Terminé" at bounding box center [152, 335] width 157 height 15
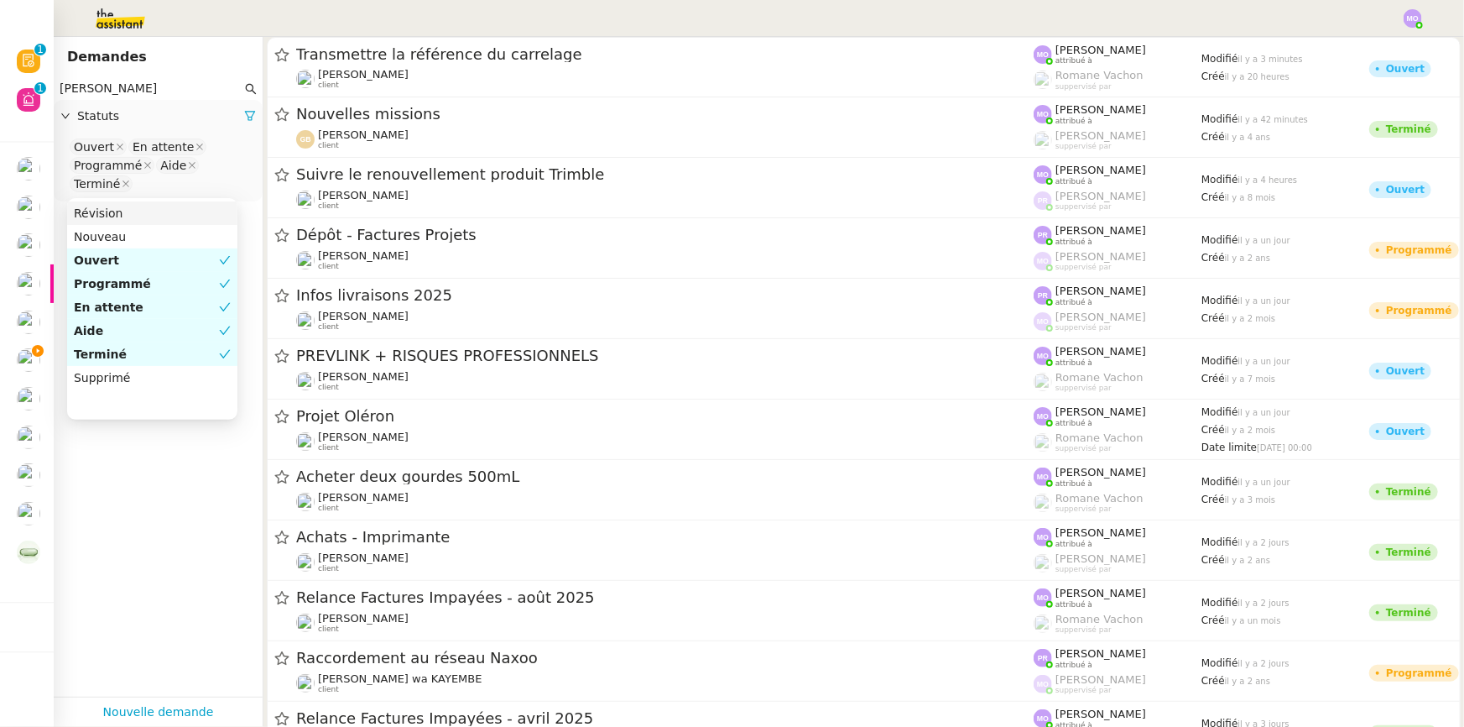
click at [107, 88] on input "andré" at bounding box center [151, 88] width 182 height 19
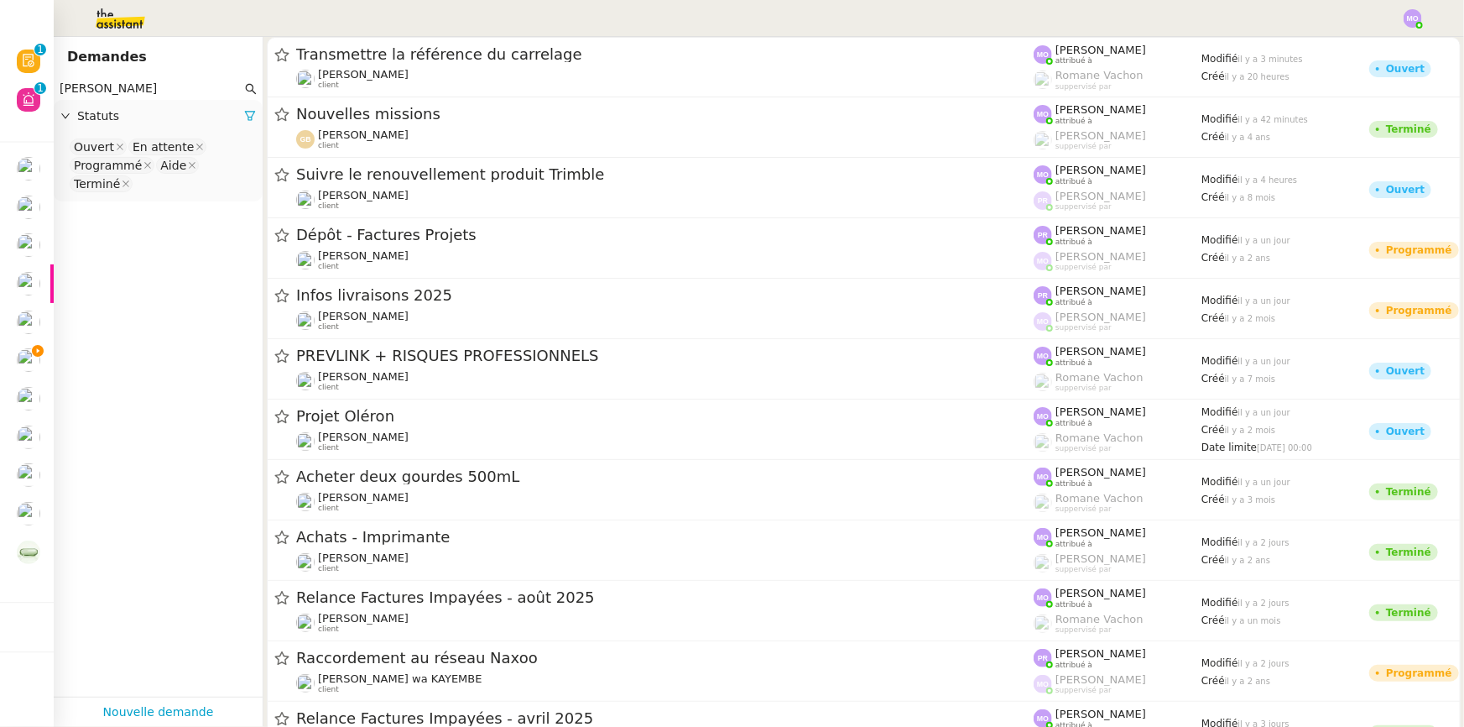
click at [107, 88] on input "andré" at bounding box center [151, 88] width 182 height 19
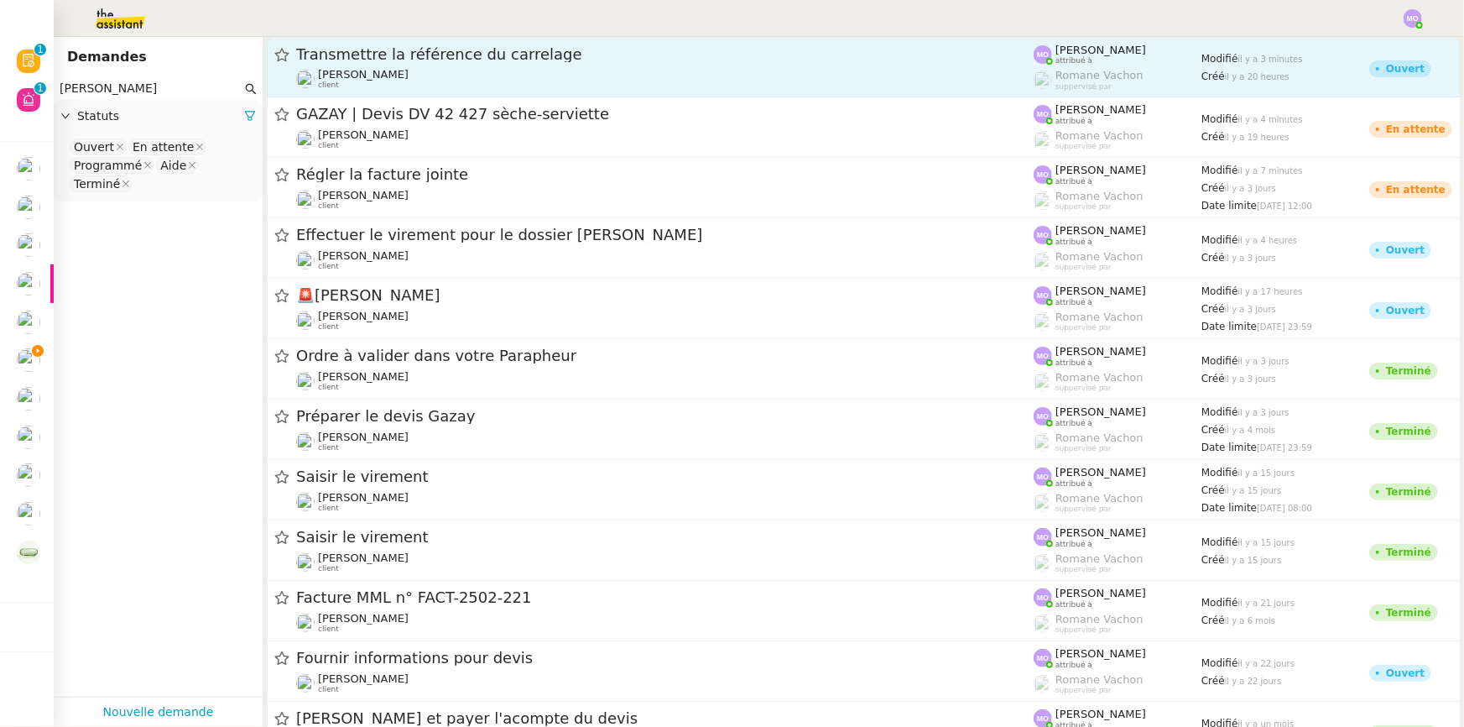
click at [460, 60] on span "Transmettre la référence du carrelage" at bounding box center [665, 54] width 738 height 15
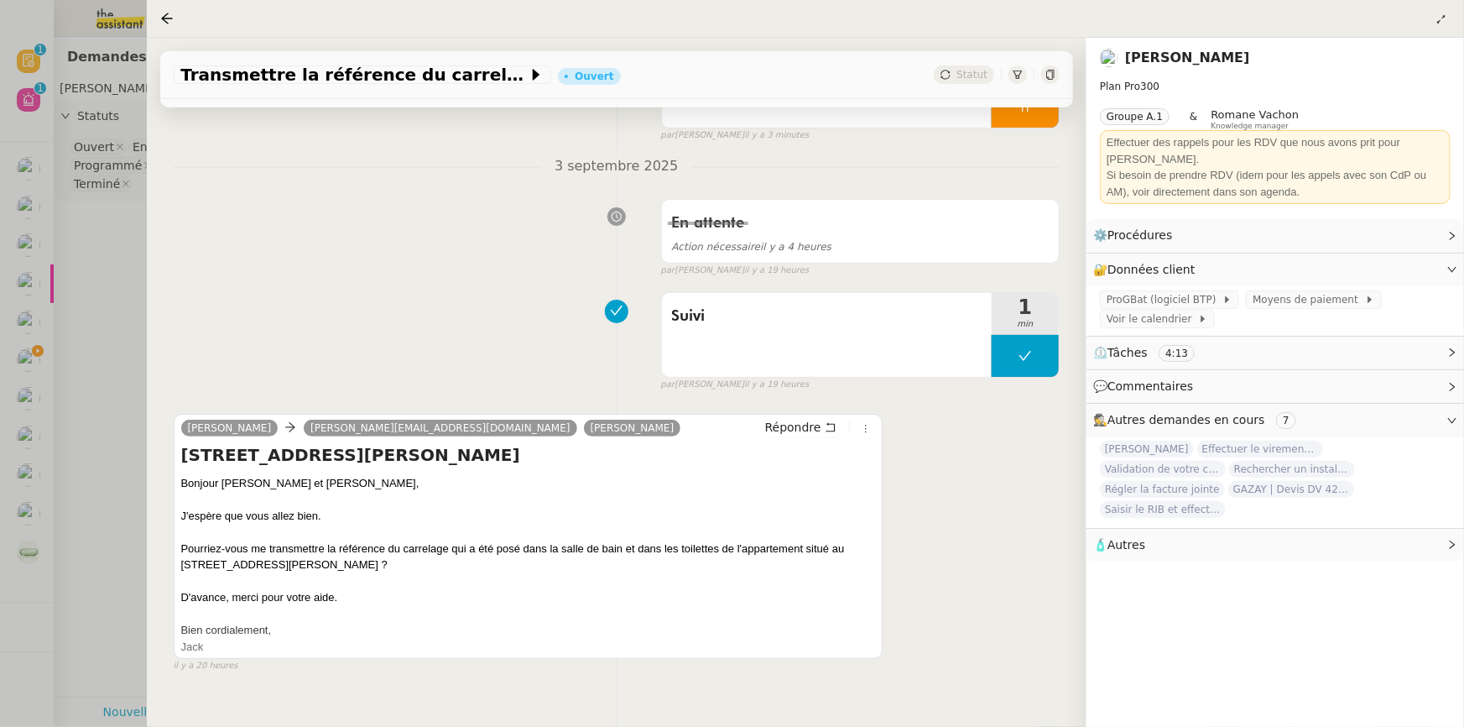
scroll to position [236, 0]
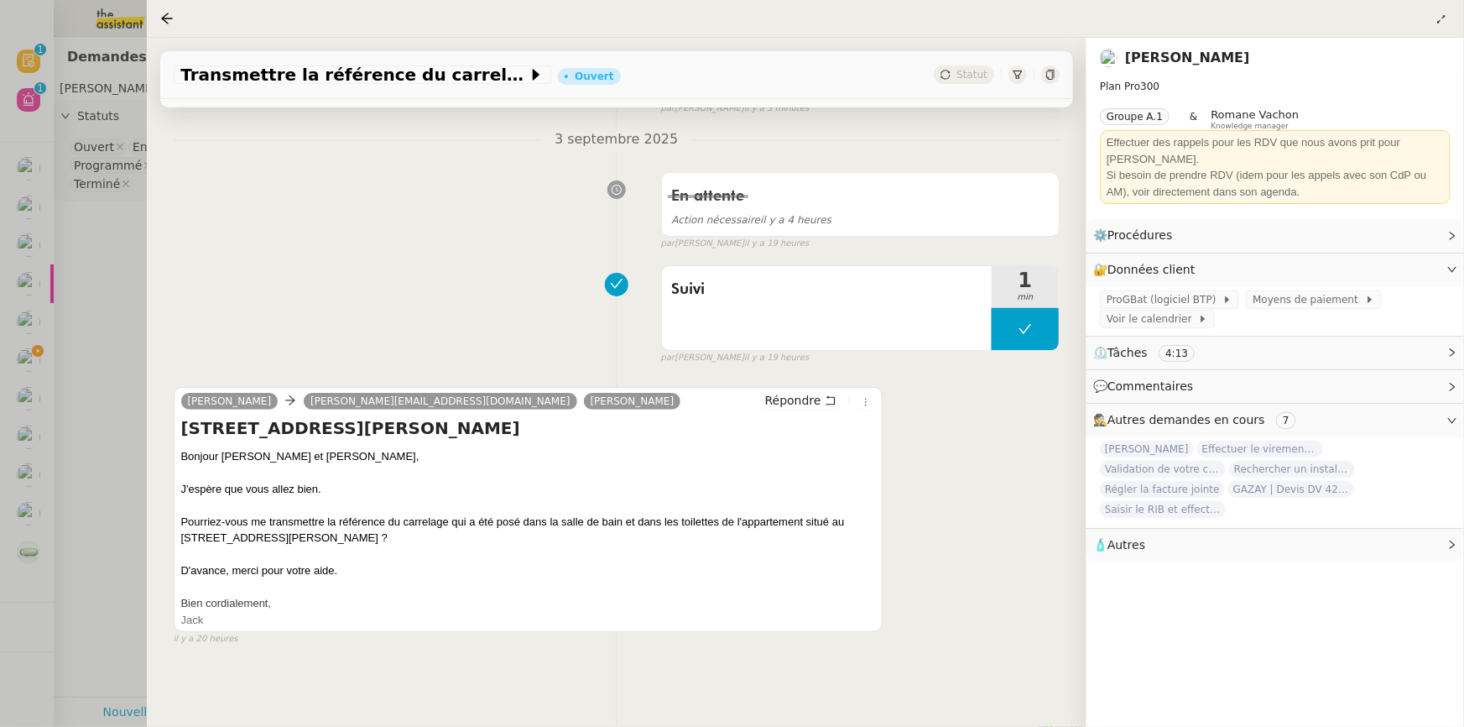
click at [131, 305] on div at bounding box center [732, 363] width 1464 height 727
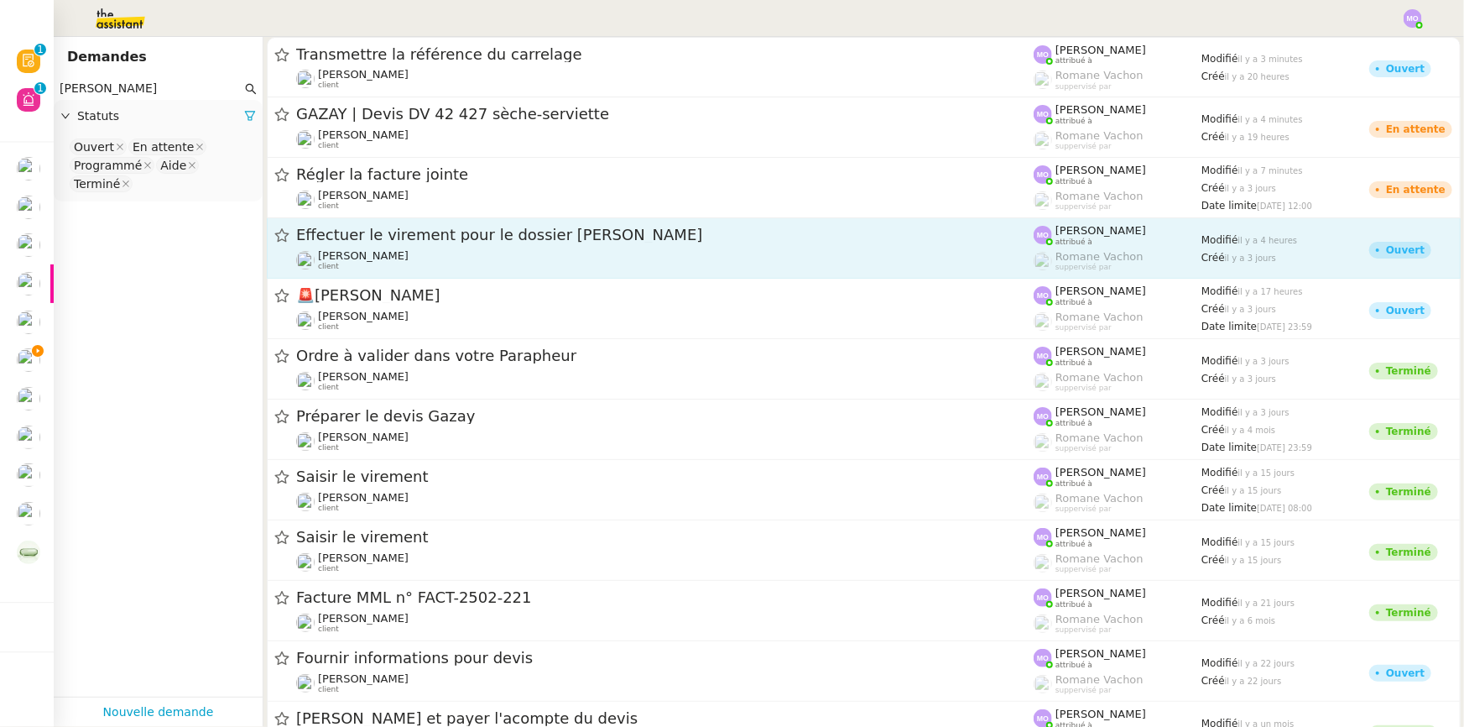
click at [447, 243] on div "Effectuer le virement pour le dossier Gazay" at bounding box center [665, 235] width 738 height 21
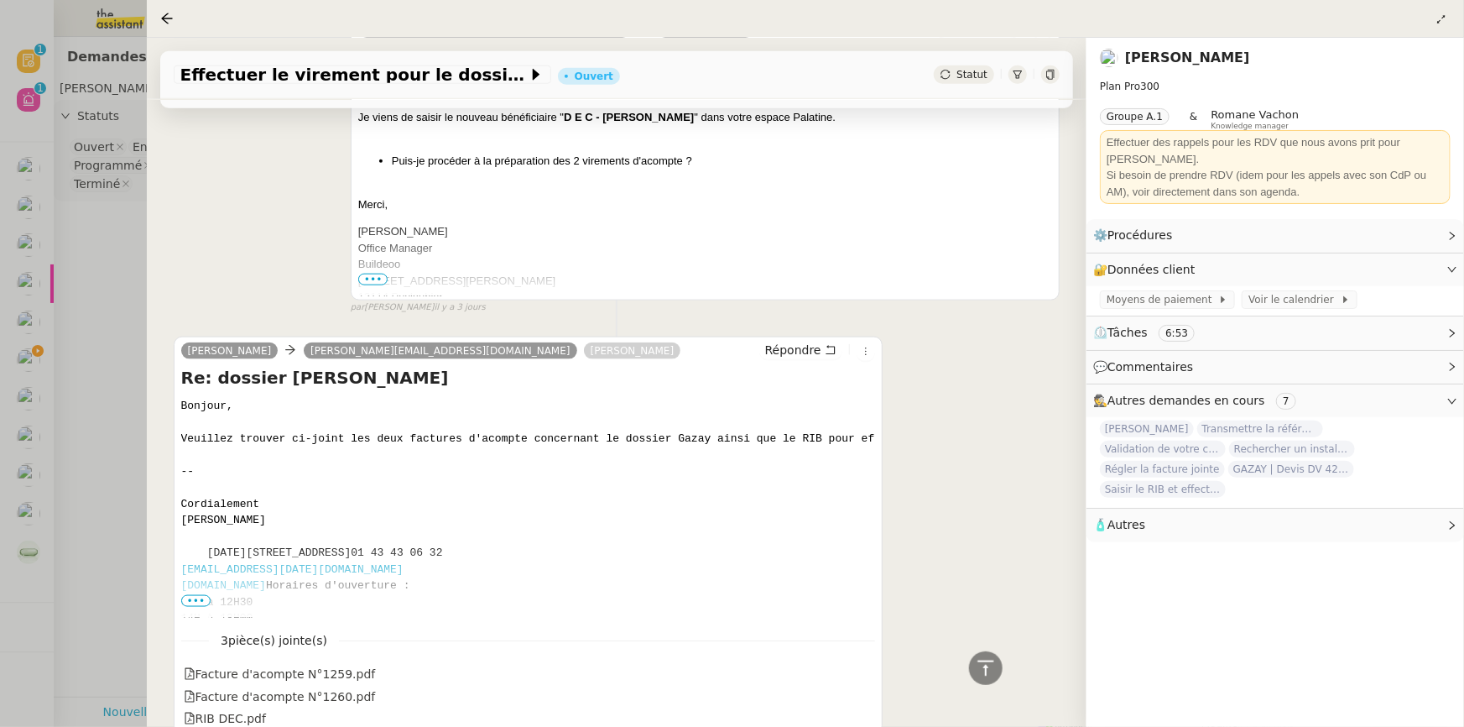
scroll to position [915, 0]
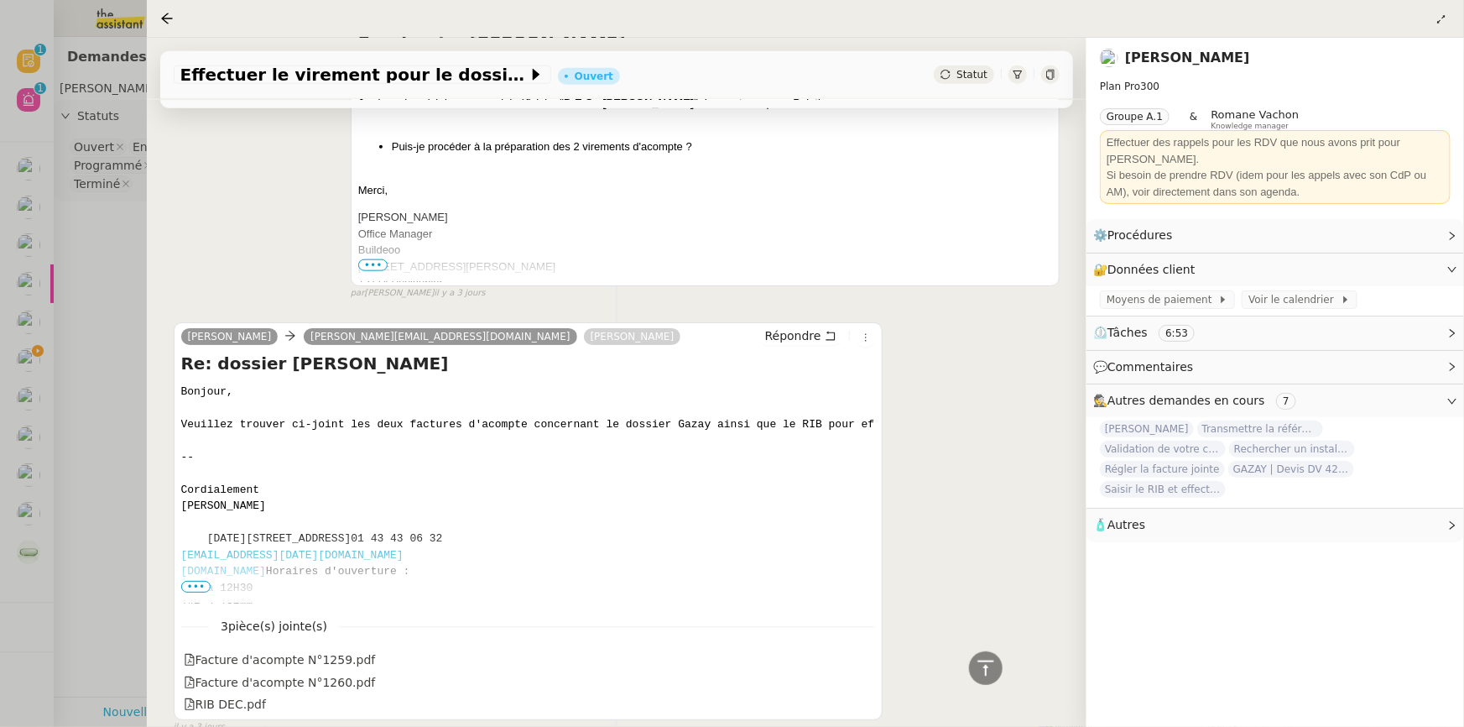
click at [100, 346] on div at bounding box center [732, 363] width 1464 height 727
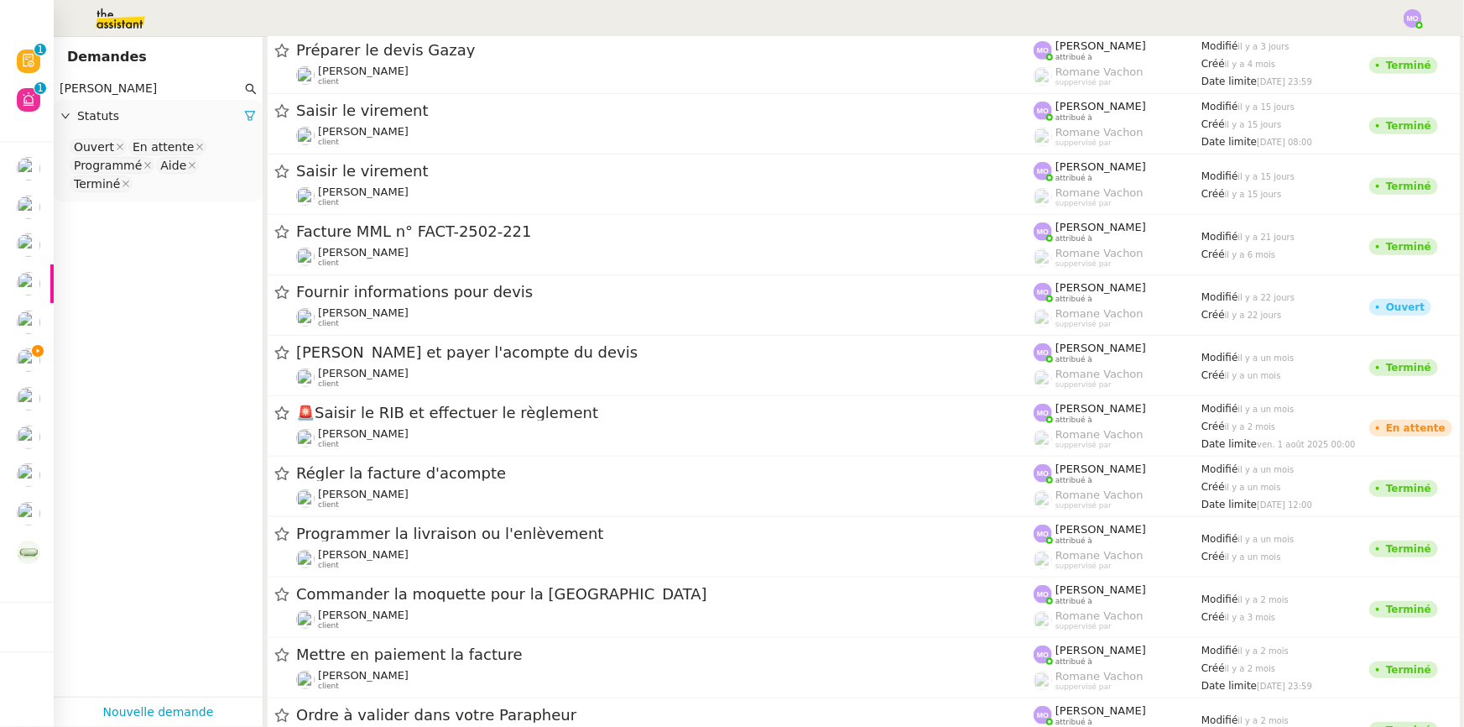
scroll to position [381, 0]
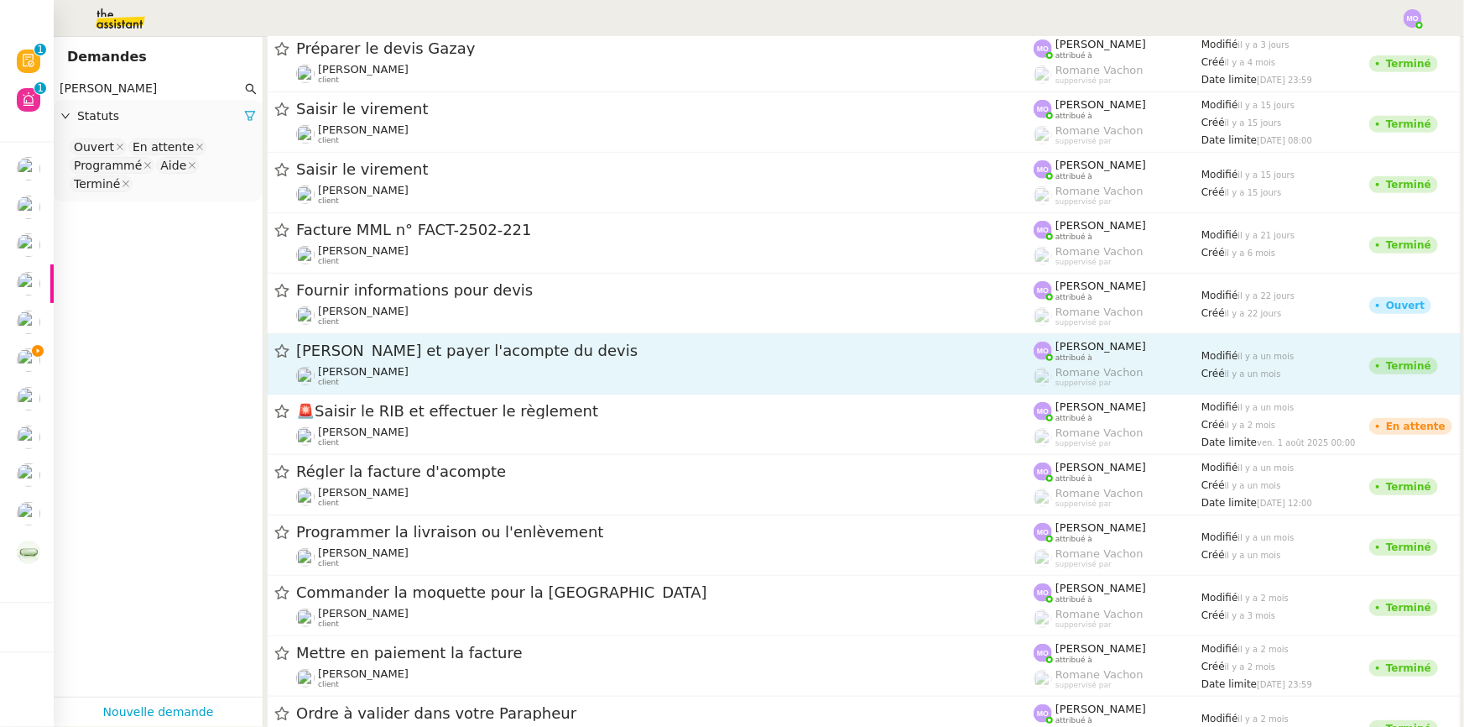
click at [409, 362] on div "Valider et payer l'acompte du devis Gilbert AVAKIAN client" at bounding box center [665, 364] width 738 height 46
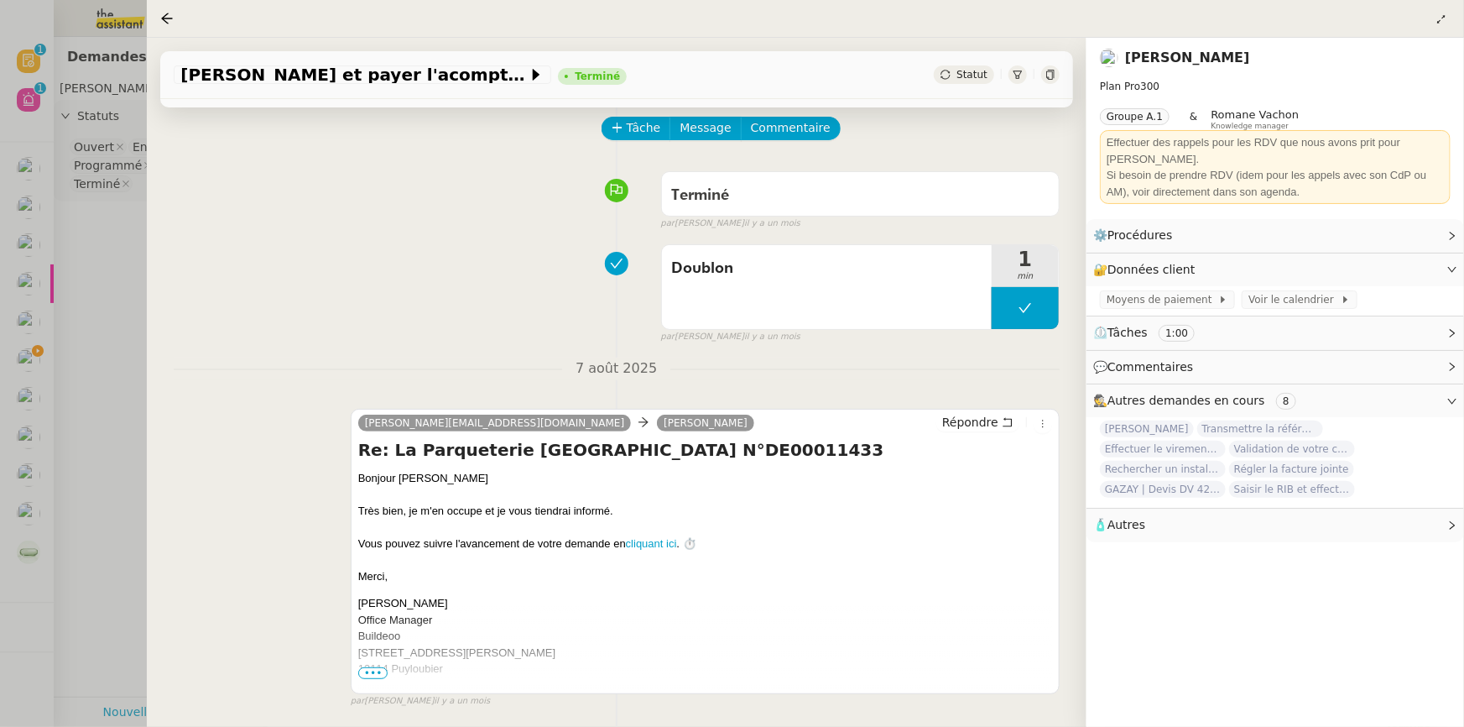
scroll to position [381, 0]
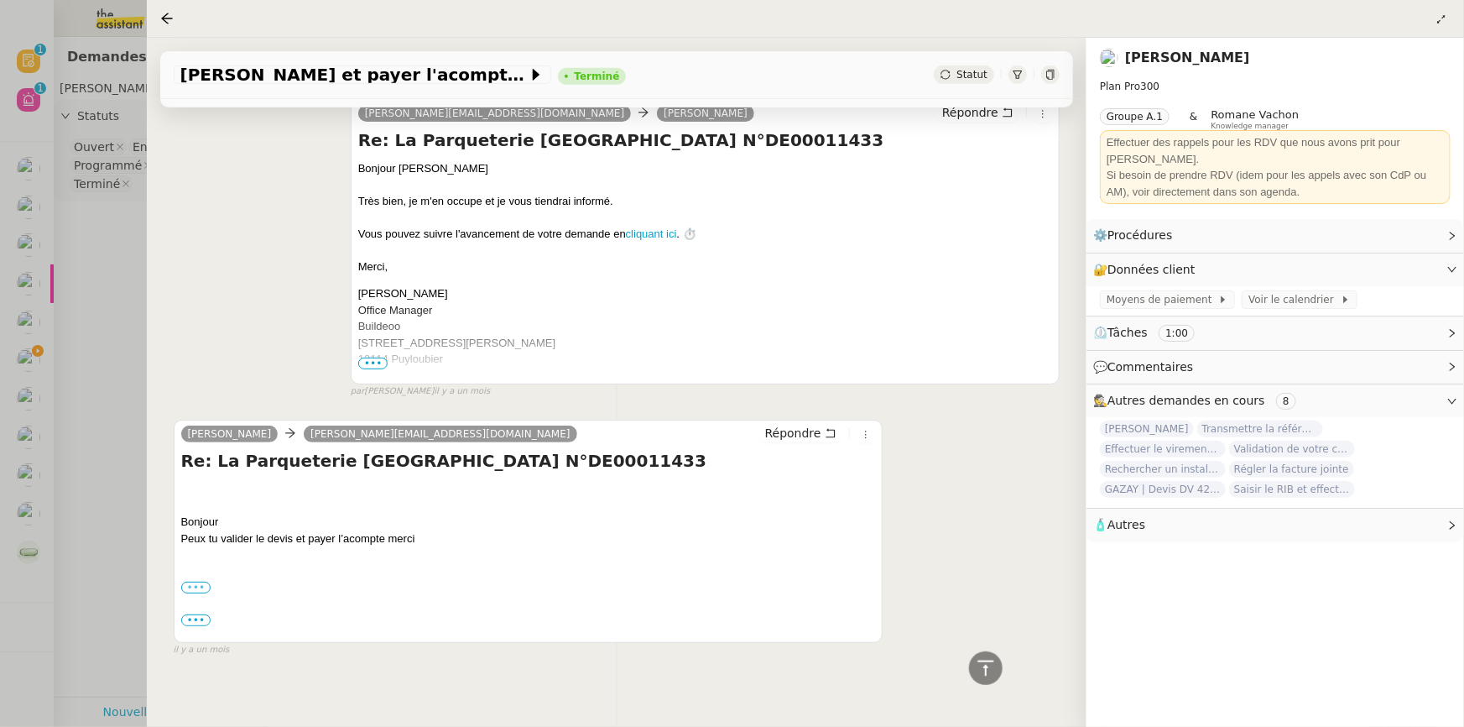
click at [198, 591] on label "•••" at bounding box center [196, 587] width 30 height 12
click at [0, 0] on input "•••" at bounding box center [0, 0] width 0 height 0
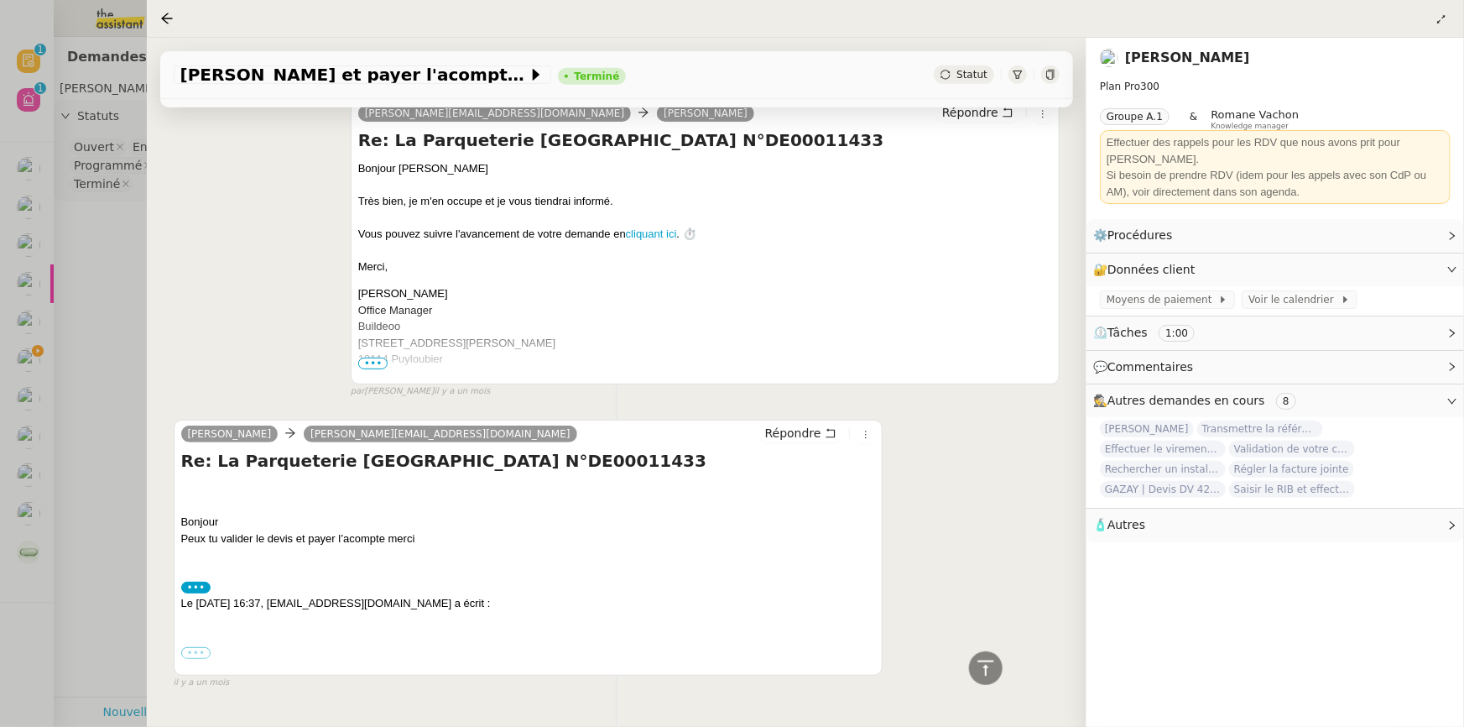
click at [196, 659] on label "•••" at bounding box center [196, 653] width 30 height 12
click at [0, 0] on input "•••" at bounding box center [0, 0] width 0 height 0
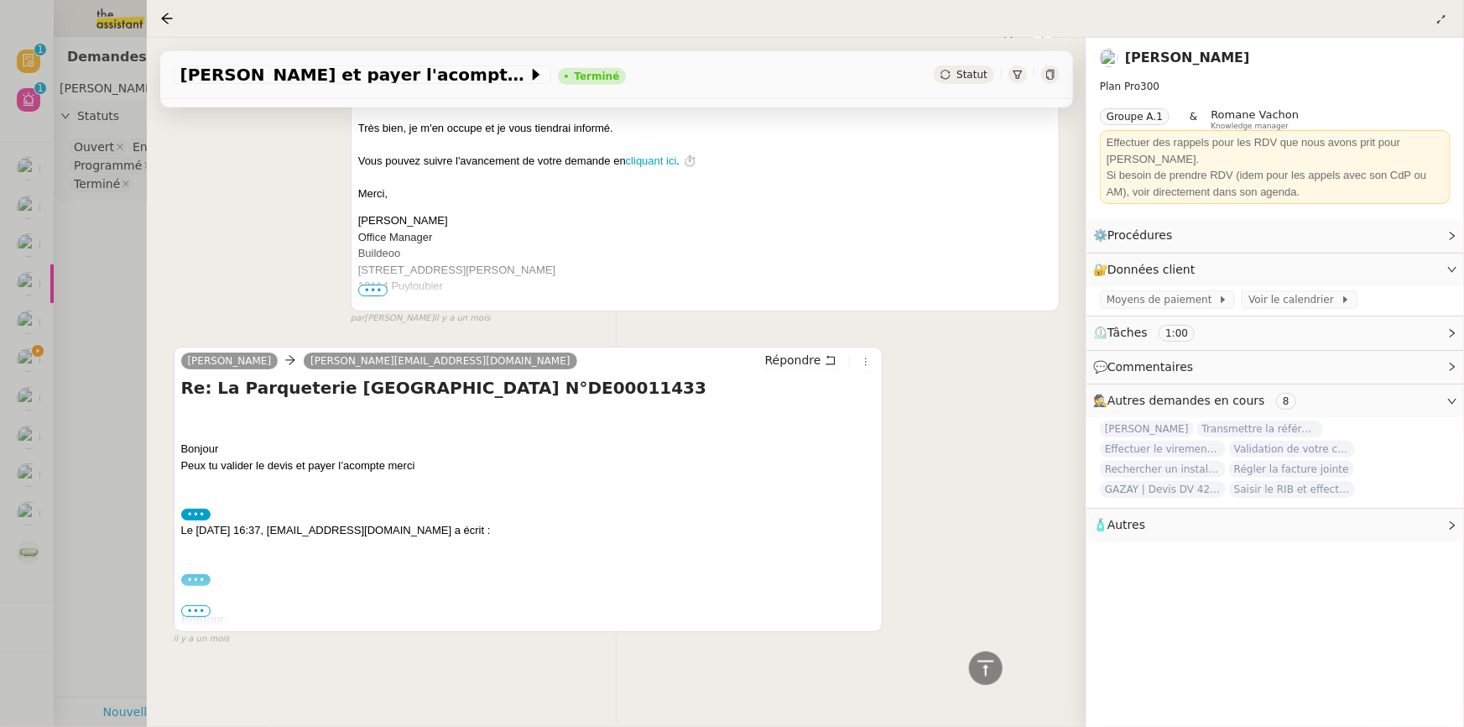
click at [190, 605] on span "•••" at bounding box center [196, 611] width 30 height 12
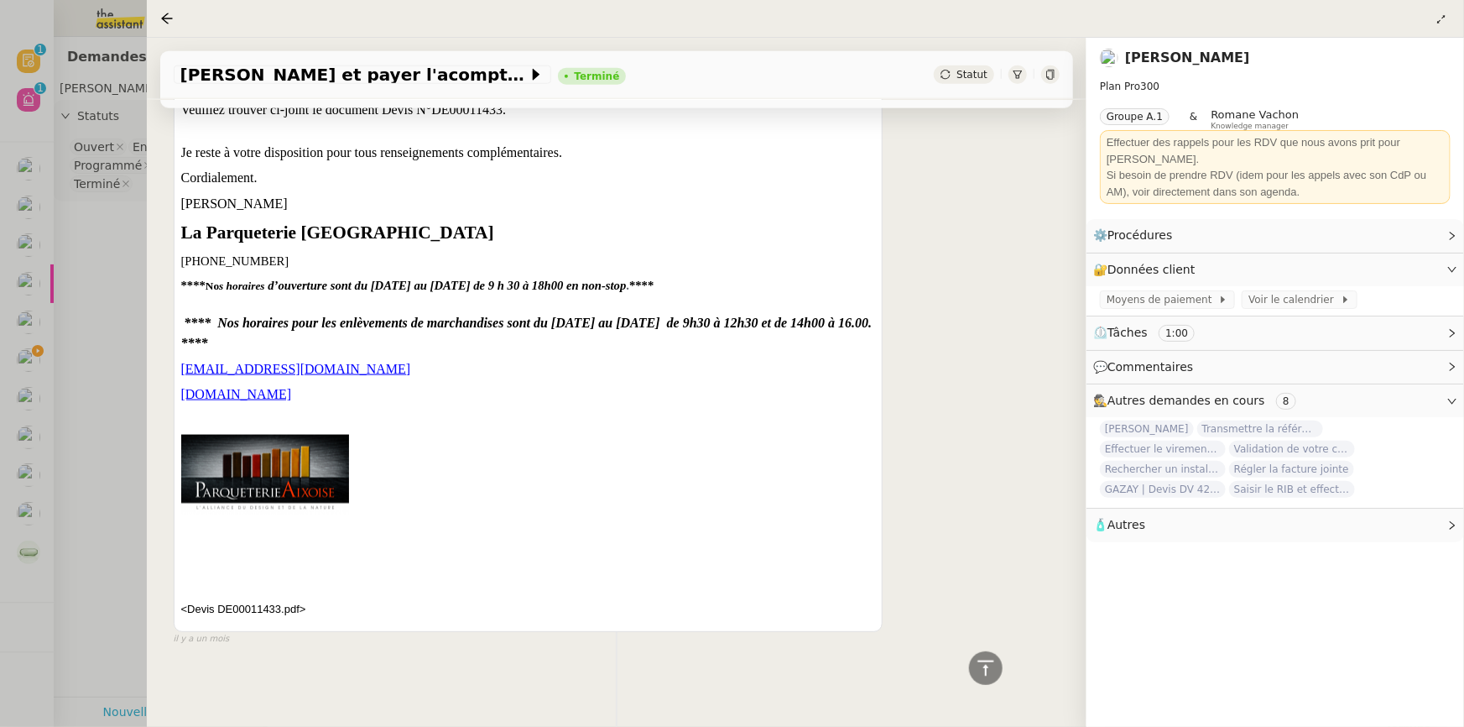
scroll to position [1001, 0]
click at [96, 432] on div at bounding box center [732, 363] width 1464 height 727
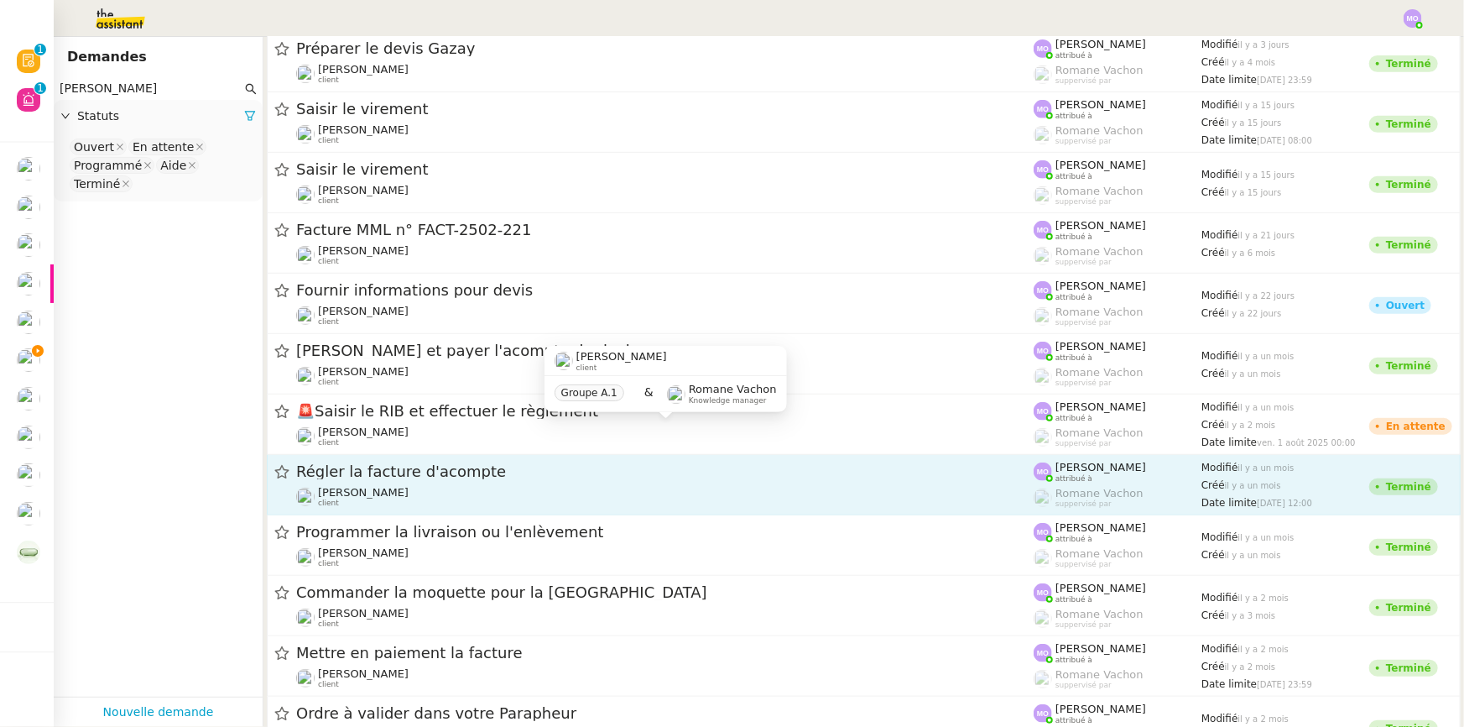
click at [395, 477] on span "Régler la facture d'acompte" at bounding box center [665, 471] width 738 height 15
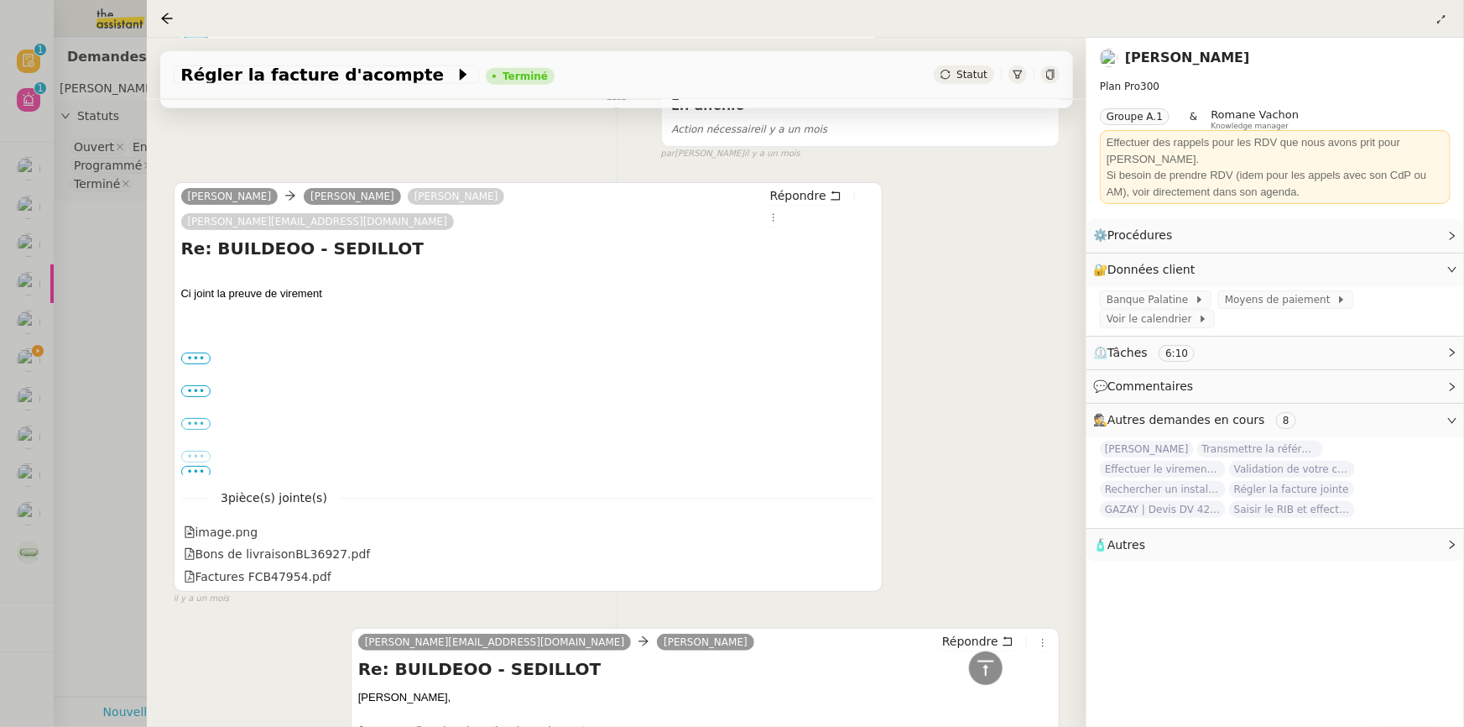
scroll to position [1067, 0]
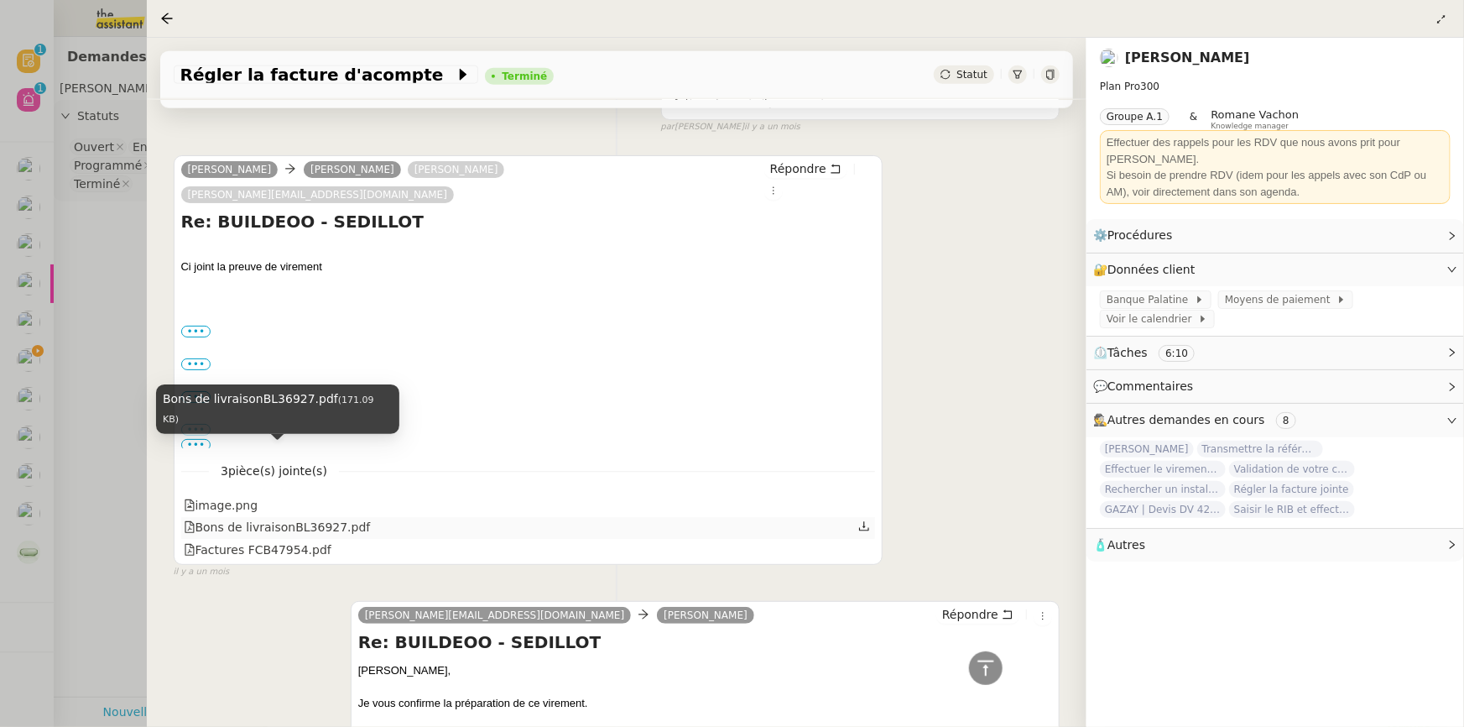
click at [322, 518] on div "Bons de livraisonBL36927.pdf" at bounding box center [277, 527] width 187 height 19
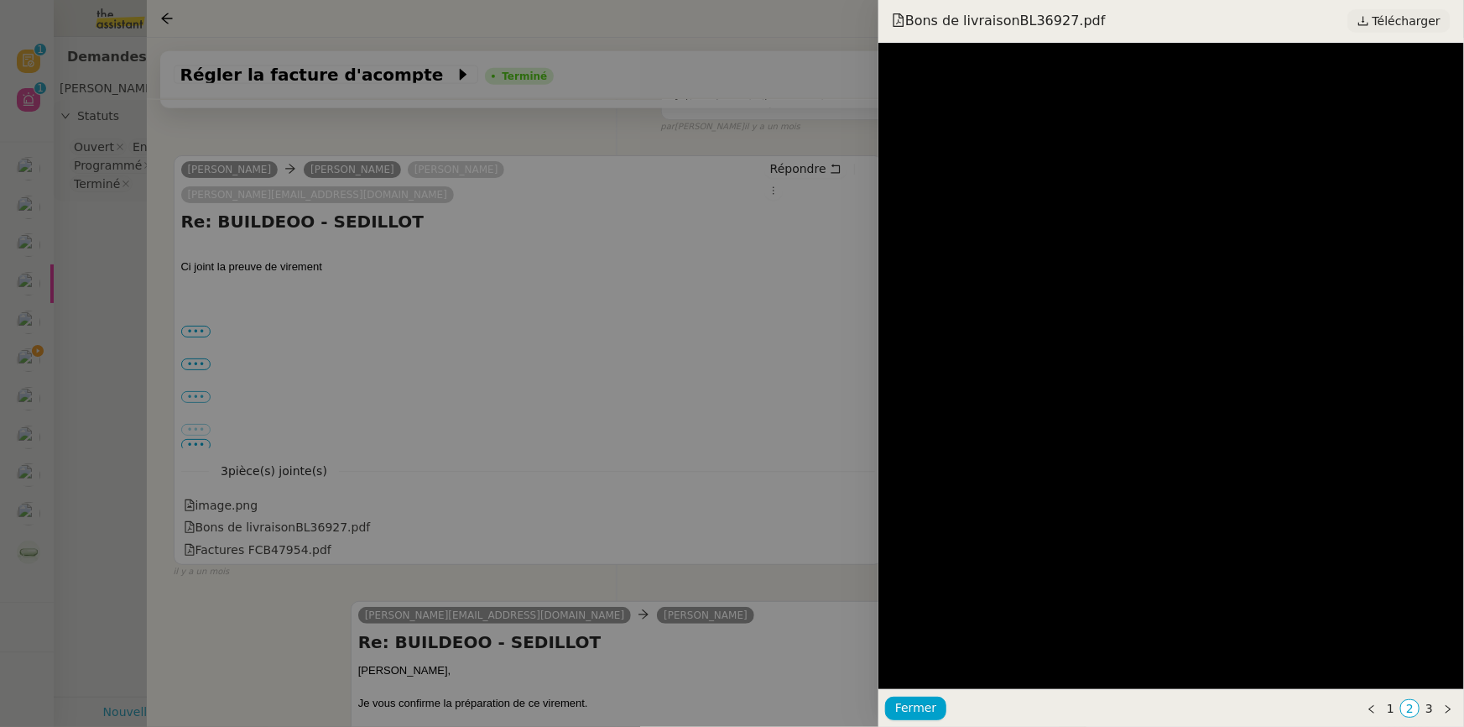
click at [1400, 13] on span "Télécharger" at bounding box center [1407, 21] width 68 height 22
click at [511, 335] on div at bounding box center [732, 363] width 1464 height 727
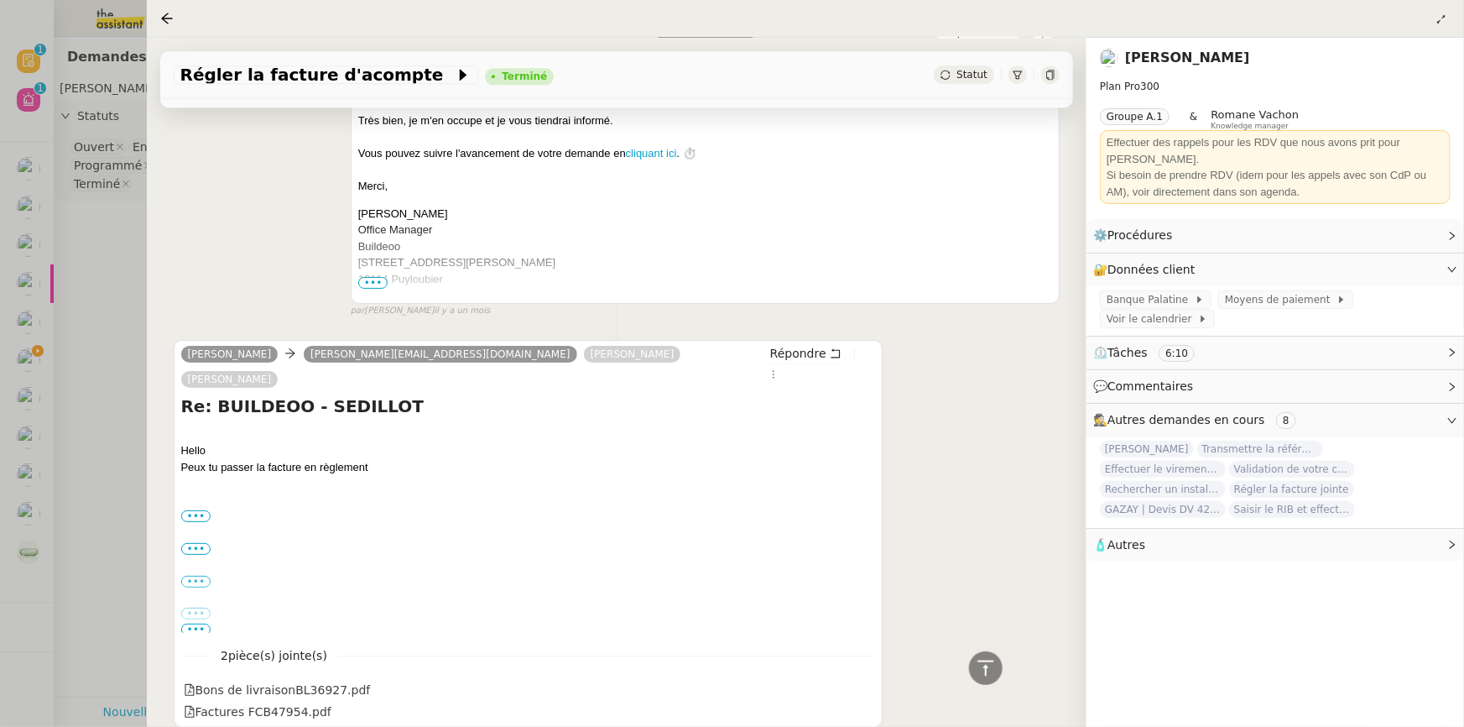
scroll to position [2089, 0]
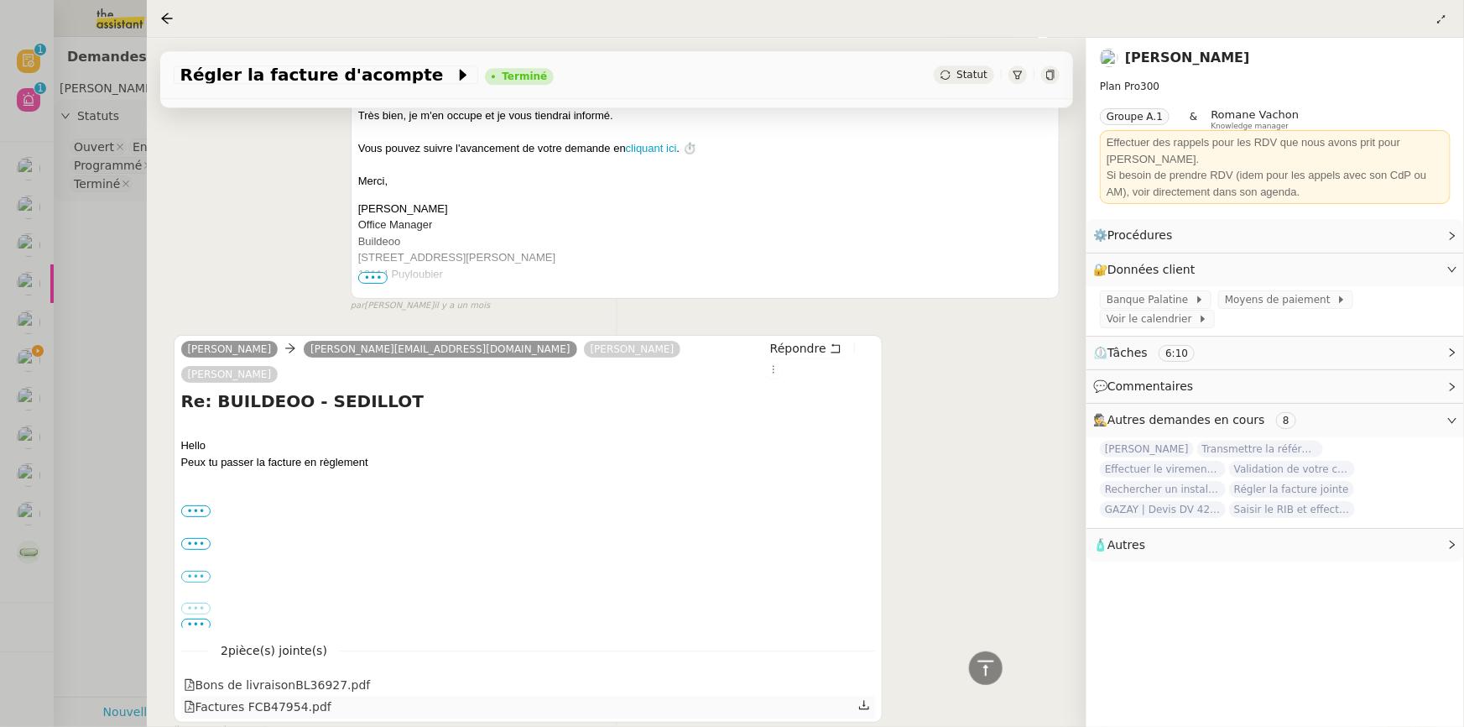
click at [255, 697] on div "Factures FCB47954.pdf" at bounding box center [258, 706] width 148 height 19
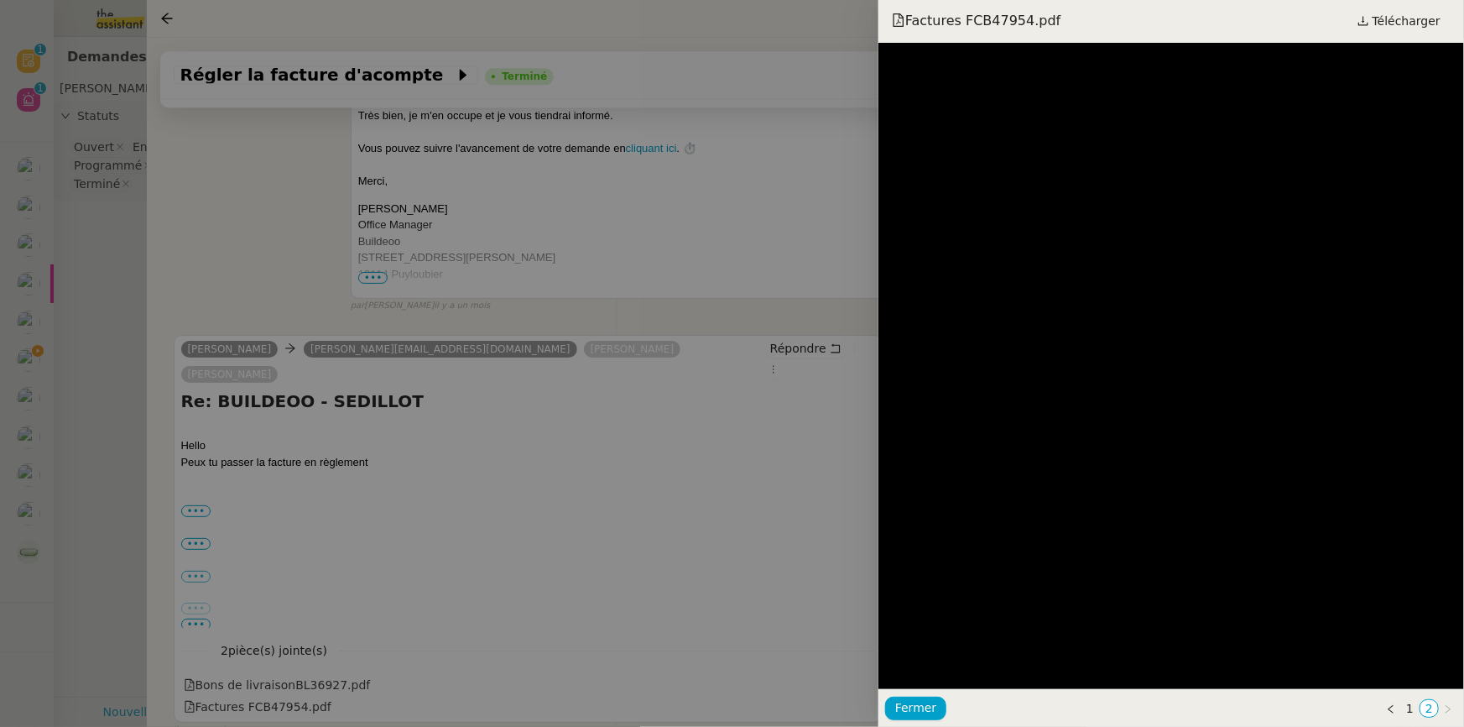
click at [81, 232] on div at bounding box center [732, 363] width 1464 height 727
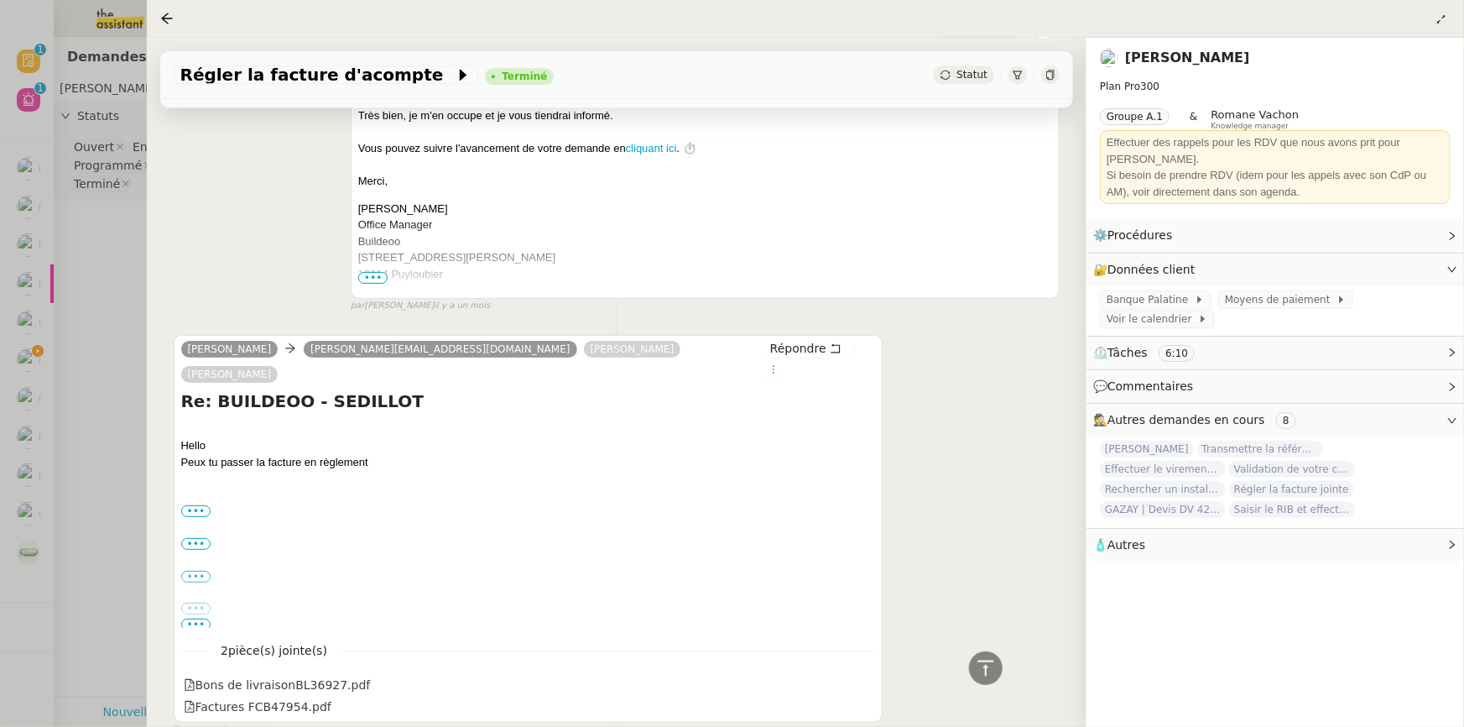
click at [79, 207] on div at bounding box center [732, 363] width 1464 height 727
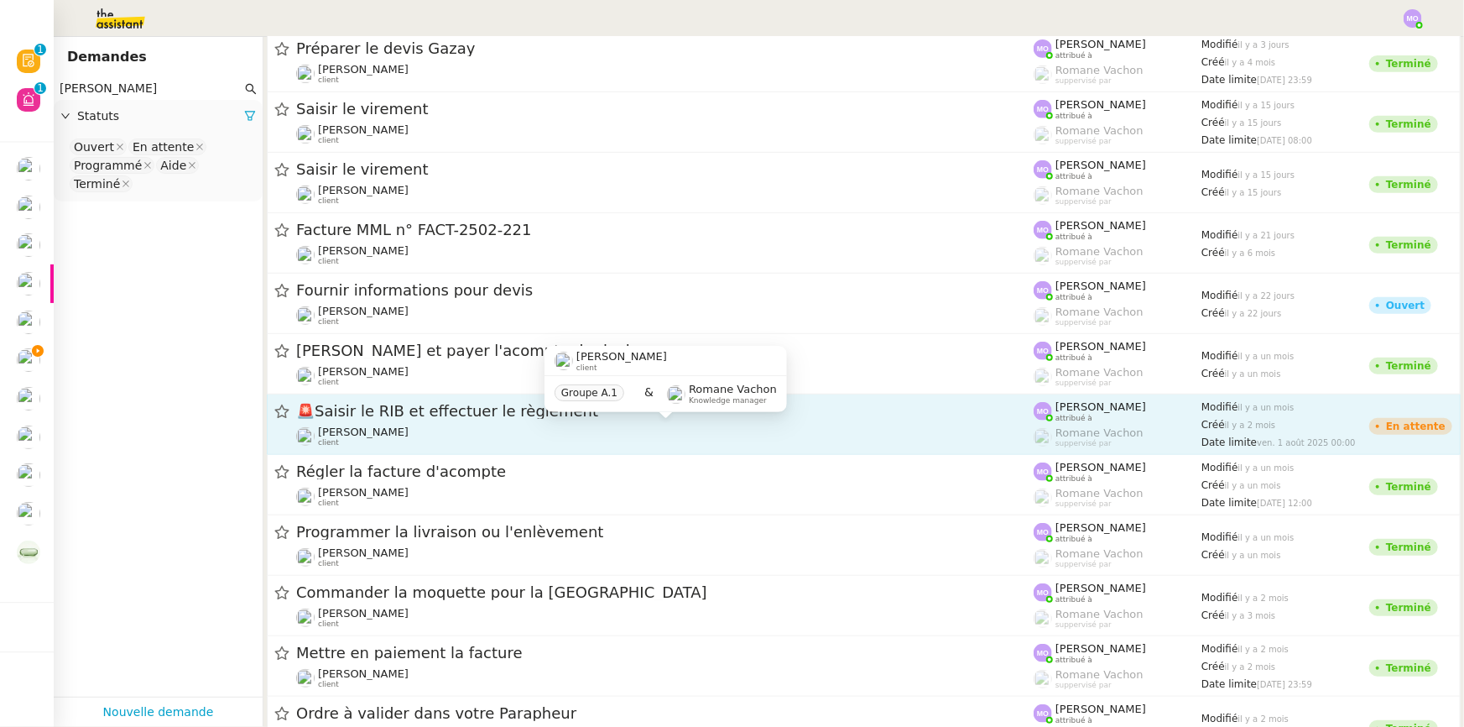
click at [427, 429] on div "Gilbert AVAKIAN client" at bounding box center [665, 436] width 738 height 22
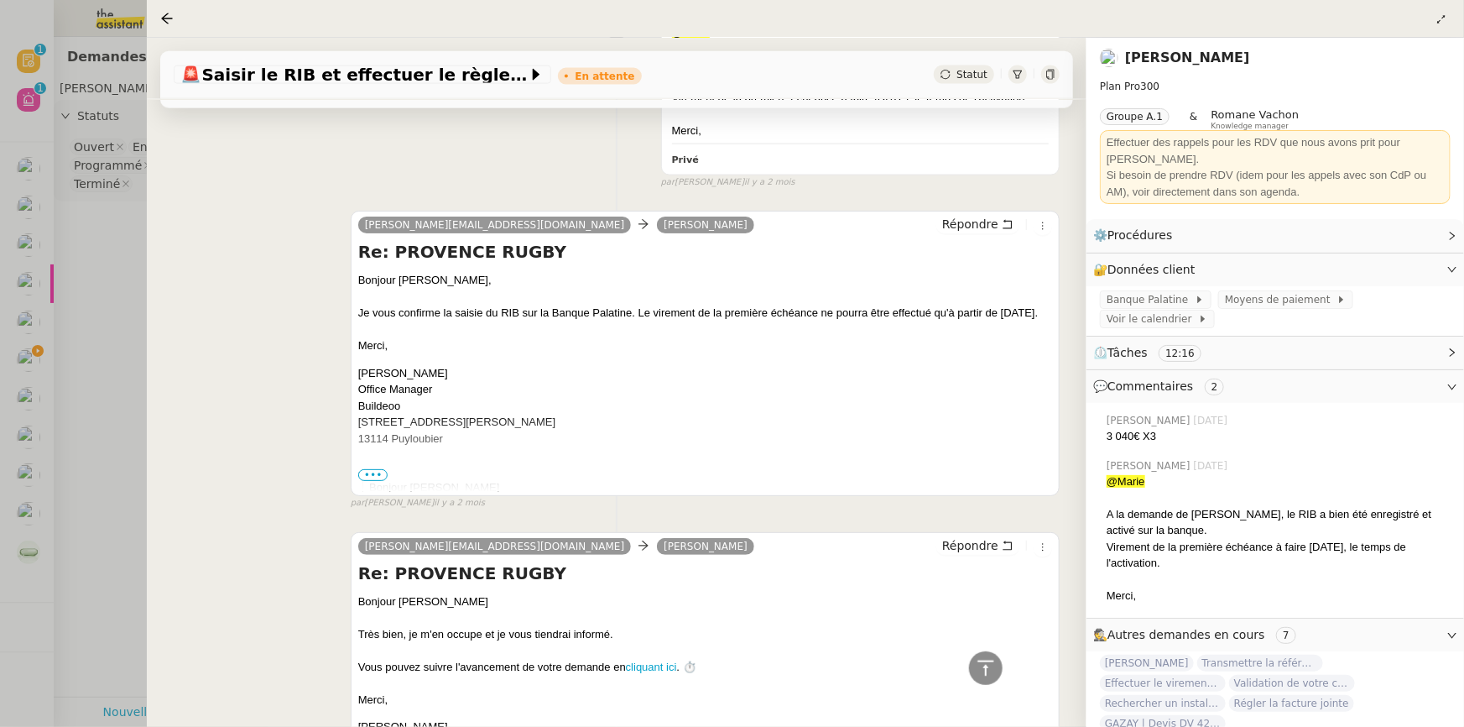
scroll to position [1296, 0]
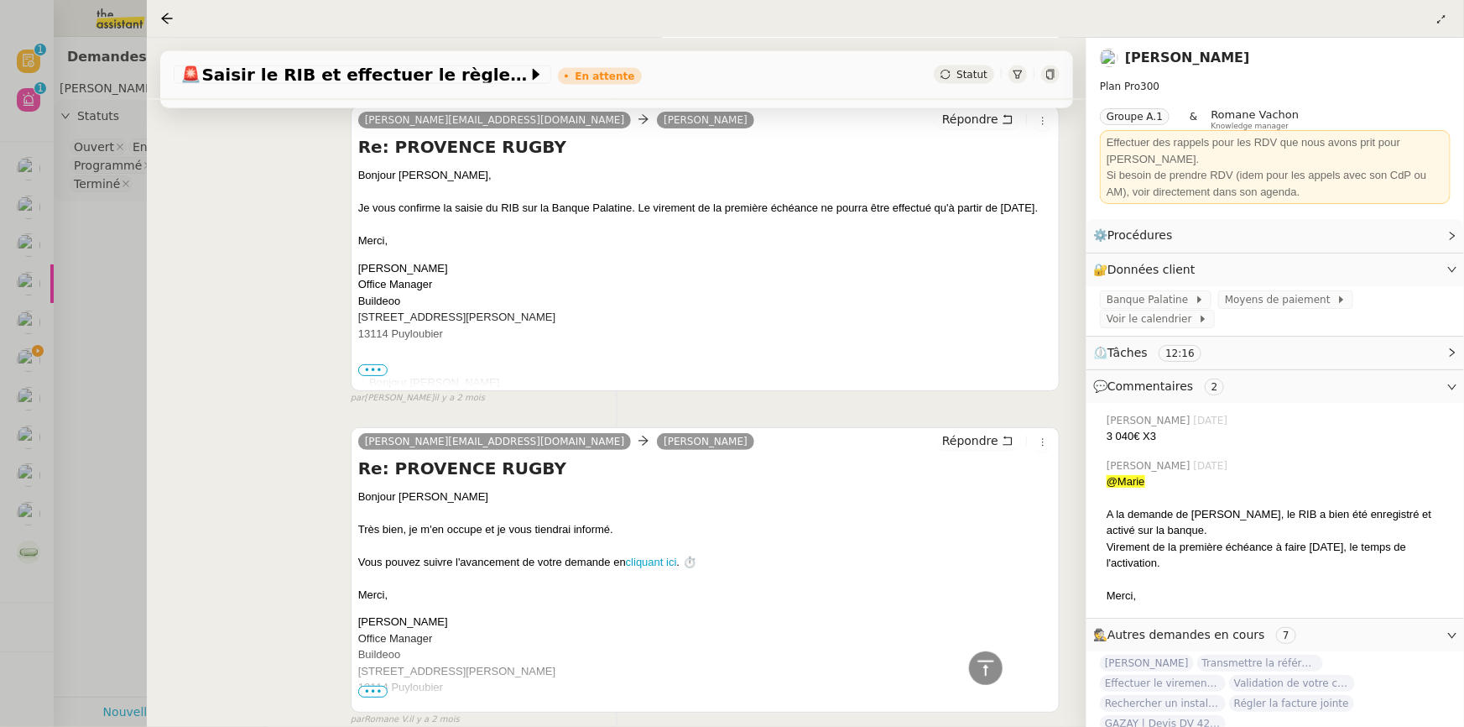
click at [75, 347] on div at bounding box center [732, 363] width 1464 height 727
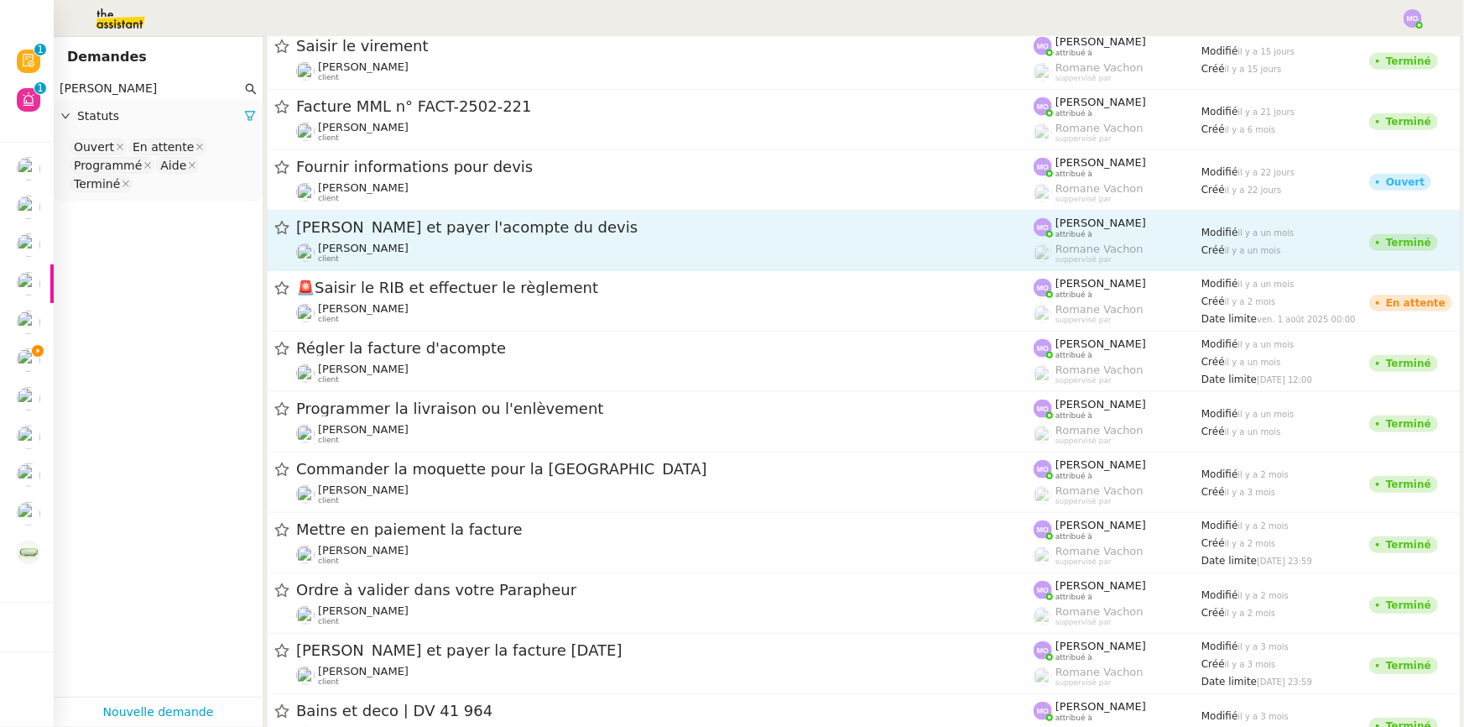
scroll to position [534, 0]
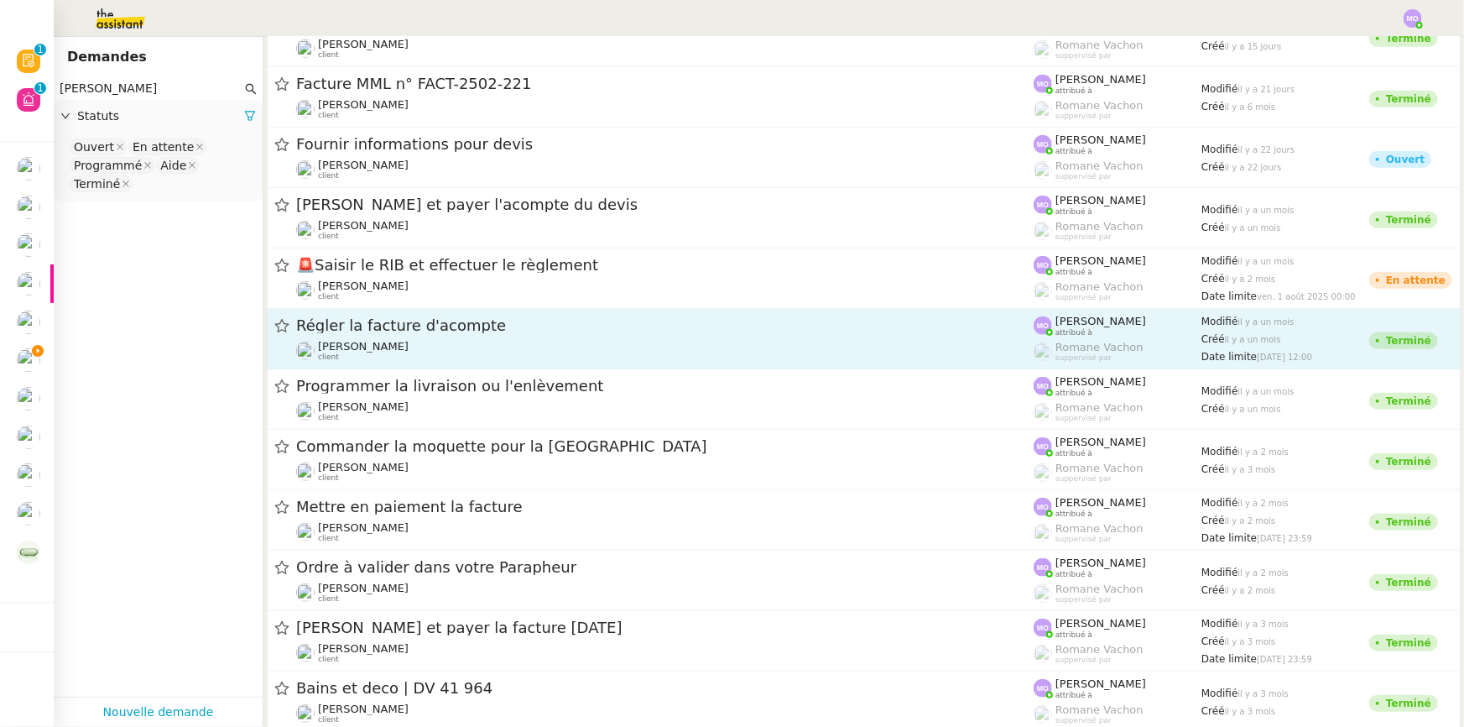
click at [399, 335] on div "Régler la facture d'acompte" at bounding box center [665, 325] width 738 height 21
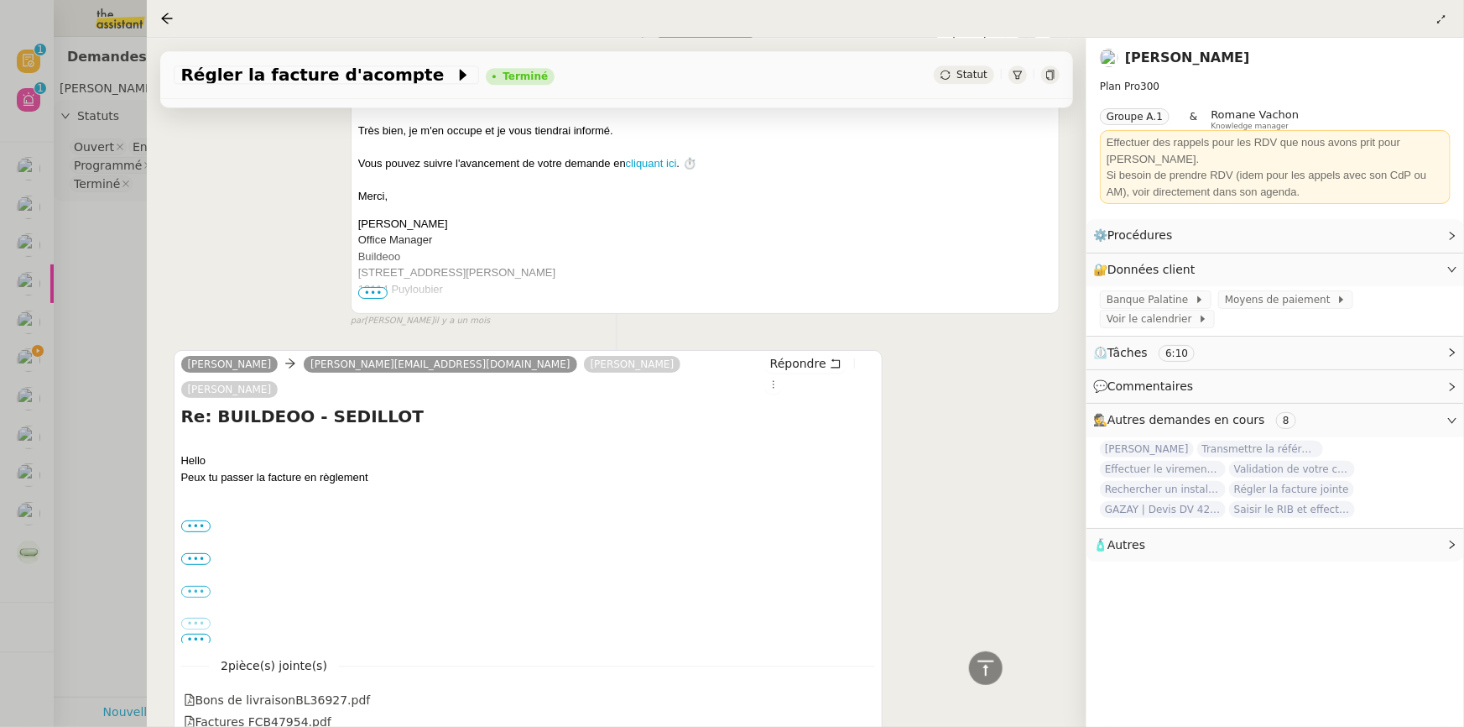
scroll to position [2089, 0]
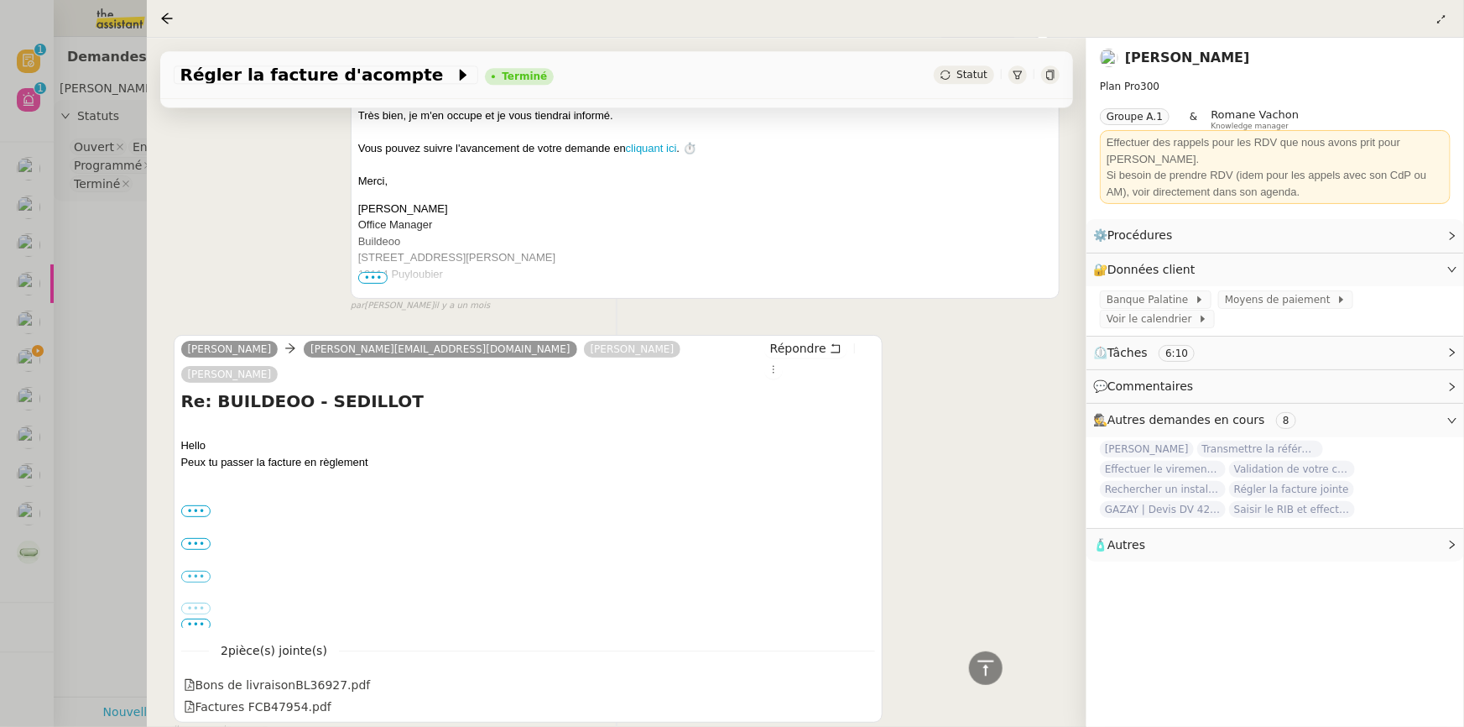
click at [135, 404] on div at bounding box center [732, 363] width 1464 height 727
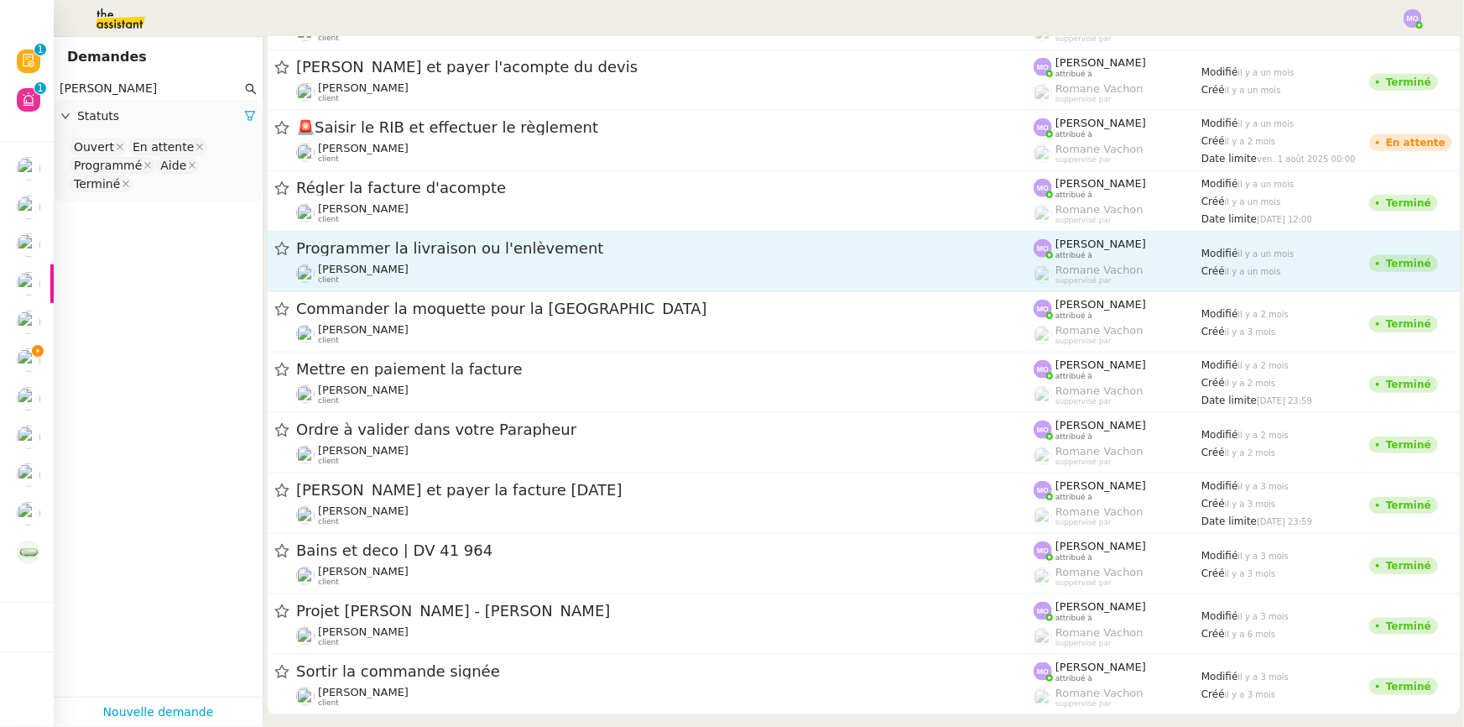
scroll to position [686, 0]
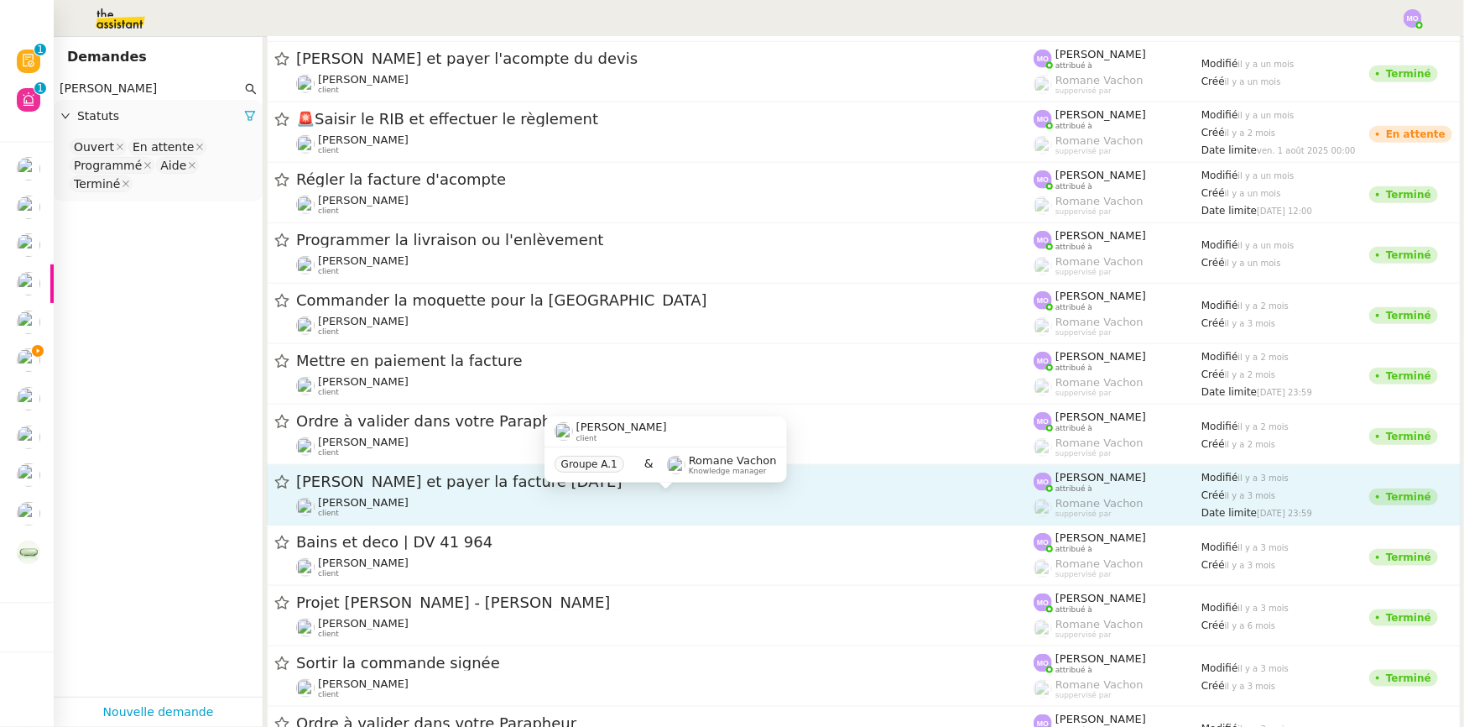
click at [396, 496] on div "Gilbert AVAKIAN client" at bounding box center [665, 507] width 738 height 22
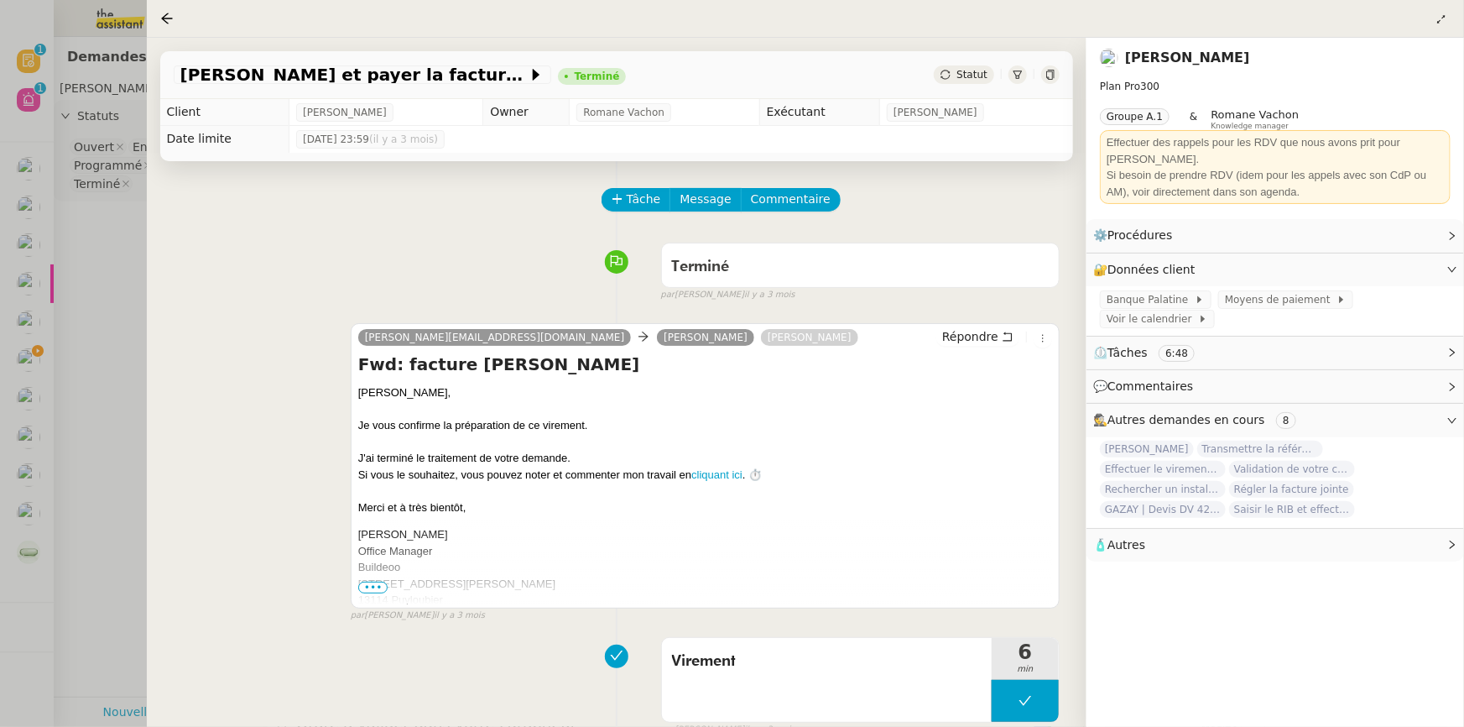
click at [88, 386] on div at bounding box center [732, 363] width 1464 height 727
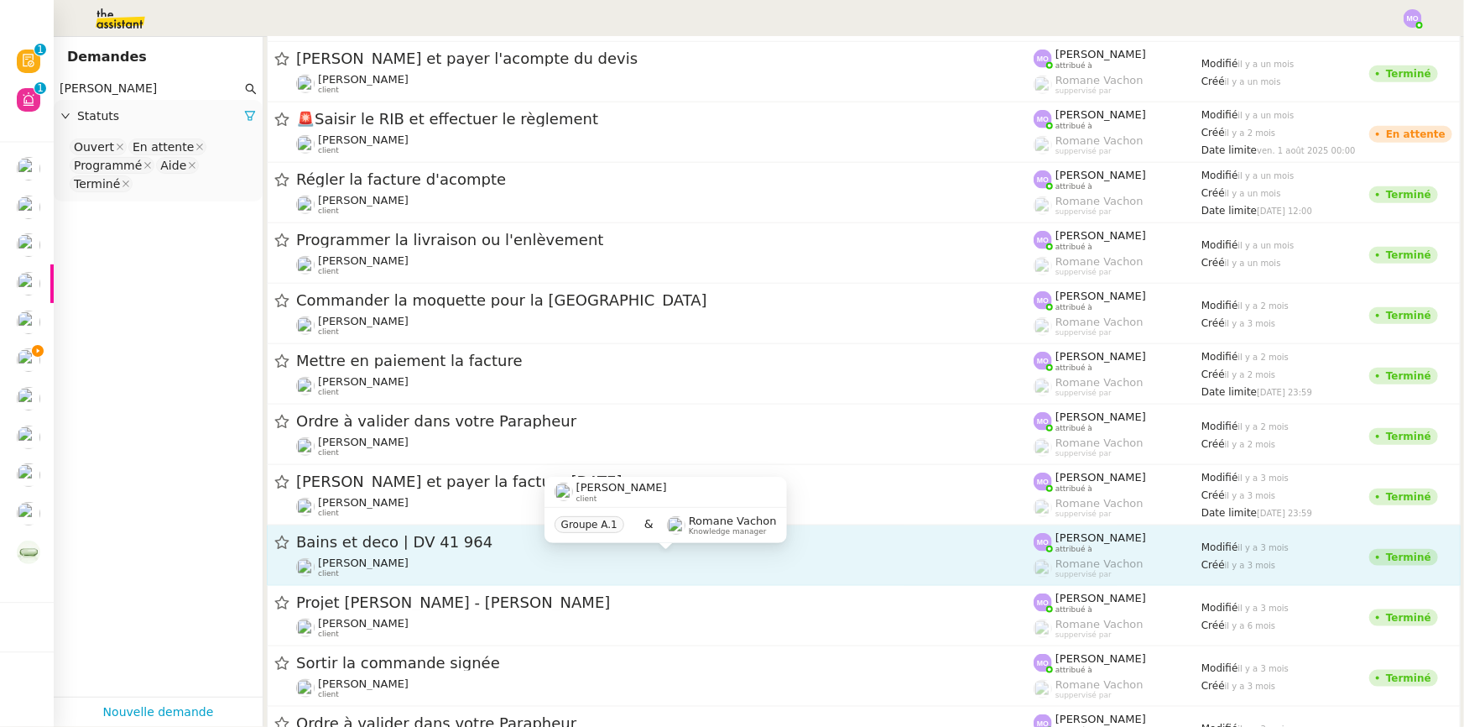
click at [409, 556] on div "Gilbert AVAKIAN client" at bounding box center [665, 567] width 738 height 22
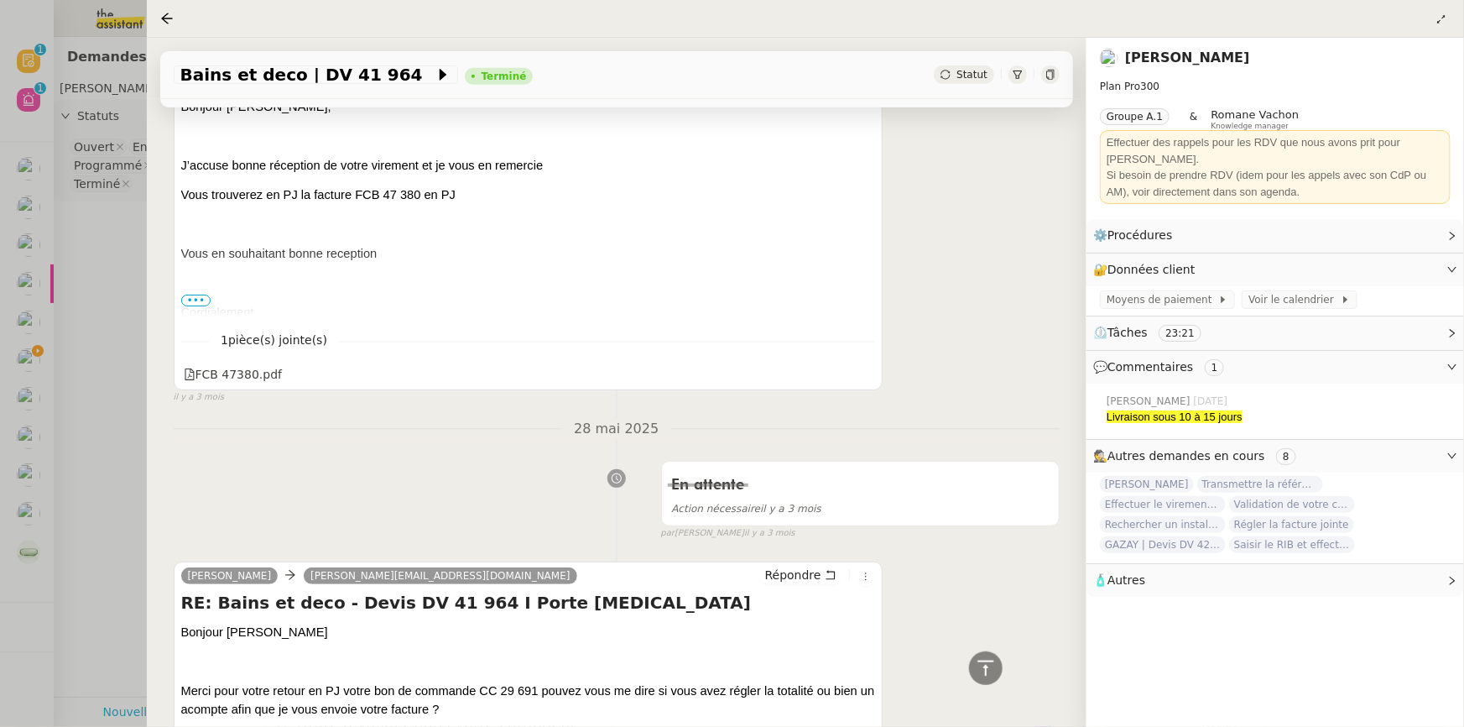
scroll to position [3585, 0]
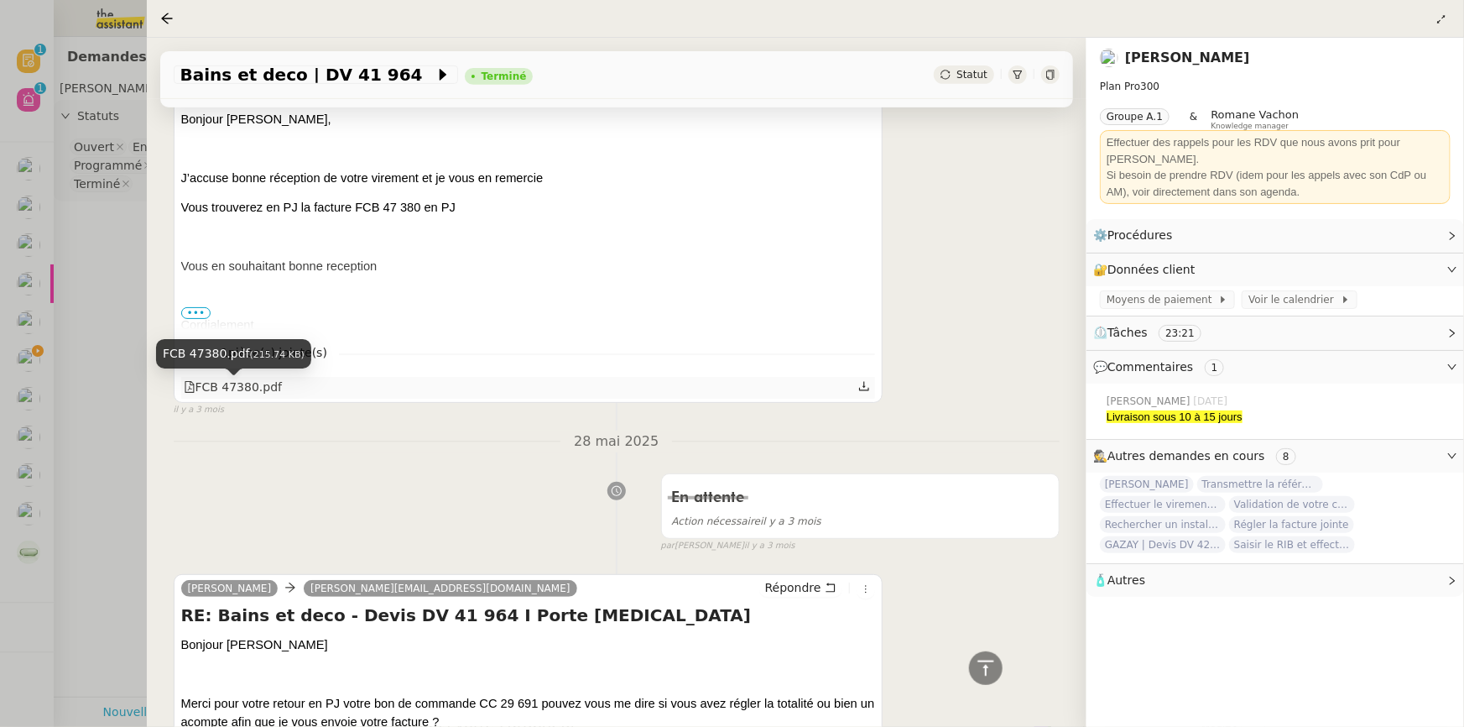
click at [243, 390] on div "FCB 47380.pdf" at bounding box center [233, 387] width 99 height 19
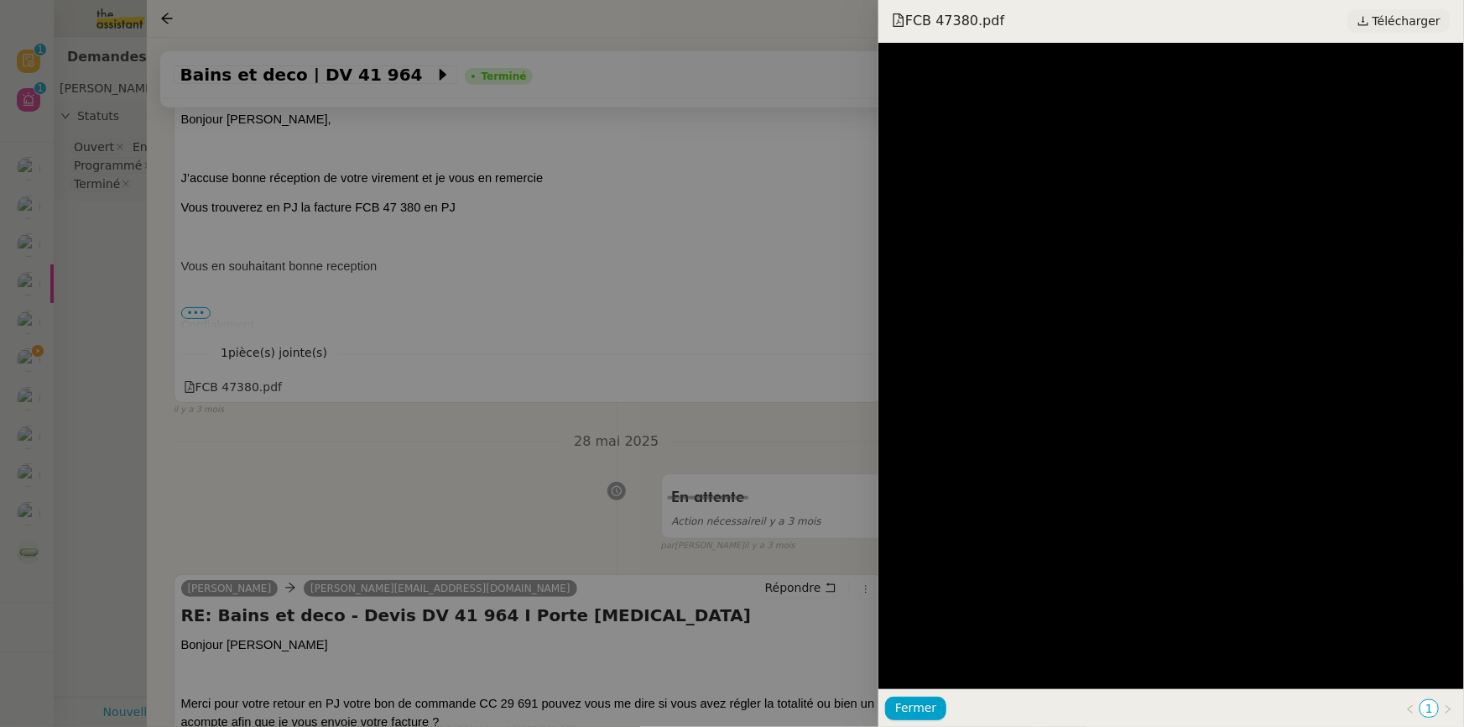
click at [1383, 26] on span "Télécharger" at bounding box center [1407, 21] width 68 height 22
click at [94, 299] on div at bounding box center [732, 363] width 1464 height 727
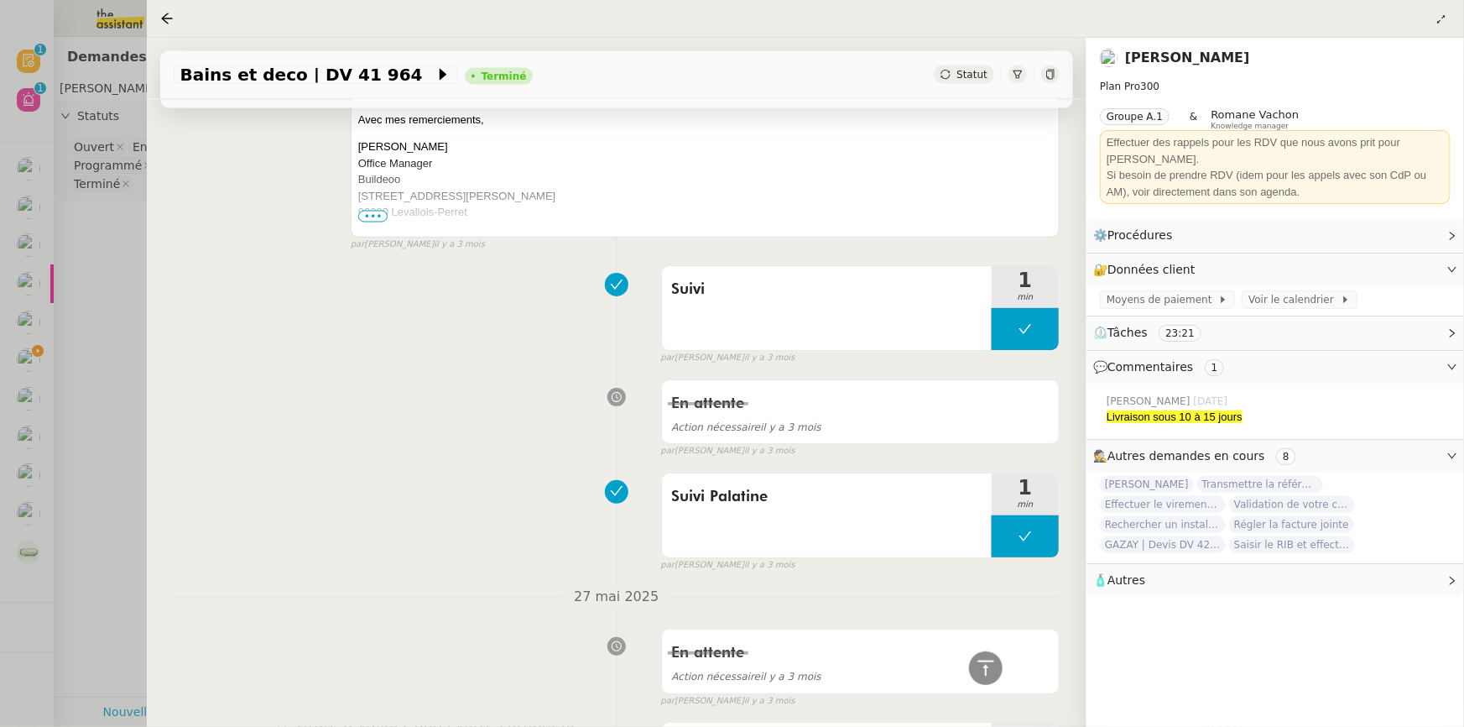
scroll to position [4958, 0]
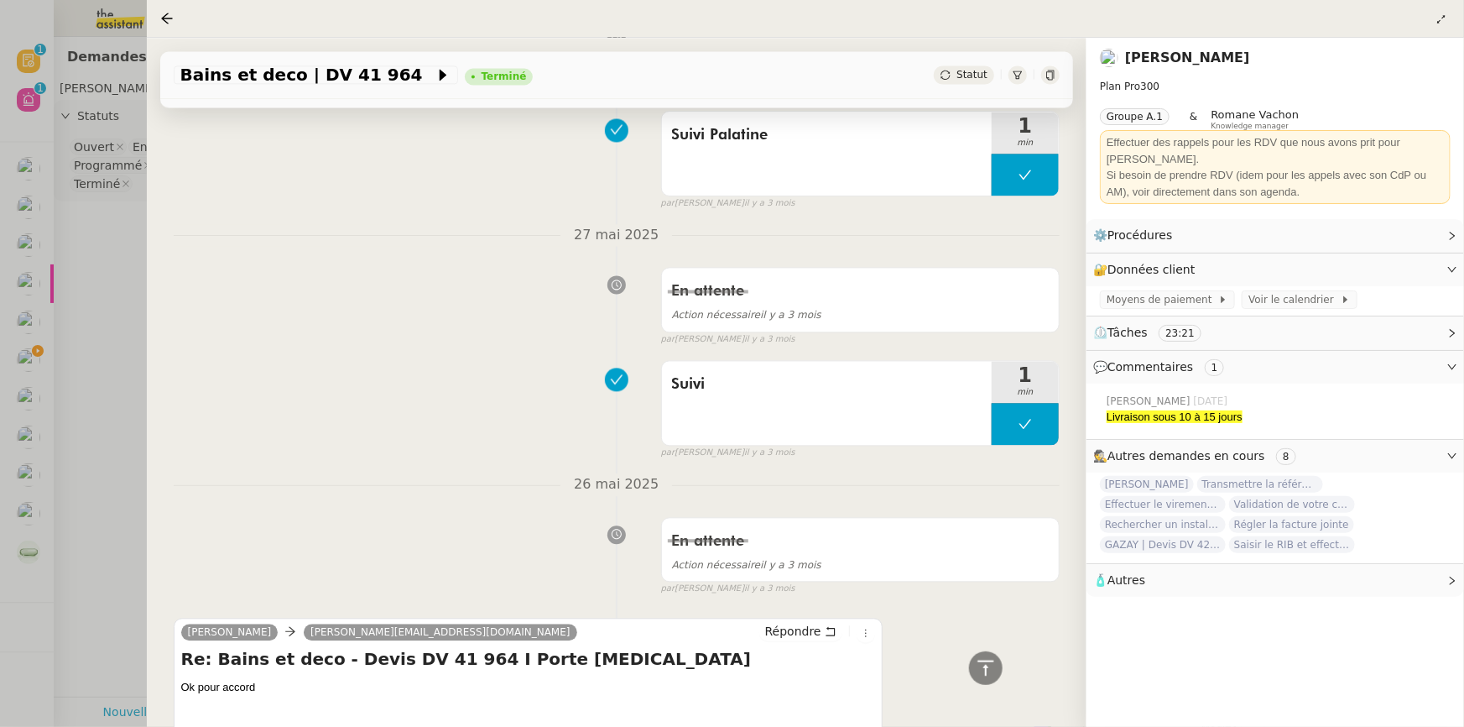
click at [93, 386] on div at bounding box center [732, 363] width 1464 height 727
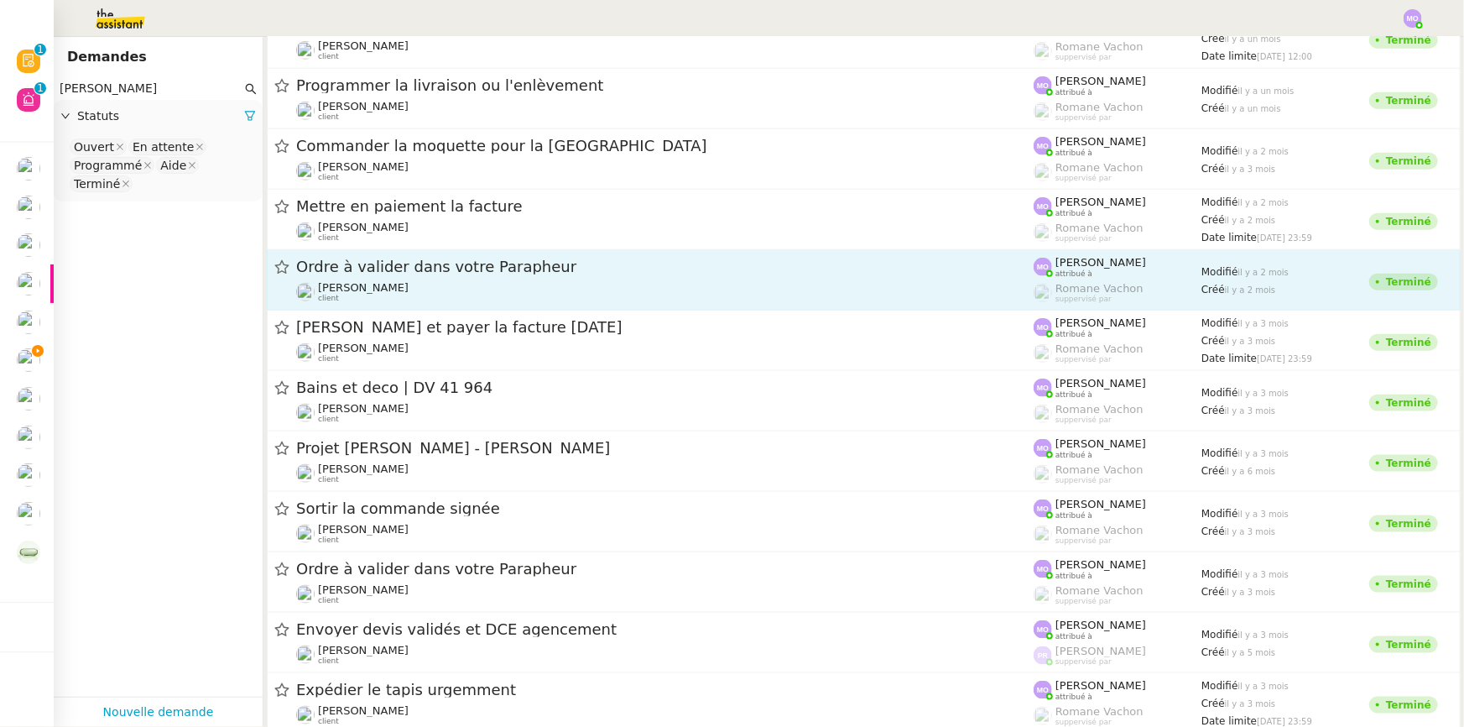
scroll to position [915, 0]
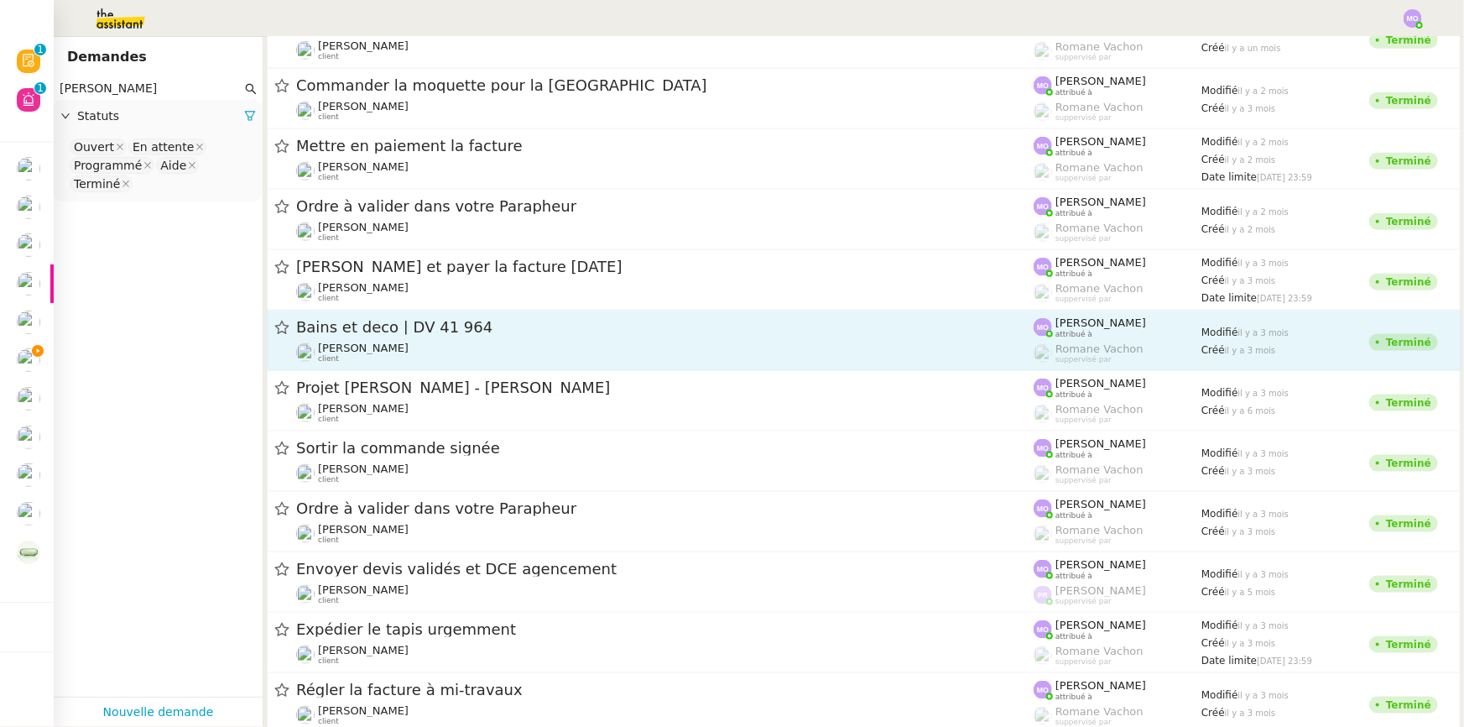
click at [385, 336] on div "Bains et deco | DV 41 964 Gilbert AVAKIAN client" at bounding box center [665, 340] width 738 height 46
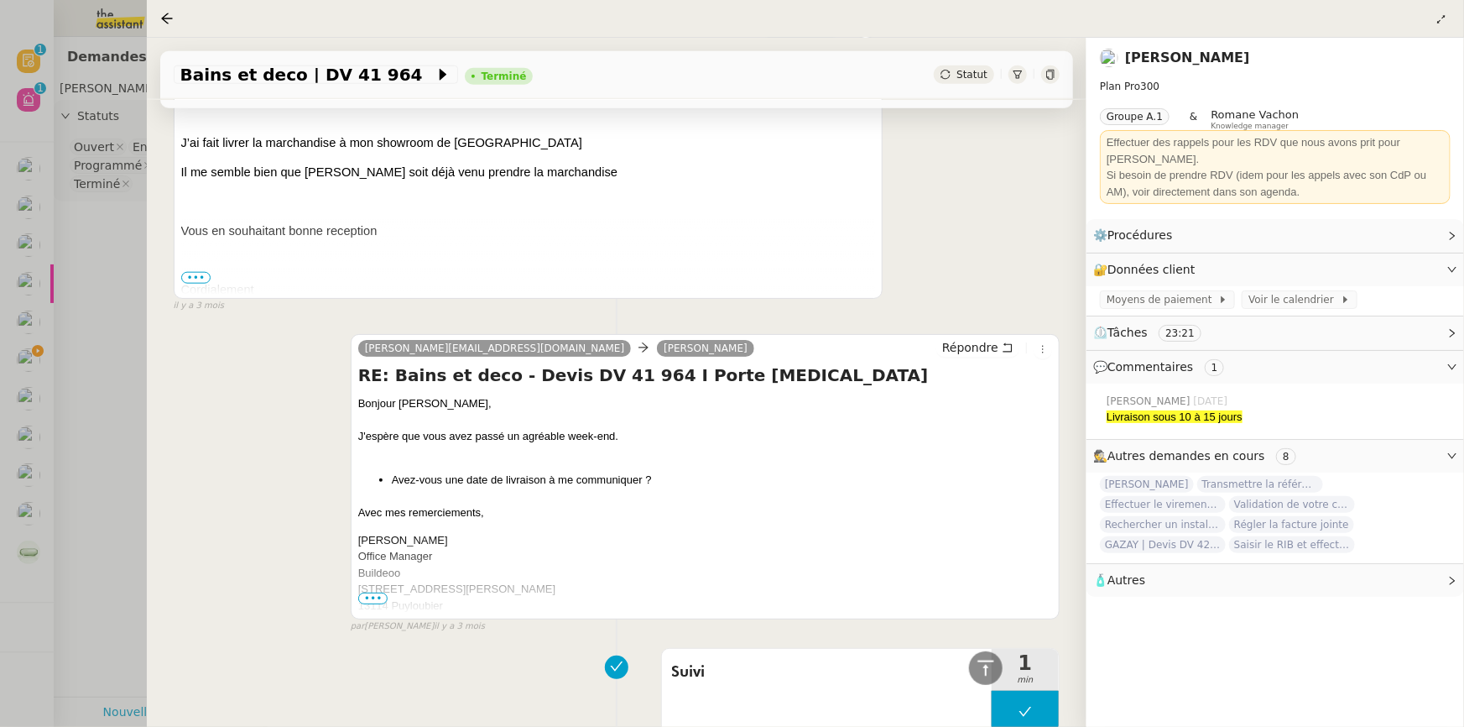
scroll to position [839, 0]
click at [104, 321] on div at bounding box center [732, 363] width 1464 height 727
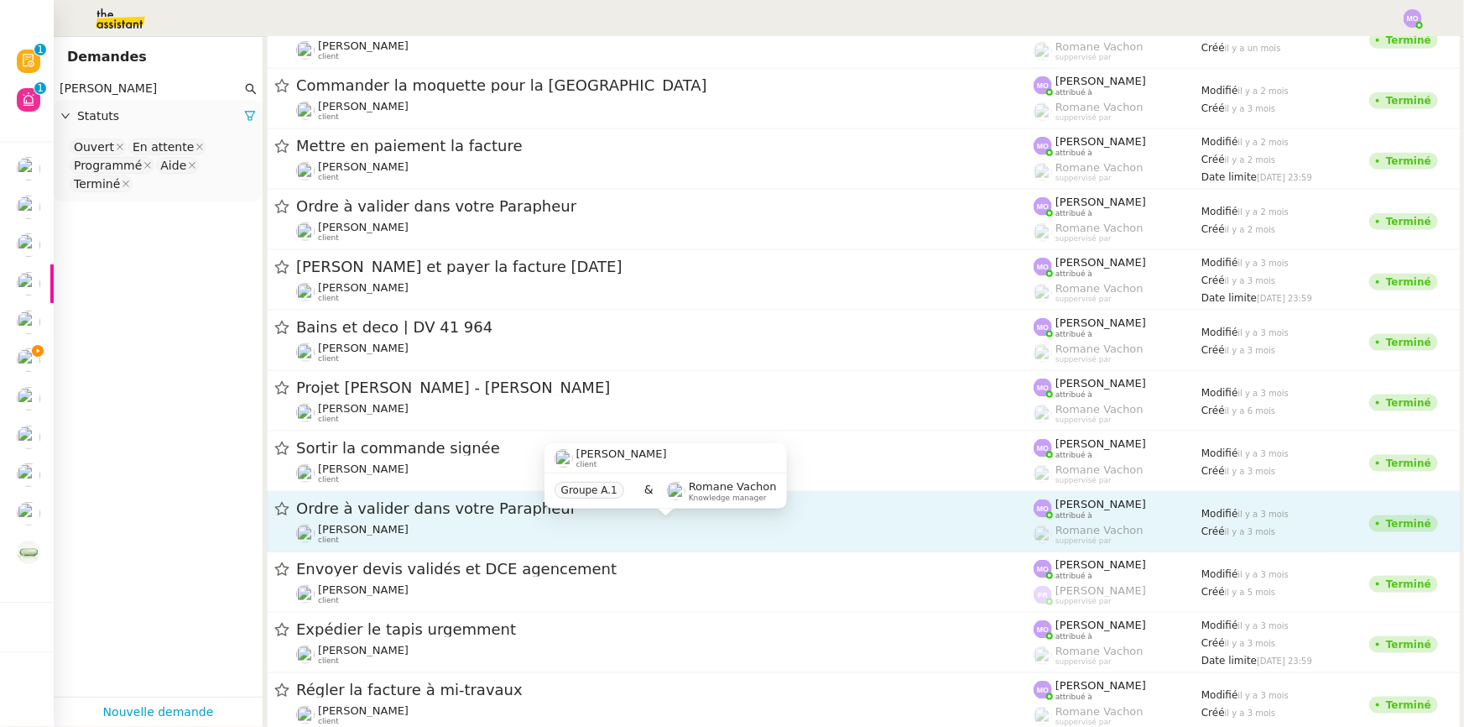
click at [416, 523] on div "Gilbert AVAKIAN client" at bounding box center [665, 534] width 738 height 22
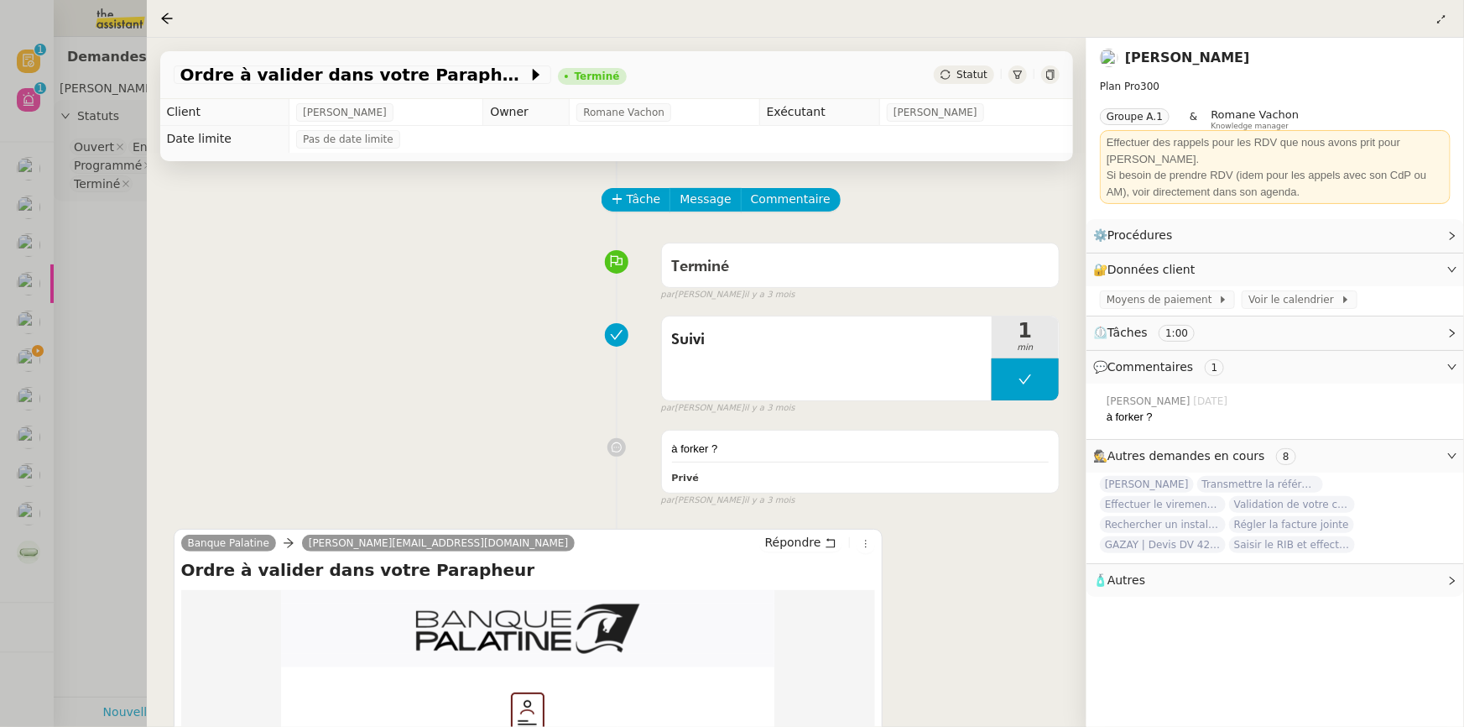
click at [117, 364] on div at bounding box center [732, 363] width 1464 height 727
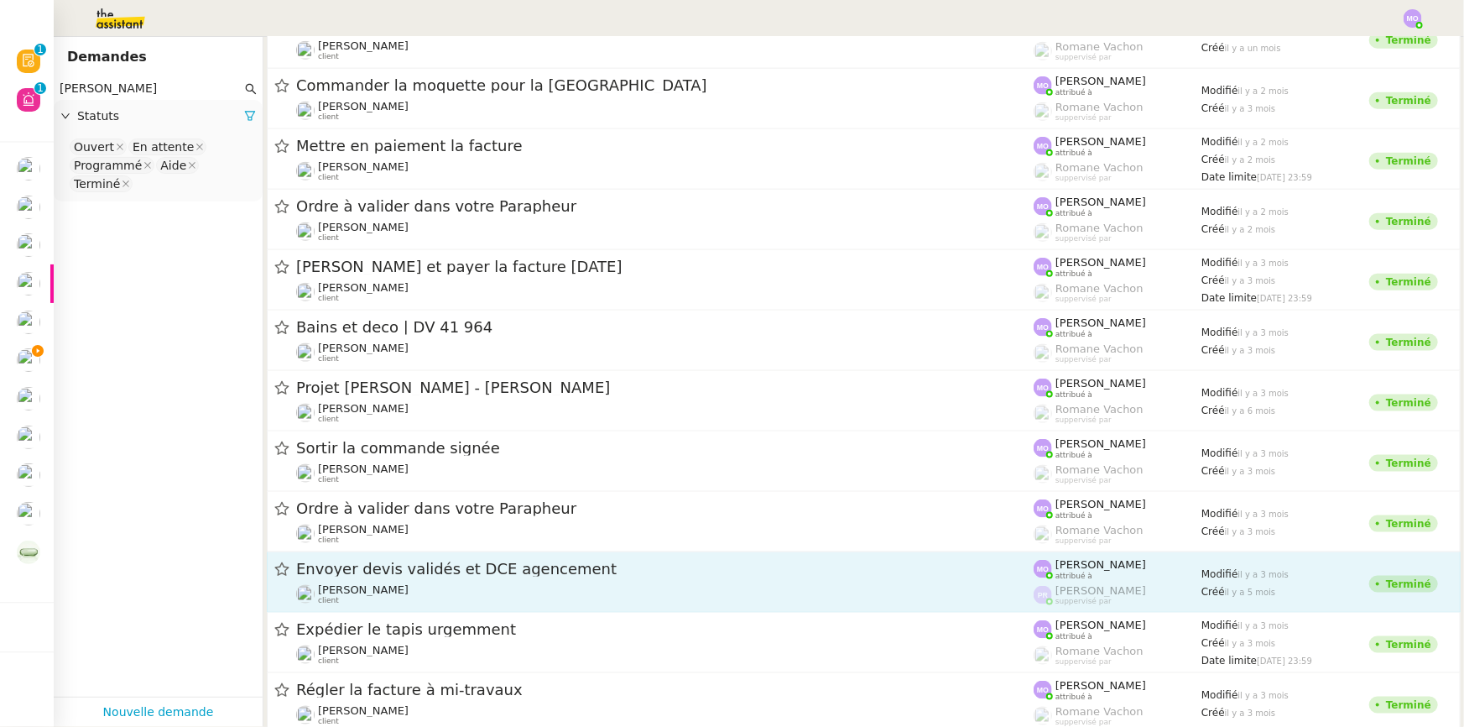
click at [439, 579] on div "Envoyer devis validés et DCE agencement Gilbert AVAKIAN client" at bounding box center [665, 582] width 738 height 46
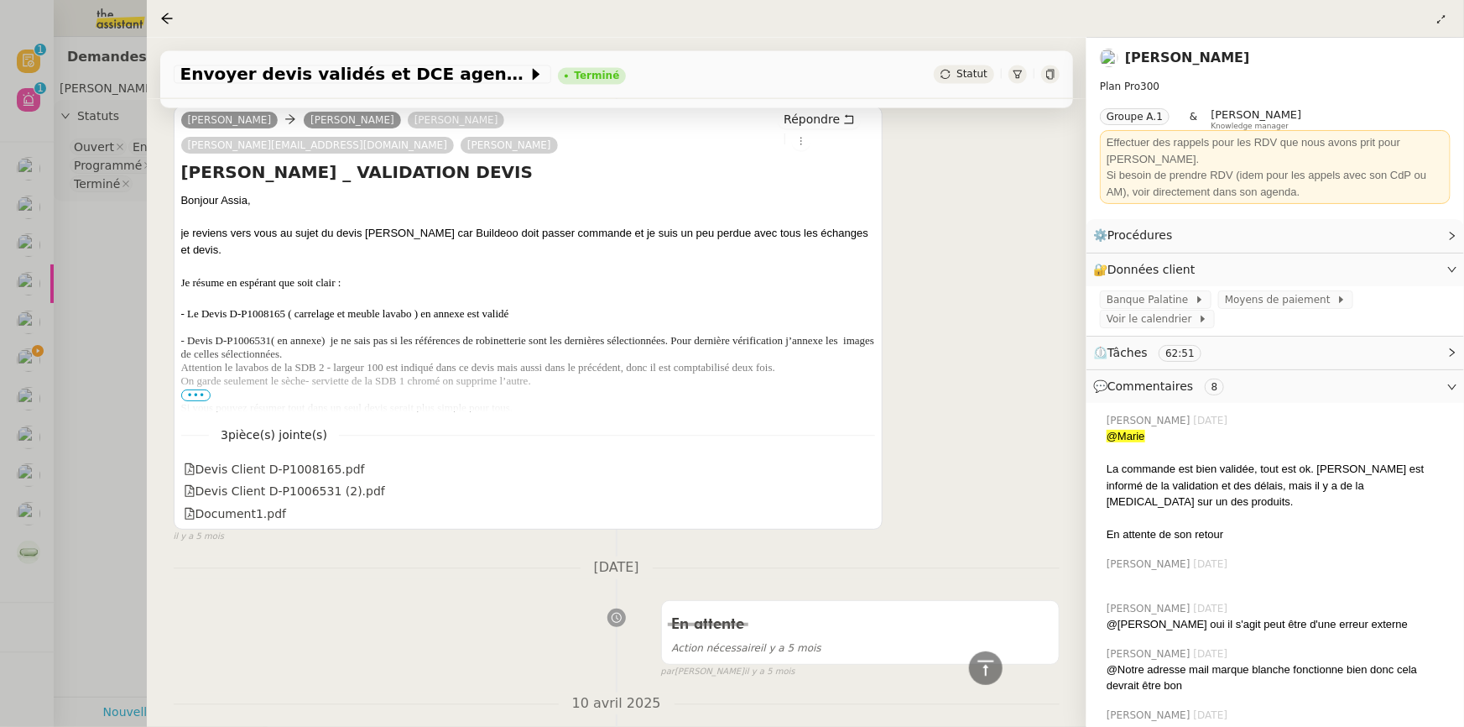
scroll to position [24831, 0]
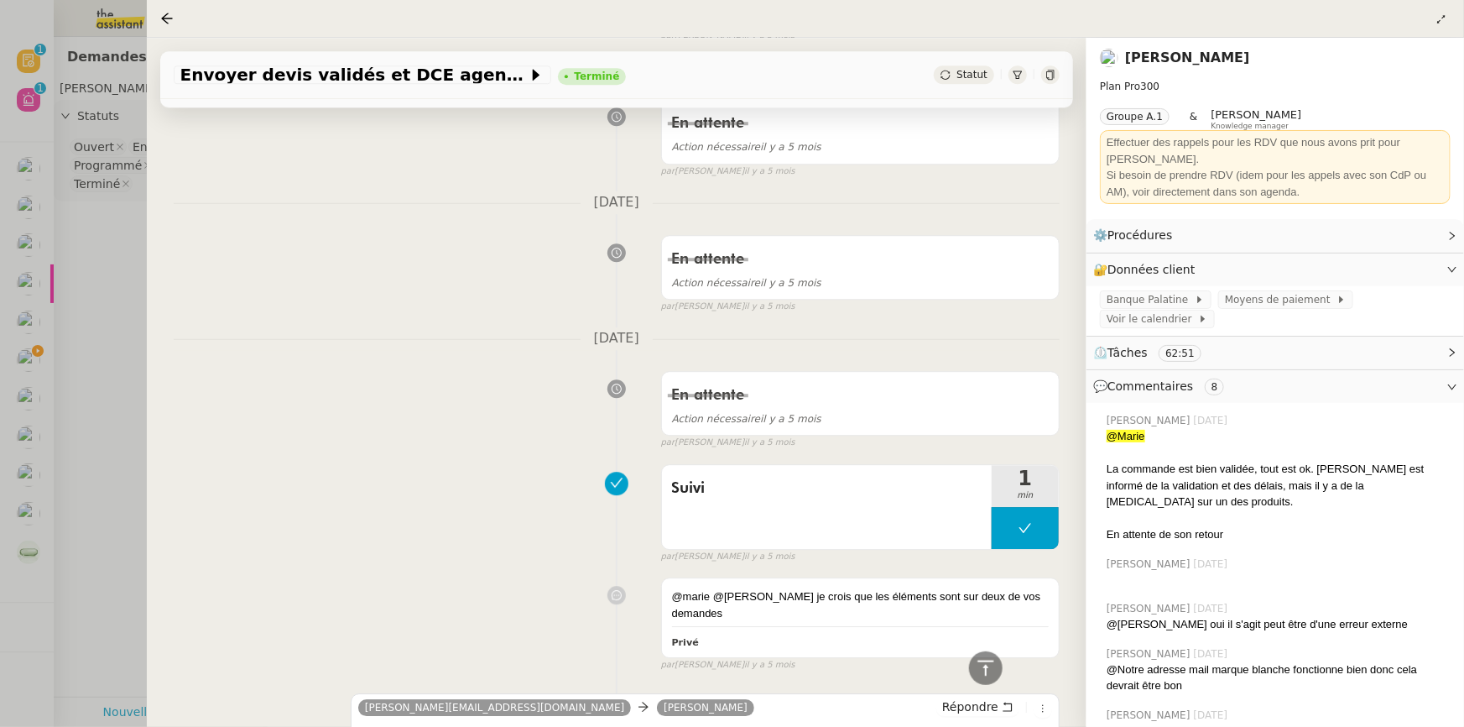
drag, startPoint x: 453, startPoint y: 320, endPoint x: 398, endPoint y: 576, distance: 261.8
click at [81, 350] on div at bounding box center [732, 363] width 1464 height 727
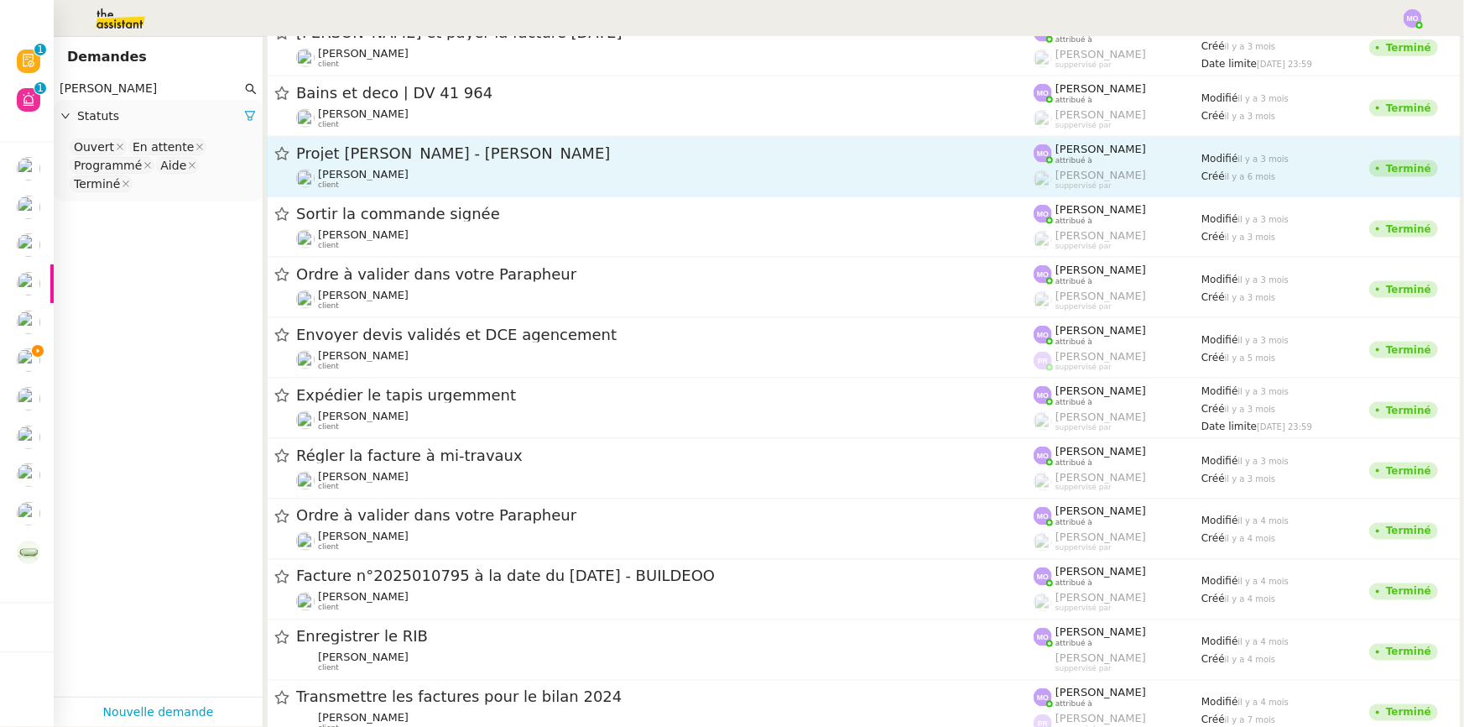
scroll to position [1220, 0]
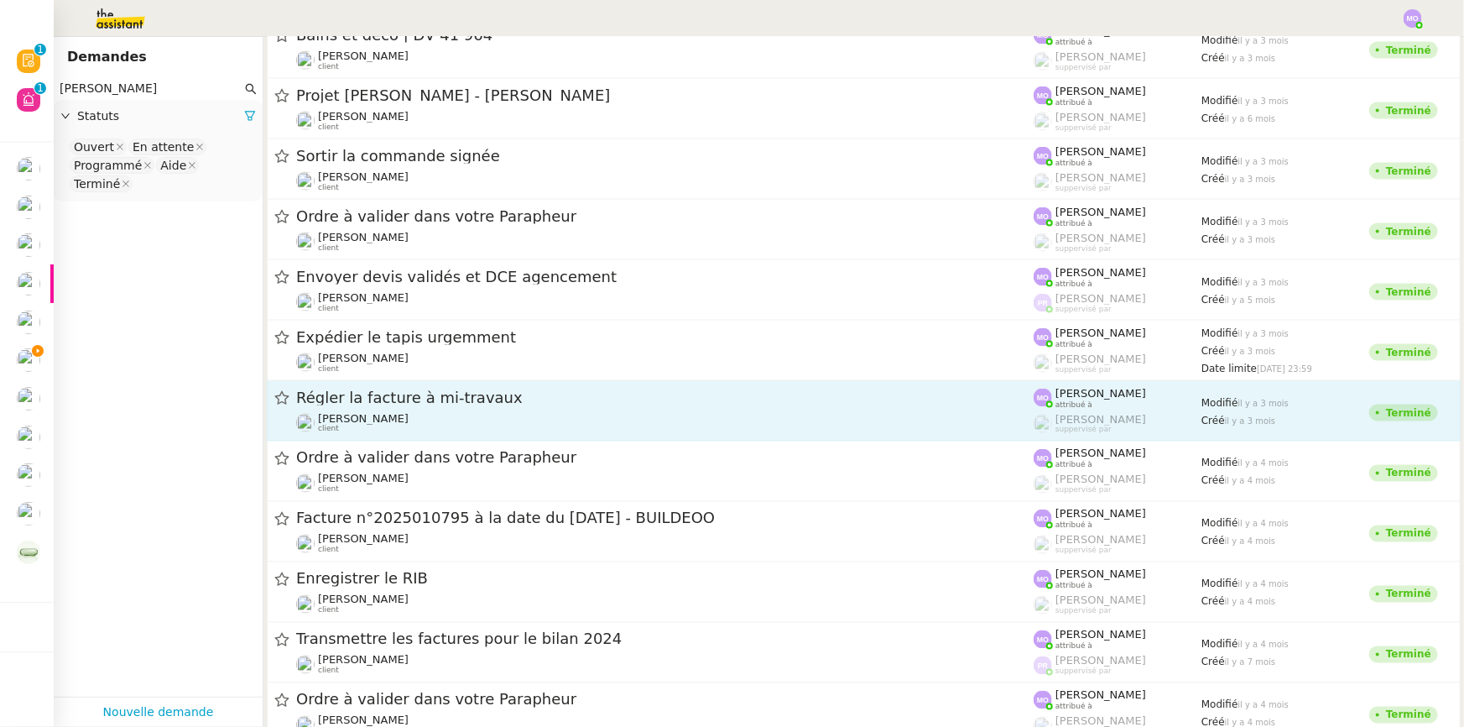
click at [399, 405] on div "Régler la facture à mi-travaux" at bounding box center [665, 398] width 738 height 21
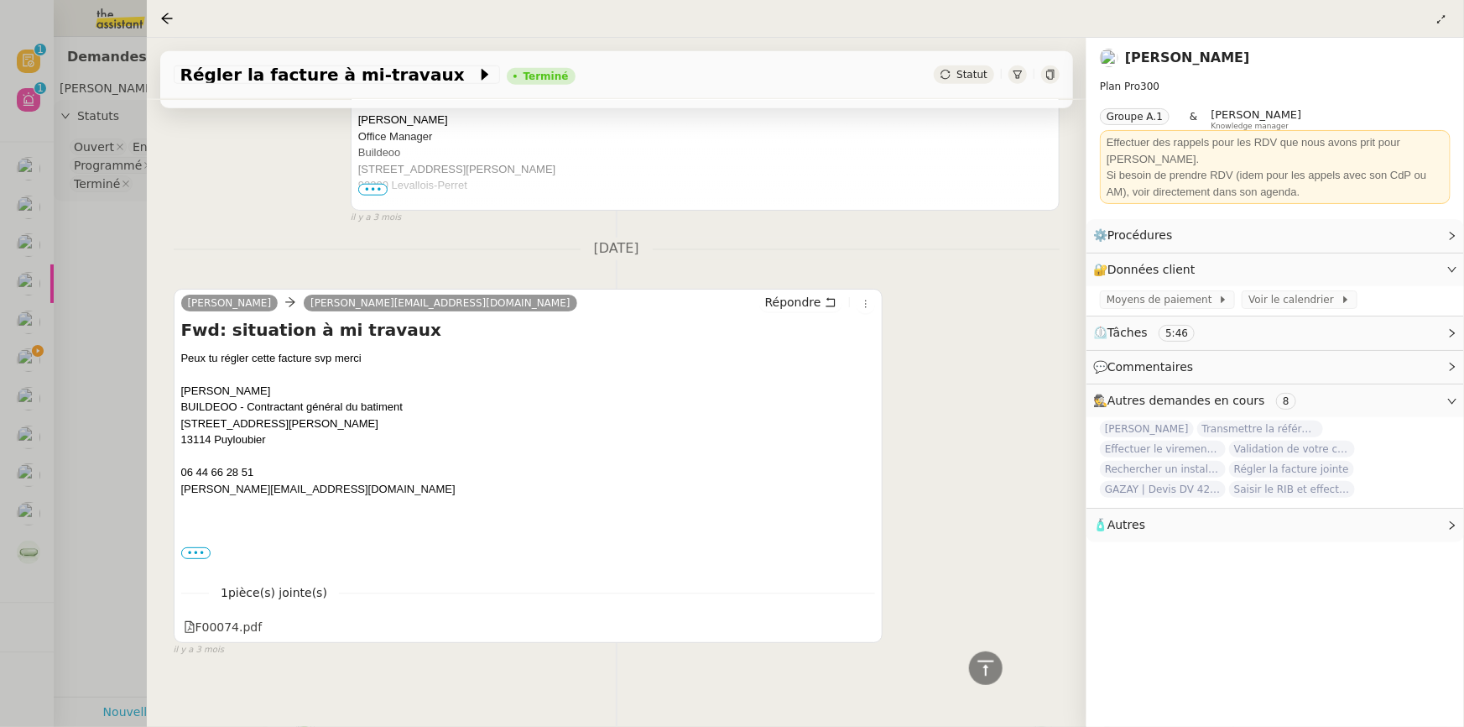
scroll to position [854, 0]
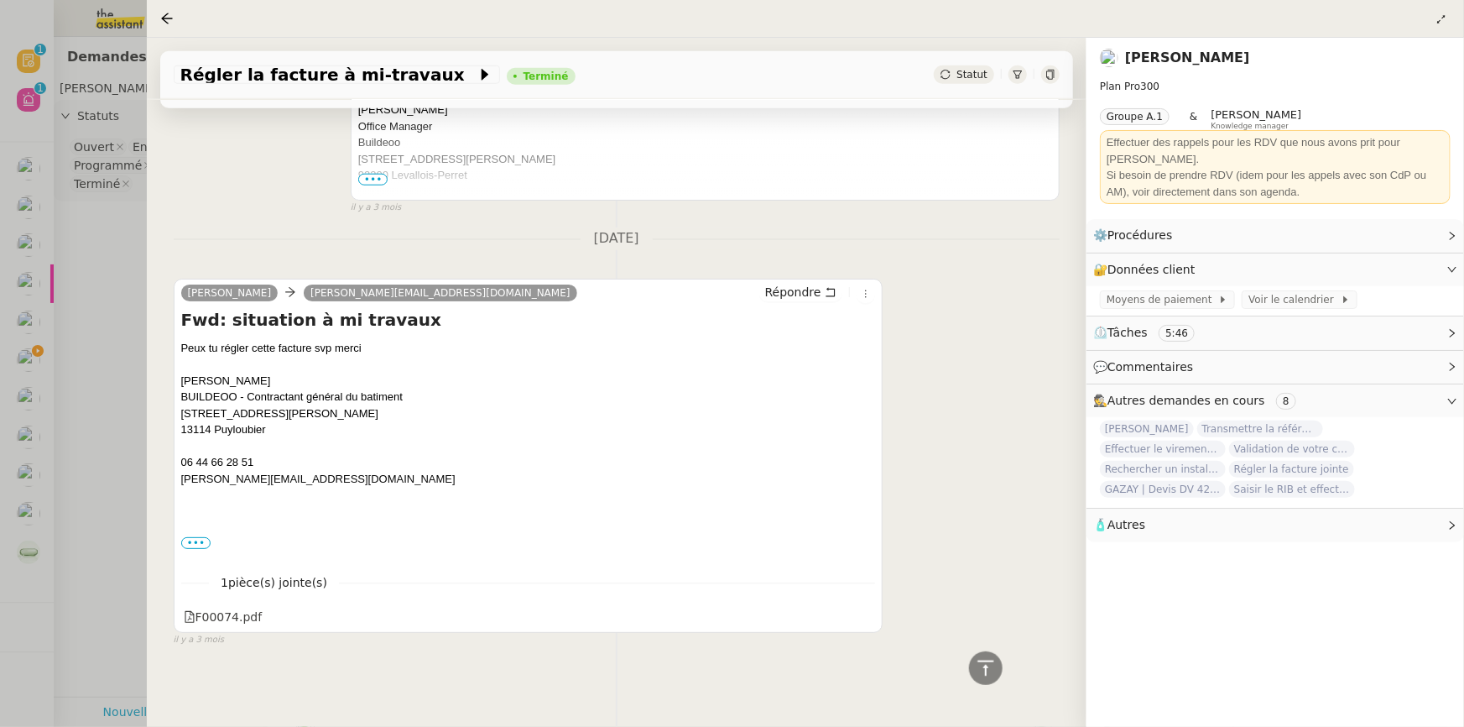
click at [110, 491] on div at bounding box center [732, 363] width 1464 height 727
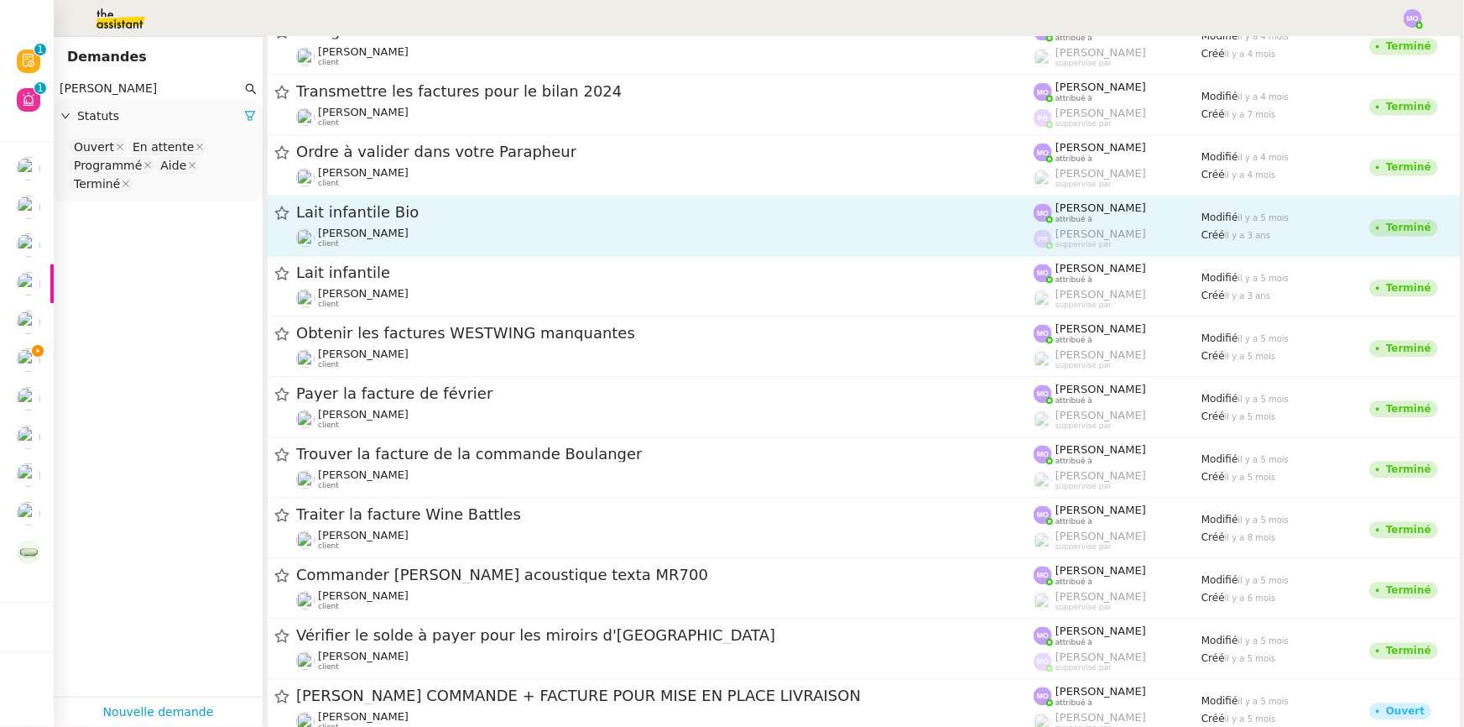
scroll to position [1830, 0]
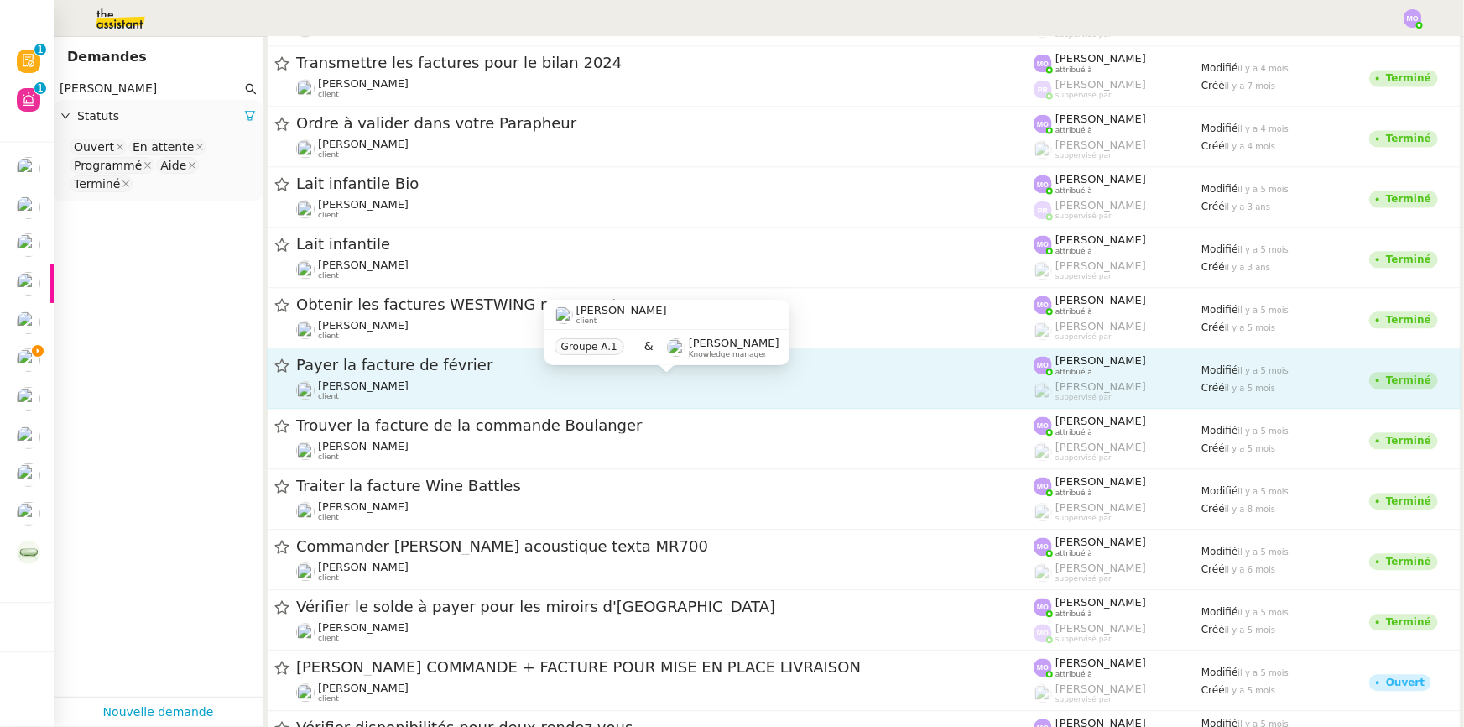
click at [410, 383] on div "Gilbert AVAKIAN client" at bounding box center [665, 390] width 738 height 22
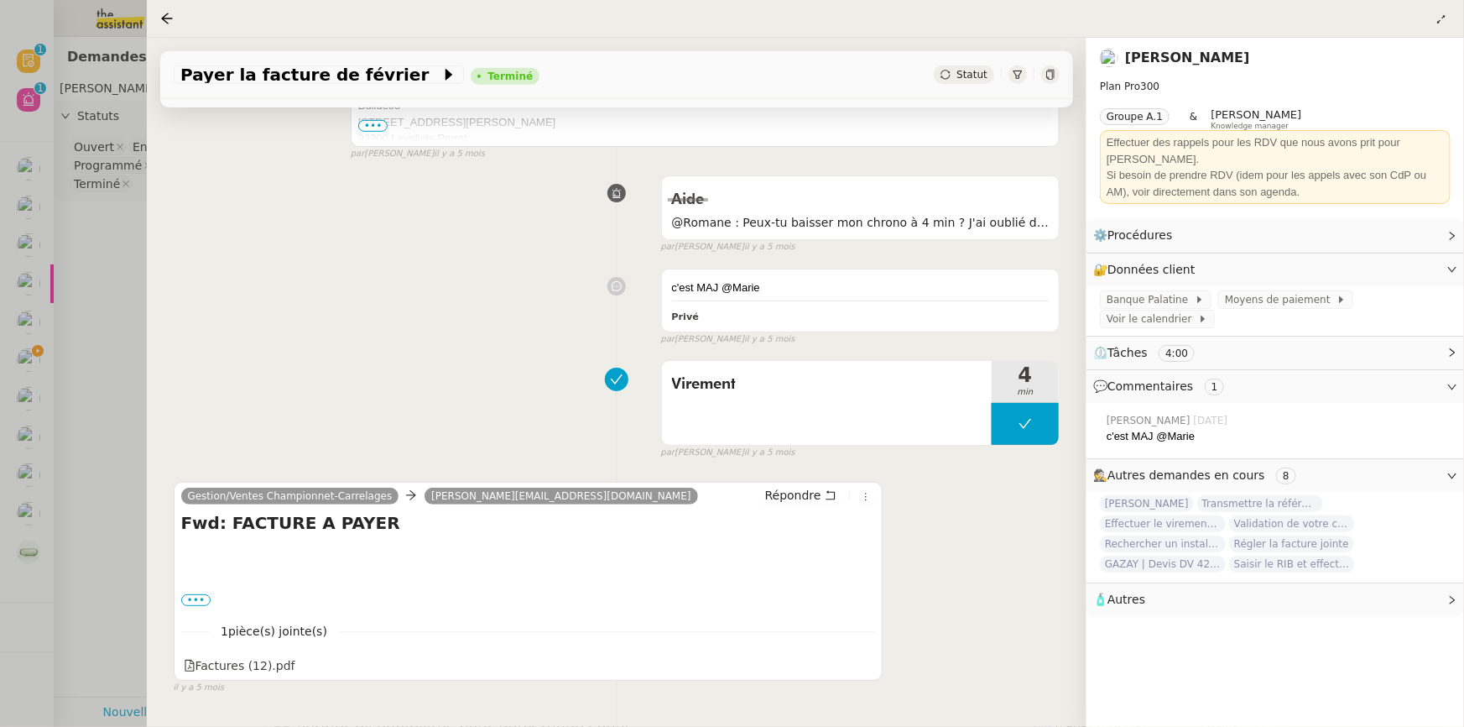
scroll to position [520, 0]
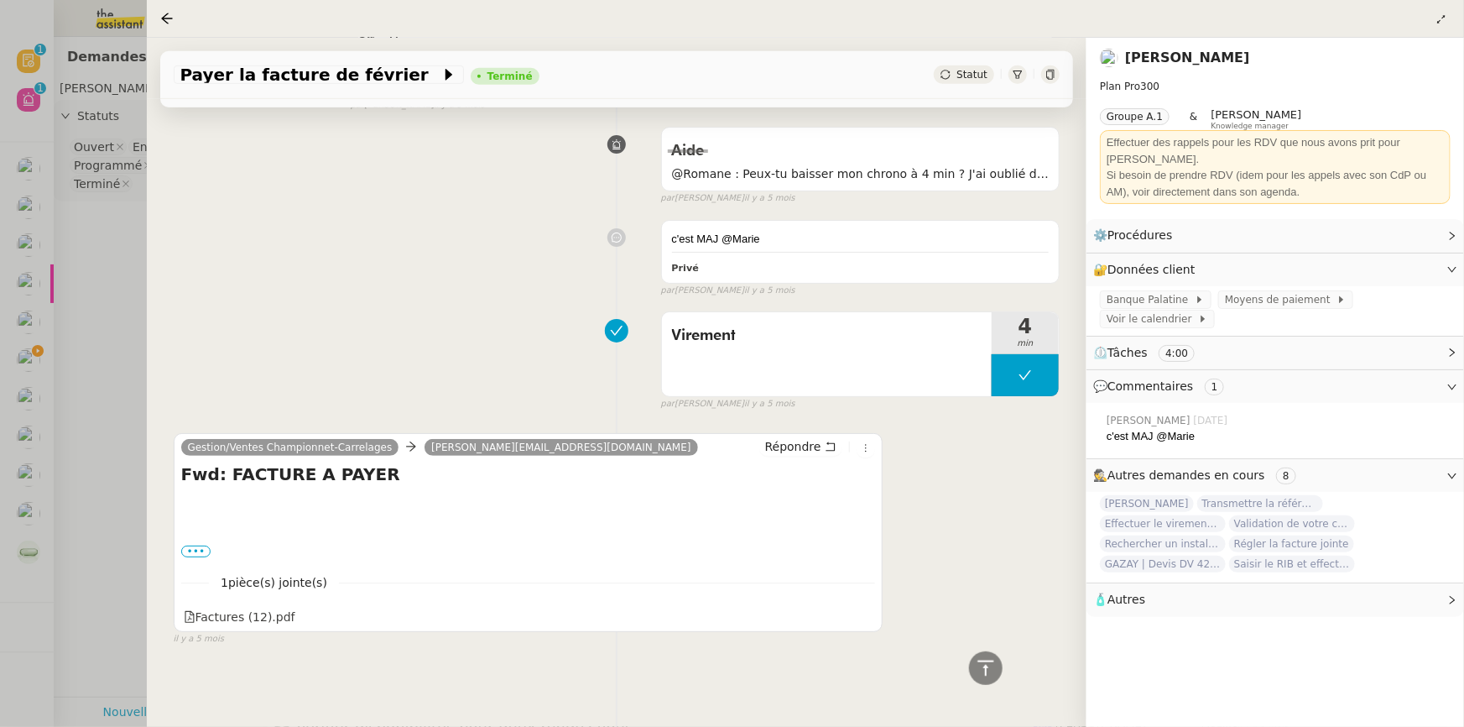
click at [143, 409] on div at bounding box center [732, 363] width 1464 height 727
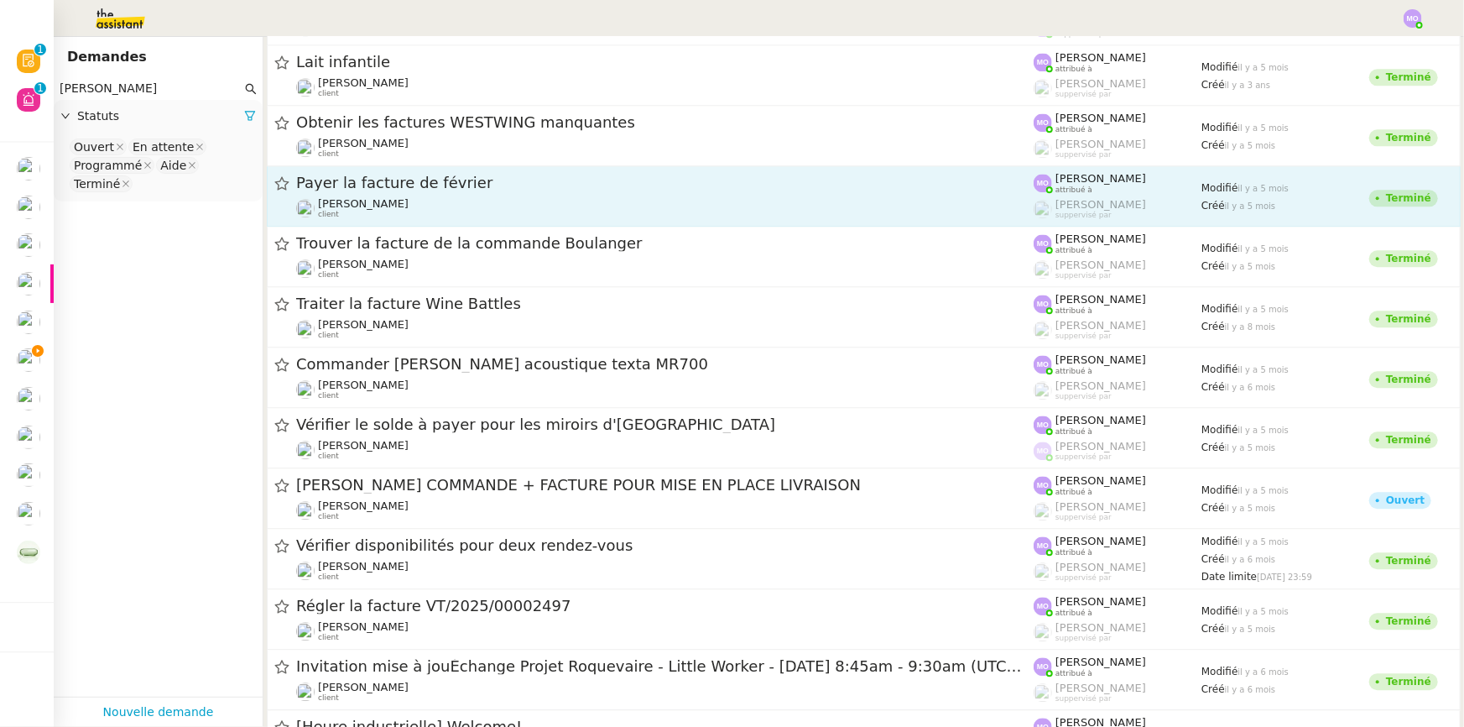
scroll to position [2059, 0]
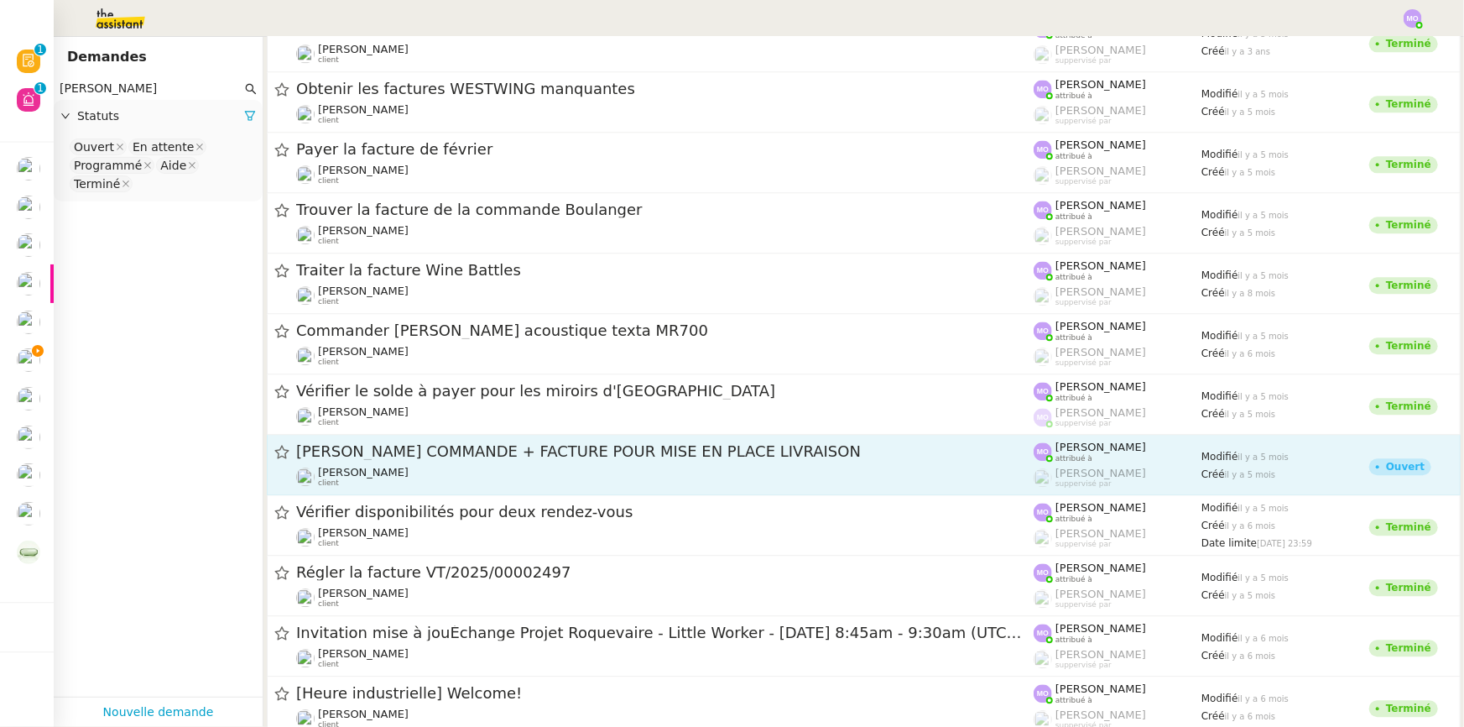
click at [472, 457] on span "DAVID B COMMANDE + FACTURE POUR MISE EN PLACE LIVRAISON" at bounding box center [665, 451] width 738 height 15
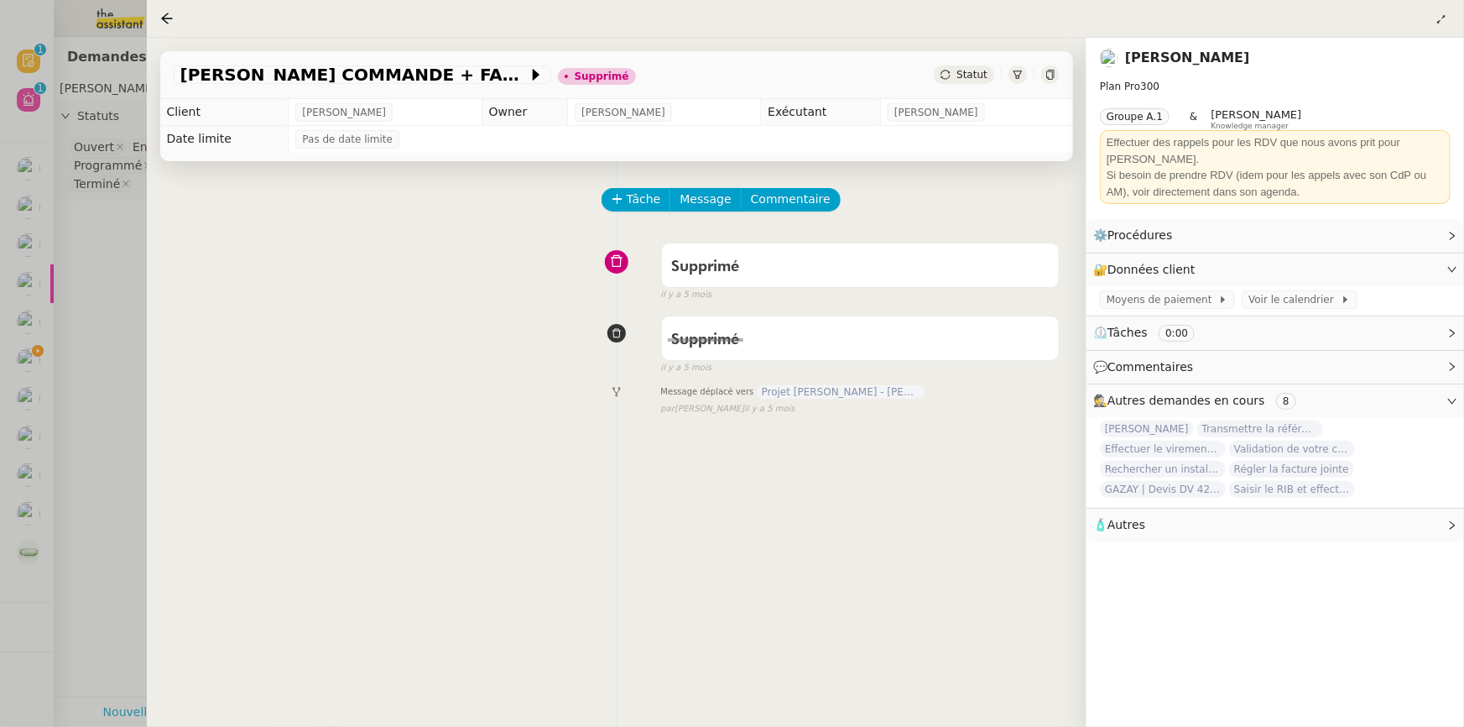
click at [123, 404] on div at bounding box center [732, 363] width 1464 height 727
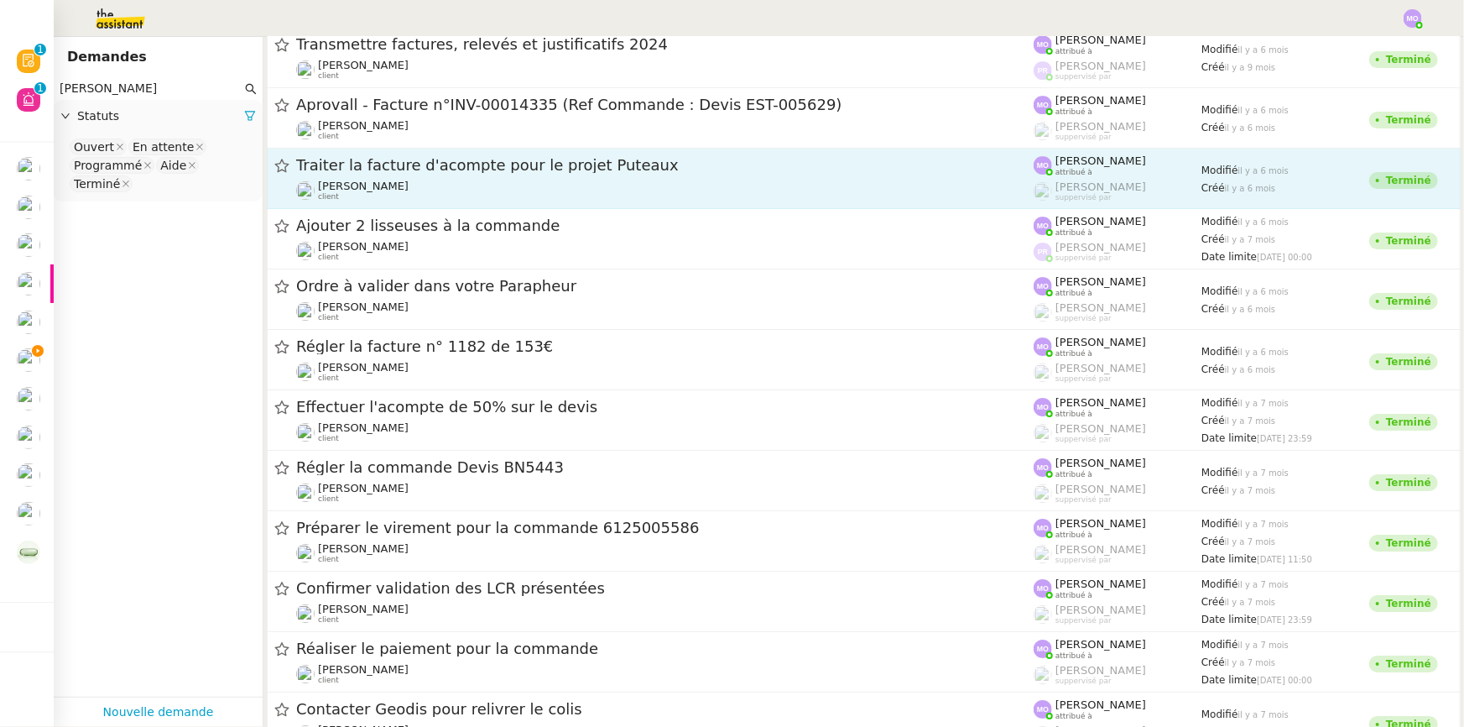
scroll to position [2898, 0]
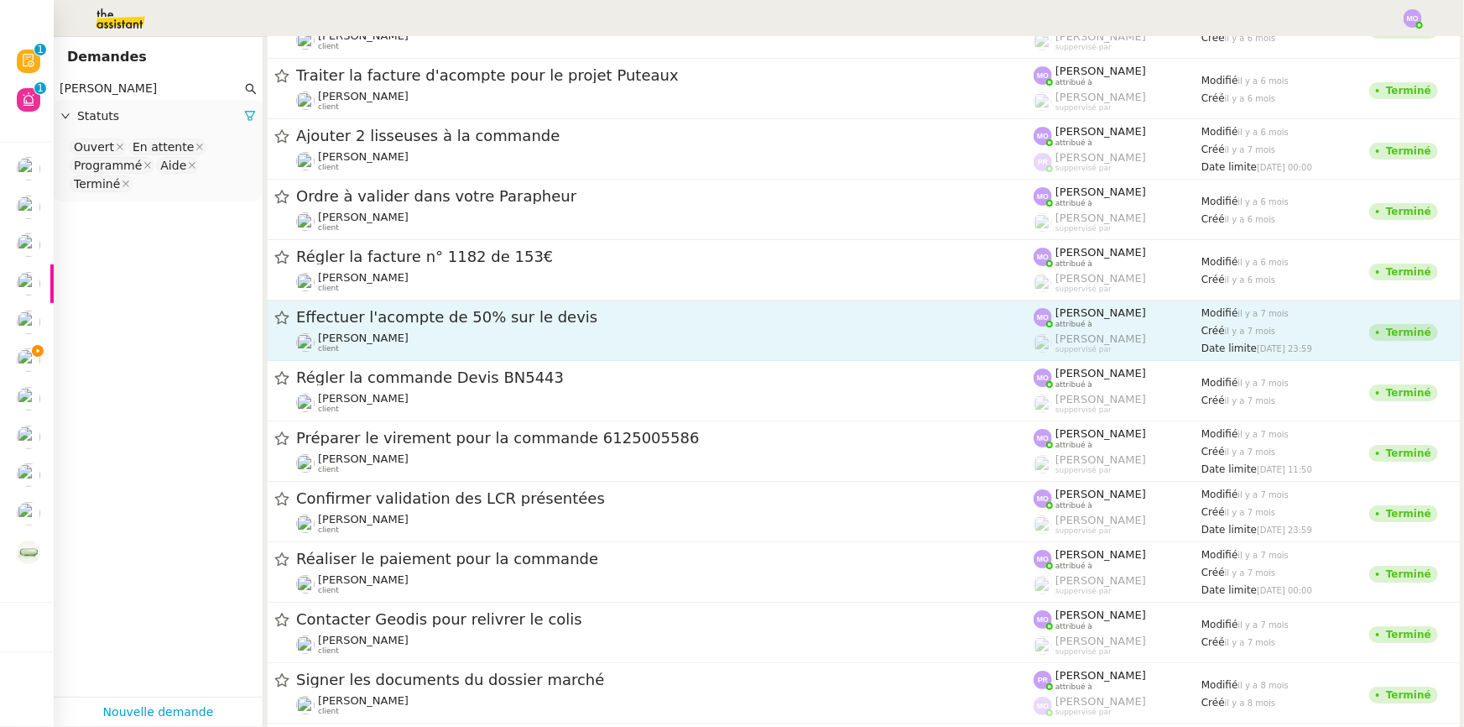
click at [406, 329] on div "Effectuer l'acompte de 50% sur le devis Gilbert AVAKIAN client" at bounding box center [665, 330] width 738 height 46
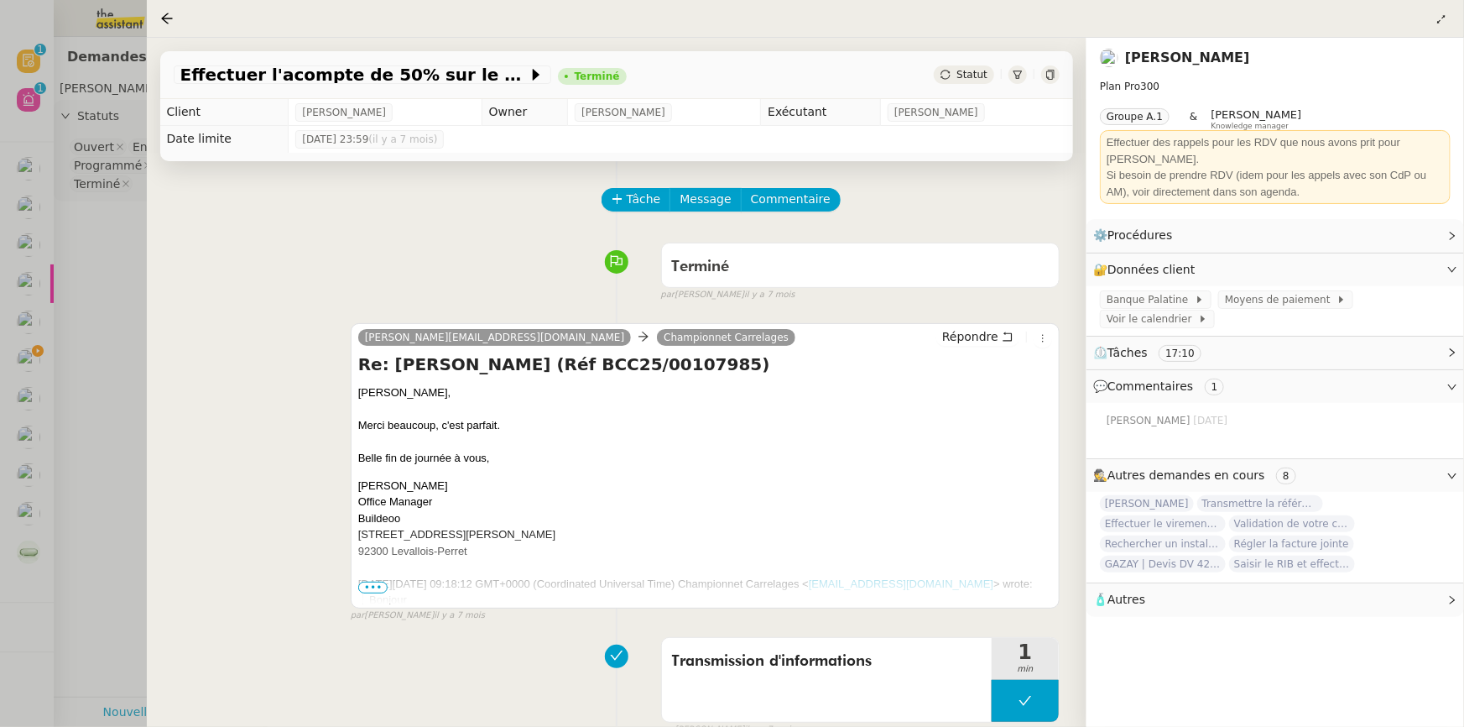
click at [105, 398] on div at bounding box center [732, 363] width 1464 height 727
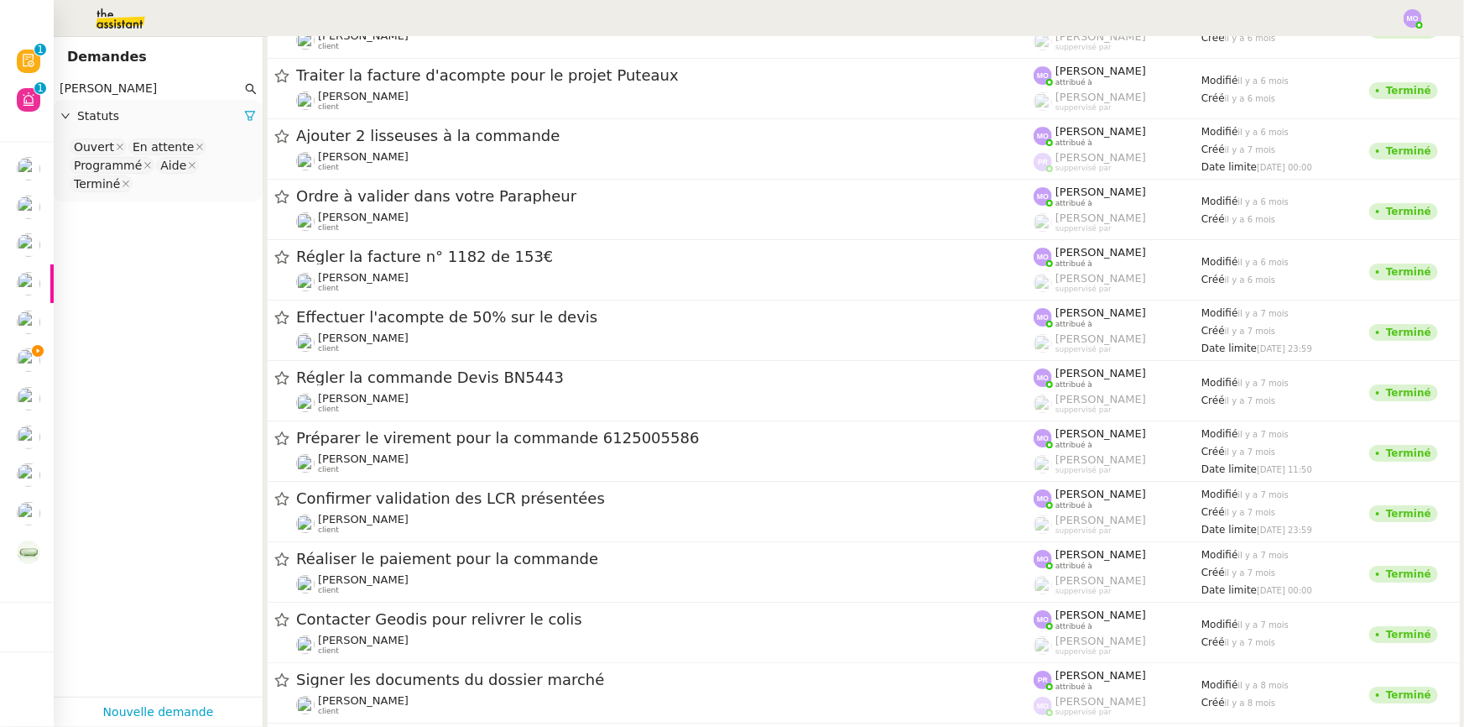
click at [102, 89] on input "gilbert" at bounding box center [151, 88] width 182 height 19
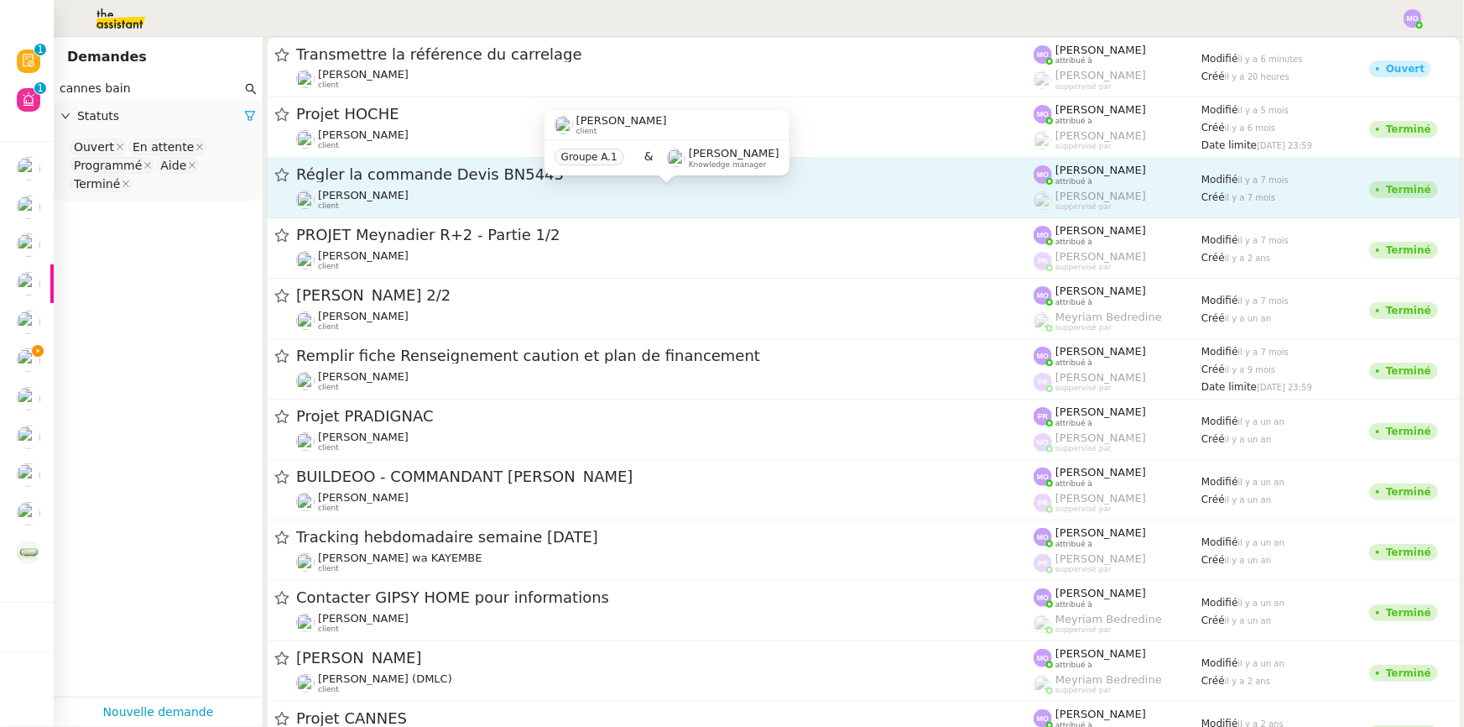
click at [477, 191] on div "Gilbert AVAKIAN client" at bounding box center [665, 200] width 738 height 22
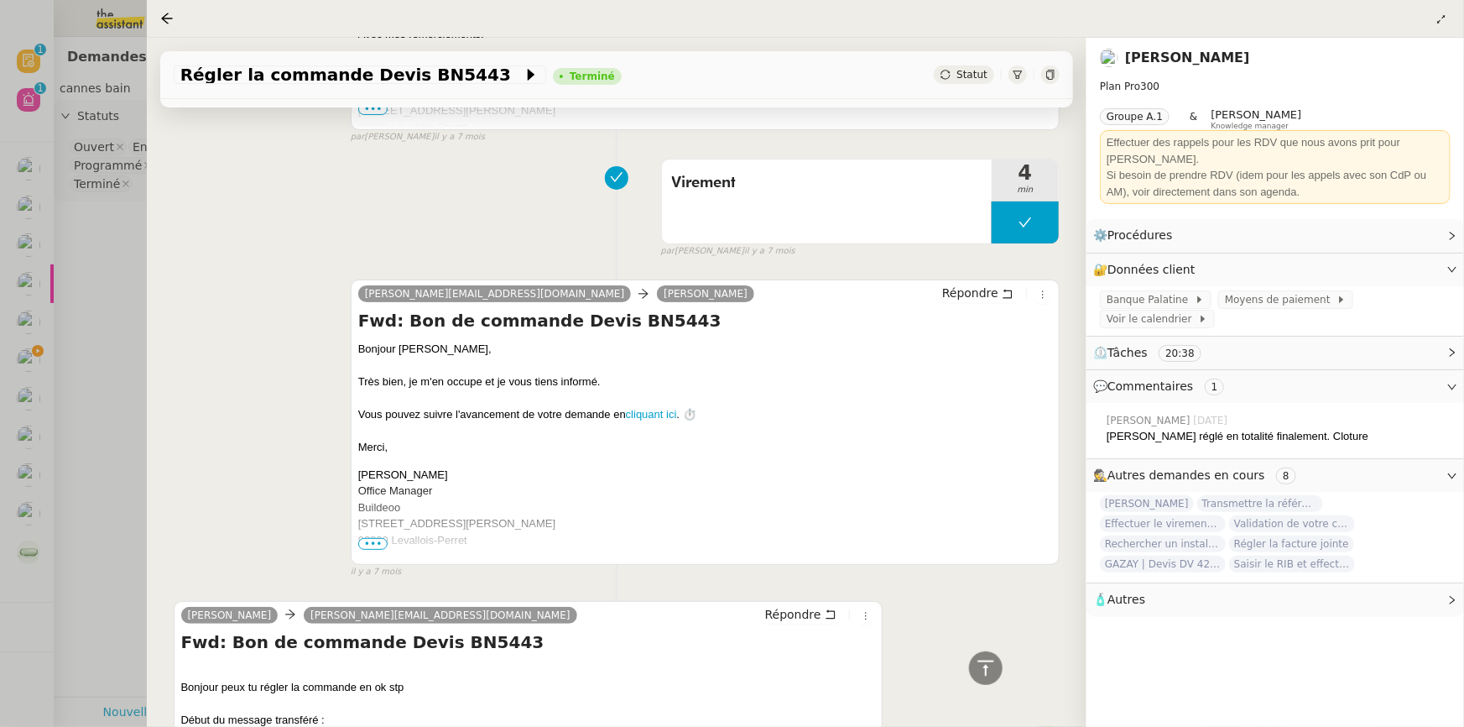
scroll to position [3679, 0]
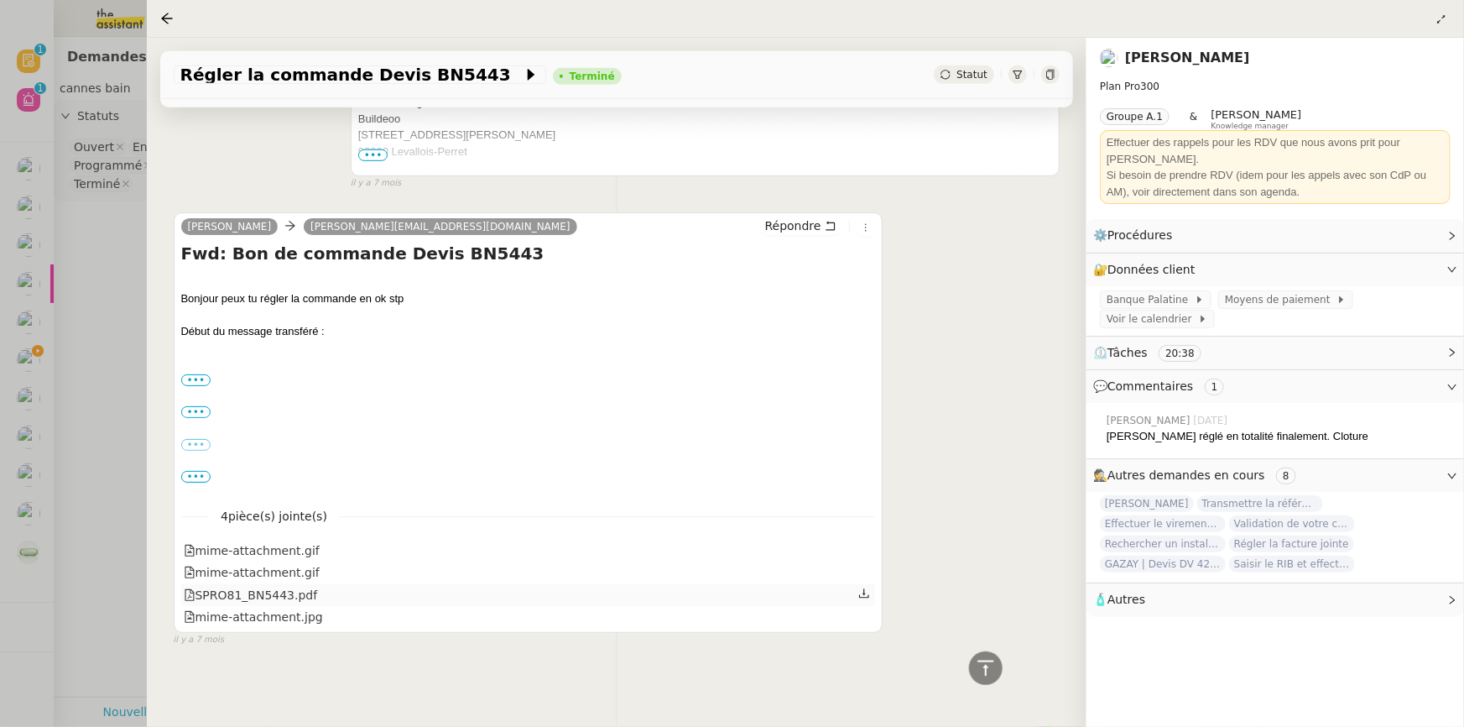
click at [260, 587] on div "SPRO81_BN5443.pdf" at bounding box center [251, 595] width 134 height 19
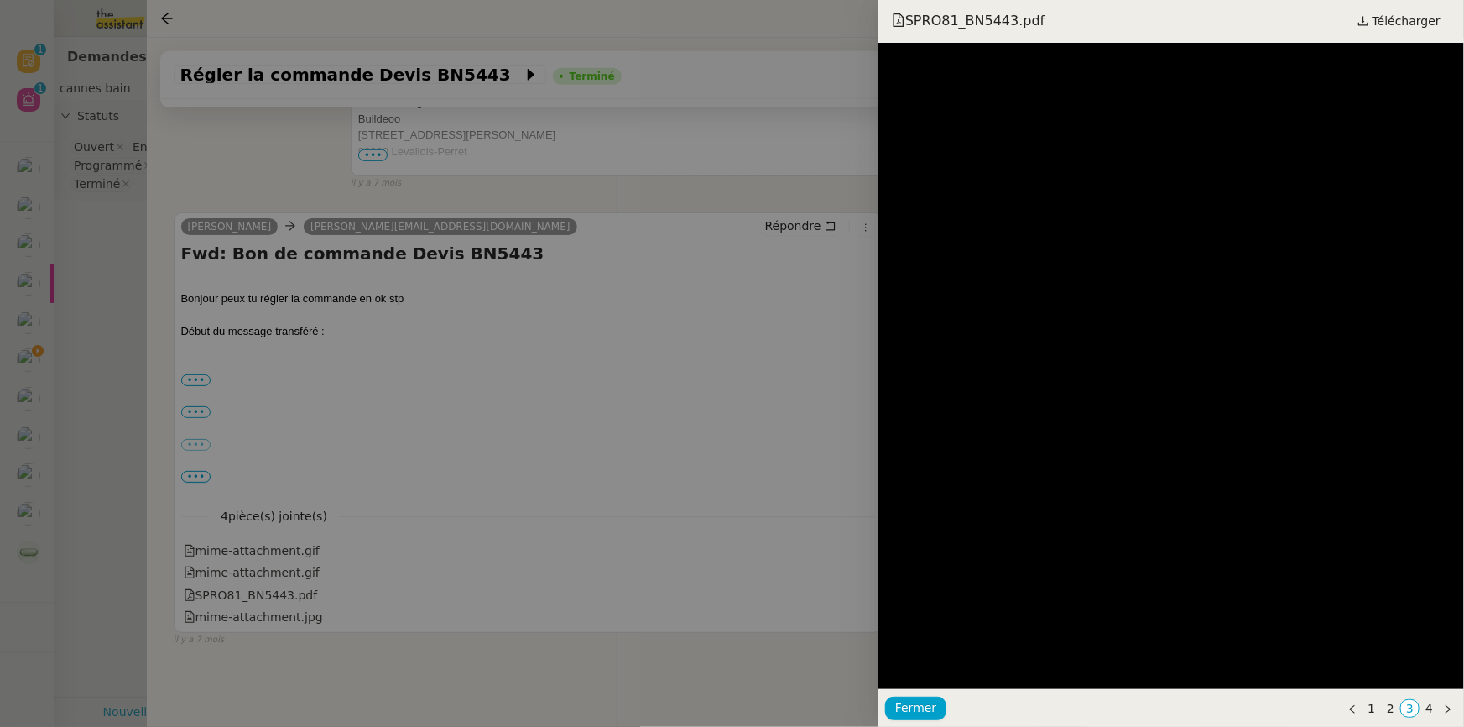
click at [130, 322] on div at bounding box center [732, 363] width 1464 height 727
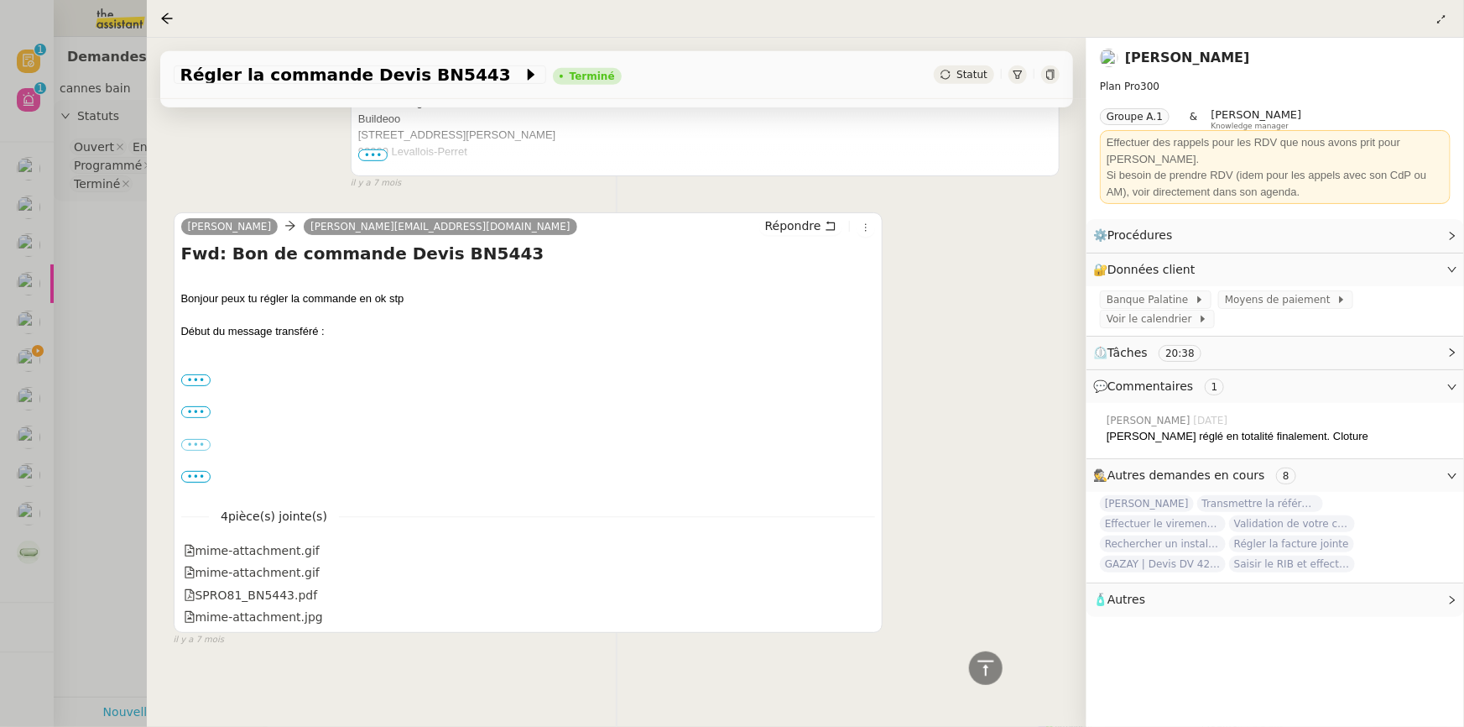
click at [123, 322] on div at bounding box center [732, 363] width 1464 height 727
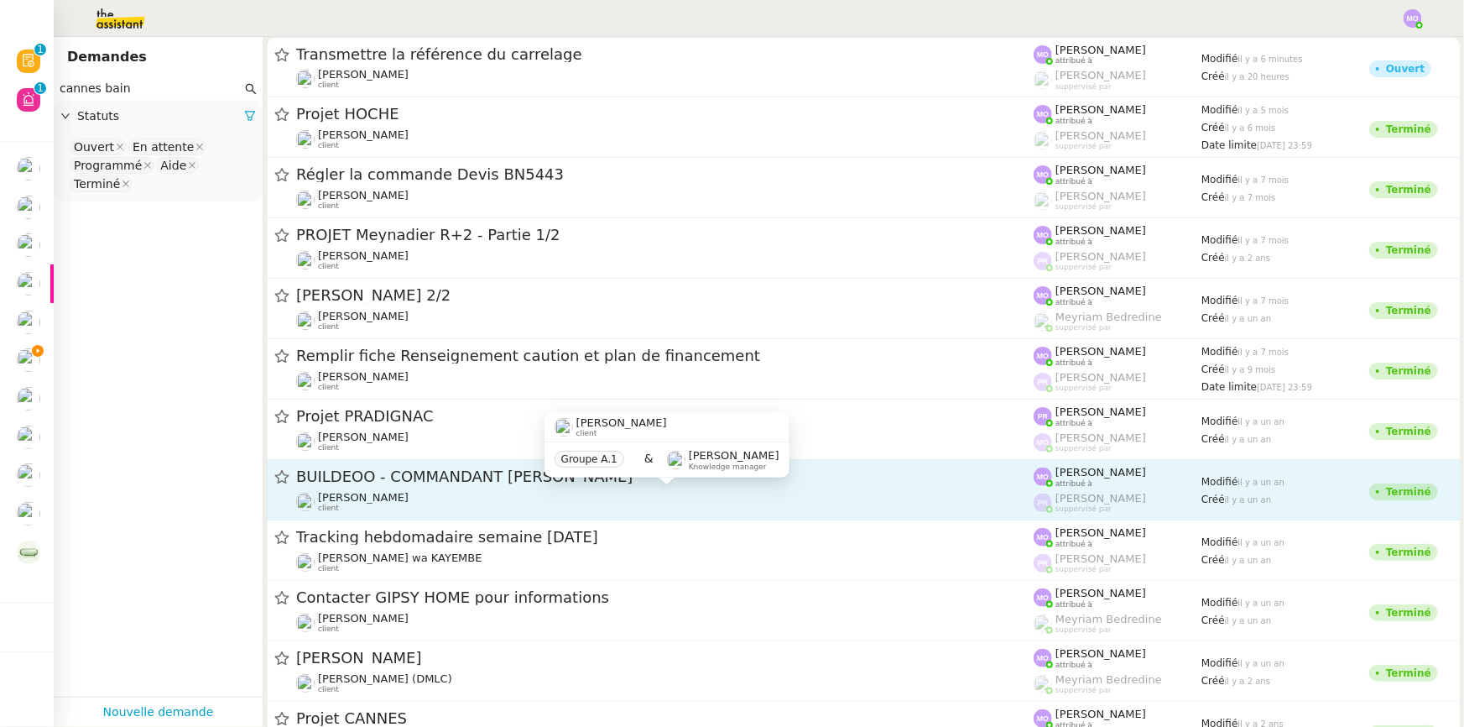
click at [419, 491] on div "Gilbert AVAKIAN client" at bounding box center [665, 502] width 738 height 22
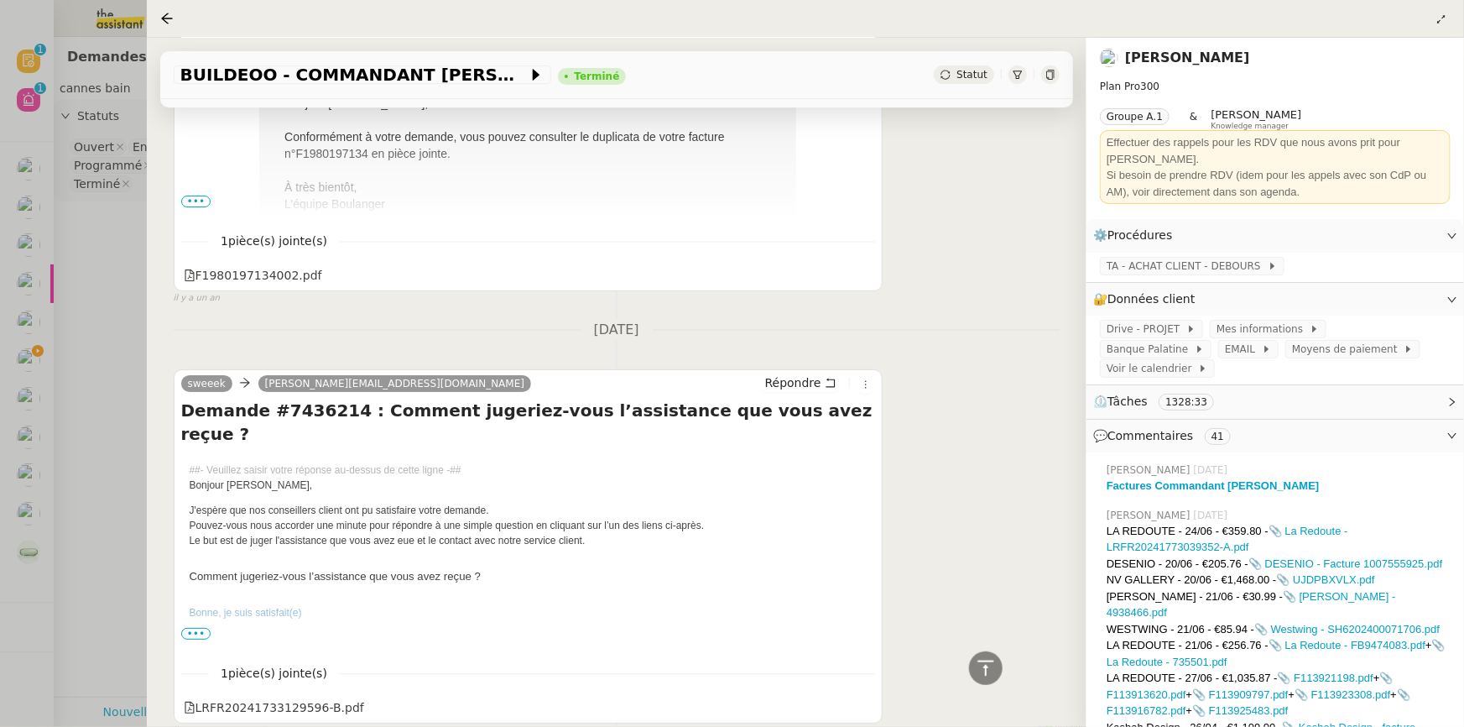
scroll to position [3127, 0]
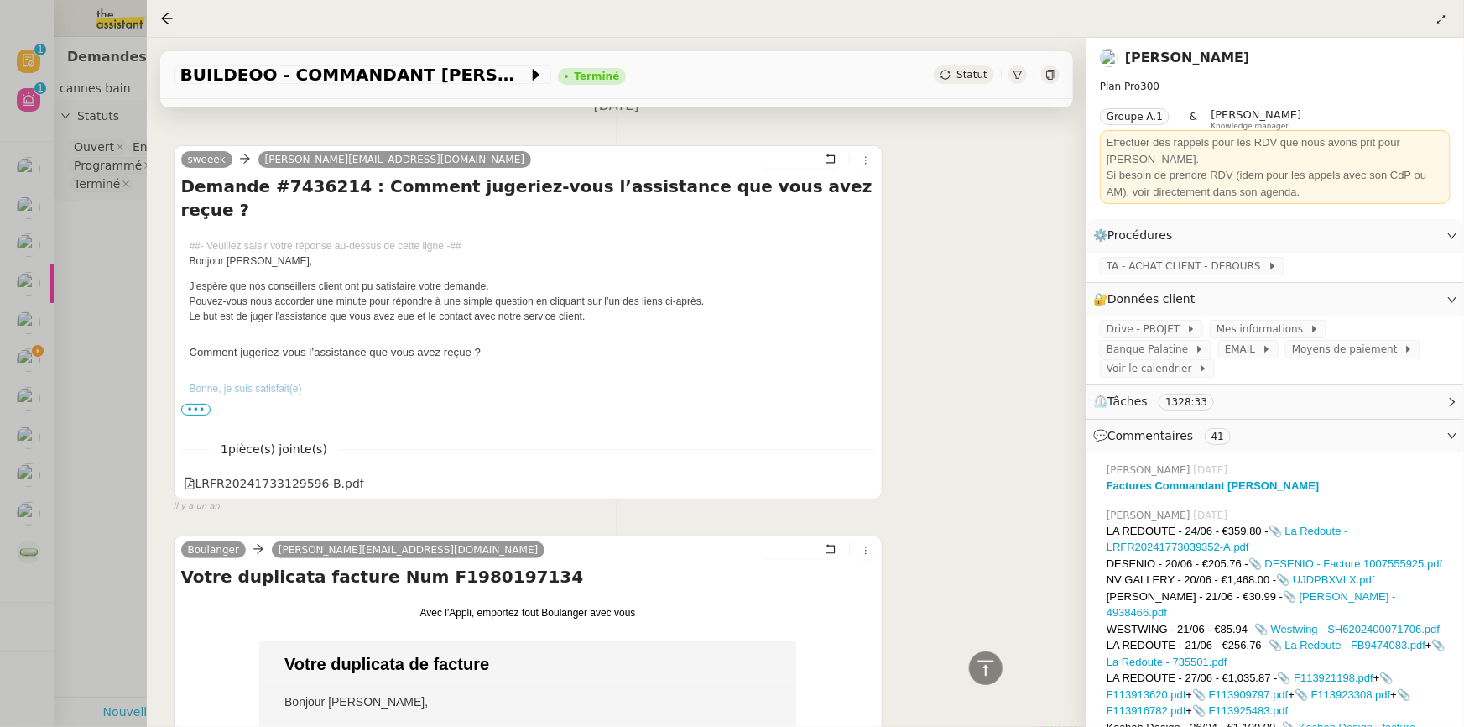
click at [118, 409] on div at bounding box center [732, 363] width 1464 height 727
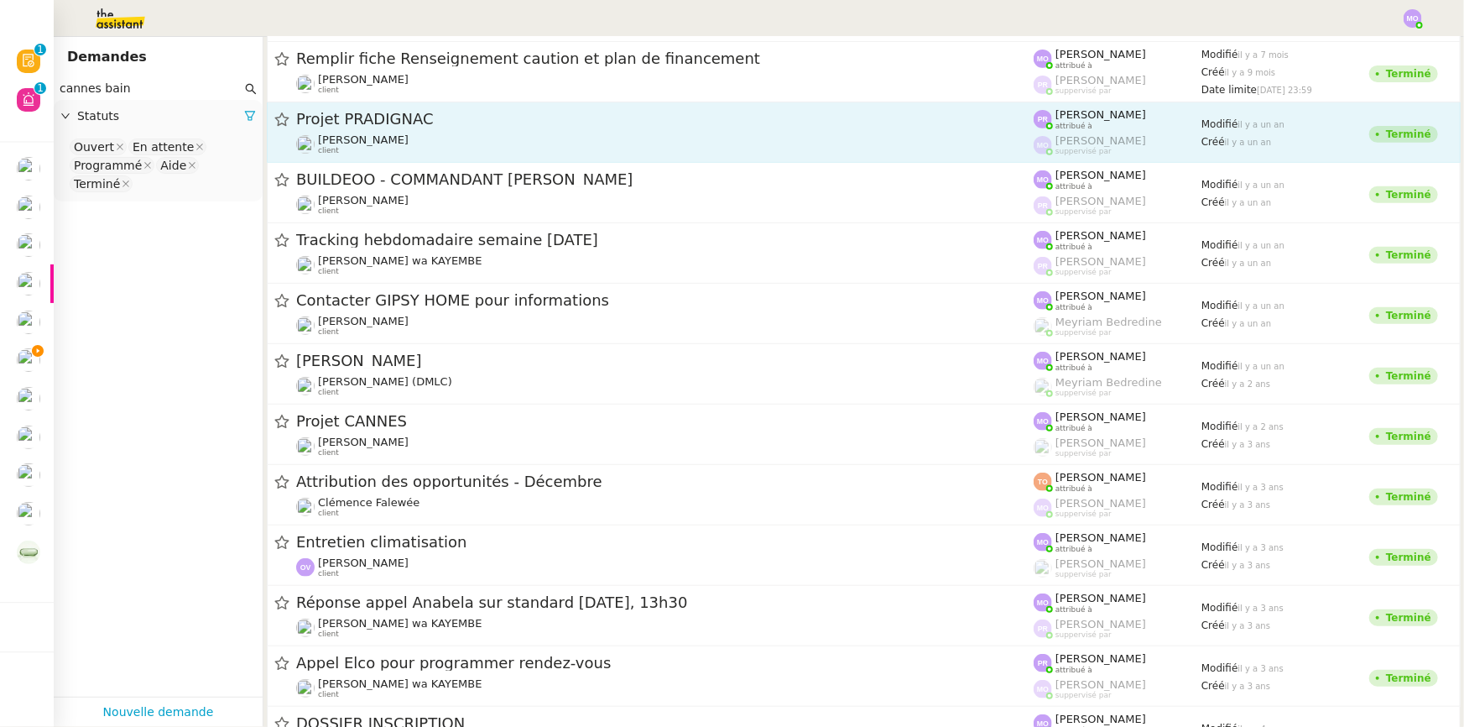
scroll to position [305, 0]
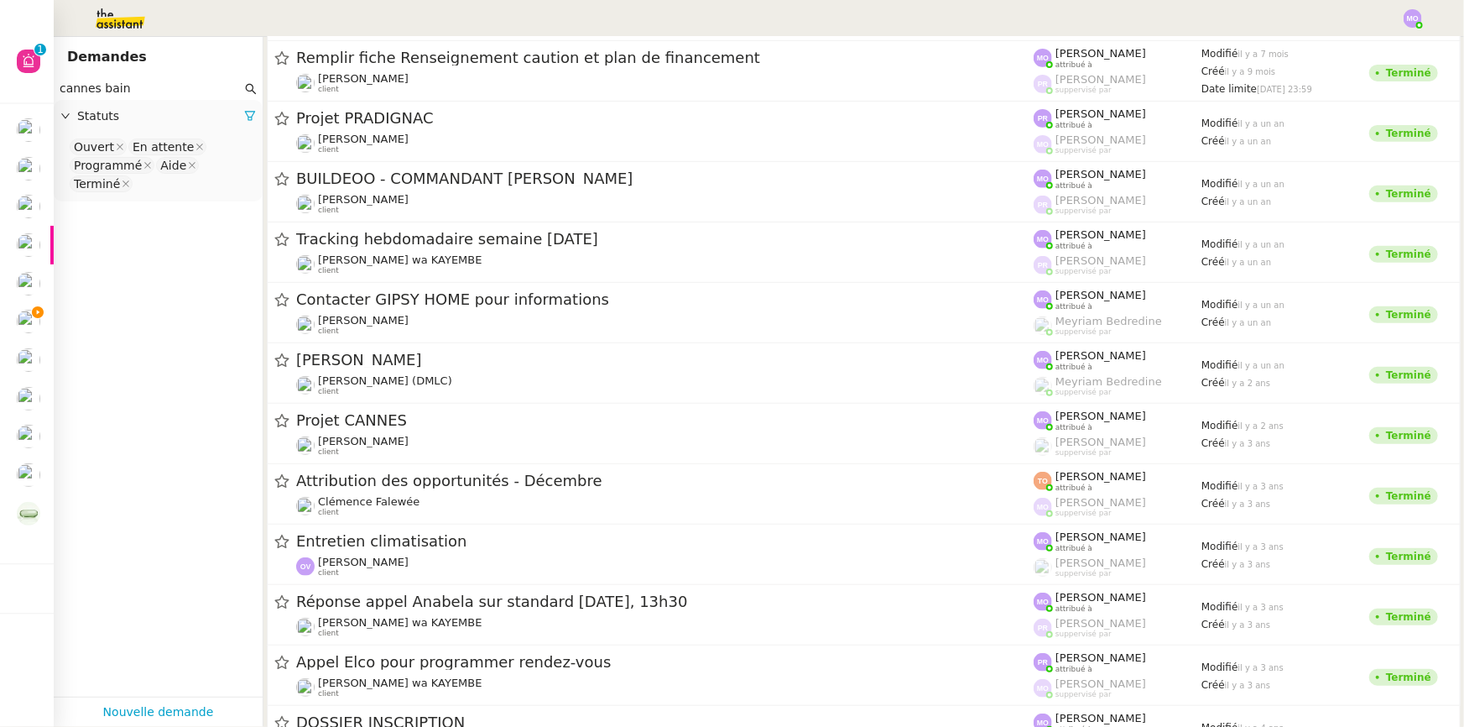
click at [142, 86] on input "cannes bain" at bounding box center [151, 88] width 182 height 19
click at [143, 85] on input "cannes bain" at bounding box center [151, 88] width 182 height 19
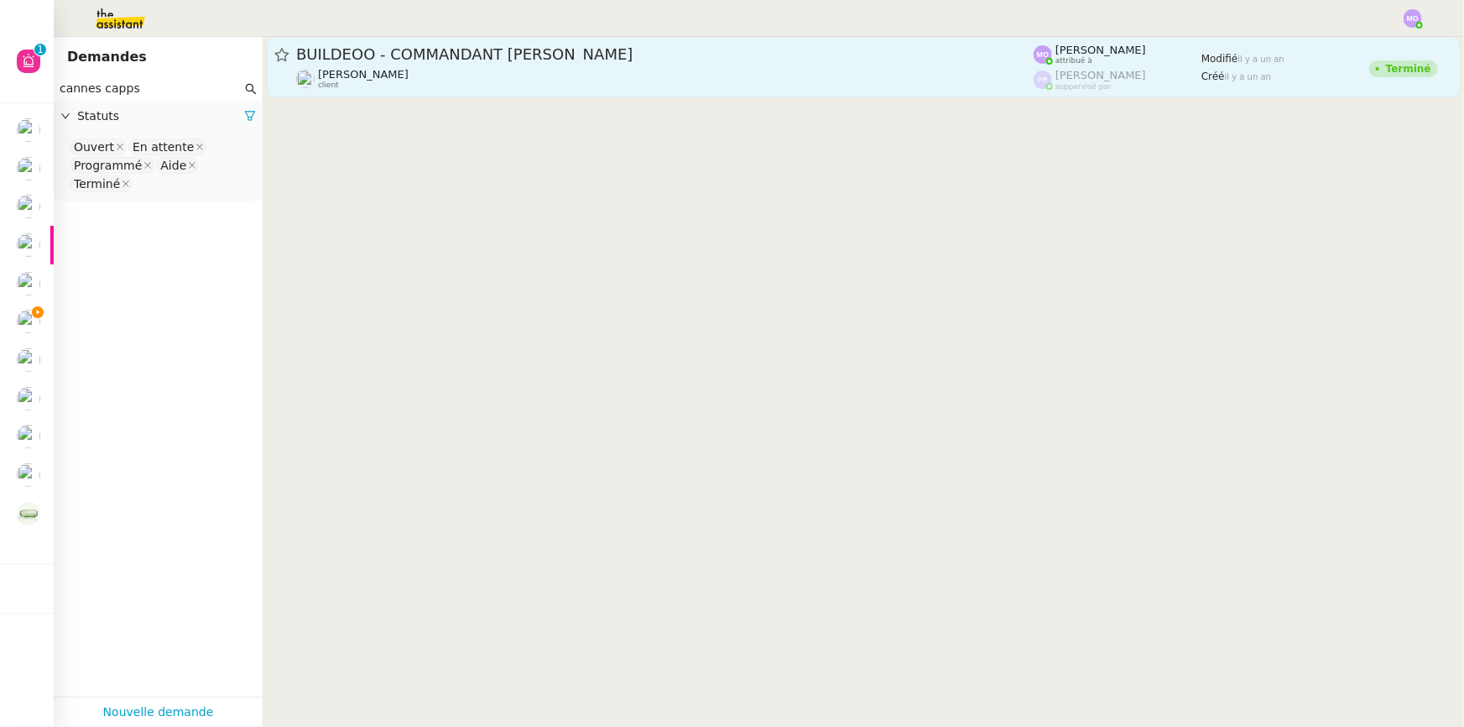
click at [468, 69] on div "Gilbert AVAKIAN client" at bounding box center [665, 79] width 738 height 22
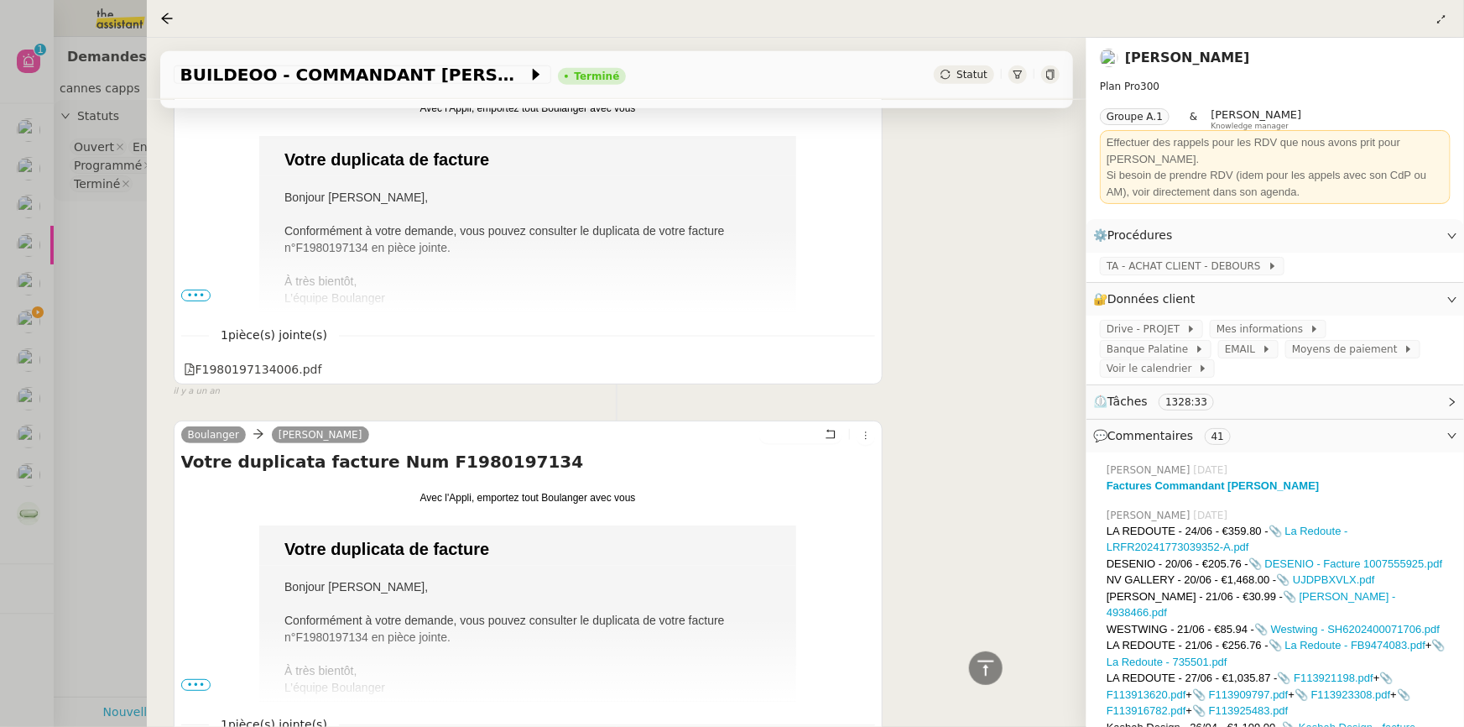
scroll to position [915, 0]
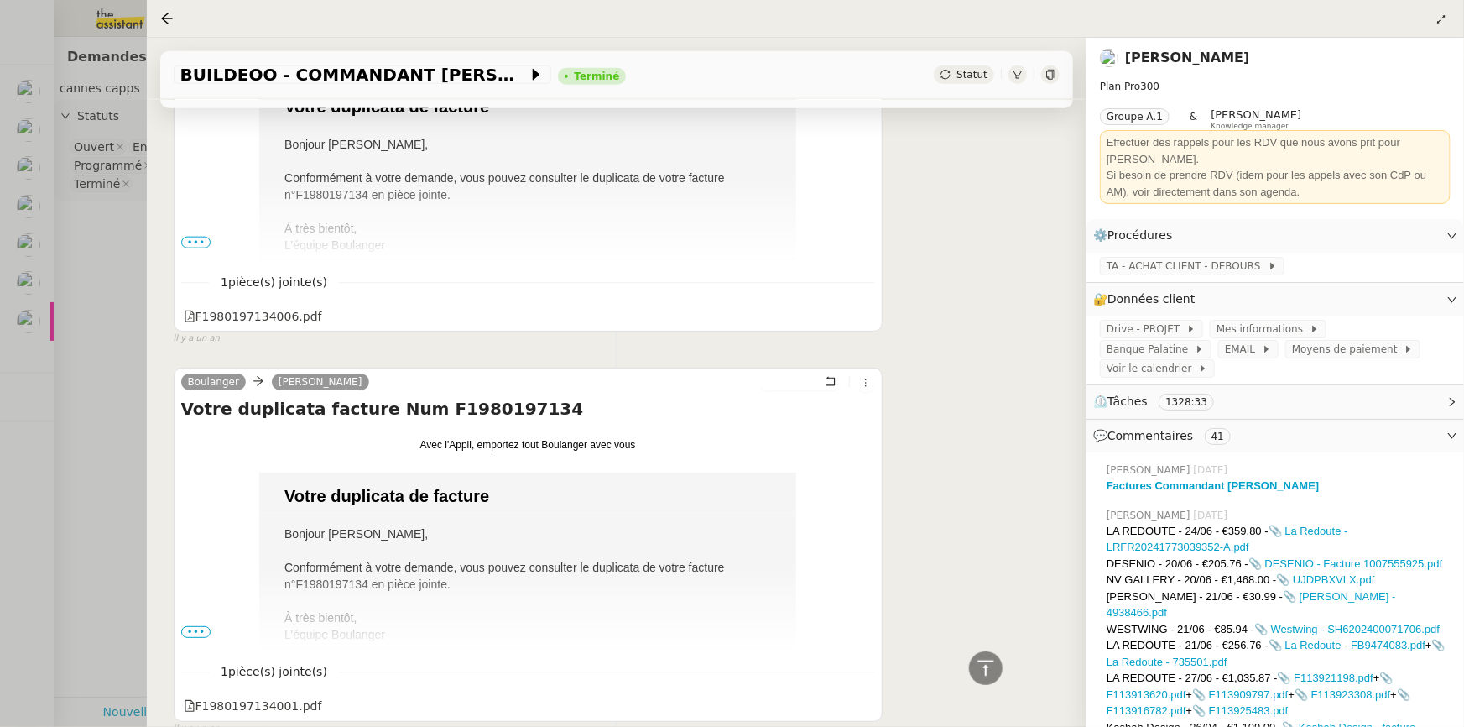
drag, startPoint x: 82, startPoint y: 243, endPoint x: 90, endPoint y: 152, distance: 91.8
click at [82, 243] on div at bounding box center [732, 363] width 1464 height 727
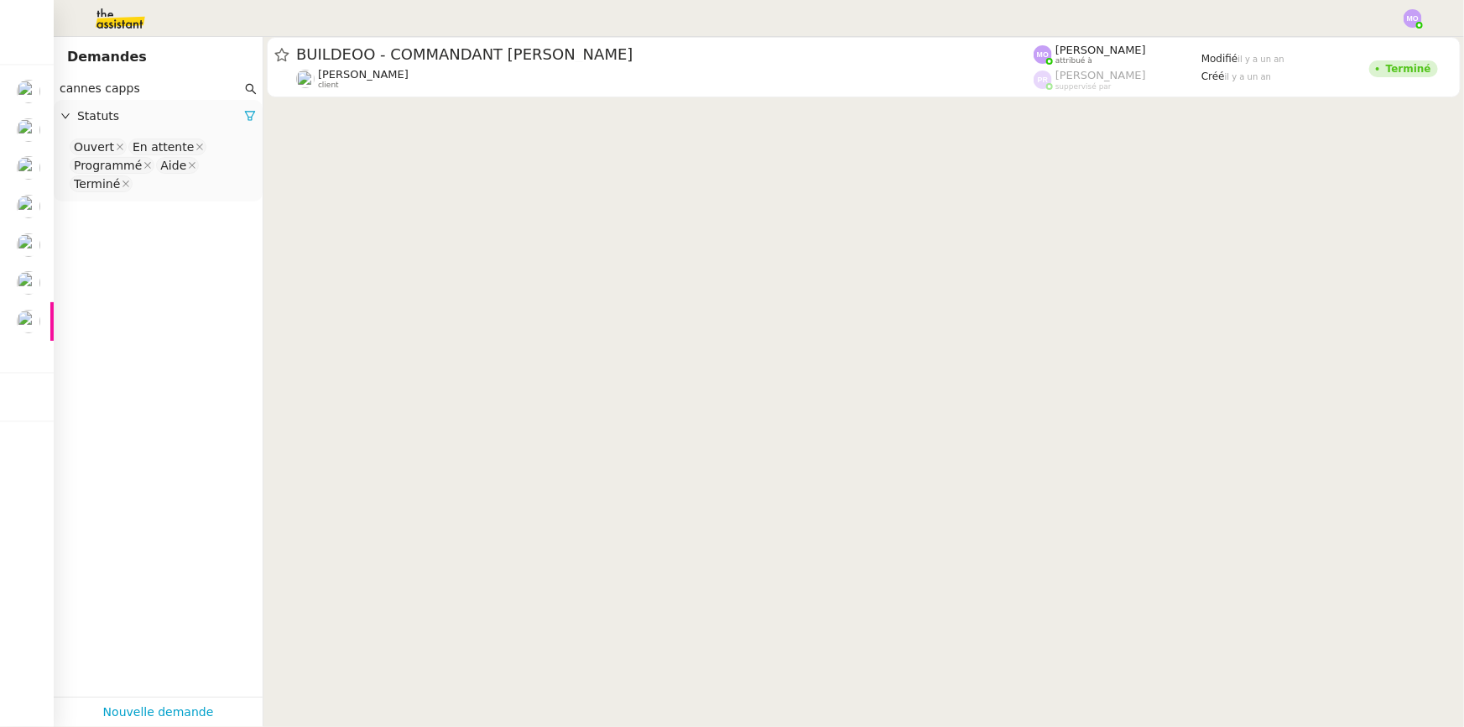
click at [136, 83] on input "cannes capps" at bounding box center [151, 88] width 182 height 19
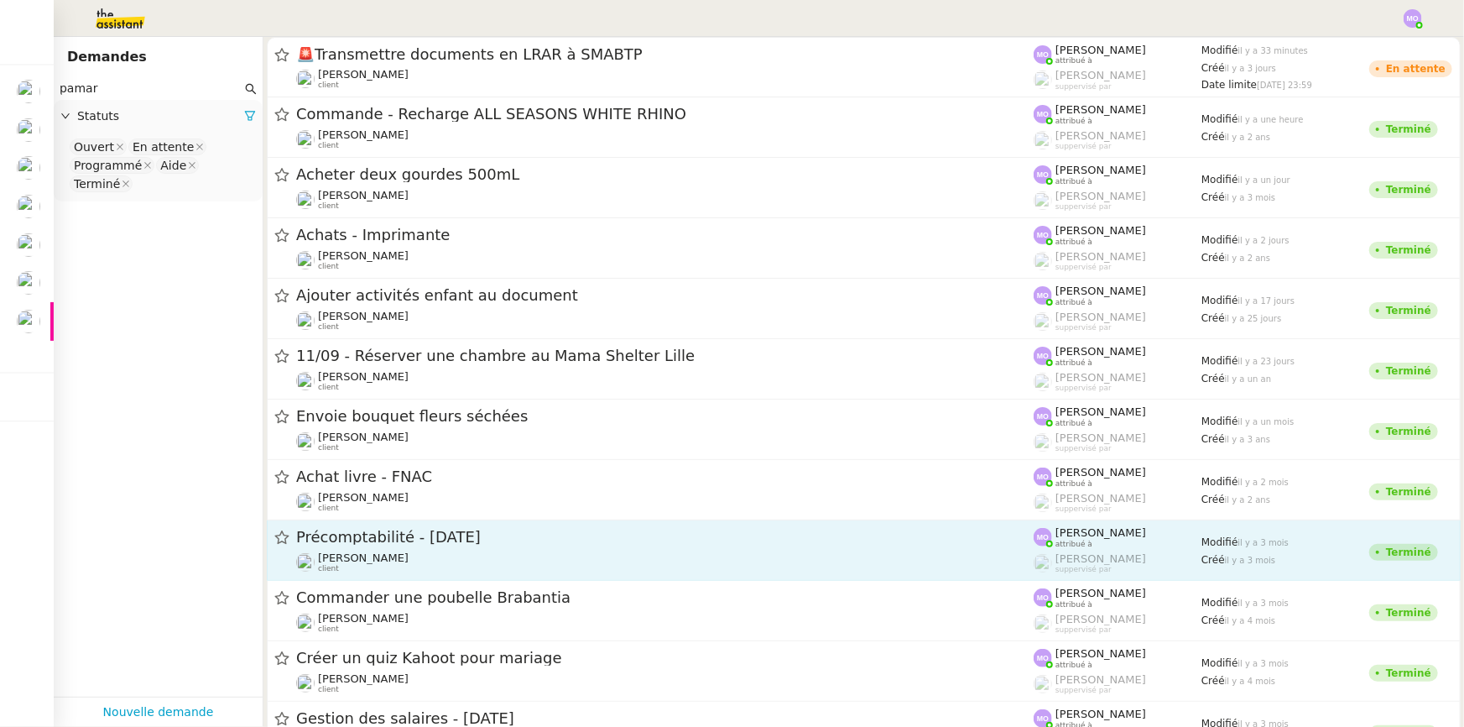
type input "pamar"
click at [445, 554] on div "Jean-Baptiste Pamar client" at bounding box center [665, 562] width 738 height 22
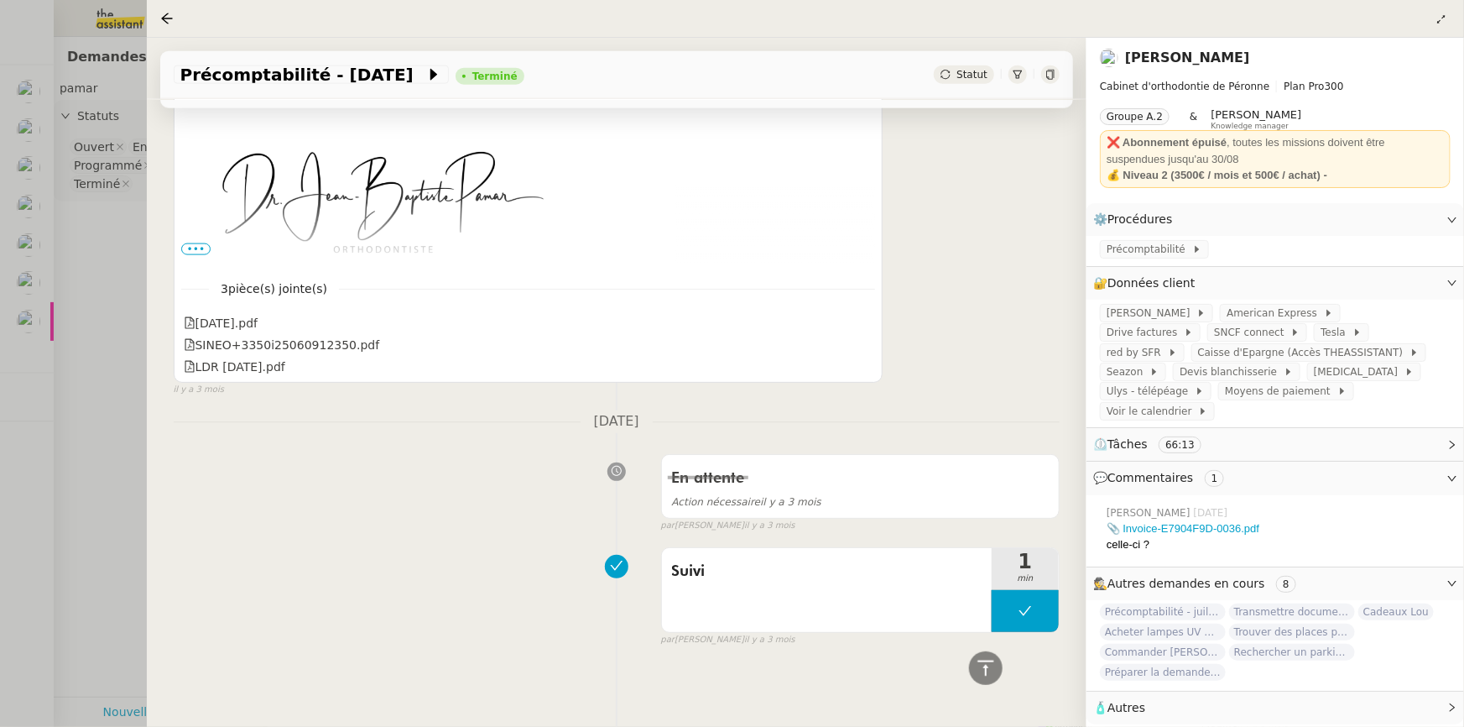
scroll to position [1141, 0]
click at [435, 476] on div "En attente Action nécessaire il y a 3 mois false par Marie O. il y a 3 mois" at bounding box center [617, 489] width 887 height 86
click at [1139, 257] on span "Précomptabilité" at bounding box center [1150, 249] width 86 height 17
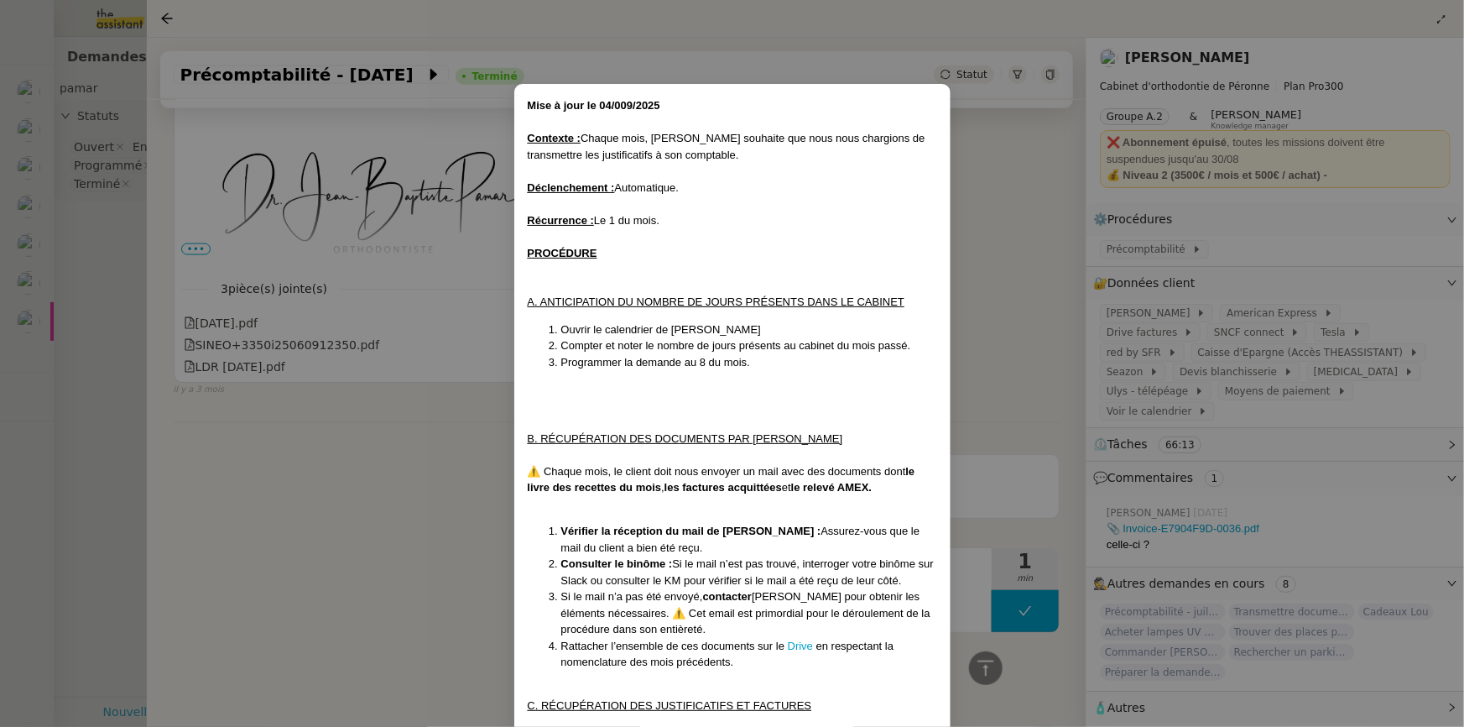
click at [325, 495] on nz-modal-container "Mise à jour le 04/009/2025 Contexte : Chaque mois, Jean-Baptiste souhaite que n…" at bounding box center [732, 363] width 1464 height 727
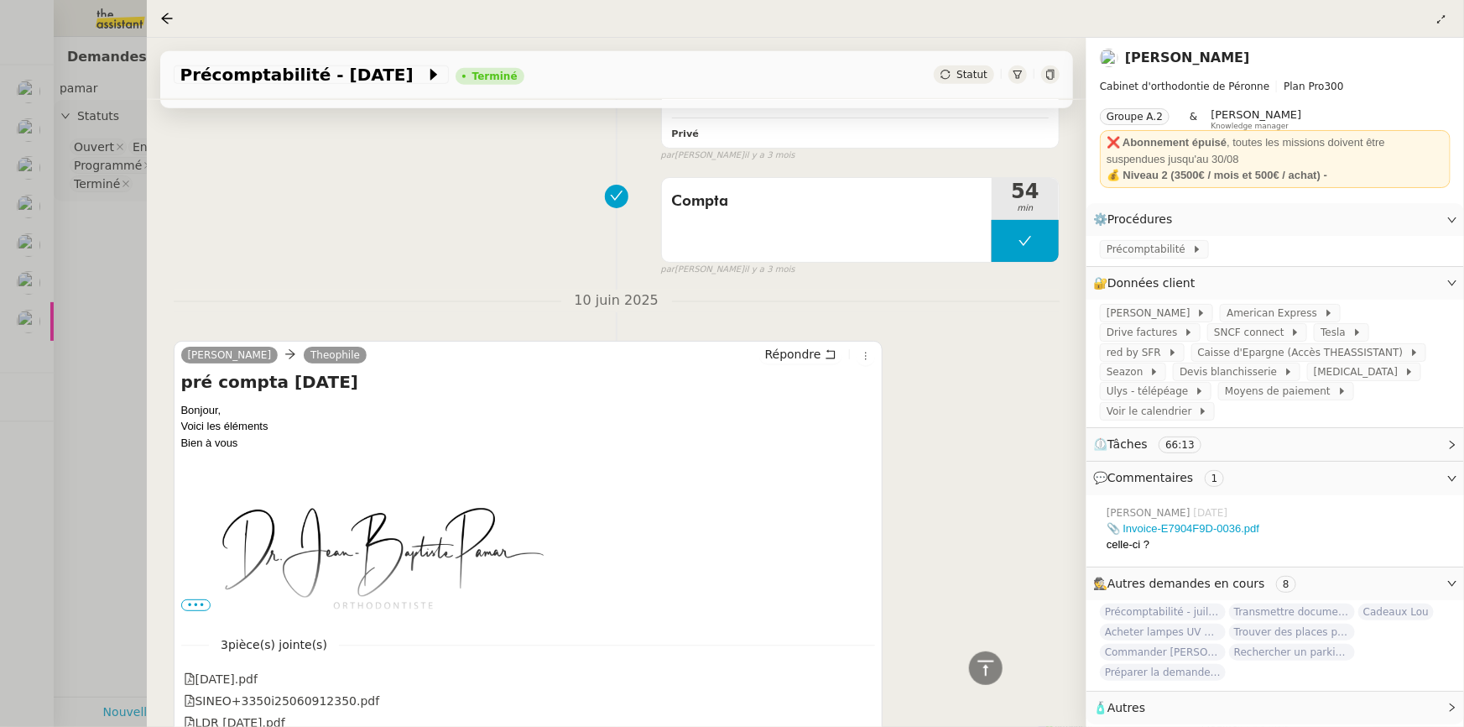
scroll to position [759, 0]
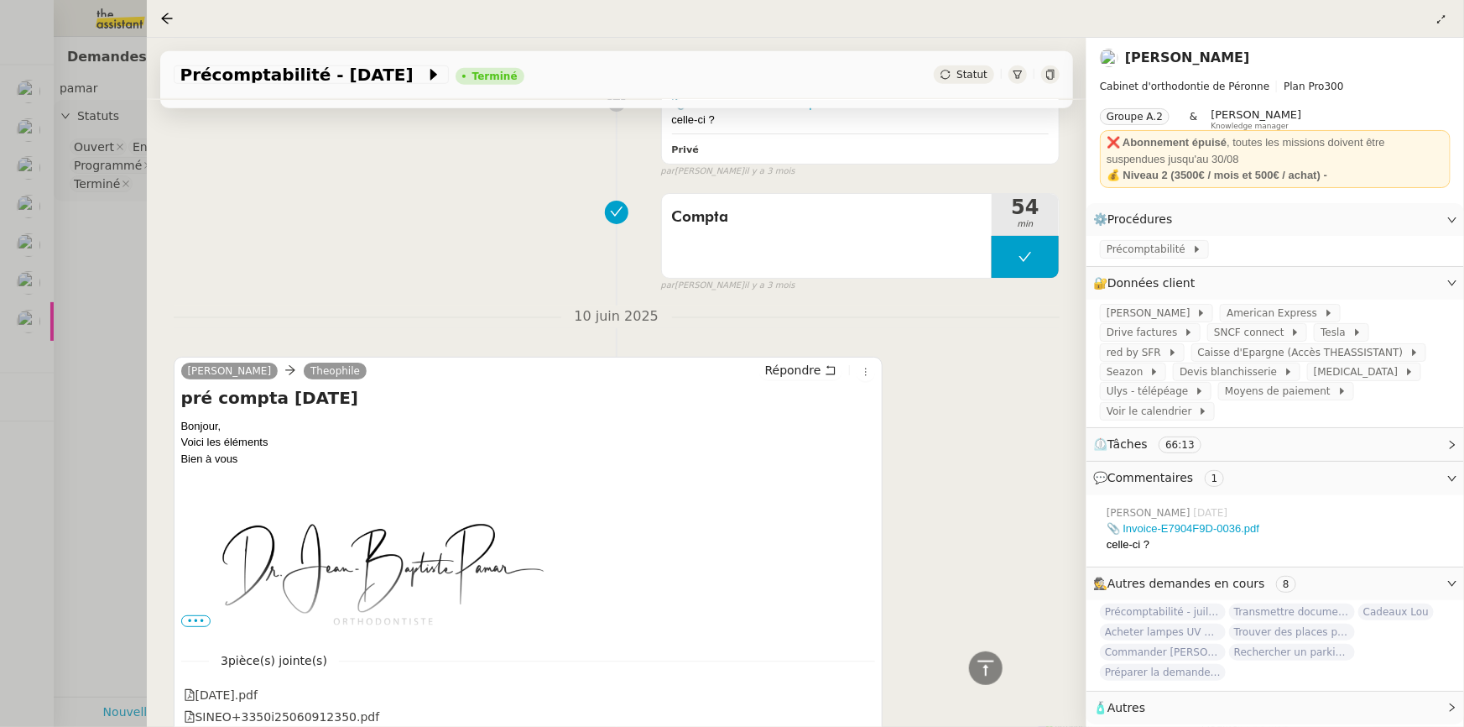
click at [122, 331] on div at bounding box center [732, 363] width 1464 height 727
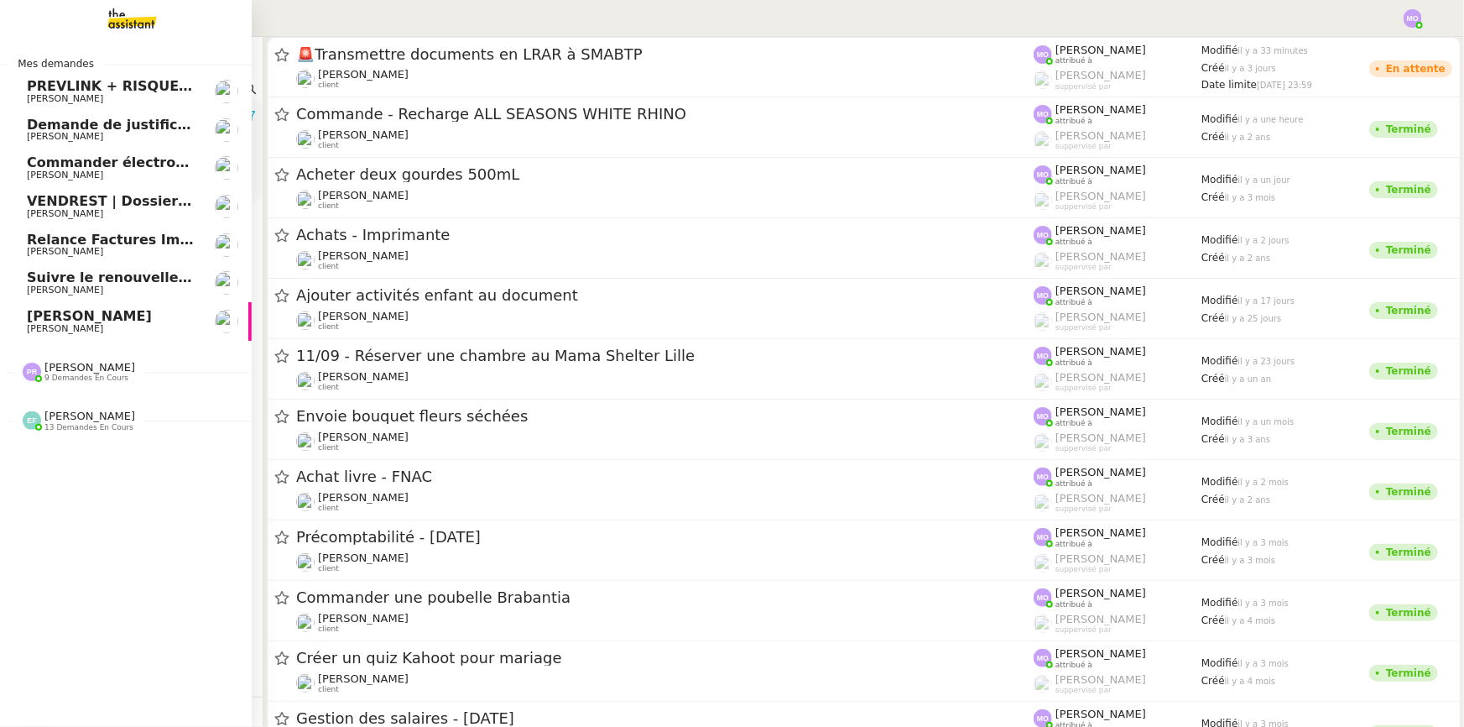
click at [100, 321] on span "[PERSON_NAME]" at bounding box center [89, 316] width 125 height 16
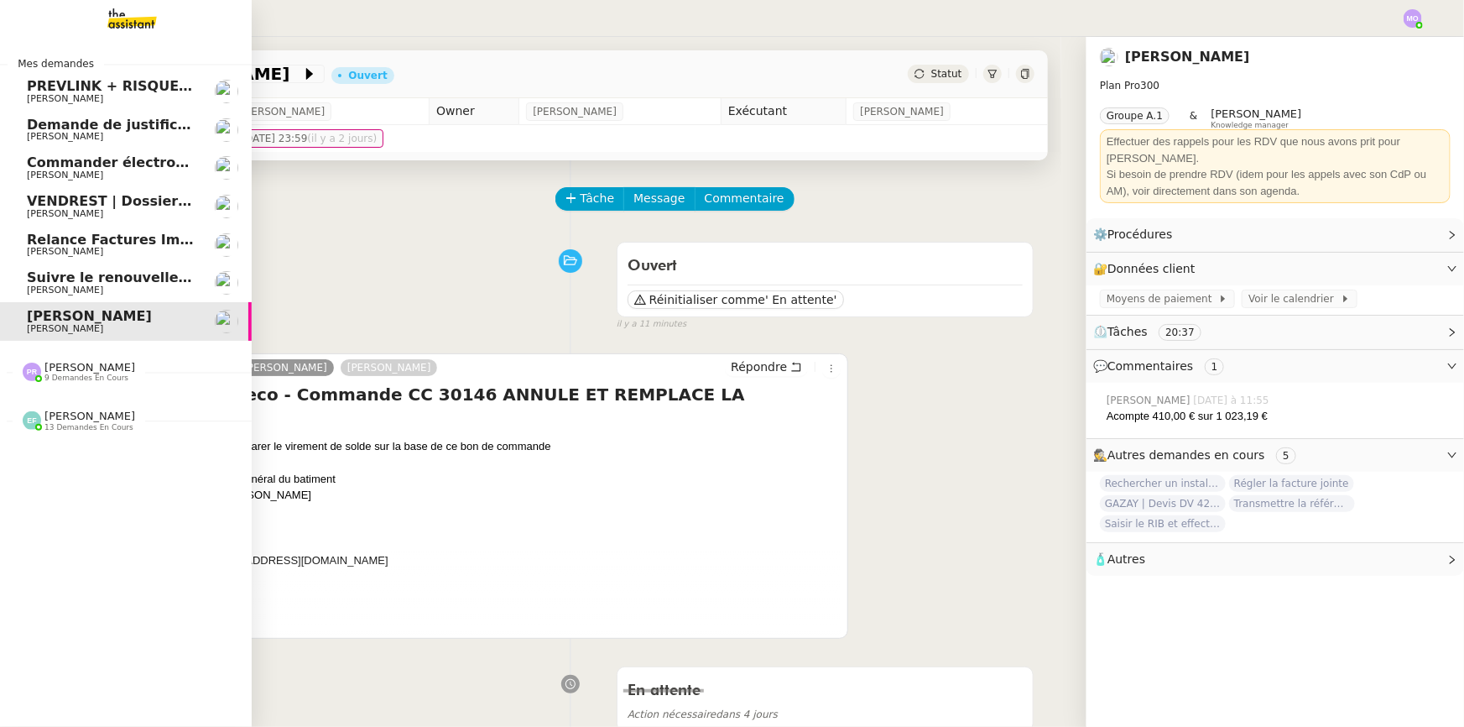
click at [76, 425] on span "13 demandes en cours" at bounding box center [88, 427] width 89 height 9
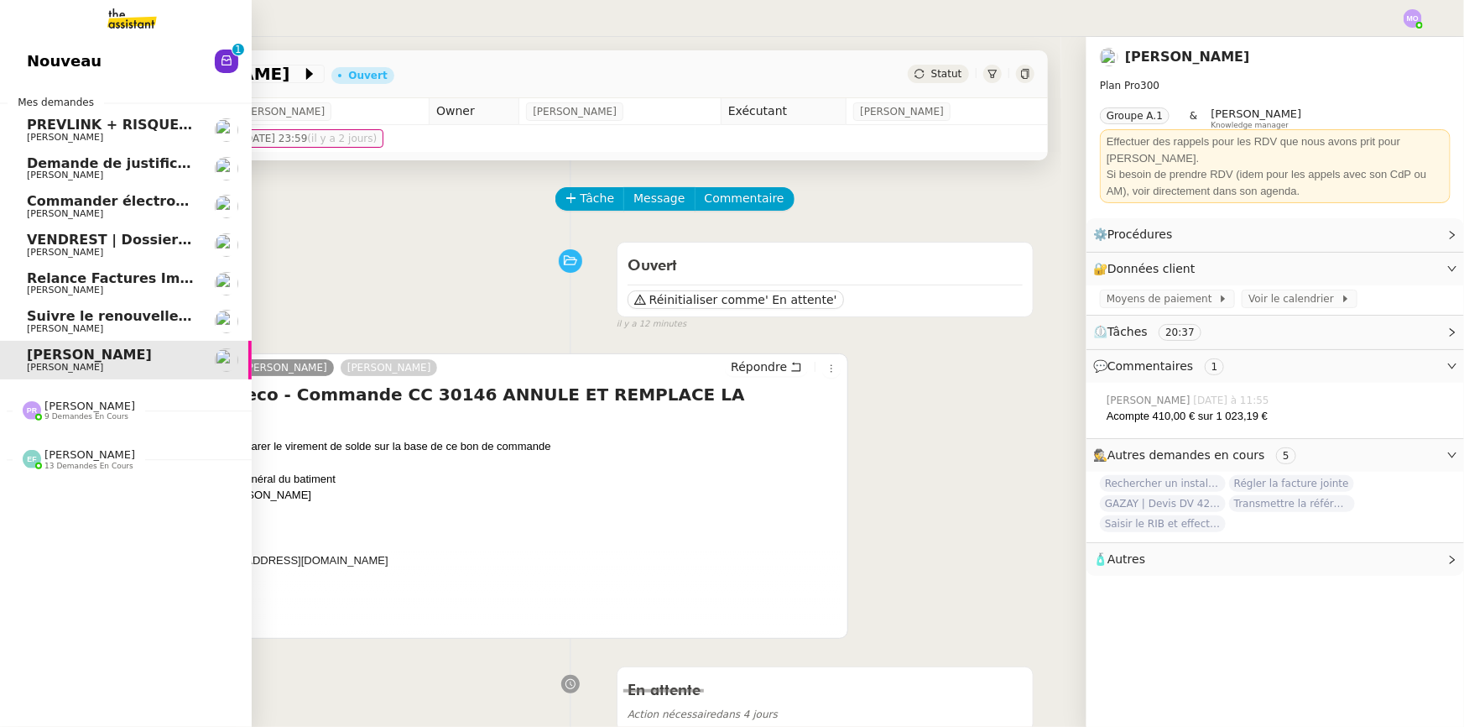
click at [83, 409] on span "[PERSON_NAME]" at bounding box center [89, 405] width 91 height 13
click at [68, 321] on span "Suivre le renouvellement produit Trimble" at bounding box center [183, 316] width 312 height 16
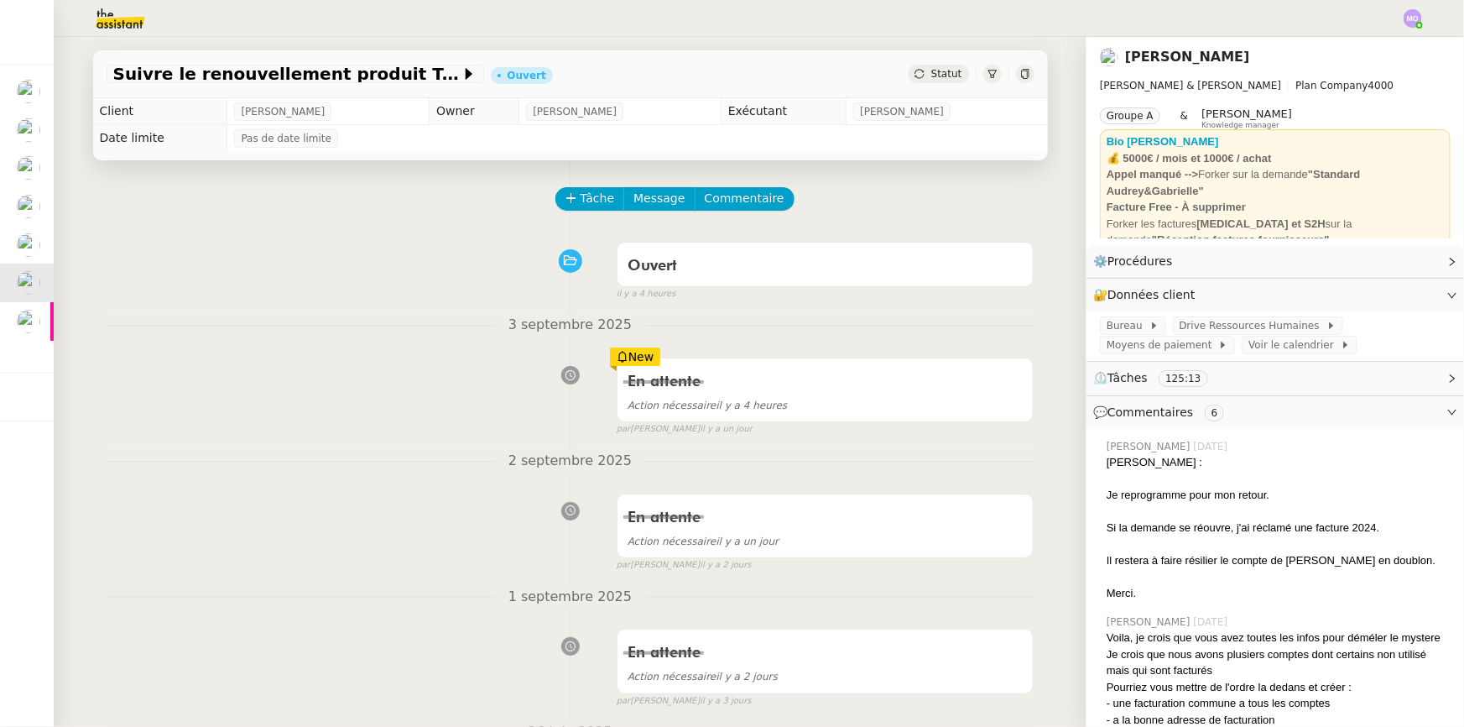
click at [359, 270] on div "Ouvert false il y a 4 heures" at bounding box center [571, 267] width 928 height 67
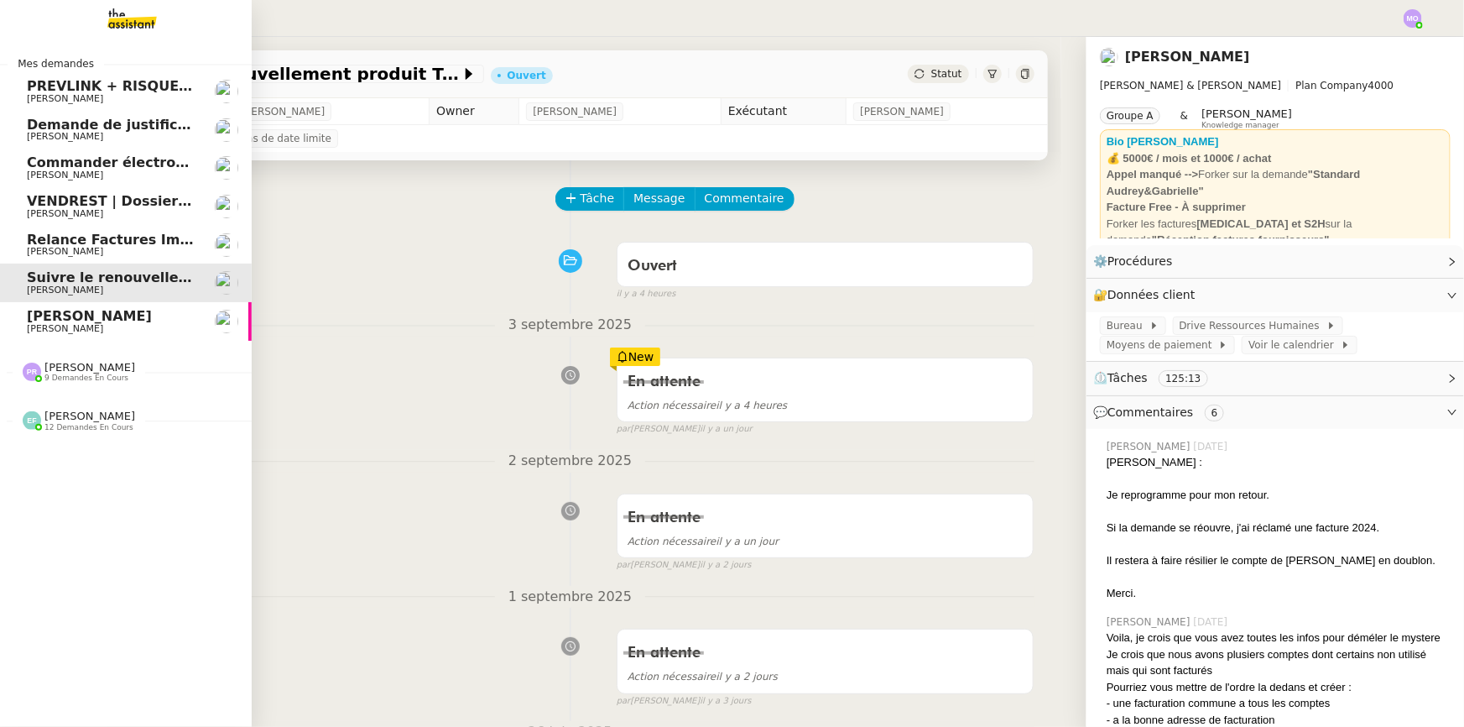
click at [106, 244] on span "Relance Factures Impayées - septembre 2025" at bounding box center [199, 240] width 345 height 16
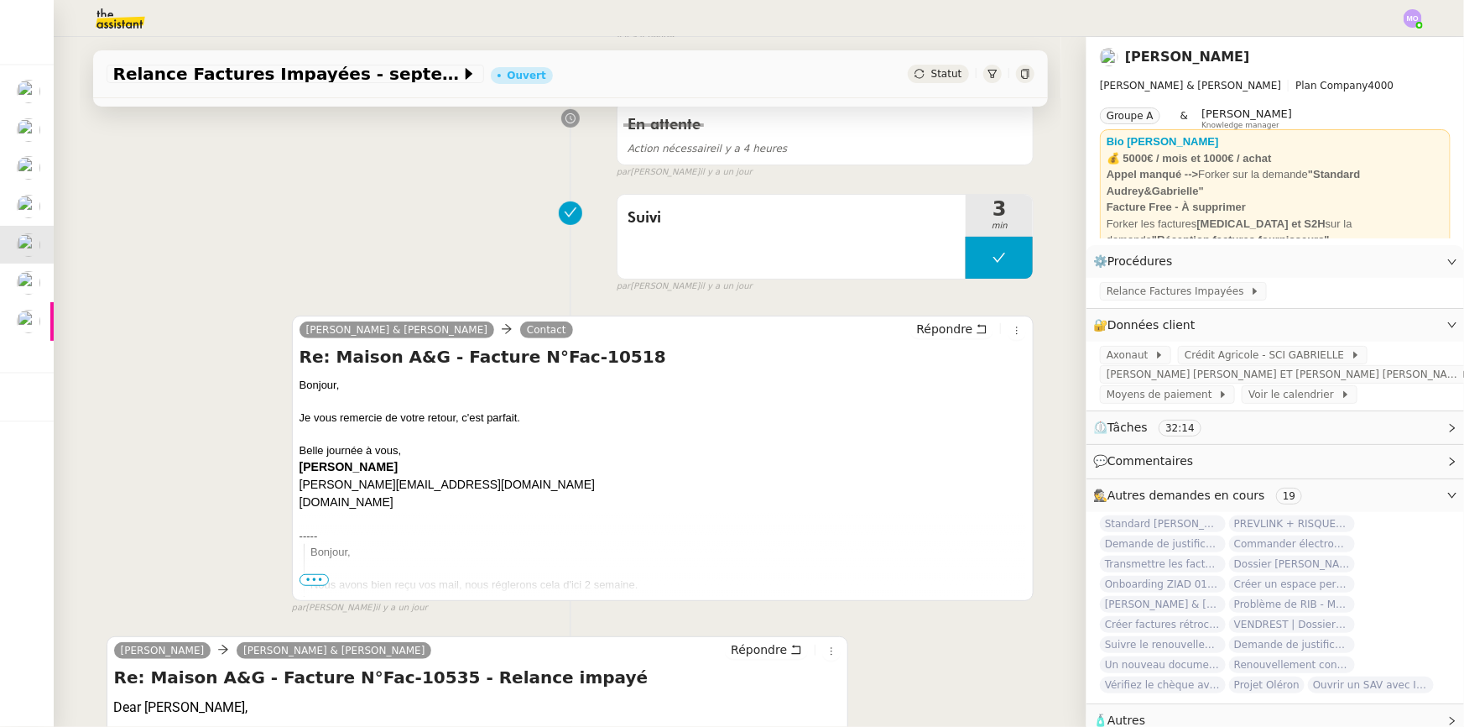
scroll to position [381, 0]
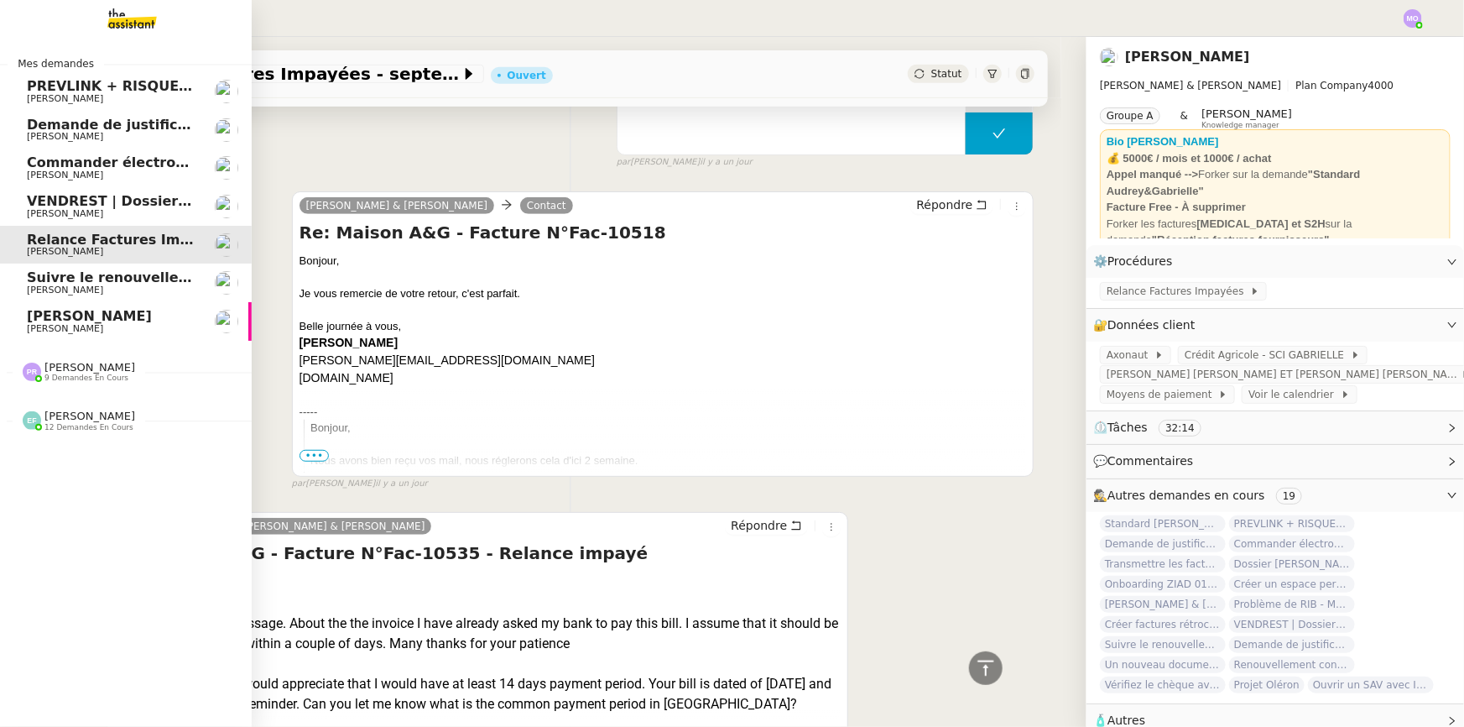
click at [90, 373] on span "9 demandes en cours" at bounding box center [86, 377] width 84 height 9
click at [58, 373] on span "9 demandes en cours" at bounding box center [86, 377] width 84 height 9
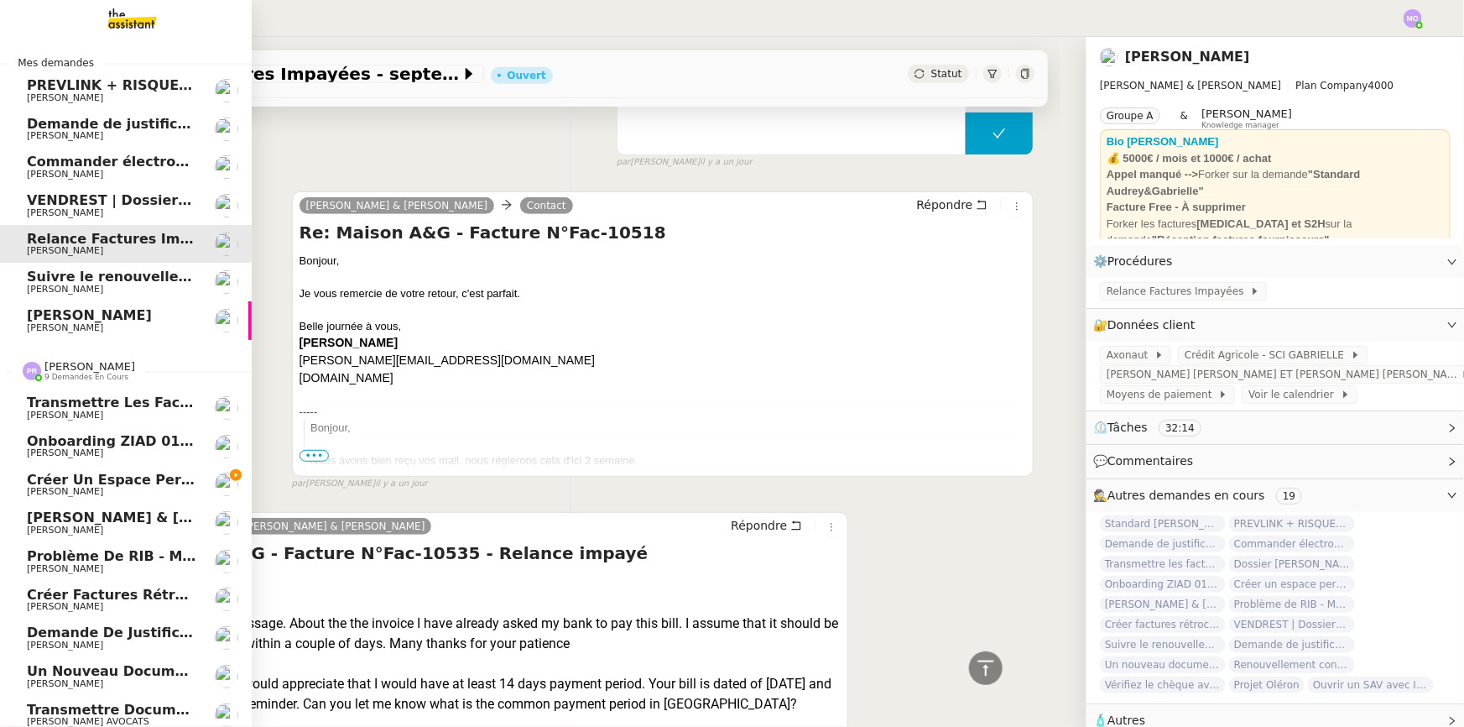
scroll to position [0, 0]
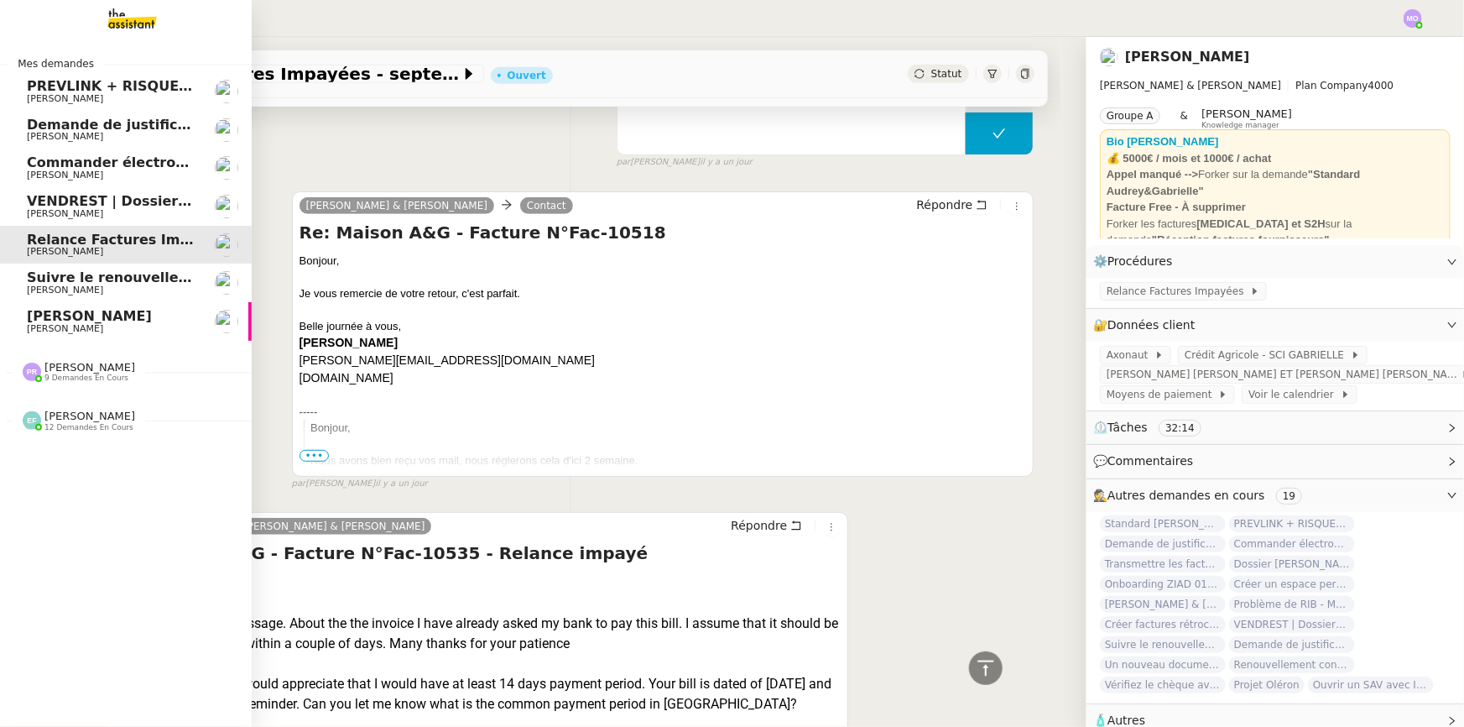
click at [60, 369] on span "[PERSON_NAME]" at bounding box center [89, 367] width 91 height 13
click at [67, 368] on span "[PERSON_NAME]" at bounding box center [89, 367] width 91 height 13
click at [67, 375] on span "9 demandes en cours" at bounding box center [86, 377] width 84 height 9
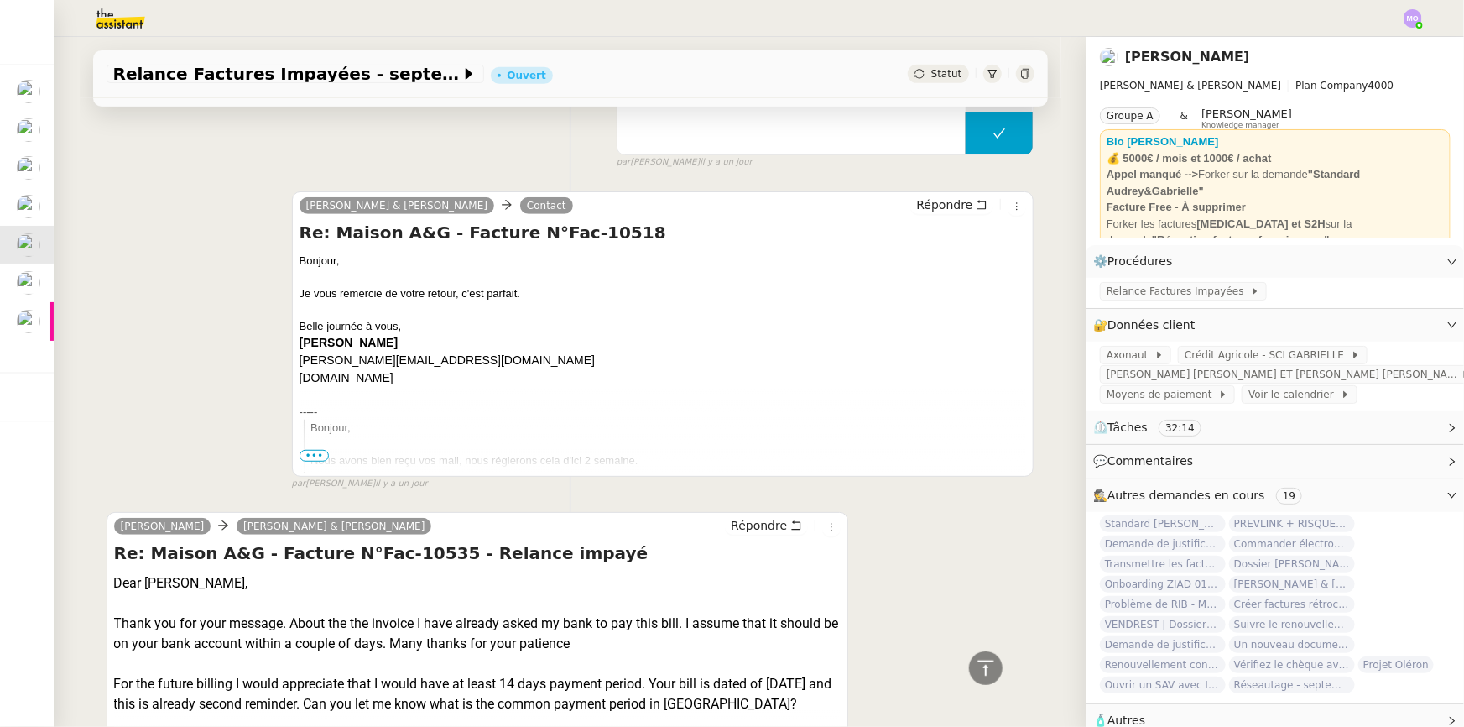
click at [211, 322] on div "Camille Audrey & Gabrielle Contact Répondre Re: Maison A&G - Facture N°Fac-1051…" at bounding box center [571, 333] width 928 height 315
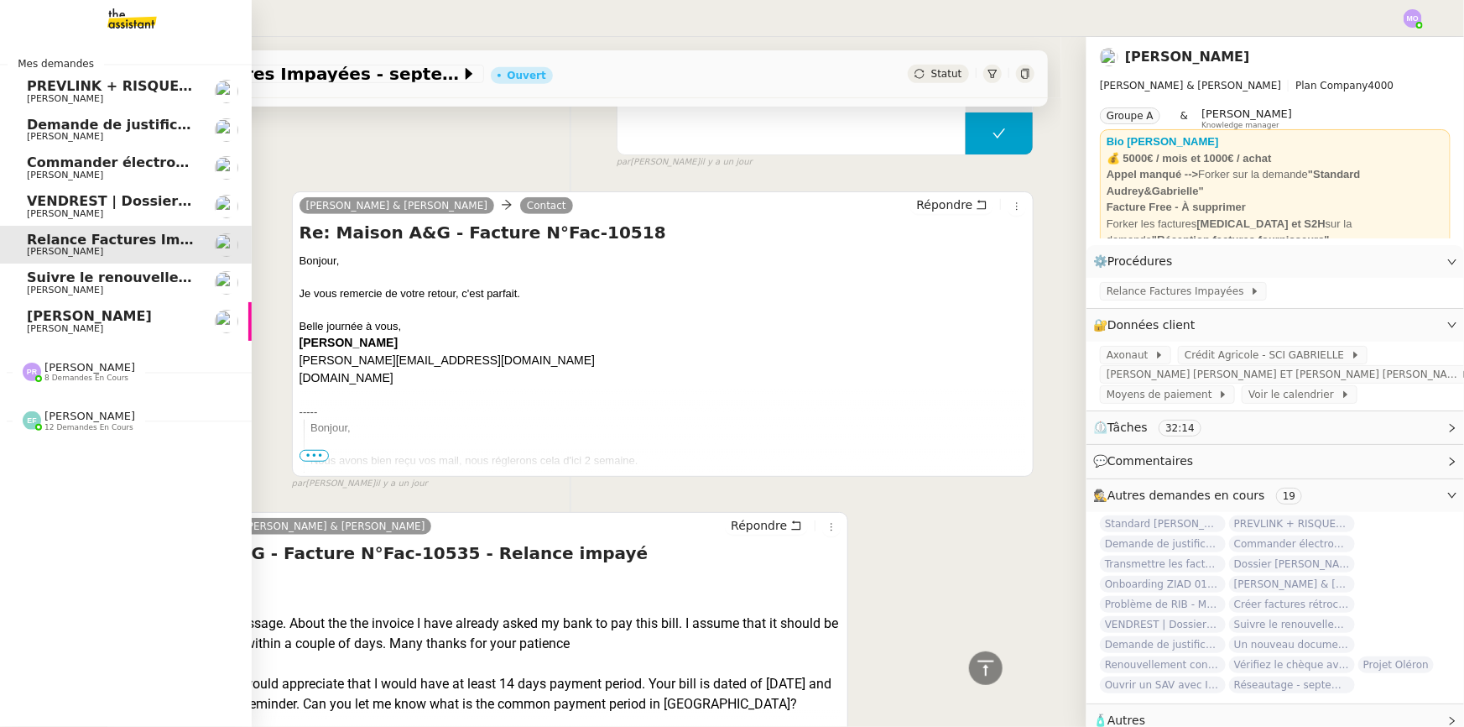
click at [101, 321] on span "[PERSON_NAME]" at bounding box center [89, 316] width 125 height 16
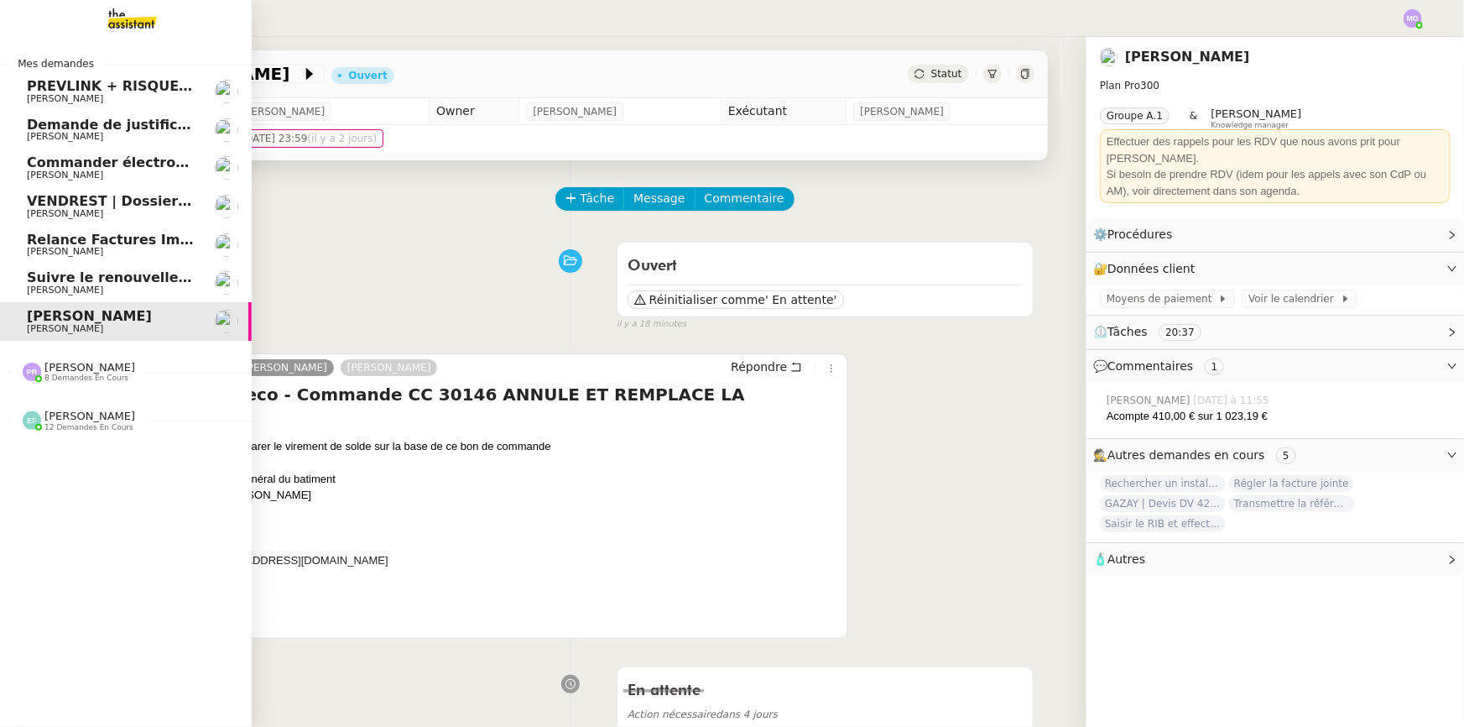
click at [125, 285] on span "[PERSON_NAME]" at bounding box center [111, 290] width 169 height 10
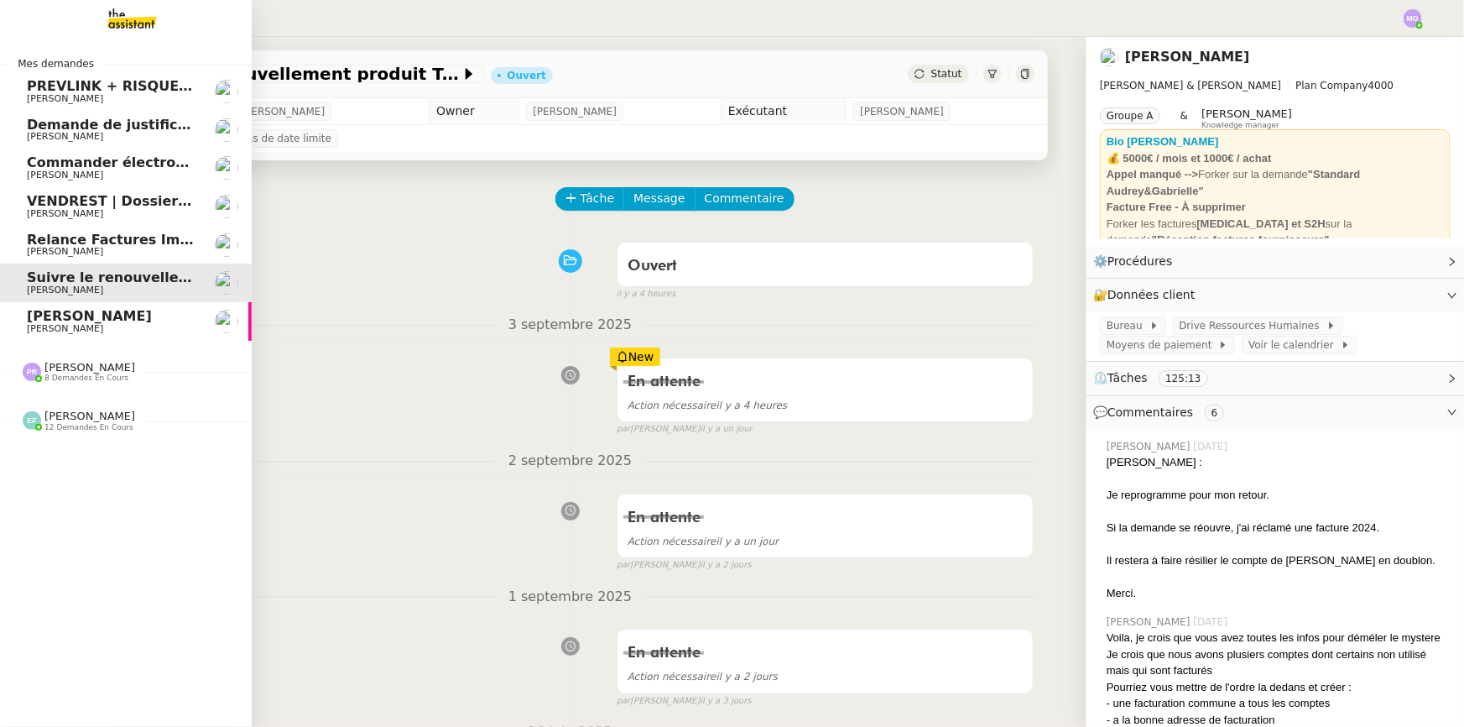
click at [107, 243] on span "Relance Factures Impayées - septembre 2025" at bounding box center [199, 240] width 345 height 16
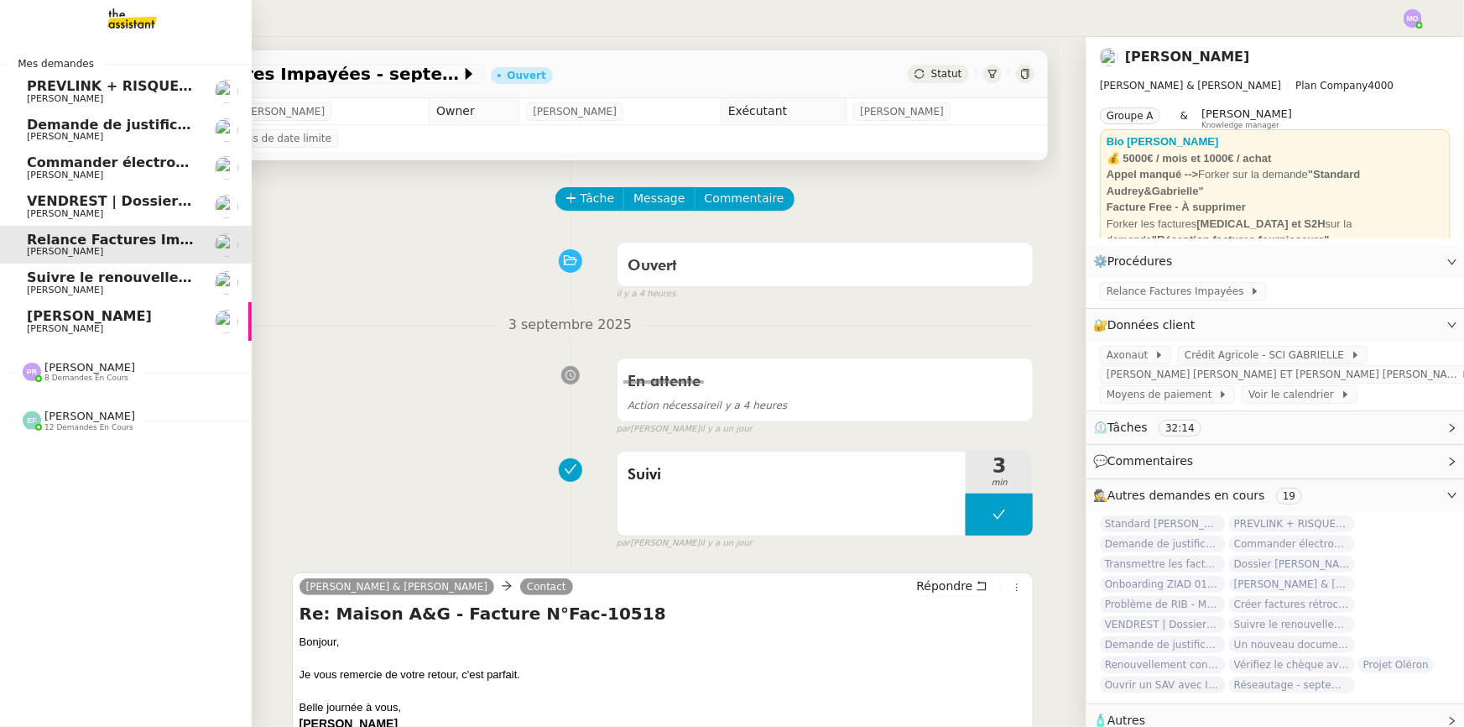
click at [119, 206] on span "VENDREST | Dossiers Drive - SCI Gabrielle" at bounding box center [185, 201] width 316 height 16
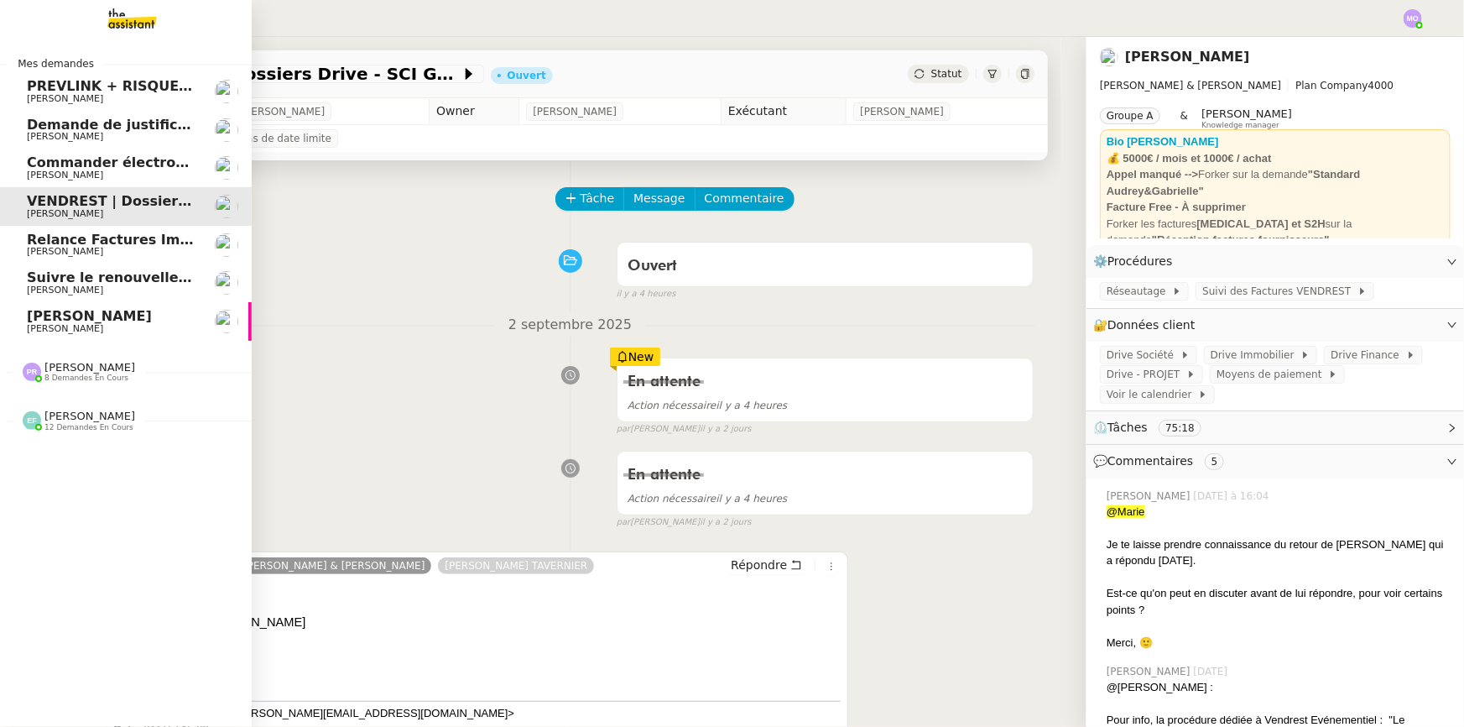
click at [107, 320] on span "[PERSON_NAME]" at bounding box center [89, 316] width 125 height 16
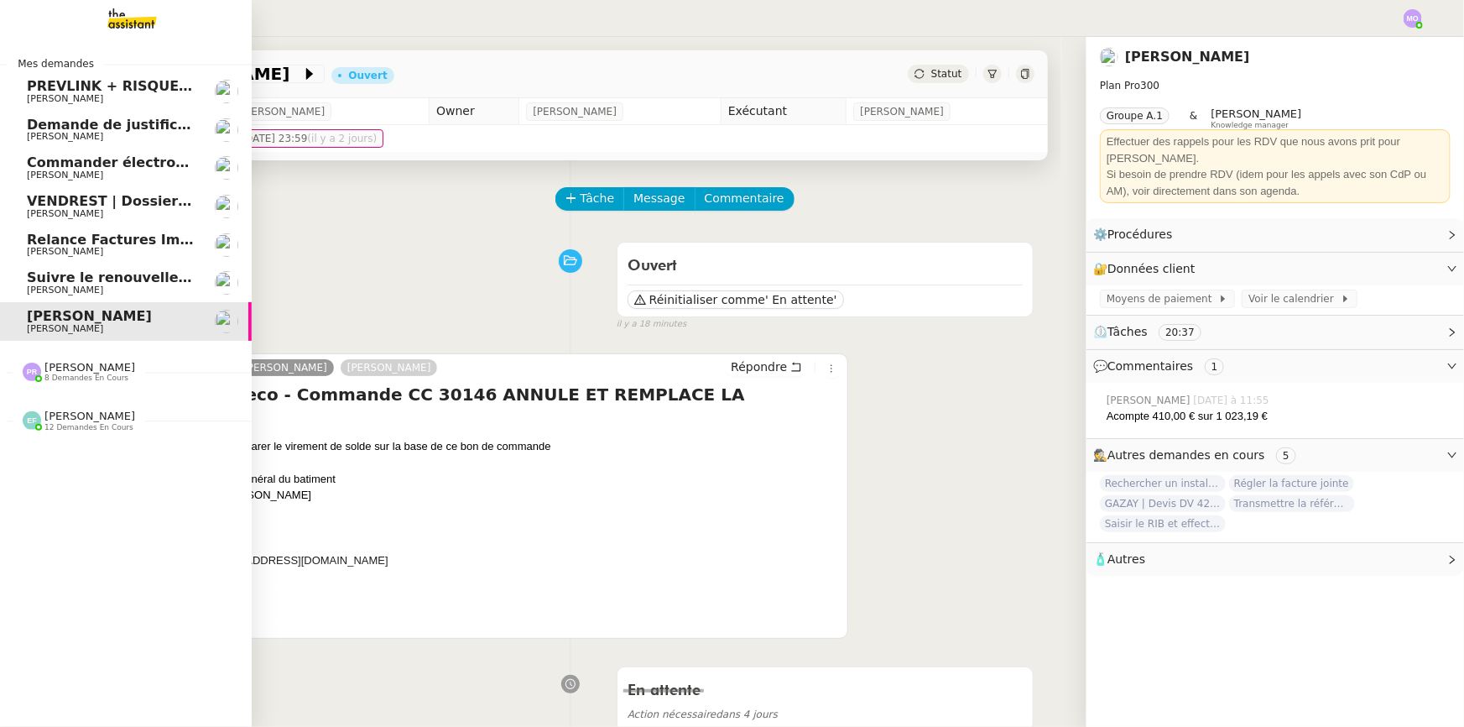
click at [117, 287] on span "[PERSON_NAME]" at bounding box center [111, 290] width 169 height 10
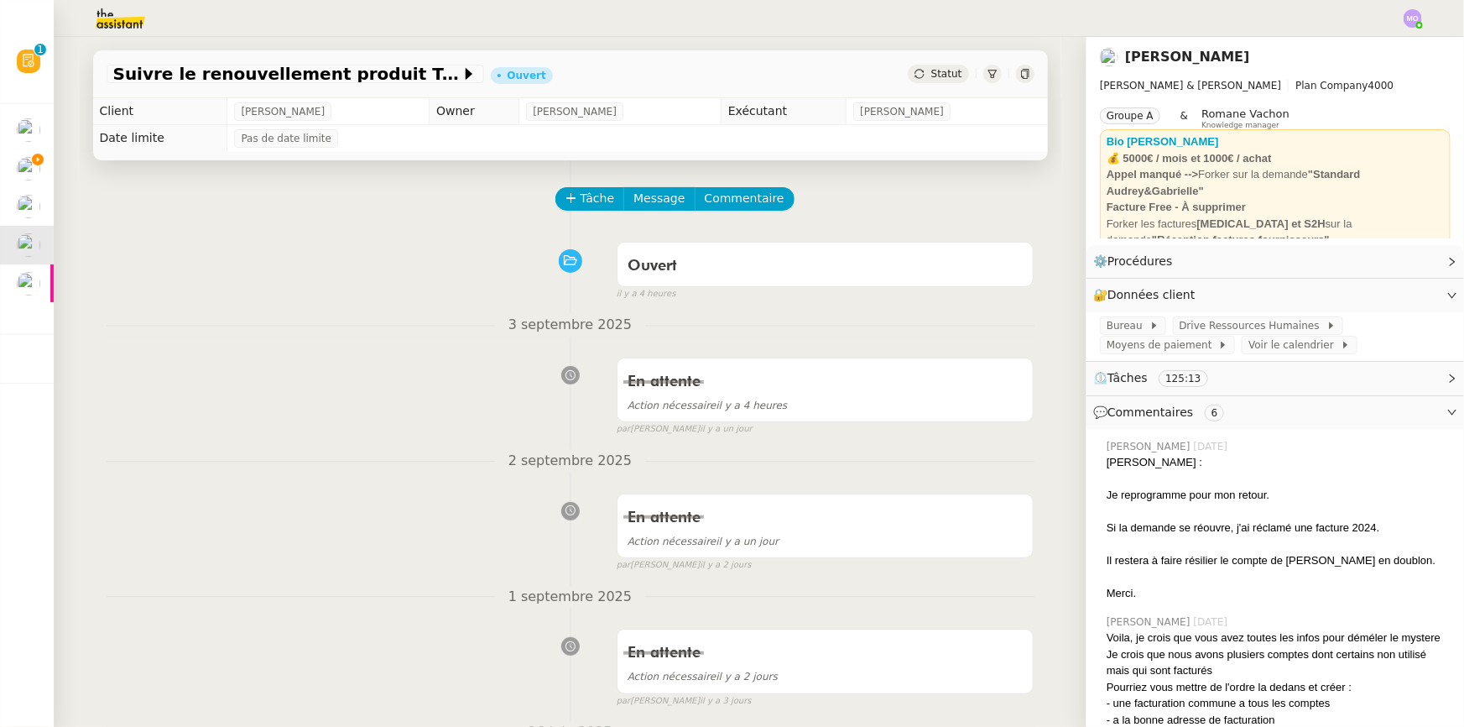
click at [112, 8] on img at bounding box center [107, 18] width 130 height 37
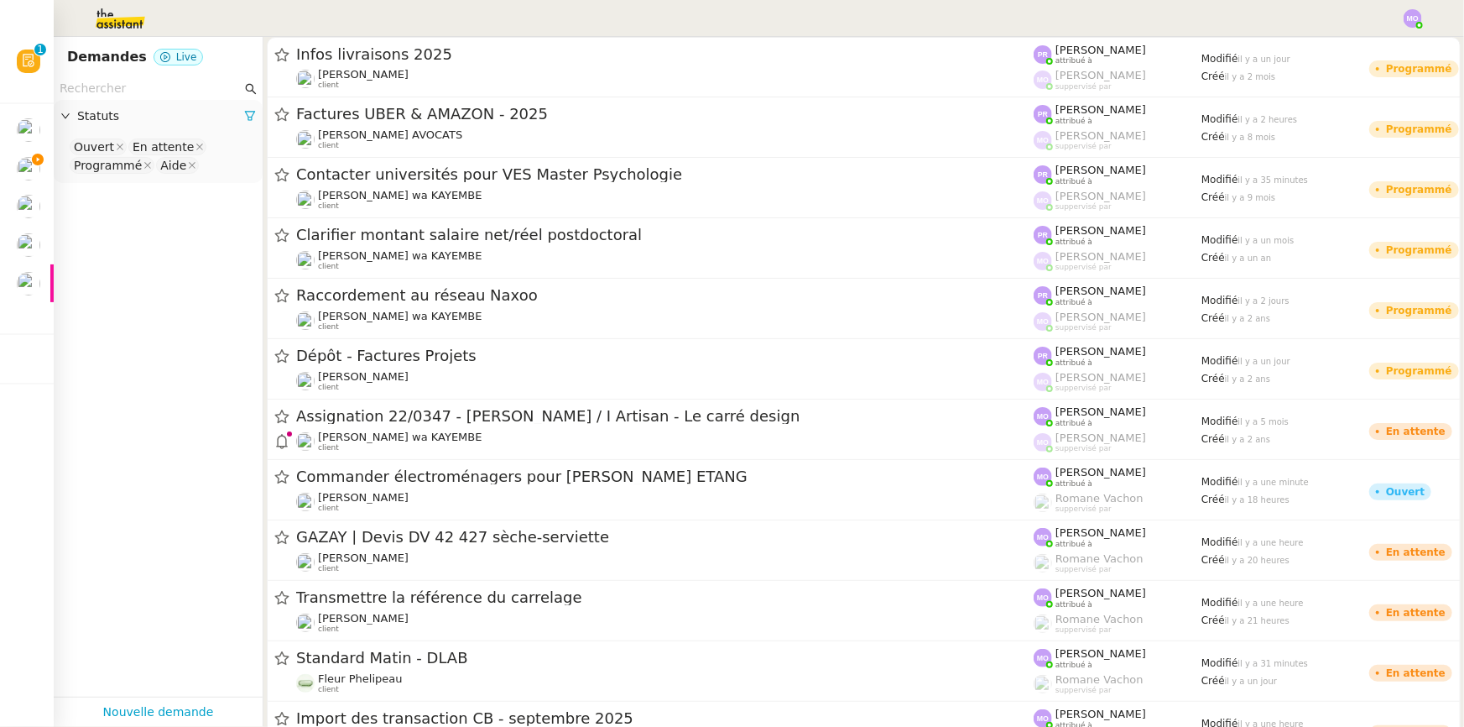
click at [138, 81] on input "text" at bounding box center [151, 88] width 182 height 19
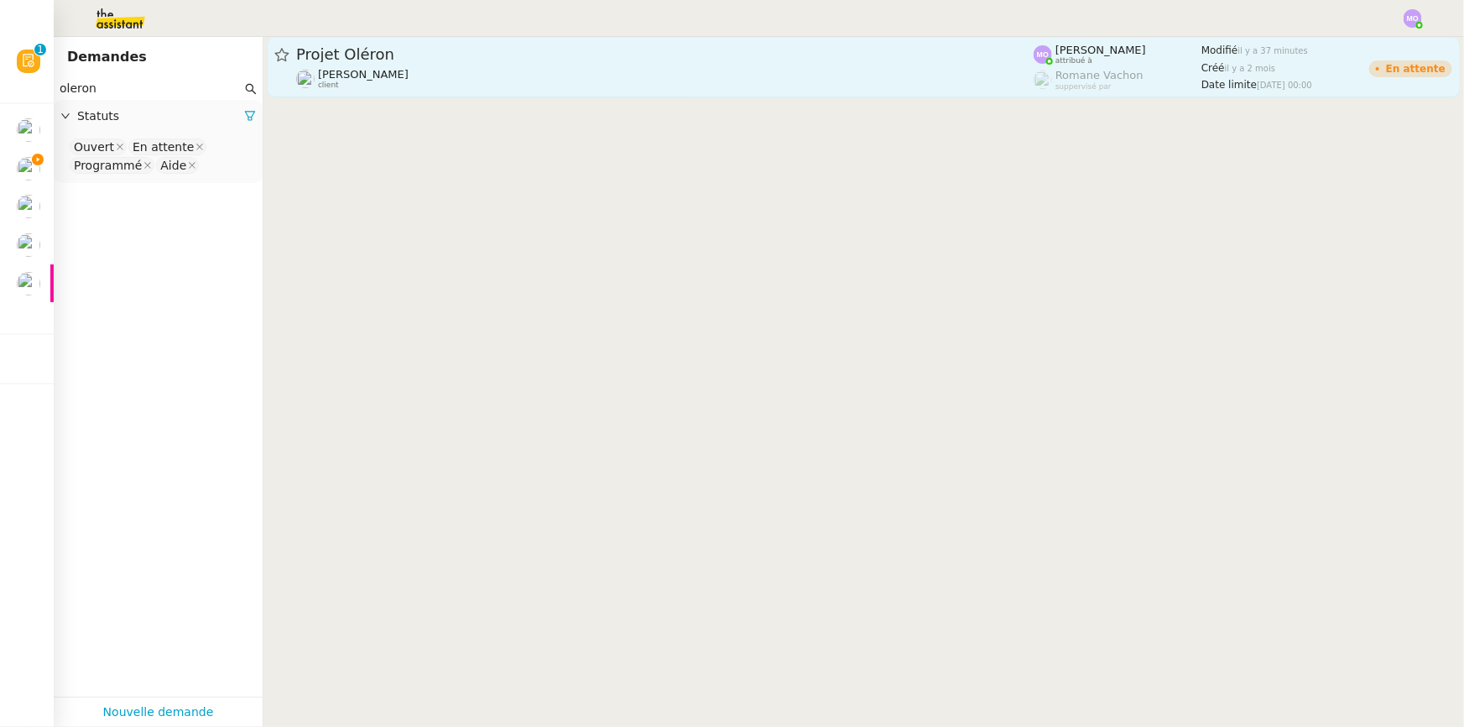
type input "oleron"
click at [446, 93] on link "Projet Oléron Gabrielle Tavernier client Marie Orsoni attribué à Romane Vachon …" at bounding box center [864, 67] width 1194 height 60
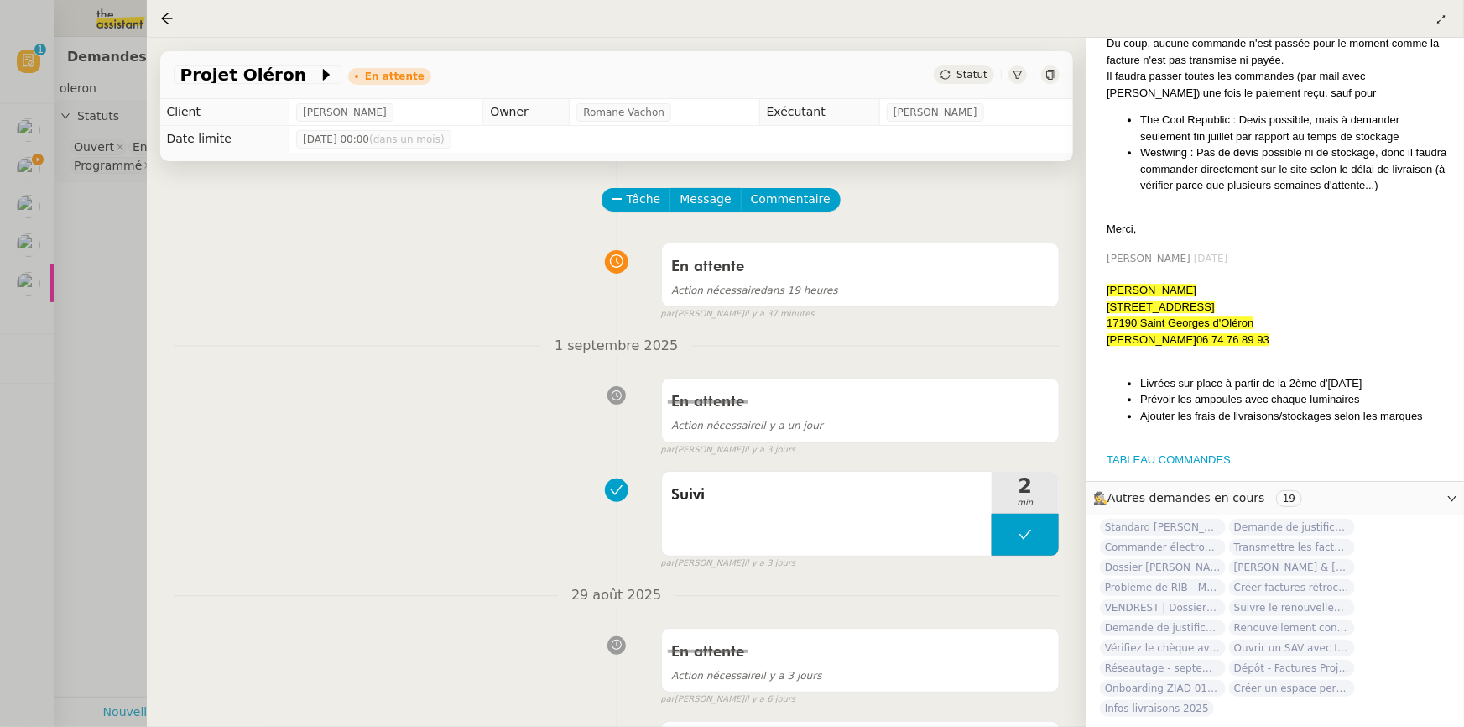
scroll to position [2376, 0]
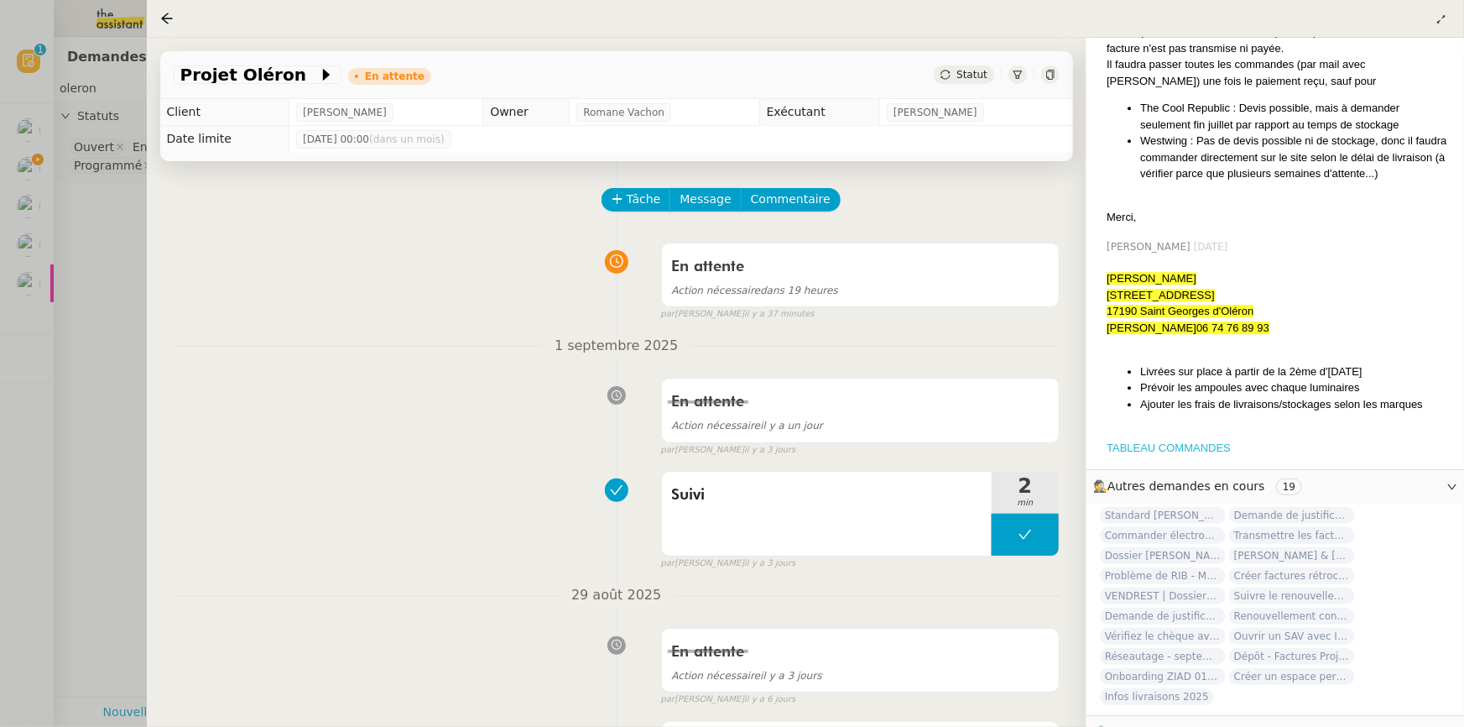
click at [1148, 441] on link "TABLEAU COMMANDES" at bounding box center [1169, 447] width 124 height 13
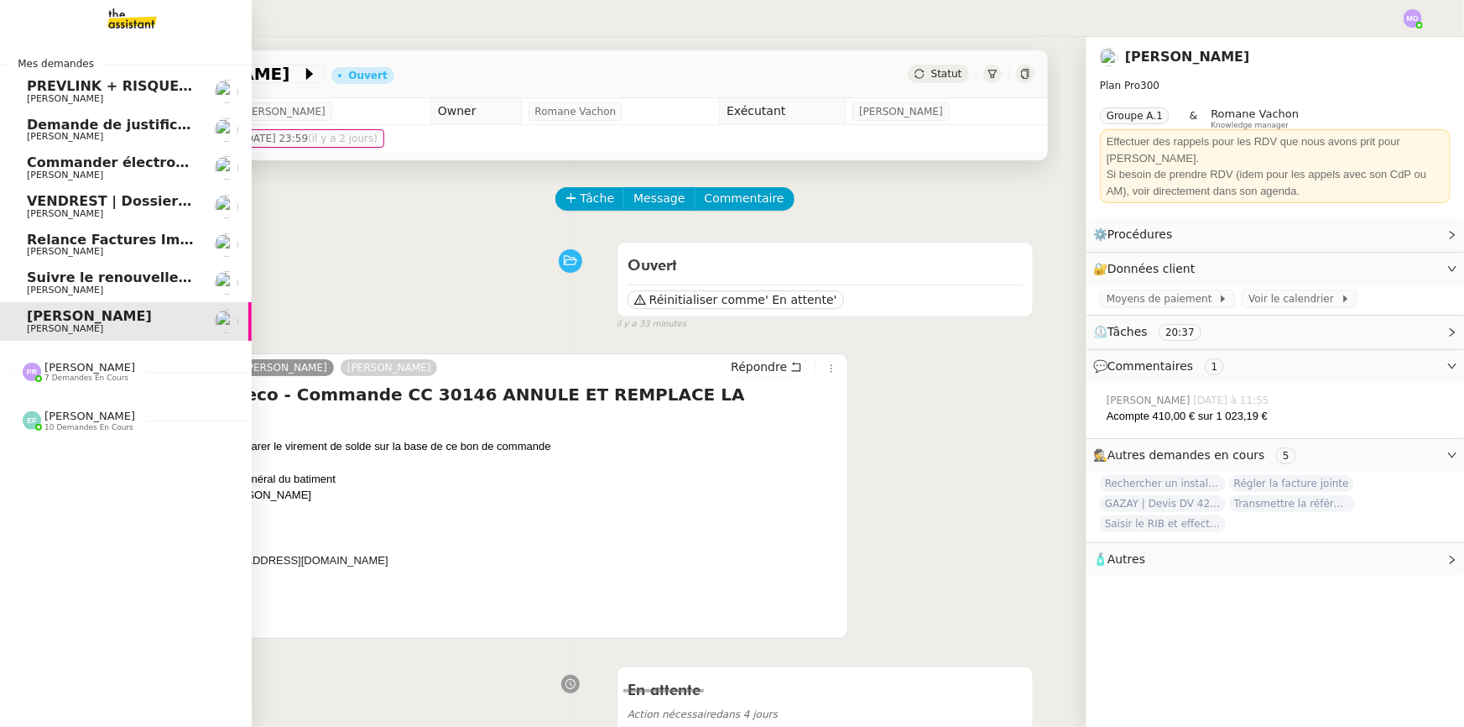
click at [133, 287] on span "[PERSON_NAME]" at bounding box center [111, 290] width 169 height 10
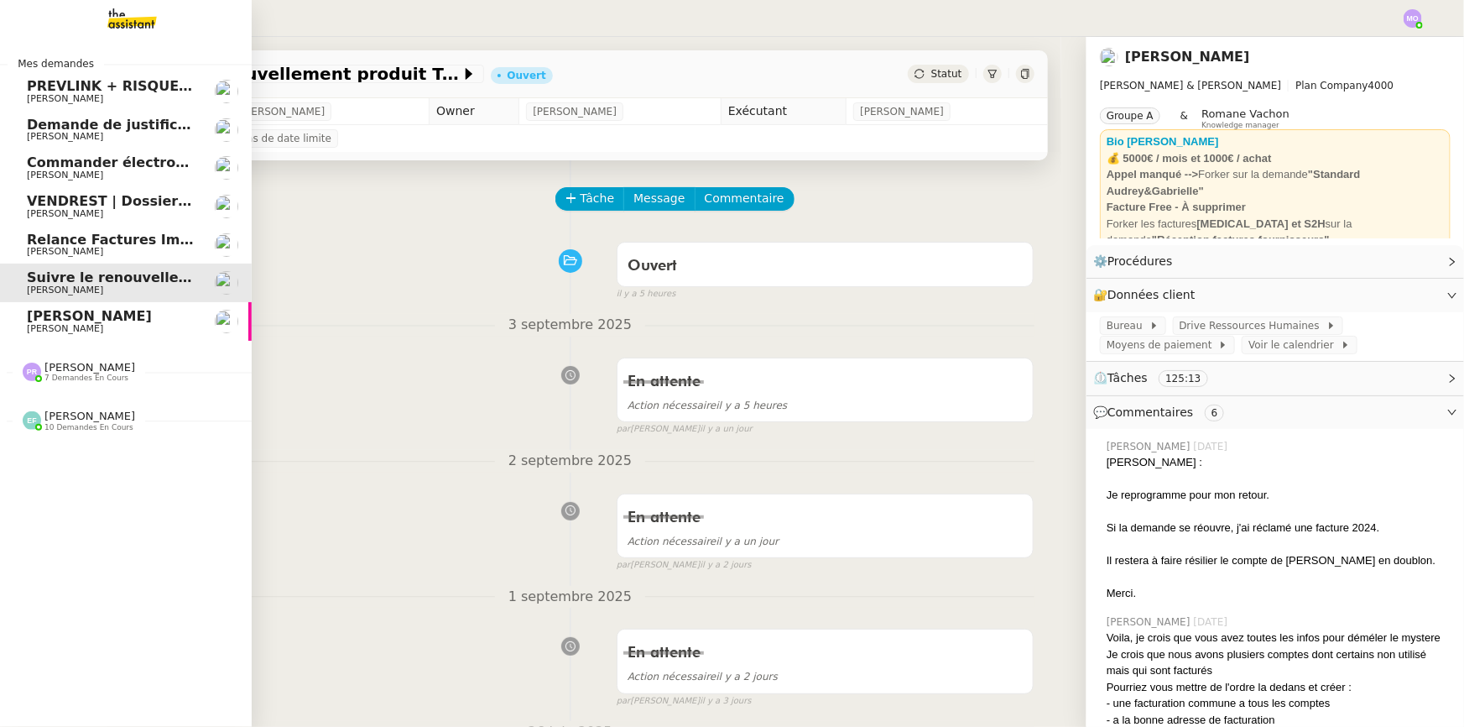
click at [87, 226] on link "Relance Factures Impayées - [DATE] [PERSON_NAME]" at bounding box center [126, 245] width 252 height 39
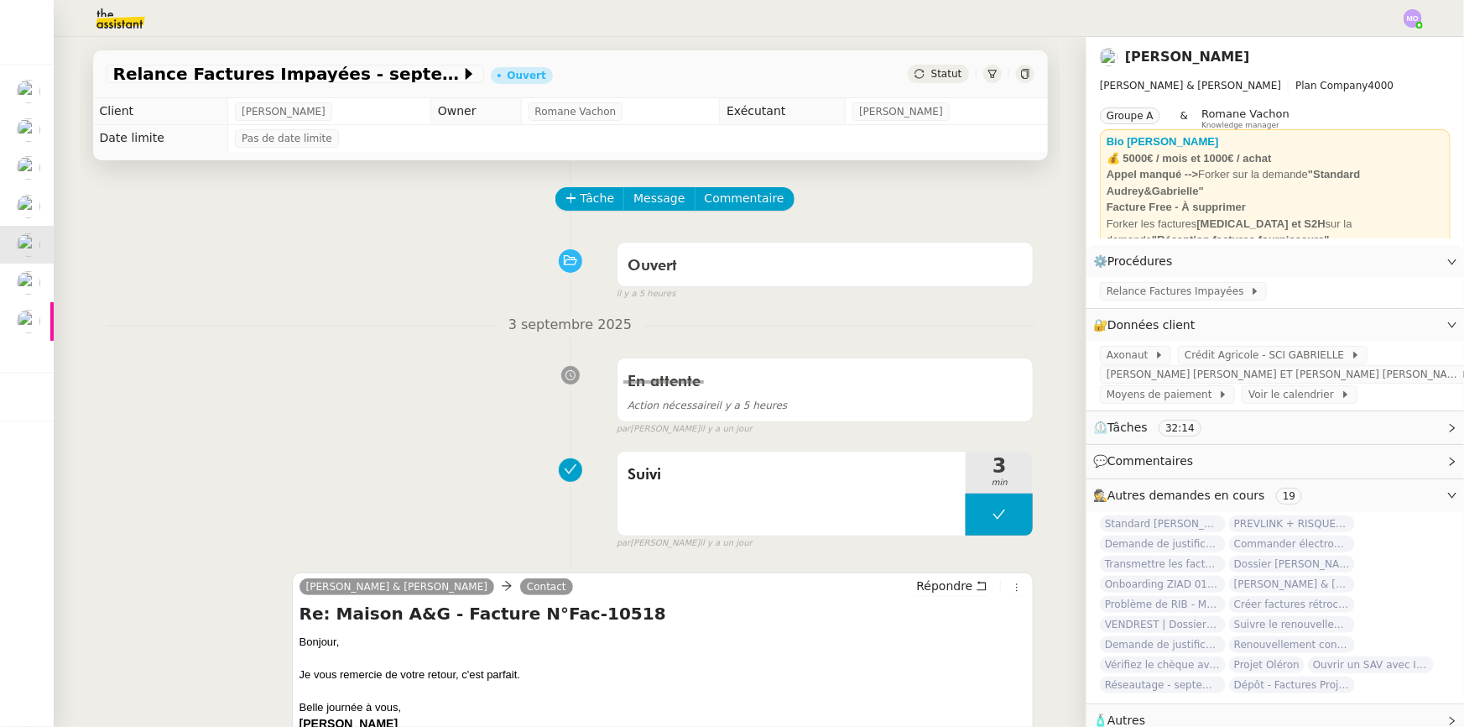
click at [931, 78] on span "Statut" at bounding box center [946, 74] width 31 height 12
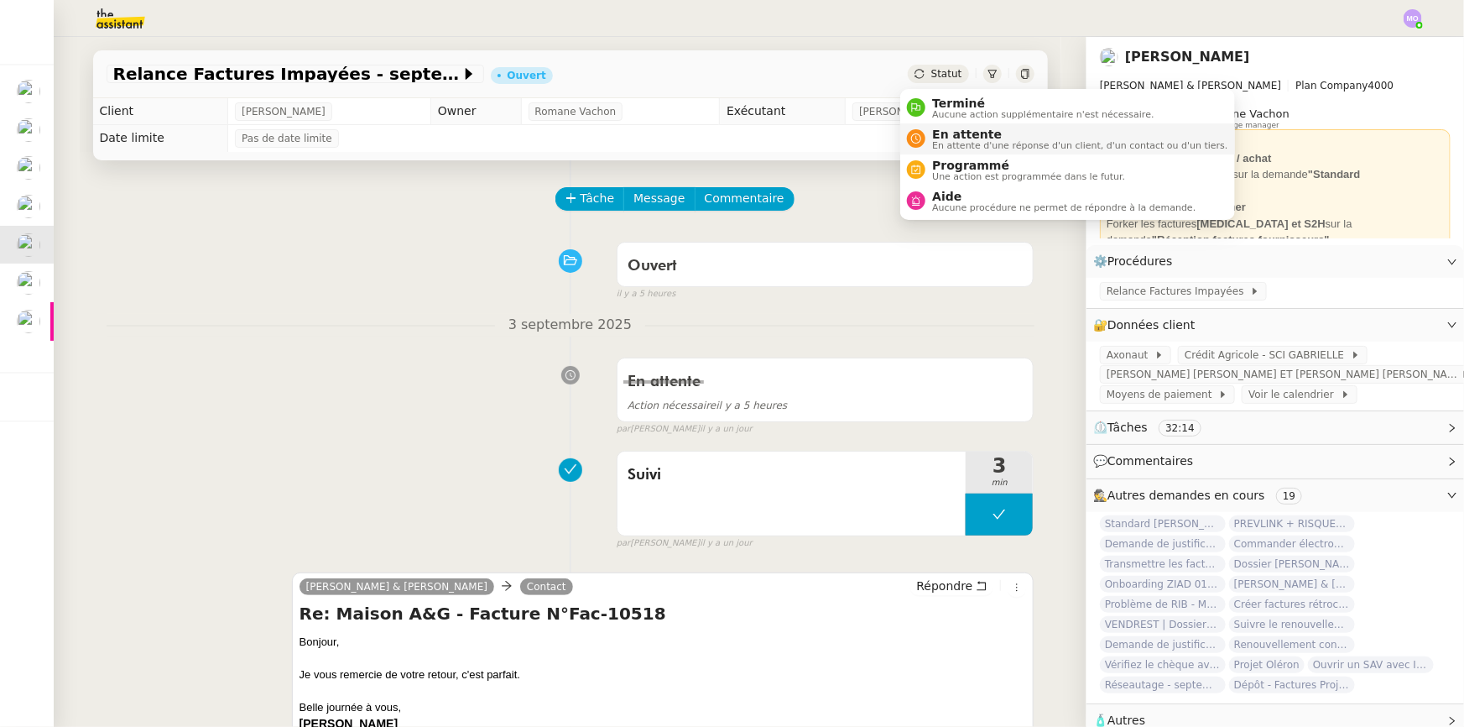
click at [951, 138] on span "En attente" at bounding box center [1079, 134] width 295 height 13
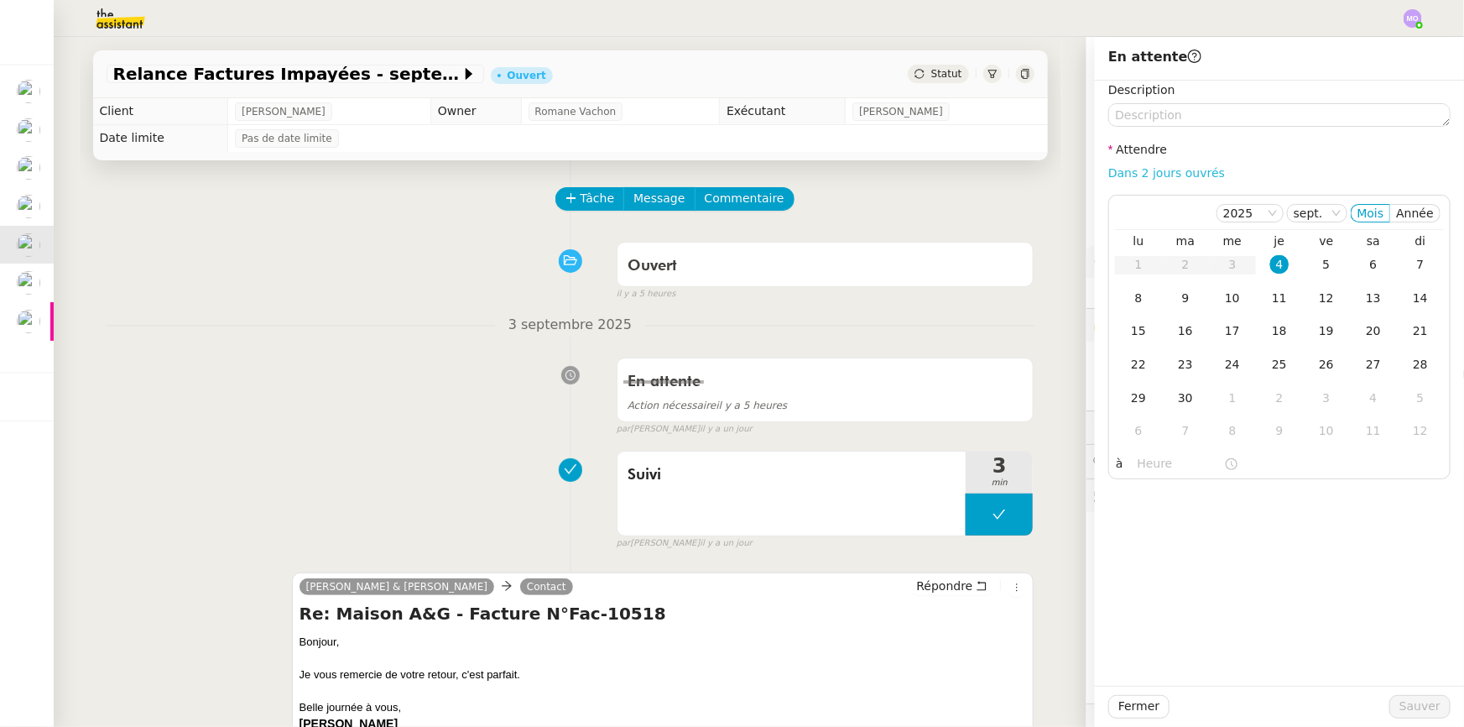
click at [1139, 170] on link "Dans 2 jours ouvrés" at bounding box center [1166, 172] width 117 height 13
type input "07:00"
drag, startPoint x: 1177, startPoint y: 292, endPoint x: 1206, endPoint y: 417, distance: 128.2
click at [1177, 292] on div "9" at bounding box center [1185, 298] width 18 height 18
click at [1391, 699] on button "Sauver" at bounding box center [1419, 706] width 61 height 23
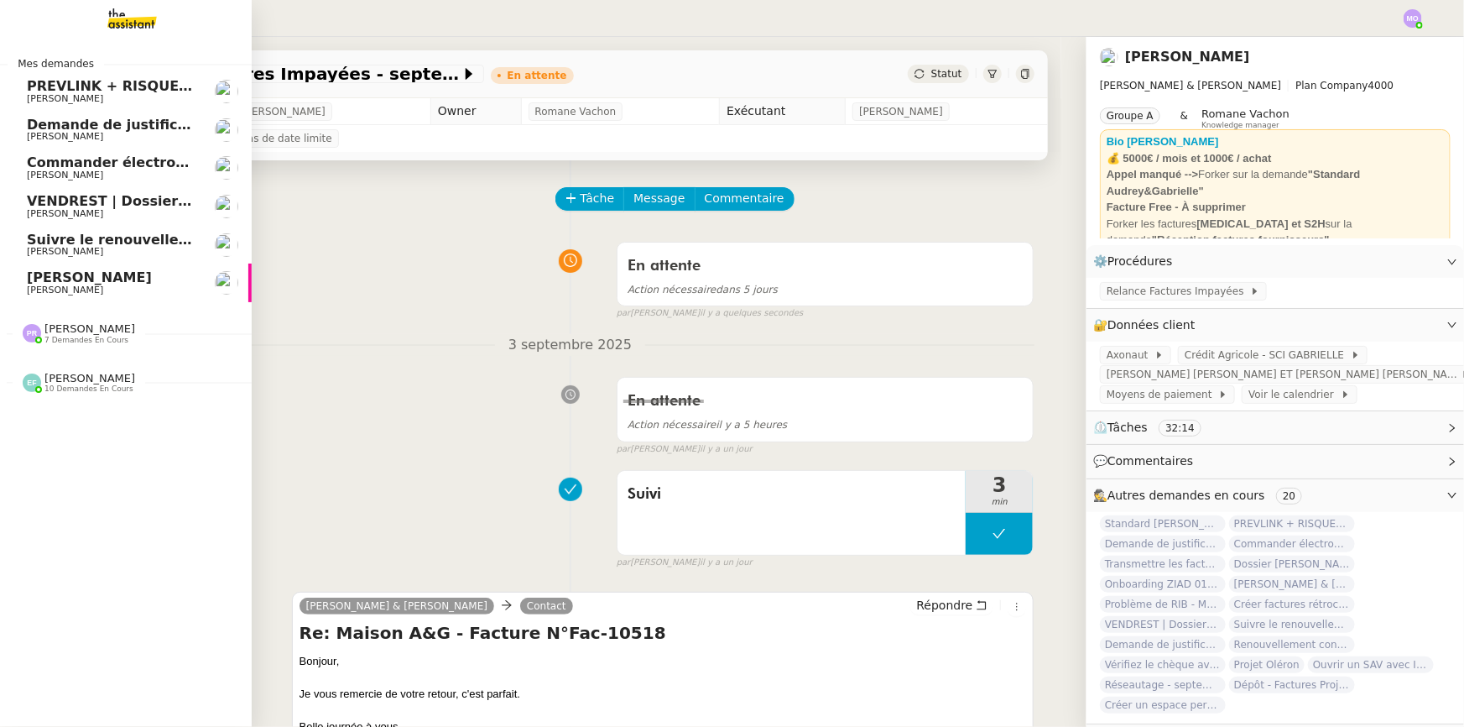
click at [140, 207] on span "VENDREST | Dossiers Drive - SCI Gabrielle" at bounding box center [185, 201] width 316 height 16
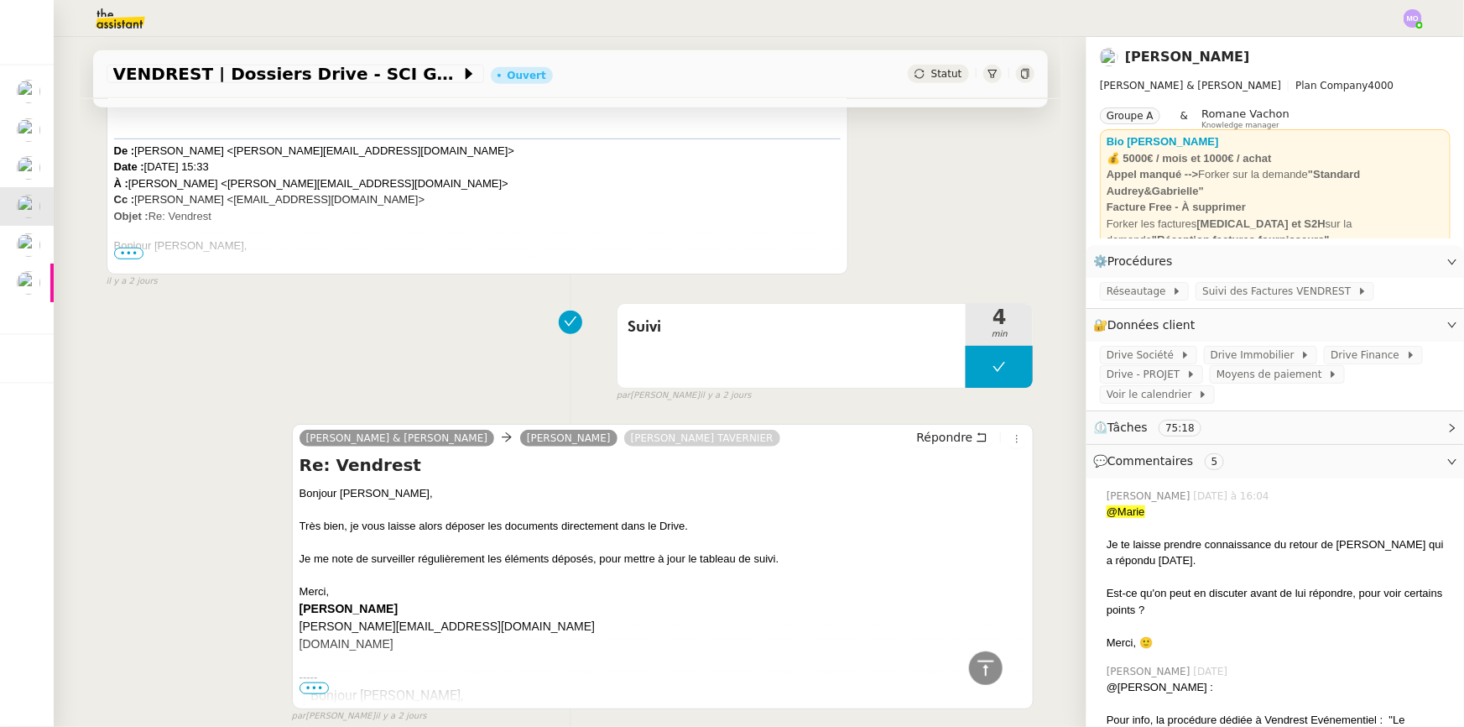
scroll to position [457, 0]
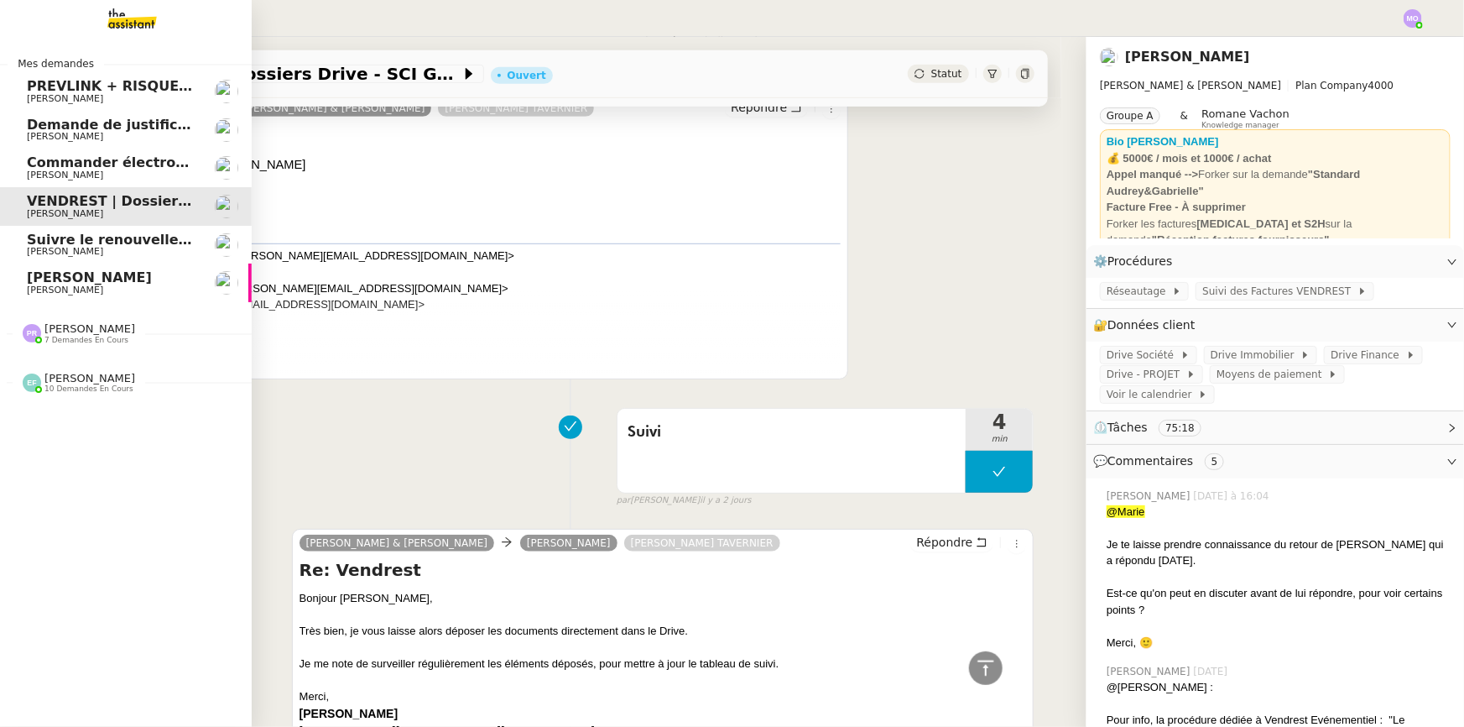
click at [114, 169] on span "Commander électroménagers pour [PERSON_NAME] ETANG" at bounding box center [250, 162] width 447 height 16
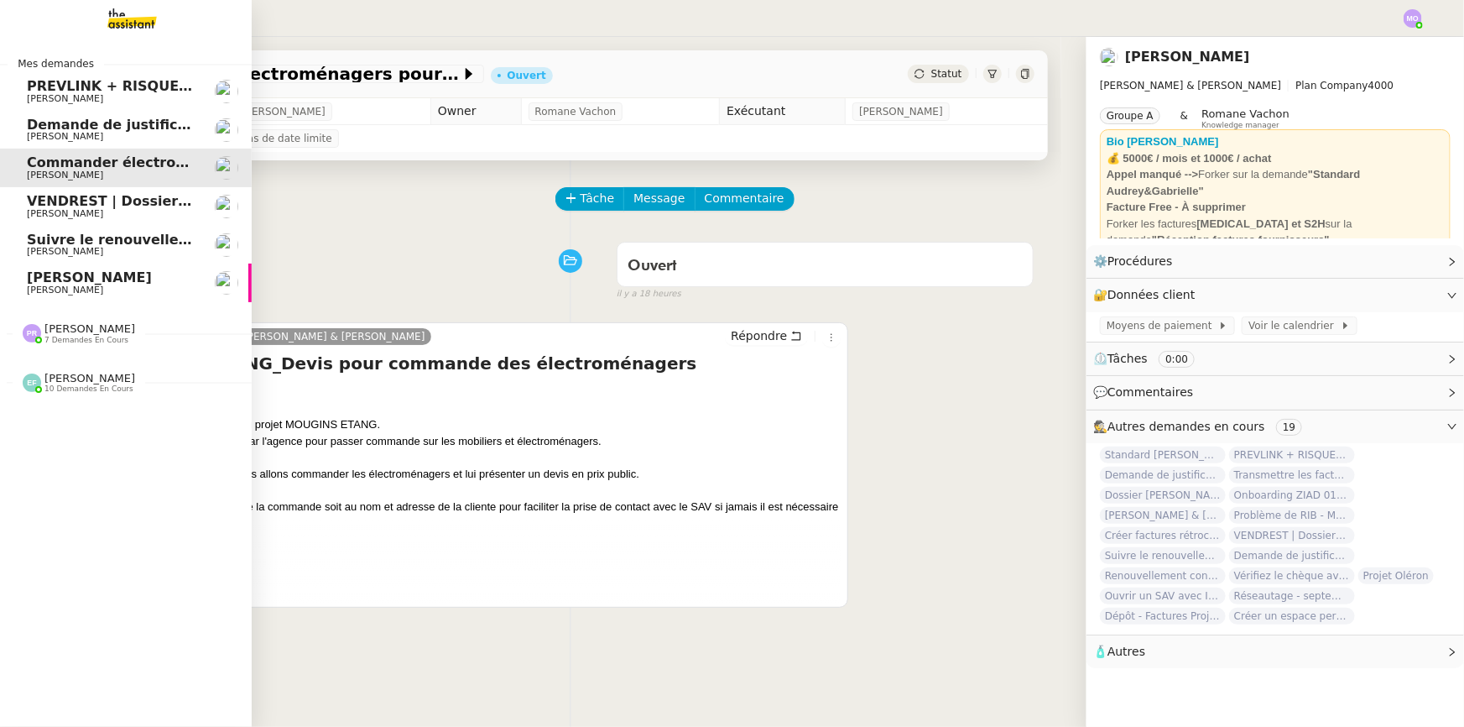
click at [103, 134] on span "[PERSON_NAME]" at bounding box center [111, 137] width 169 height 10
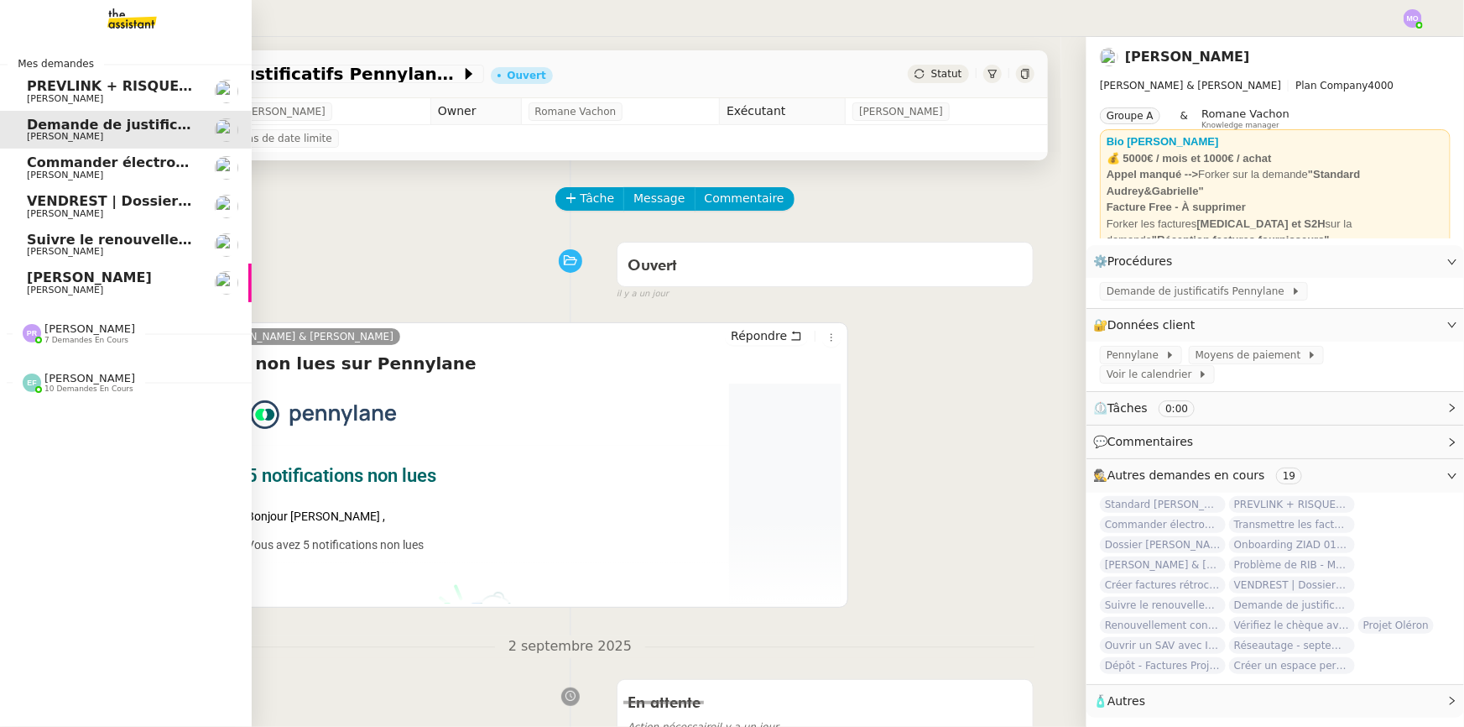
click at [82, 332] on span "[PERSON_NAME]" at bounding box center [89, 328] width 91 height 13
click at [143, 100] on span "[PERSON_NAME]" at bounding box center [111, 99] width 169 height 10
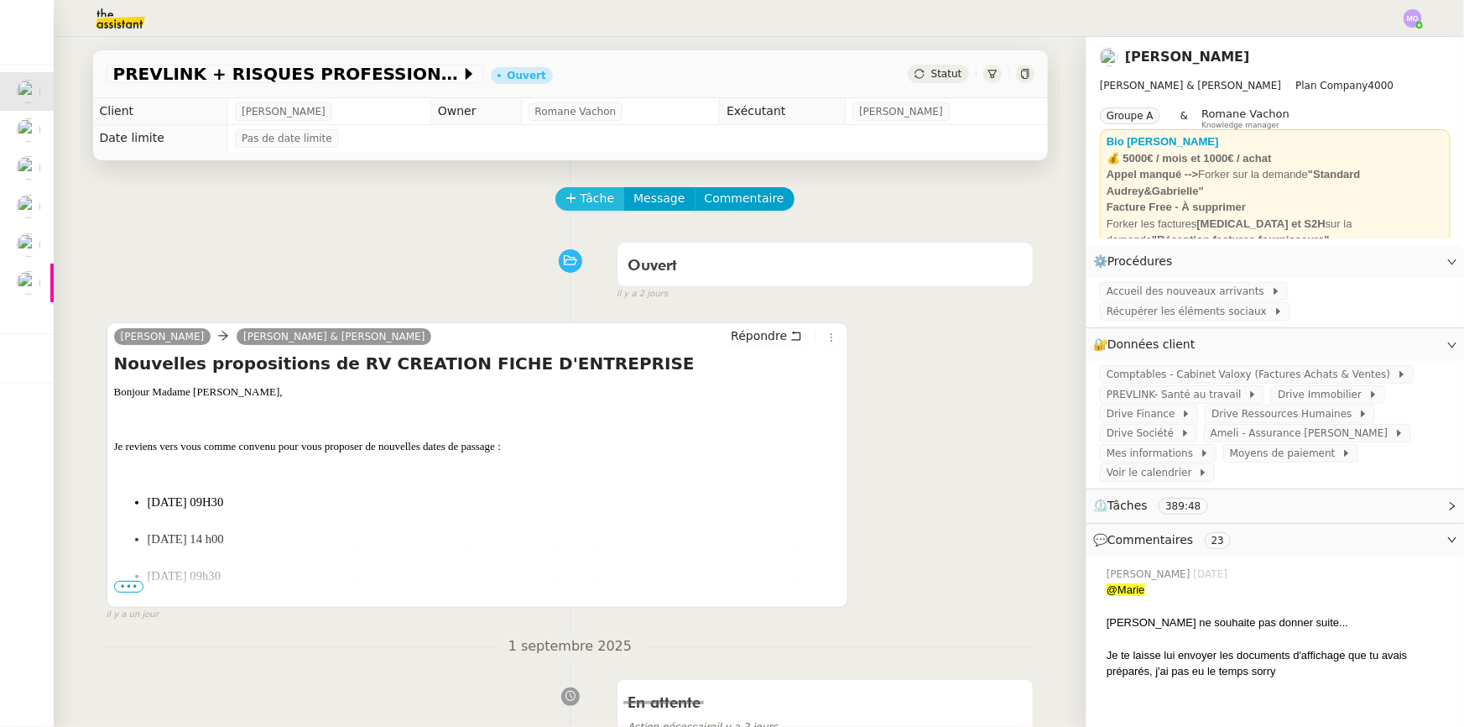
click at [569, 206] on button "Tâche" at bounding box center [590, 198] width 70 height 23
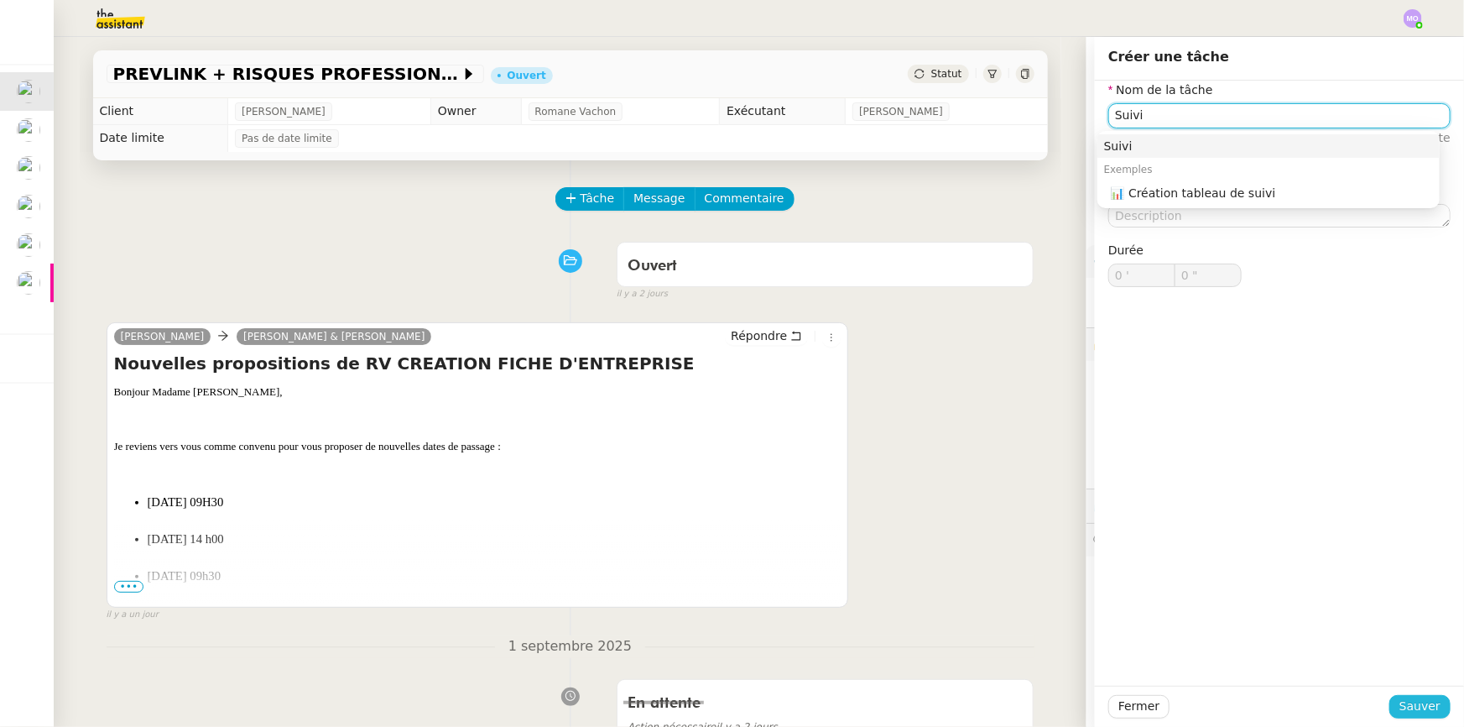
type input "Suivi"
click at [1410, 706] on span "Sauver" at bounding box center [1420, 705] width 41 height 19
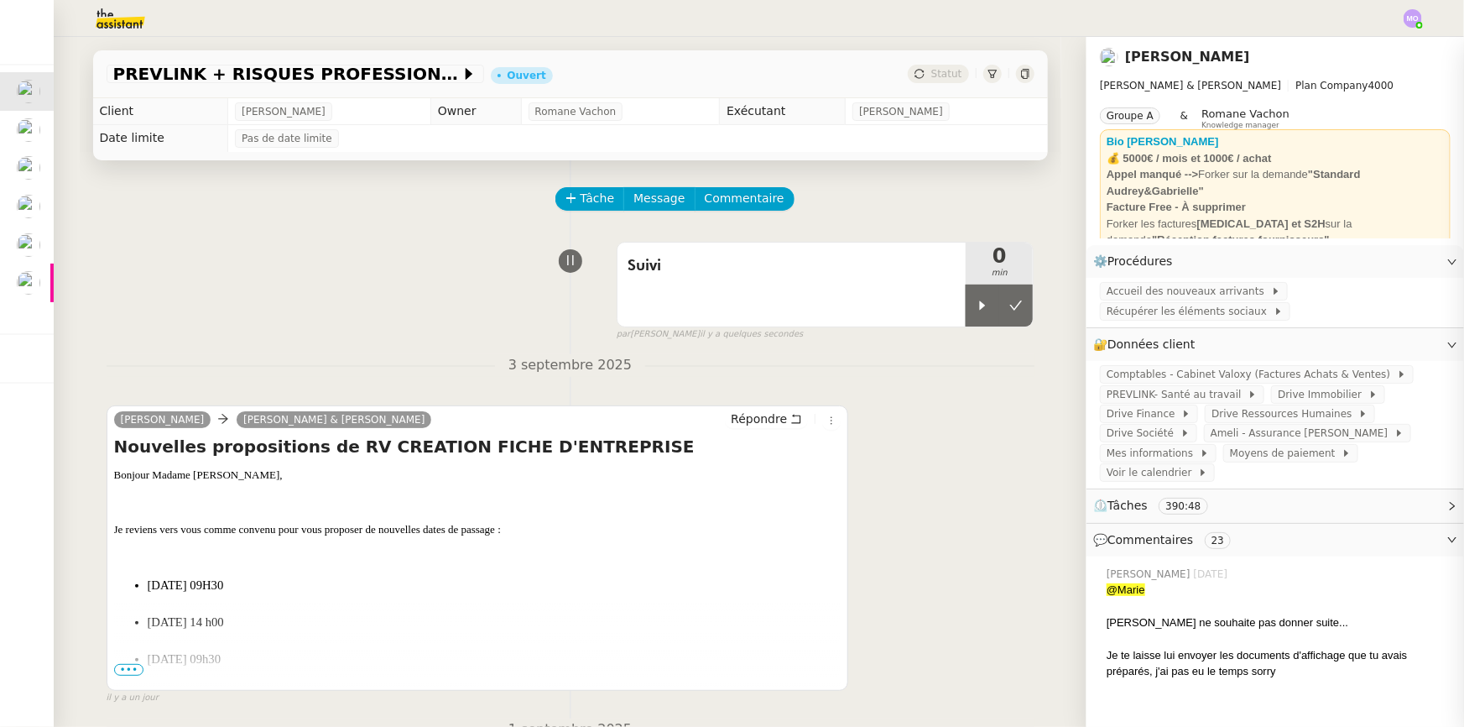
click at [973, 331] on div "par [PERSON_NAME] il y a quelques secondes" at bounding box center [826, 334] width 418 height 14
click at [970, 321] on div at bounding box center [983, 305] width 34 height 42
click at [1003, 319] on div at bounding box center [999, 305] width 67 height 42
click at [1003, 319] on button at bounding box center [1016, 305] width 34 height 42
click at [944, 74] on span "Statut" at bounding box center [946, 74] width 31 height 12
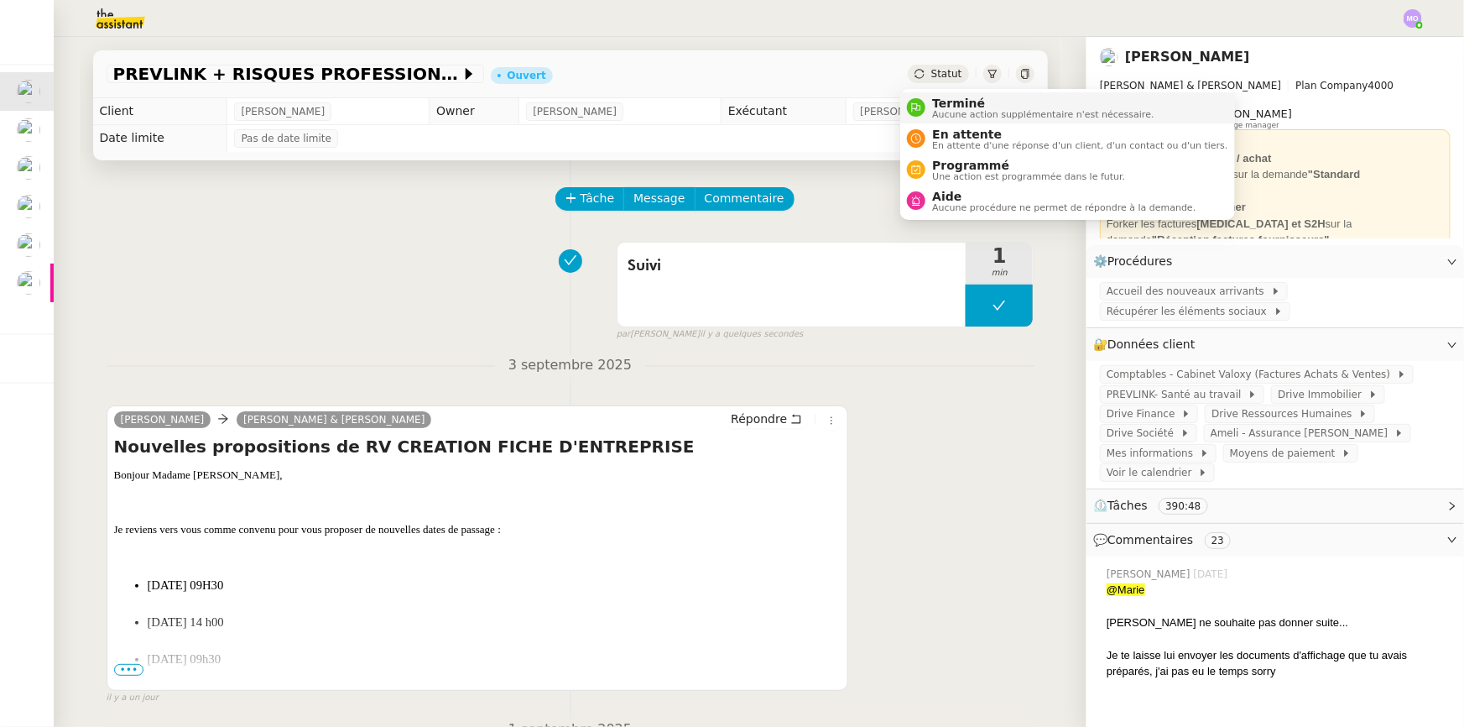
click at [948, 102] on span "Terminé" at bounding box center [1043, 102] width 222 height 13
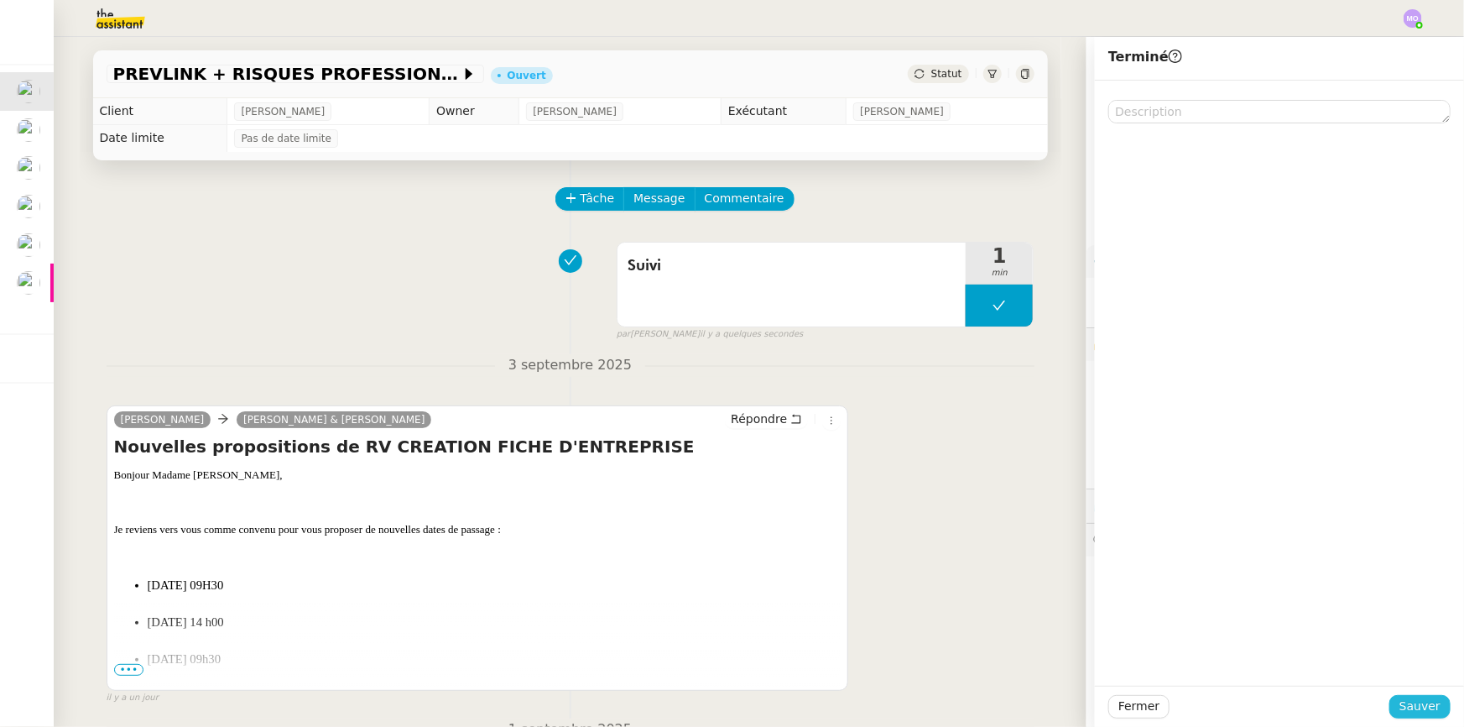
click at [1400, 702] on span "Sauver" at bounding box center [1420, 705] width 41 height 19
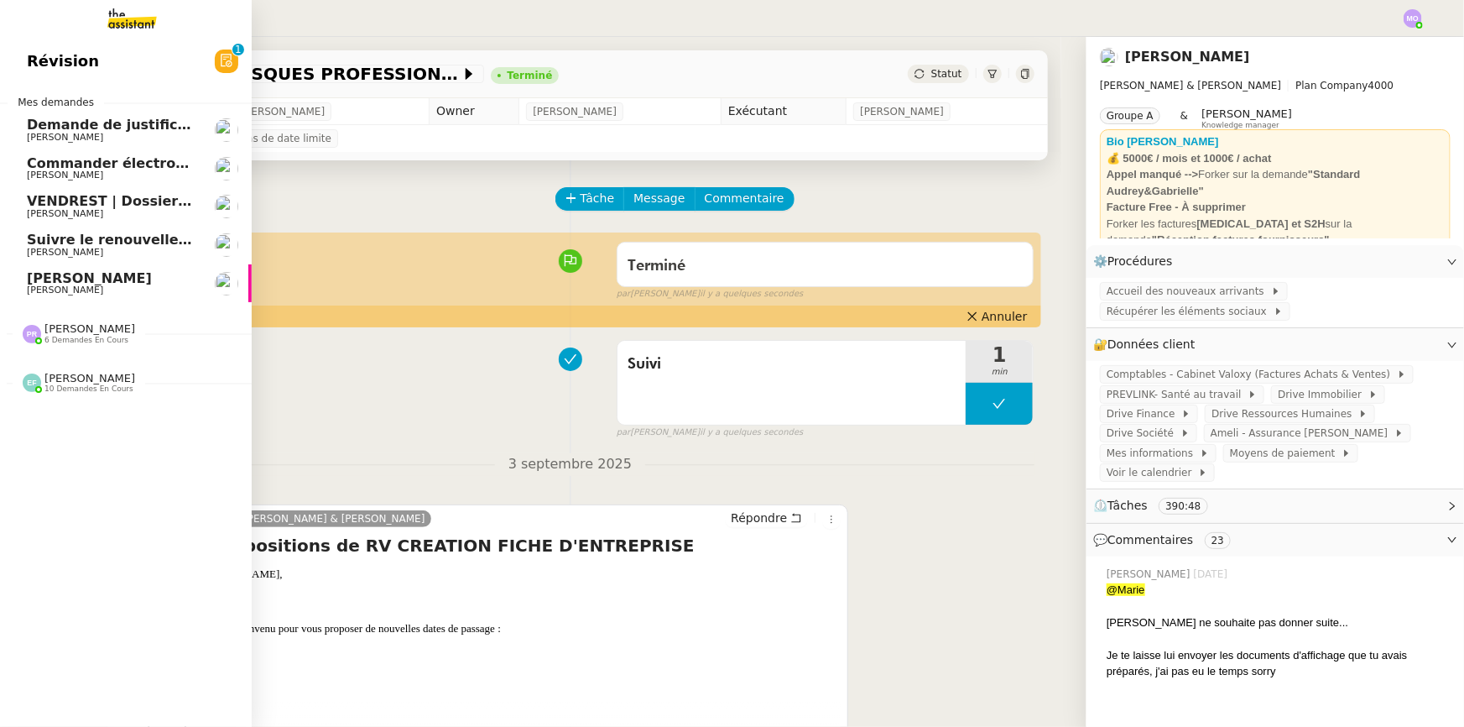
click at [143, 279] on span "[PERSON_NAME]" at bounding box center [89, 278] width 125 height 16
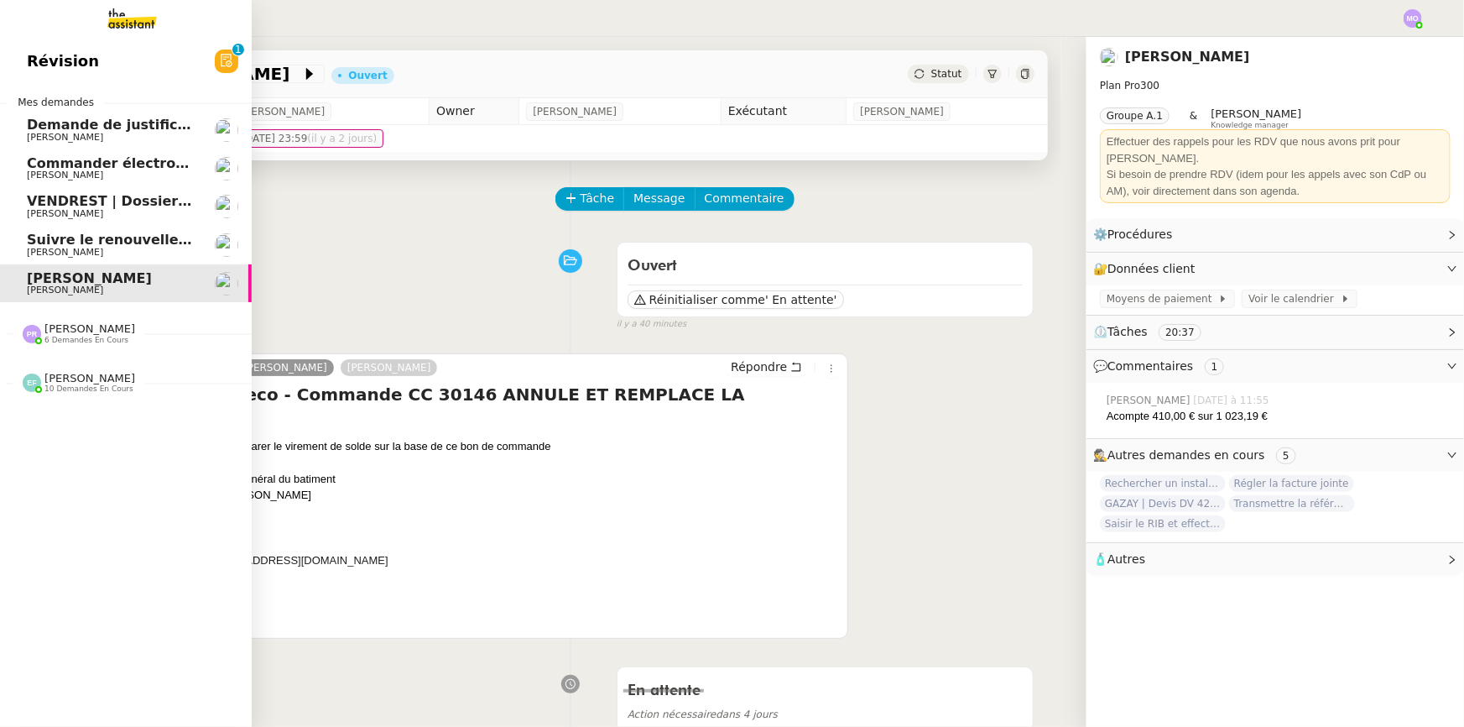
click at [126, 240] on span "Suivre le renouvellement produit Trimble" at bounding box center [183, 240] width 312 height 16
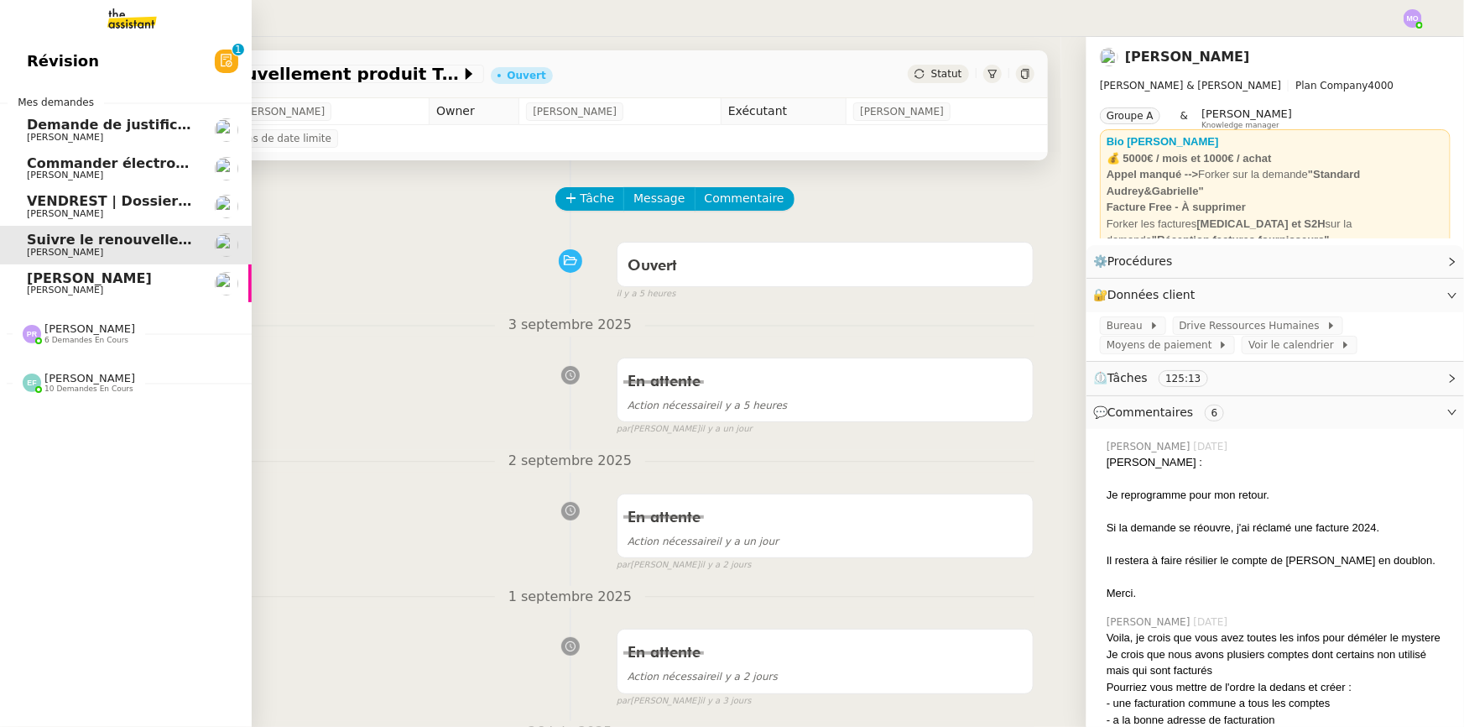
click at [120, 215] on span "[PERSON_NAME]" at bounding box center [111, 214] width 169 height 10
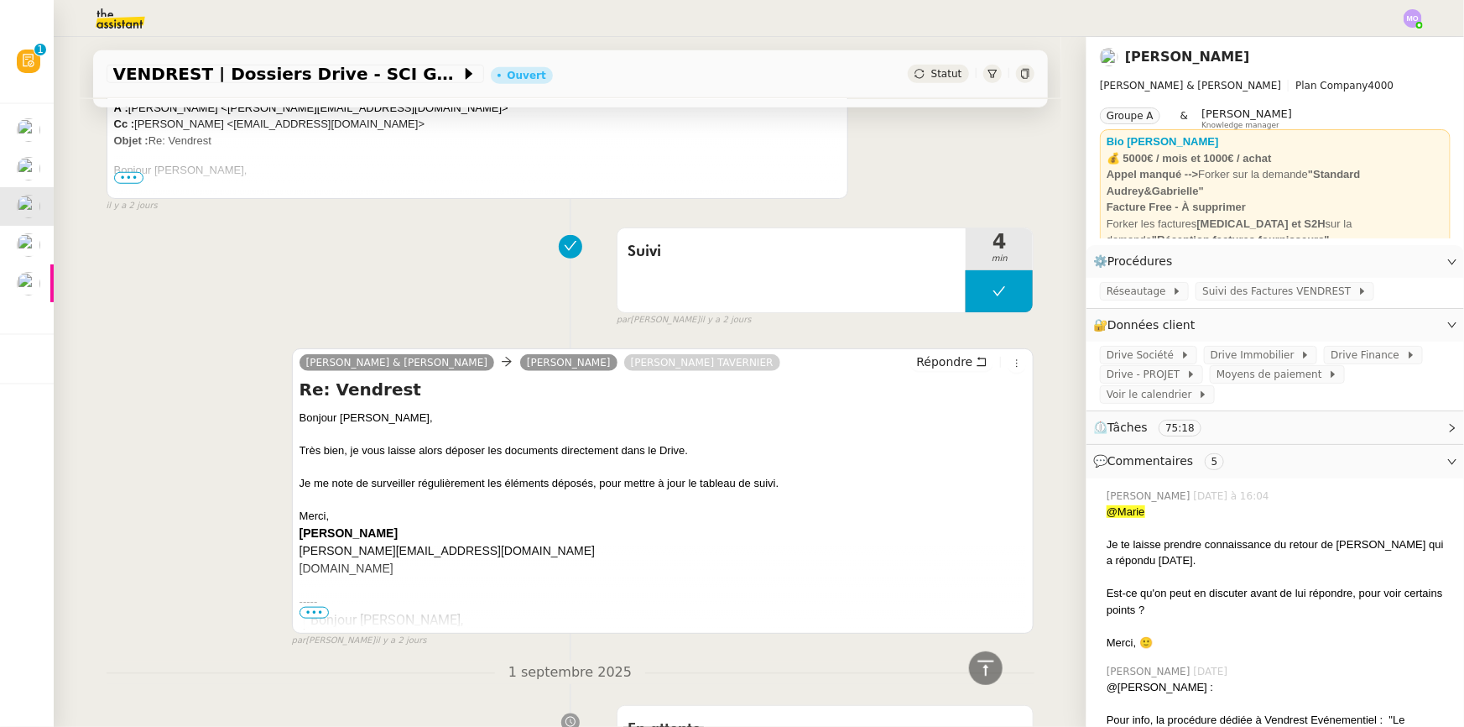
scroll to position [686, 0]
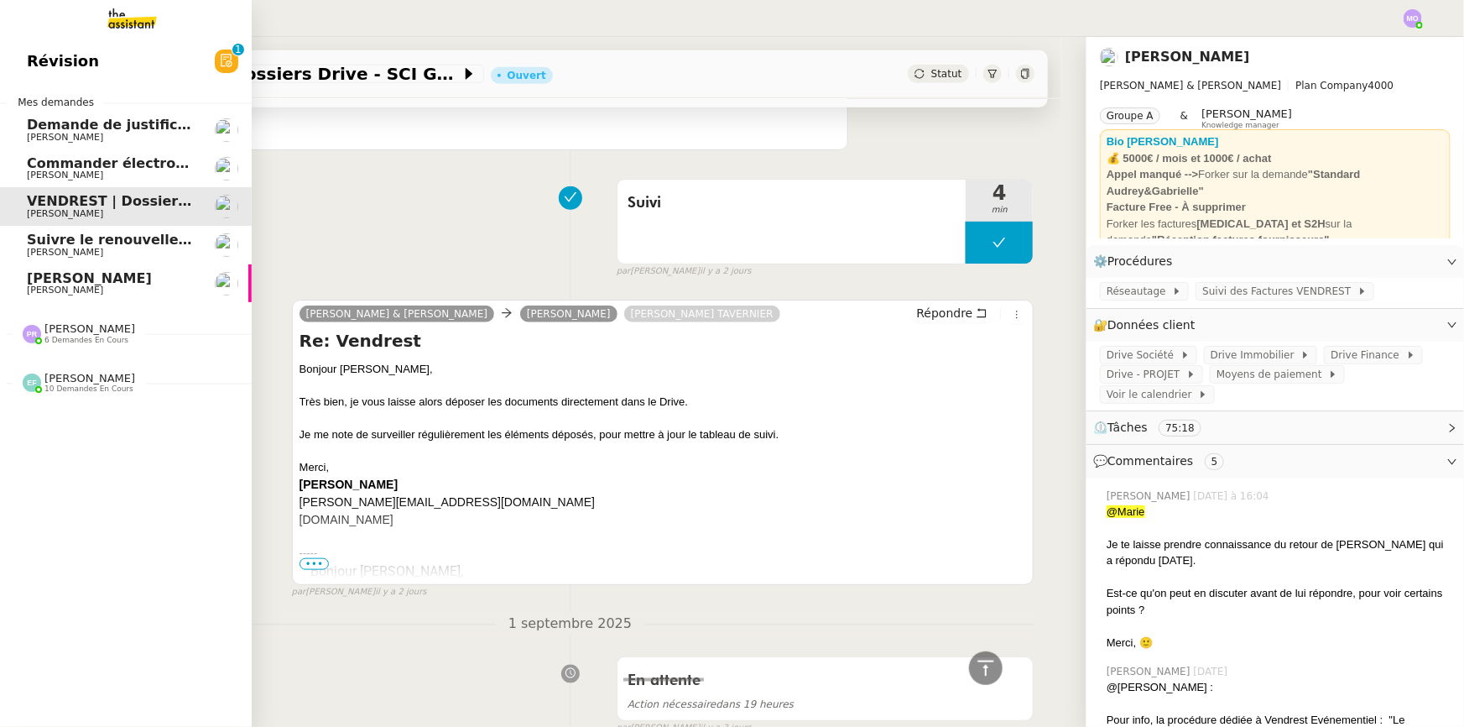
click at [85, 172] on span "[PERSON_NAME]" at bounding box center [65, 174] width 76 height 11
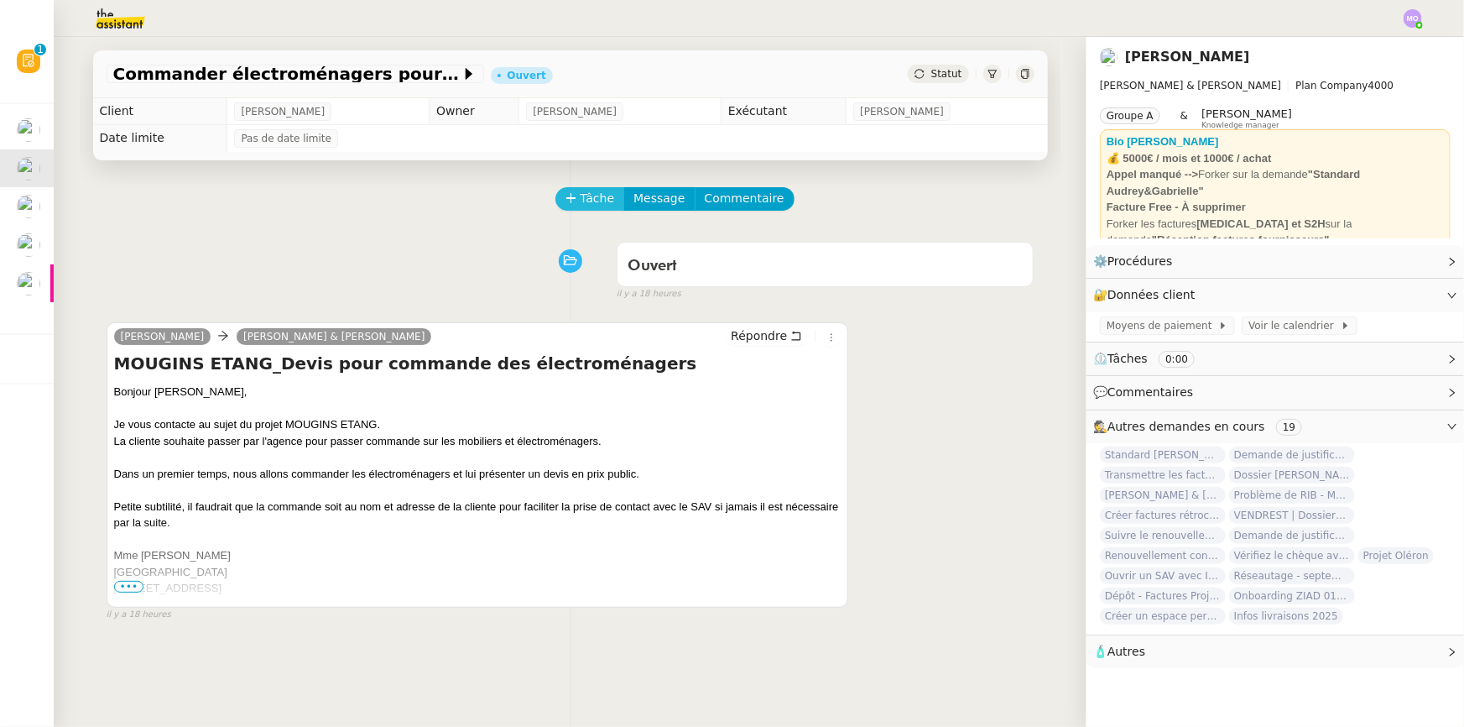
click at [592, 189] on button "Tâche" at bounding box center [590, 198] width 70 height 23
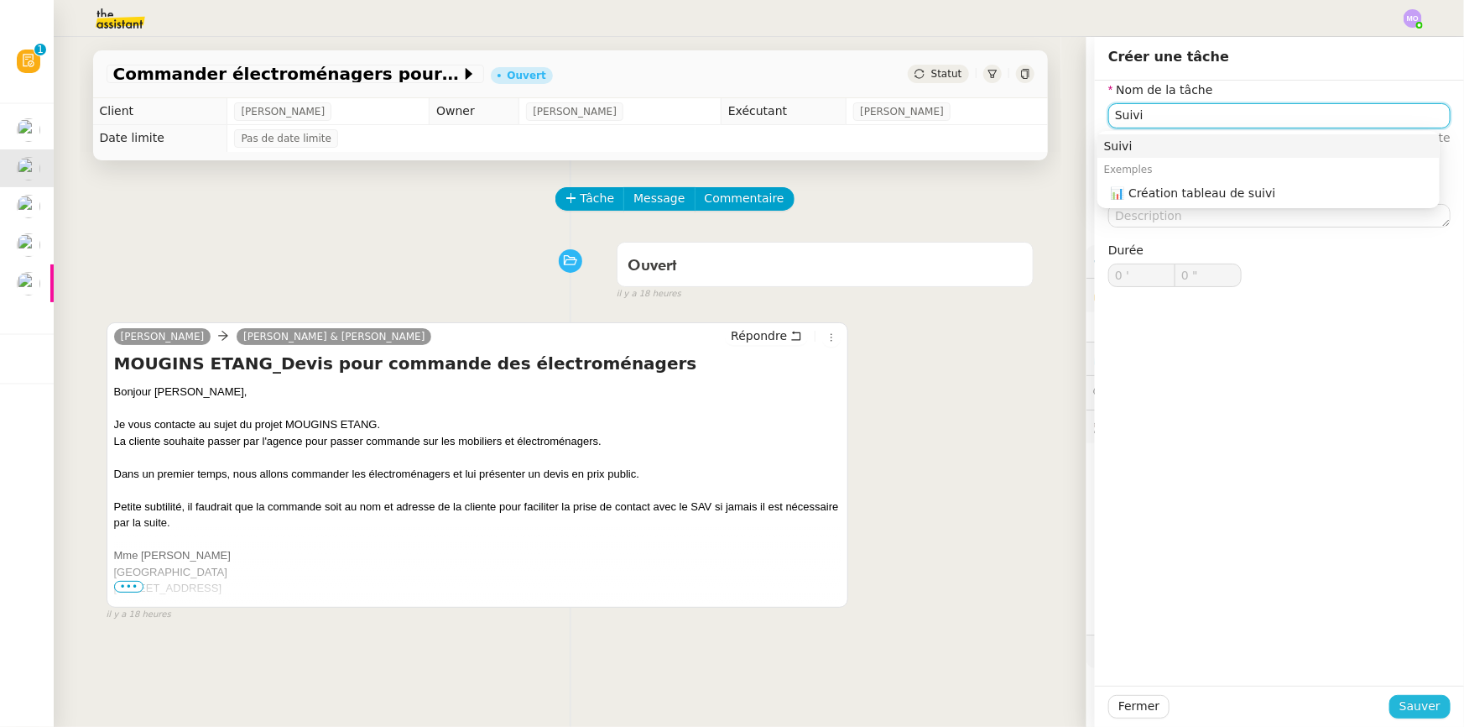
type input "Suivi"
click at [1404, 711] on span "Sauver" at bounding box center [1420, 705] width 41 height 19
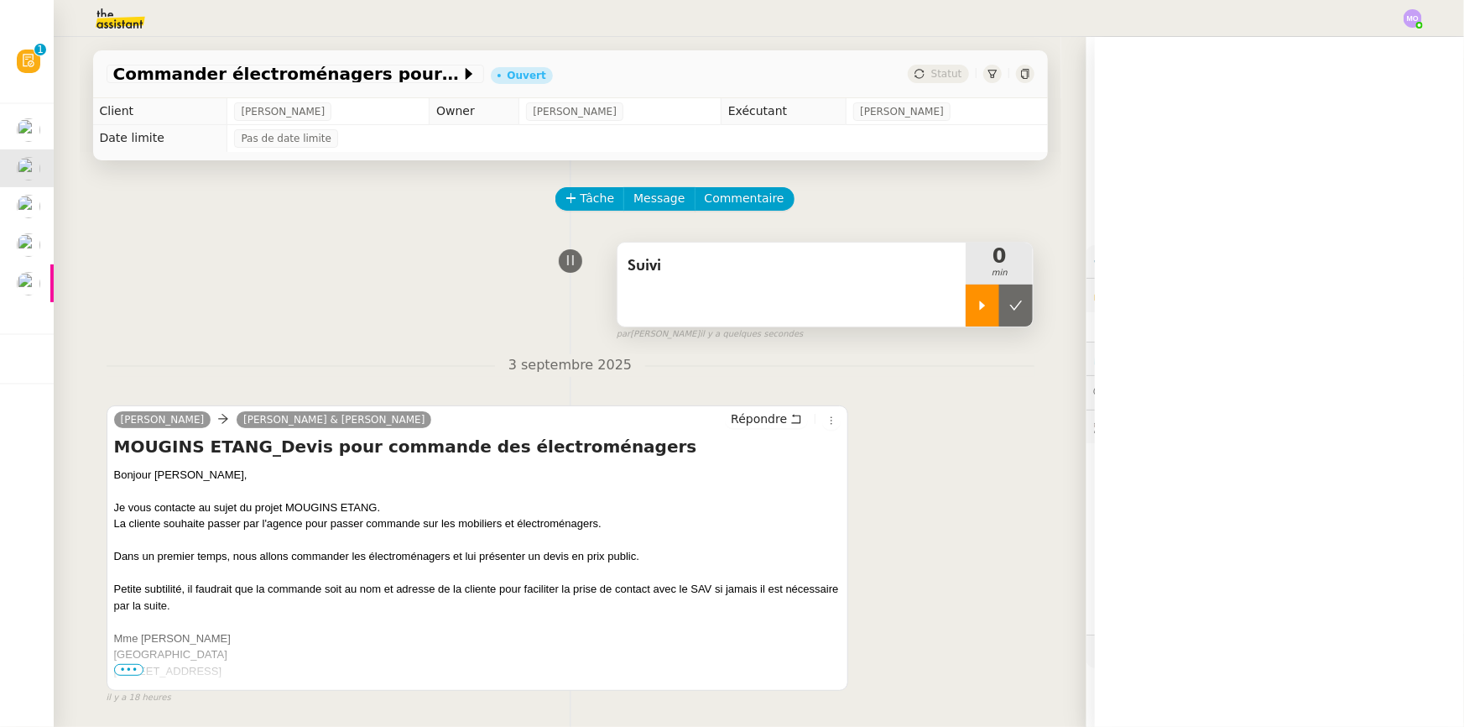
click at [972, 323] on div at bounding box center [983, 305] width 34 height 42
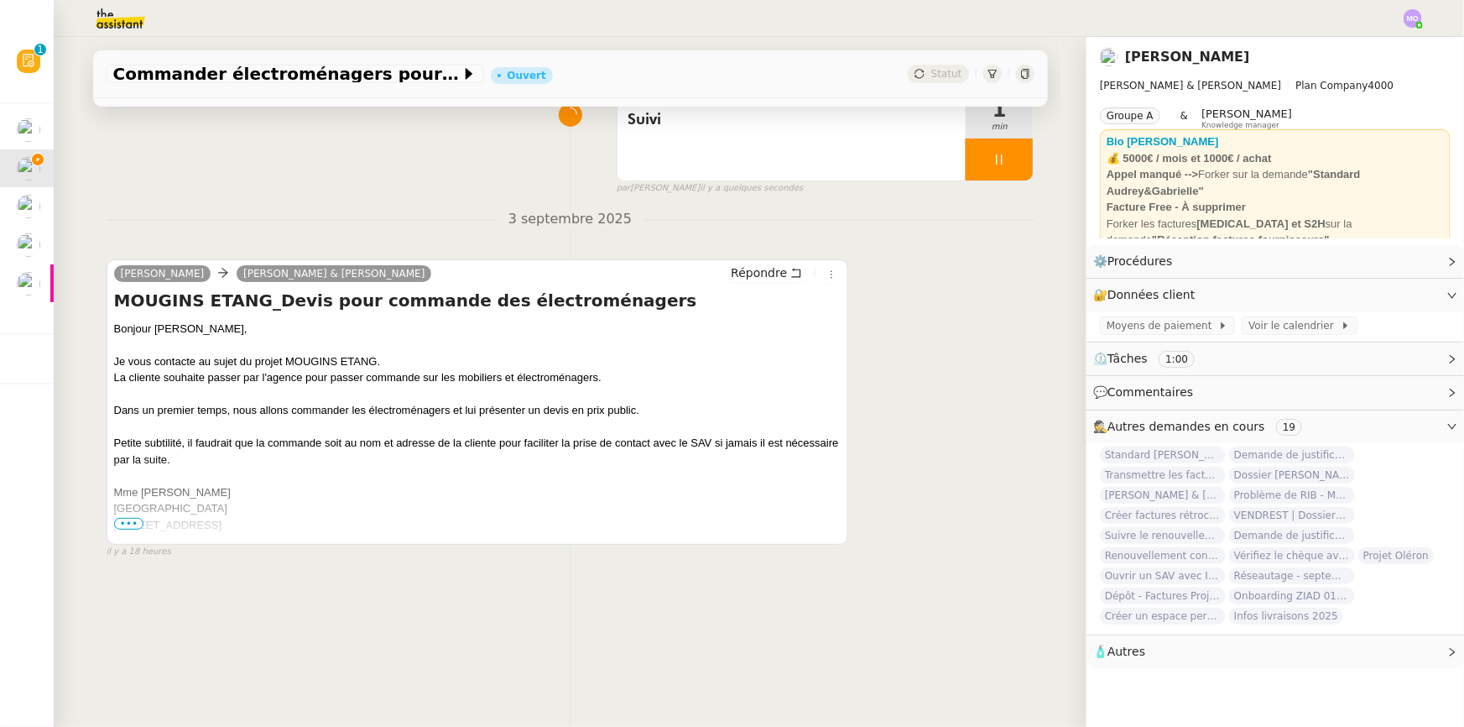
scroll to position [223, 0]
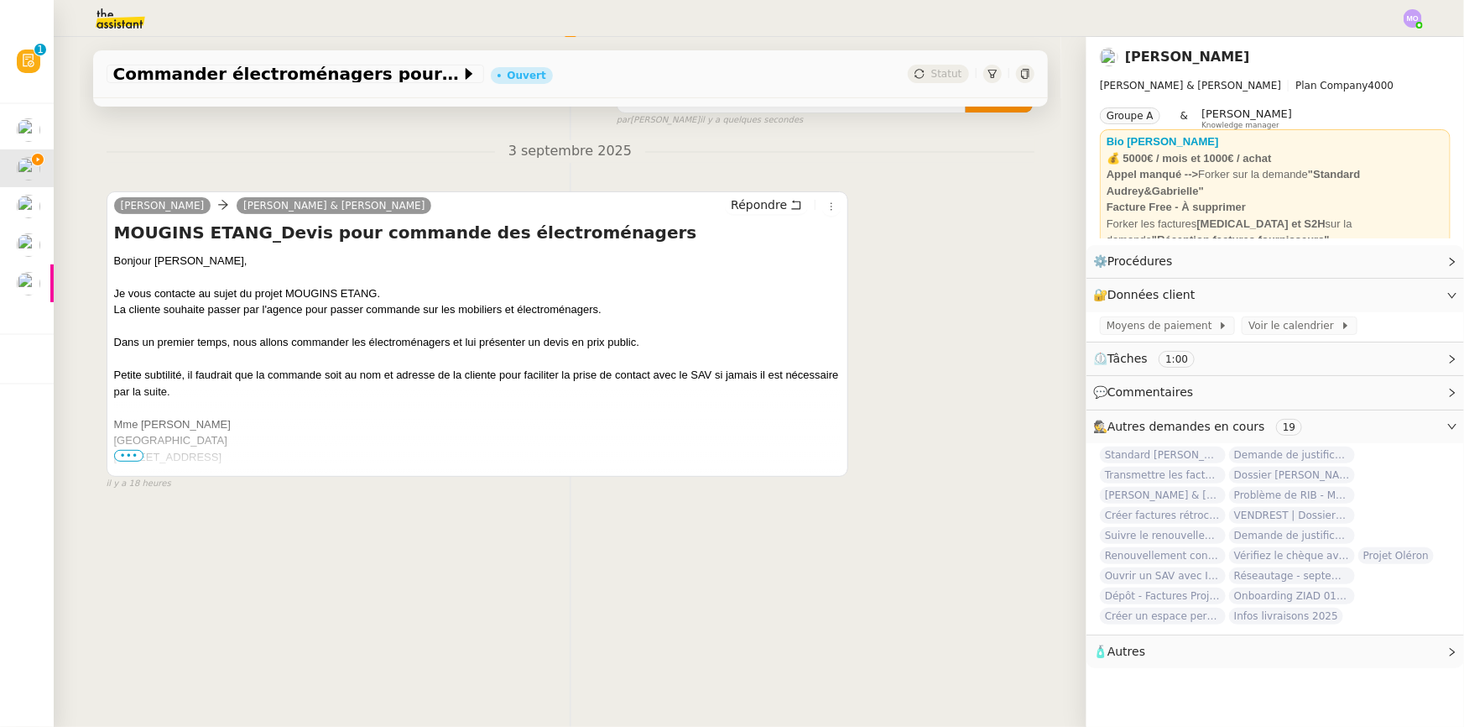
click at [123, 450] on span "•••" at bounding box center [129, 456] width 30 height 12
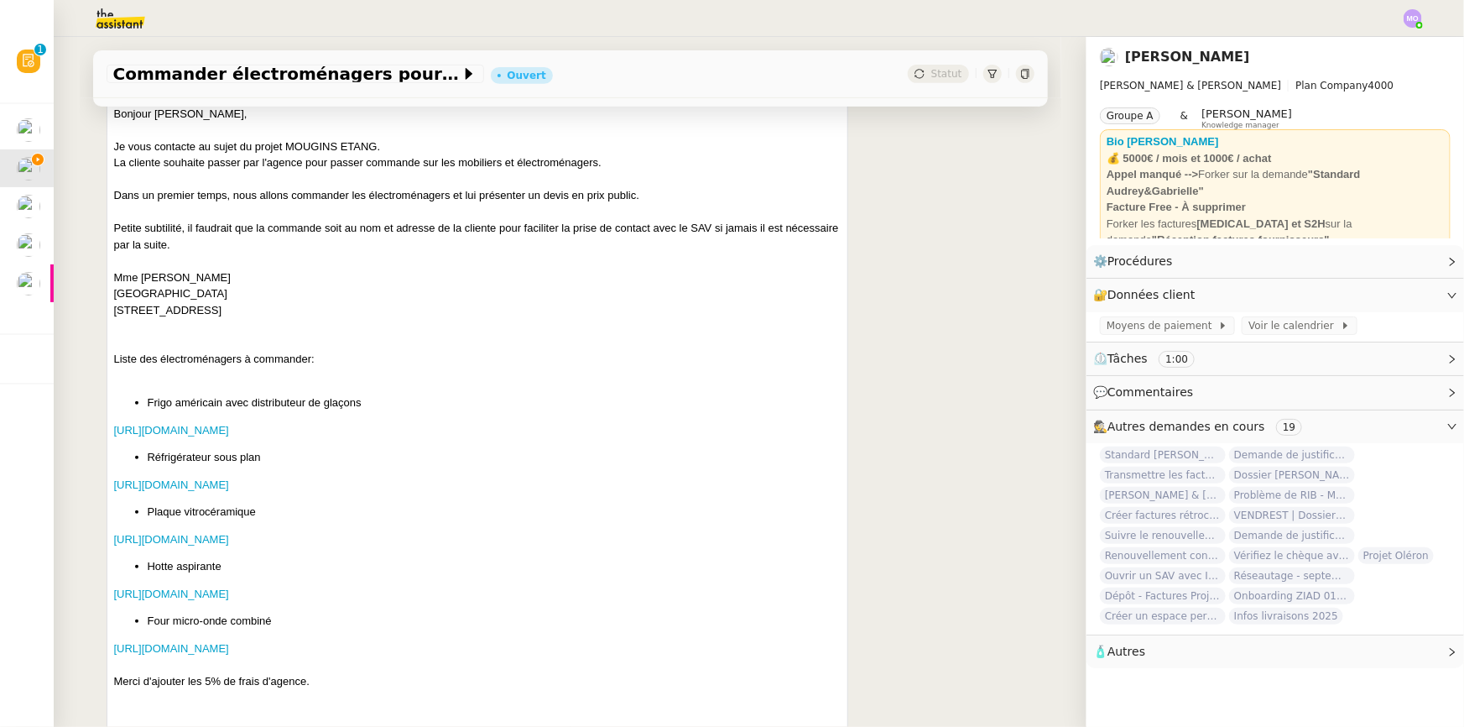
scroll to position [452, 0]
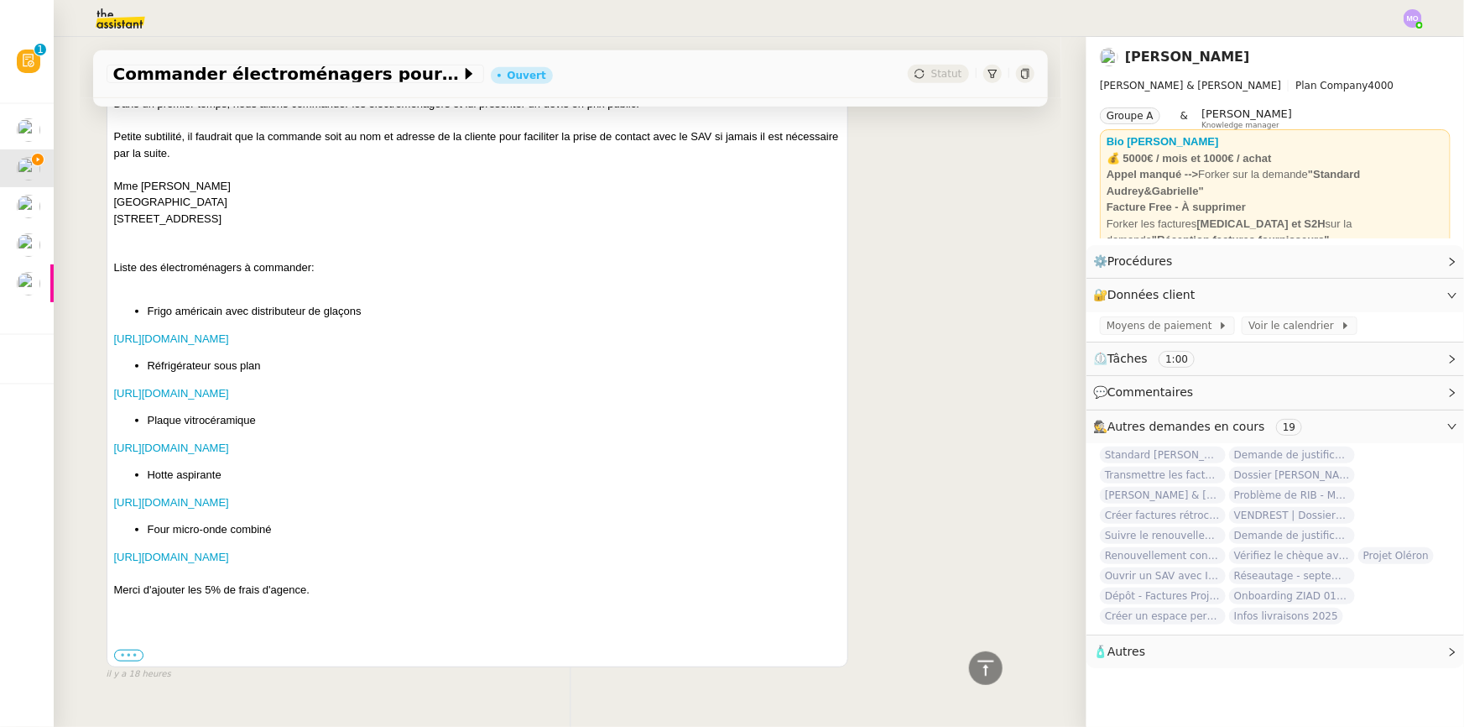
click at [128, 661] on label "•••" at bounding box center [129, 655] width 30 height 12
click at [0, 0] on input "•••" at bounding box center [0, 0] width 0 height 0
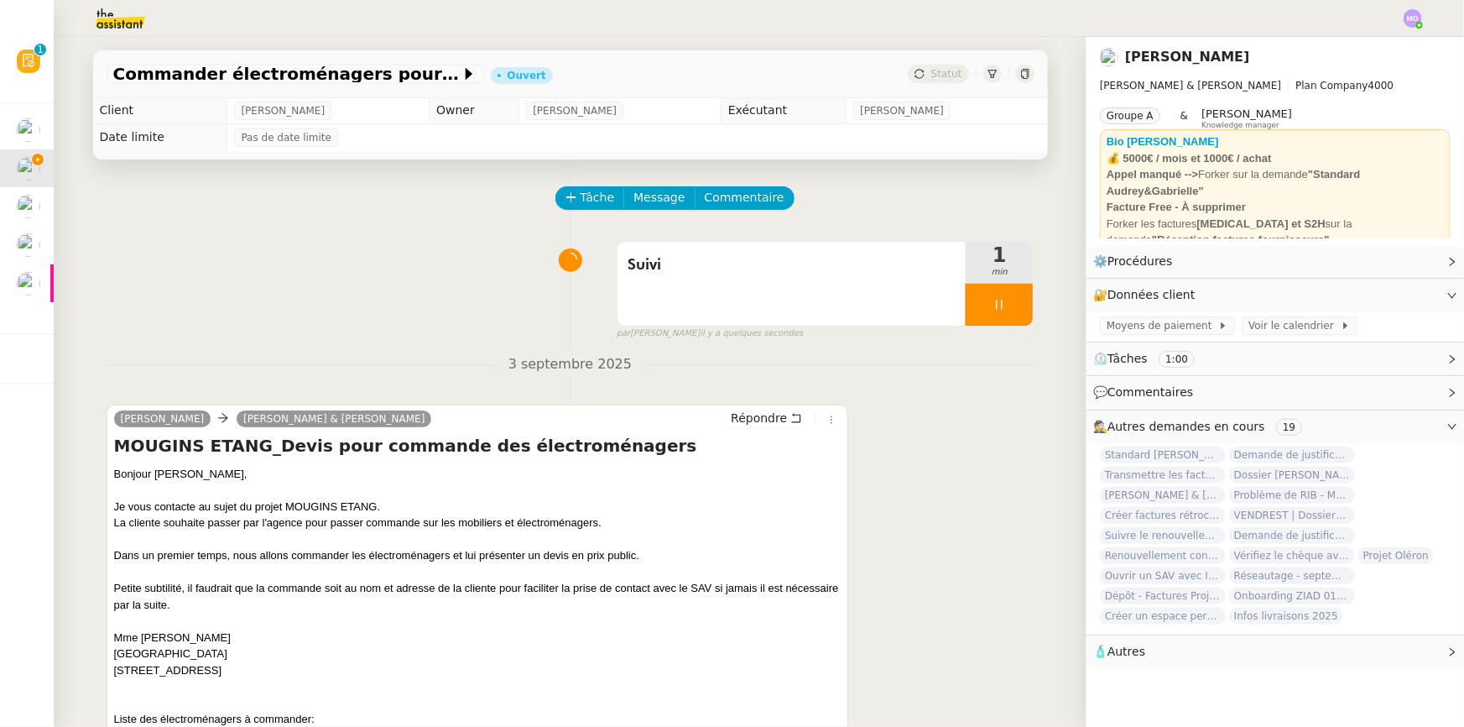
scroll to position [0, 0]
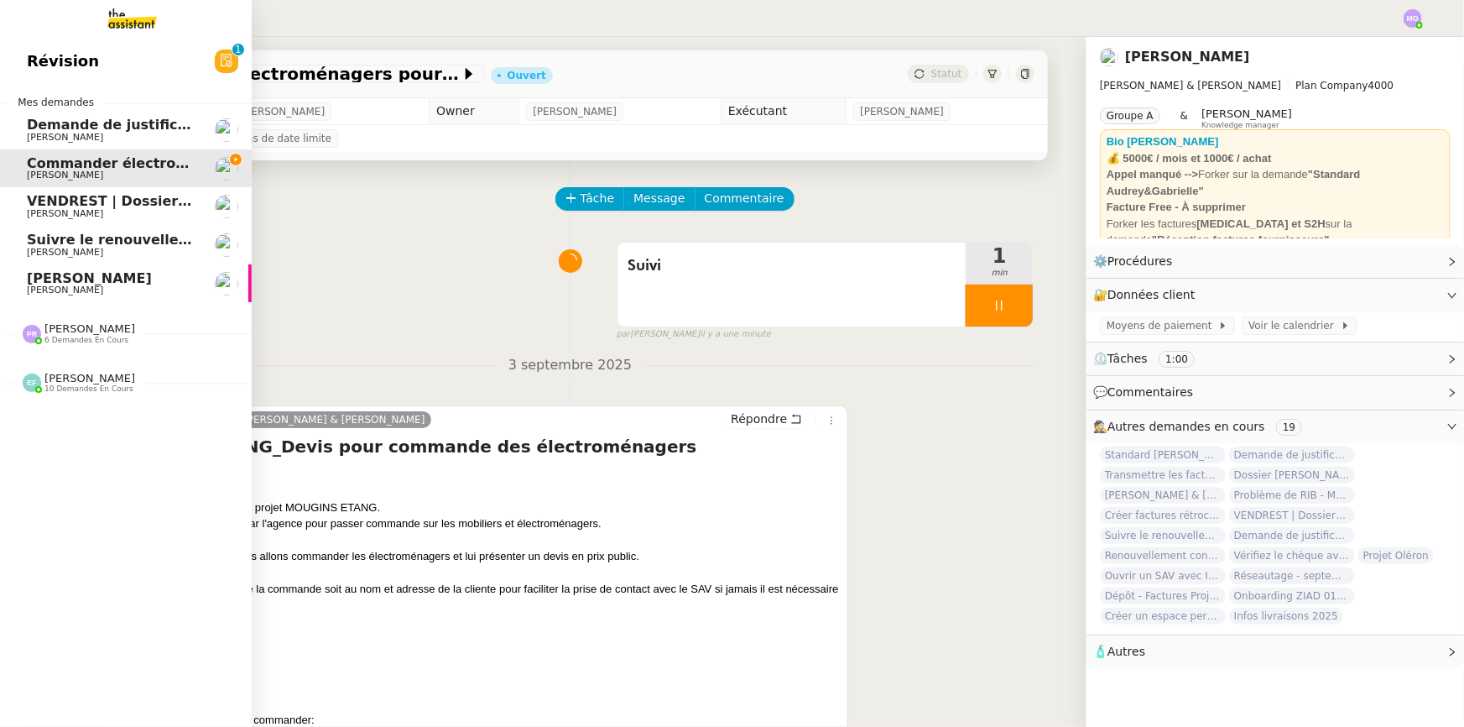
click at [64, 336] on span "6 demandes en cours" at bounding box center [86, 340] width 84 height 9
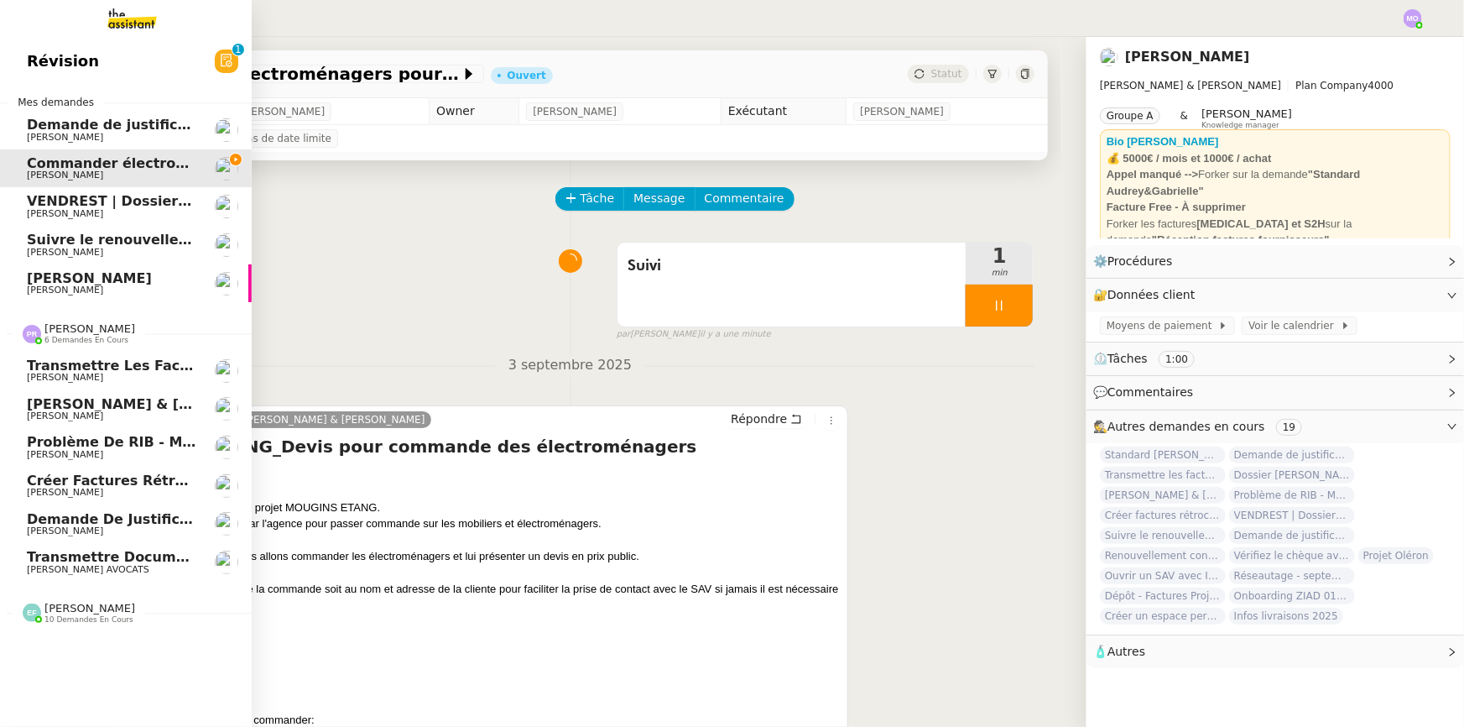
click at [64, 336] on span "6 demandes en cours" at bounding box center [86, 340] width 84 height 9
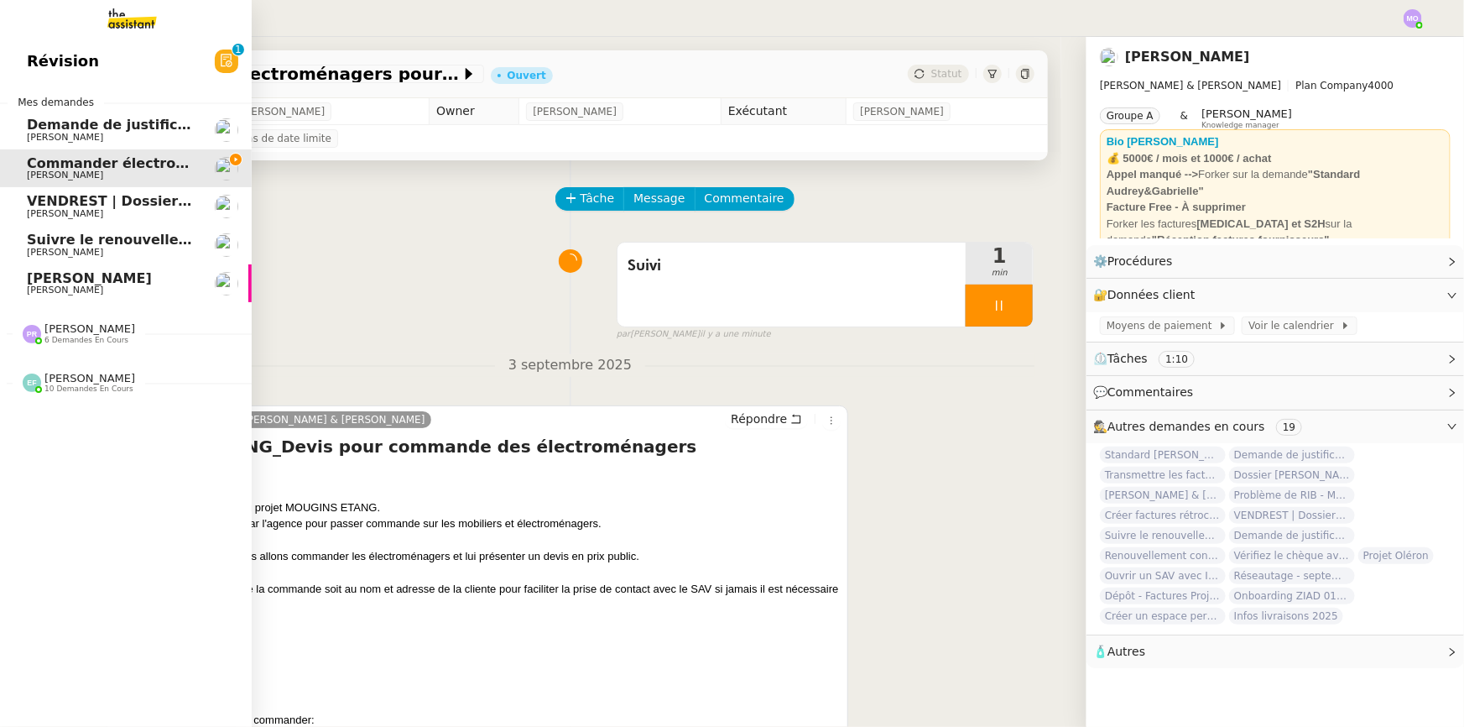
click at [121, 17] on img at bounding box center [119, 18] width 130 height 37
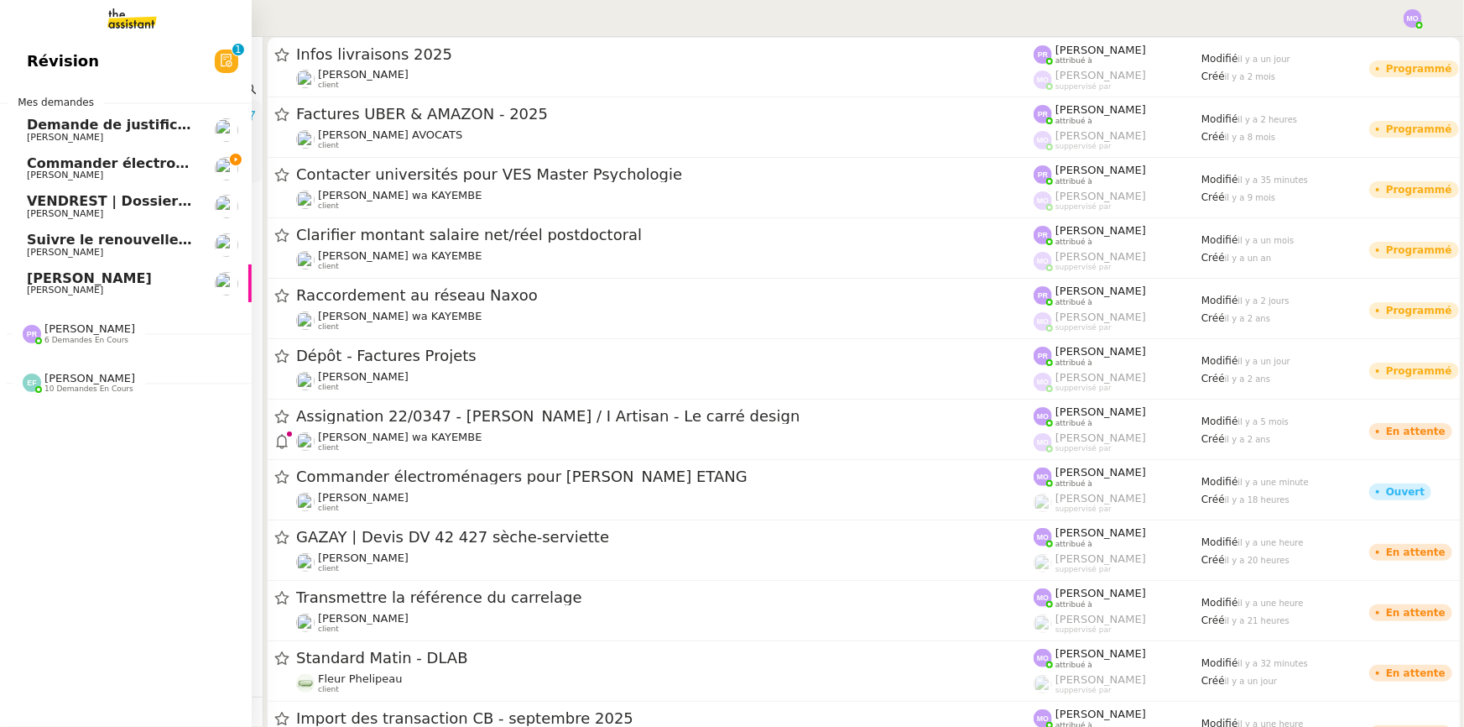
click at [136, 15] on img at bounding box center [119, 18] width 130 height 37
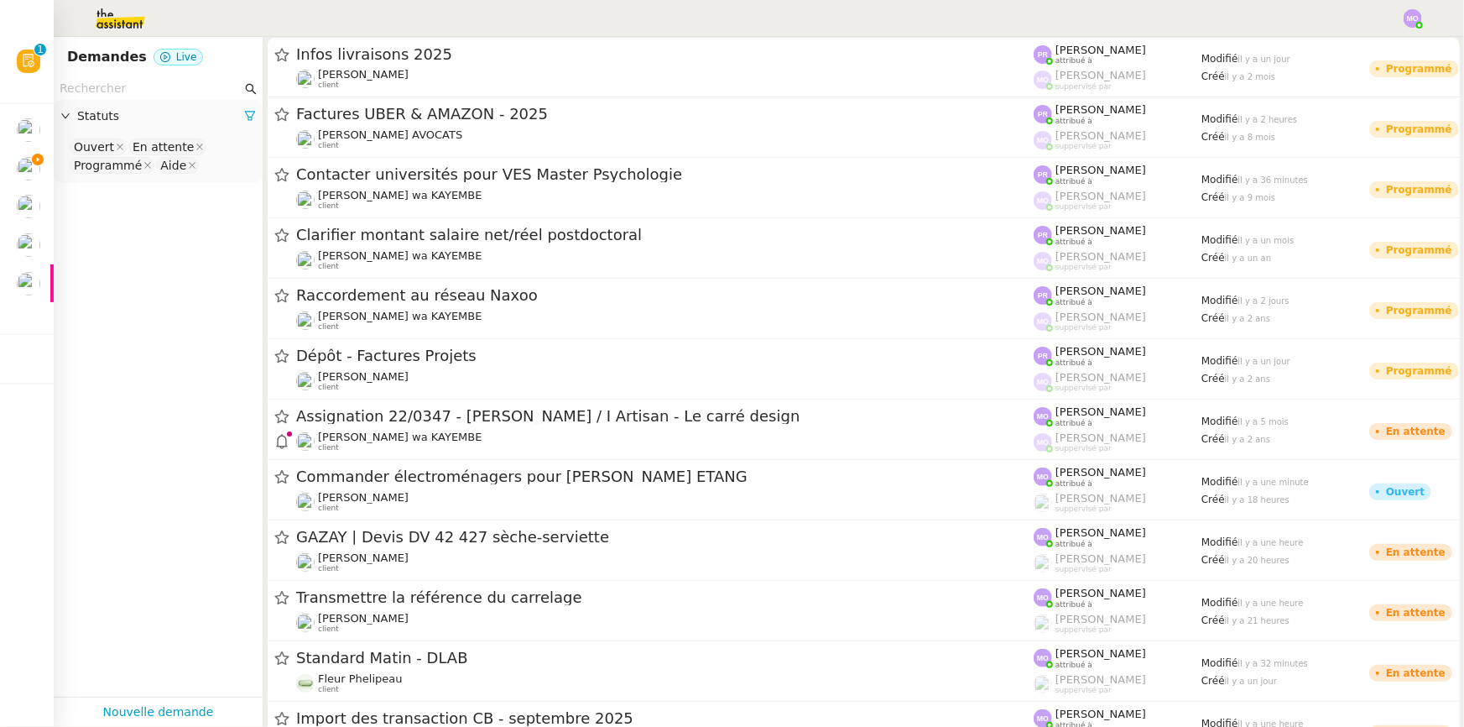
click at [136, 77] on nz-input-group at bounding box center [158, 88] width 209 height 23
click at [138, 82] on input "text" at bounding box center [151, 88] width 182 height 19
type input "q"
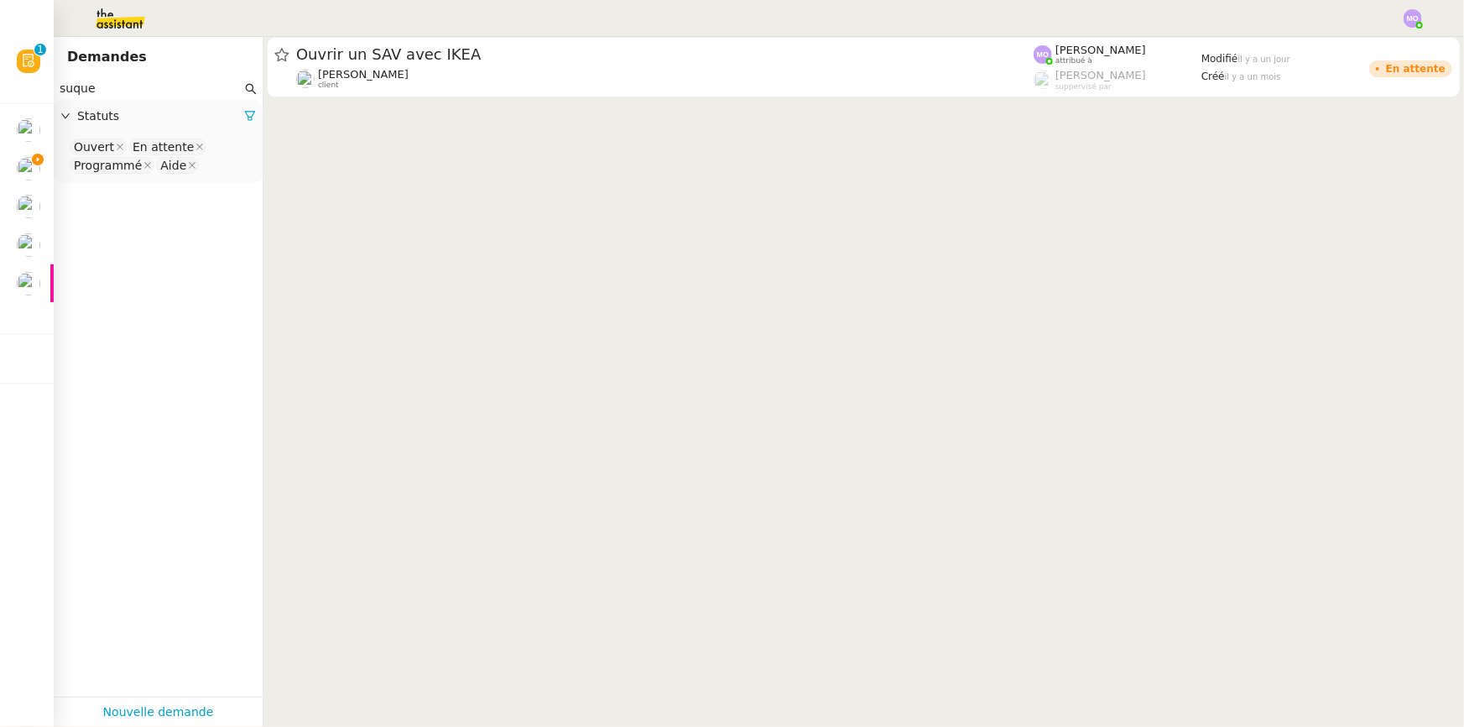
click at [211, 173] on nz-select-top-control "Ouvert En attente Programmé Aide" at bounding box center [158, 156] width 182 height 39
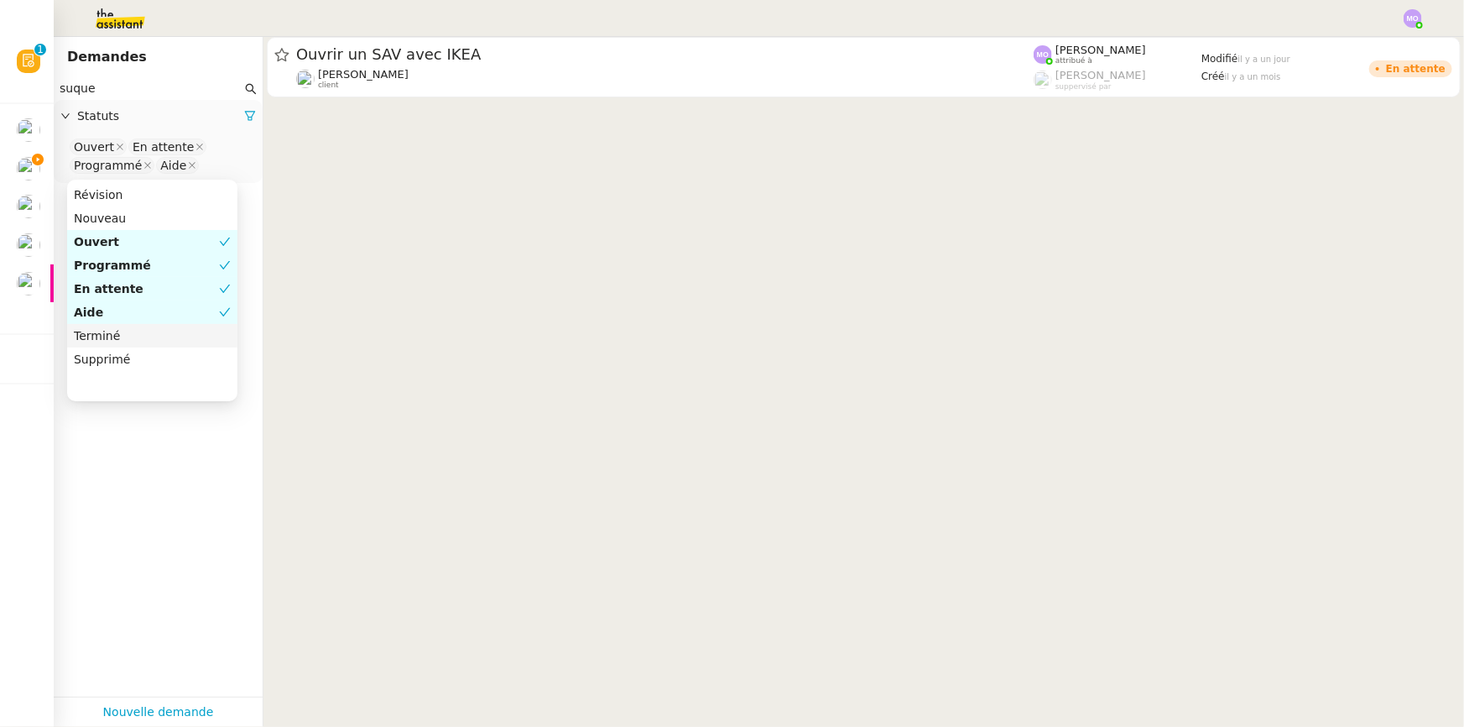
click at [157, 338] on div "Terminé" at bounding box center [152, 335] width 157 height 15
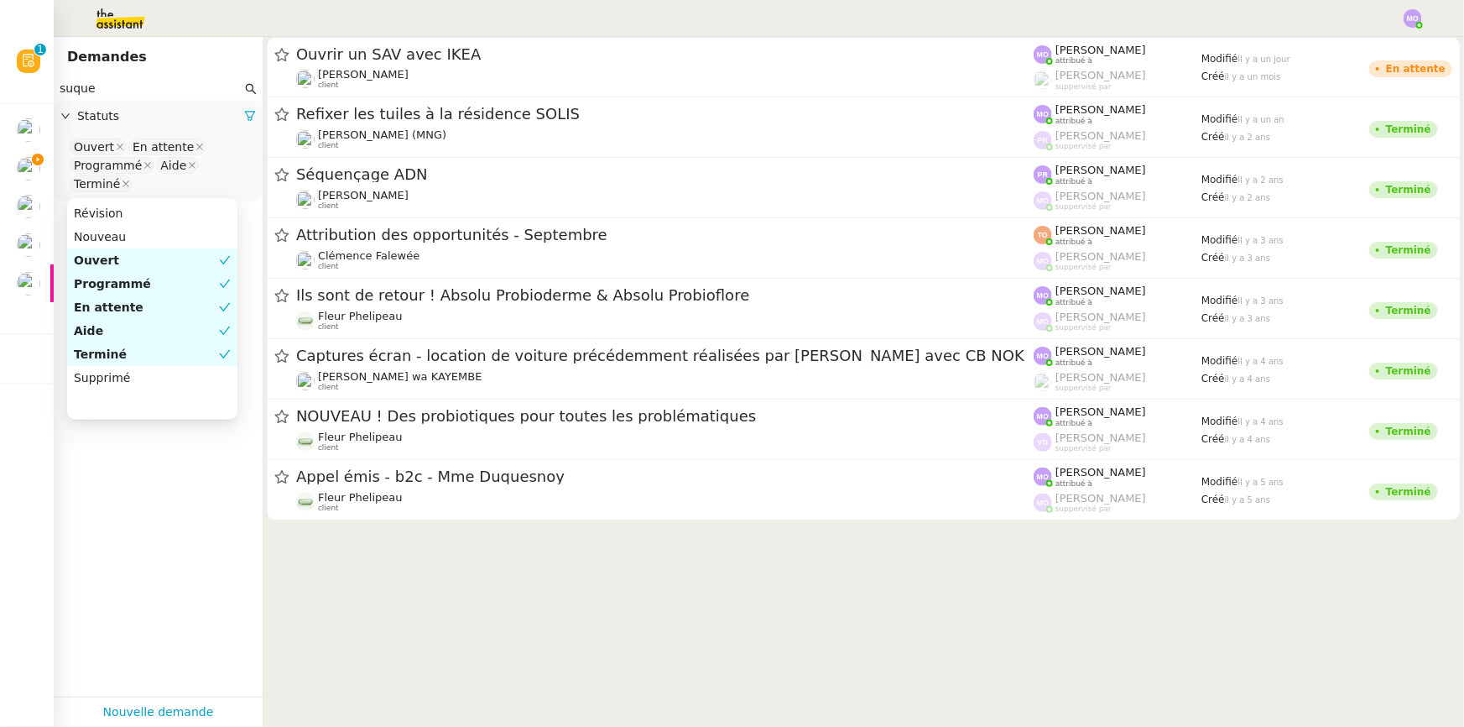
click at [171, 91] on input "suque" at bounding box center [151, 88] width 182 height 19
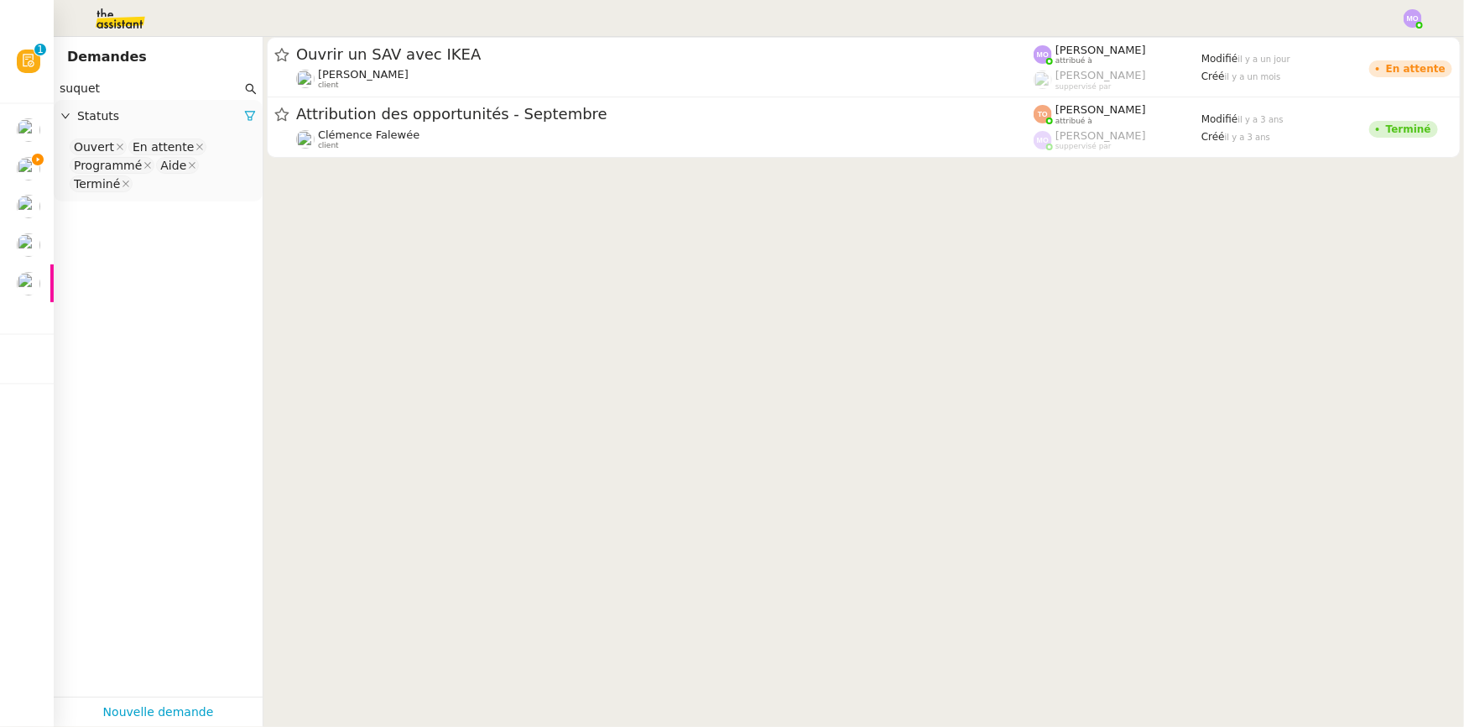
click at [112, 95] on input "suquet" at bounding box center [151, 88] width 182 height 19
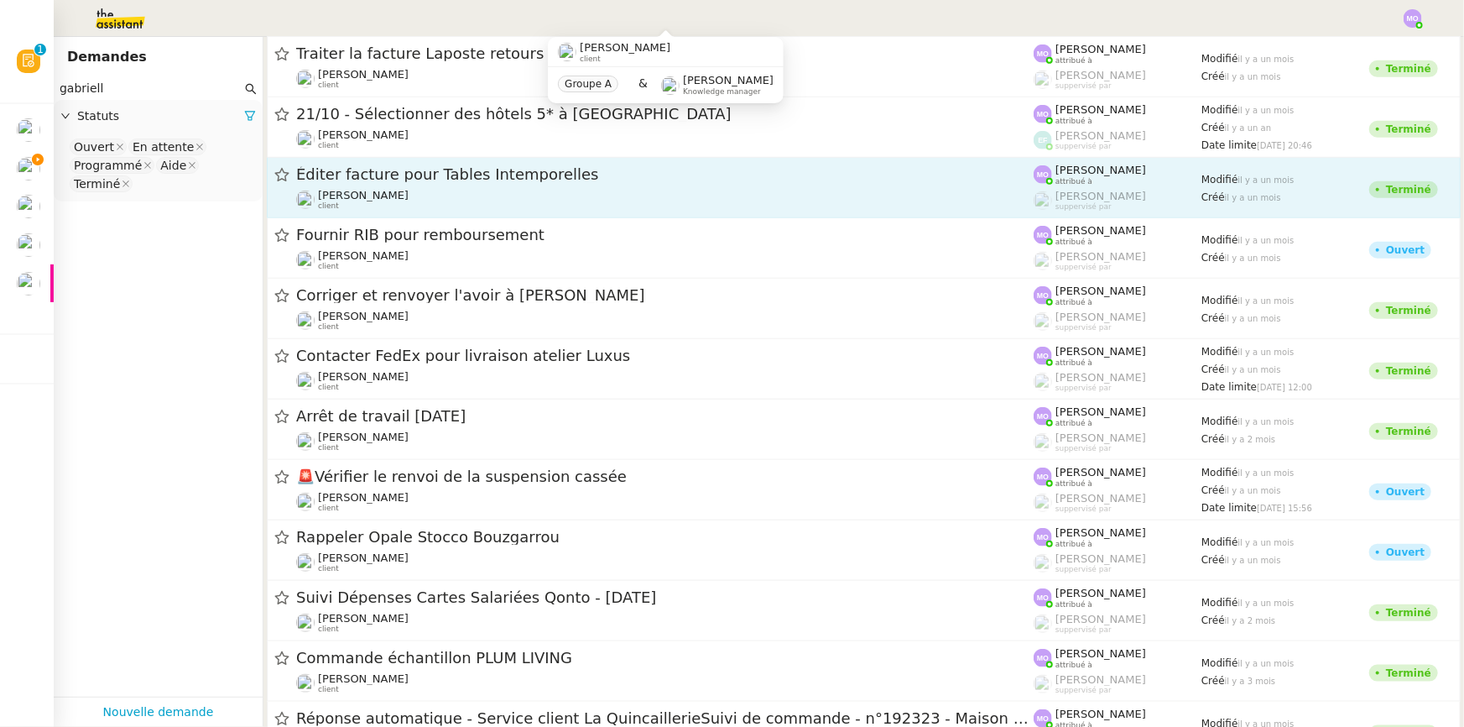
scroll to position [3814, 0]
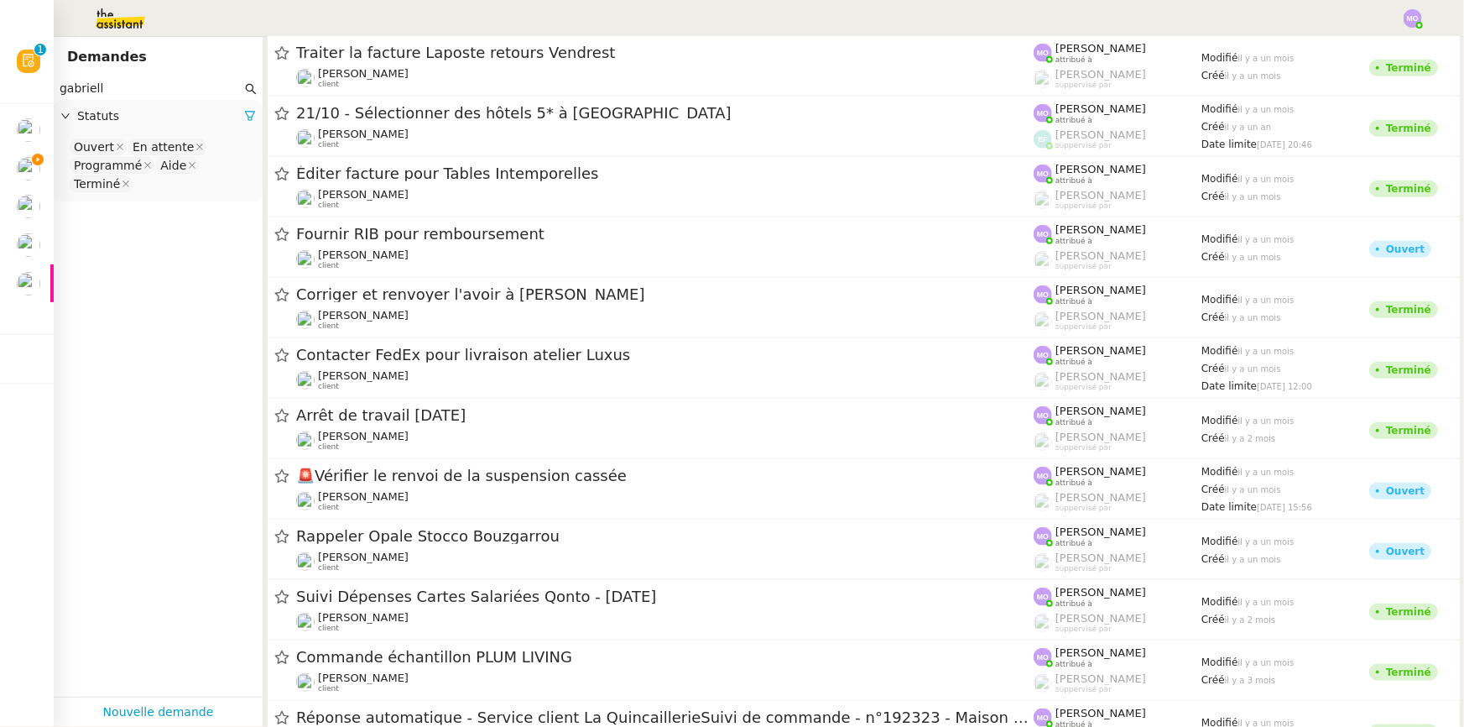
type input "gabriell"
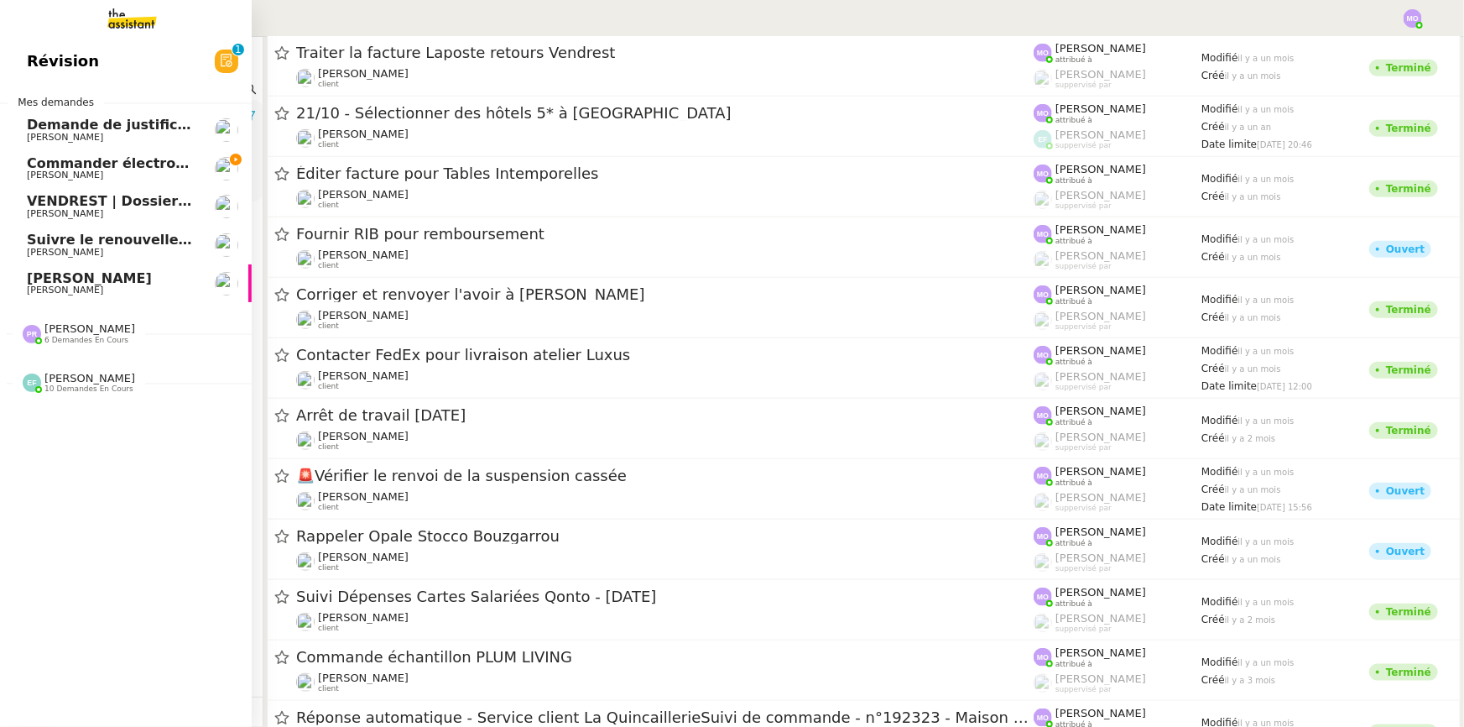
click at [121, 158] on span "Commander électroménagers pour [PERSON_NAME] ETANG" at bounding box center [250, 163] width 447 height 16
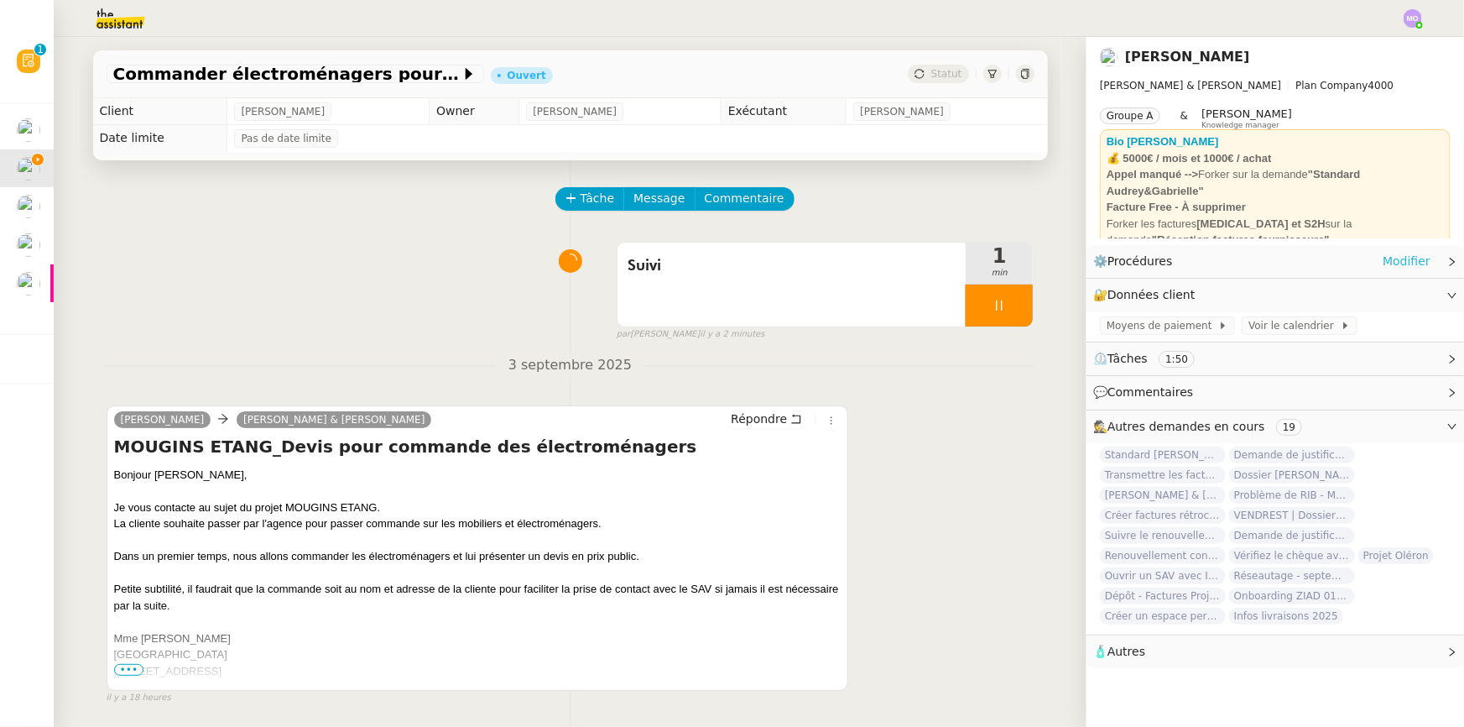
click at [1403, 261] on link "Modifier" at bounding box center [1407, 261] width 48 height 19
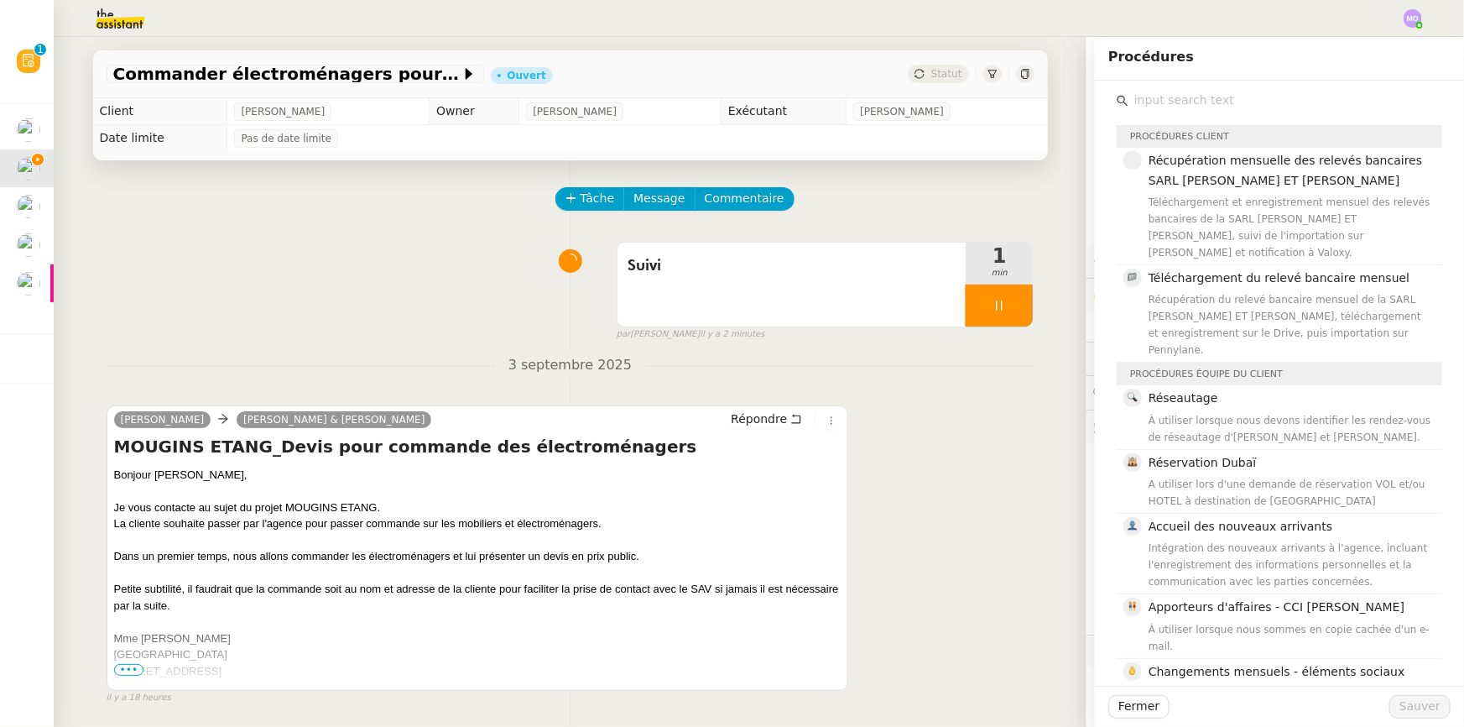
click at [1167, 92] on input "text" at bounding box center [1286, 100] width 314 height 23
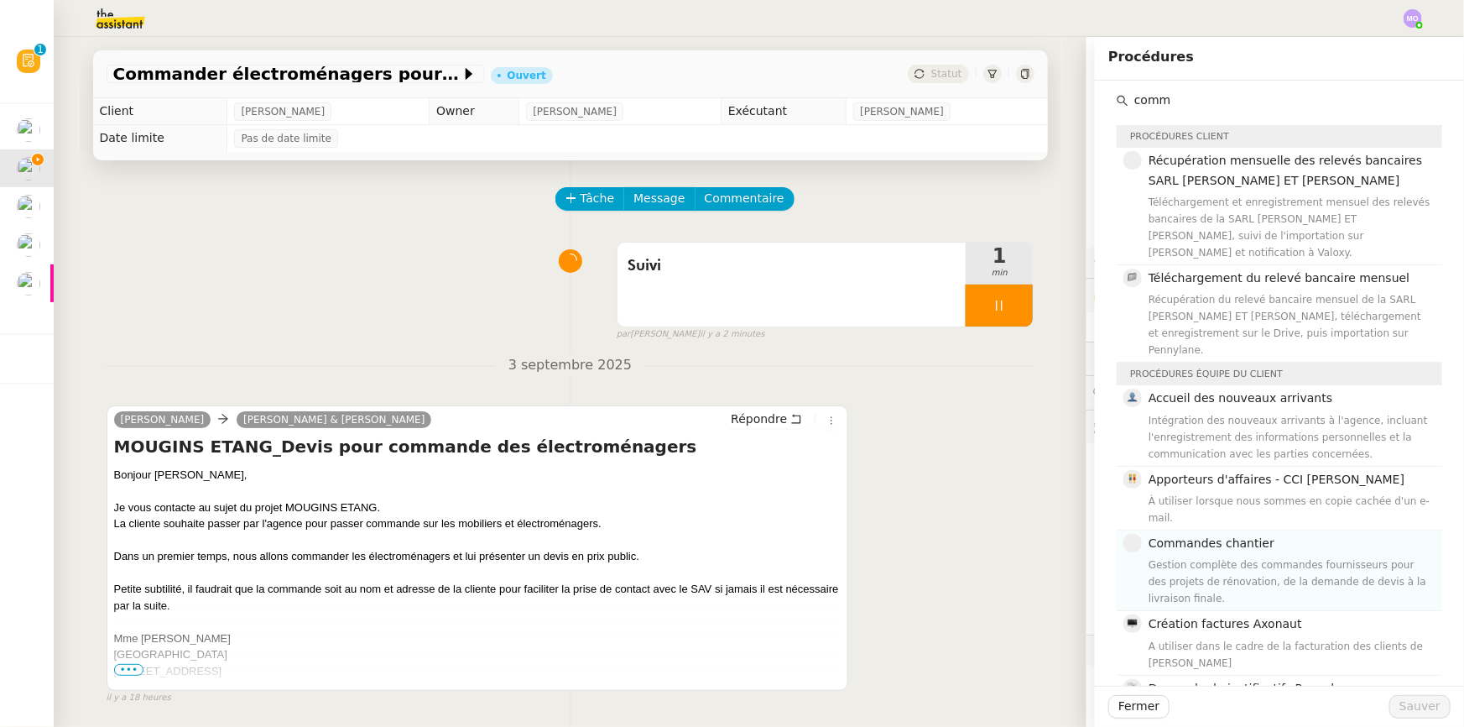
type input "comm"
click at [1193, 536] on span "Commandes chantier" at bounding box center [1212, 542] width 126 height 13
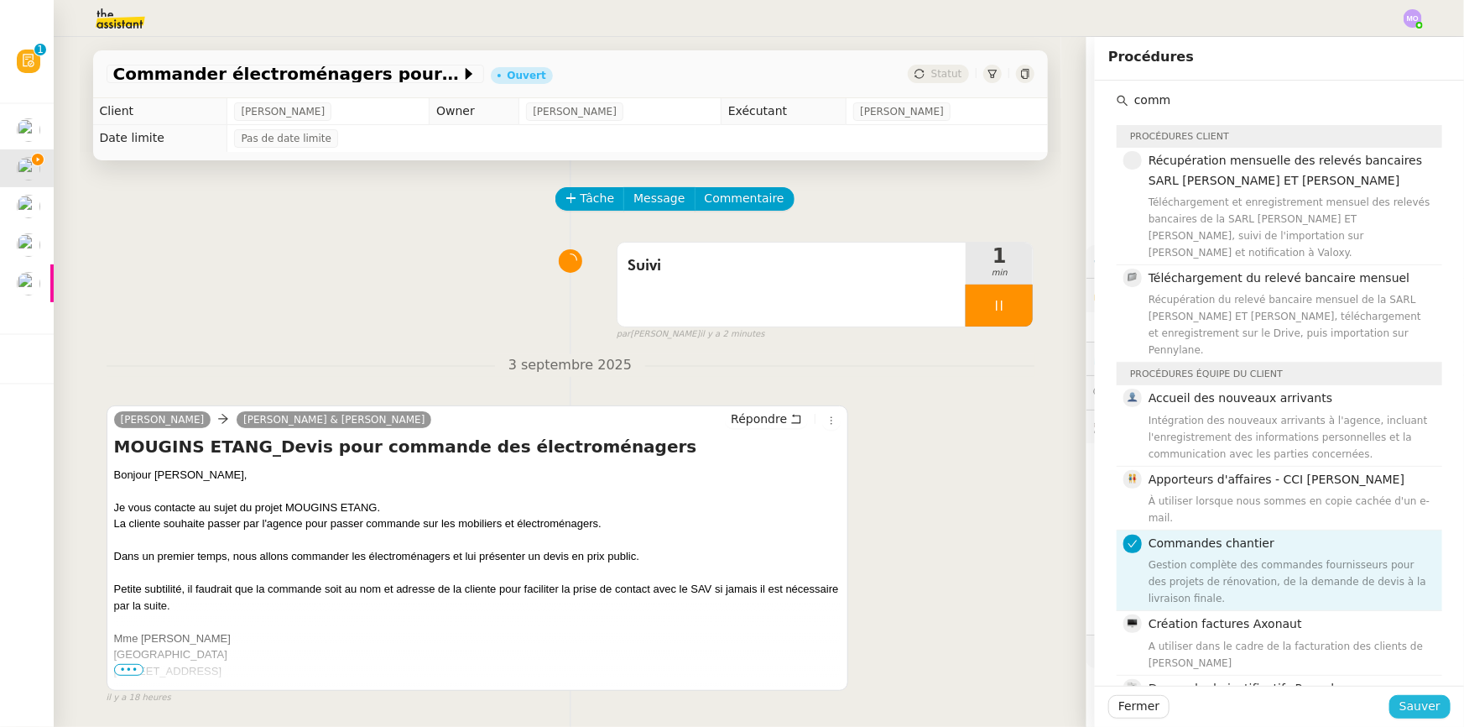
click at [1401, 703] on span "Sauver" at bounding box center [1420, 705] width 41 height 19
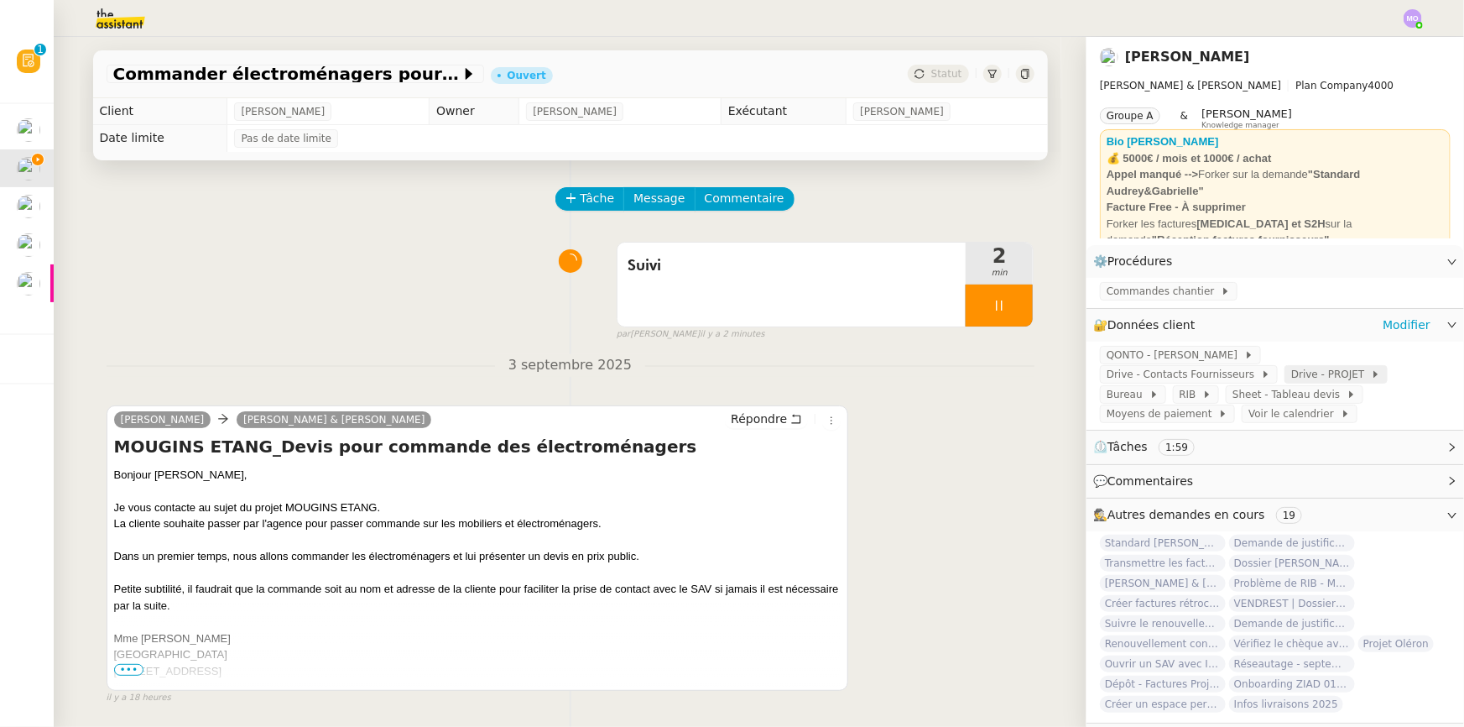
click at [1291, 378] on span "Drive - PROJET" at bounding box center [1331, 374] width 80 height 17
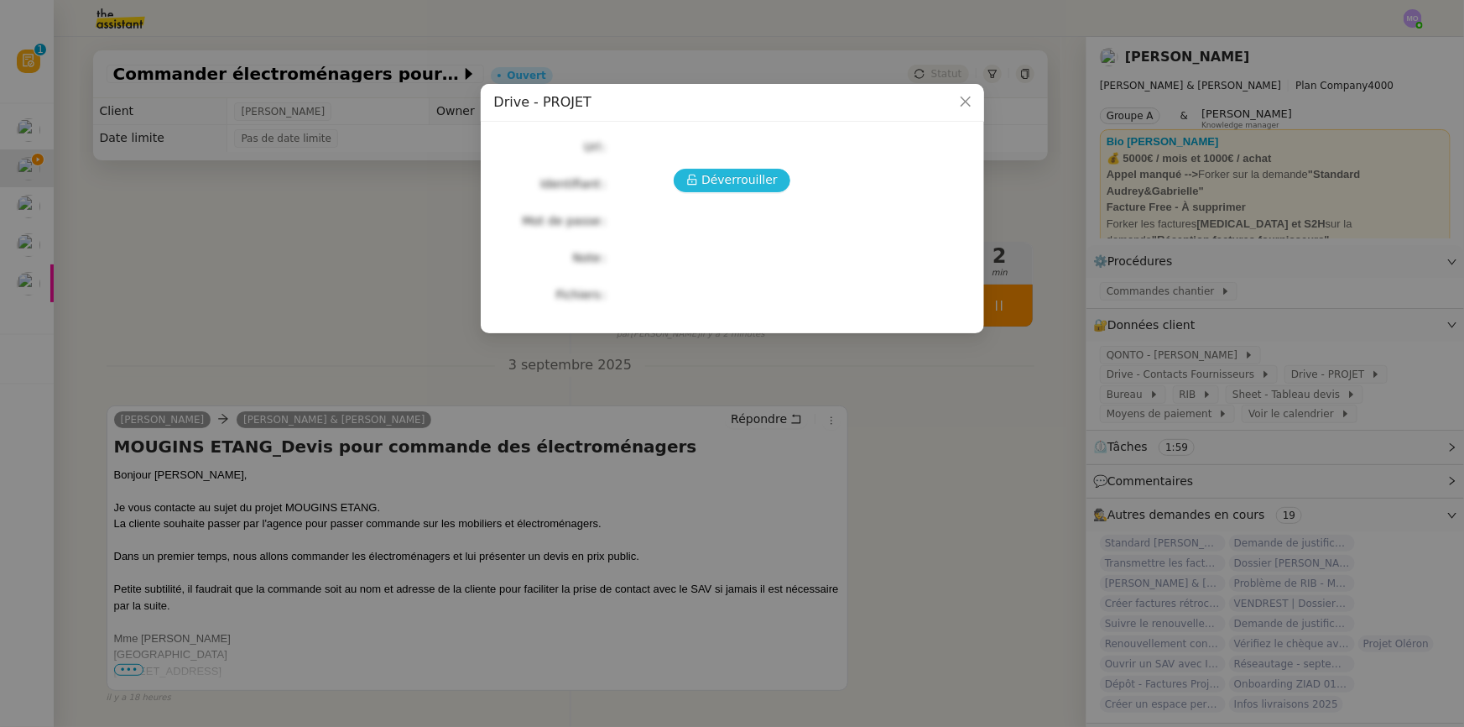
click at [717, 183] on span "Déverrouiller" at bounding box center [739, 179] width 76 height 19
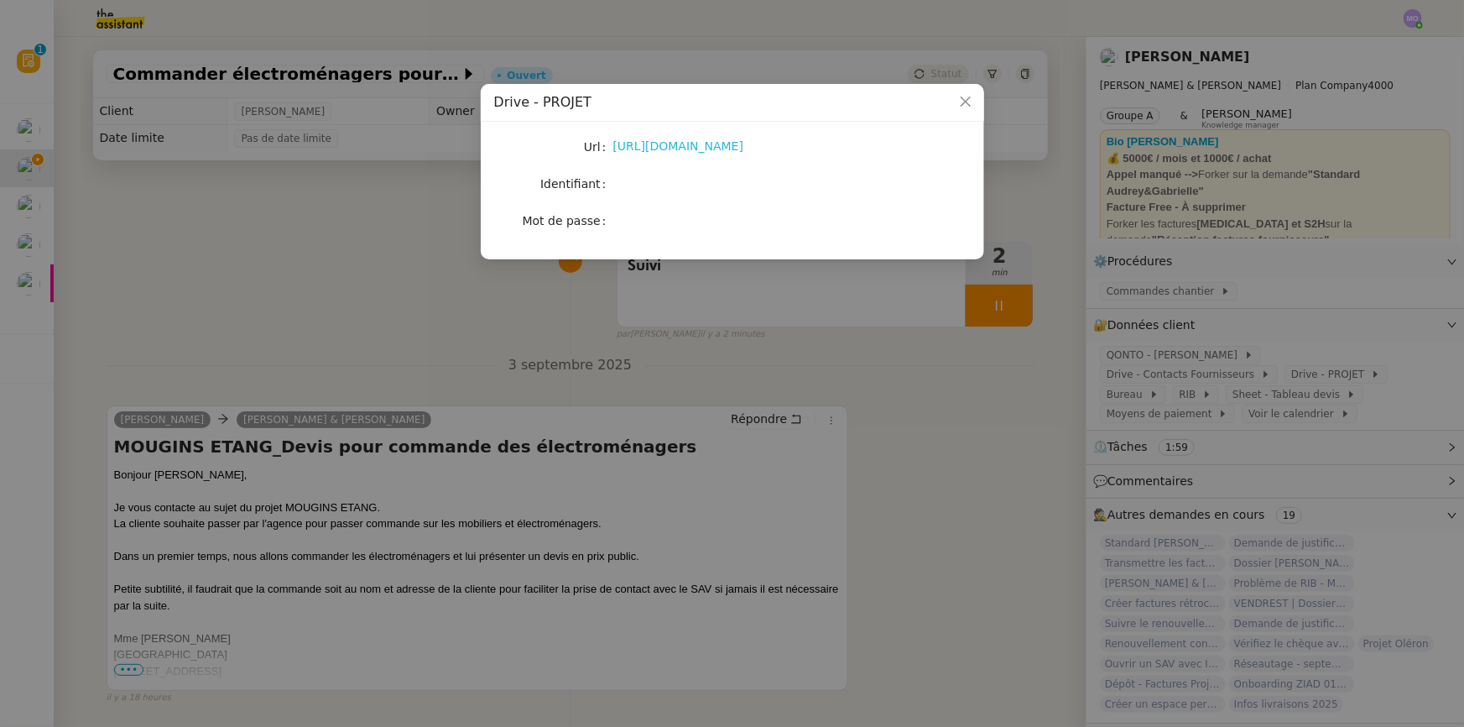
click at [707, 149] on link "[URL][DOMAIN_NAME]" at bounding box center [678, 145] width 131 height 13
click at [325, 258] on nz-modal-container "Drive - PROJET Url [URL][DOMAIN_NAME] Identifiant Mot de passe" at bounding box center [732, 363] width 1464 height 727
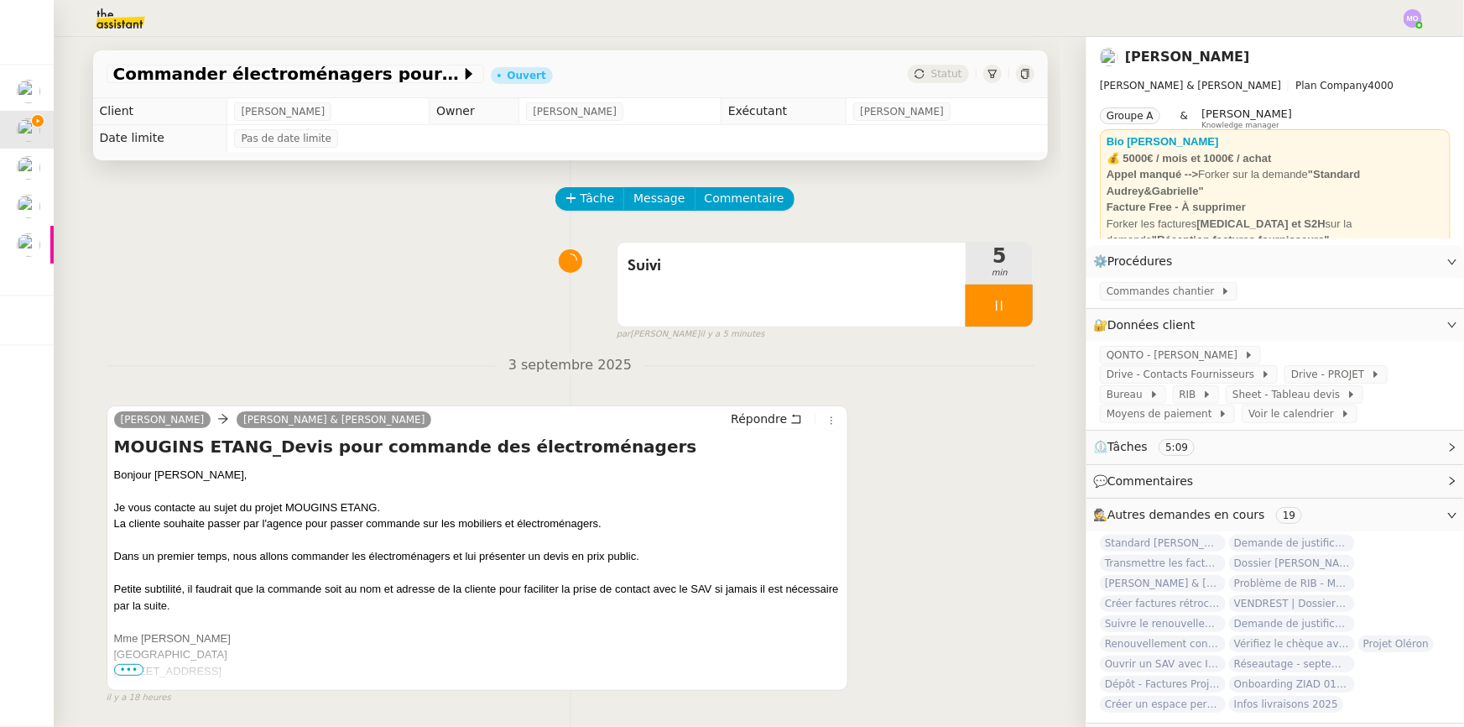
click at [126, 671] on span "•••" at bounding box center [129, 670] width 30 height 12
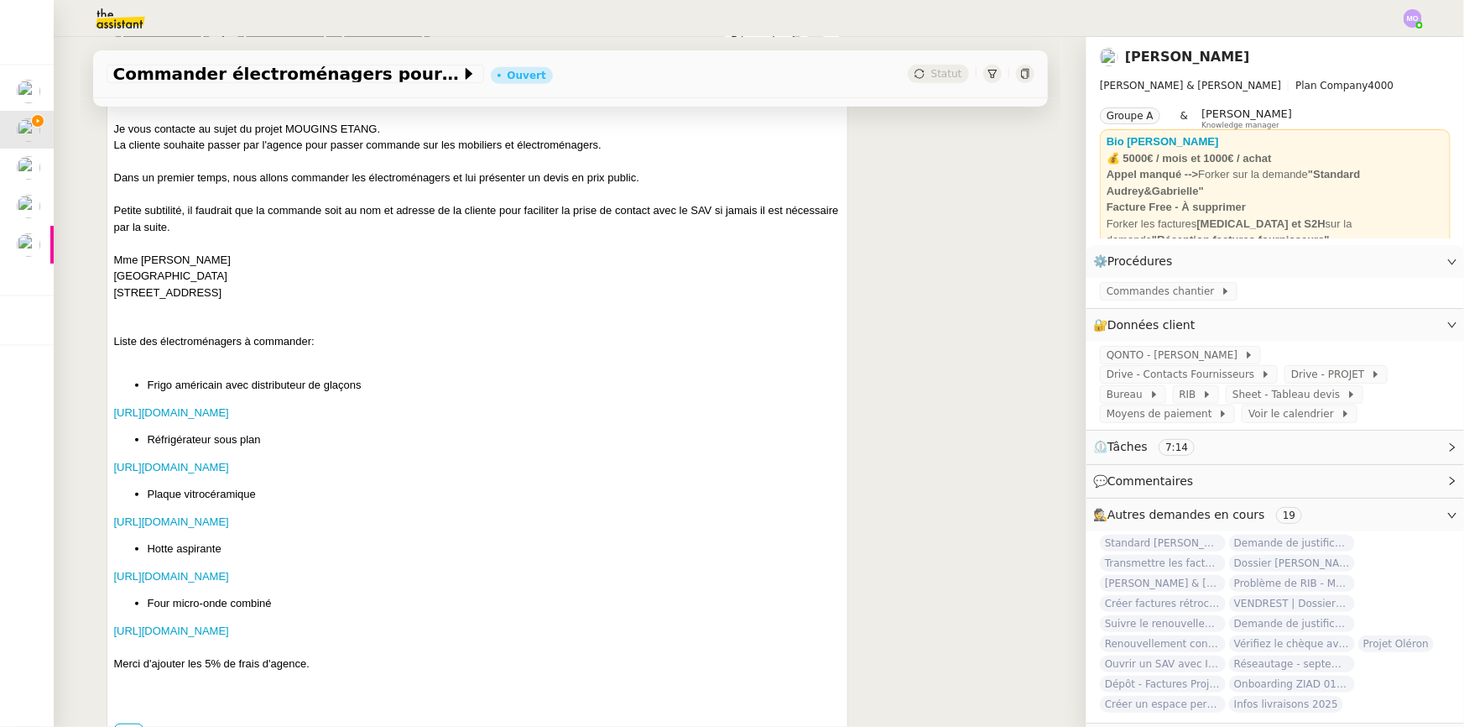
scroll to position [381, 0]
drag, startPoint x: 142, startPoint y: 384, endPoint x: 352, endPoint y: 381, distance: 210.6
click at [352, 381] on li "Frigo américain avec distributeur de glaçons" at bounding box center [495, 382] width 694 height 17
copy li "Frigo américain avec distributeur de glaçons"
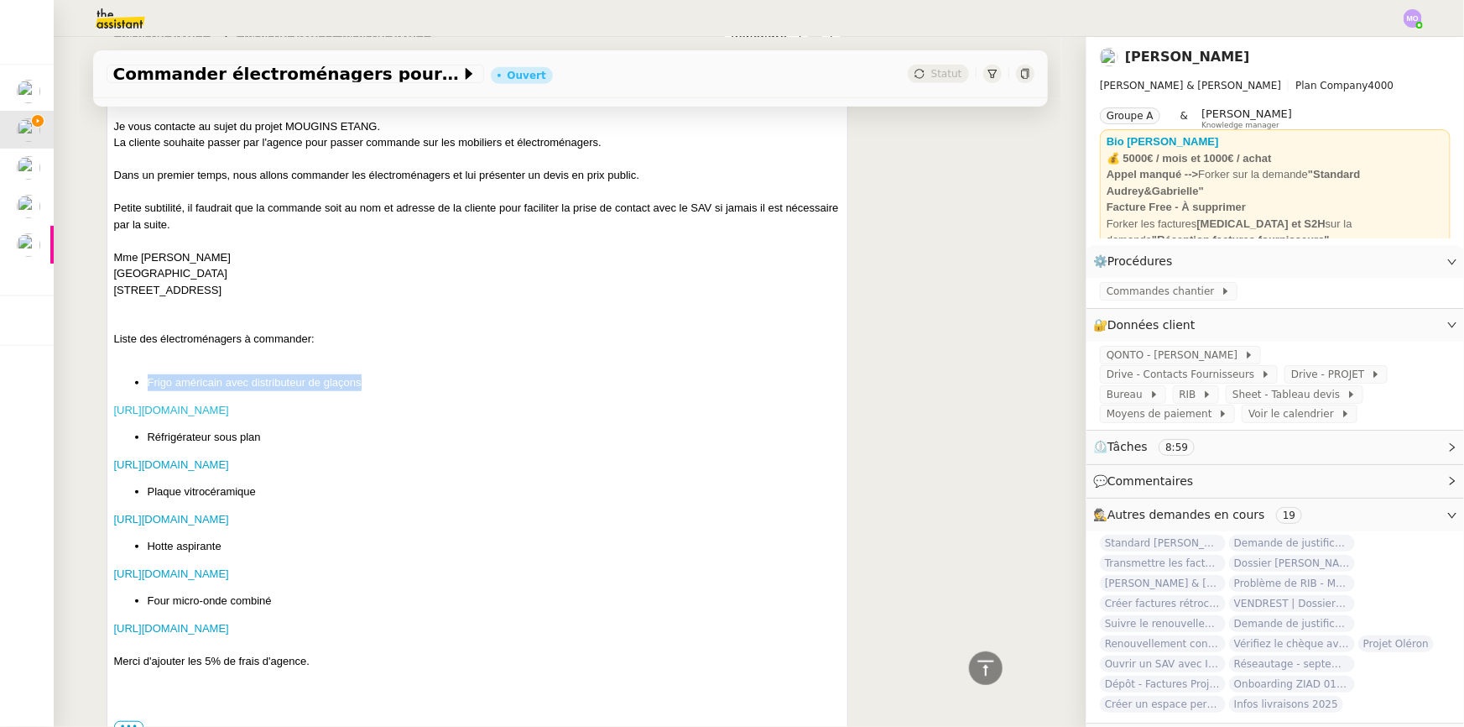
click at [229, 407] on link "[URL][DOMAIN_NAME]" at bounding box center [171, 410] width 115 height 13
click at [211, 463] on link "[URL][DOMAIN_NAME]" at bounding box center [171, 464] width 115 height 13
drag, startPoint x: 143, startPoint y: 435, endPoint x: 254, endPoint y: 435, distance: 111.6
click at [254, 435] on li "Réfrigérateur sous plan" at bounding box center [495, 437] width 694 height 17
copy li "Réfrigérateur sous plan"
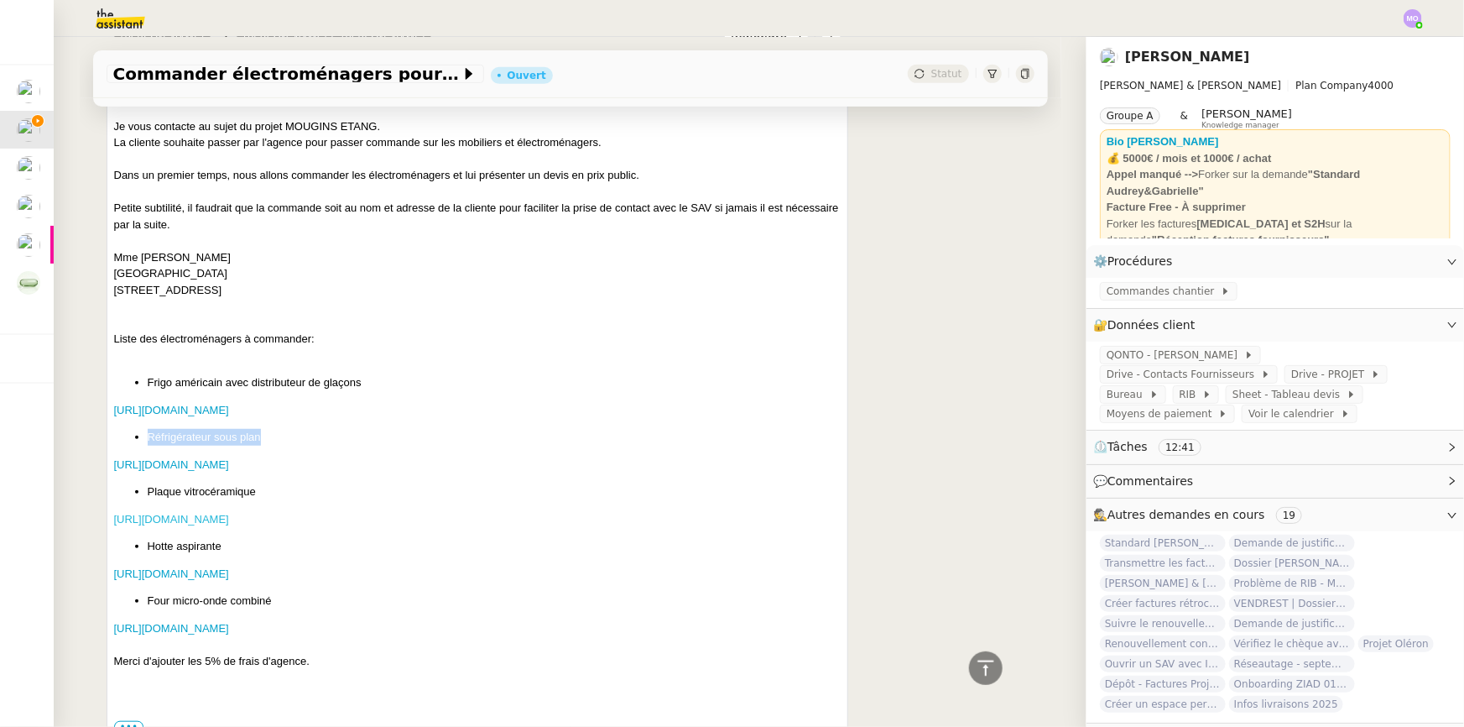
click at [217, 519] on link "[URL][DOMAIN_NAME]" at bounding box center [171, 519] width 115 height 13
click at [229, 576] on link "[URL][DOMAIN_NAME]" at bounding box center [171, 573] width 115 height 13
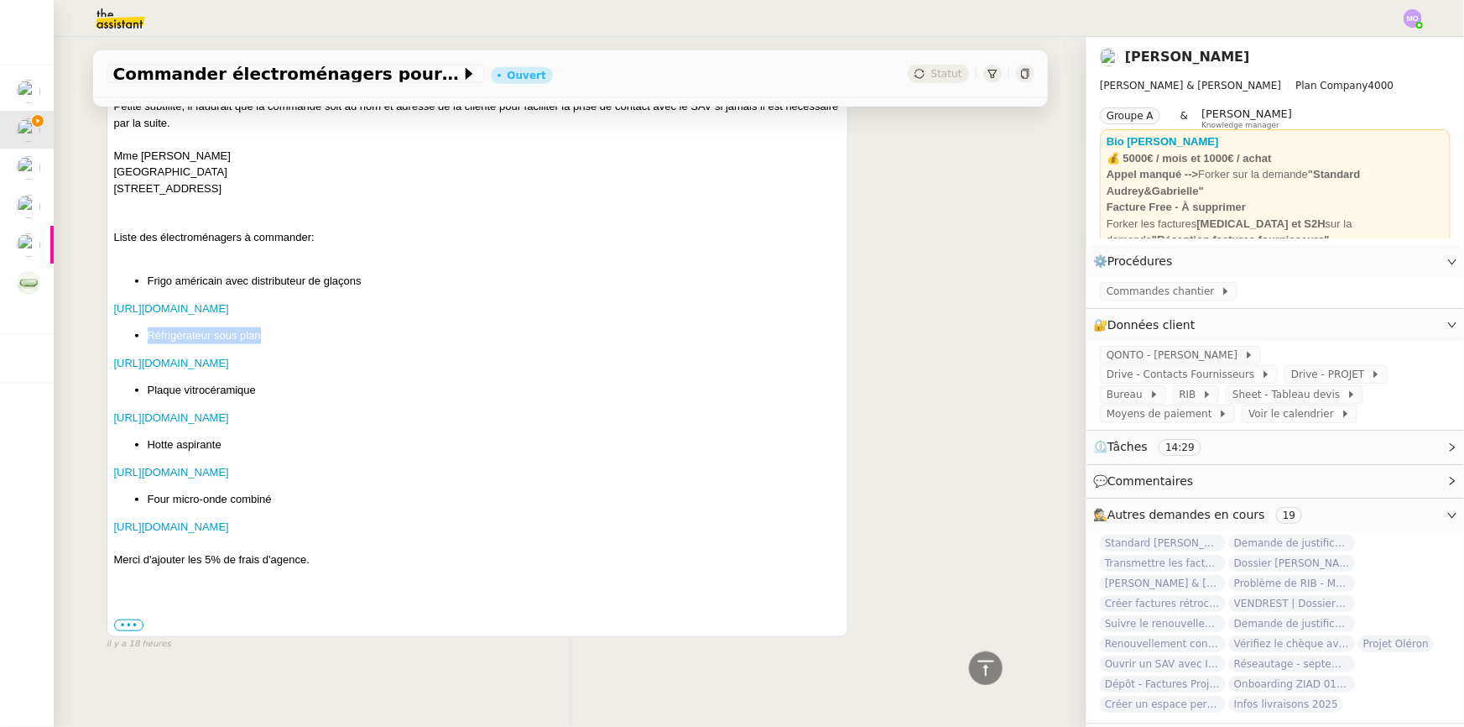
scroll to position [512, 0]
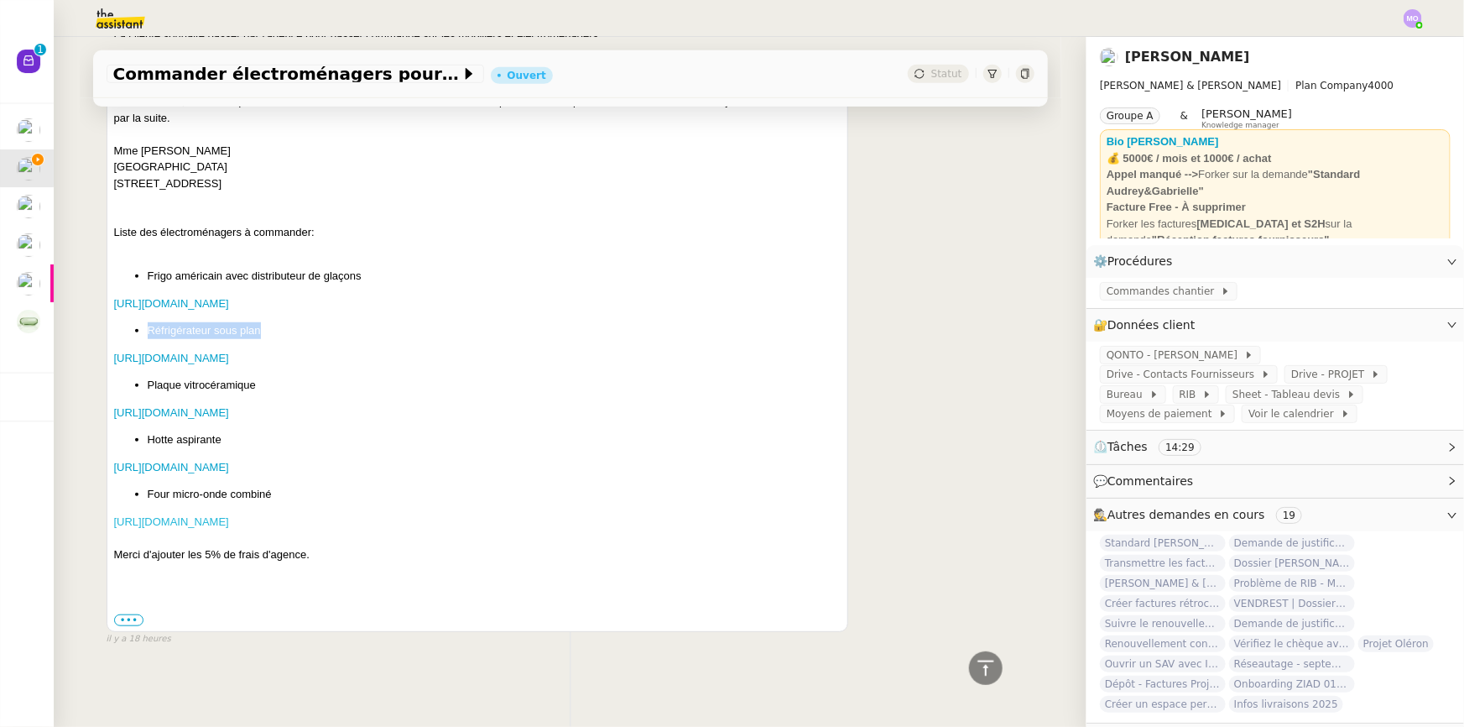
click at [224, 515] on link "[URL][DOMAIN_NAME]" at bounding box center [171, 521] width 115 height 13
click at [118, 614] on label "•••" at bounding box center [129, 620] width 30 height 12
click at [0, 0] on input "•••" at bounding box center [0, 0] width 0 height 0
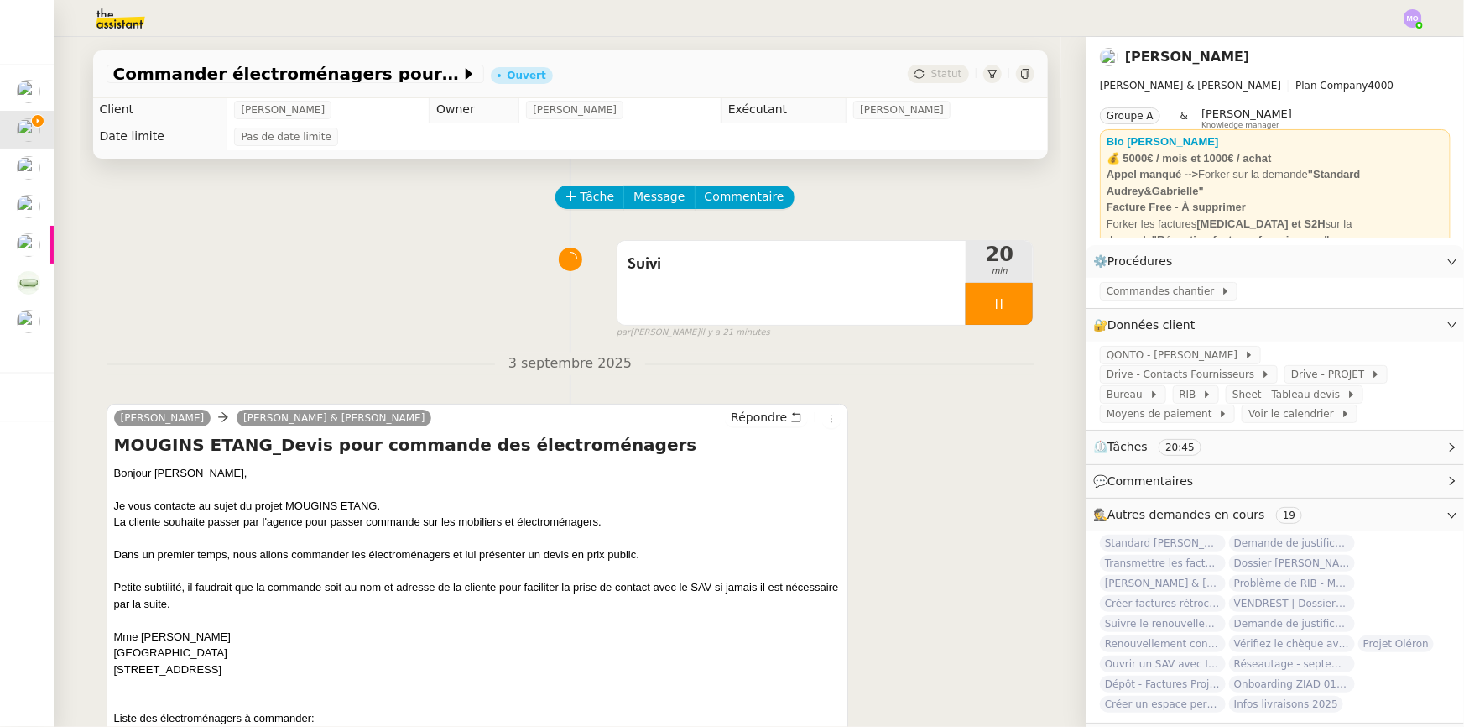
scroll to position [0, 0]
click at [746, 418] on span "Répondre" at bounding box center [759, 418] width 56 height 17
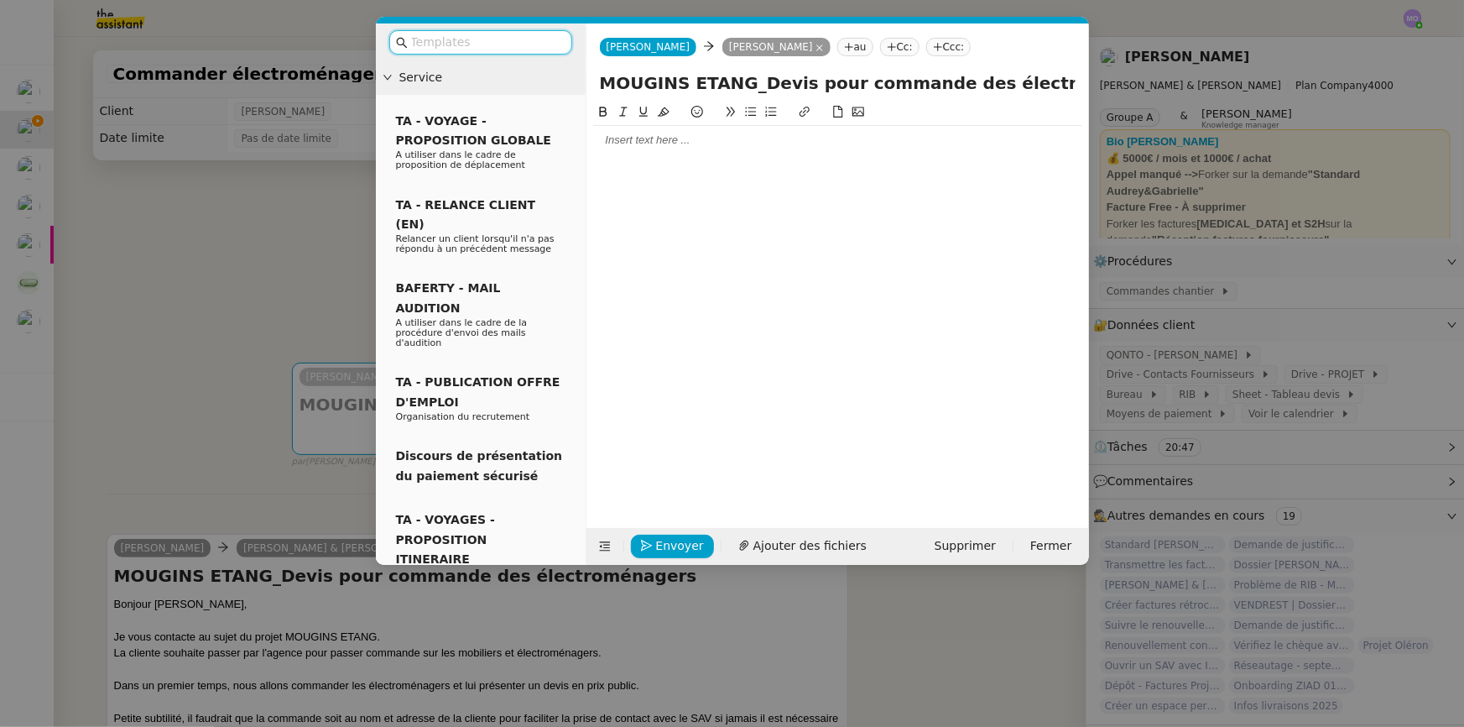
click at [687, 133] on div at bounding box center [837, 140] width 489 height 15
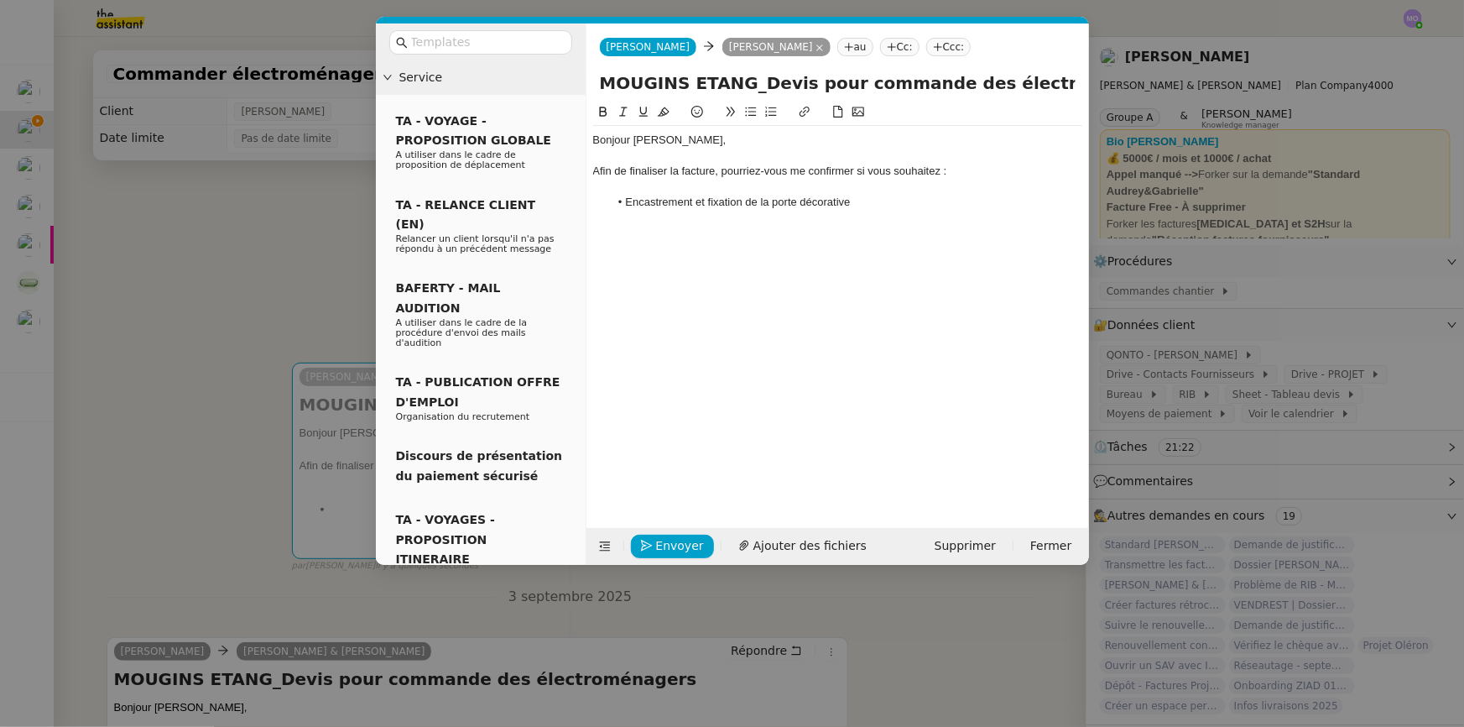
click at [630, 208] on li "Encastrement et fixation de la porte décorative" at bounding box center [845, 202] width 473 height 15
click at [864, 206] on li "L'encastrement et fixation de la porte décorative" at bounding box center [845, 202] width 473 height 15
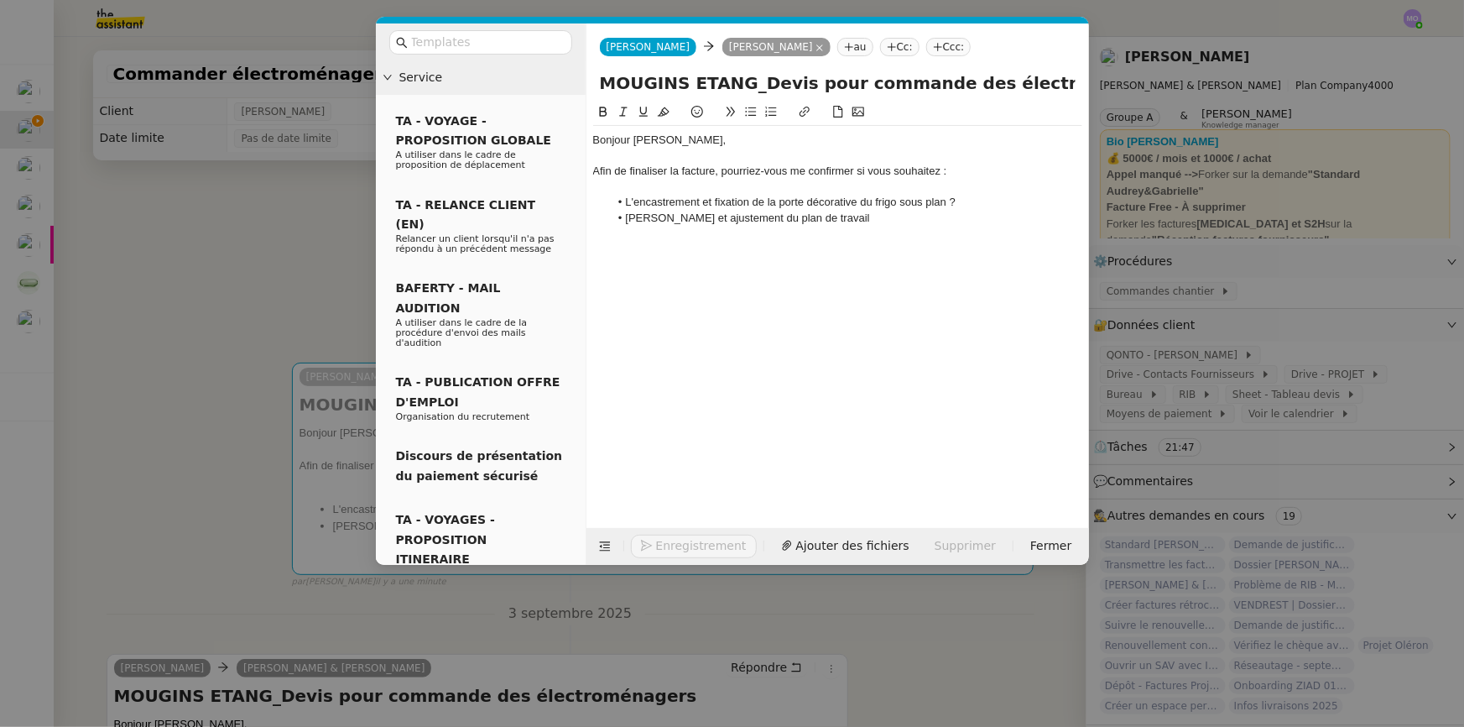
click at [624, 217] on li "[PERSON_NAME] et ajustement du plan de travail" at bounding box center [845, 218] width 473 height 15
click at [858, 218] on li "La découpe et ajustement du plan de travail" at bounding box center [845, 218] width 473 height 15
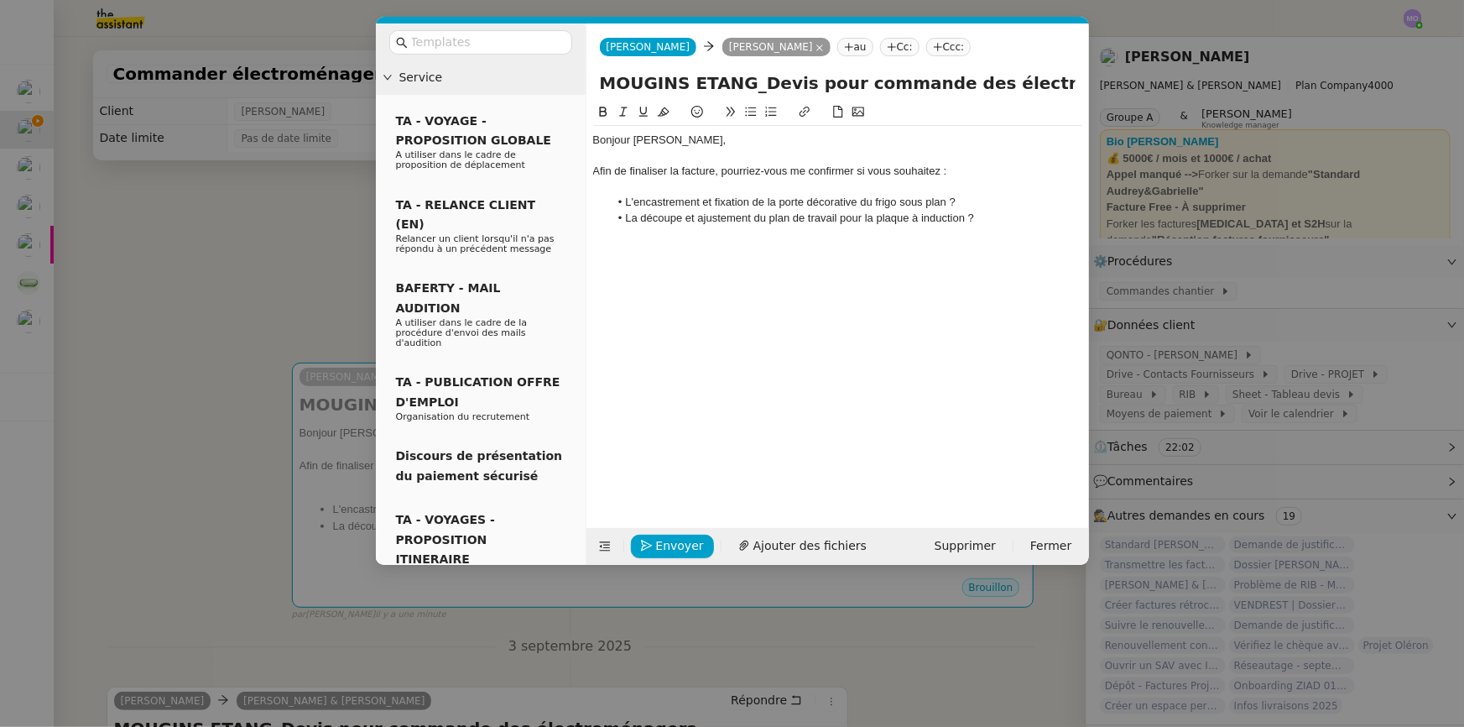
click at [246, 294] on nz-modal-container "Service TA - VOYAGE - PROPOSITION GLOBALE A utiliser dans le cadre de propositi…" at bounding box center [732, 363] width 1464 height 727
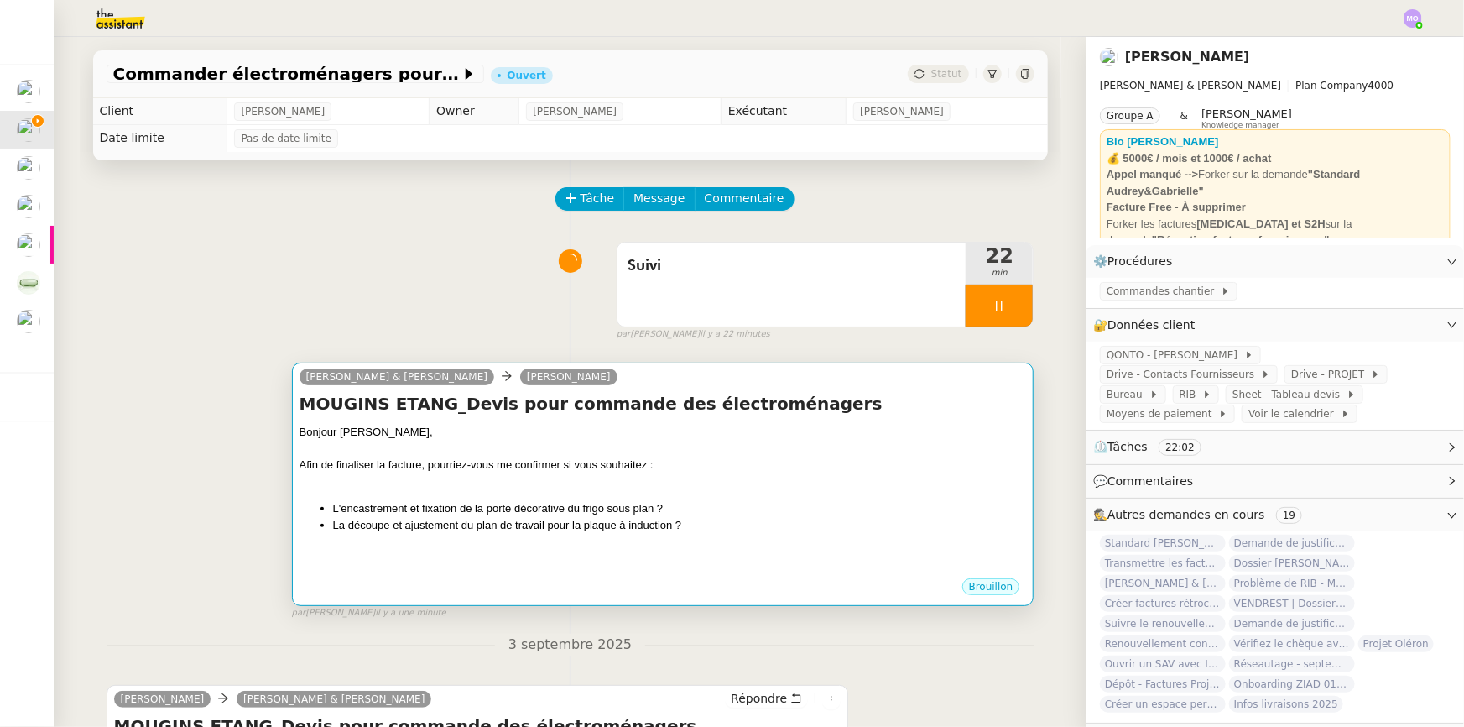
click at [647, 477] on div at bounding box center [663, 481] width 727 height 17
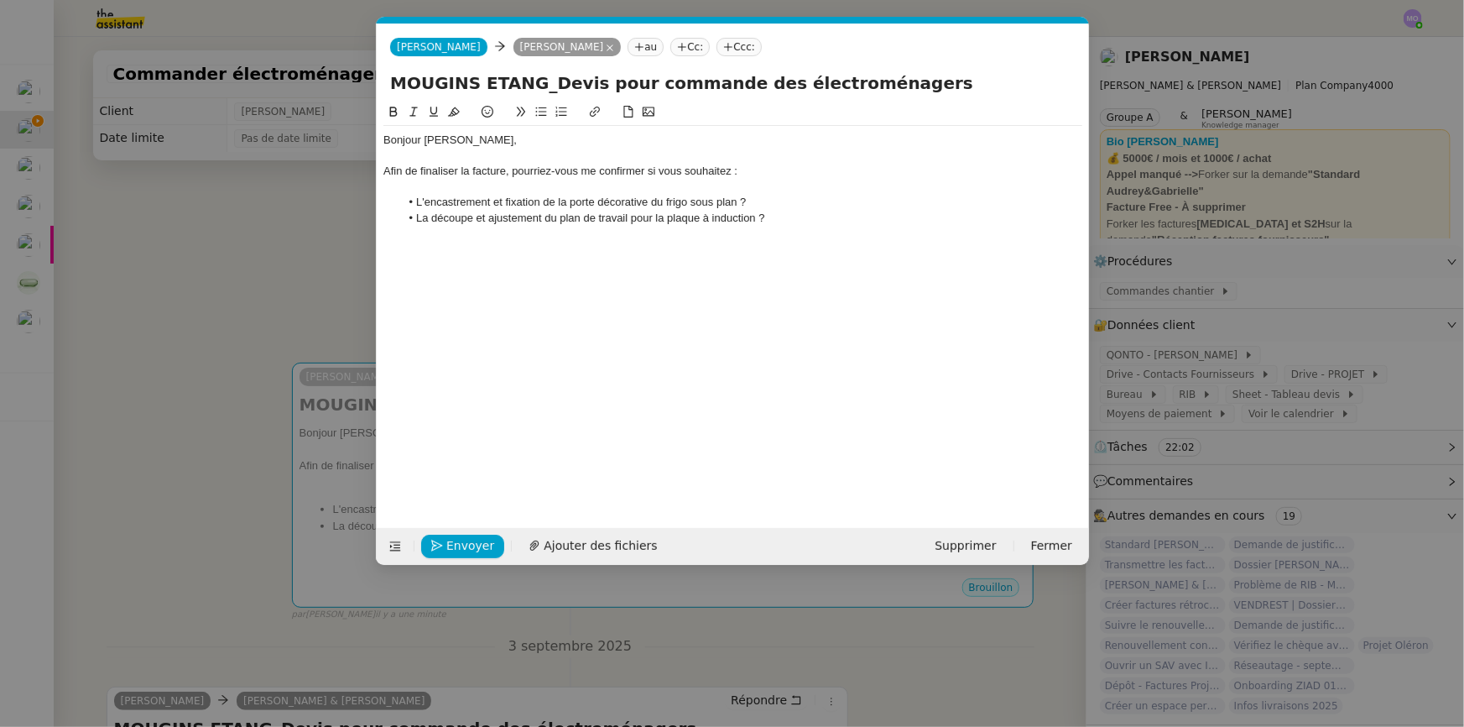
scroll to position [0, 35]
click at [731, 171] on div "Afin de finaliser la facture, pourriez-vous me confirmer si vous souhaitez :" at bounding box center [732, 171] width 699 height 15
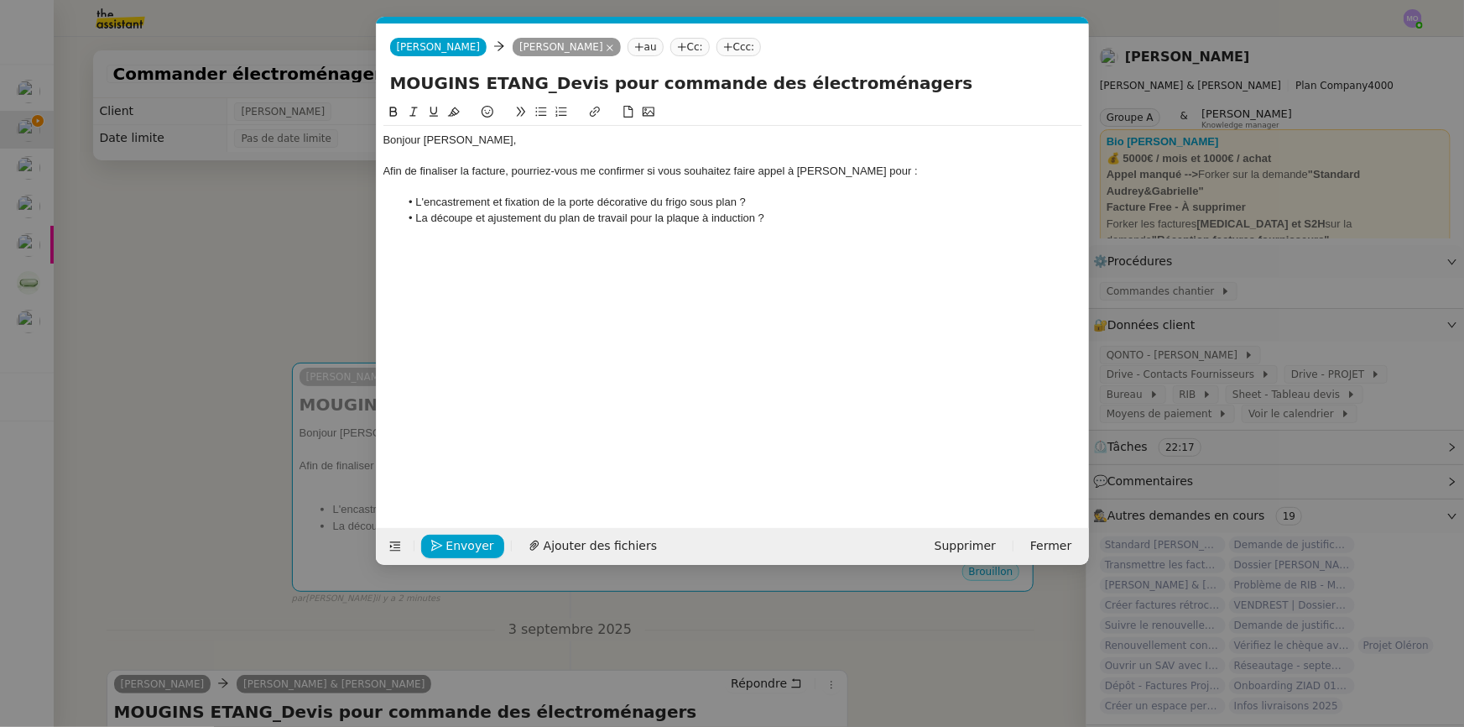
drag, startPoint x: 322, startPoint y: 241, endPoint x: 218, endPoint y: 119, distance: 160.1
click at [321, 240] on nz-modal-container "Service TA - VOYAGE - PROPOSITION GLOBALE A utiliser dans le cadre de propositi…" at bounding box center [732, 363] width 1464 height 727
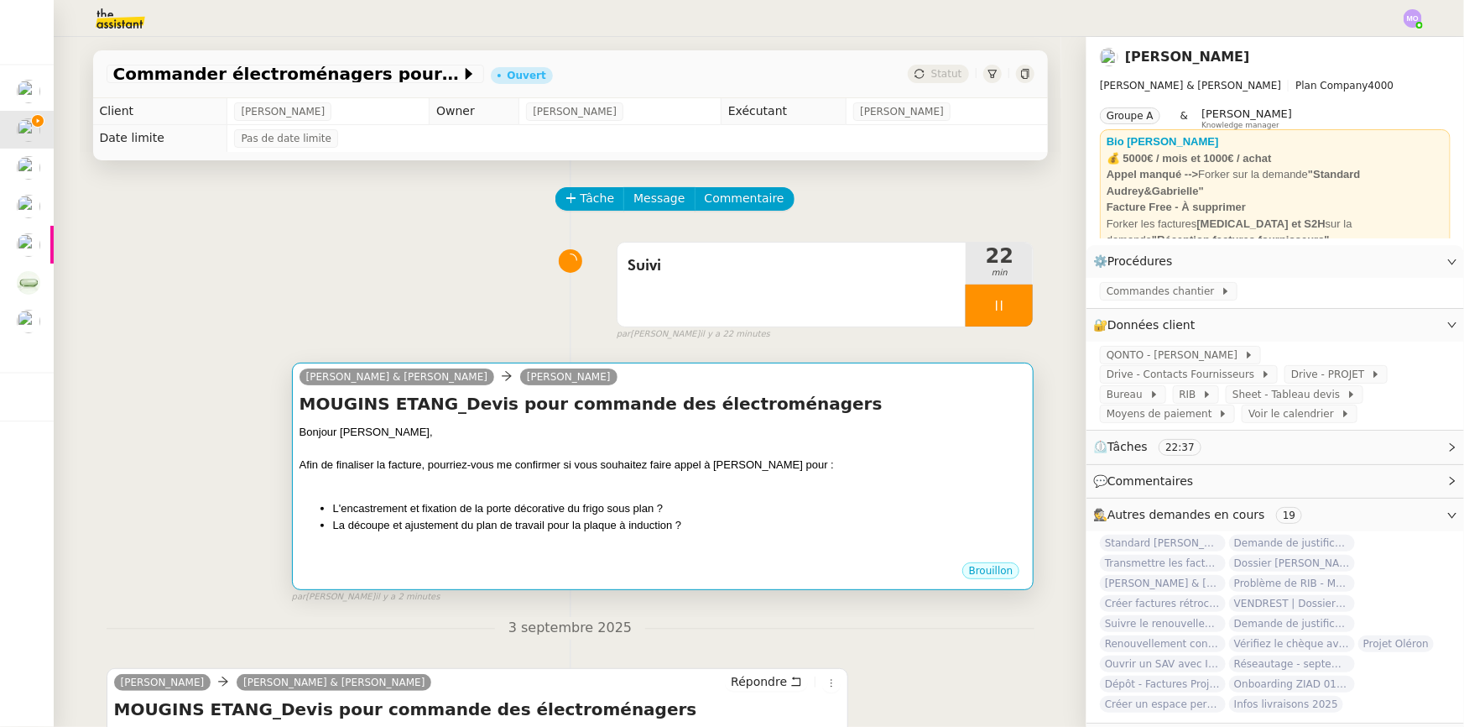
click at [557, 428] on div "Bonjour [PERSON_NAME]," at bounding box center [663, 432] width 727 height 17
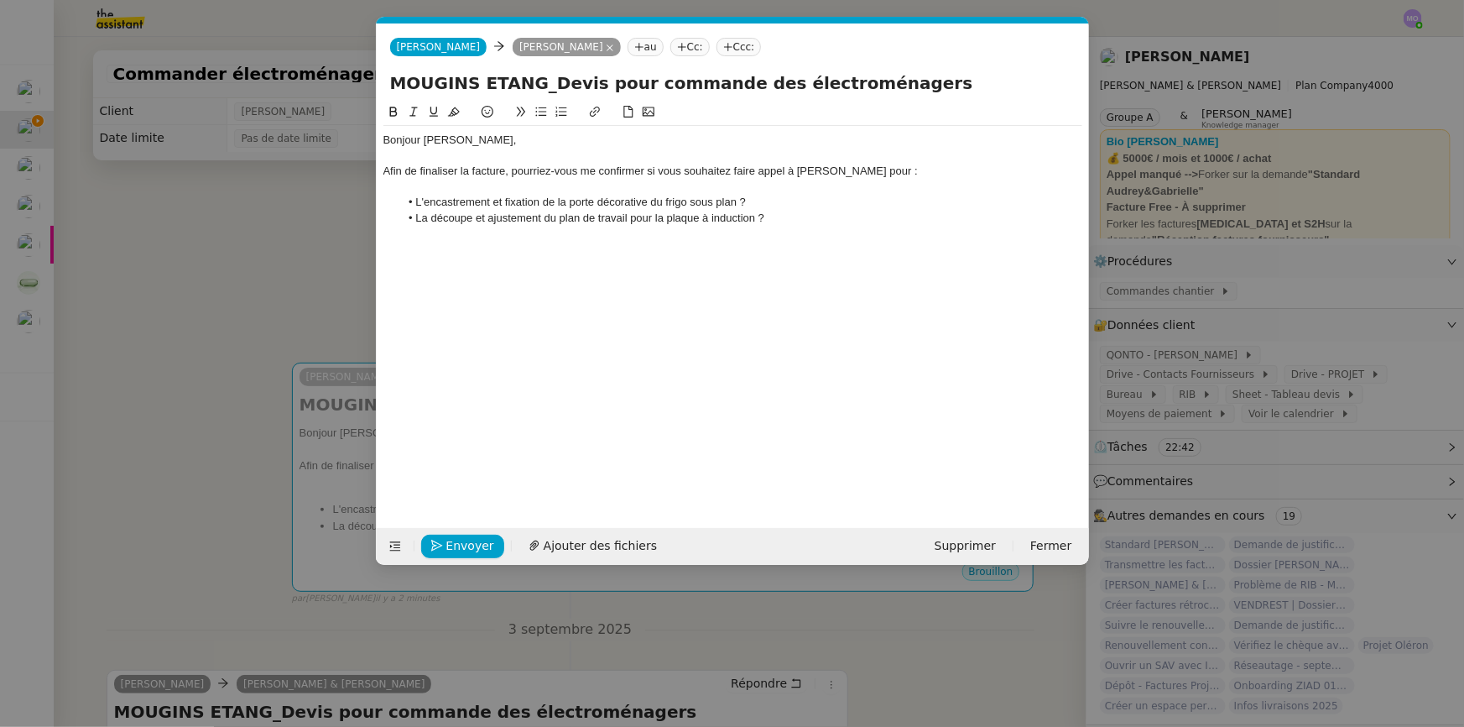
click at [800, 216] on li "La découpe et ajustement du plan de travail pour la plaque à induction ?" at bounding box center [740, 218] width 683 height 15
drag, startPoint x: 419, startPoint y: 232, endPoint x: 425, endPoint y: 277, distance: 45.7
click at [419, 232] on li "Fixation de la hotte" at bounding box center [740, 233] width 683 height 15
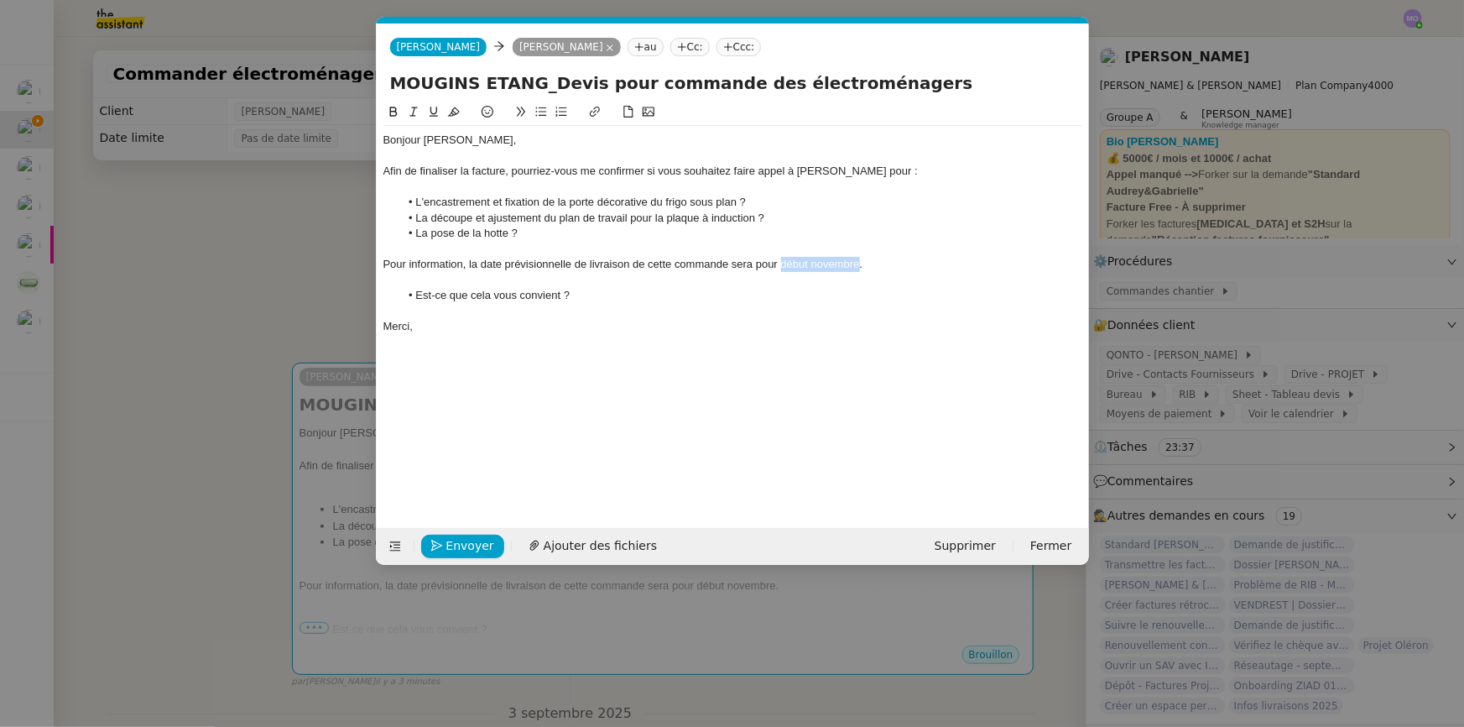
drag, startPoint x: 782, startPoint y: 263, endPoint x: 859, endPoint y: 264, distance: 77.2
click at [859, 264] on div "Pour information, la date prévisionnelle de livraison de cette commande sera po…" at bounding box center [732, 264] width 699 height 15
click at [391, 112] on icon at bounding box center [393, 112] width 8 height 10
click at [685, 285] on div at bounding box center [732, 279] width 699 height 15
click at [461, 540] on span "Envoyer" at bounding box center [470, 545] width 48 height 19
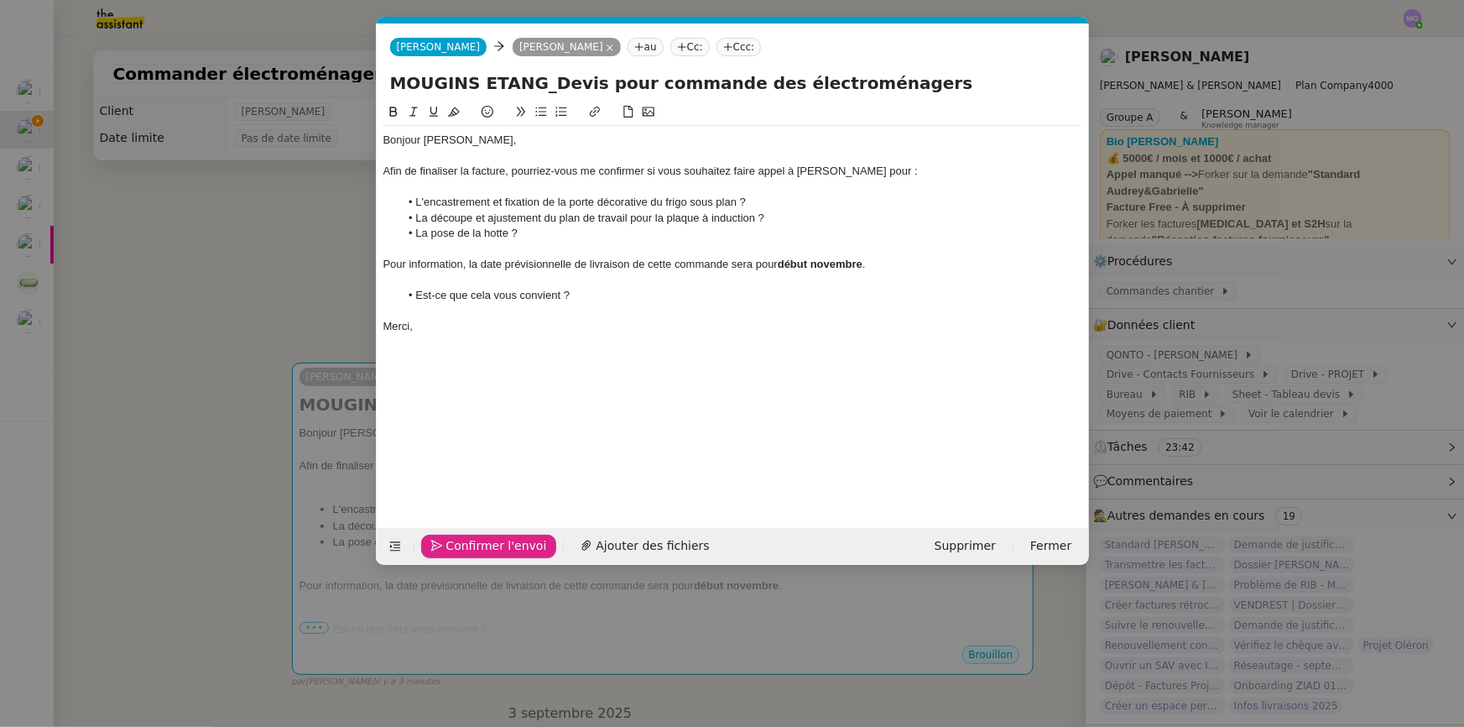
click at [461, 540] on span "Confirmer l'envoi" at bounding box center [496, 545] width 101 height 19
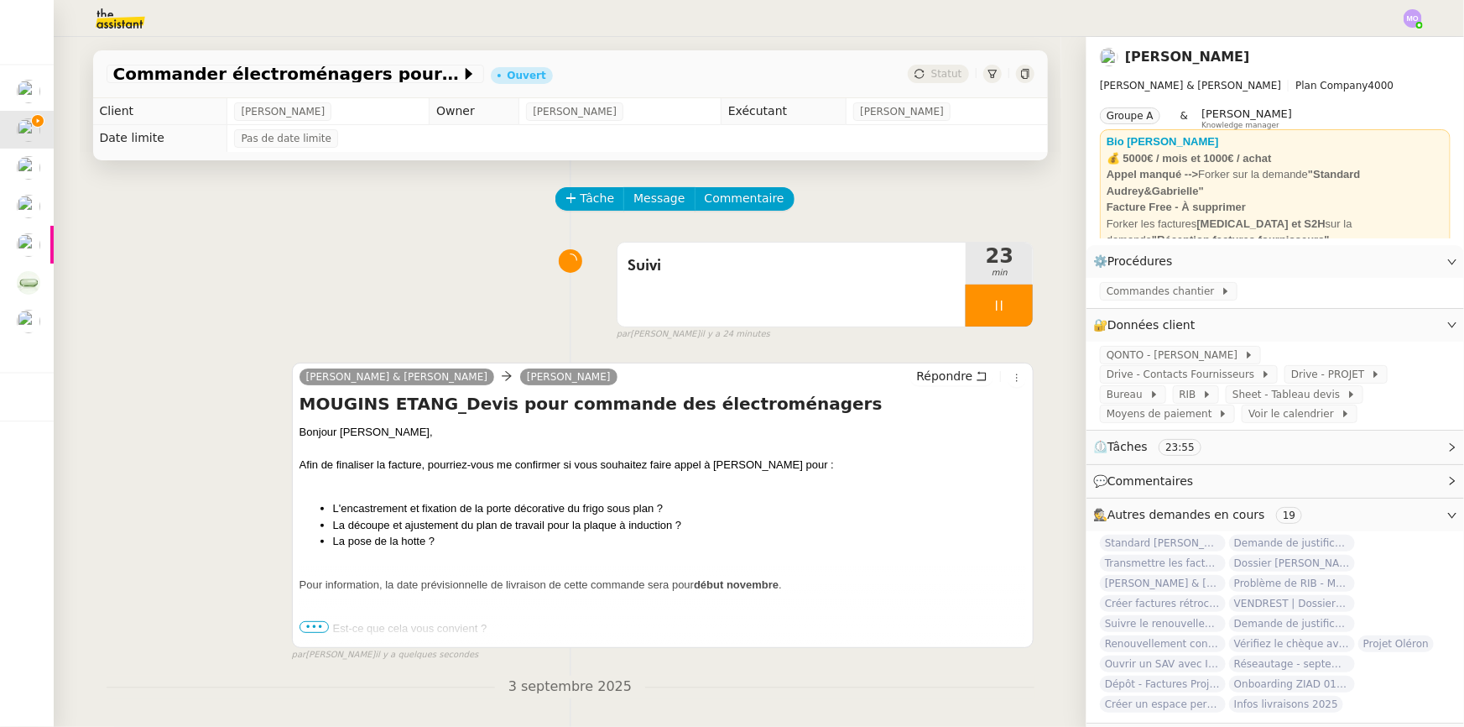
click at [310, 625] on span "•••" at bounding box center [315, 627] width 30 height 12
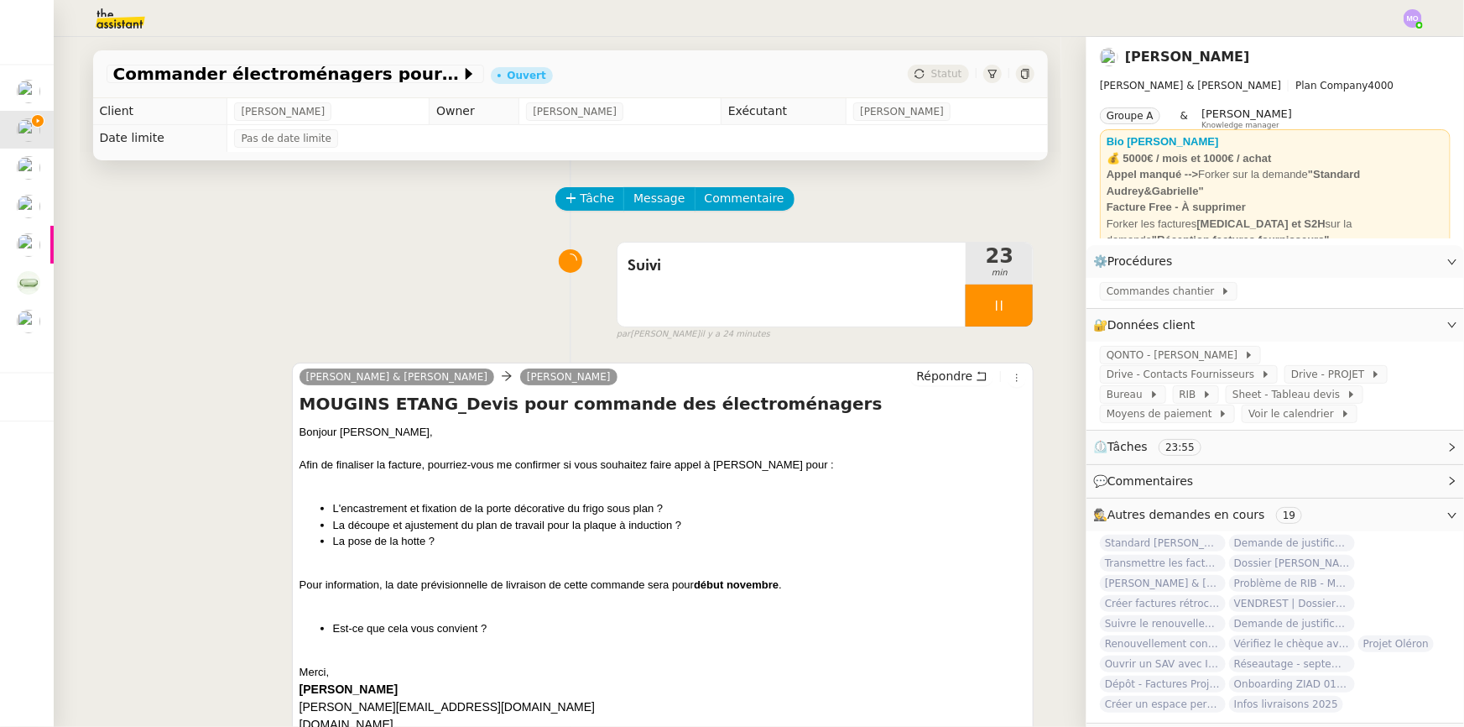
click at [1012, 300] on div at bounding box center [999, 305] width 67 height 42
click at [1012, 300] on button at bounding box center [1016, 305] width 34 height 42
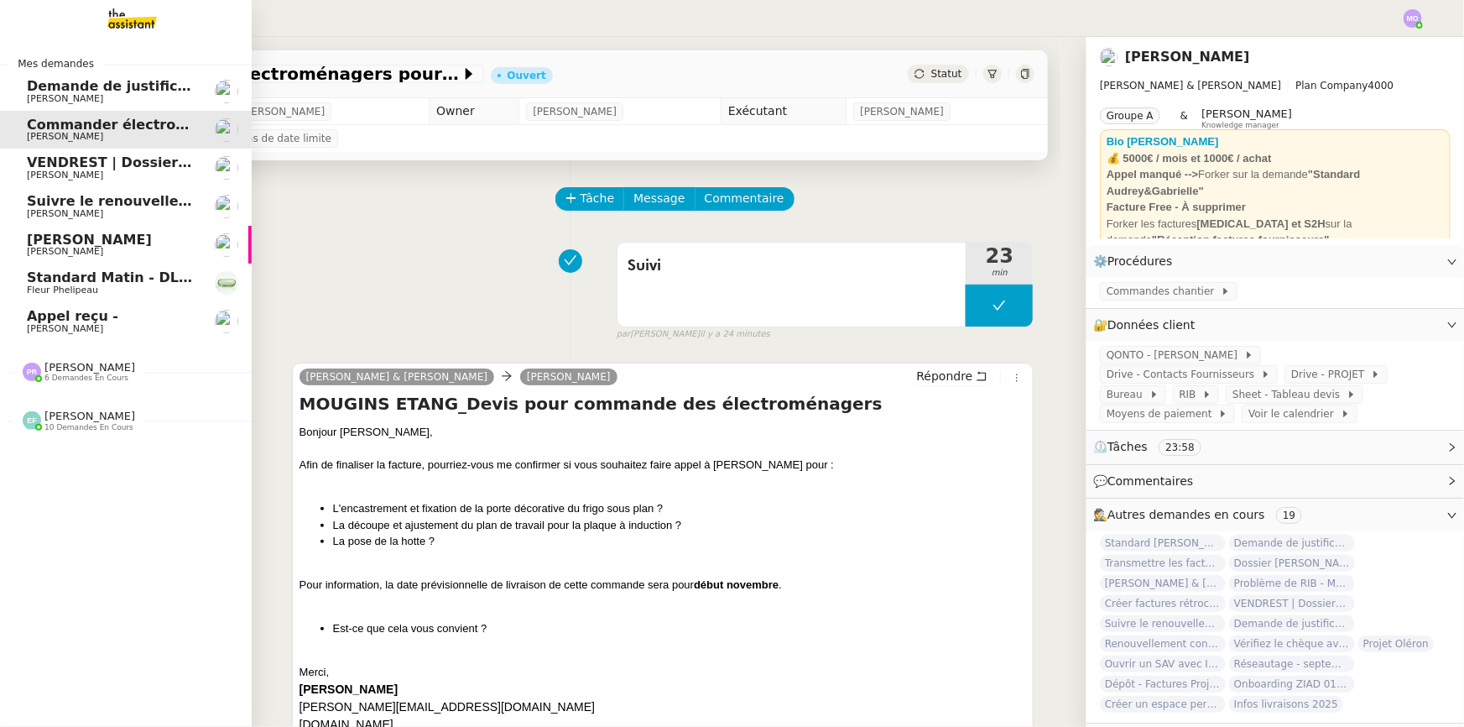
click at [112, 319] on span "Appel reçu -" at bounding box center [111, 316] width 169 height 15
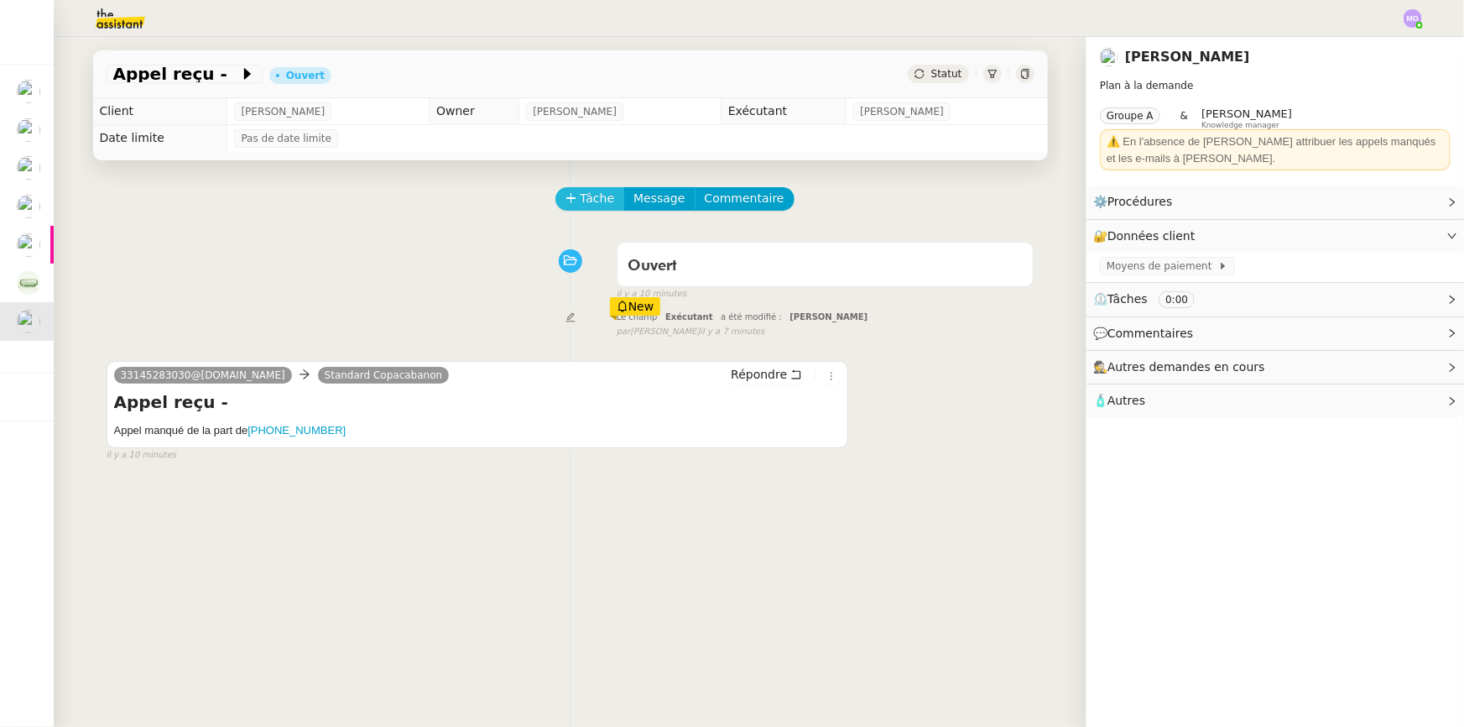
click at [581, 196] on span "Tâche" at bounding box center [598, 198] width 34 height 19
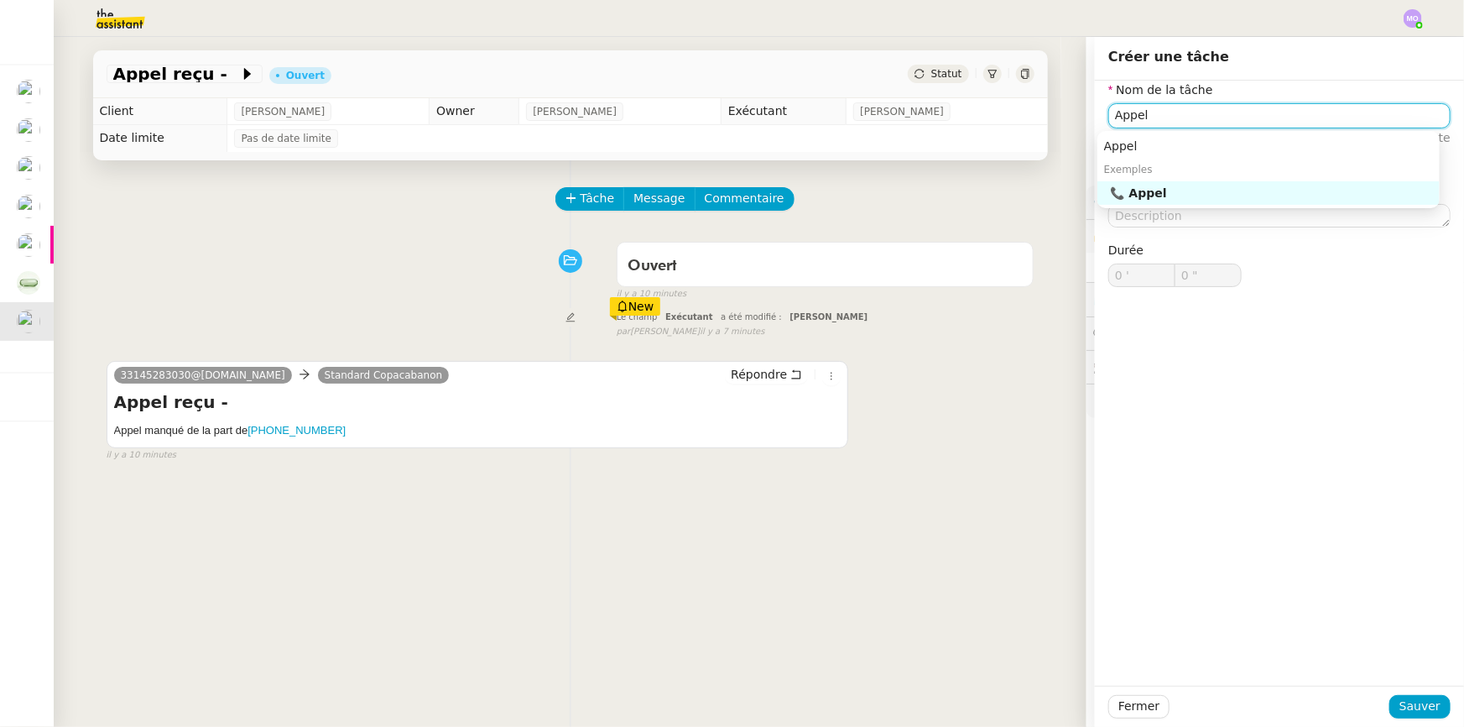
drag, startPoint x: 1134, startPoint y: 198, endPoint x: 1249, endPoint y: 397, distance: 230.1
click at [1134, 199] on div "📞 Appel" at bounding box center [1272, 192] width 322 height 15
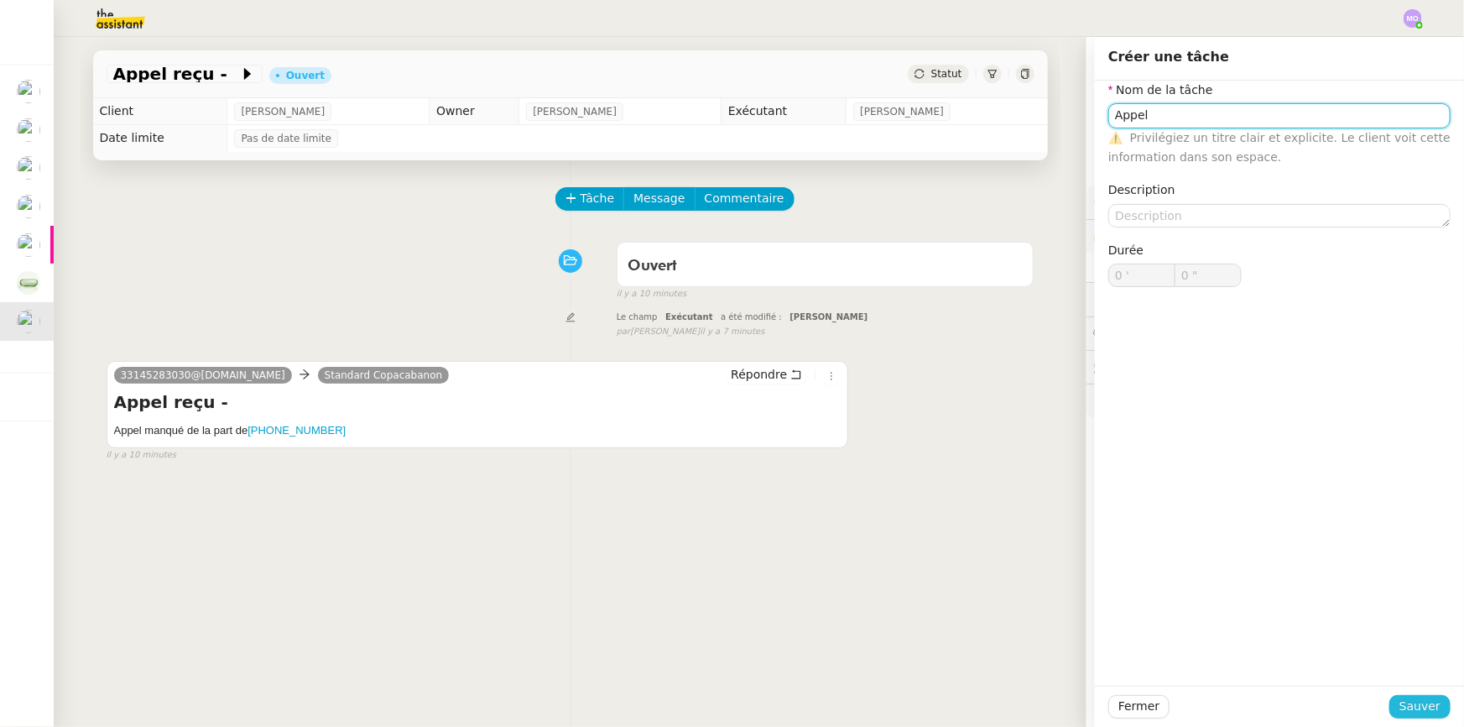
type input "Appel"
click at [1404, 710] on span "Sauver" at bounding box center [1420, 705] width 41 height 19
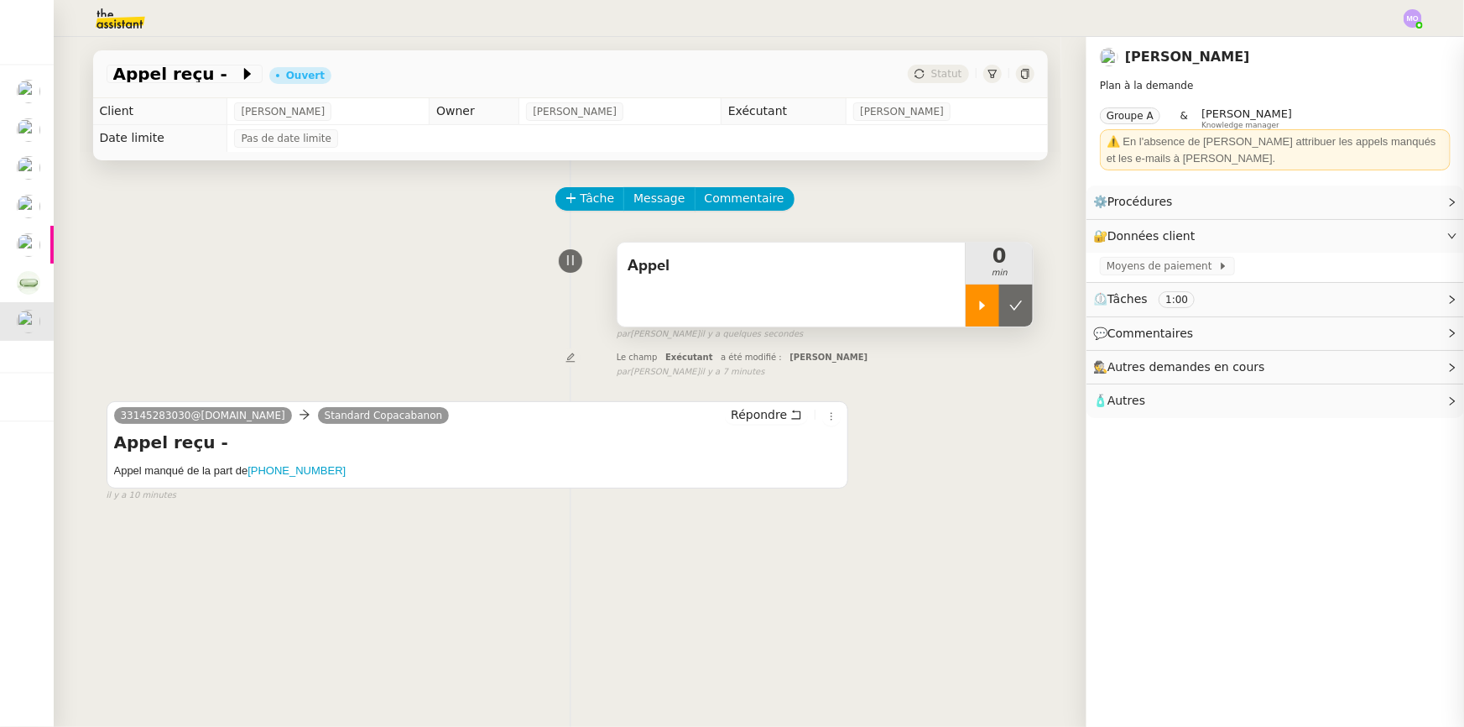
click at [970, 317] on div at bounding box center [983, 305] width 34 height 42
click at [992, 318] on div at bounding box center [999, 305] width 67 height 42
click at [1000, 319] on button at bounding box center [1016, 305] width 34 height 42
click at [941, 76] on span "Statut" at bounding box center [946, 74] width 31 height 12
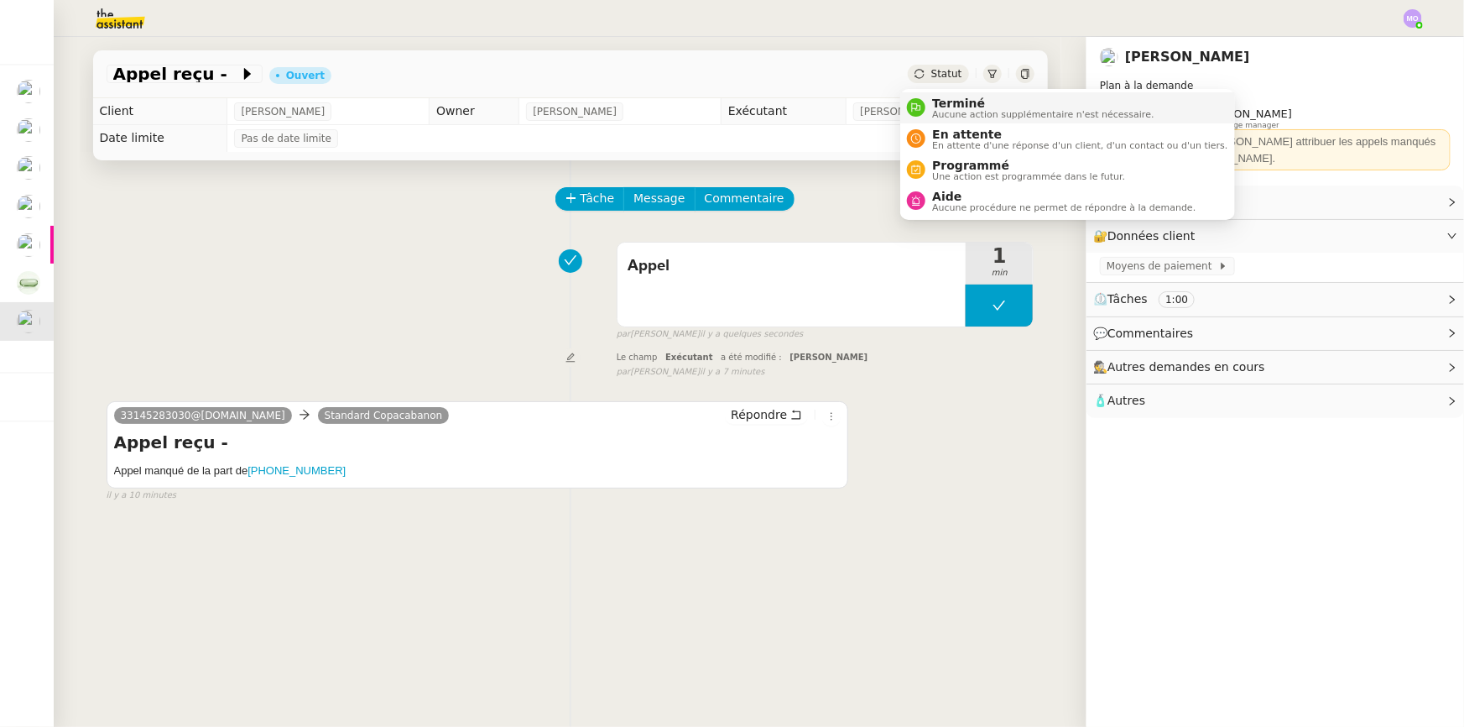
click at [946, 101] on span "Terminé" at bounding box center [1043, 102] width 222 height 13
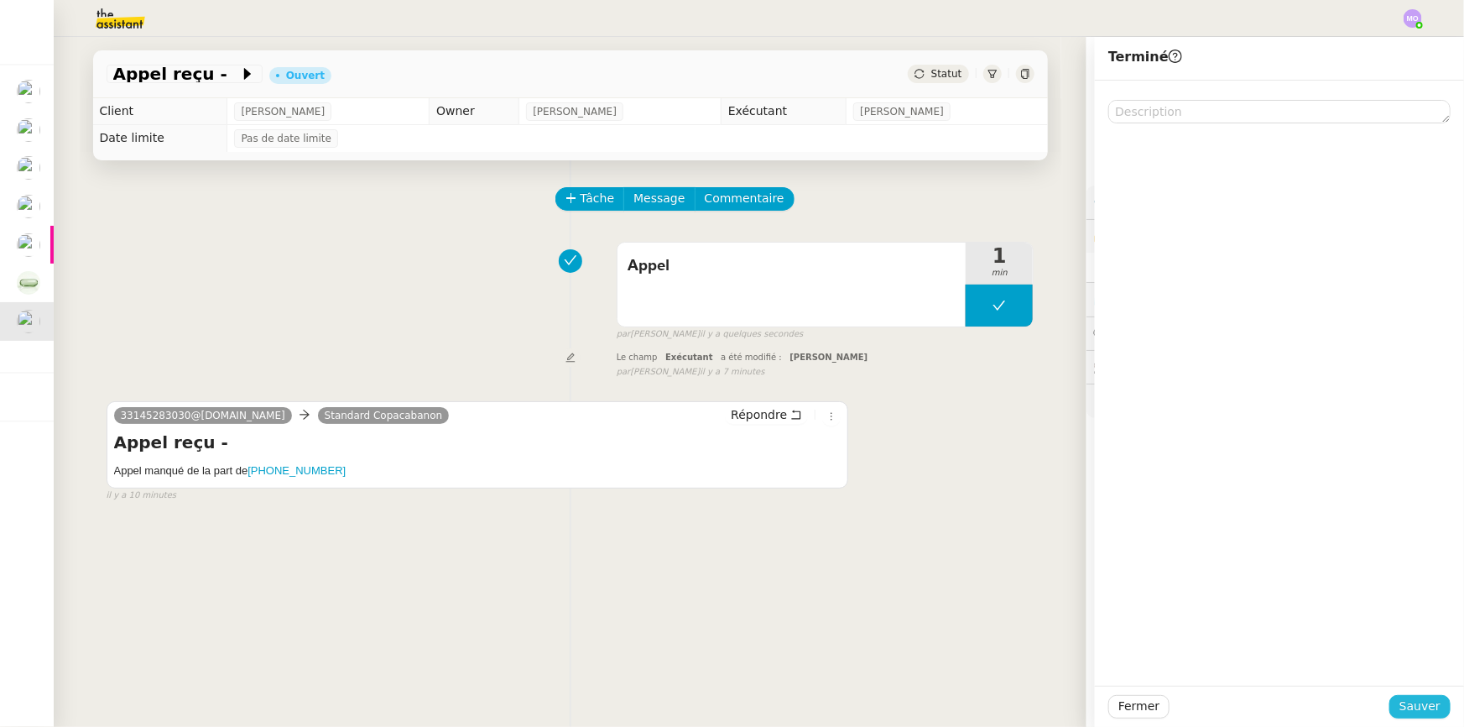
click at [1405, 712] on span "Sauver" at bounding box center [1420, 705] width 41 height 19
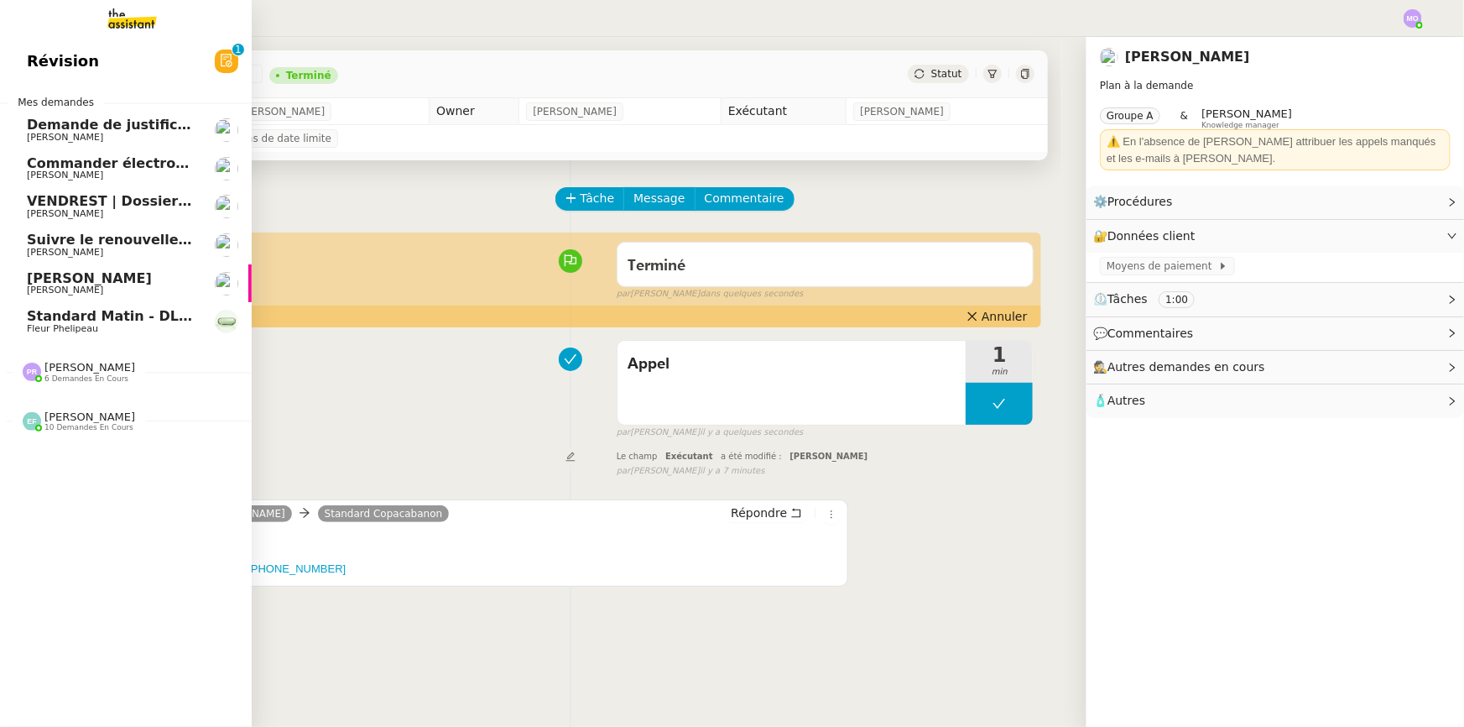
click at [105, 321] on span "Standard Matin - DLAB" at bounding box center [113, 316] width 173 height 16
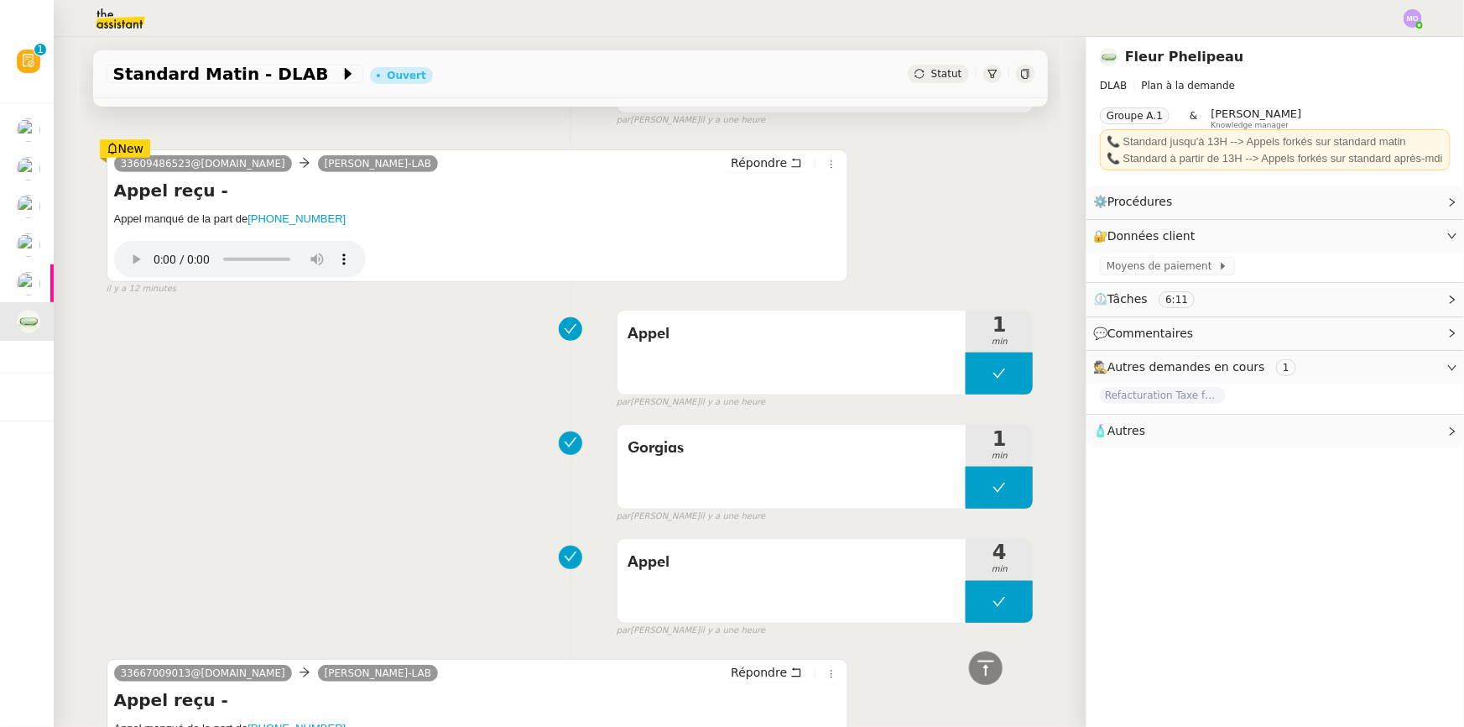
scroll to position [23, 0]
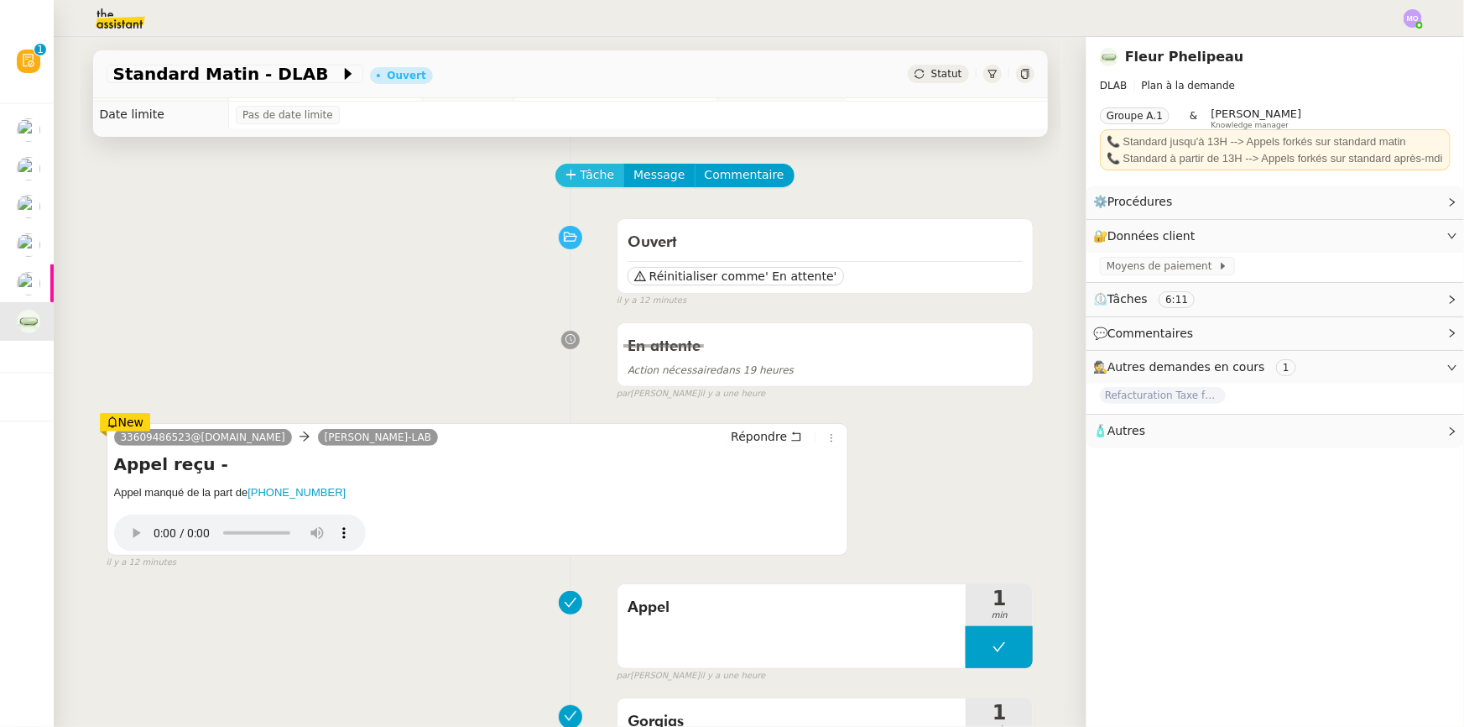
click at [581, 175] on span "Tâche" at bounding box center [598, 174] width 34 height 19
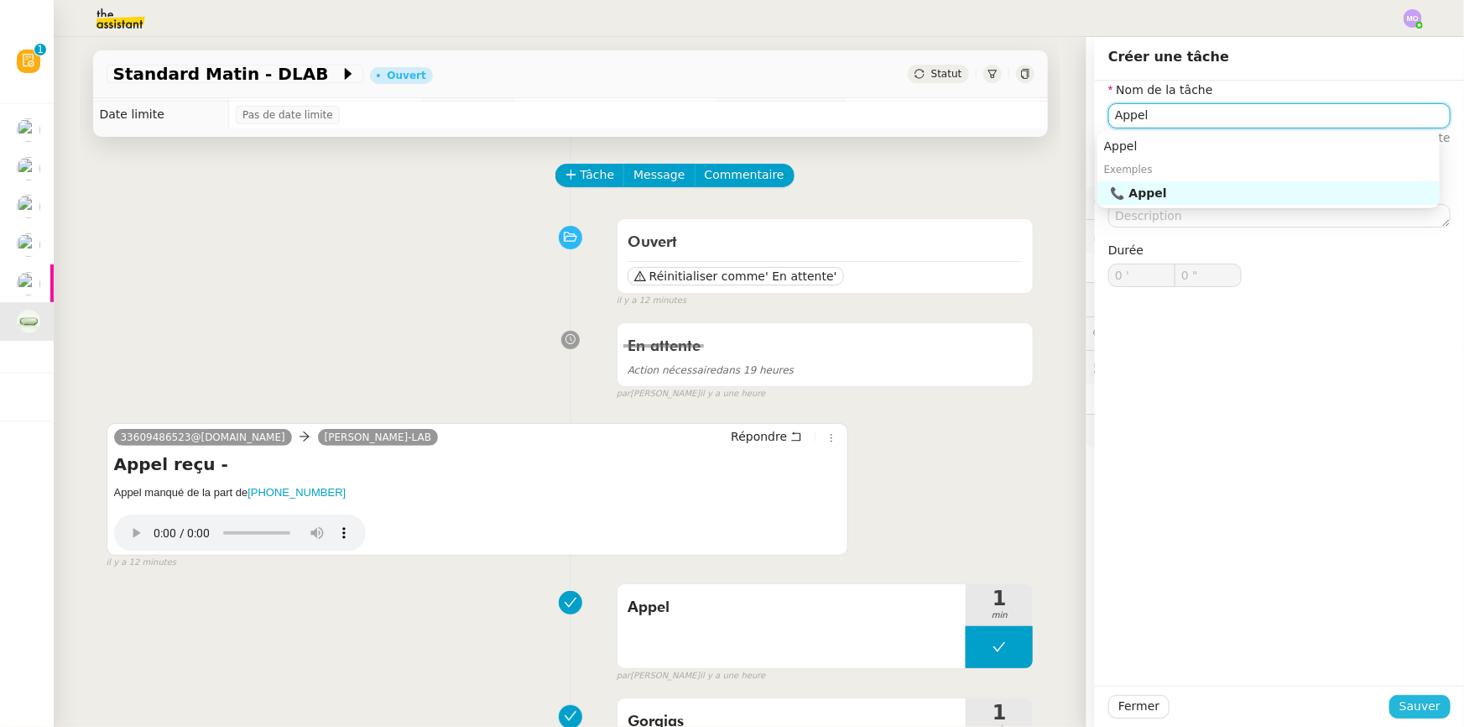
type input "Appel"
click at [1400, 705] on span "Sauver" at bounding box center [1420, 705] width 41 height 19
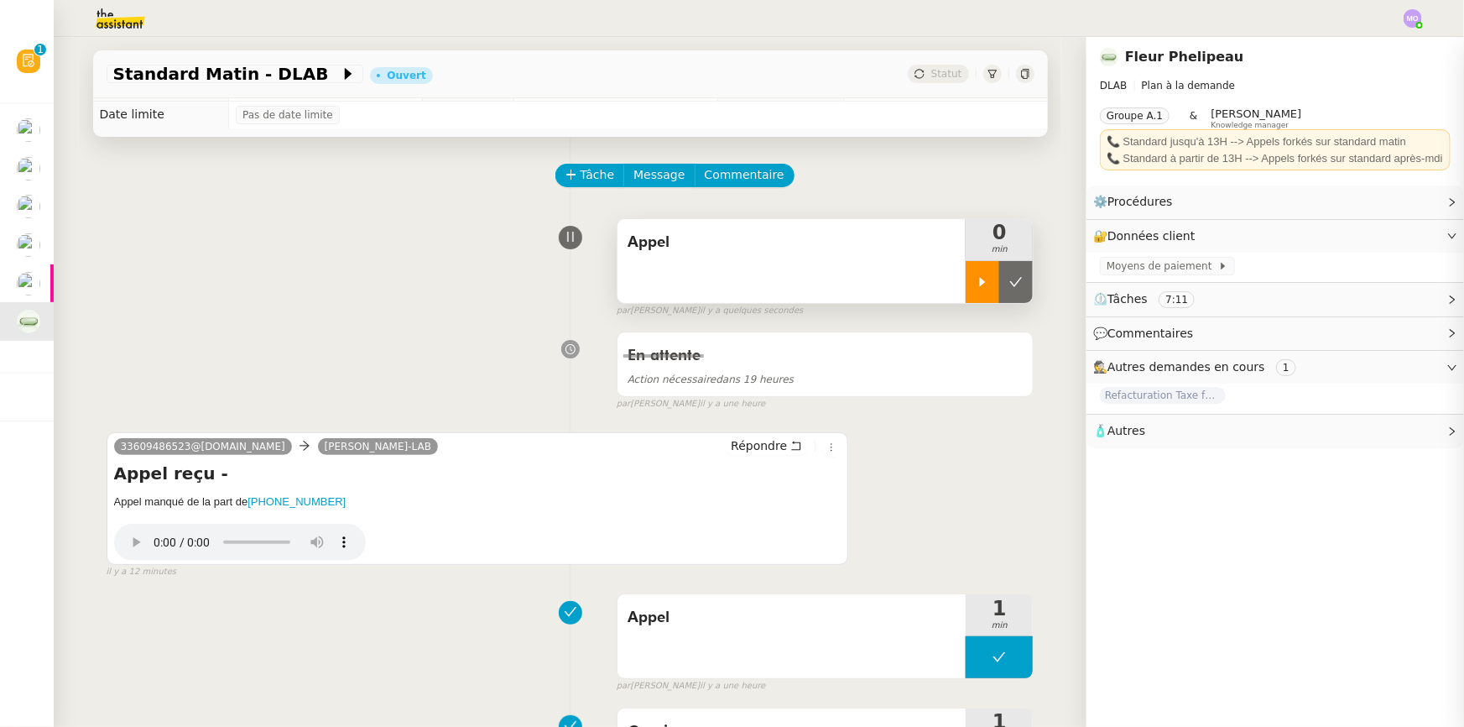
click at [976, 278] on icon at bounding box center [982, 281] width 13 height 13
click at [294, 502] on ringoverc2c-number-84e06f14122c "[PHONE_NUMBER]" at bounding box center [297, 501] width 98 height 13
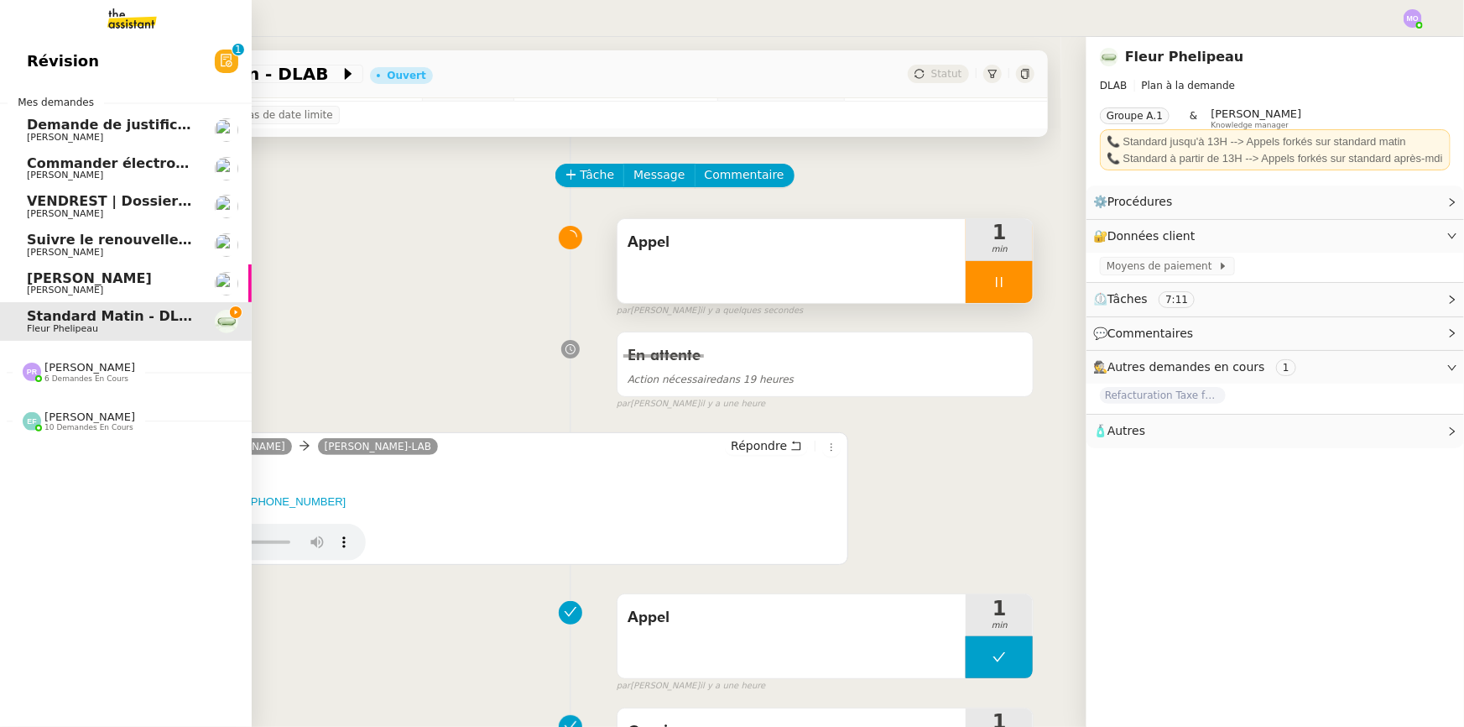
click at [135, 163] on span "Commander électroménagers pour [PERSON_NAME] ETANG" at bounding box center [250, 163] width 447 height 16
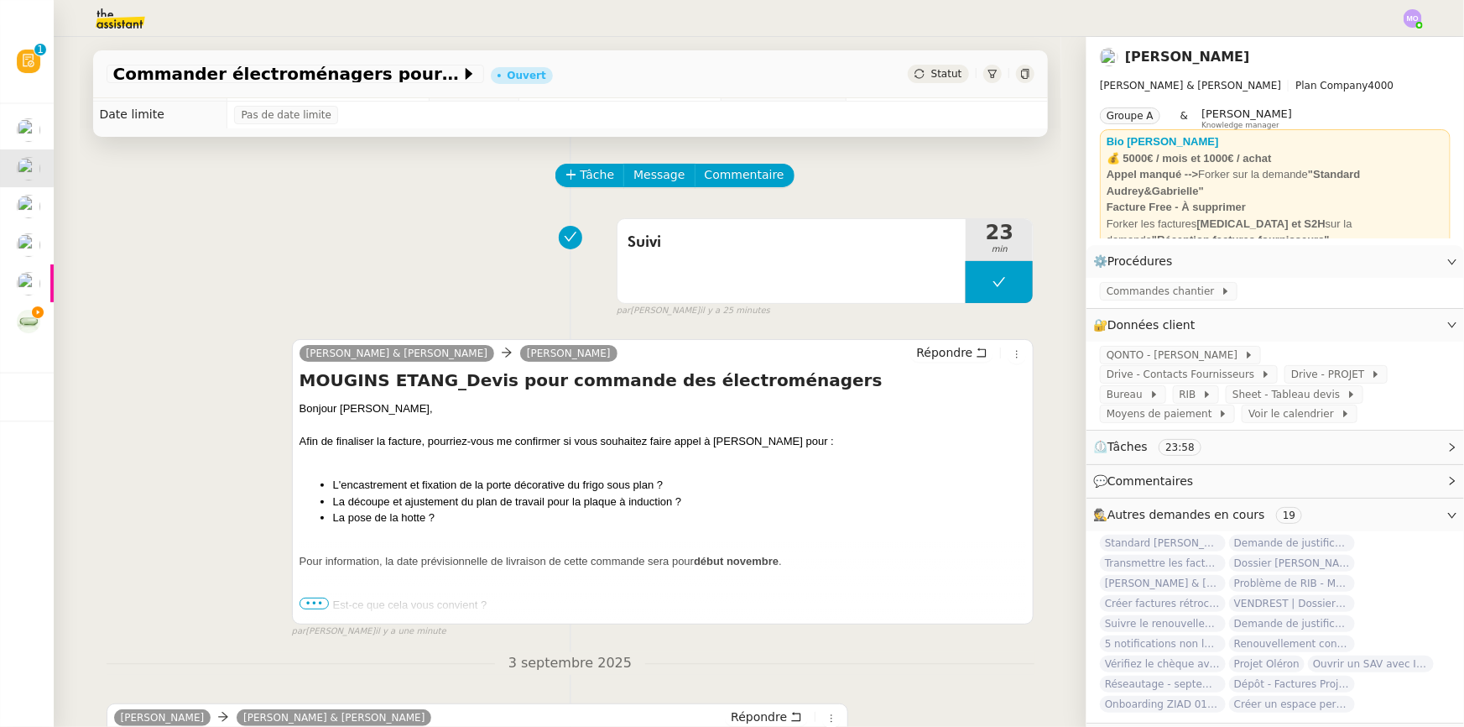
click at [931, 73] on span "Statut" at bounding box center [946, 74] width 31 height 12
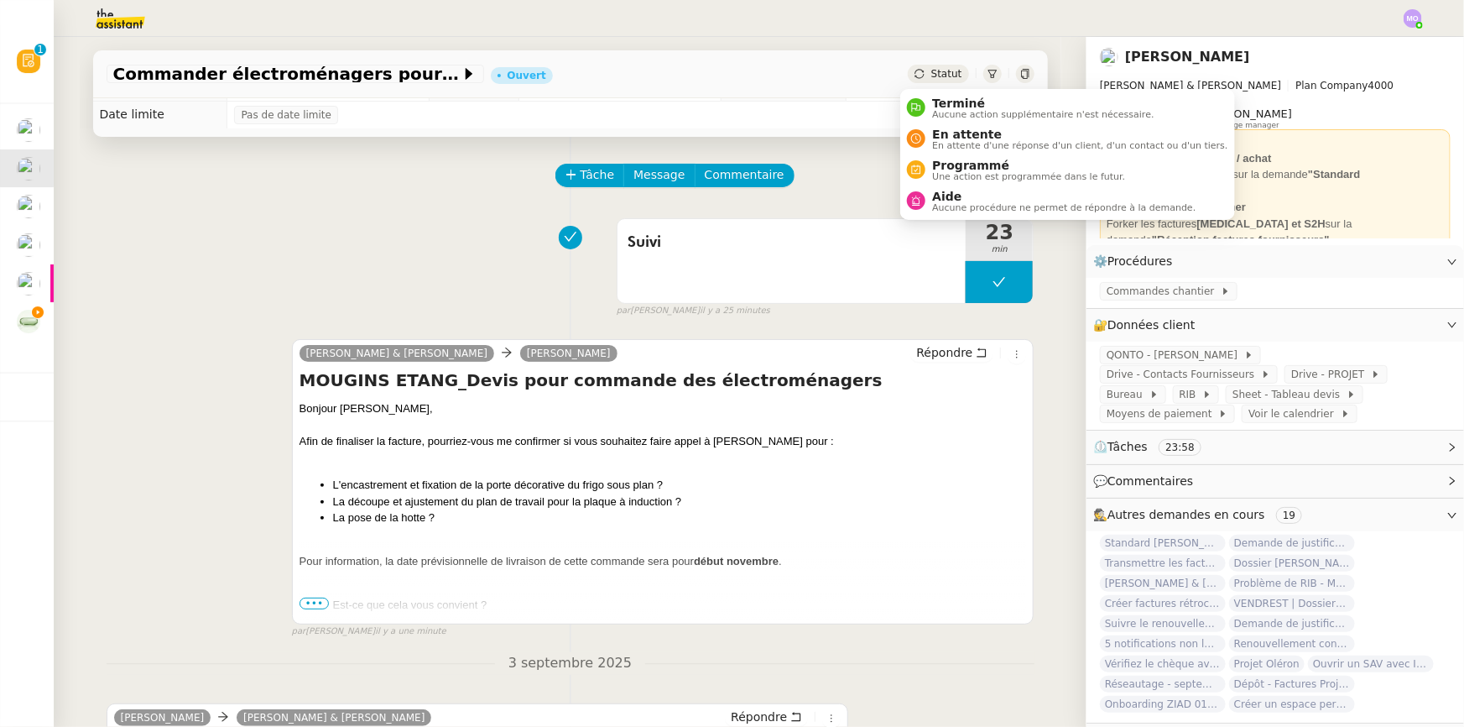
click at [368, 232] on div "Suivi 23 min false par [PERSON_NAME] il y a 25 minutes" at bounding box center [571, 264] width 928 height 107
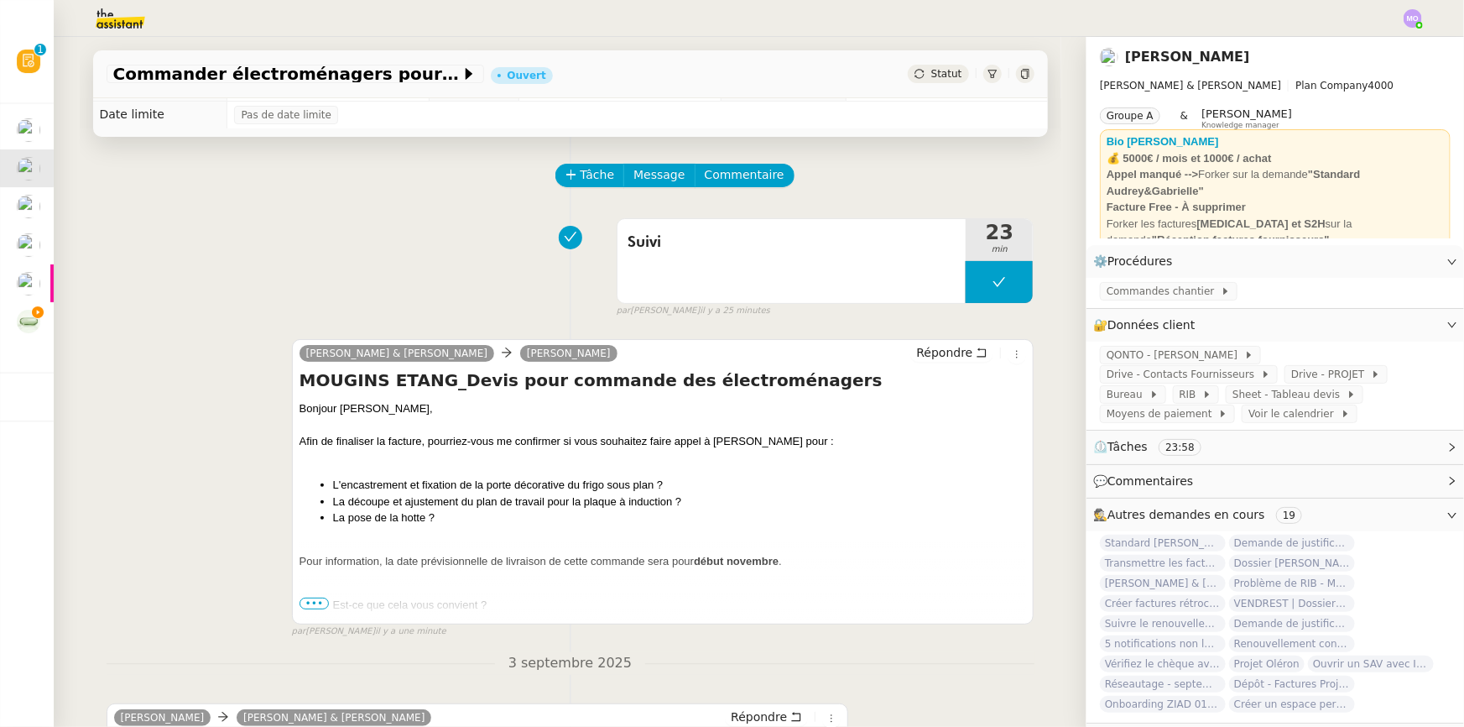
click at [940, 69] on span "Statut" at bounding box center [946, 74] width 31 height 12
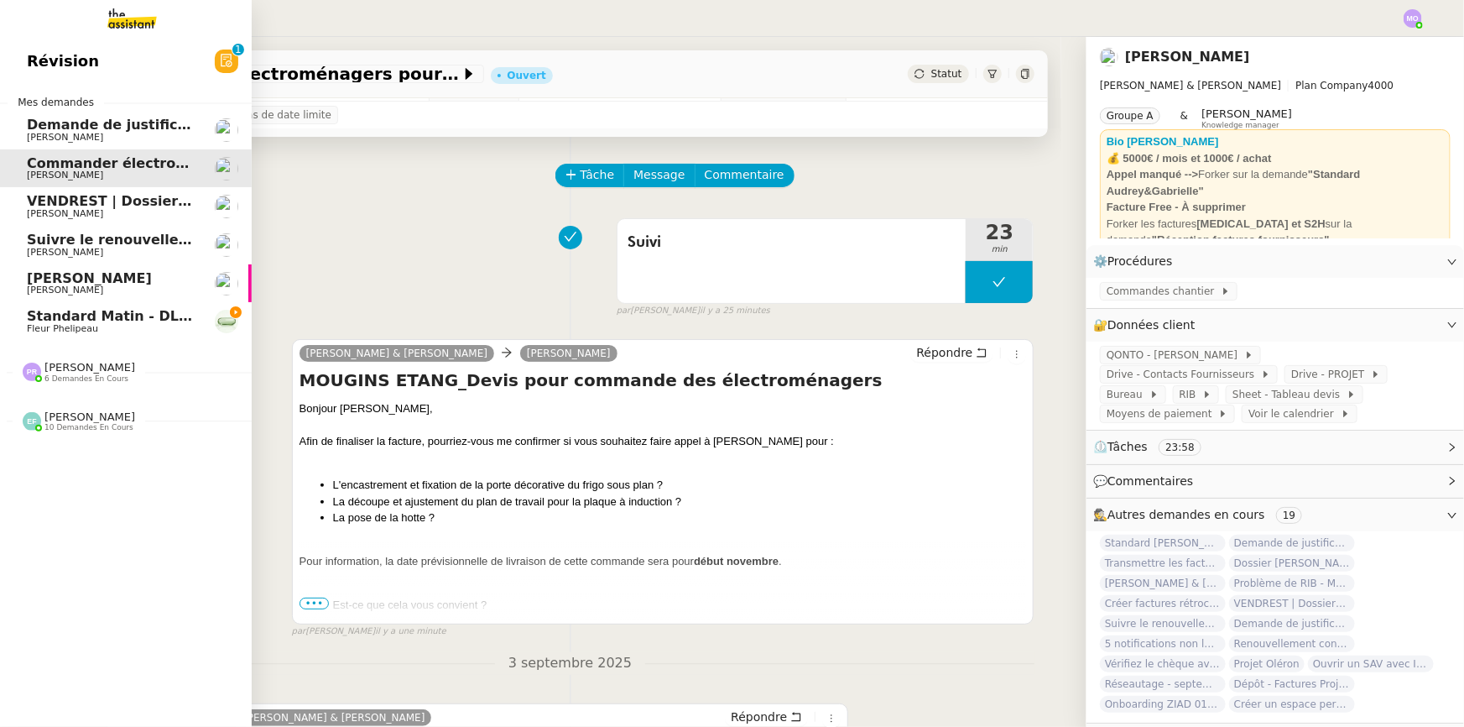
click at [138, 320] on span "Standard Matin - DLAB" at bounding box center [113, 316] width 173 height 16
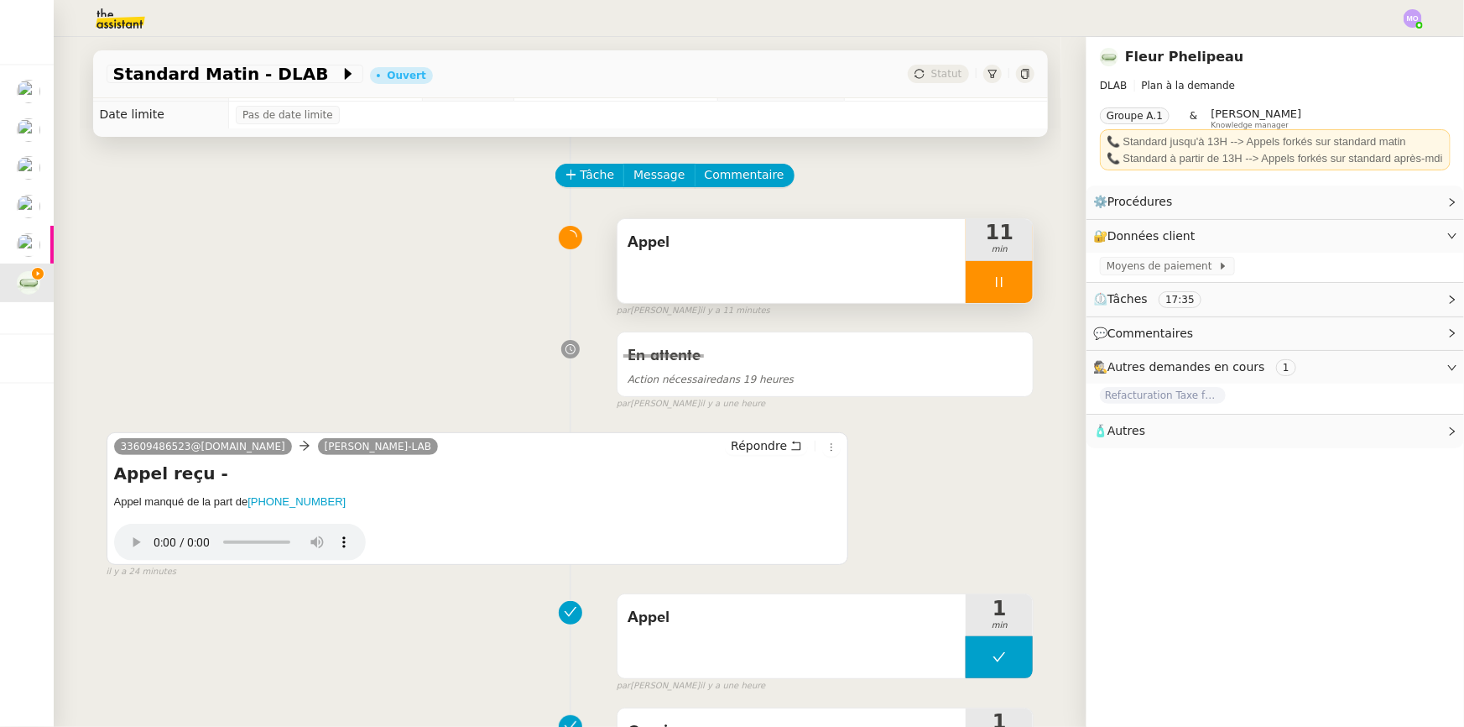
click at [998, 279] on div at bounding box center [999, 282] width 67 height 42
click at [1009, 279] on icon at bounding box center [1015, 281] width 13 height 13
click at [934, 65] on div "Statut" at bounding box center [938, 74] width 60 height 18
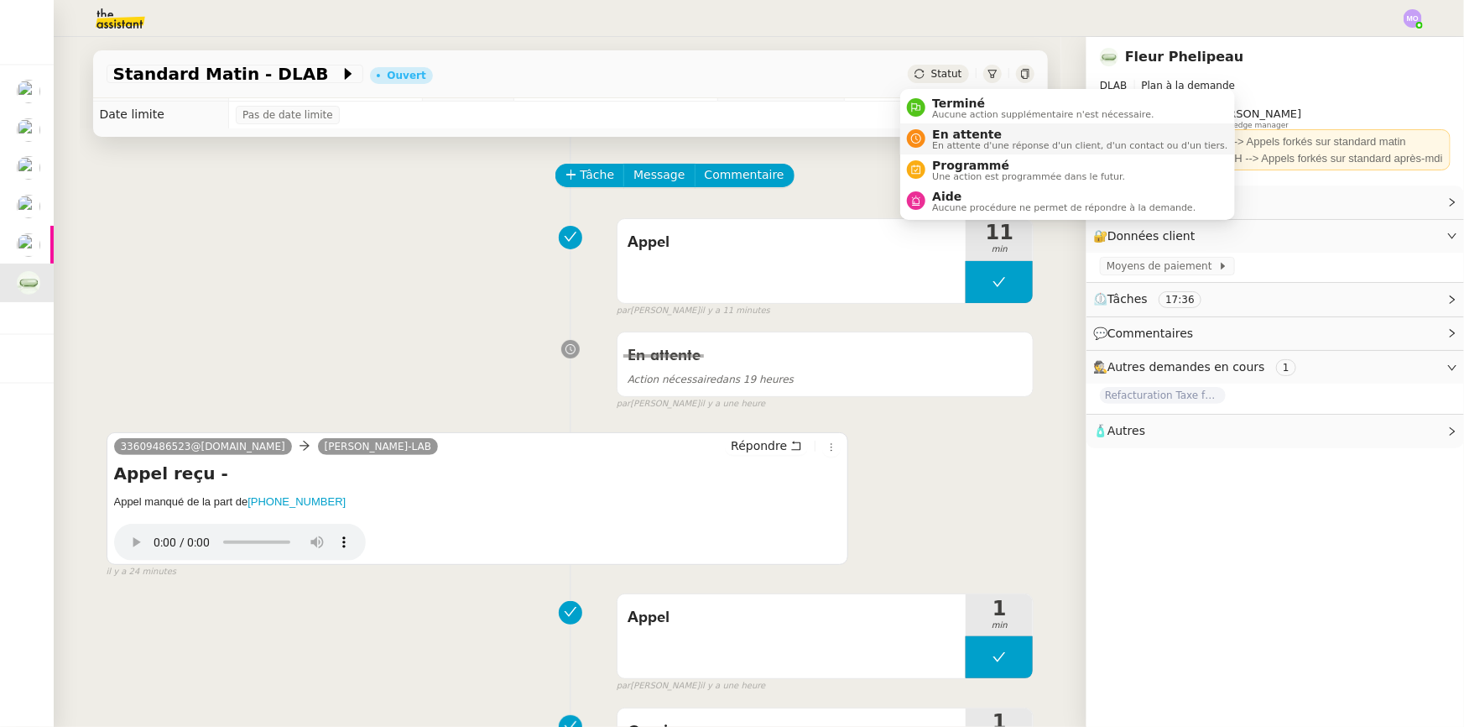
click at [959, 129] on span "En attente" at bounding box center [1079, 134] width 295 height 13
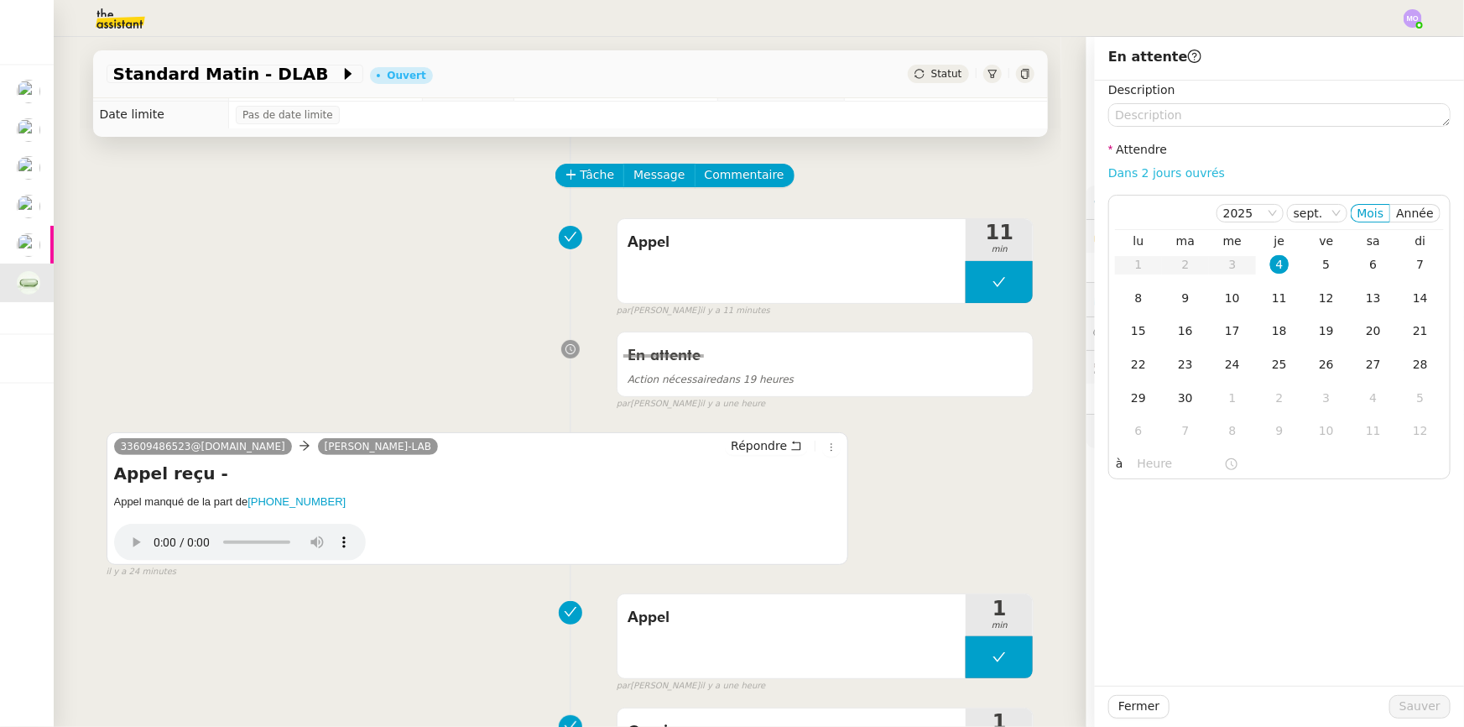
click at [1157, 169] on link "Dans 2 jours ouvrés" at bounding box center [1166, 172] width 117 height 13
type input "07:00"
click at [1317, 263] on div "5" at bounding box center [1326, 264] width 18 height 18
click at [1400, 701] on span "Sauver" at bounding box center [1420, 705] width 41 height 19
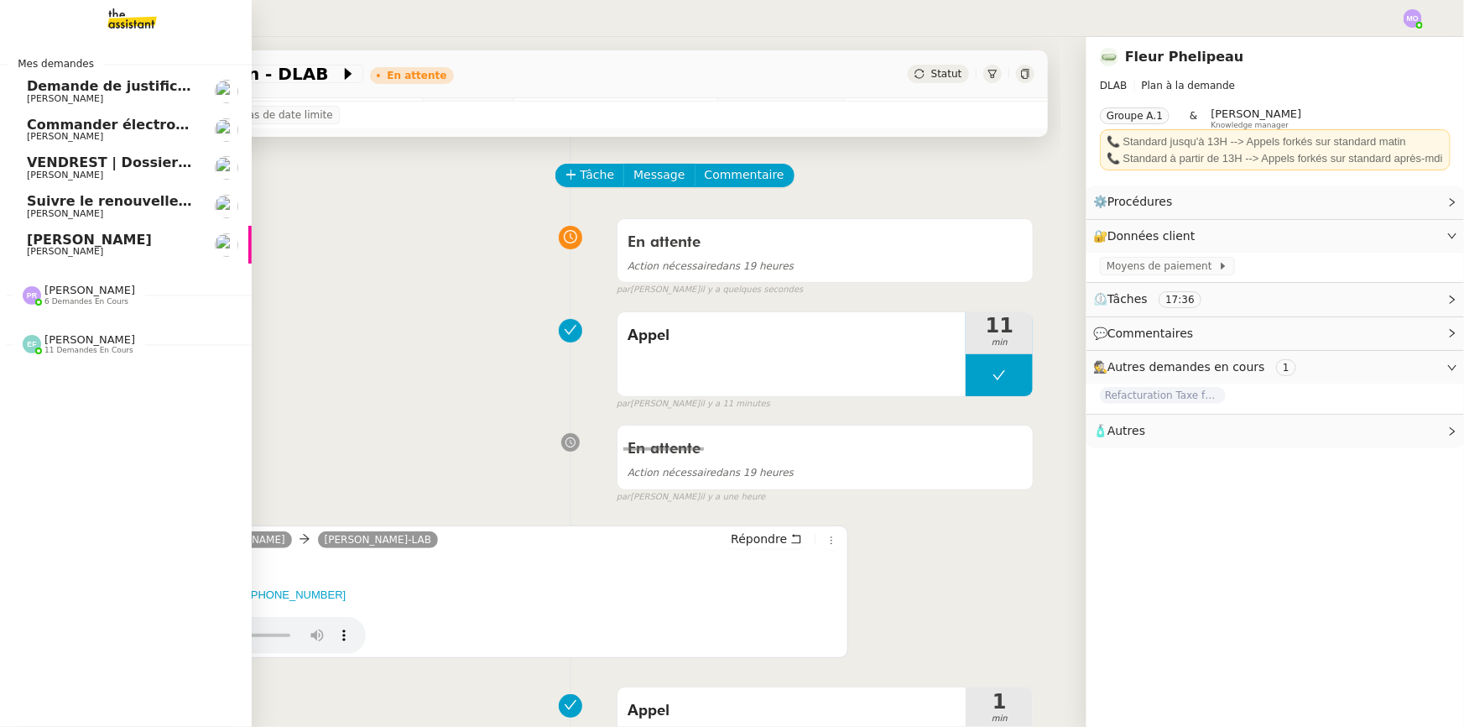
click at [146, 238] on span "[PERSON_NAME]" at bounding box center [89, 240] width 125 height 16
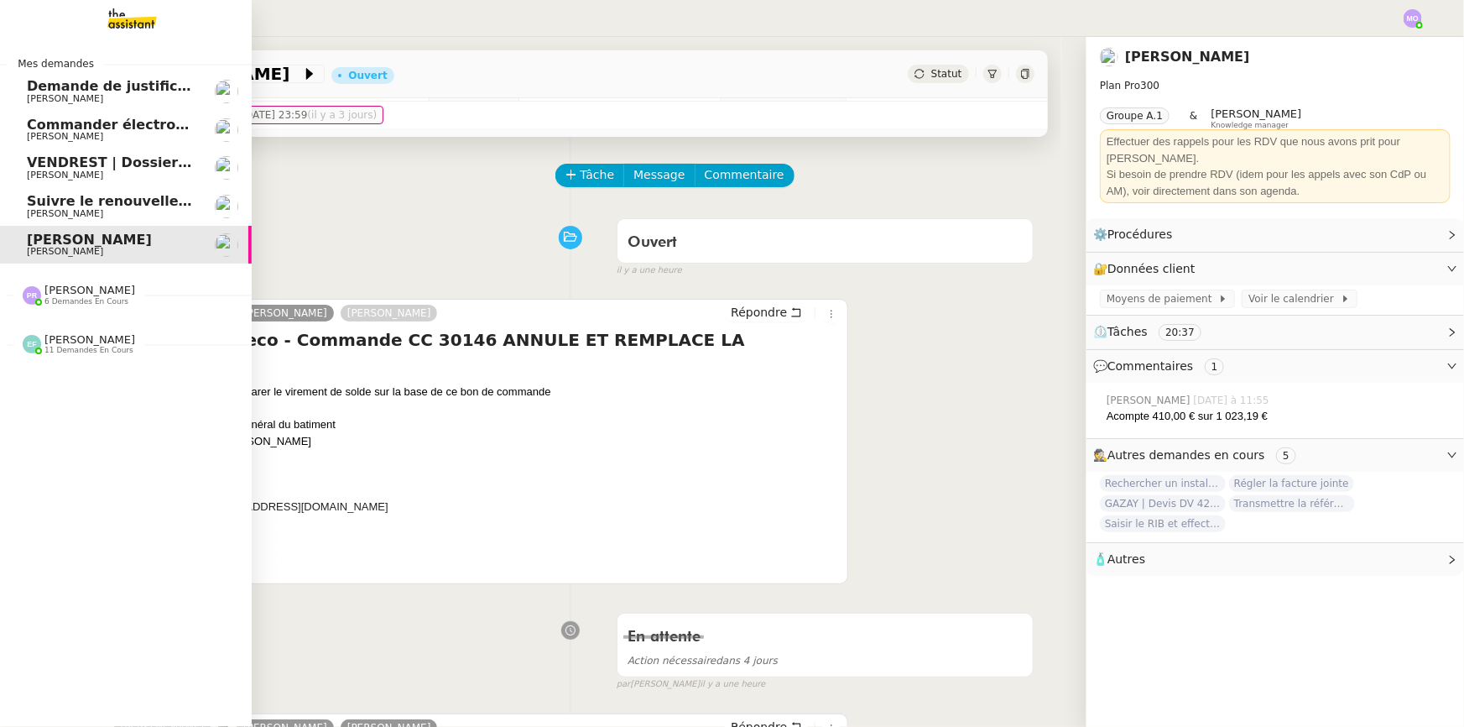
click at [140, 209] on span "[PERSON_NAME]" at bounding box center [111, 214] width 169 height 10
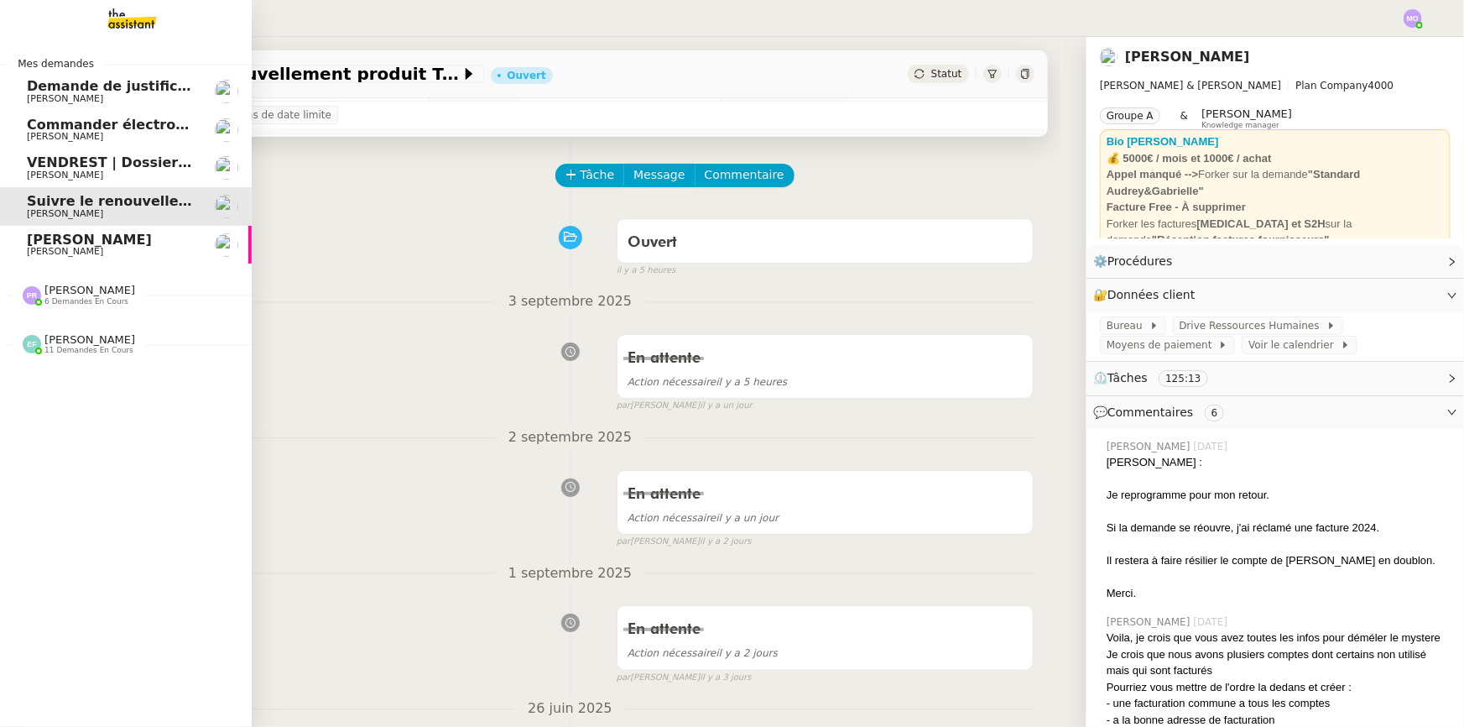
click at [52, 295] on span "[PERSON_NAME]" at bounding box center [89, 290] width 91 height 13
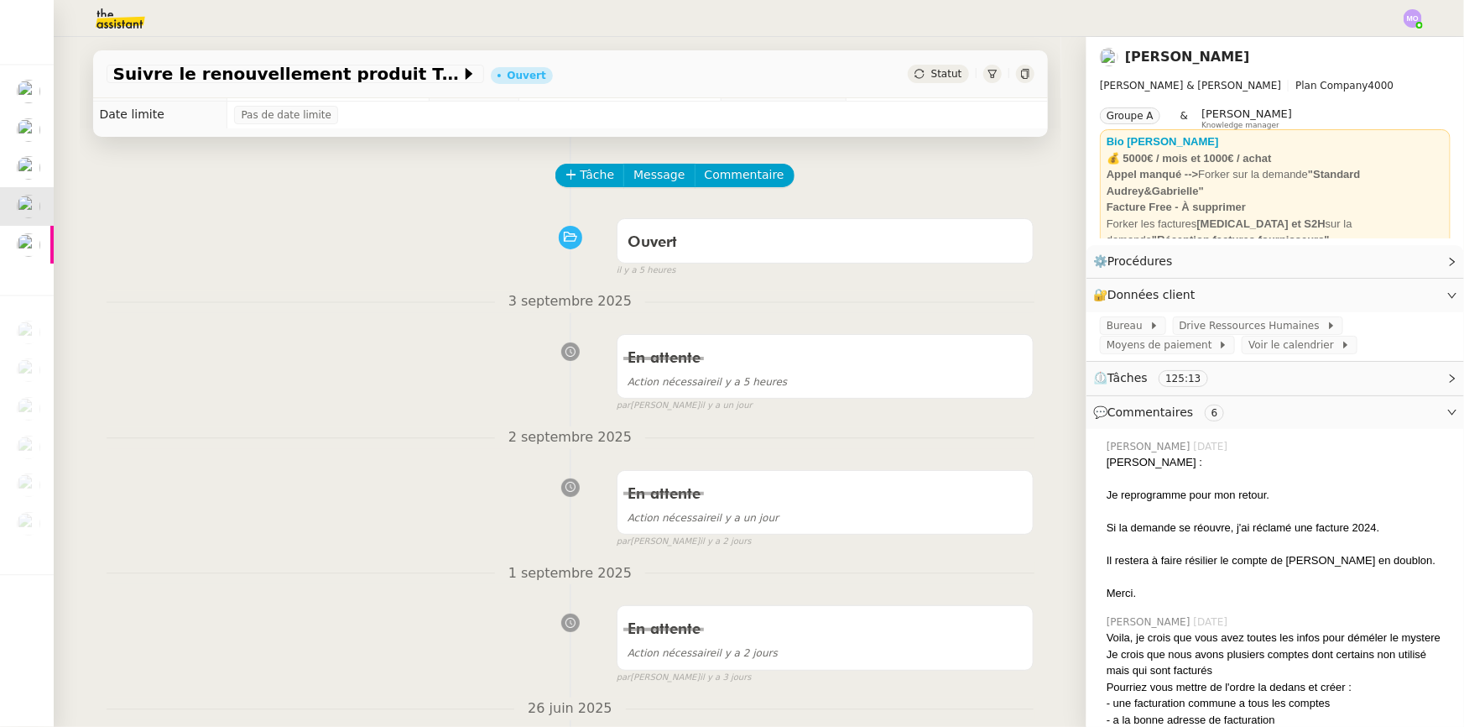
click at [378, 394] on div "En attente Action nécessaire il y a 5 heures false par [PERSON_NAME] [DATE]" at bounding box center [571, 369] width 928 height 86
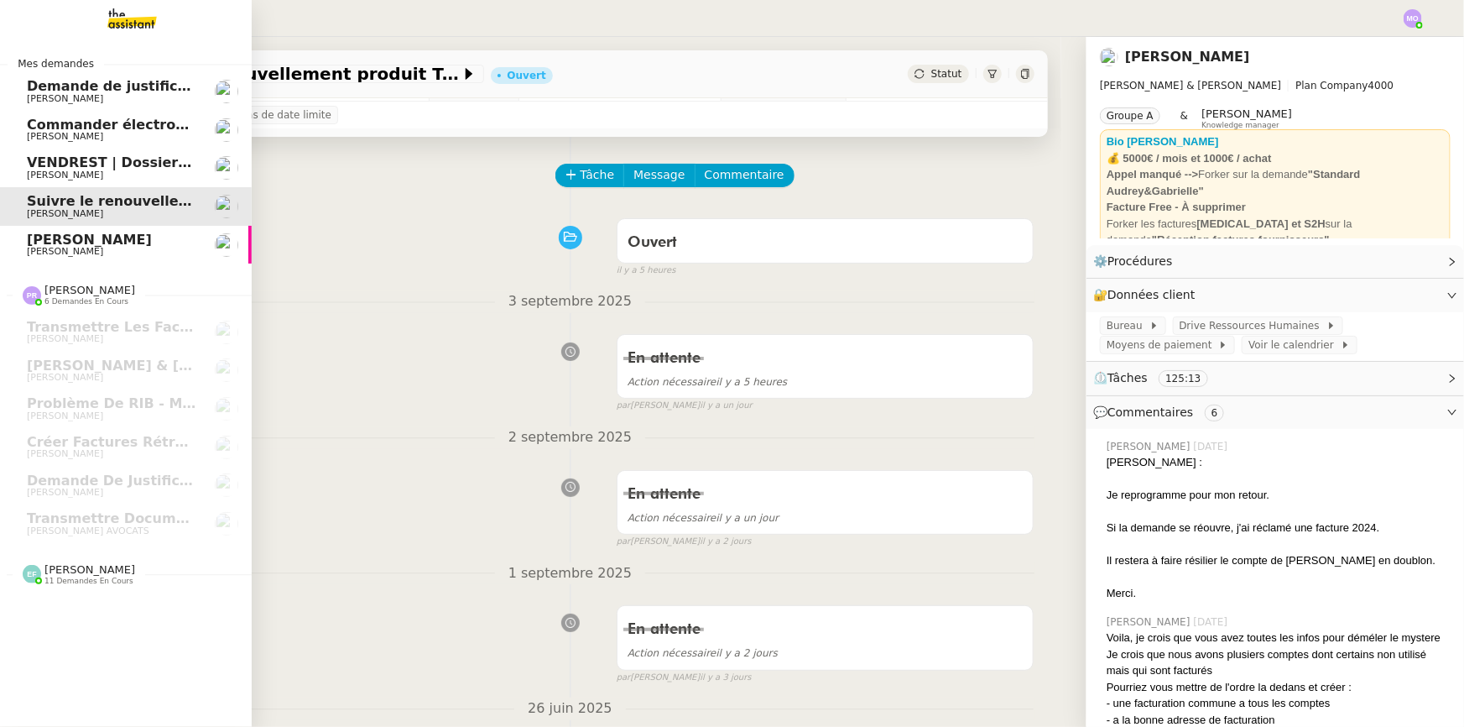
click at [99, 237] on span "[PERSON_NAME]" at bounding box center [89, 240] width 125 height 16
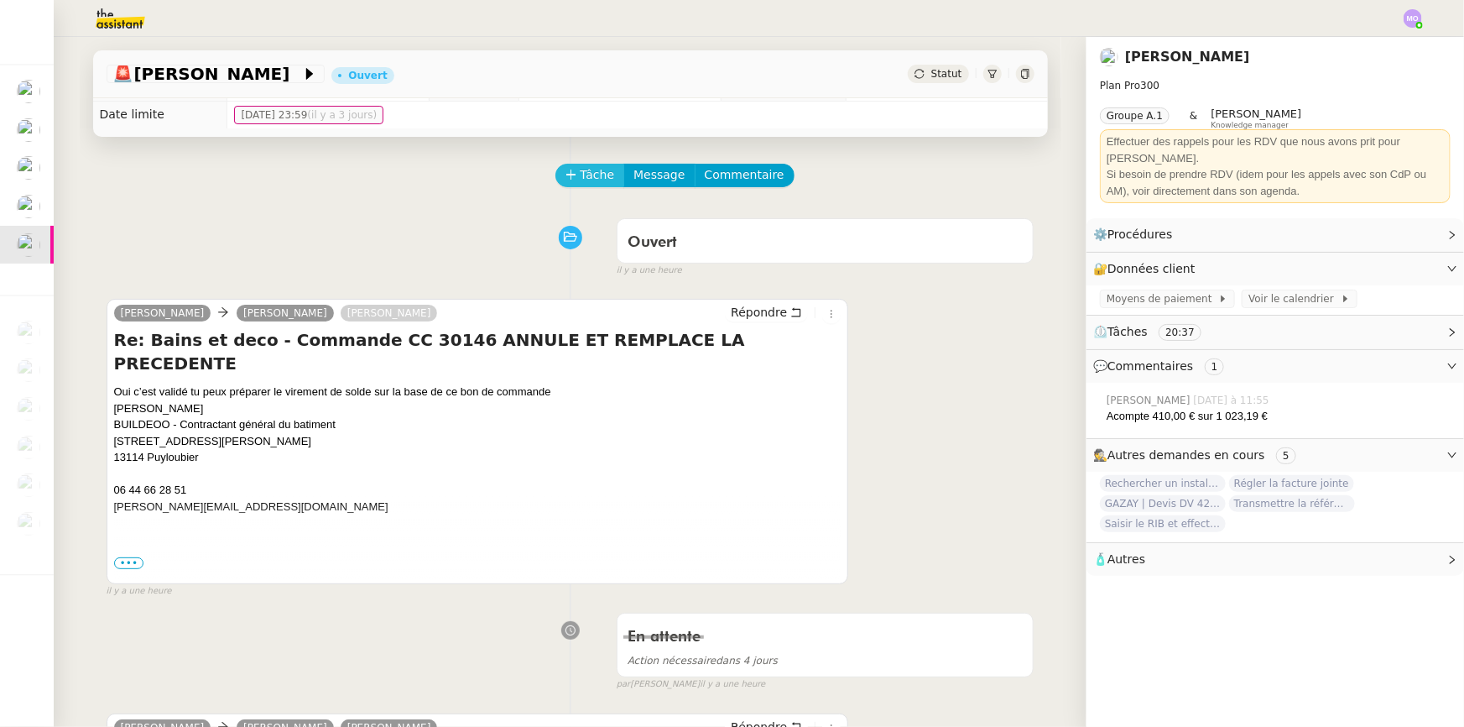
drag, startPoint x: 579, startPoint y: 180, endPoint x: 554, endPoint y: 181, distance: 25.2
click at [581, 180] on span "Tâche" at bounding box center [598, 174] width 34 height 19
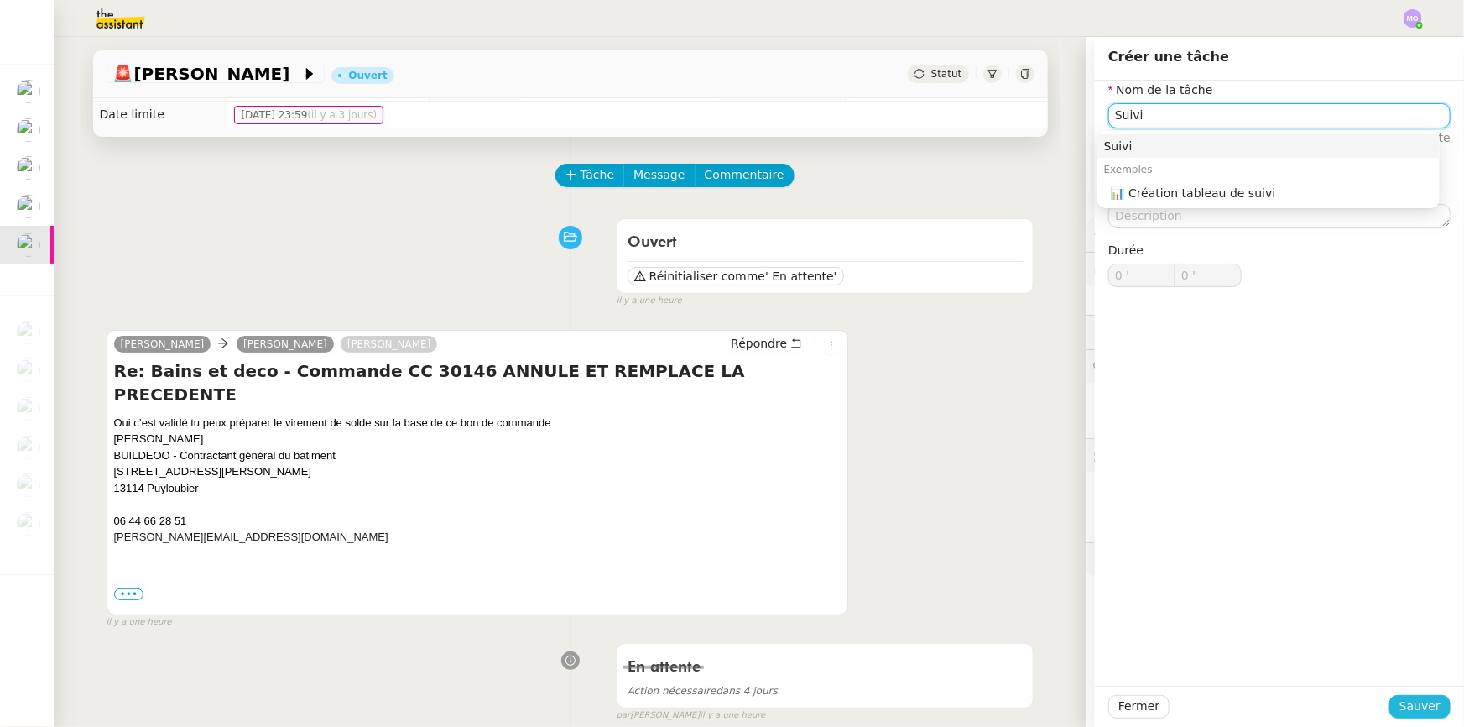
type input "Suivi"
drag, startPoint x: 1403, startPoint y: 701, endPoint x: 1284, endPoint y: 670, distance: 123.3
click at [1404, 701] on span "Sauver" at bounding box center [1420, 705] width 41 height 19
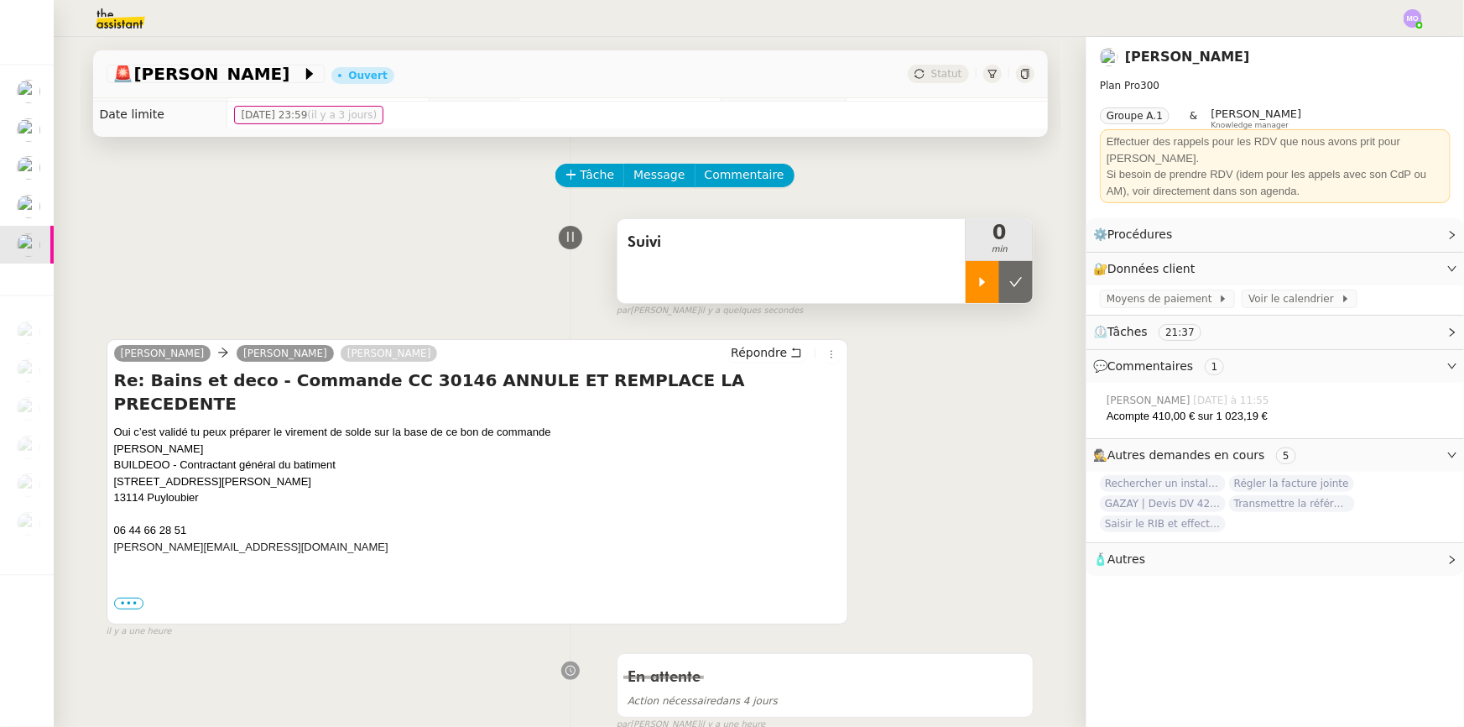
click at [966, 265] on div at bounding box center [983, 282] width 34 height 42
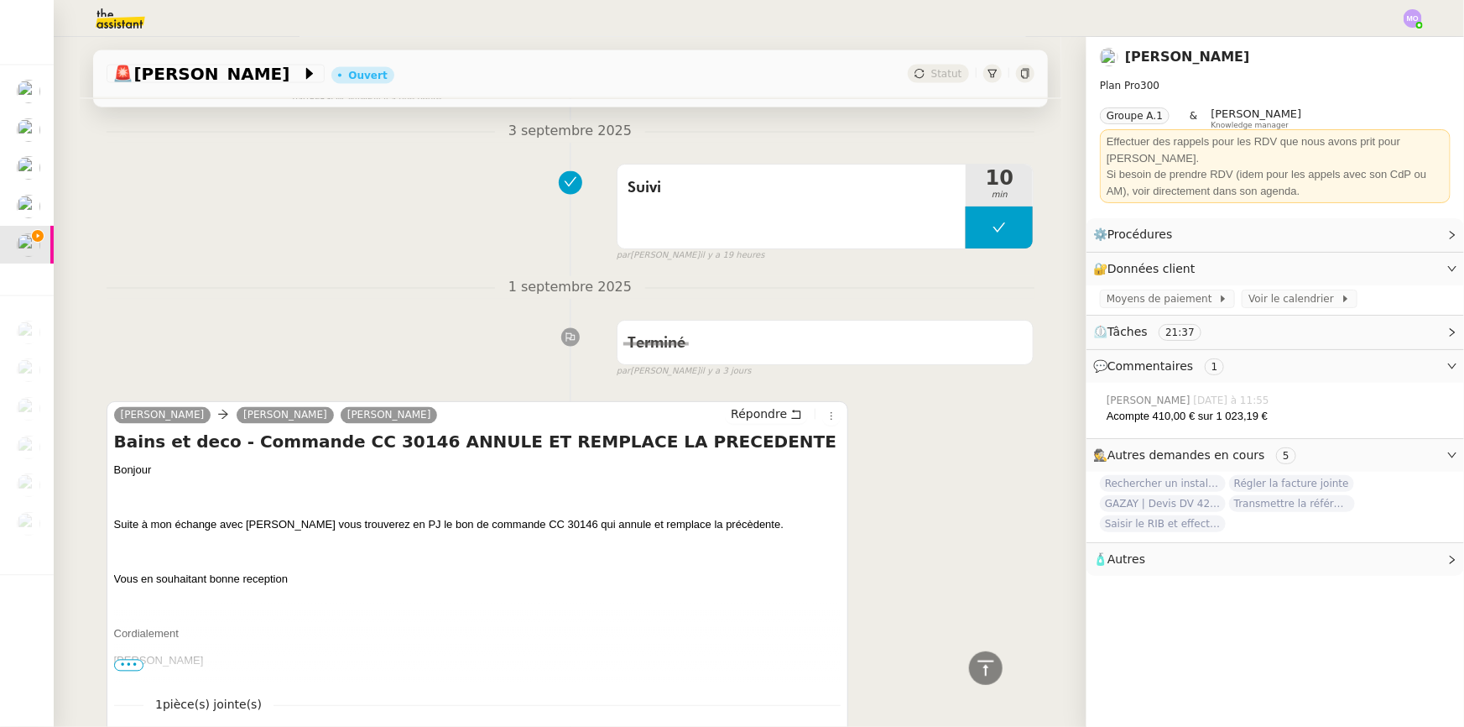
scroll to position [1549, 0]
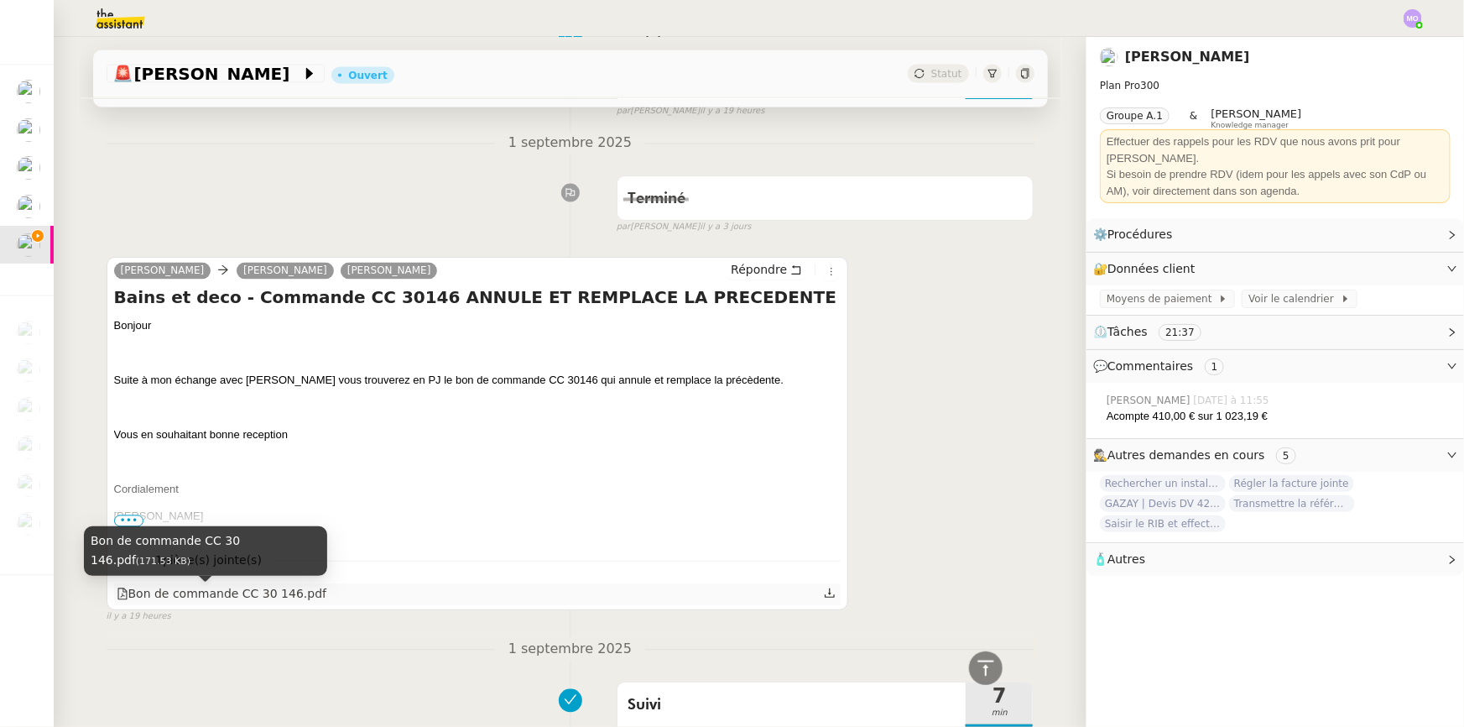
click at [248, 598] on div "Bon de commande CC 30 146.pdf" at bounding box center [222, 594] width 211 height 19
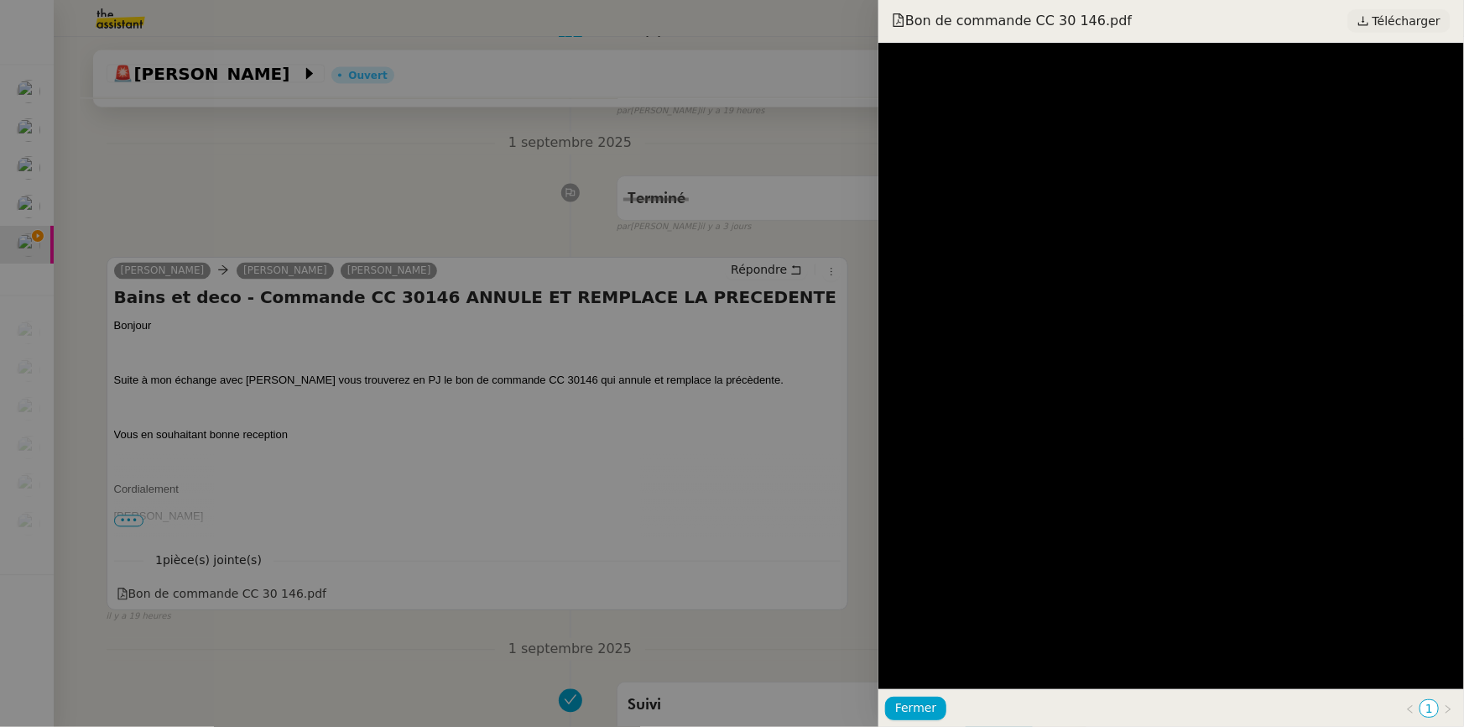
click at [1403, 26] on span "Télécharger" at bounding box center [1407, 21] width 68 height 22
click at [497, 389] on div at bounding box center [732, 363] width 1464 height 727
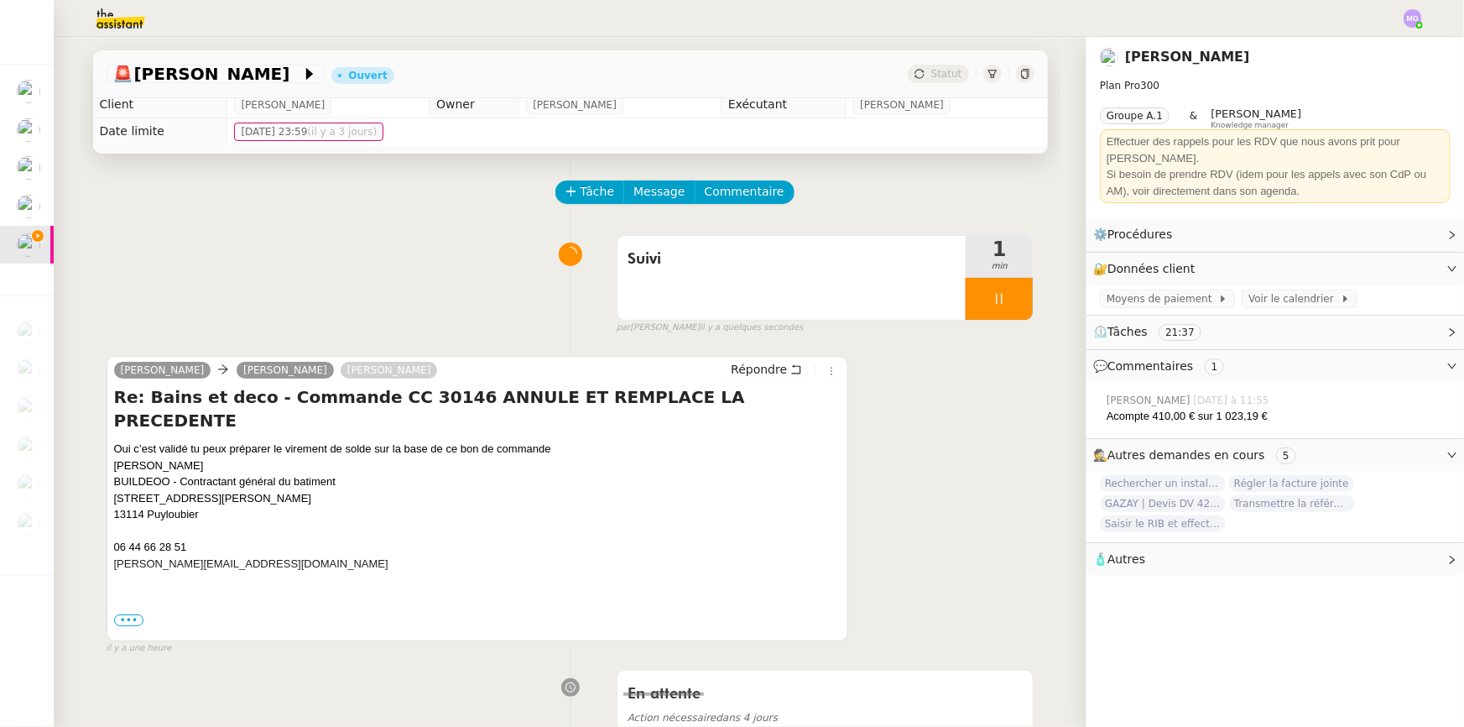
scroll to position [0, 0]
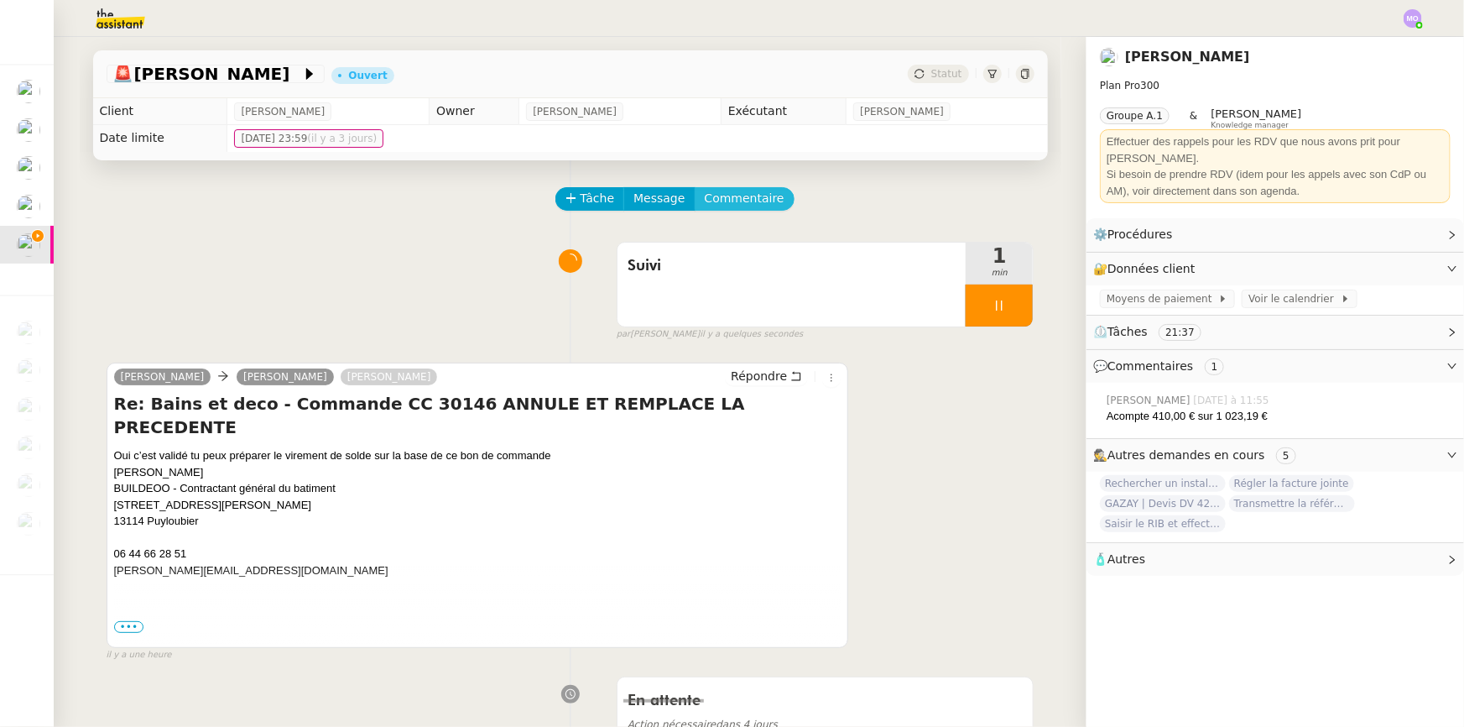
click at [719, 202] on span "Commentaire" at bounding box center [745, 198] width 80 height 19
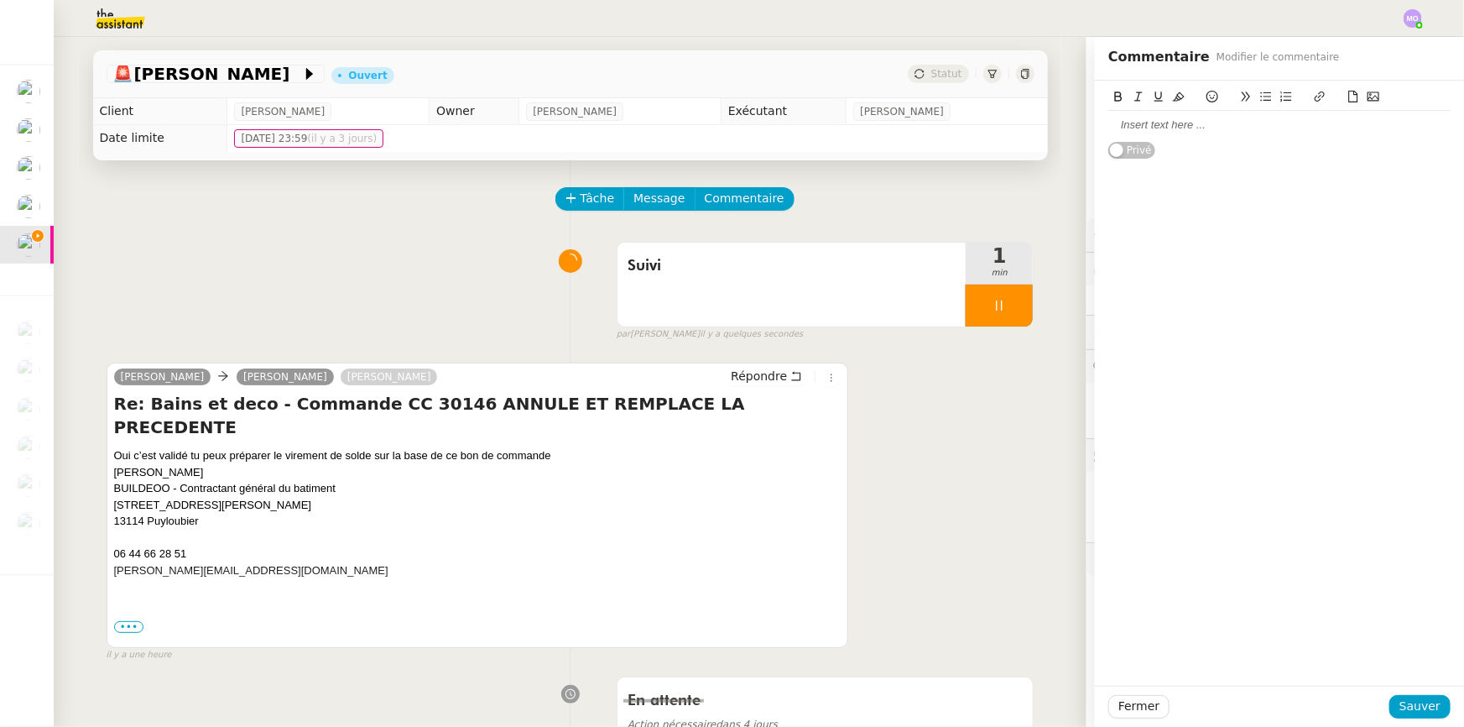
click at [1165, 133] on div at bounding box center [1279, 124] width 342 height 15
click at [1406, 711] on span "Sauver" at bounding box center [1420, 705] width 41 height 19
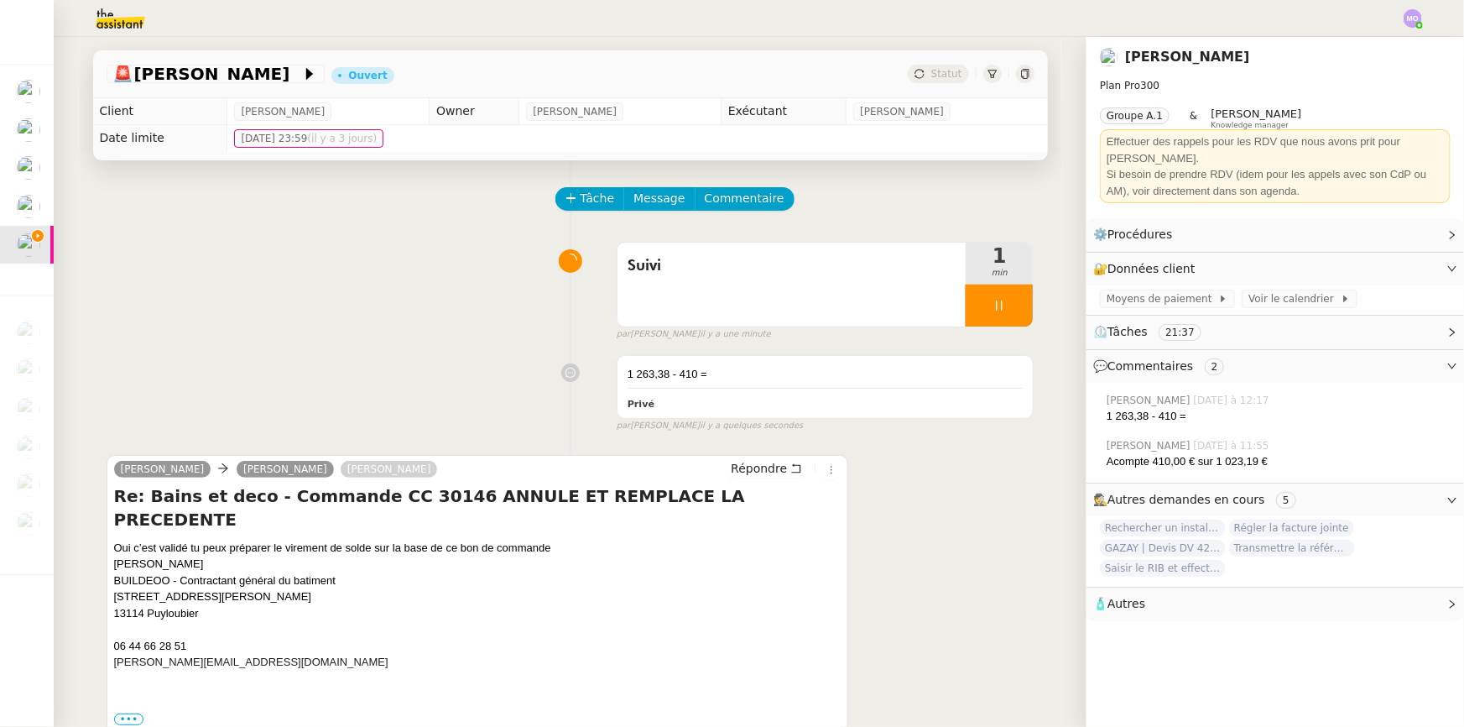
click at [338, 321] on div "Suivi 1 min false par [PERSON_NAME] il y a une minute" at bounding box center [571, 287] width 928 height 107
click at [731, 372] on div "1 263,38 - 410 =" at bounding box center [826, 374] width 396 height 17
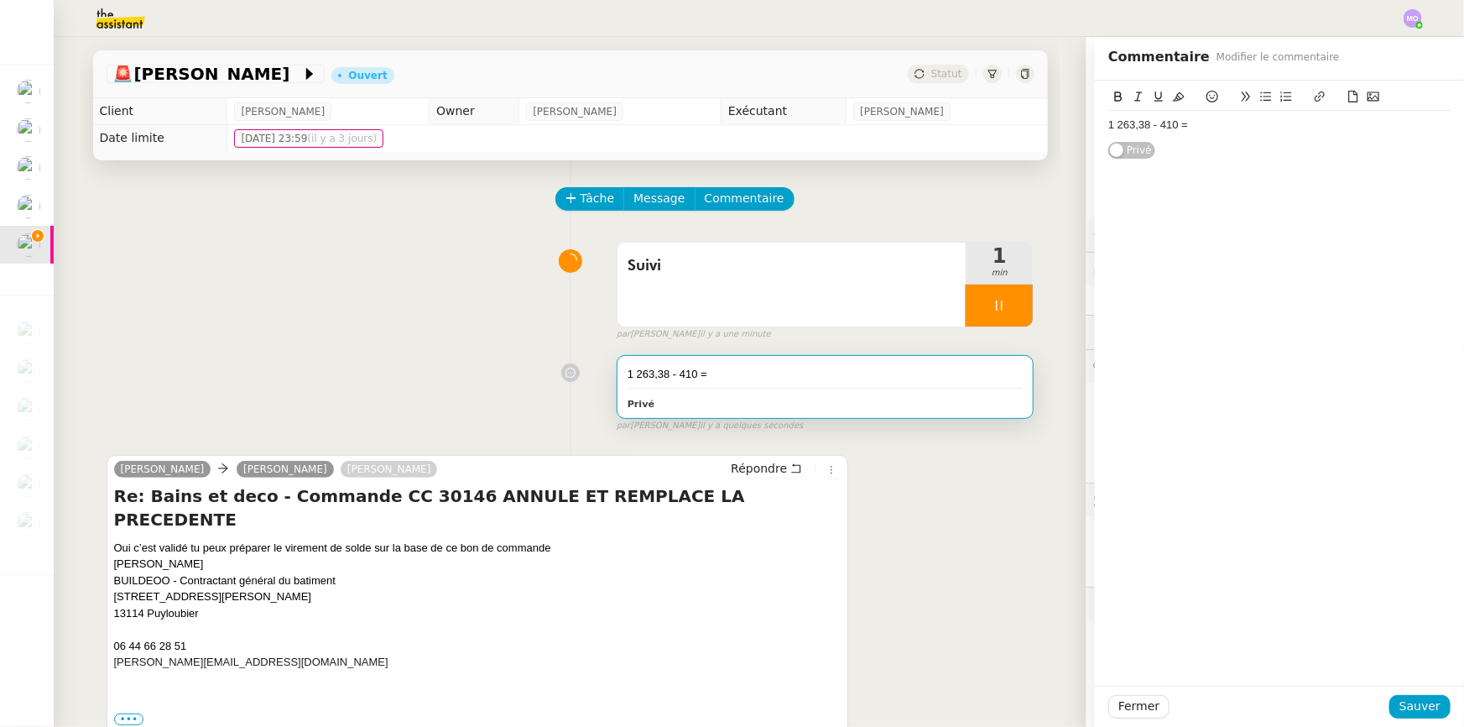
click at [1241, 128] on div "1 263,38 - 410 =" at bounding box center [1279, 124] width 342 height 15
click at [1393, 706] on button "Sauver" at bounding box center [1419, 706] width 61 height 23
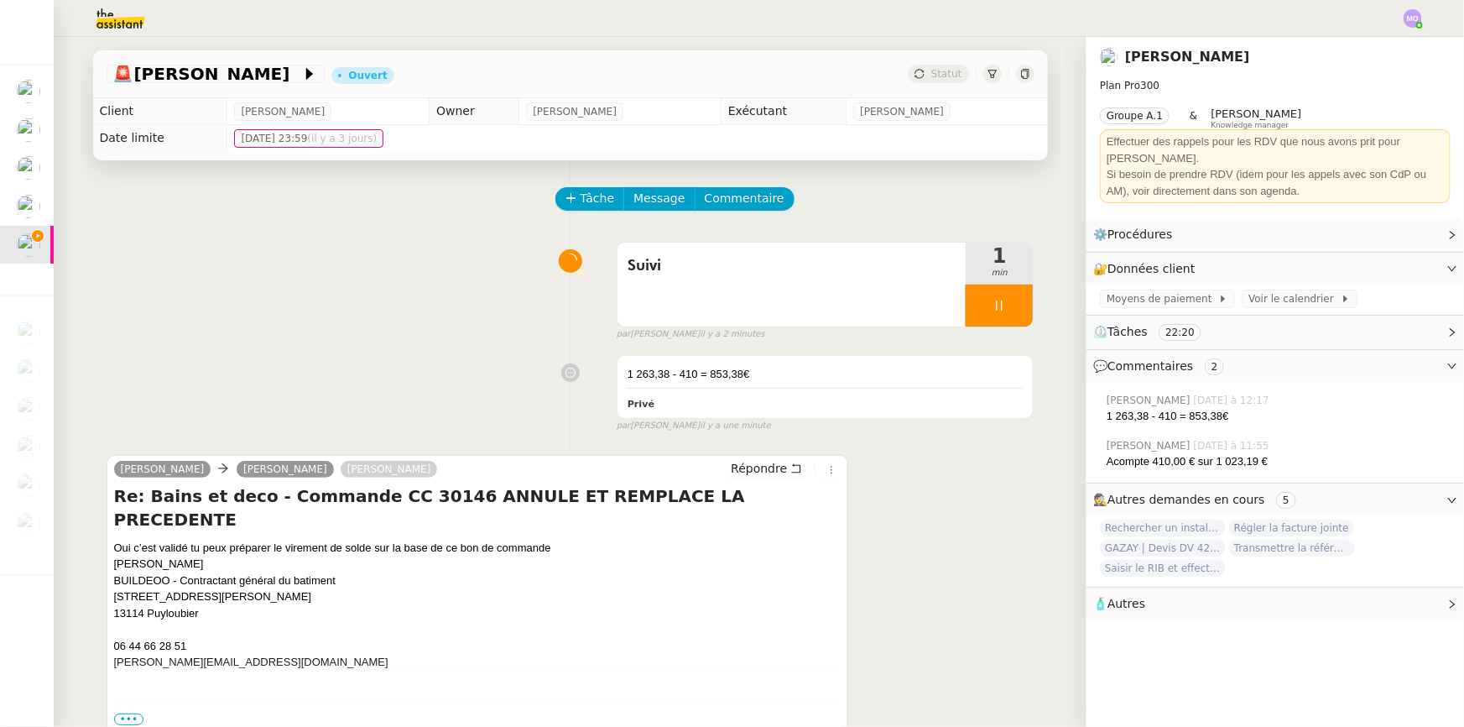
click at [305, 371] on div "1 263,38 - 410 = 853,38€ Privé false par [PERSON_NAME] il y a une minute" at bounding box center [571, 389] width 928 height 85
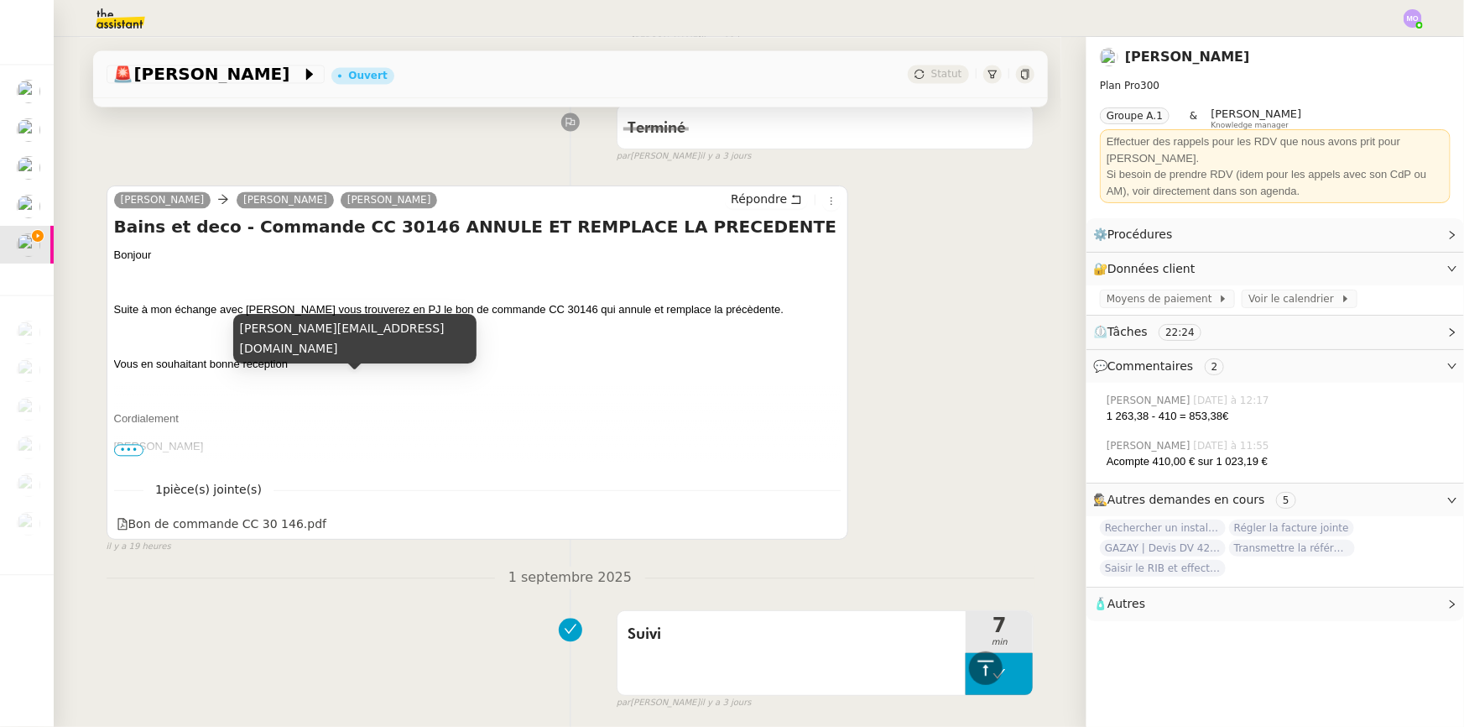
scroll to position [1754, 0]
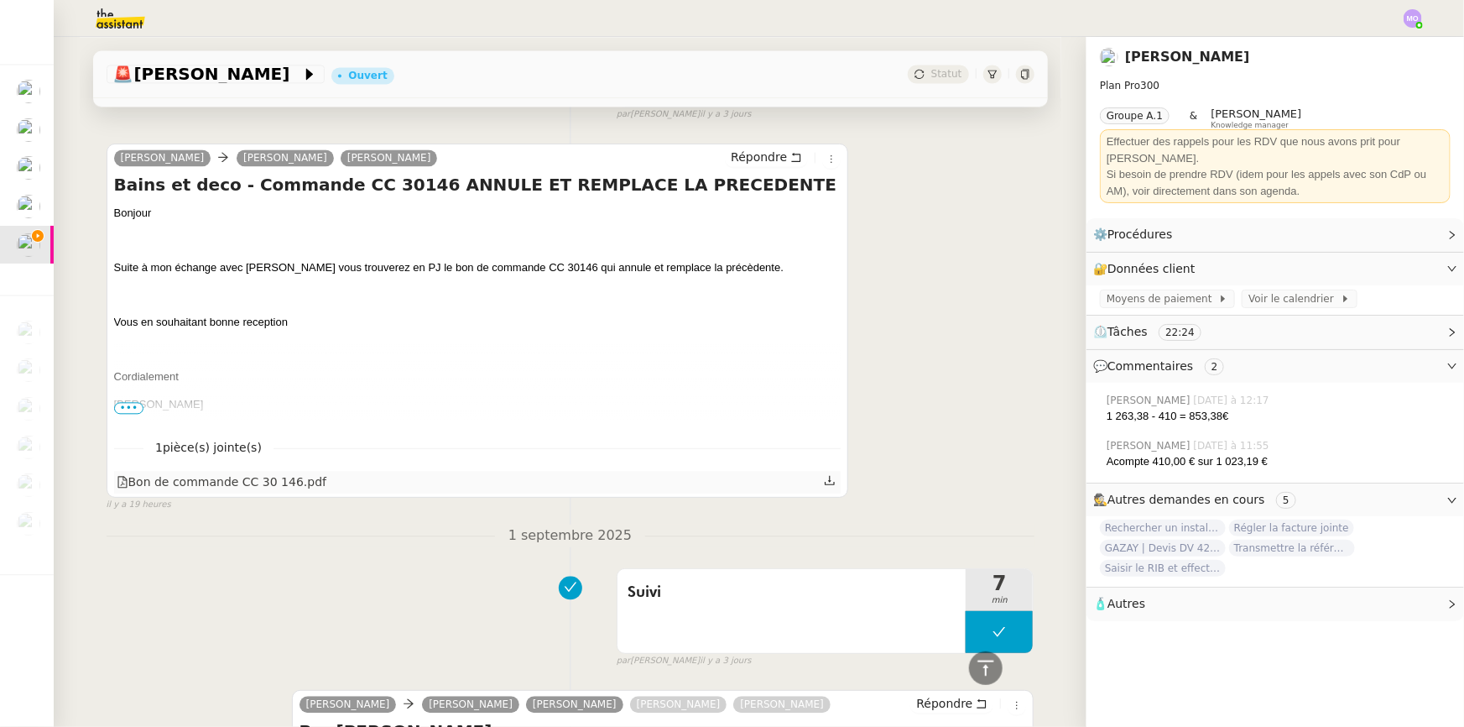
click at [238, 476] on div "Bon de commande CC 30 146.pdf" at bounding box center [222, 481] width 211 height 19
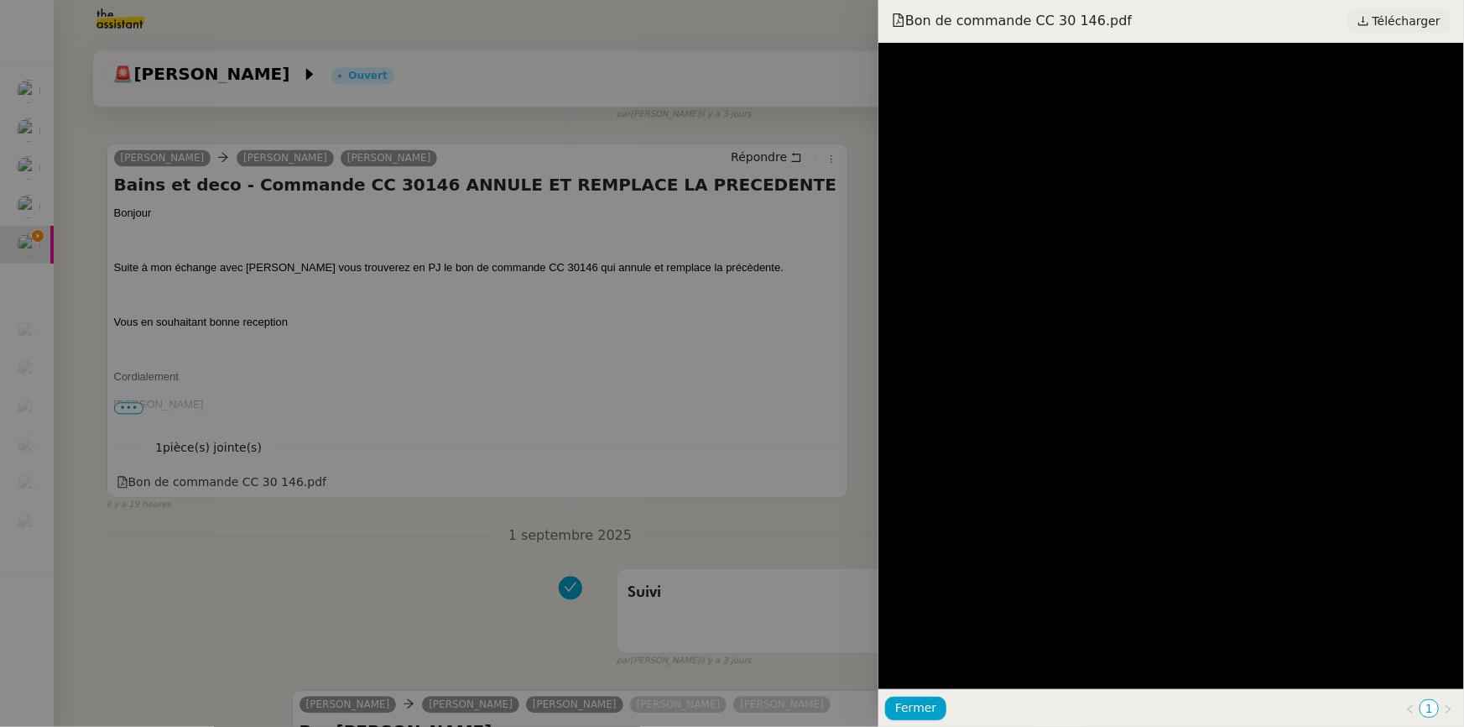
click at [1384, 25] on span "Télécharger" at bounding box center [1407, 21] width 68 height 22
click at [540, 262] on div at bounding box center [732, 363] width 1464 height 727
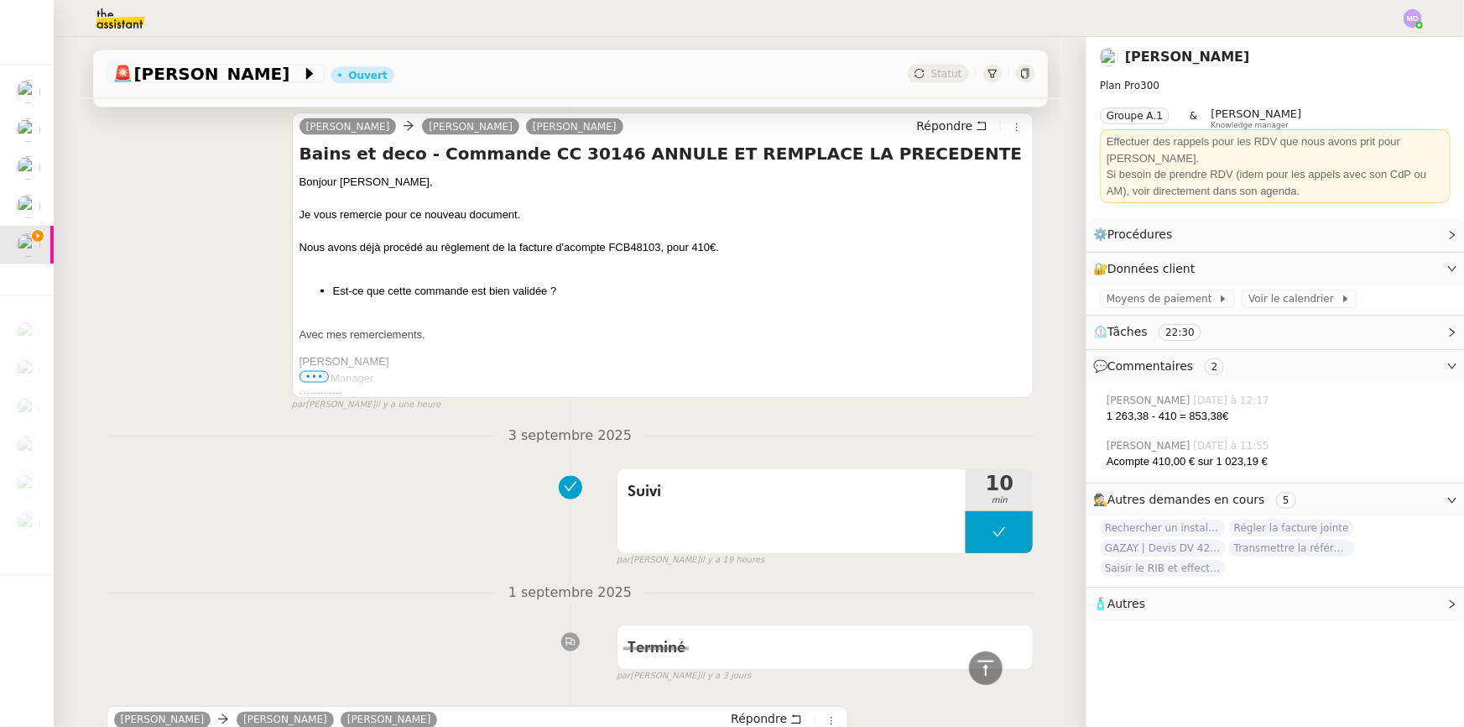
scroll to position [991, 0]
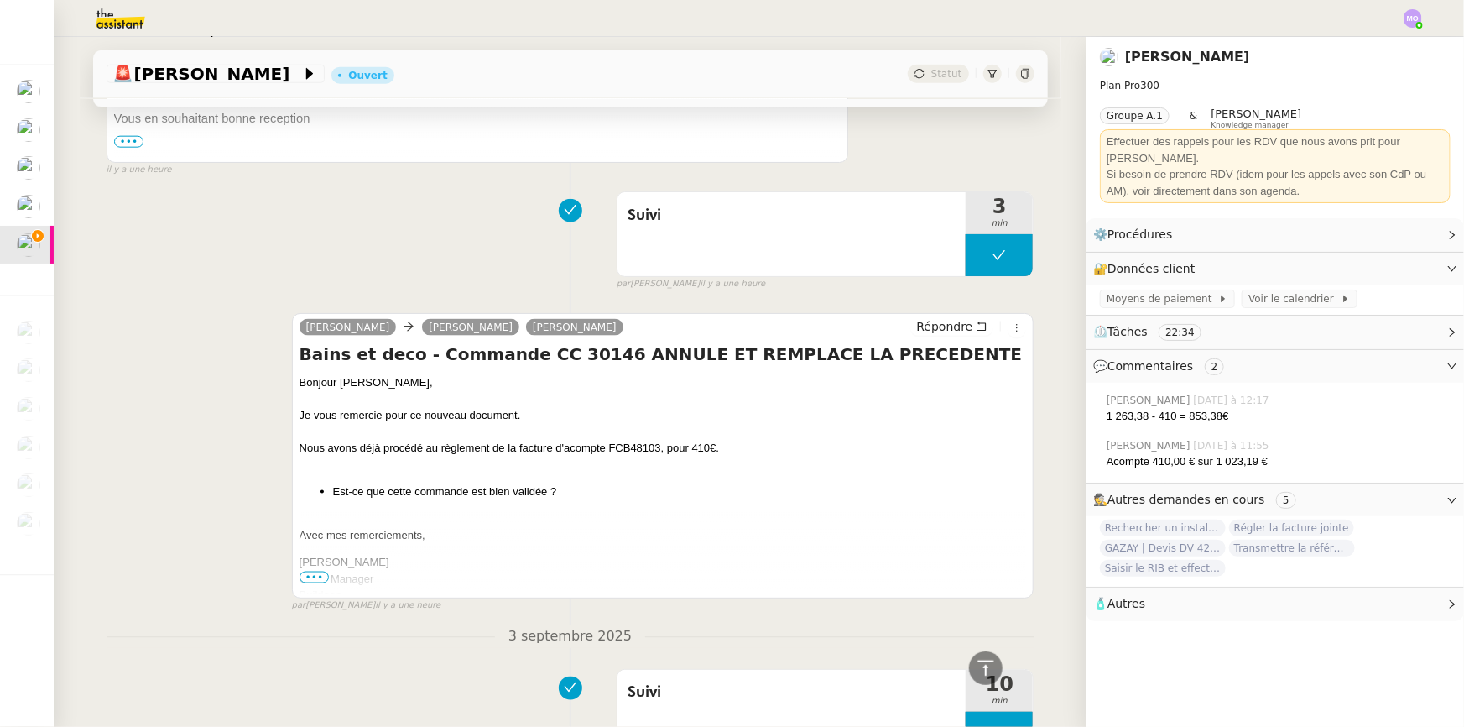
click at [290, 281] on div "Suivi 3 min false par [PERSON_NAME] il y a une heure" at bounding box center [571, 237] width 928 height 107
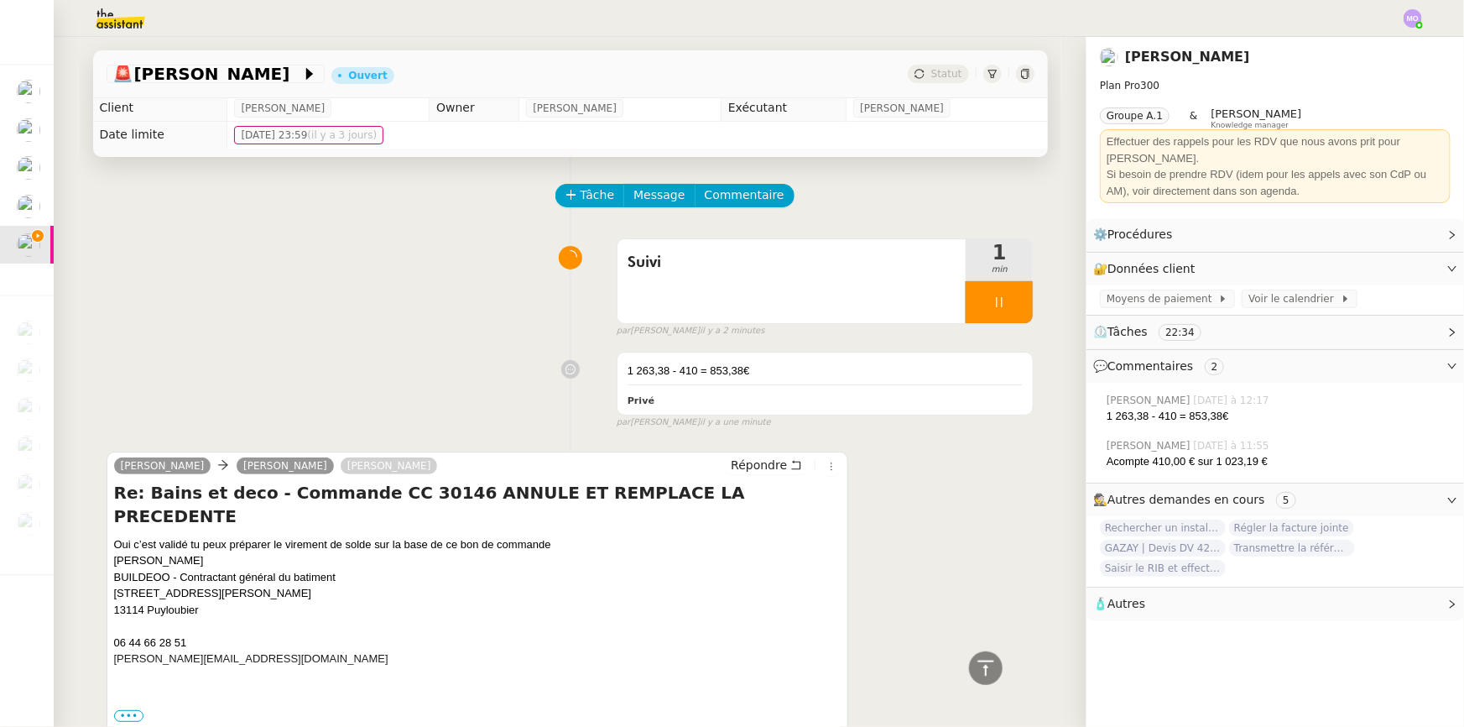
scroll to position [0, 0]
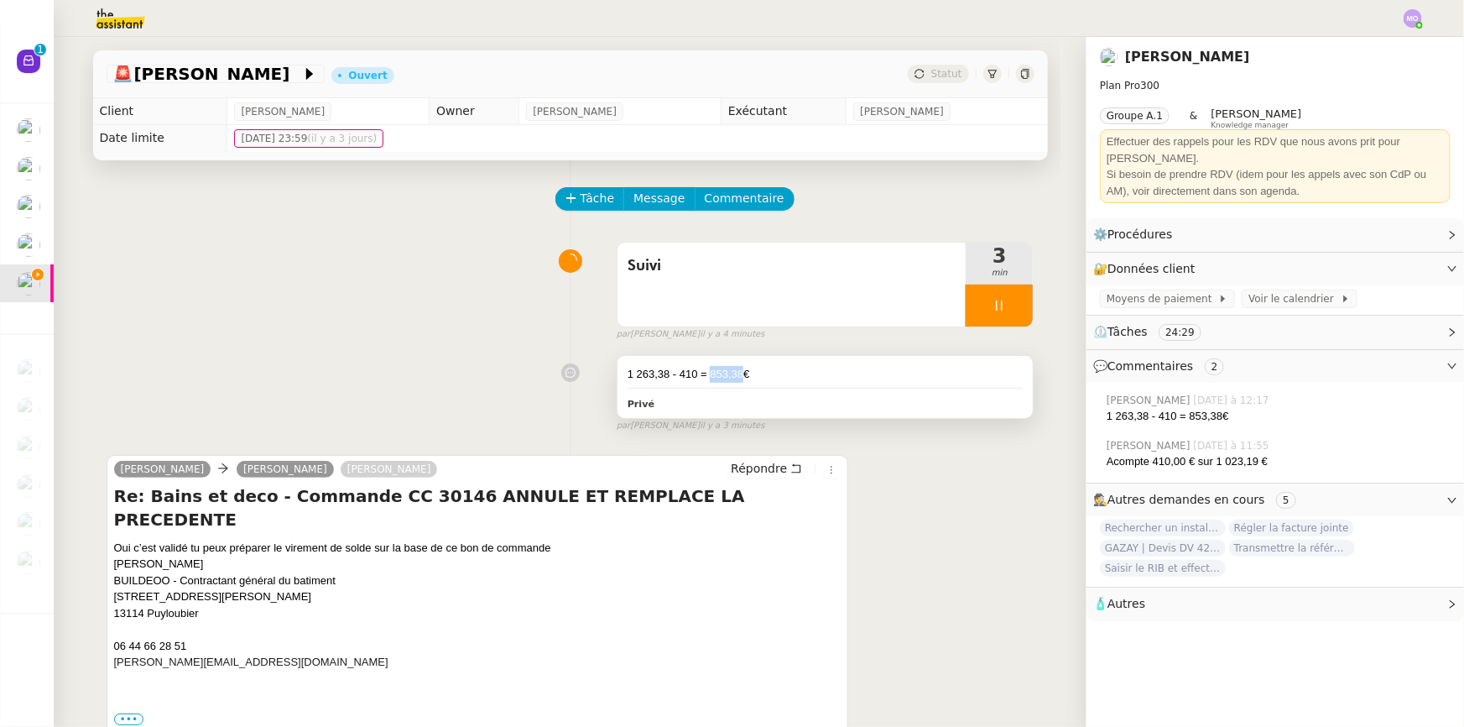
drag, startPoint x: 702, startPoint y: 371, endPoint x: 734, endPoint y: 373, distance: 31.9
click at [734, 373] on div "1 263,38 - 410 = 853,38€" at bounding box center [826, 374] width 396 height 17
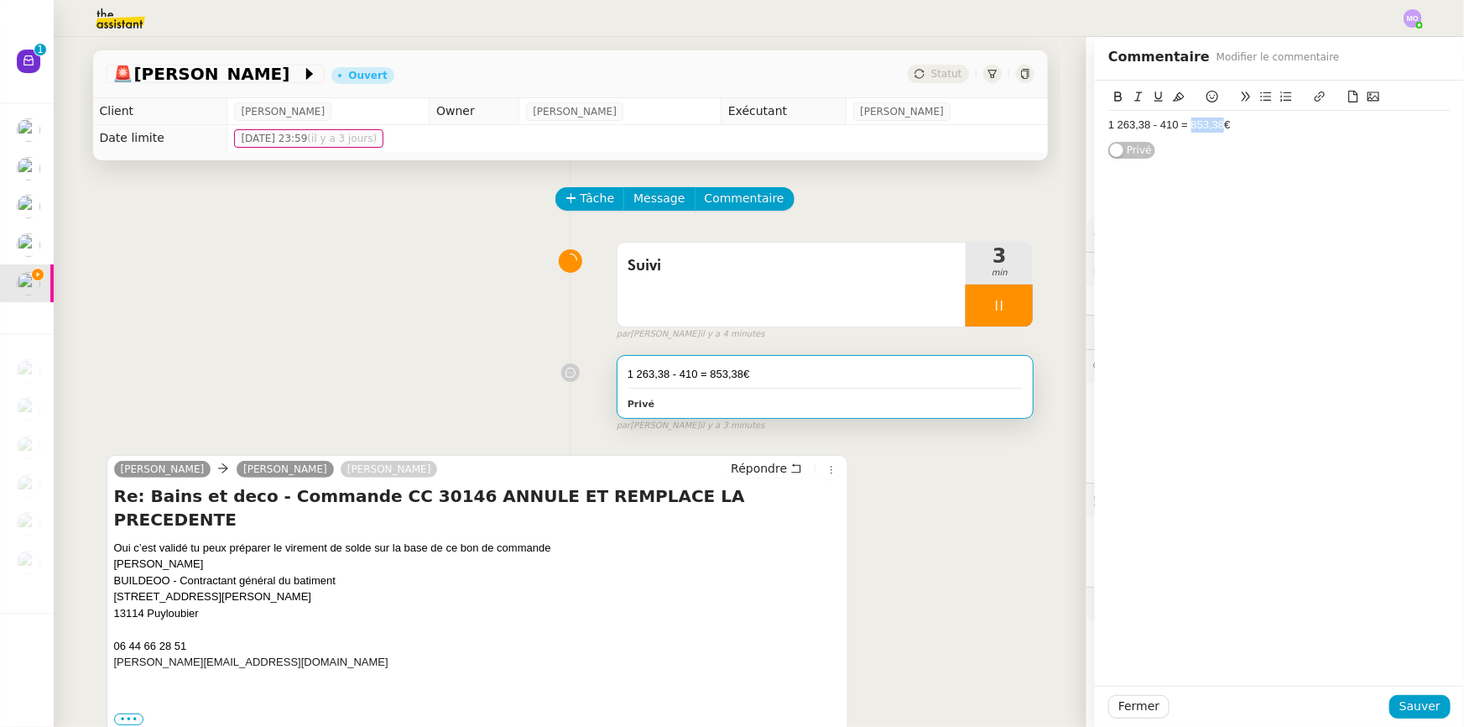
drag, startPoint x: 1212, startPoint y: 121, endPoint x: 1181, endPoint y: 128, distance: 31.1
click at [1181, 128] on div "1 263,38 - 410 = 853,38€" at bounding box center [1279, 124] width 342 height 15
copy div "853,38"
click at [399, 333] on div "Suivi 4 min false par [PERSON_NAME] il y a 4 minutes" at bounding box center [571, 287] width 928 height 107
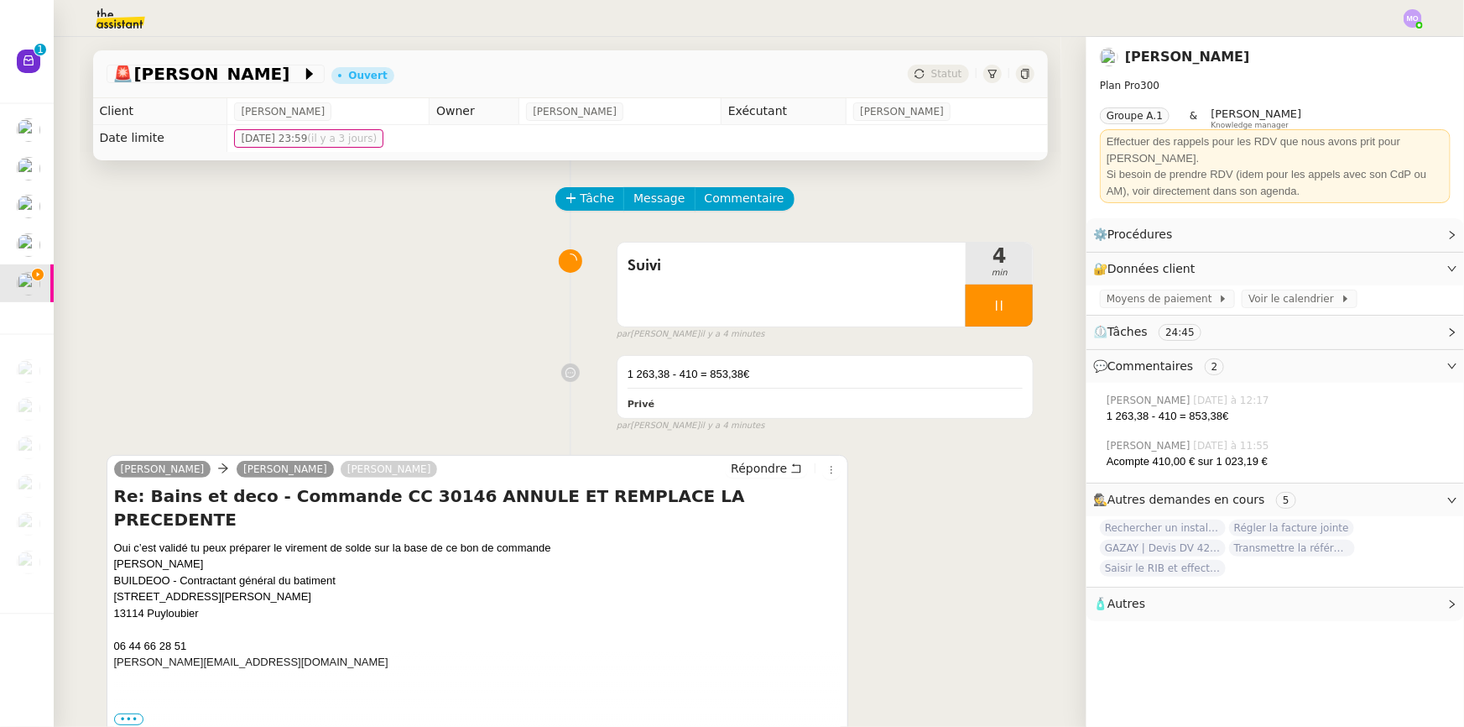
click at [748, 479] on div "Répondre" at bounding box center [783, 469] width 116 height 20
click at [749, 474] on span "Répondre" at bounding box center [759, 468] width 56 height 17
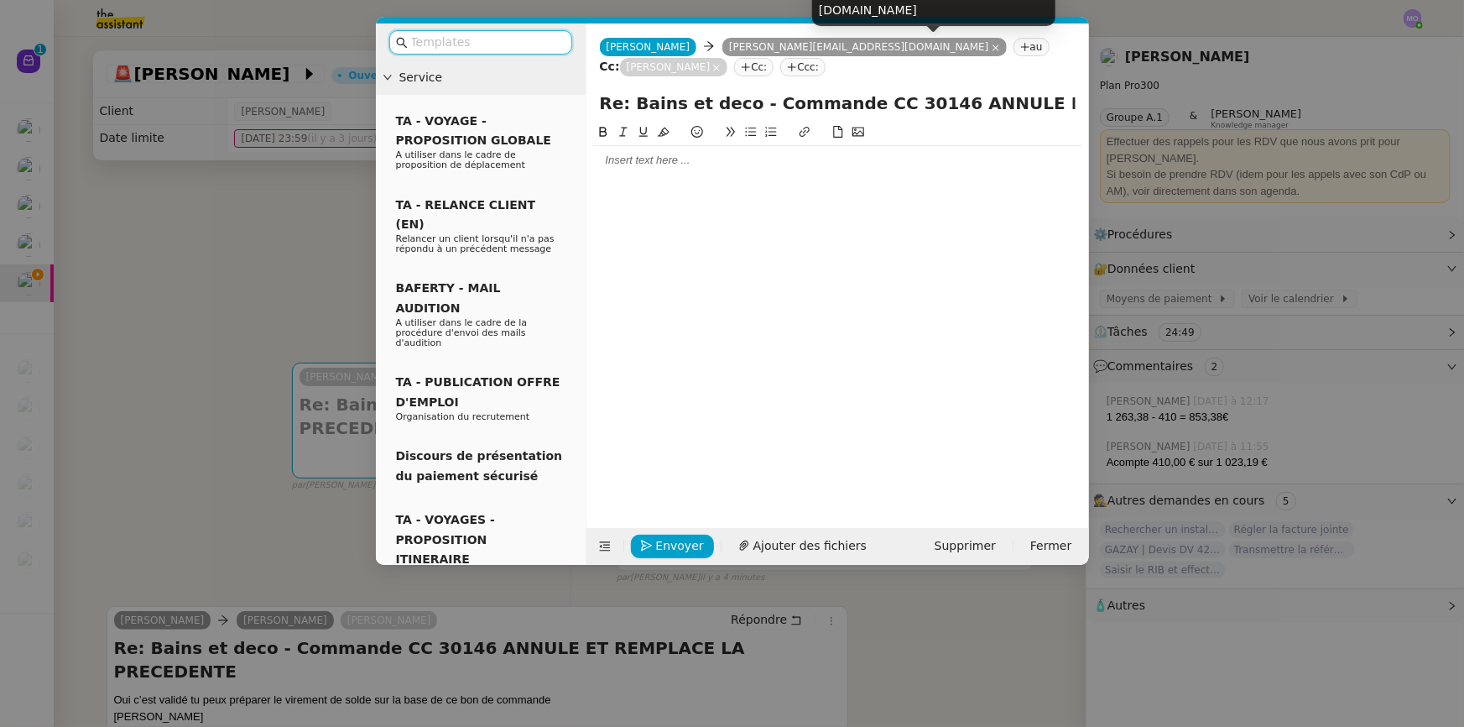
click at [721, 64] on icon at bounding box center [716, 68] width 8 height 8
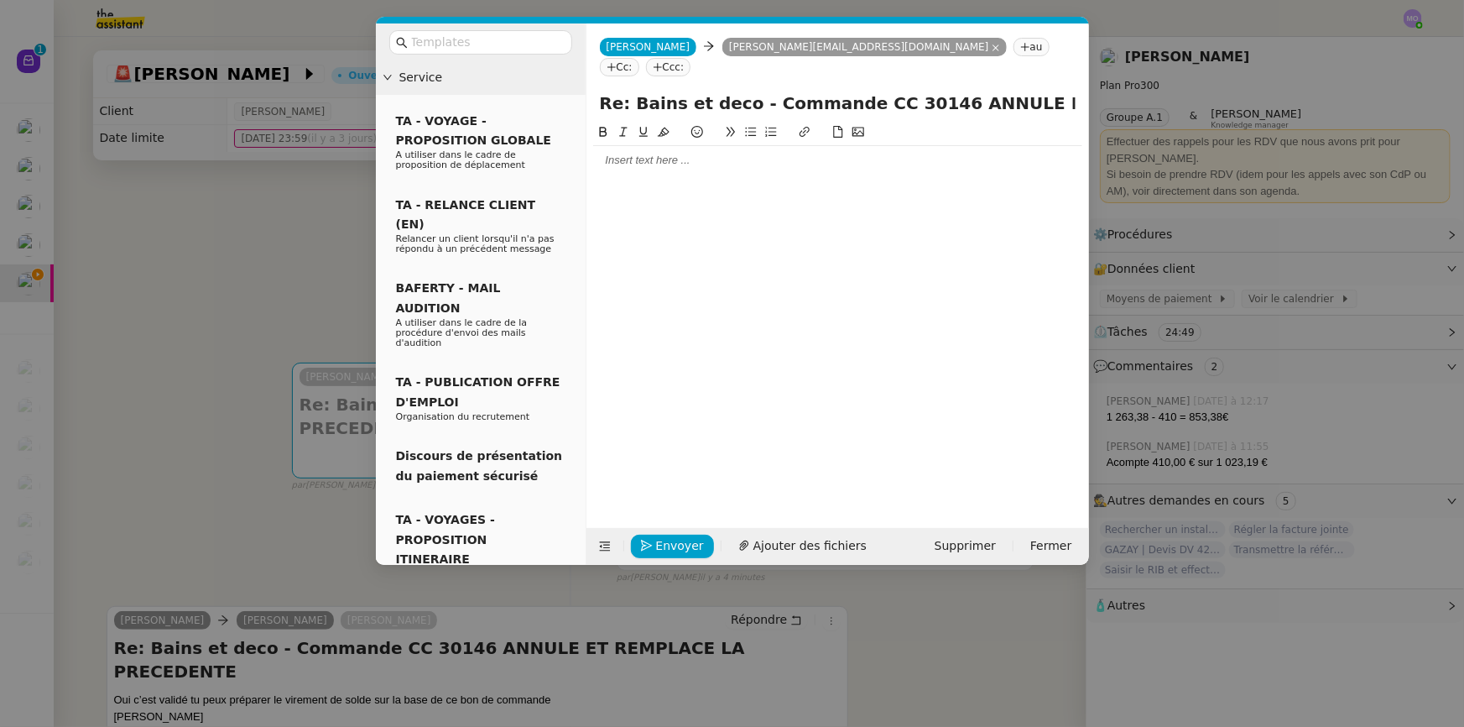
click at [674, 146] on div at bounding box center [837, 160] width 489 height 29
click at [513, 42] on input "text" at bounding box center [486, 42] width 151 height 19
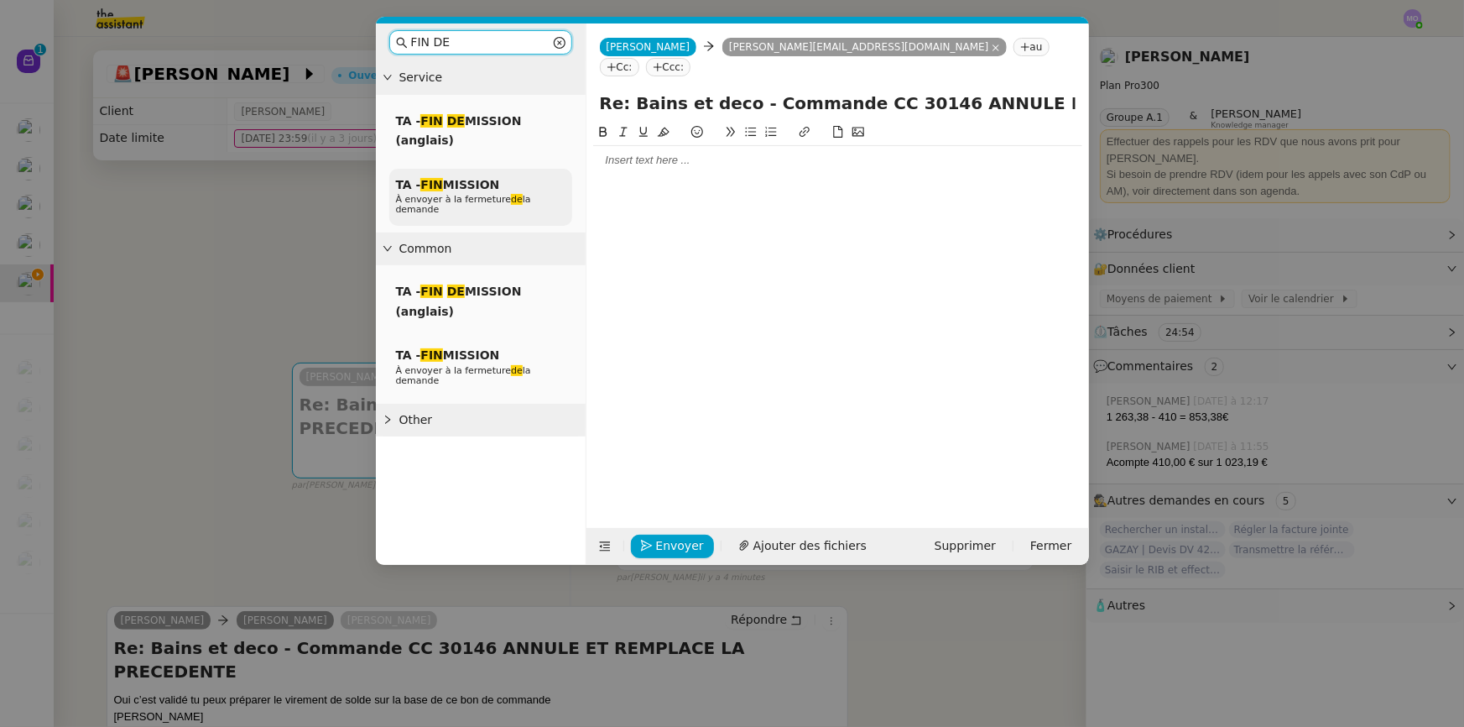
type input "FIN DE"
click at [485, 197] on span "À envoyer à la fermeture de la demande" at bounding box center [463, 204] width 135 height 21
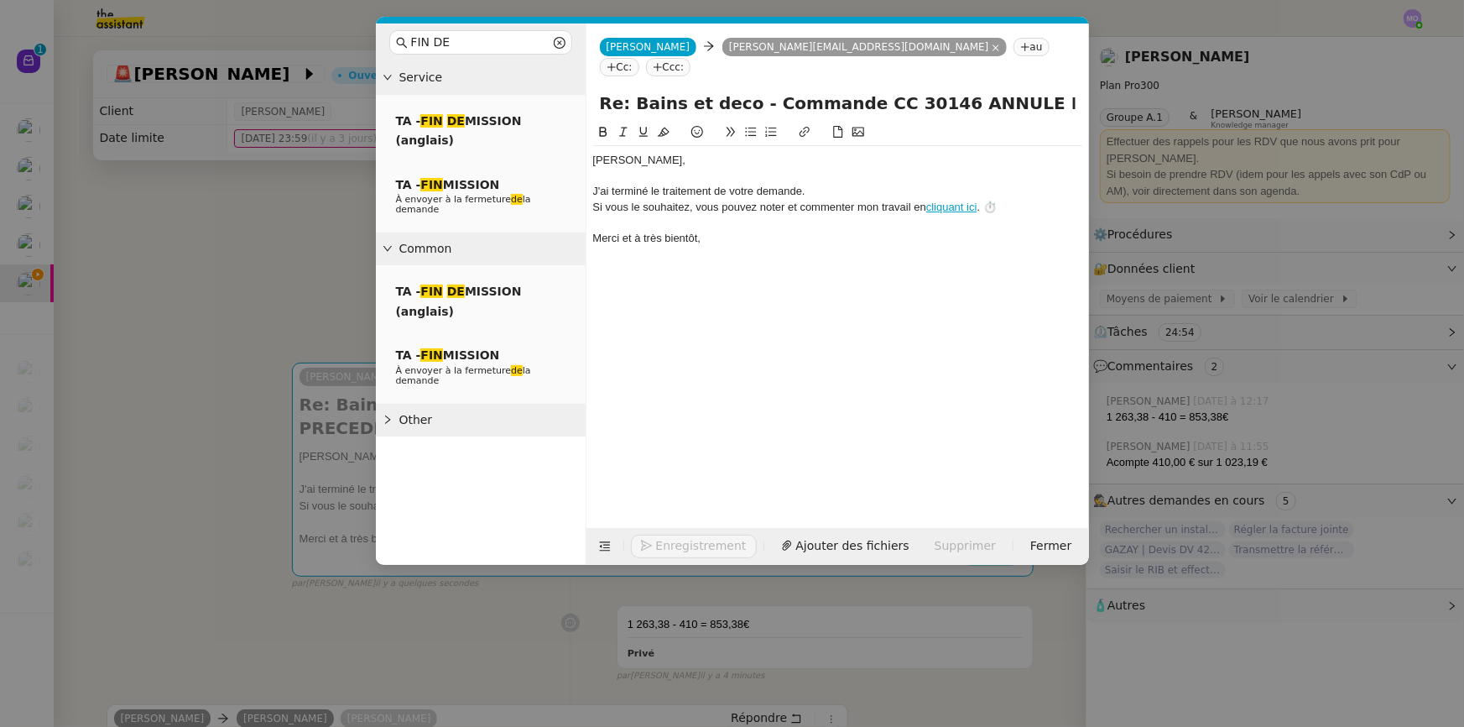
click at [646, 153] on div "﻿[PERSON_NAME]﻿," at bounding box center [837, 160] width 489 height 15
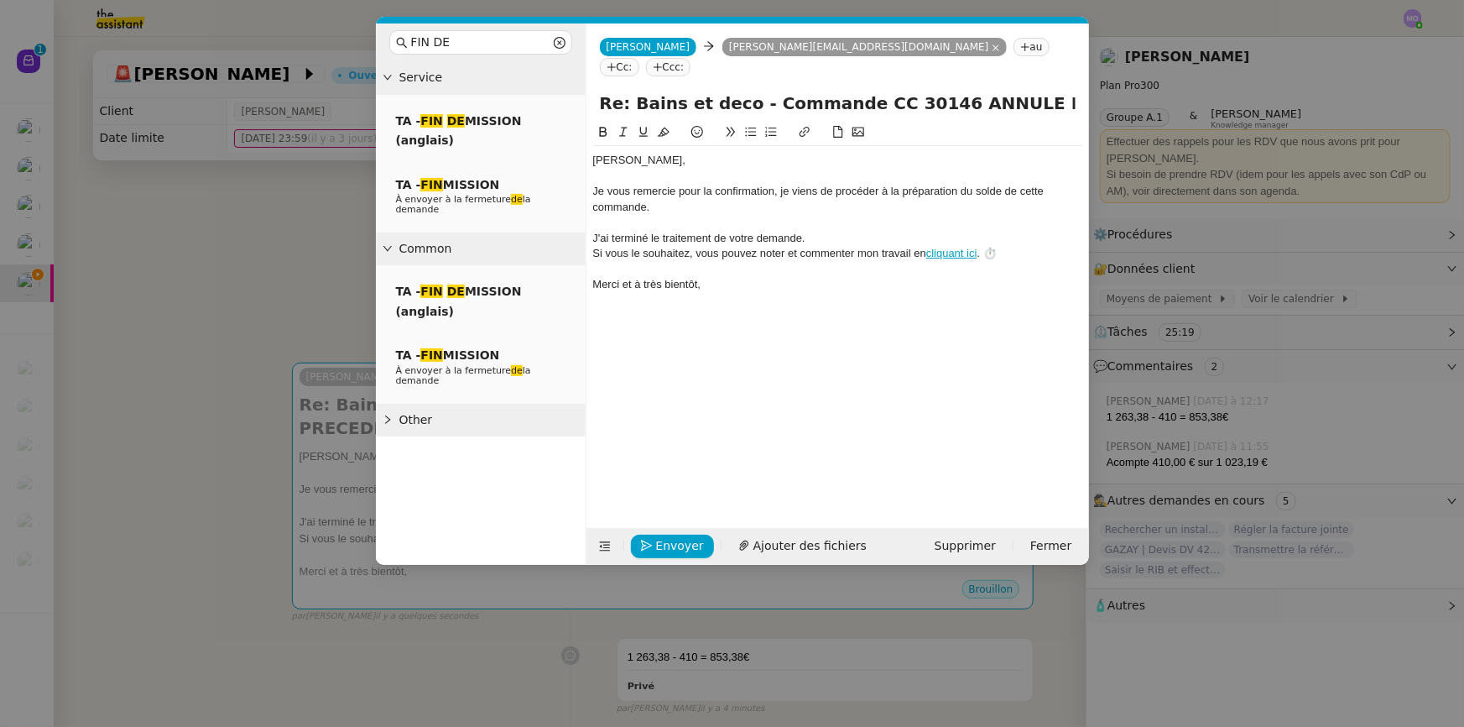
click at [260, 277] on nz-modal-container "FIN DE Service TA - FIN DE MISSION (anglais) TA - FIN MISSION À envoyer à la fe…" at bounding box center [732, 363] width 1464 height 727
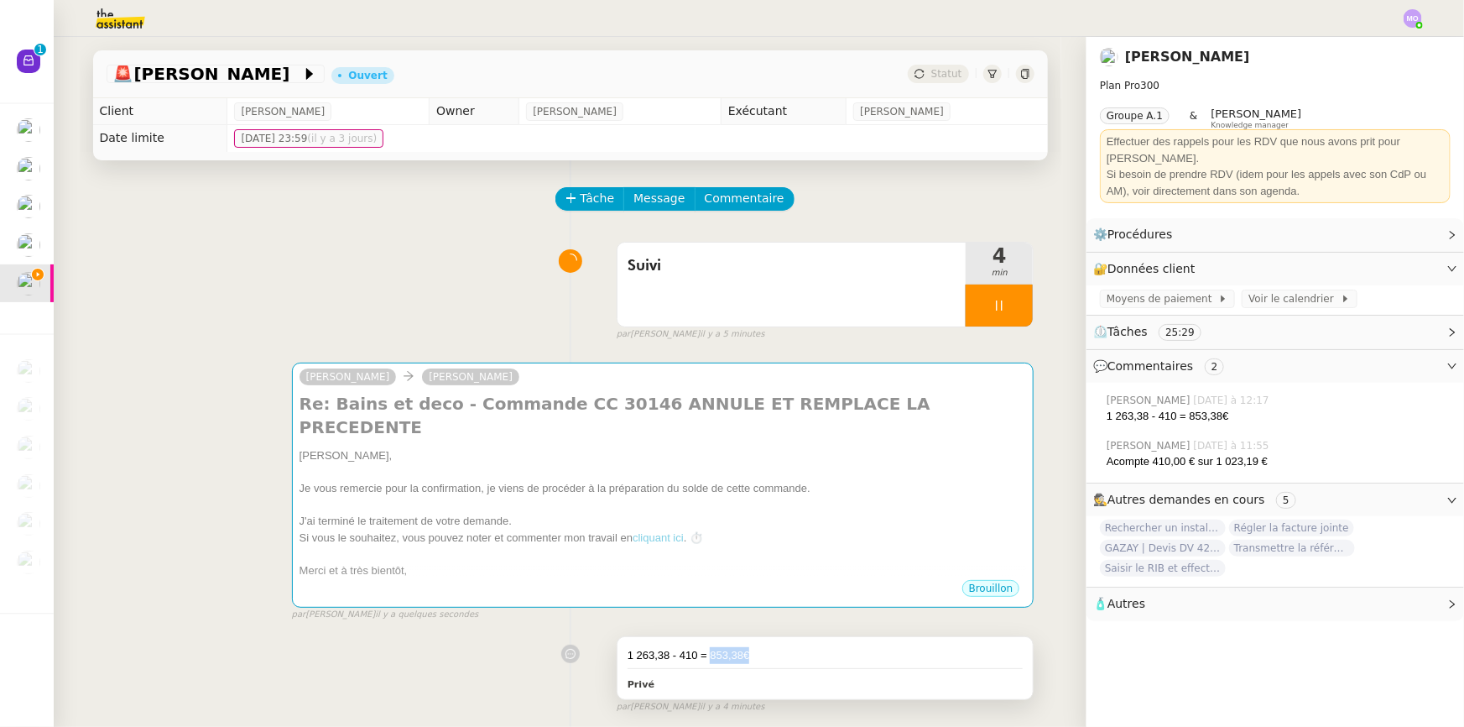
drag, startPoint x: 700, startPoint y: 636, endPoint x: 738, endPoint y: 635, distance: 37.8
click at [738, 647] on div "1 263,38 - 410 = 853,38€" at bounding box center [826, 655] width 396 height 17
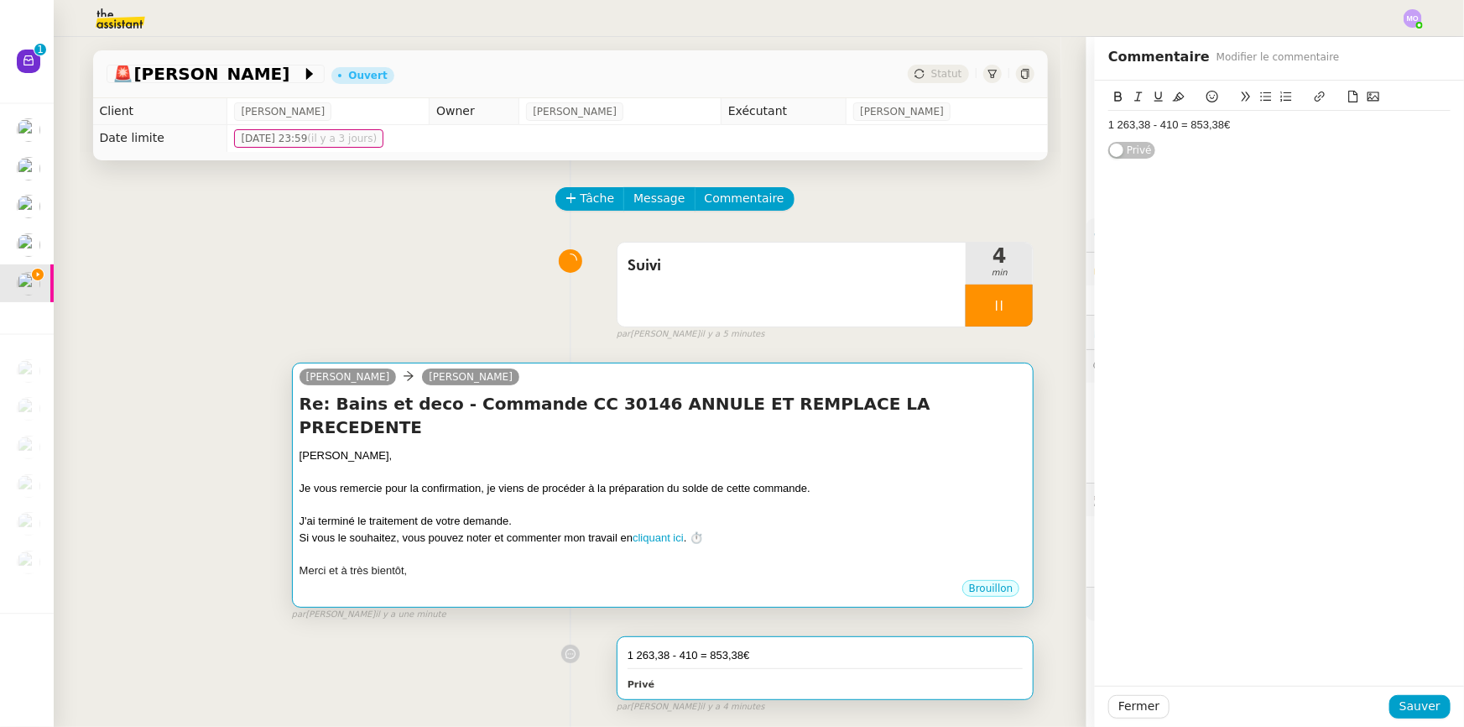
click at [662, 447] on div "﻿[PERSON_NAME]﻿," at bounding box center [663, 455] width 727 height 17
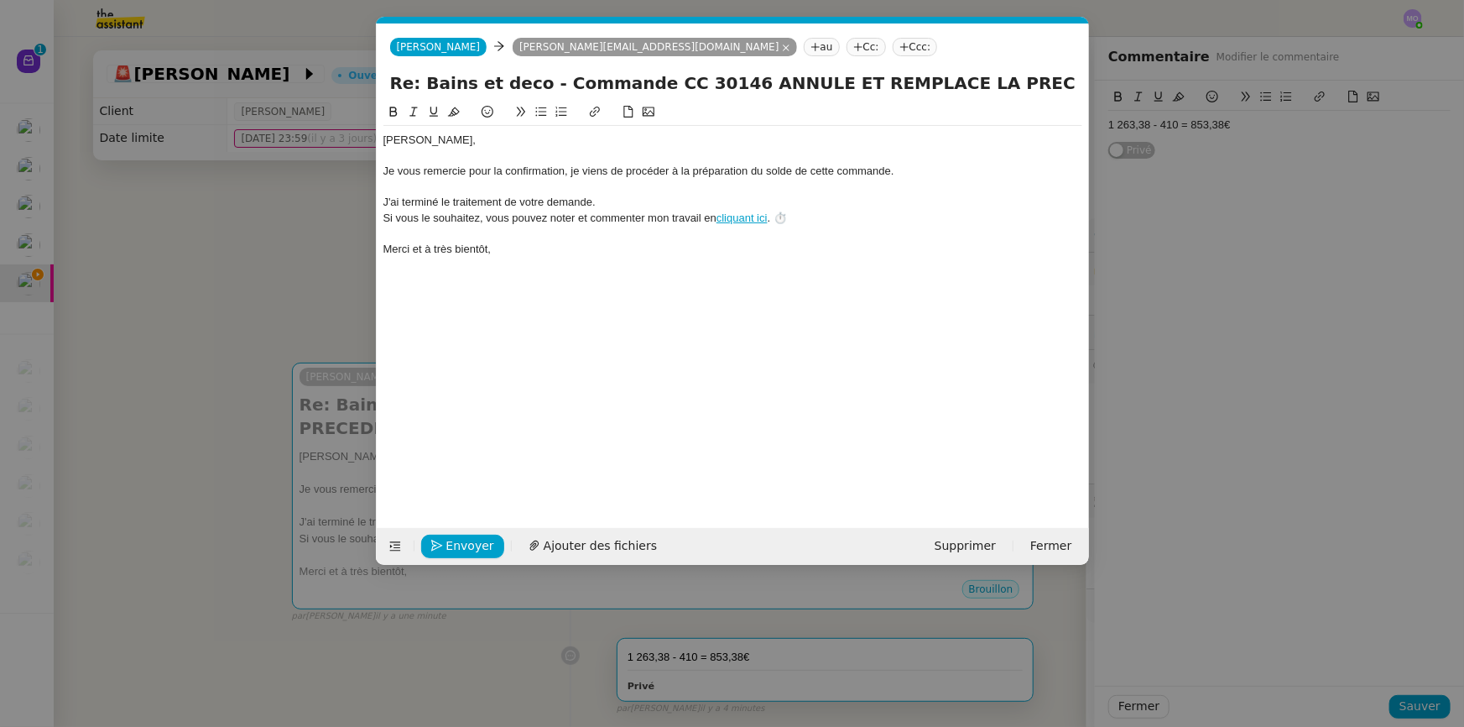
scroll to position [0, 73]
click at [891, 168] on div "Je vous remercie pour la confirmation, je viens de procéder à la préparation du…" at bounding box center [732, 171] width 699 height 15
click at [743, 252] on div "Merci et à très bientôt," at bounding box center [732, 249] width 699 height 15
click at [454, 543] on span "Envoyer" at bounding box center [470, 545] width 48 height 19
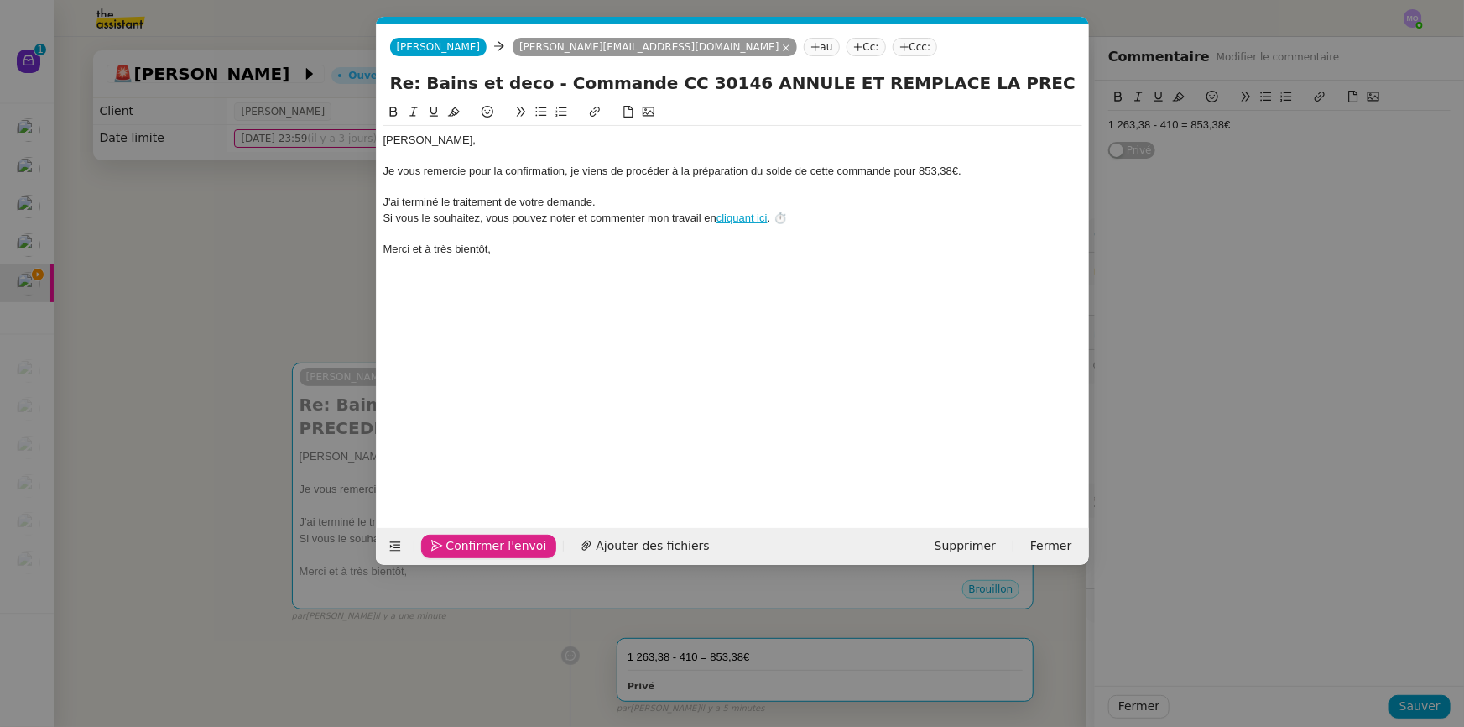
click at [454, 543] on span "Confirmer l'envoi" at bounding box center [496, 545] width 101 height 19
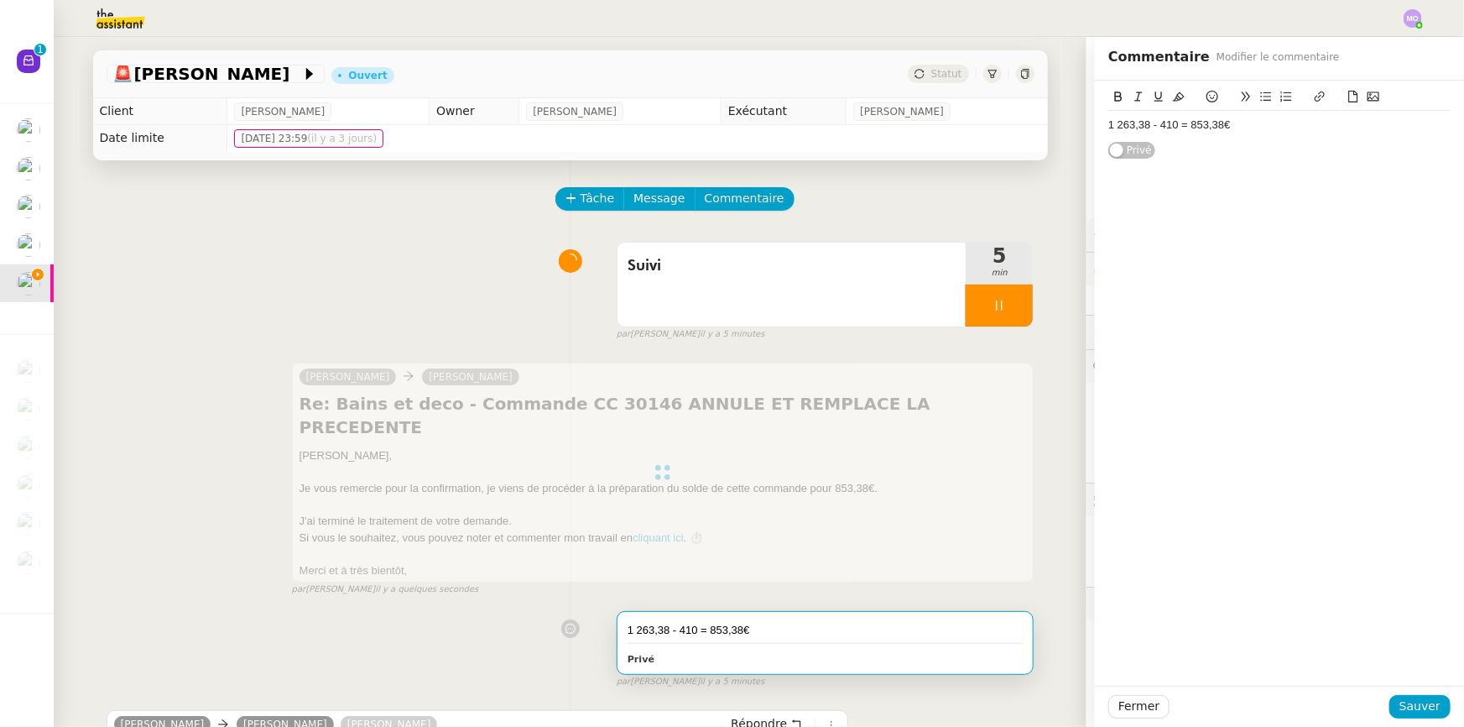
click at [417, 289] on div "Suivi 5 min false par [PERSON_NAME] il y a 5 minutes" at bounding box center [571, 287] width 928 height 107
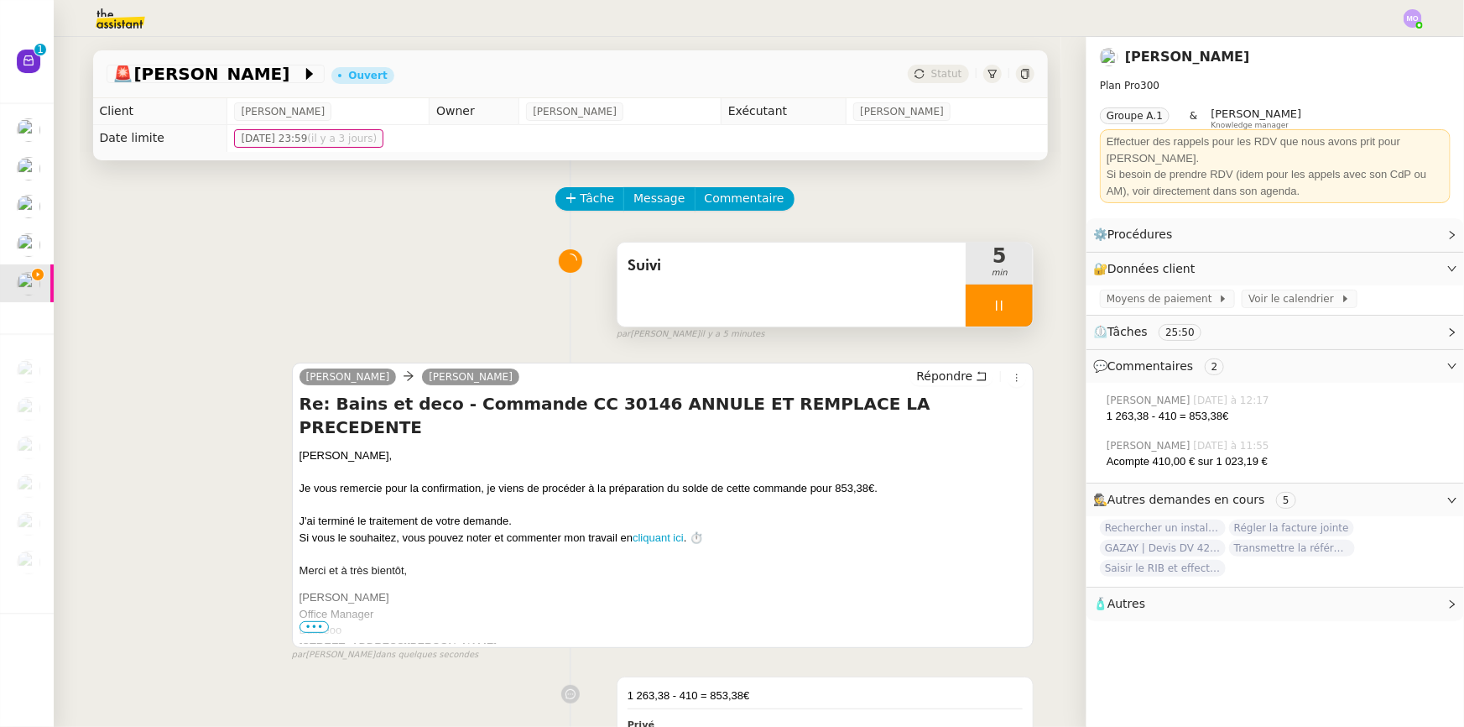
click at [1007, 313] on div at bounding box center [999, 305] width 67 height 42
click at [1009, 312] on icon at bounding box center [1015, 305] width 13 height 13
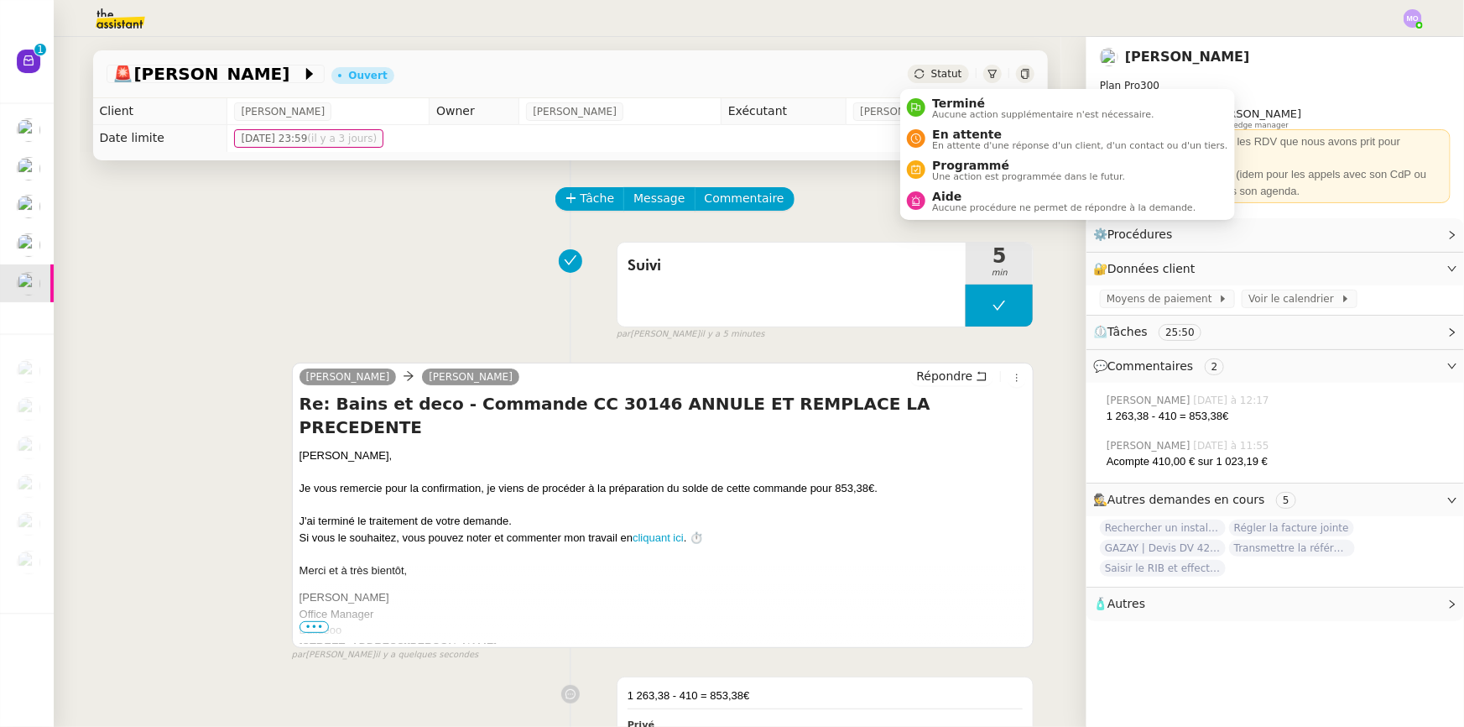
click at [932, 68] on span "Statut" at bounding box center [946, 74] width 31 height 12
click at [957, 102] on span "Terminé" at bounding box center [1043, 102] width 222 height 13
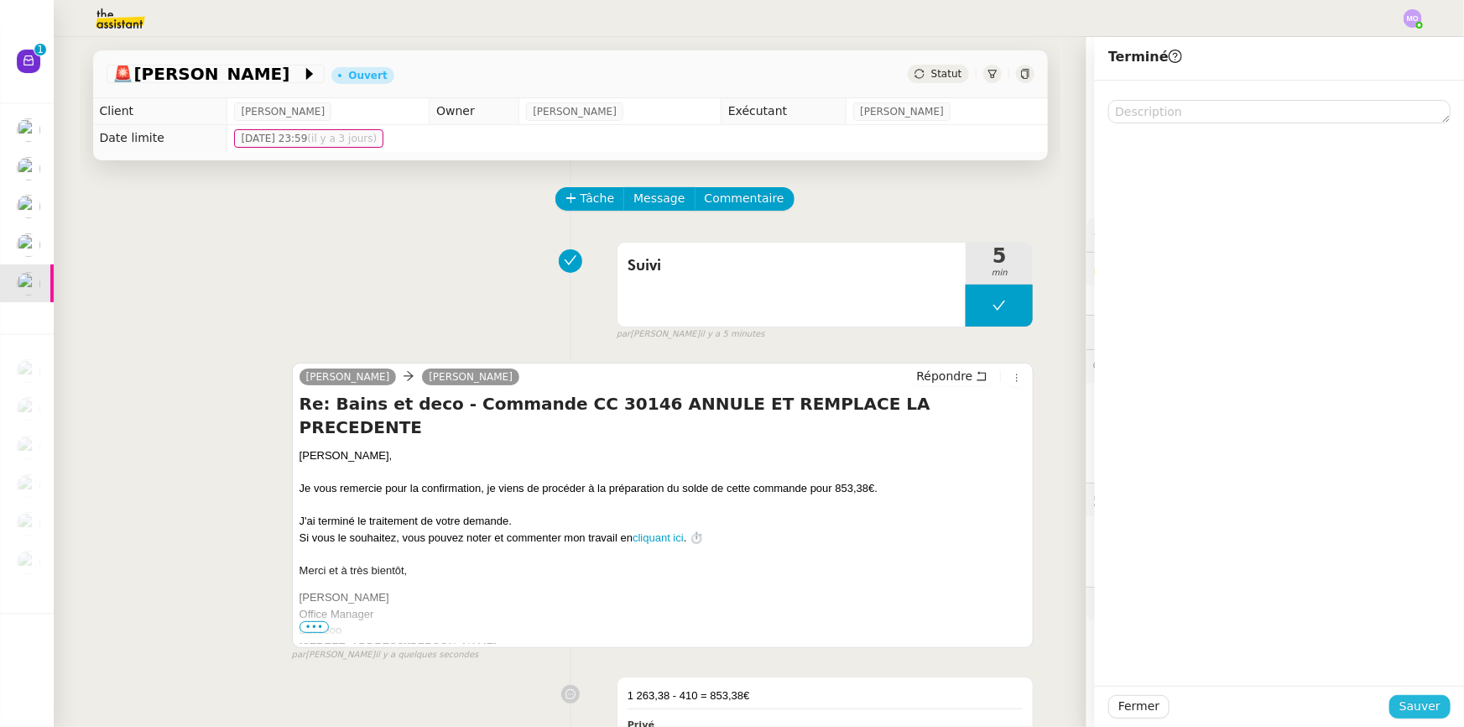
click at [1393, 701] on button "Sauver" at bounding box center [1419, 706] width 61 height 23
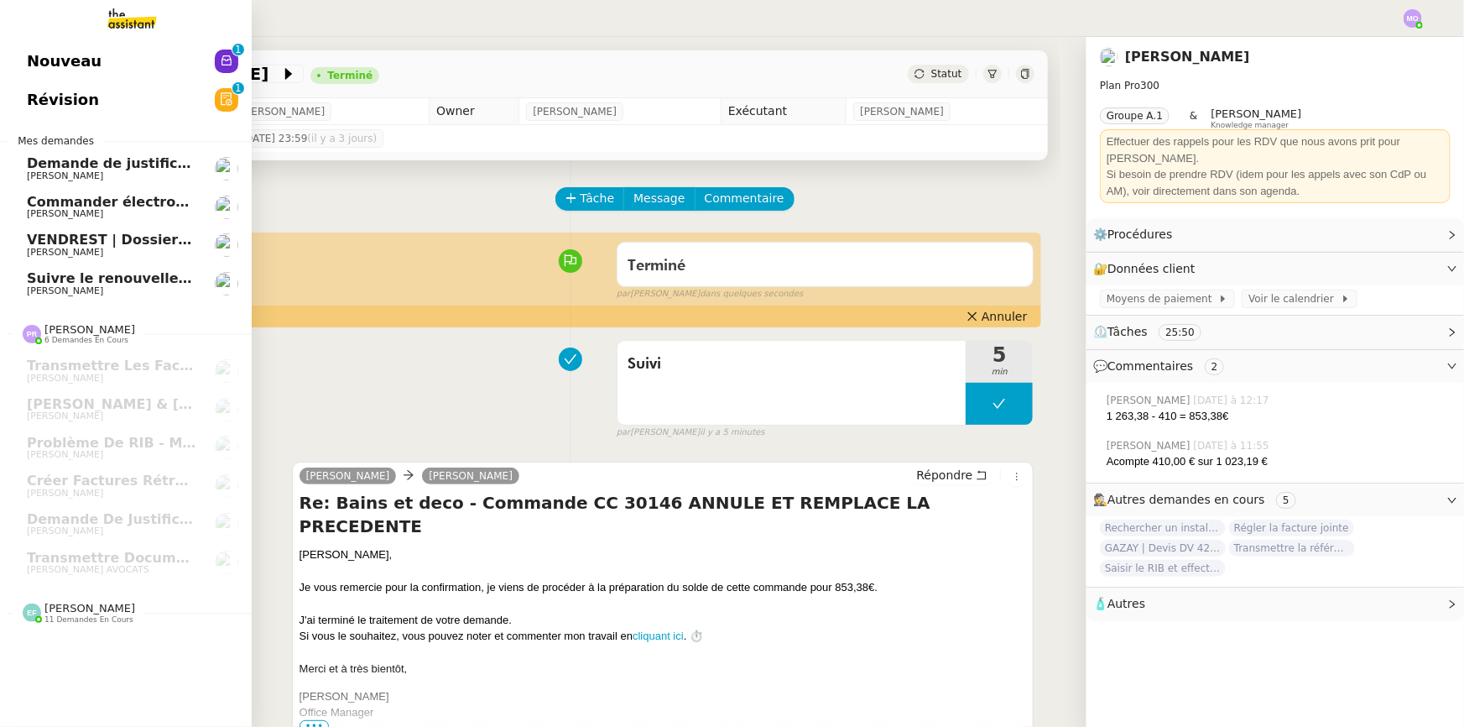
click at [103, 246] on span "VENDREST | Dossiers Drive - SCI Gabrielle" at bounding box center [185, 240] width 316 height 16
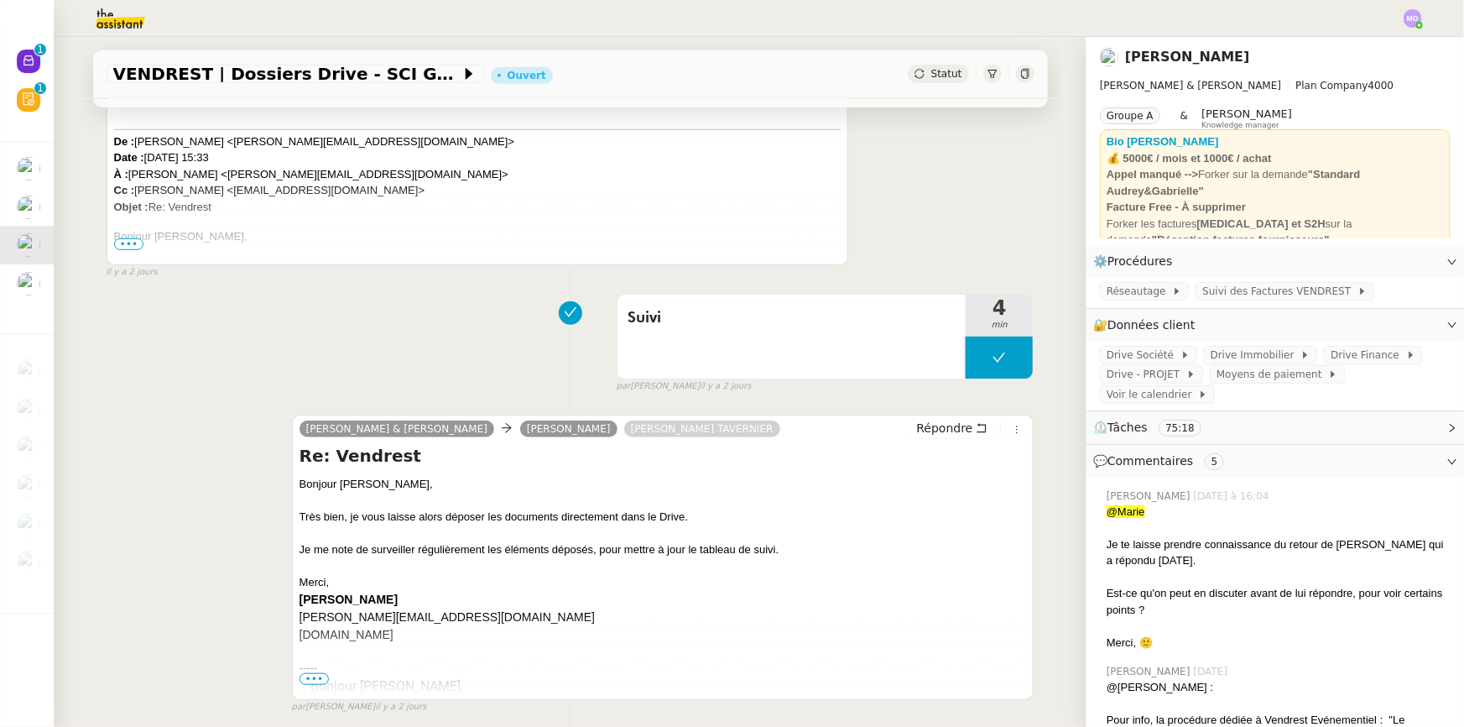
scroll to position [686, 0]
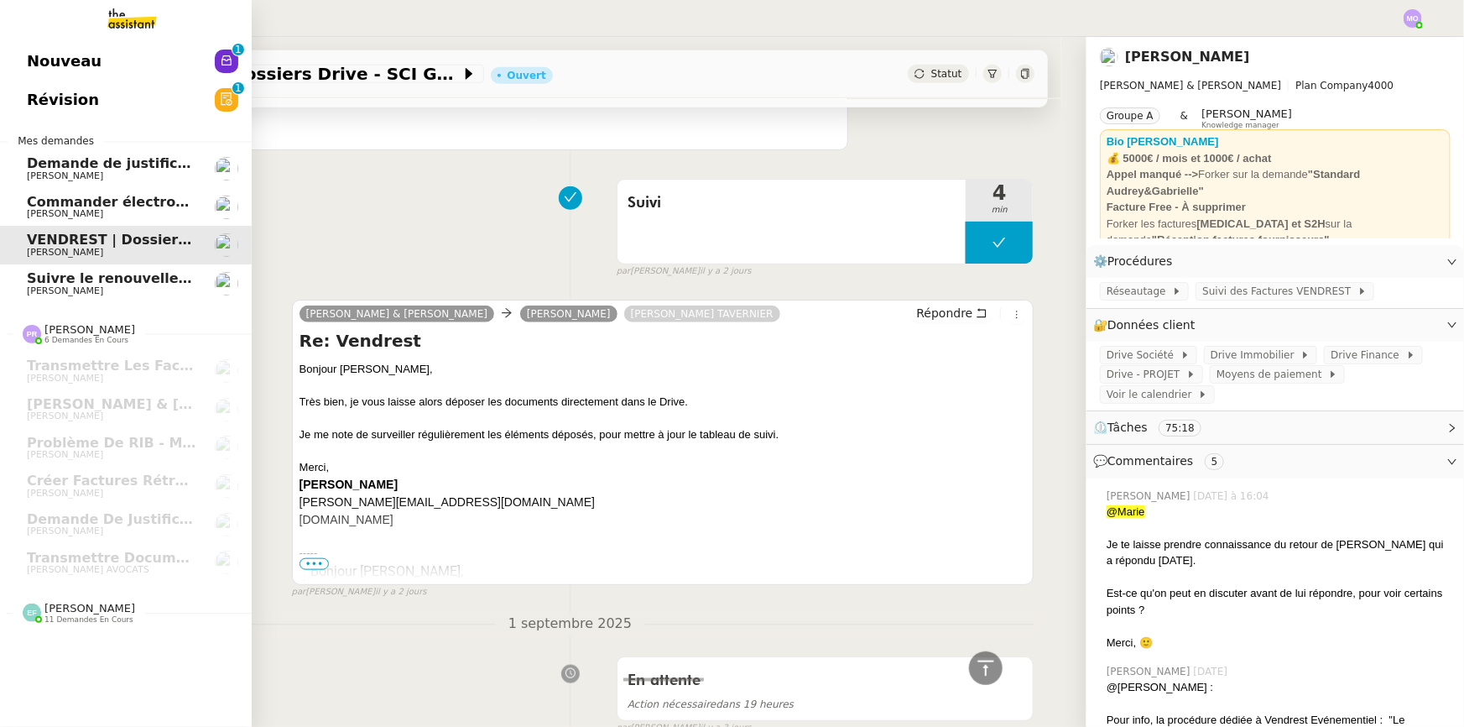
click at [140, 279] on span "Suivre le renouvellement produit Trimble" at bounding box center [183, 278] width 312 height 16
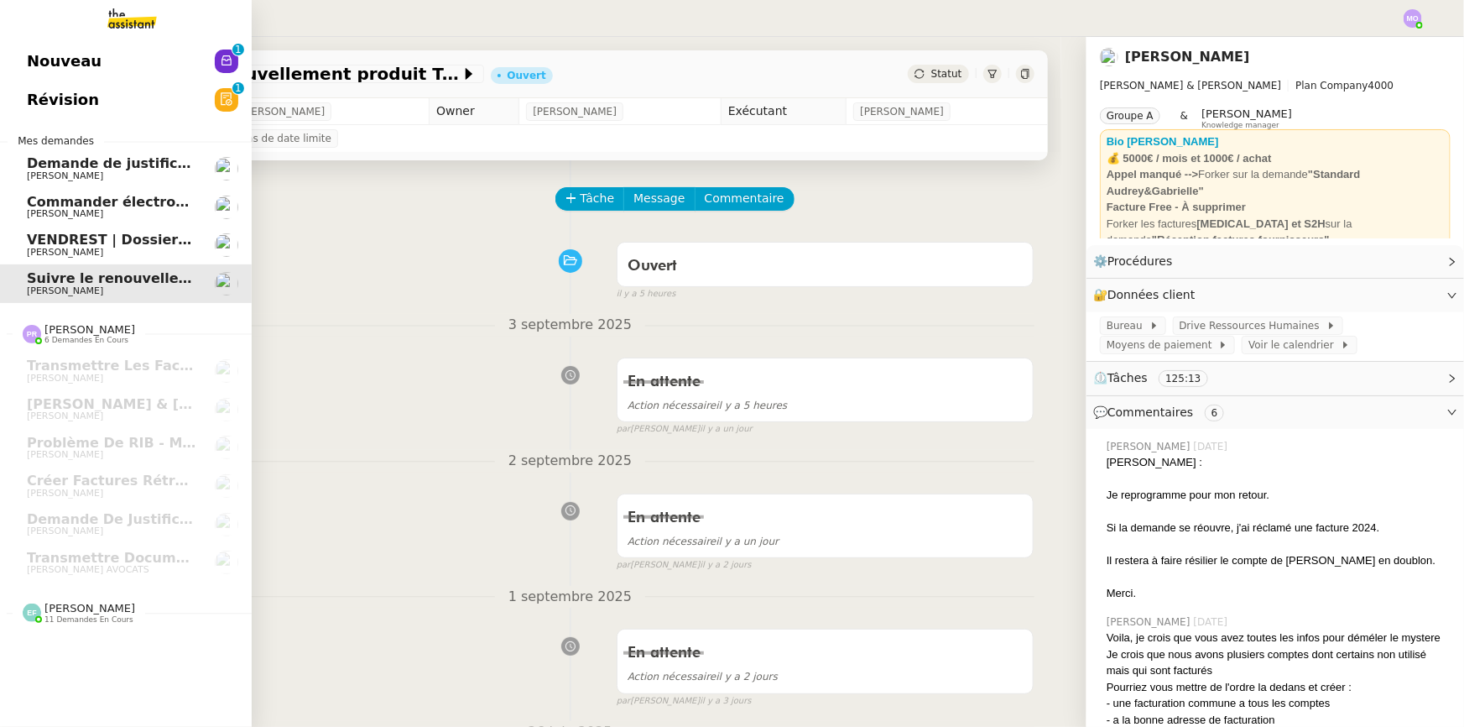
click at [77, 201] on span "Commander électroménagers pour [PERSON_NAME] ETANG" at bounding box center [250, 202] width 447 height 16
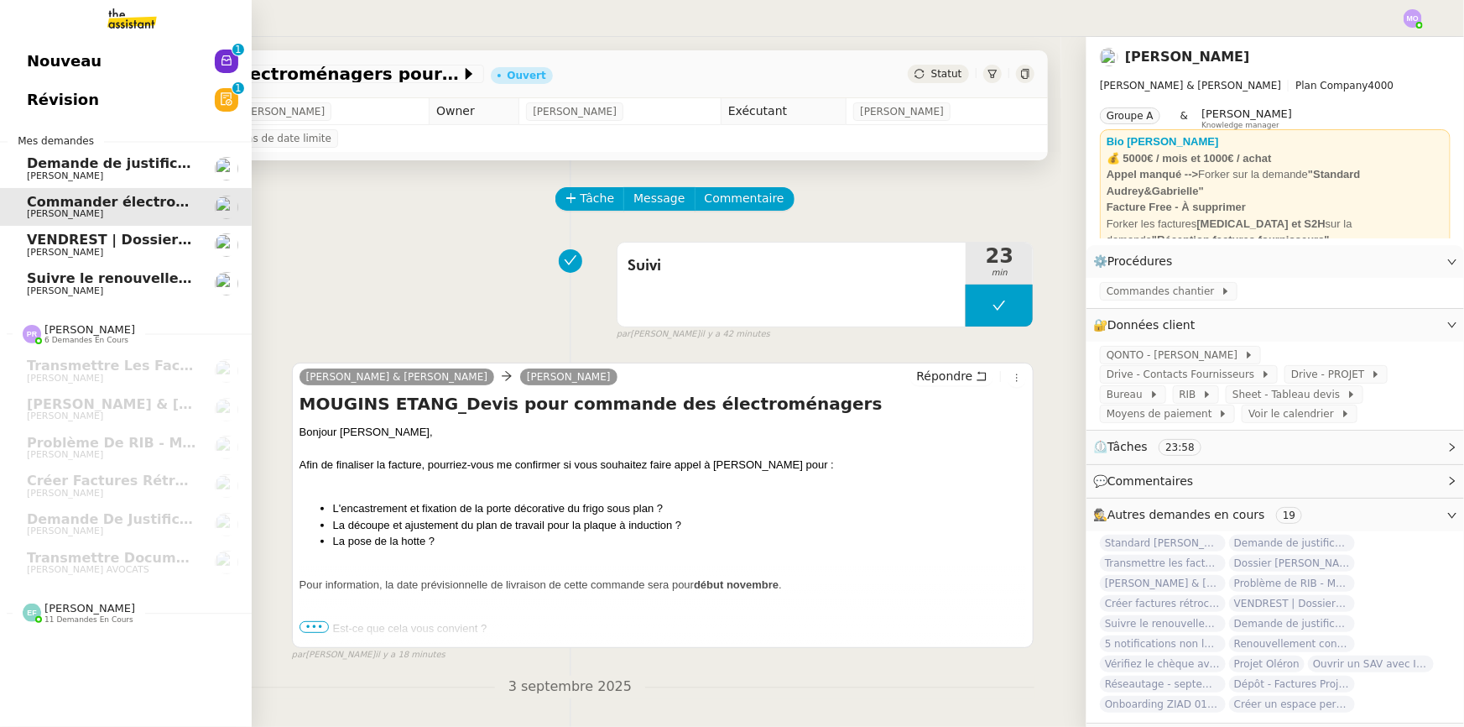
click at [102, 159] on span "Demande de justificatifs Pennylane - septembre 2025" at bounding box center [230, 163] width 407 height 16
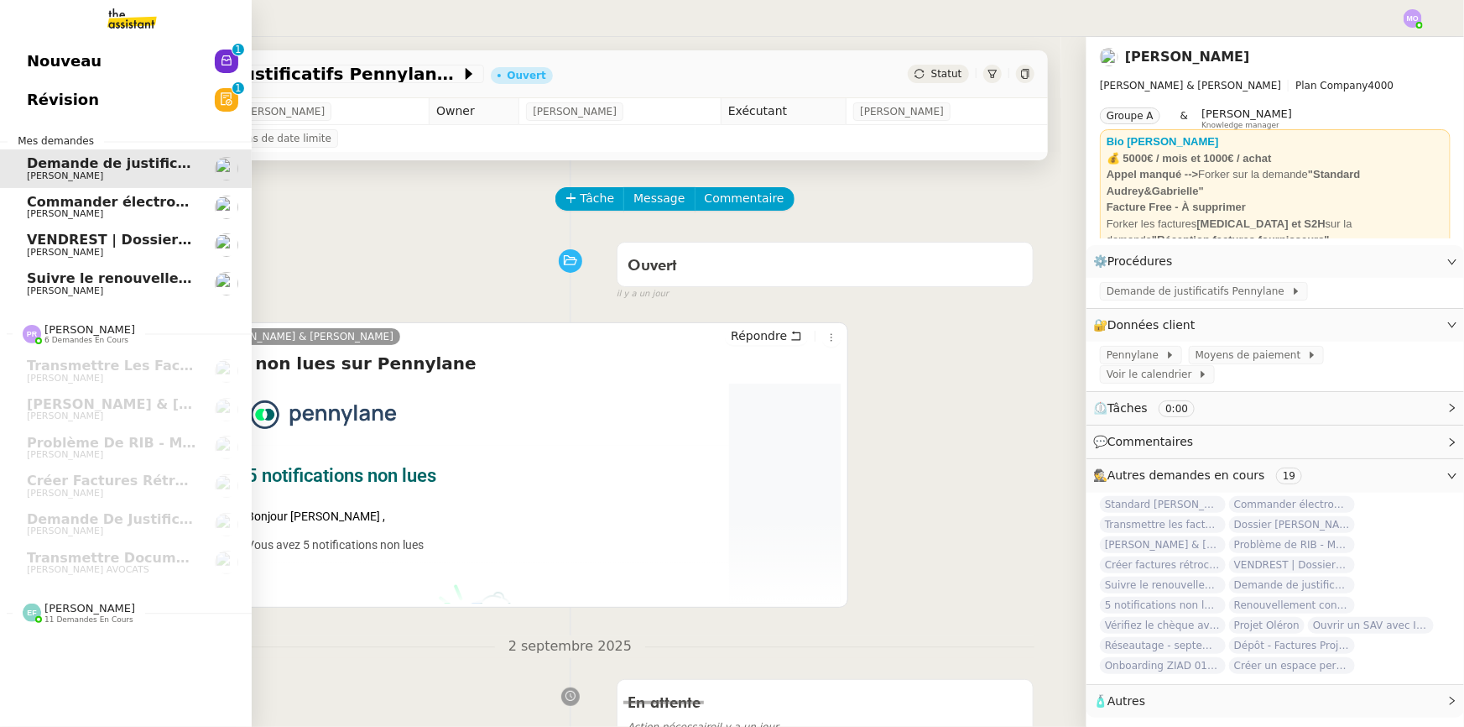
click at [67, 204] on span "Commander électroménagers pour [PERSON_NAME] ETANG" at bounding box center [250, 202] width 447 height 16
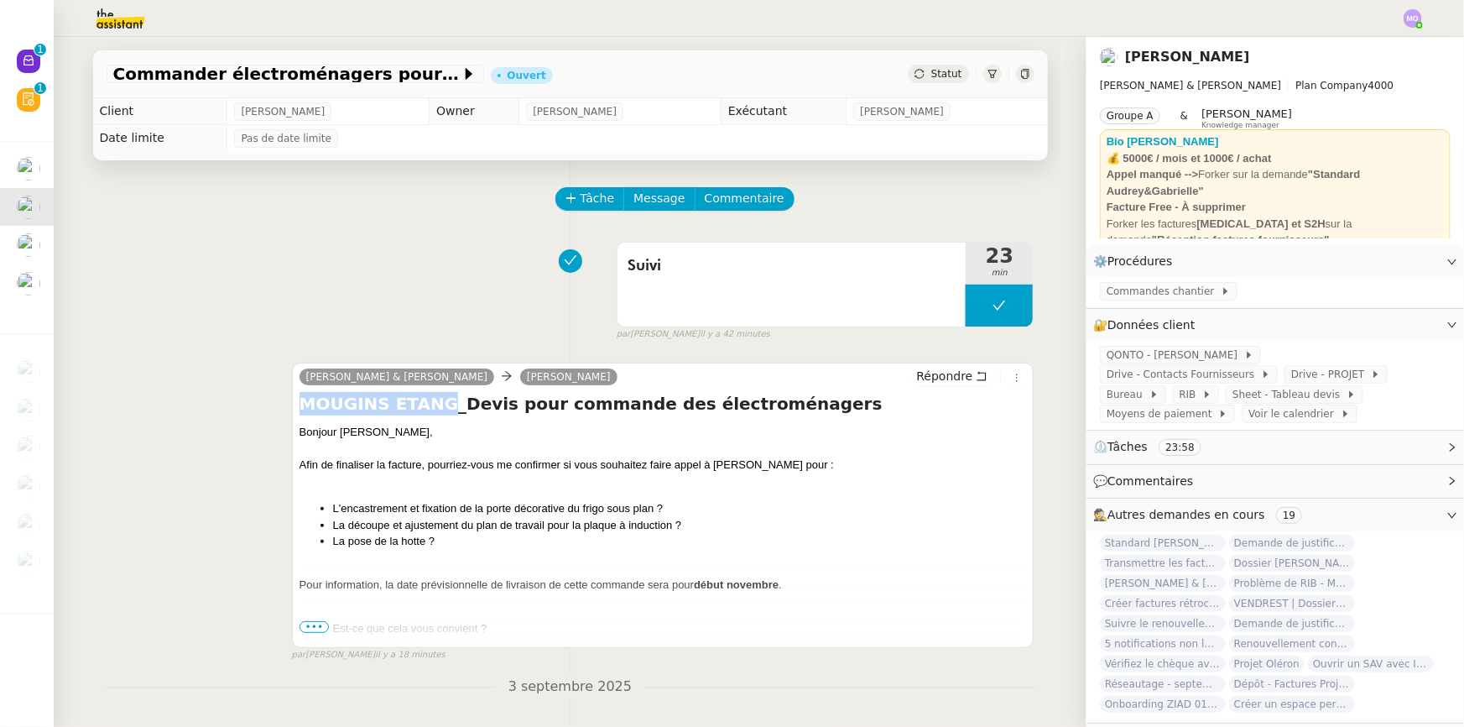
drag, startPoint x: 295, startPoint y: 406, endPoint x: 425, endPoint y: 408, distance: 129.2
click at [425, 408] on h4 "MOUGINS ETANG_Devis pour commande des électroménagers" at bounding box center [663, 403] width 727 height 23
copy h4 "MOUGINS ETANG"
click at [157, 80] on span "Commander électroménagers pour [PERSON_NAME] ETANG" at bounding box center [286, 73] width 347 height 17
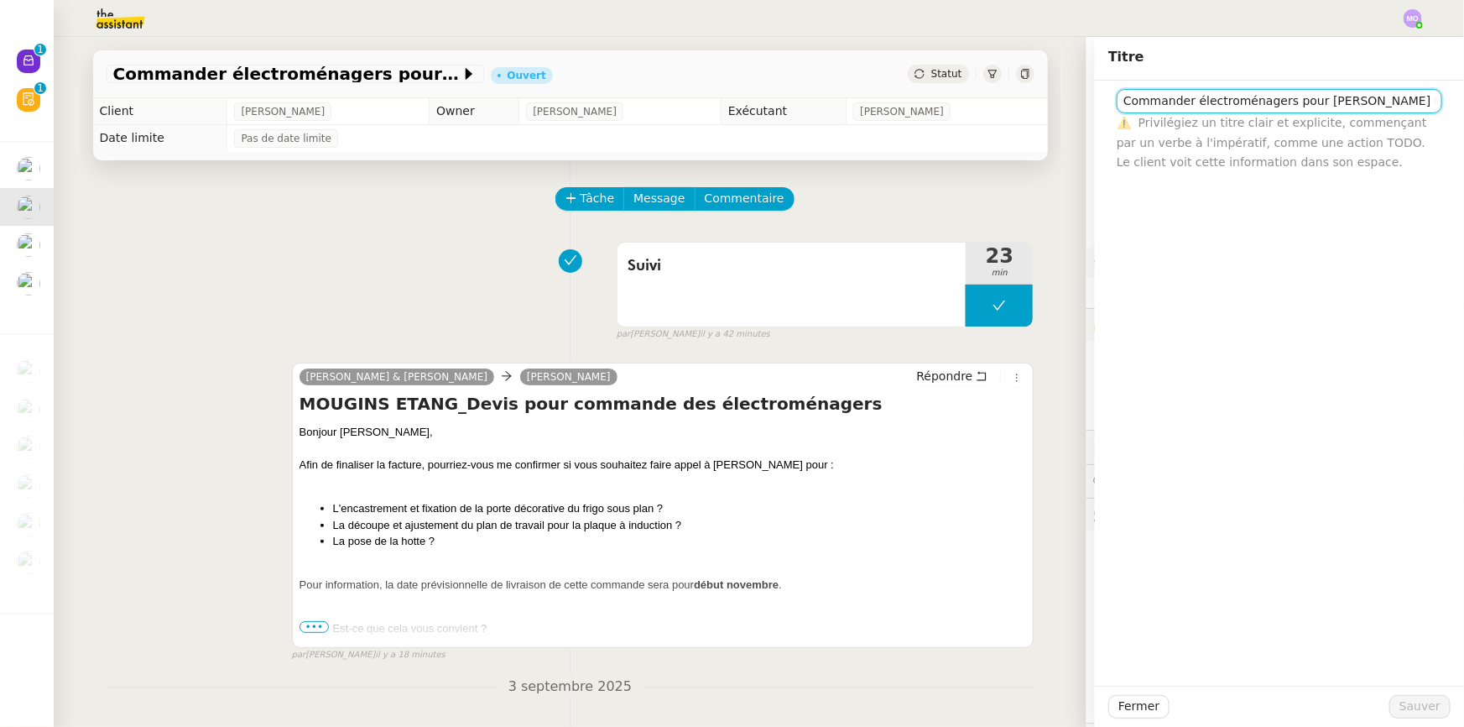
click at [1117, 100] on input "Commander électroménagers pour [PERSON_NAME] ETANG" at bounding box center [1280, 101] width 326 height 24
paste input "MOUGINS ETANG"
drag, startPoint x: 1265, startPoint y: 102, endPoint x: 1306, endPoint y: 112, distance: 41.3
click at [1306, 112] on input "MOUGINS ETANG | Electoménagers" at bounding box center [1280, 101] width 326 height 24
drag, startPoint x: 1242, startPoint y: 99, endPoint x: 1253, endPoint y: 143, distance: 45.8
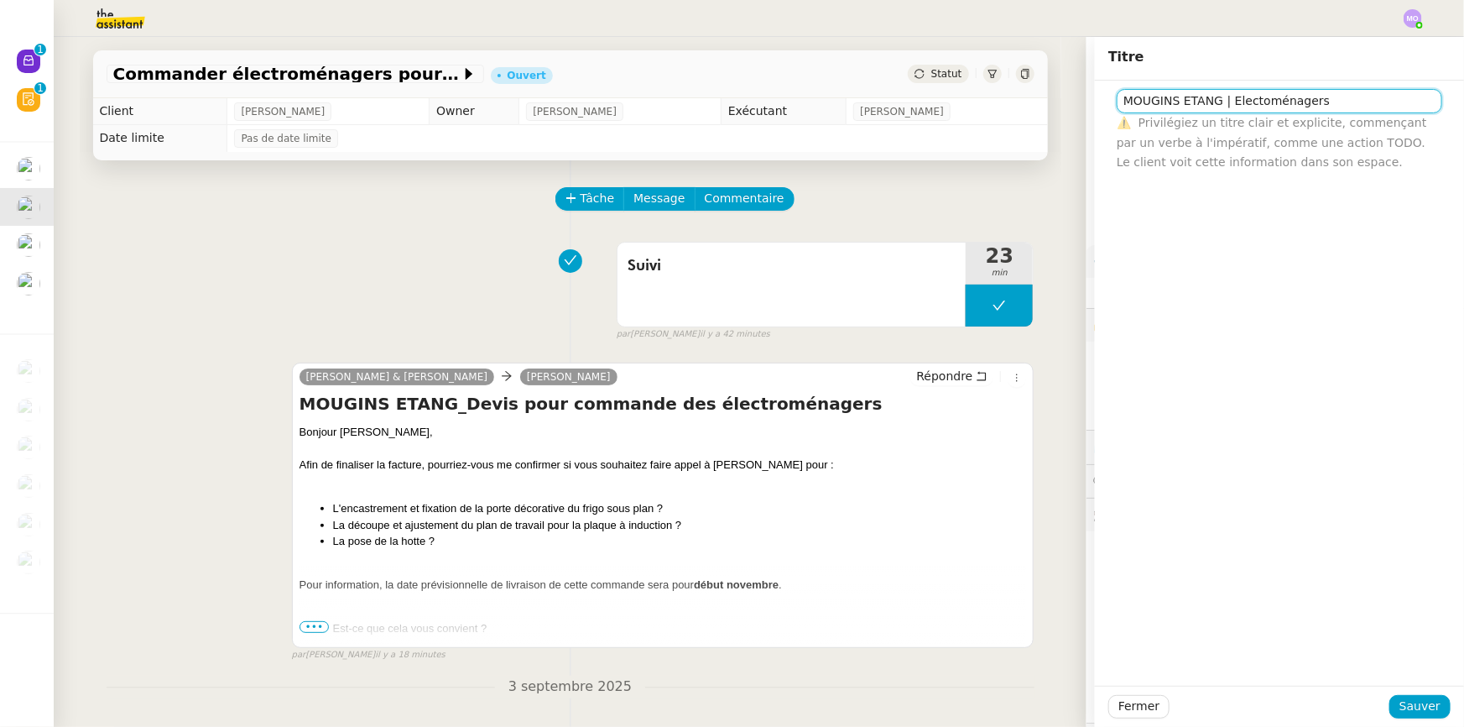
click at [1242, 99] on input "MOUGINS ETANG | Electoménagers" at bounding box center [1280, 101] width 326 height 24
type input "MOUGINS ETANG | Electroménagers"
click at [1414, 699] on span "Sauver" at bounding box center [1420, 705] width 41 height 19
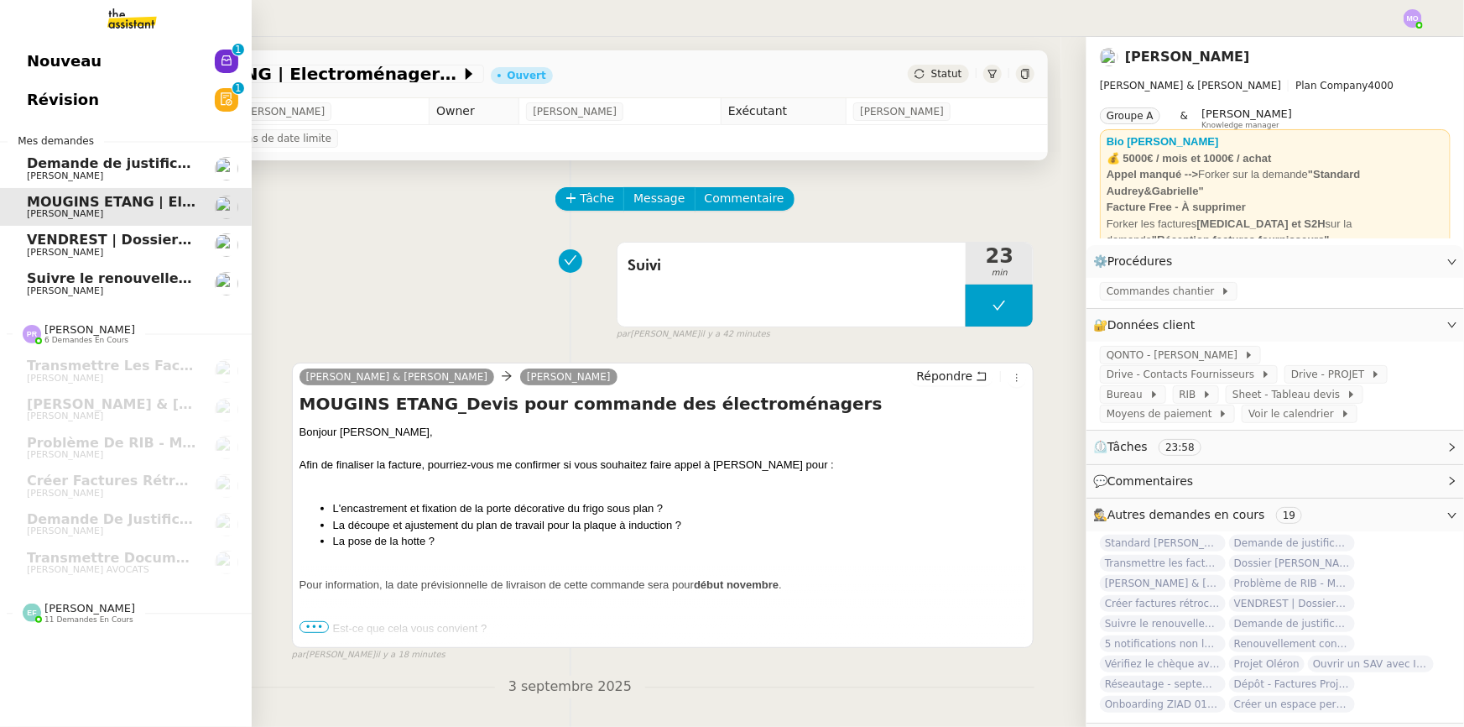
click at [104, 286] on span "[PERSON_NAME]" at bounding box center [111, 291] width 169 height 10
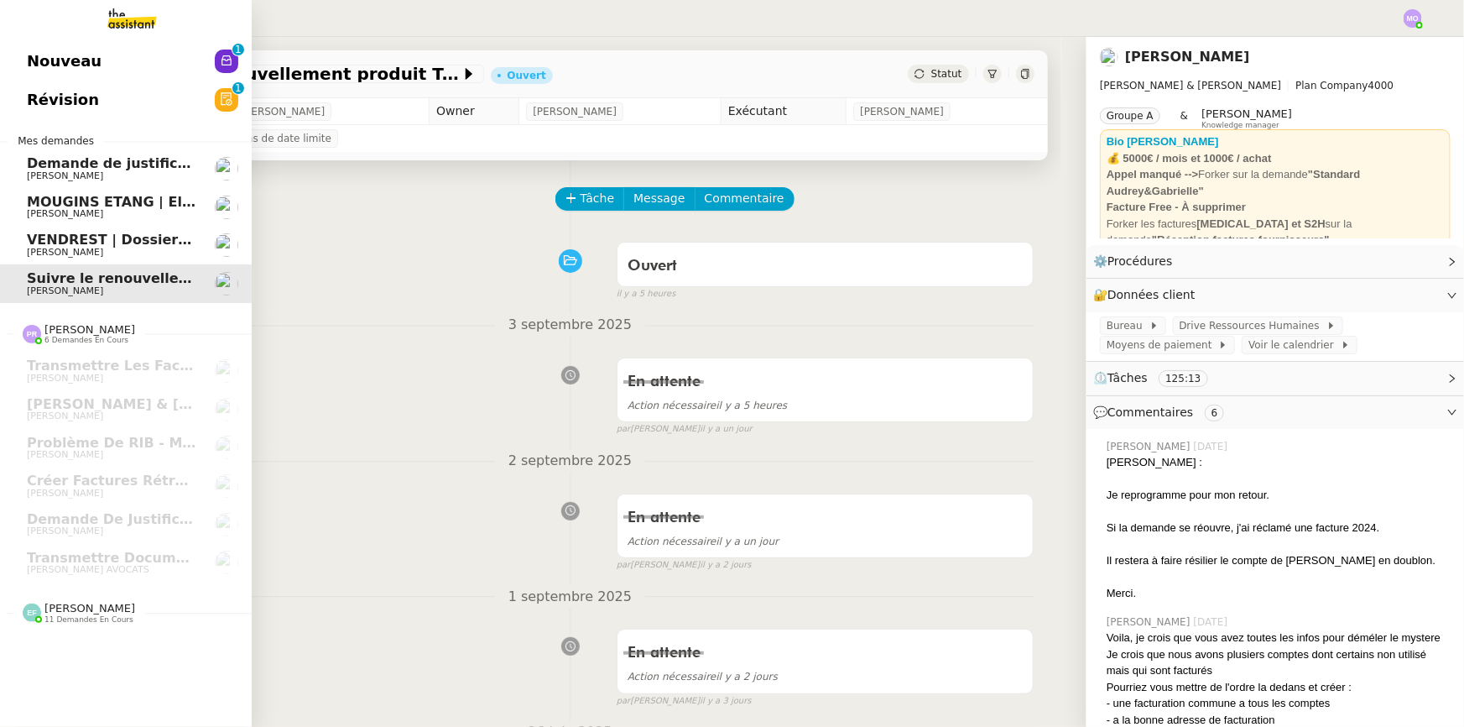
click at [112, 235] on span "VENDREST | Dossiers Drive - SCI Gabrielle" at bounding box center [185, 240] width 316 height 16
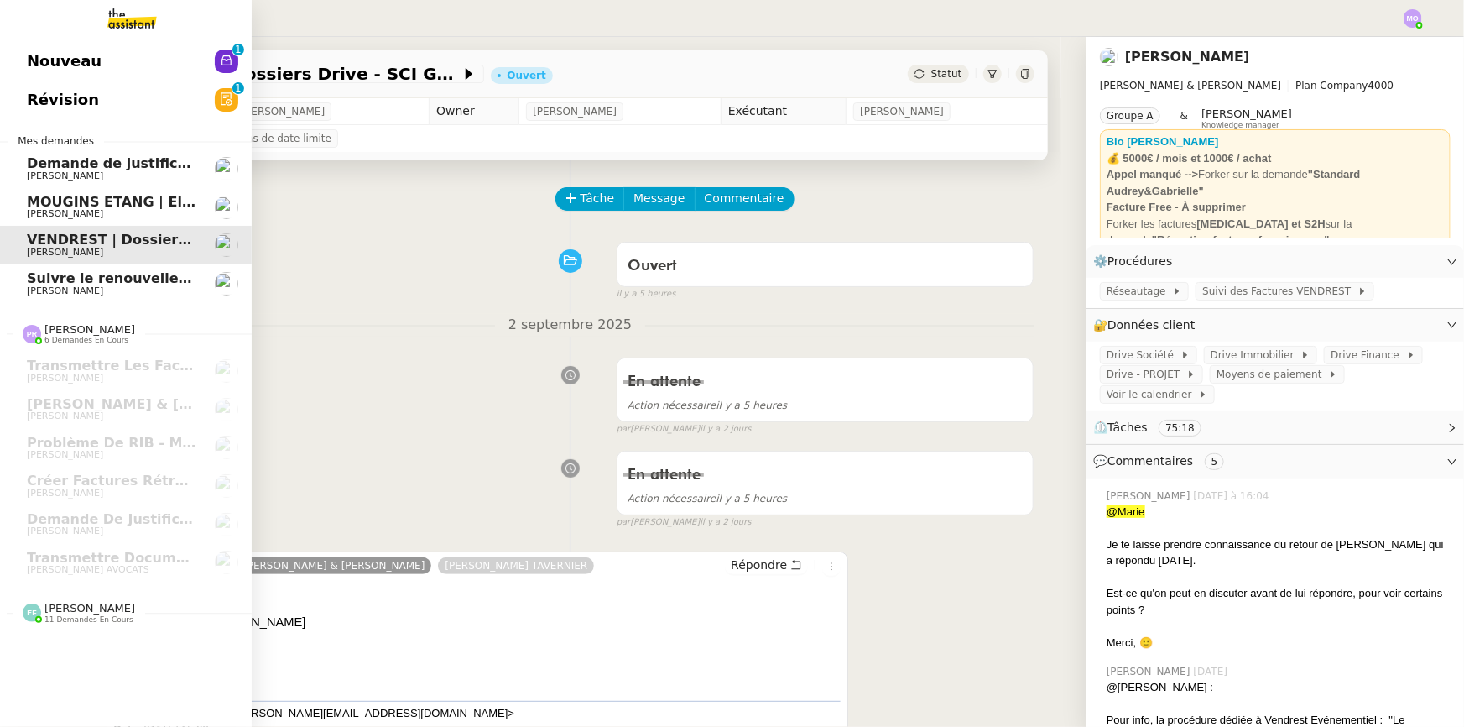
click at [85, 160] on span "Demande de justificatifs Pennylane - septembre 2025" at bounding box center [230, 163] width 407 height 16
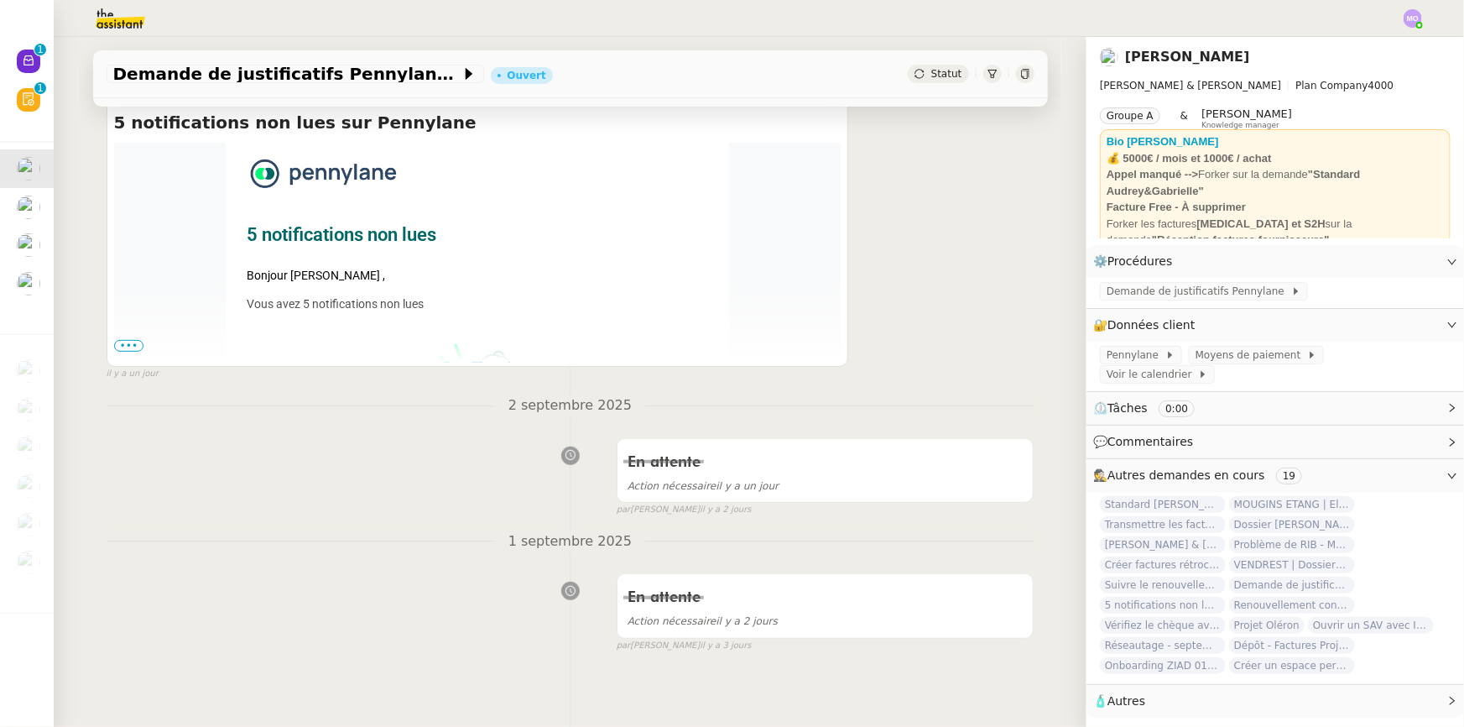
scroll to position [255, 0]
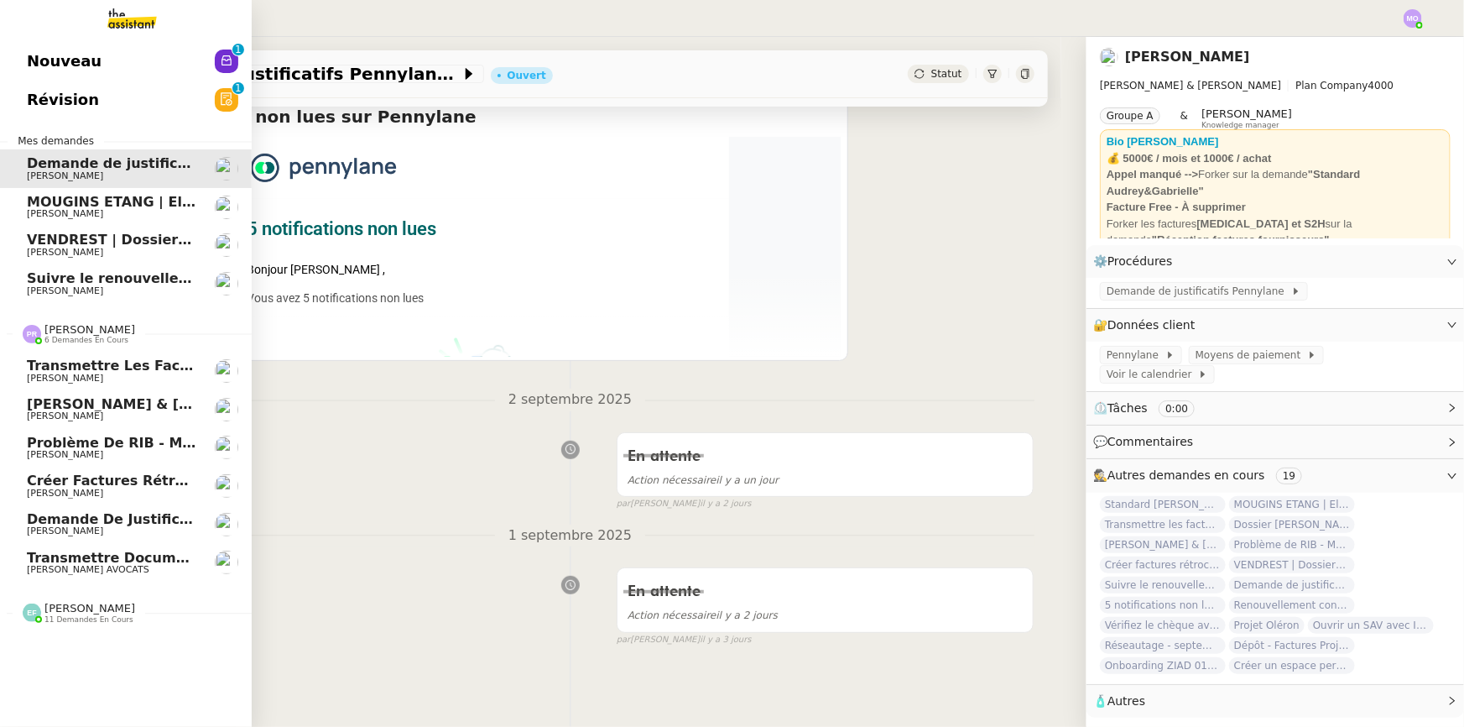
click at [136, 369] on span "Transmettre les factures sur [PERSON_NAME]" at bounding box center [203, 365] width 352 height 16
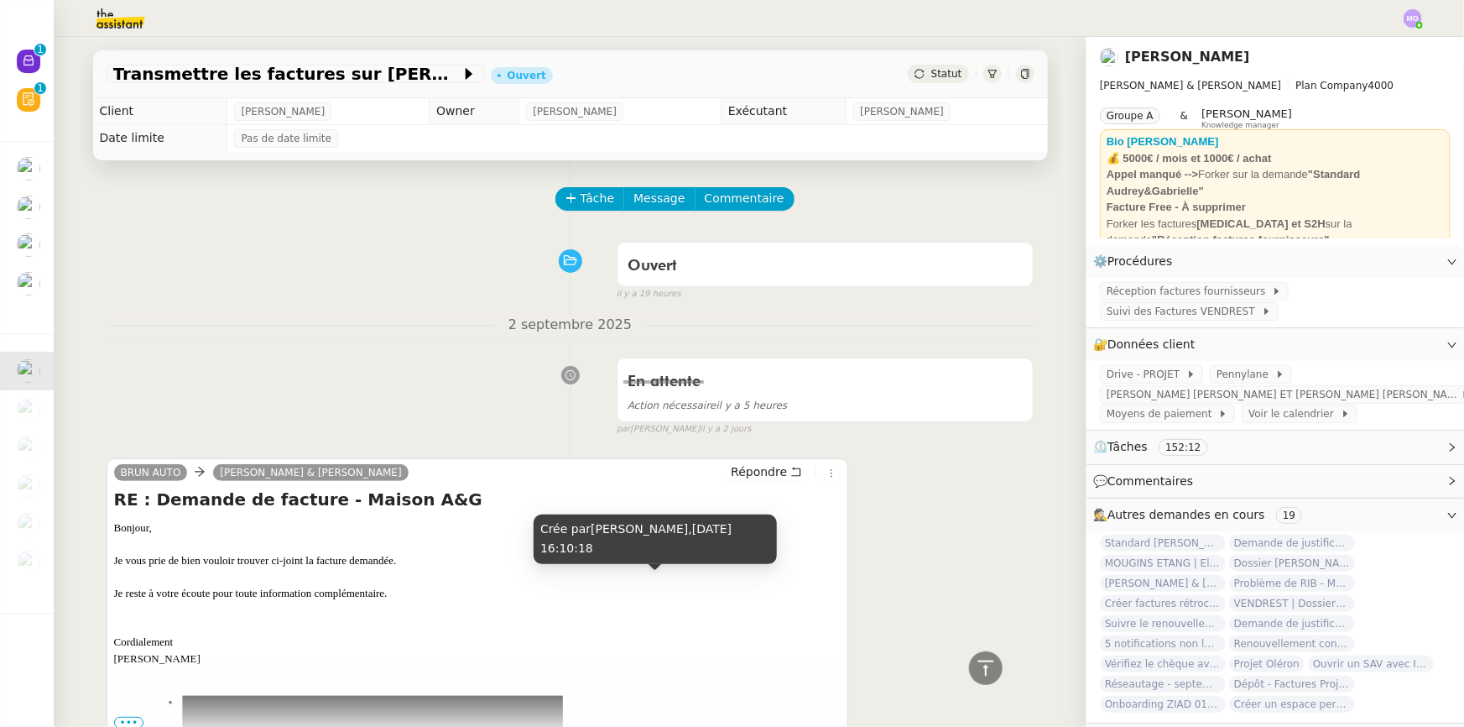
drag, startPoint x: 665, startPoint y: 524, endPoint x: 652, endPoint y: 477, distance: 48.6
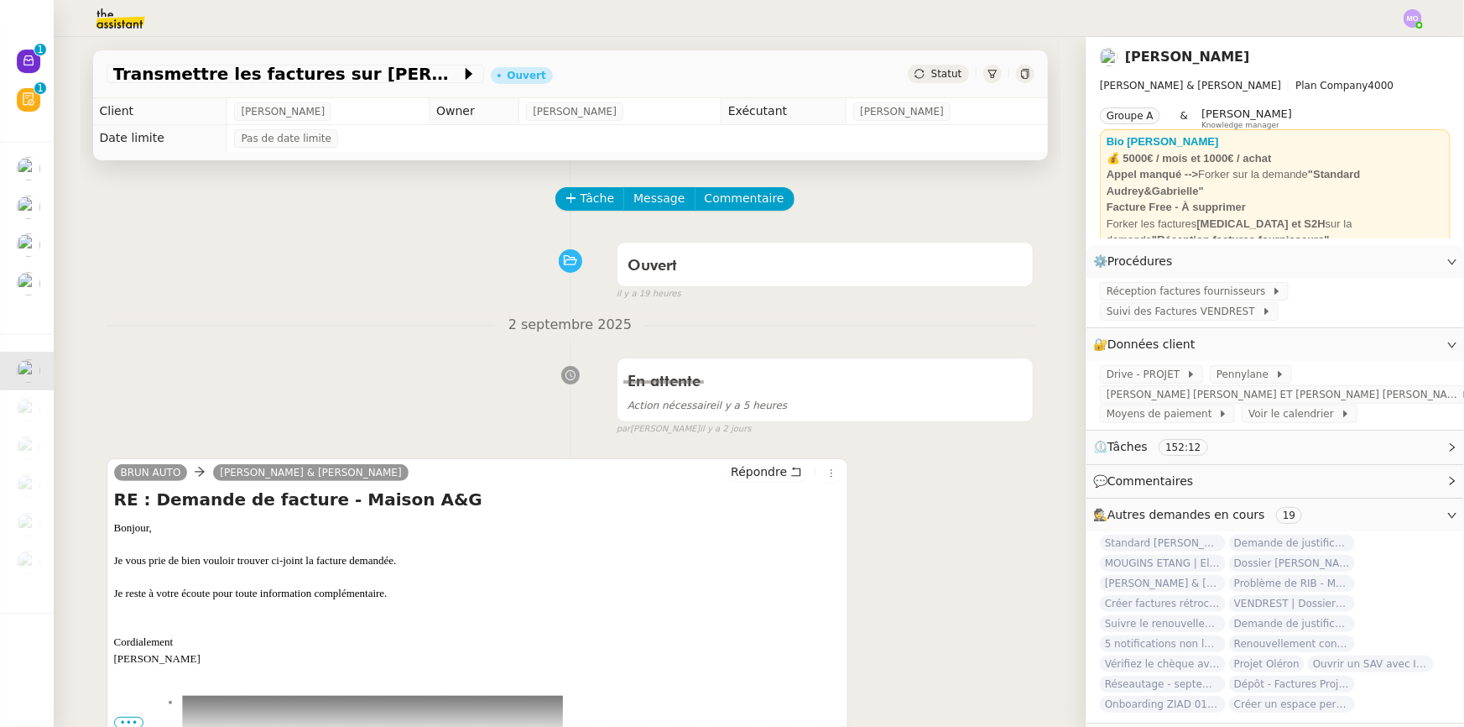
drag, startPoint x: 680, startPoint y: 494, endPoint x: 675, endPoint y: 233, distance: 261.0
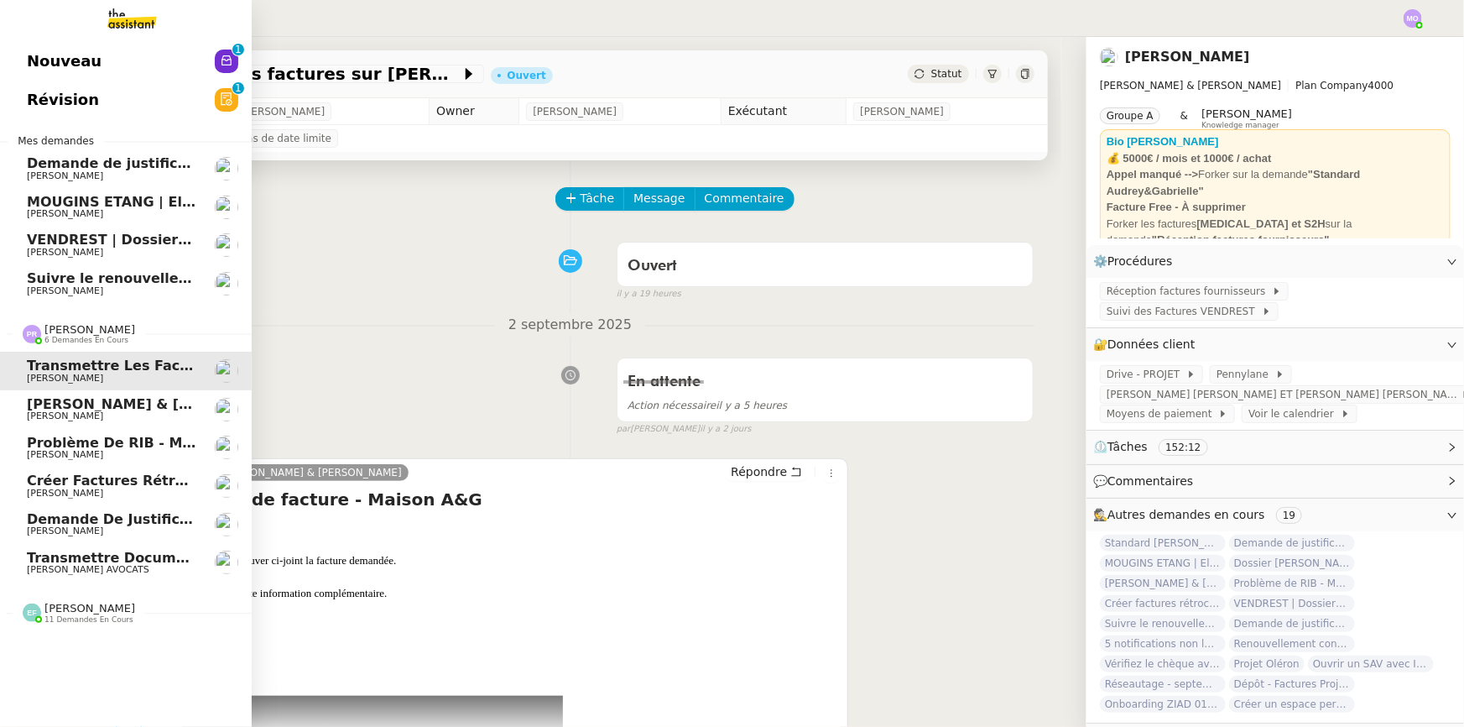
click at [107, 409] on span "[PERSON_NAME] & [PERSON_NAME] : Tenue comptable - Documents et justificatifs à …" at bounding box center [377, 404] width 701 height 16
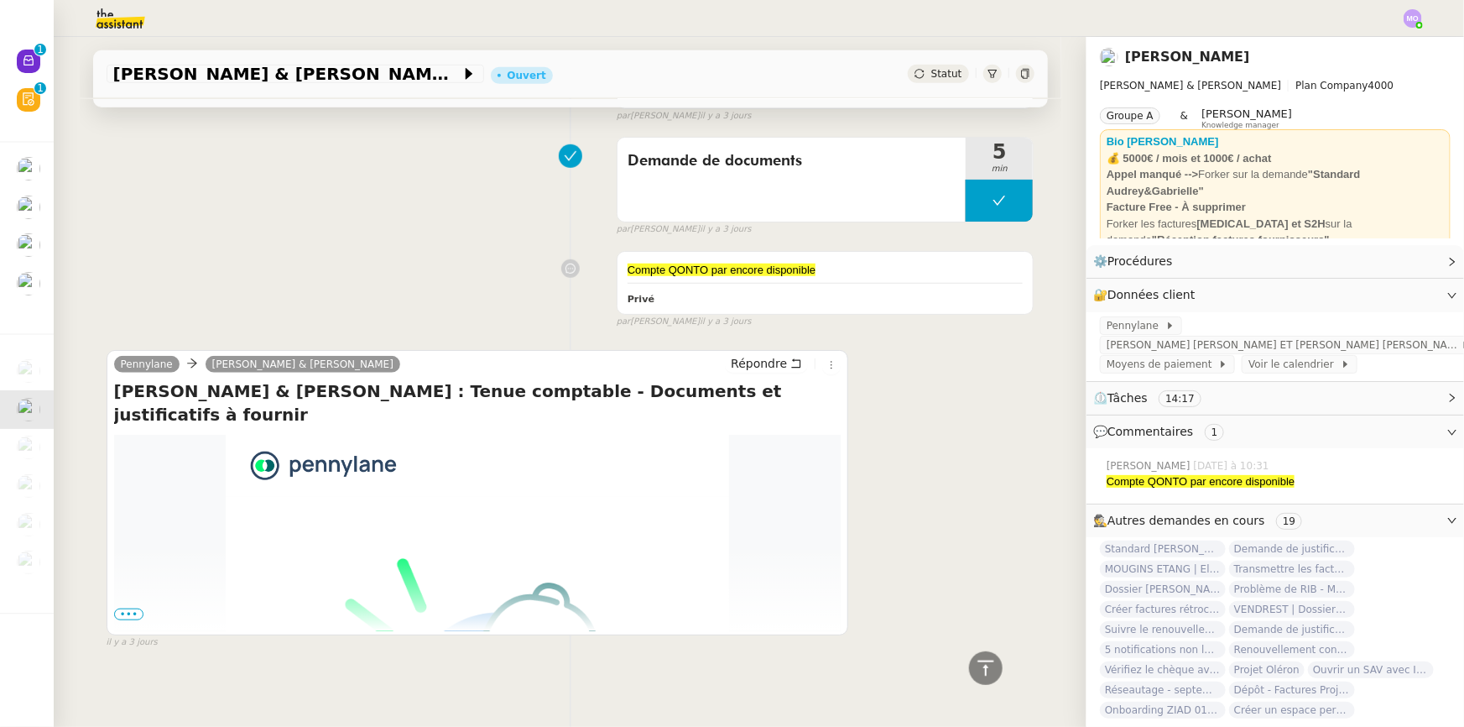
scroll to position [575, 0]
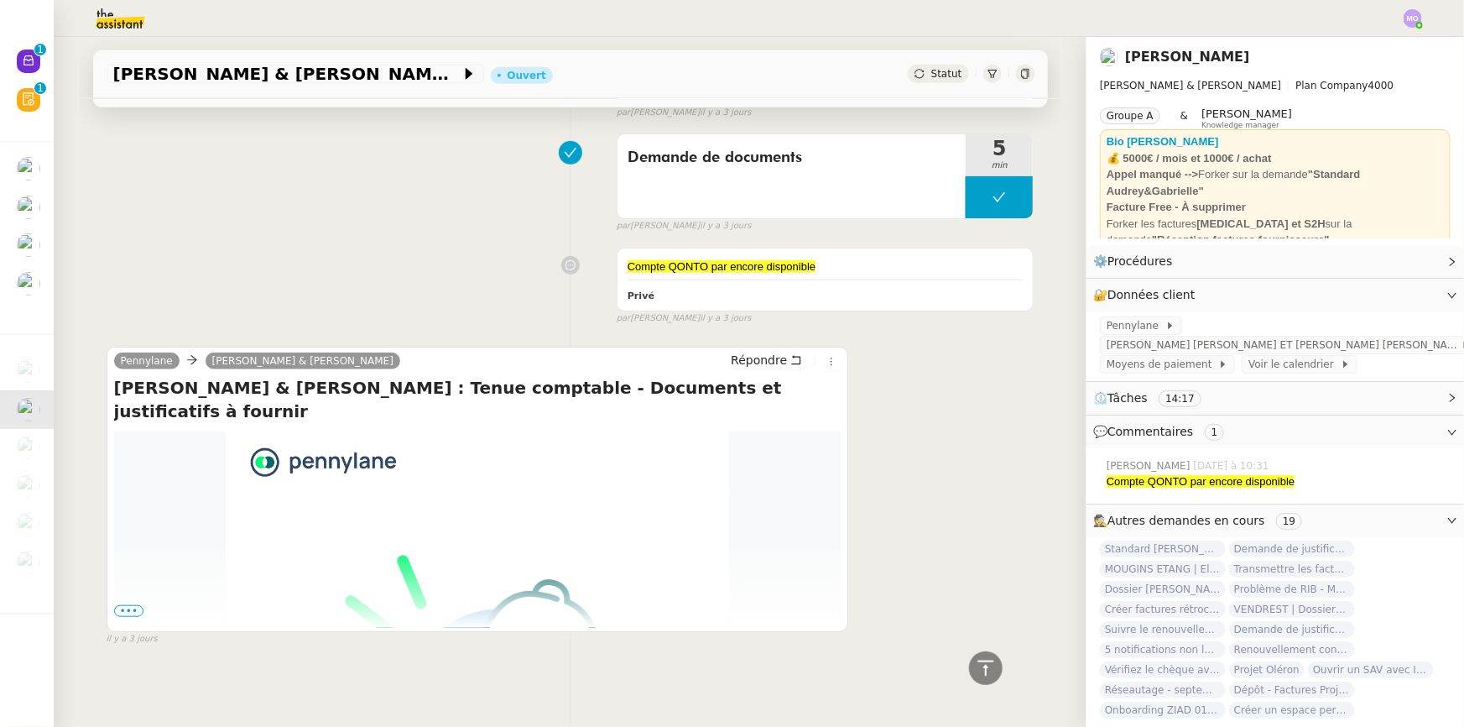
click at [122, 605] on span "•••" at bounding box center [129, 611] width 30 height 12
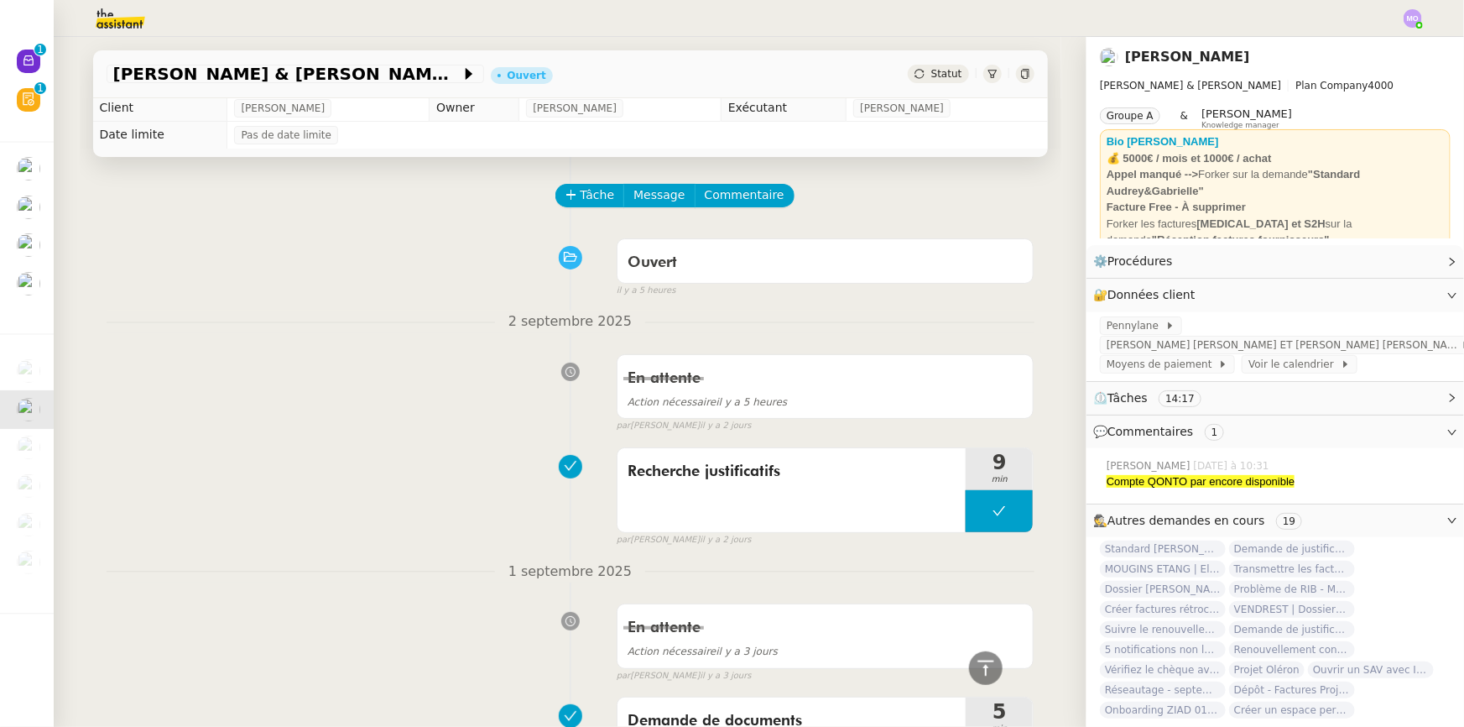
scroll to position [0, 0]
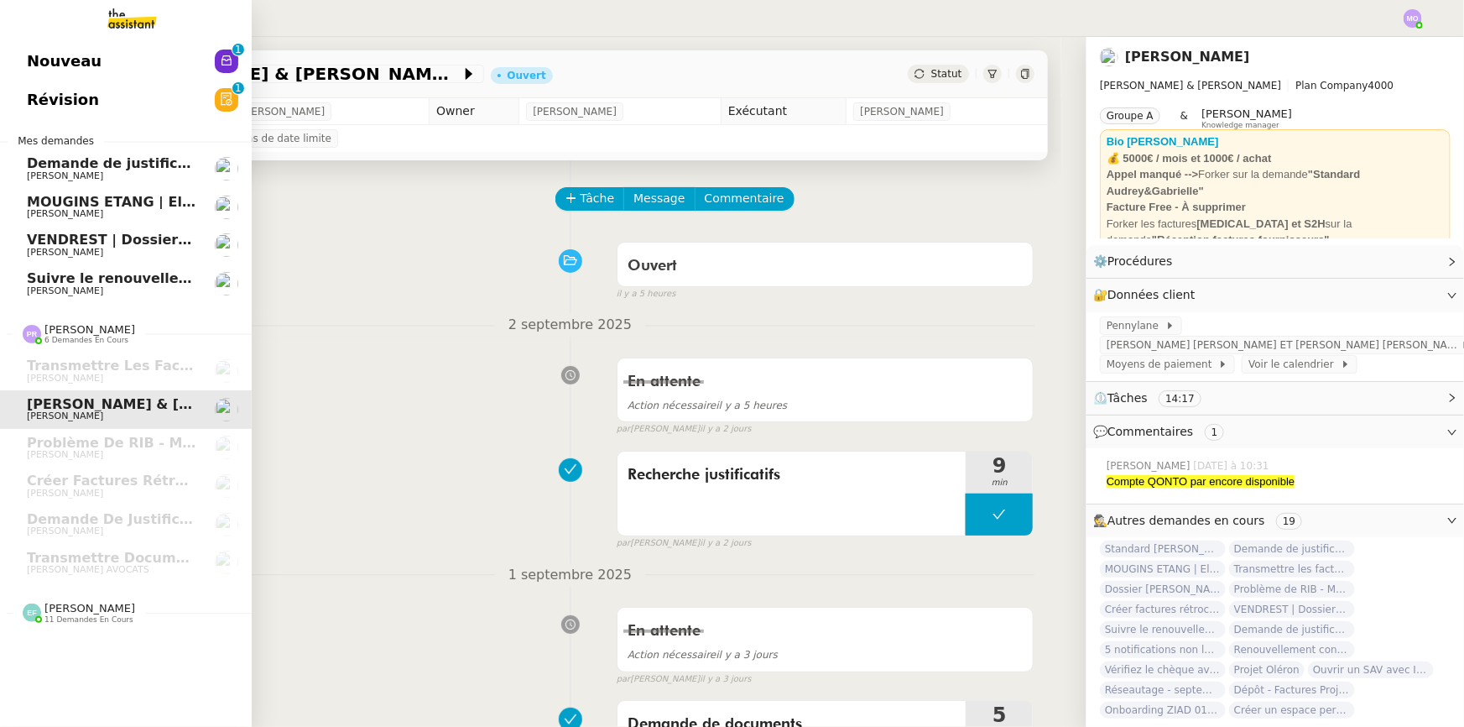
click at [130, 159] on span "Demande de justificatifs Pennylane - septembre 2025" at bounding box center [230, 163] width 407 height 16
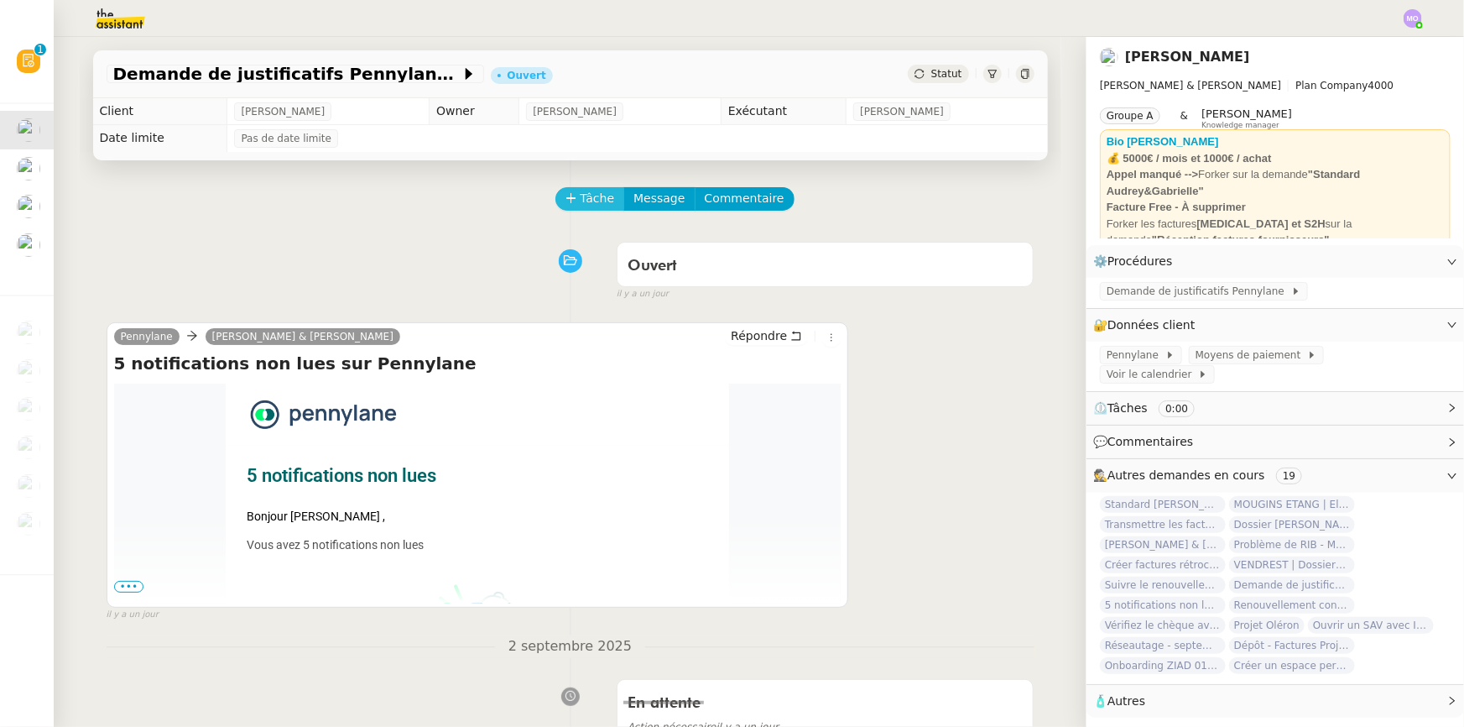
click at [581, 200] on span "Tâche" at bounding box center [598, 198] width 34 height 19
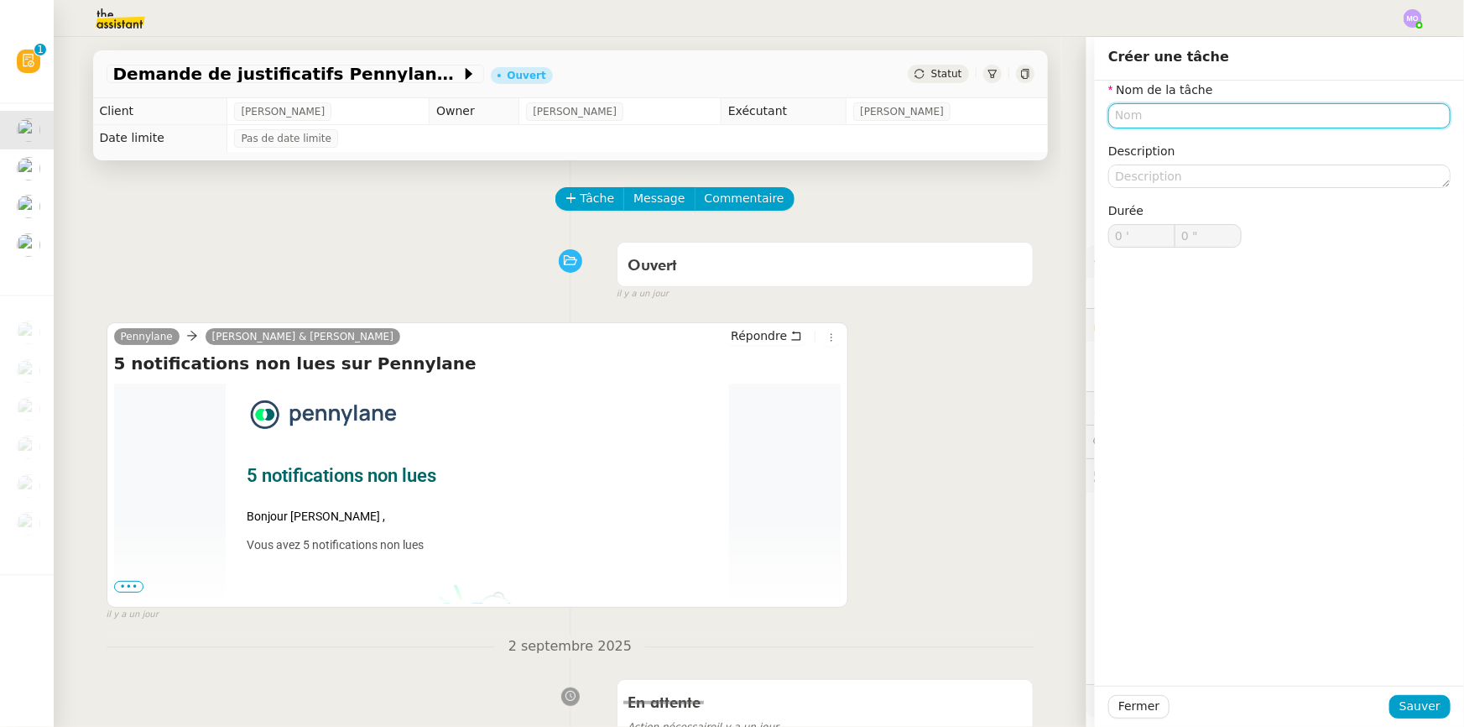
click at [367, 207] on div "Tâche Message Commentaire" at bounding box center [571, 207] width 928 height 40
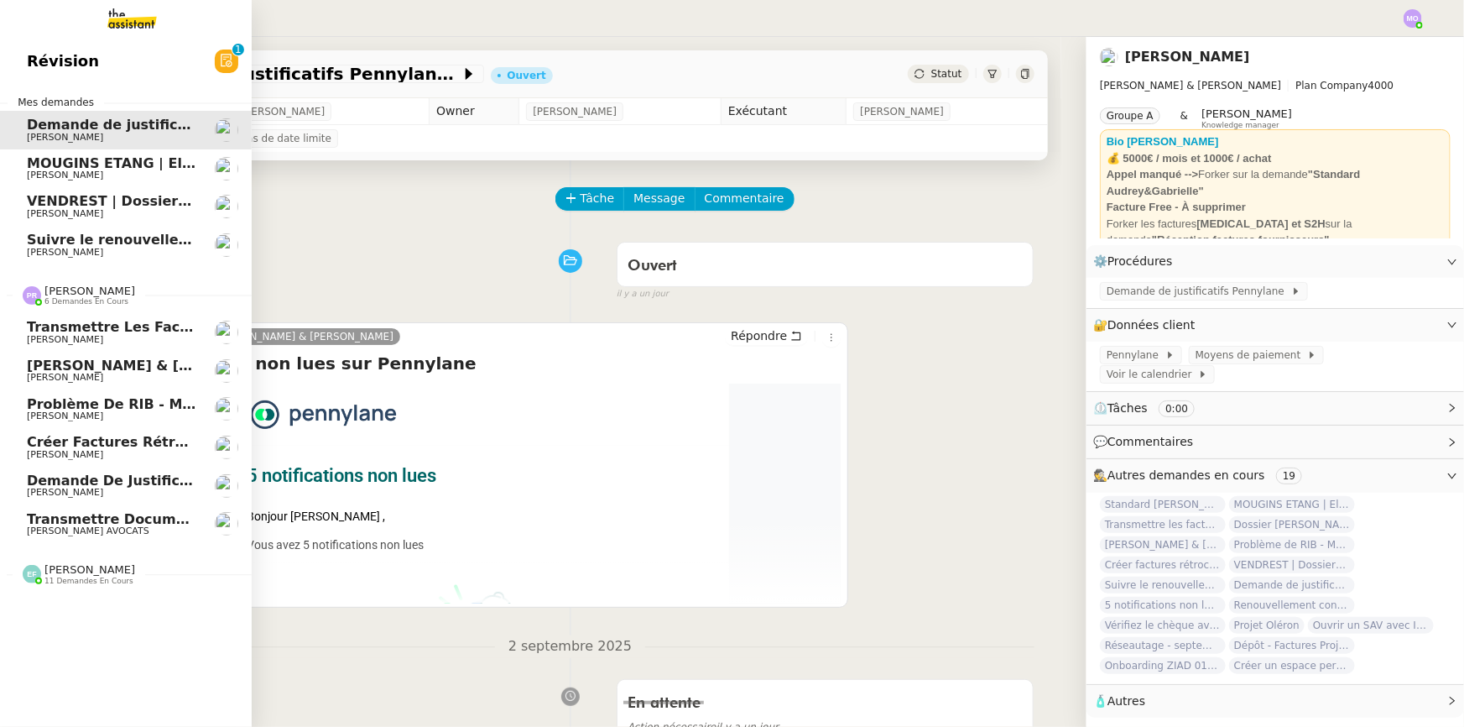
click at [121, 404] on span "Problème de RIB - MATELAS FRANCAIS" at bounding box center [173, 404] width 293 height 16
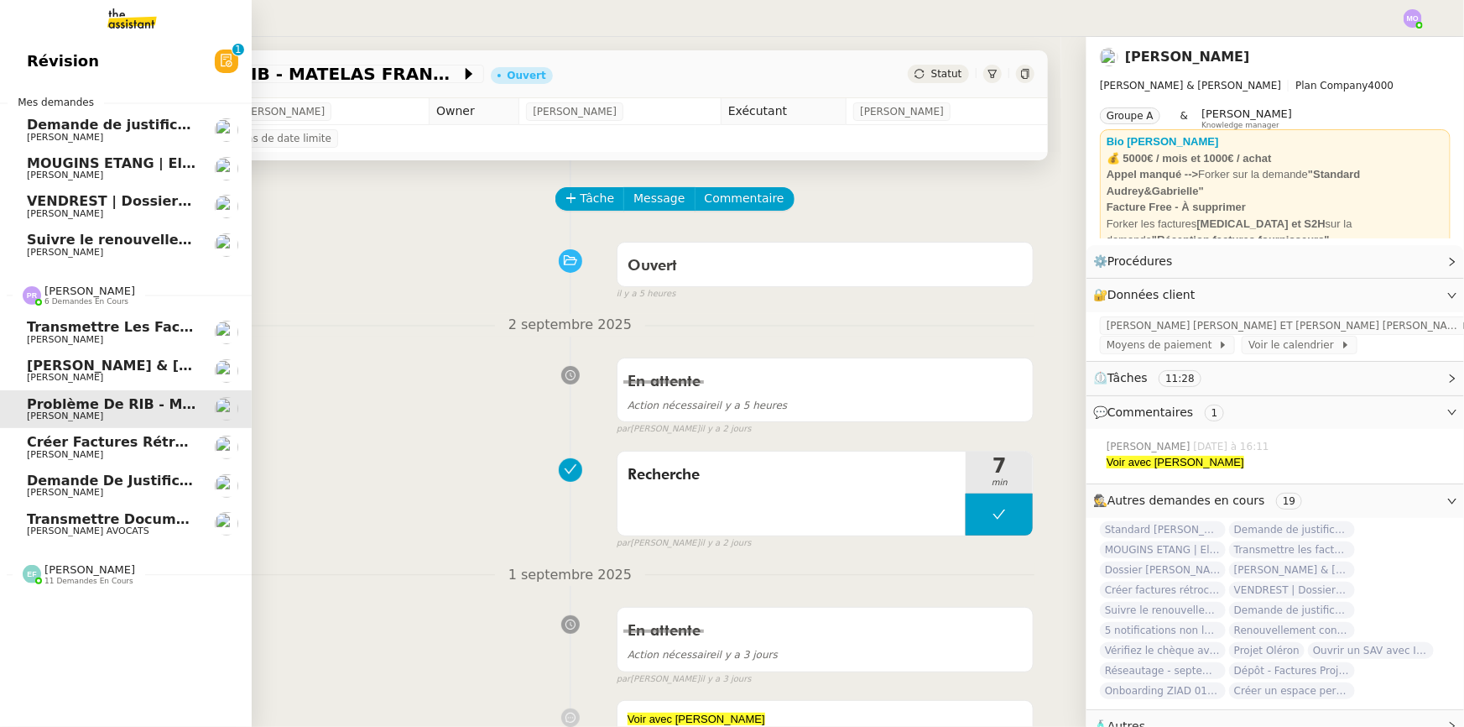
click at [130, 455] on span "[PERSON_NAME]" at bounding box center [111, 455] width 169 height 10
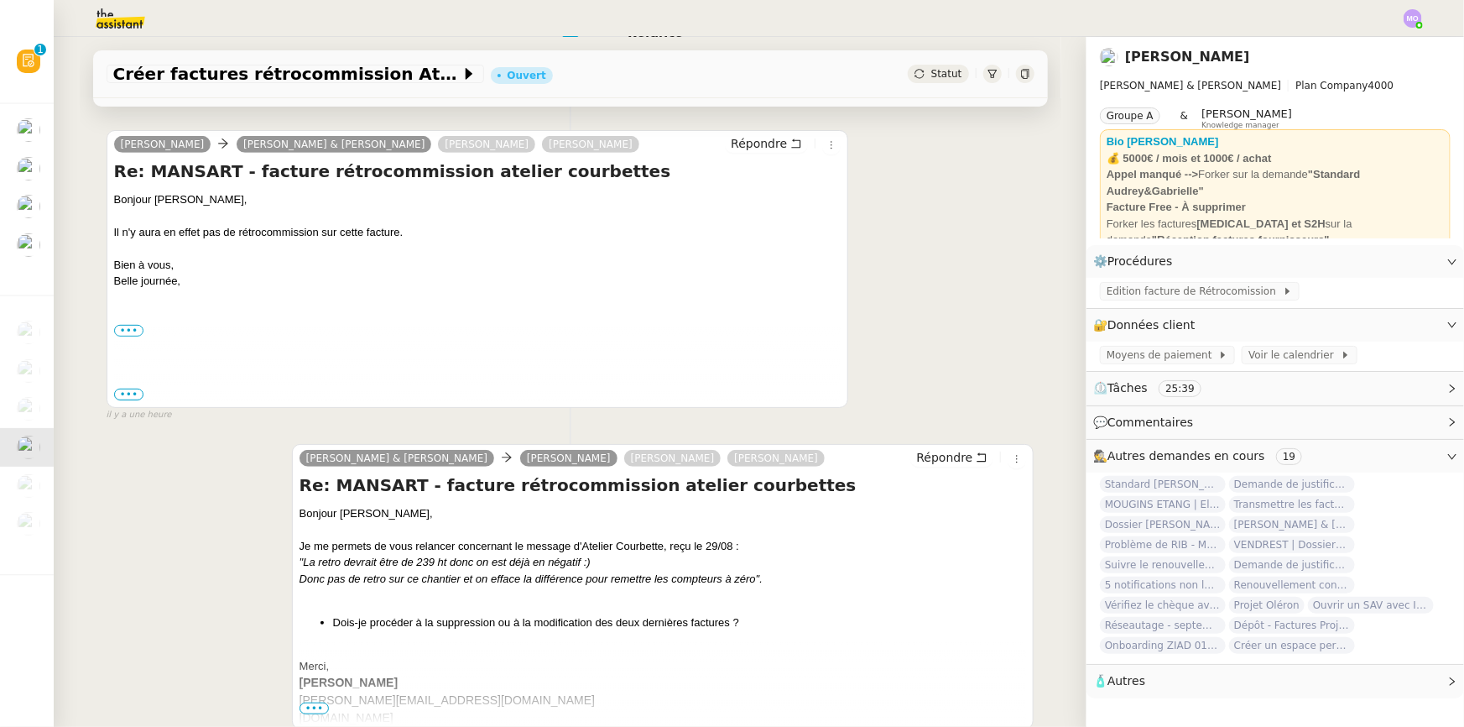
scroll to position [381, 0]
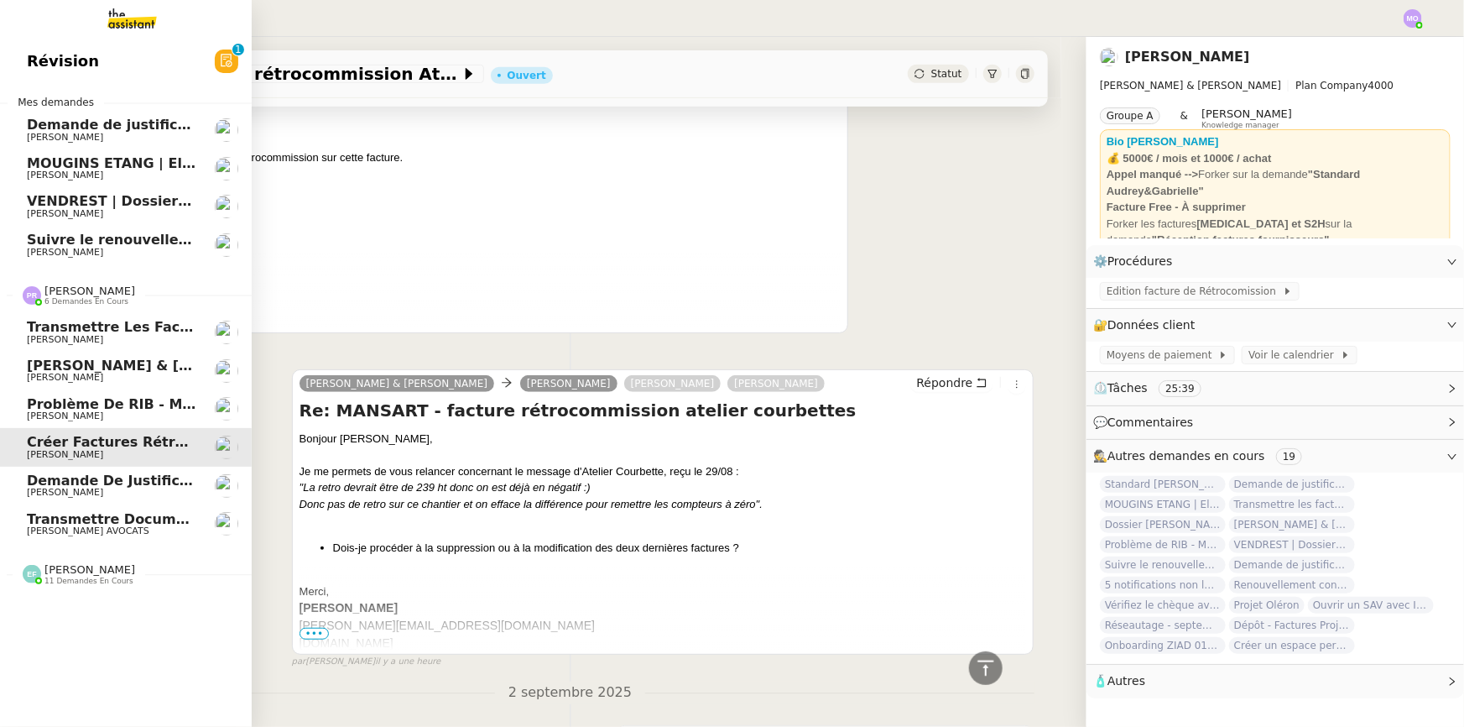
click at [108, 480] on span "Demande de justificatifs Pennylane - août 2025" at bounding box center [208, 480] width 363 height 16
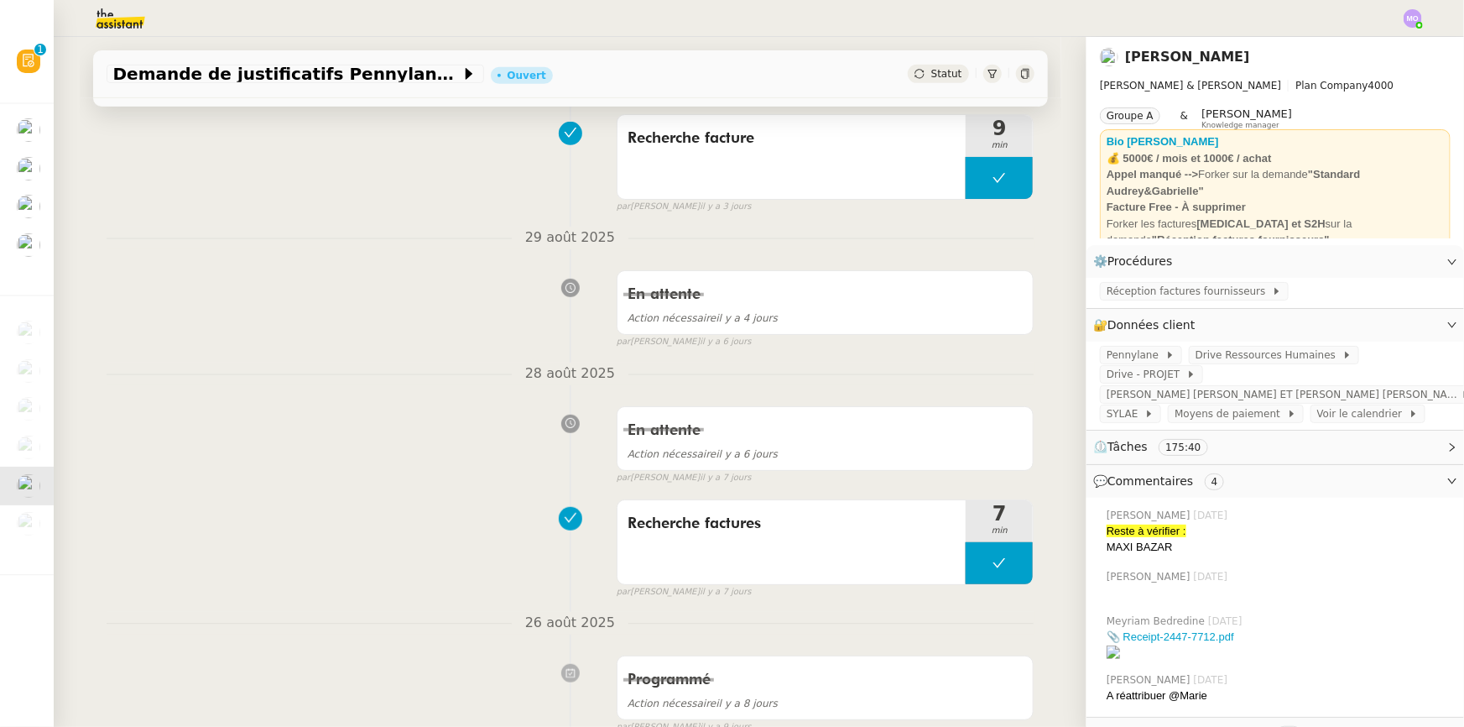
scroll to position [381, 0]
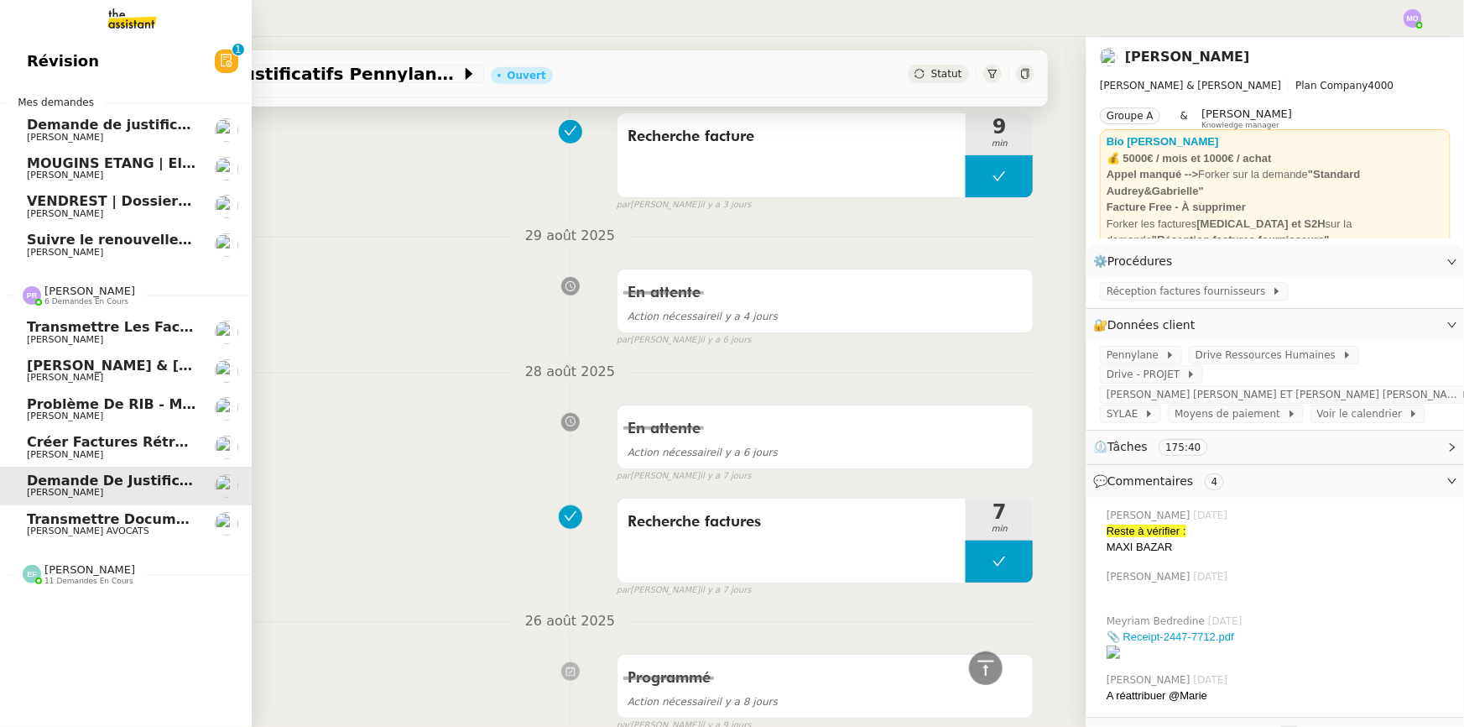
click at [112, 528] on span "[PERSON_NAME] AVOCATS" at bounding box center [111, 531] width 169 height 10
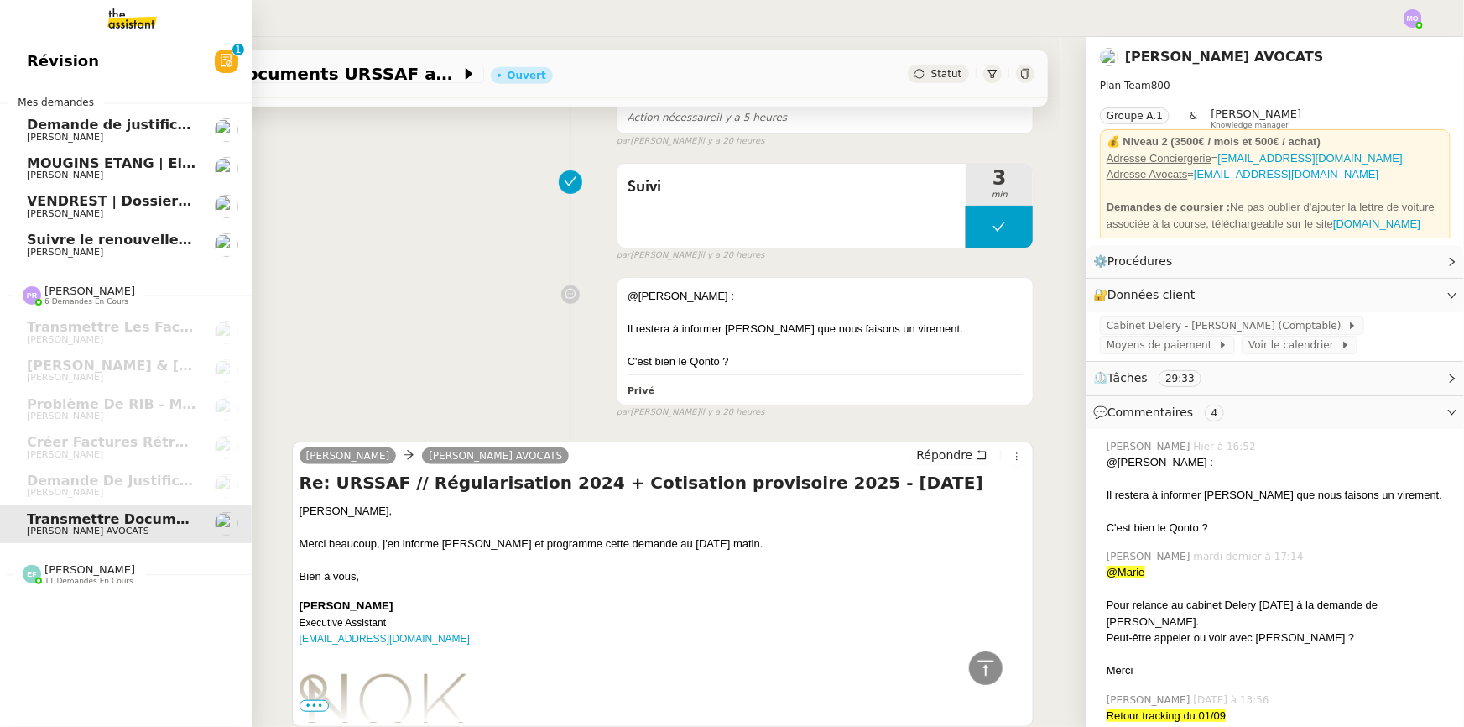
click at [76, 570] on span "[PERSON_NAME]" at bounding box center [89, 569] width 91 height 13
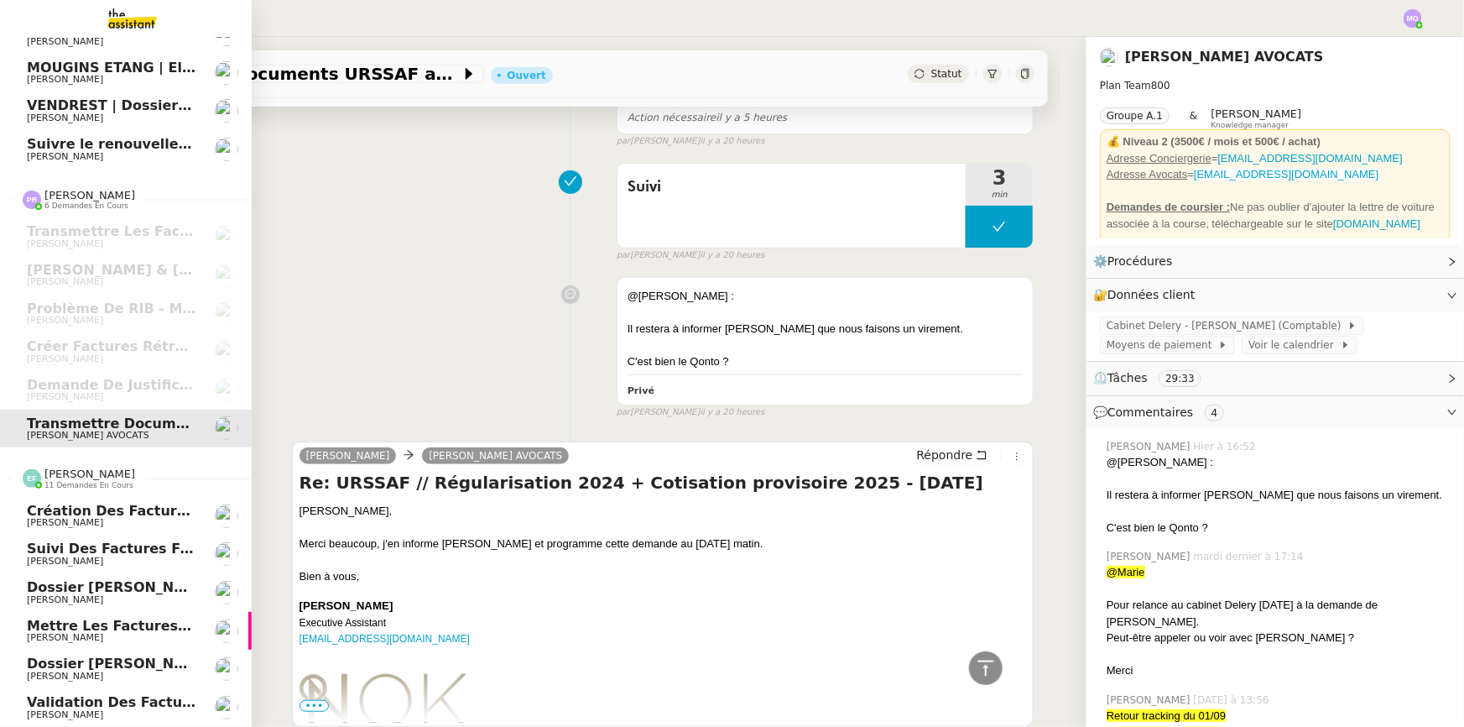
scroll to position [294, 0]
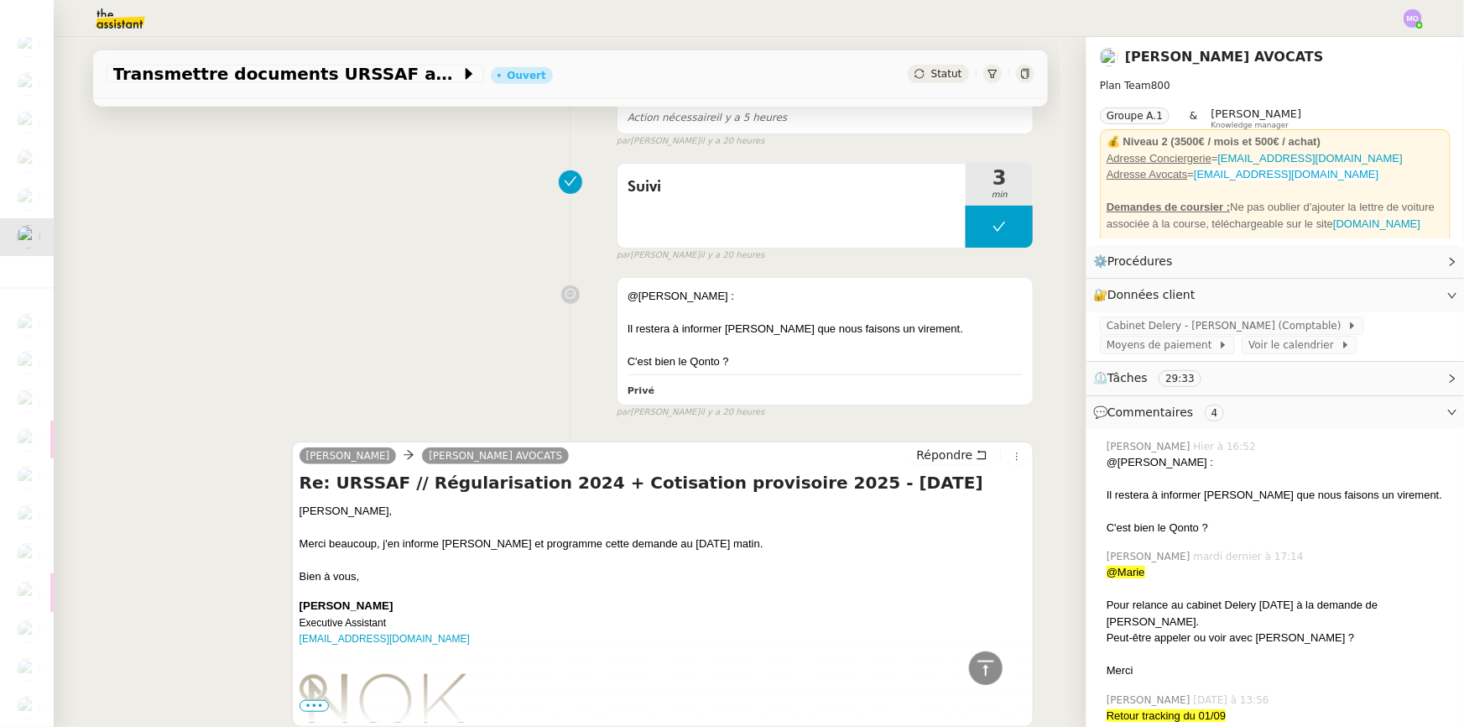
click at [392, 318] on div "@[PERSON_NAME] : Il restera à informer [PERSON_NAME] que nous faisons un vireme…" at bounding box center [571, 344] width 928 height 150
